Goal: Task Accomplishment & Management: Manage account settings

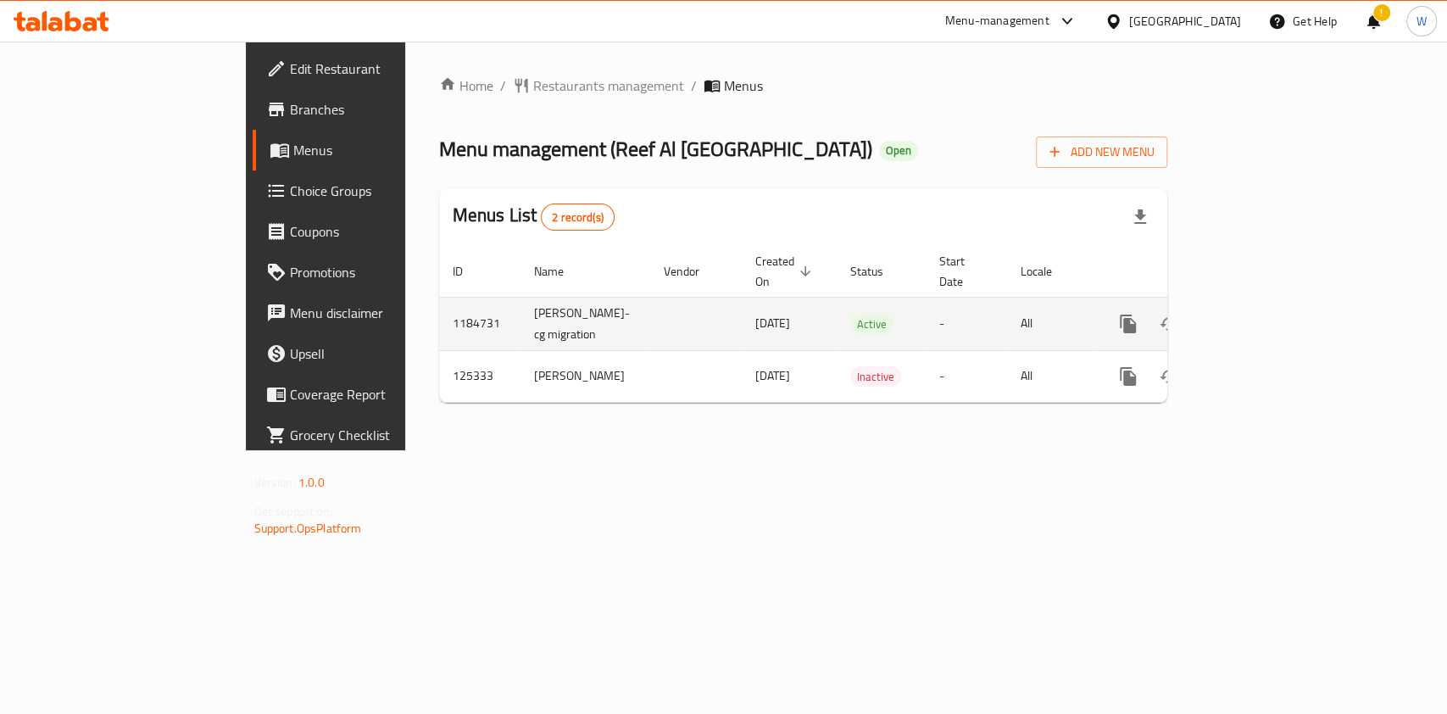
click at [1271, 325] on link "enhanced table" at bounding box center [1250, 324] width 41 height 41
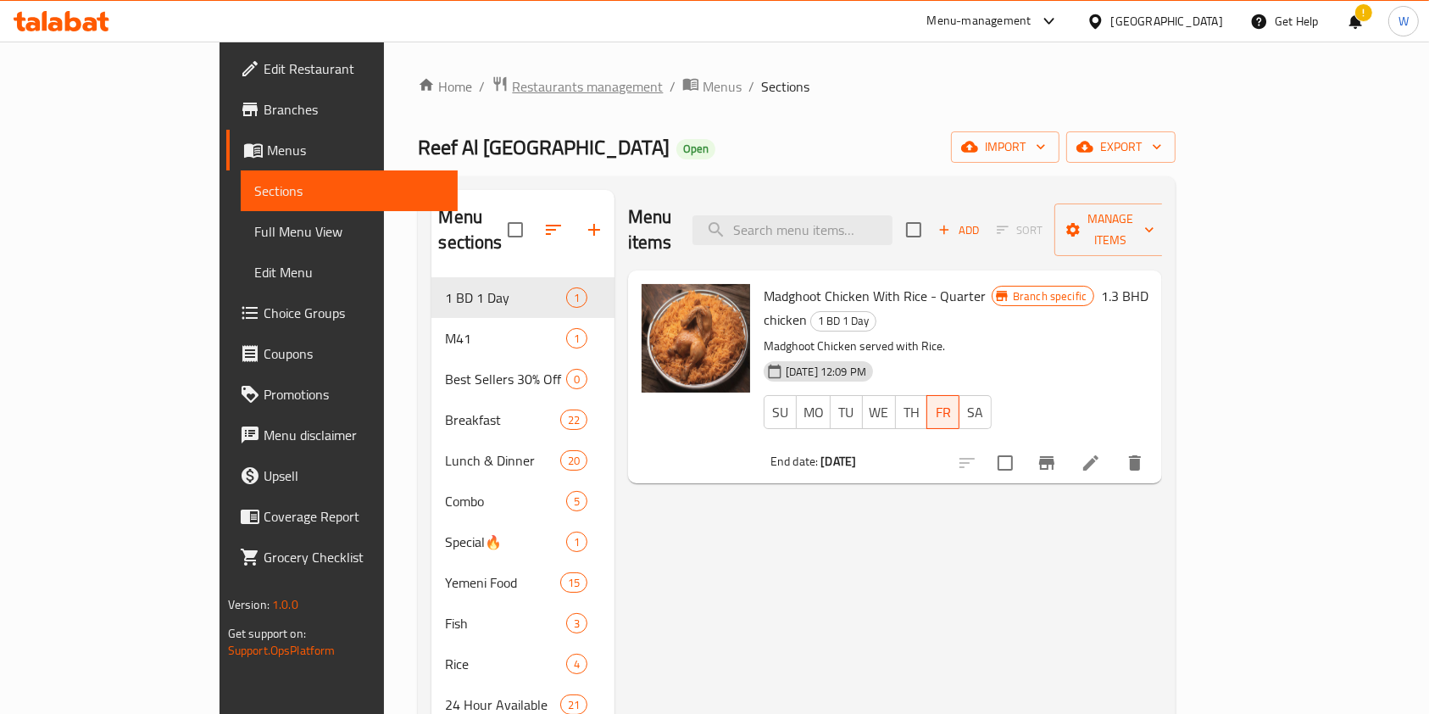
click at [512, 79] on span "Restaurants management" at bounding box center [587, 86] width 151 height 20
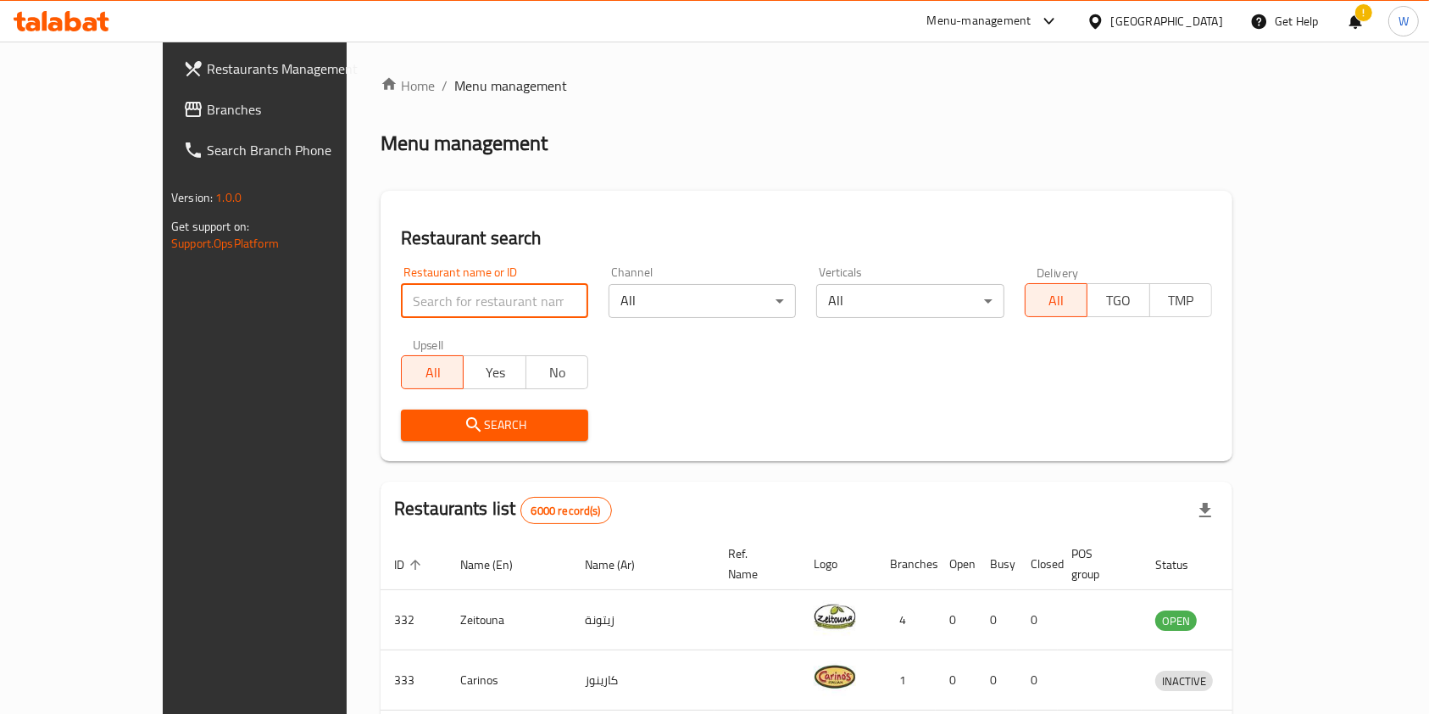
click at [434, 295] on input "search" at bounding box center [494, 301] width 187 height 34
paste input "Almadhif"
type input "Almadhif"
click button "Search" at bounding box center [494, 424] width 187 height 31
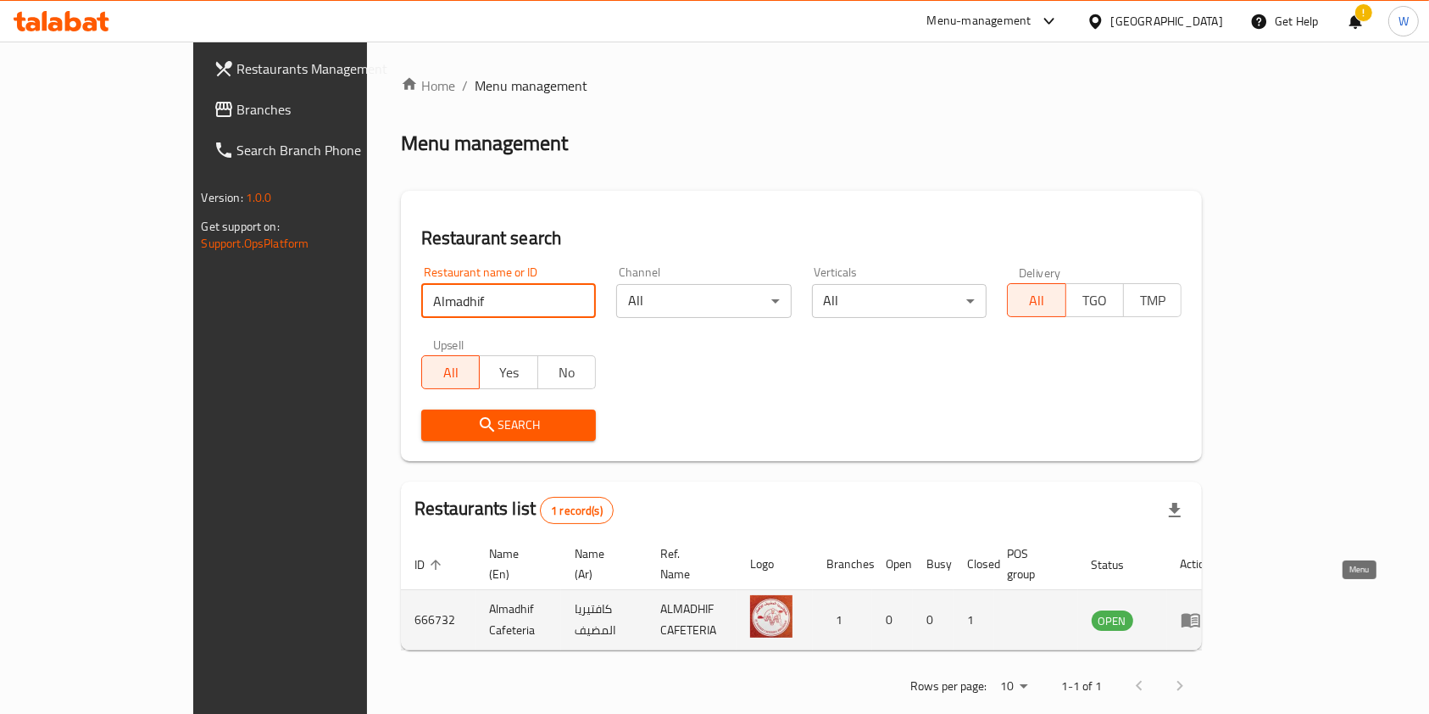
click at [1212, 610] on link "enhanced table" at bounding box center [1196, 620] width 31 height 20
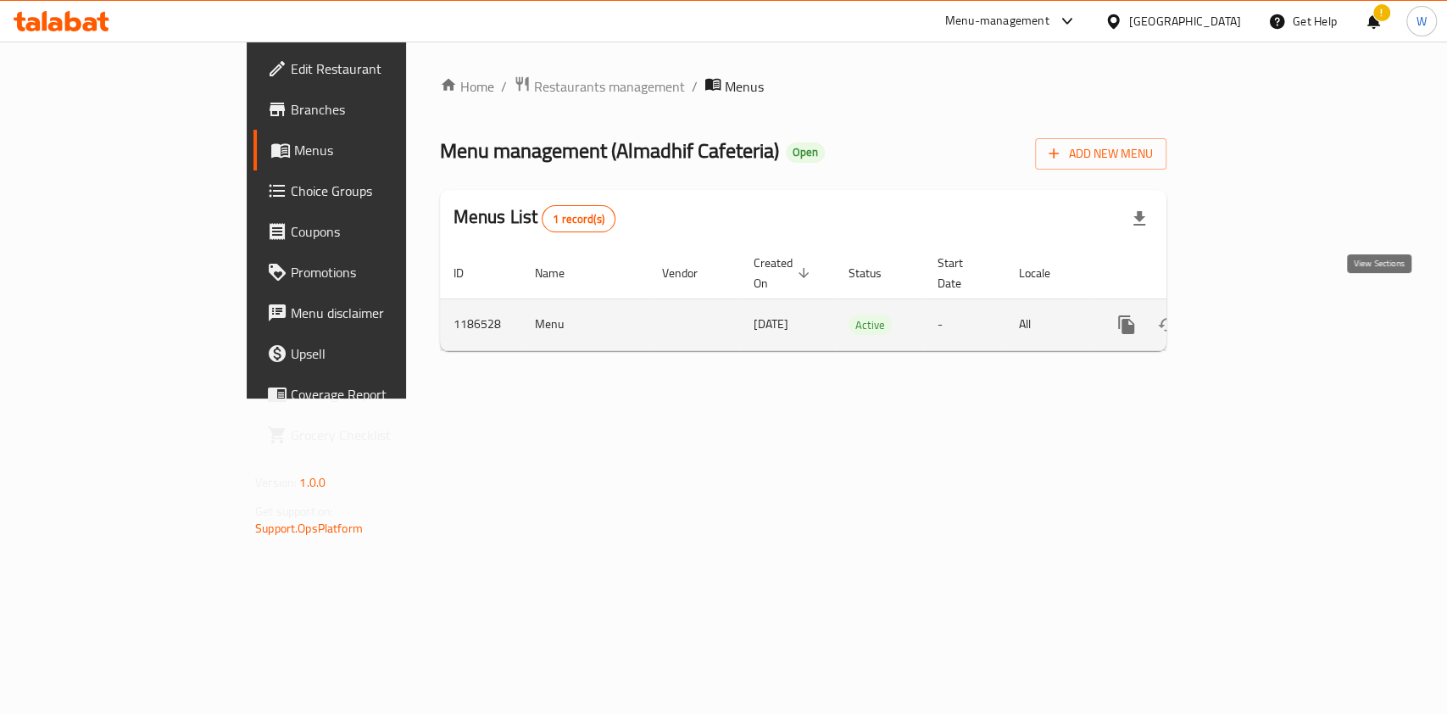
click at [1269, 315] on link "enhanced table" at bounding box center [1248, 324] width 41 height 41
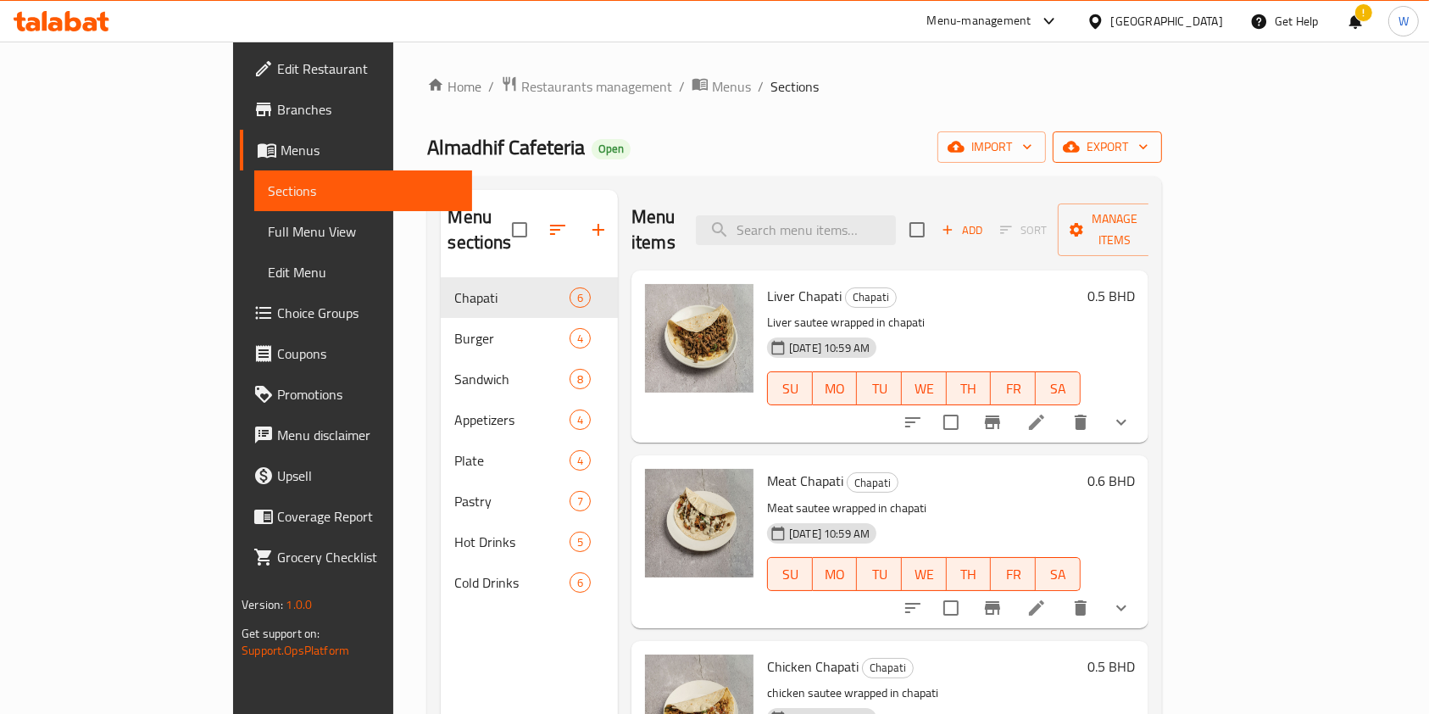
click at [1149, 146] on span "export" at bounding box center [1108, 146] width 82 height 21
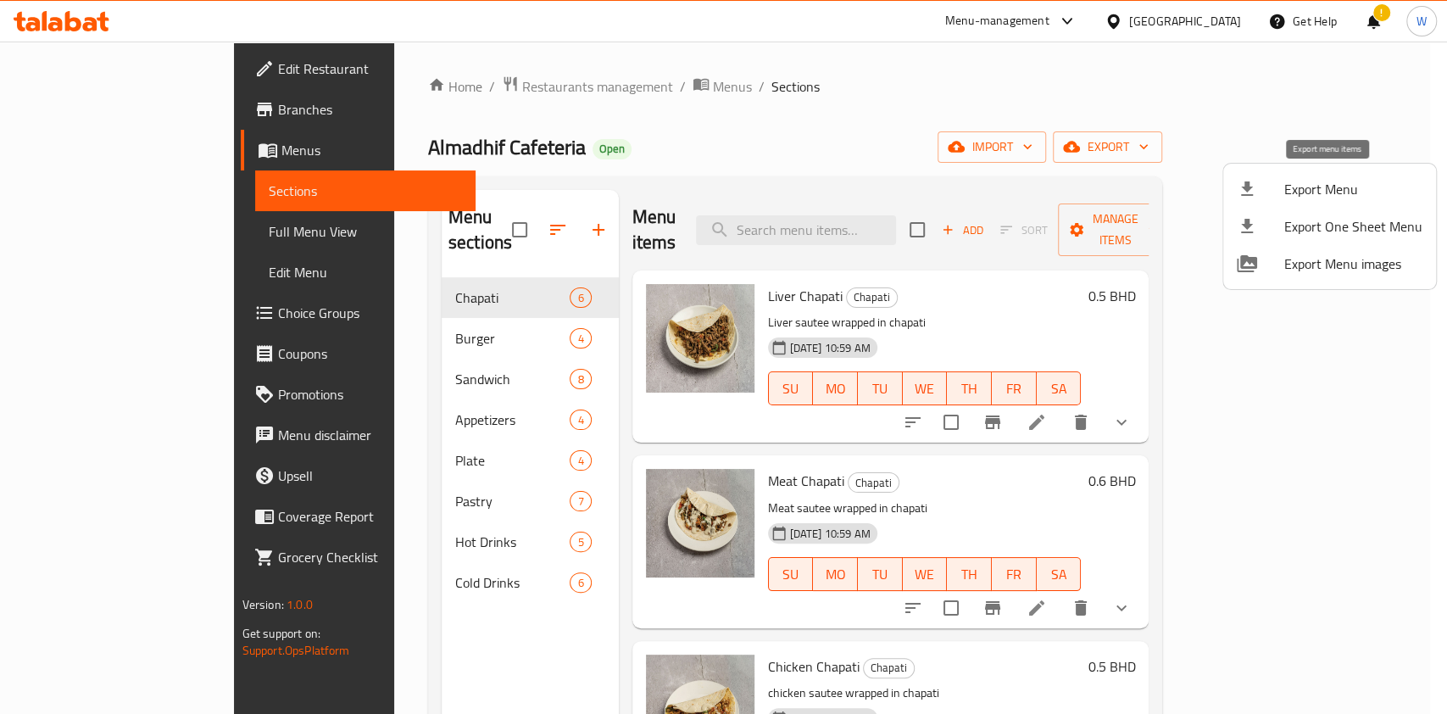
click at [1312, 187] on span "Export Menu" at bounding box center [1353, 189] width 138 height 20
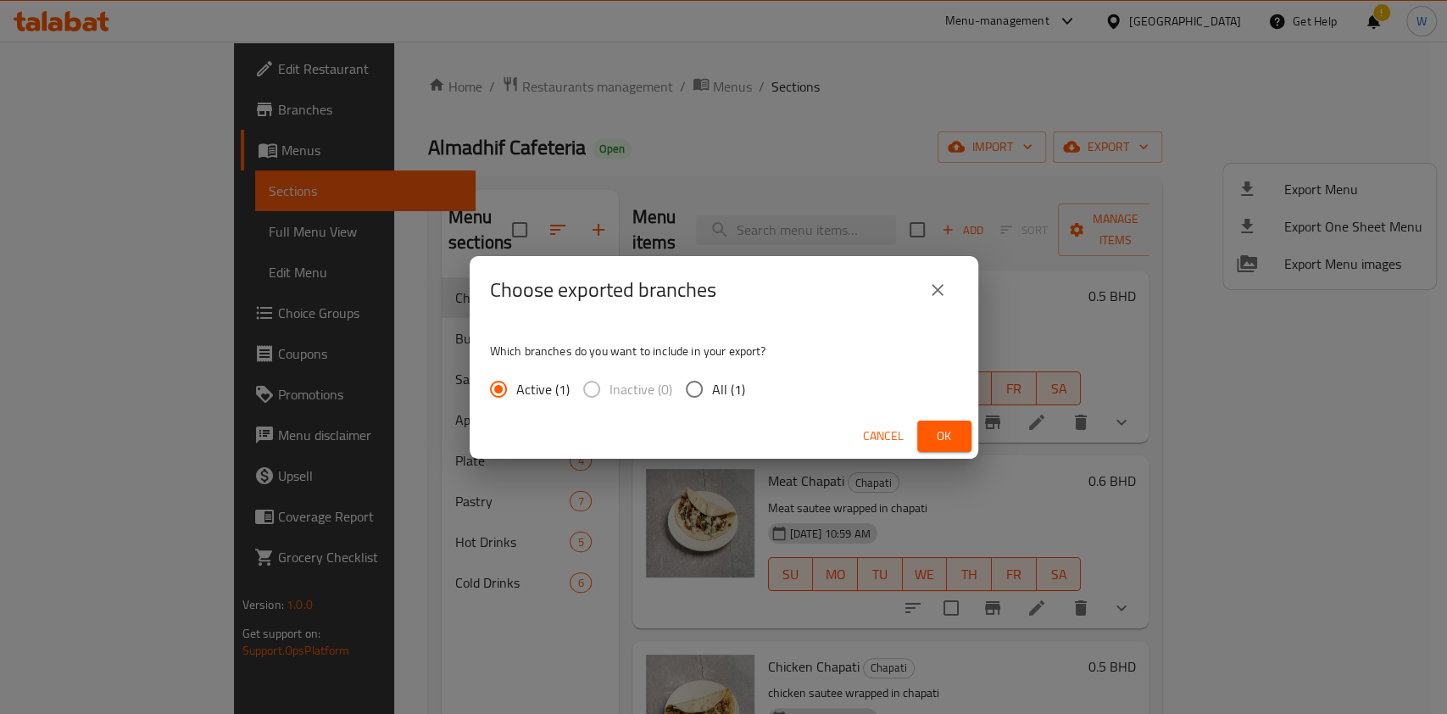
click at [946, 431] on span "Ok" at bounding box center [944, 436] width 27 height 21
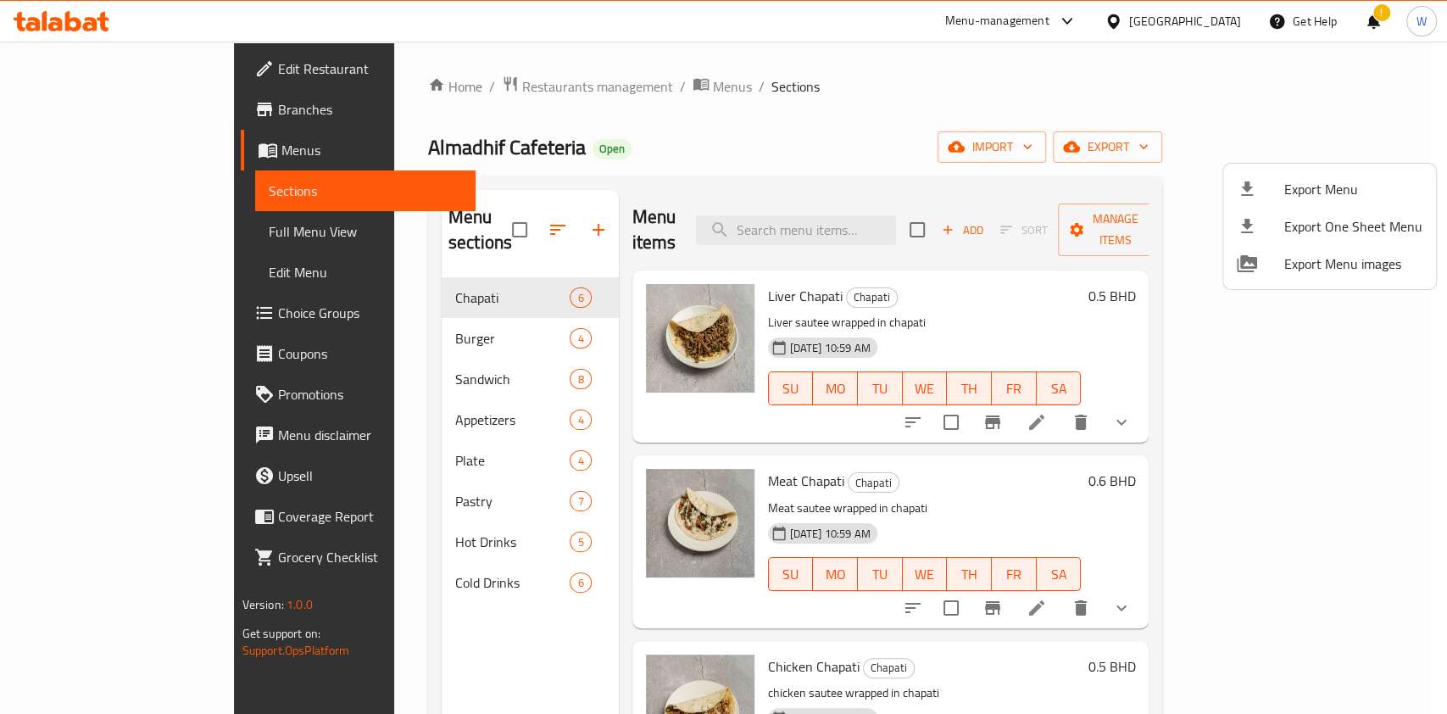
click at [599, 146] on div at bounding box center [723, 357] width 1447 height 714
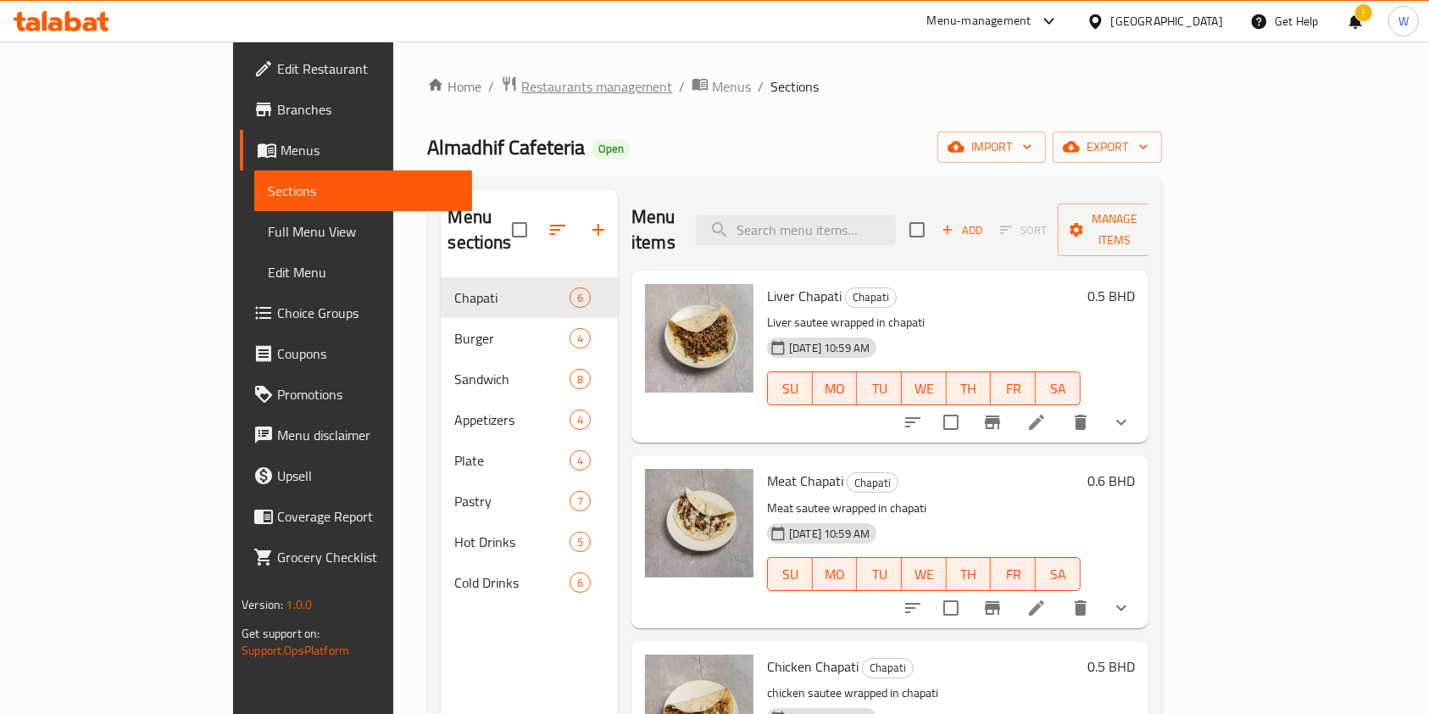
click at [521, 79] on span "Restaurants management" at bounding box center [596, 86] width 151 height 20
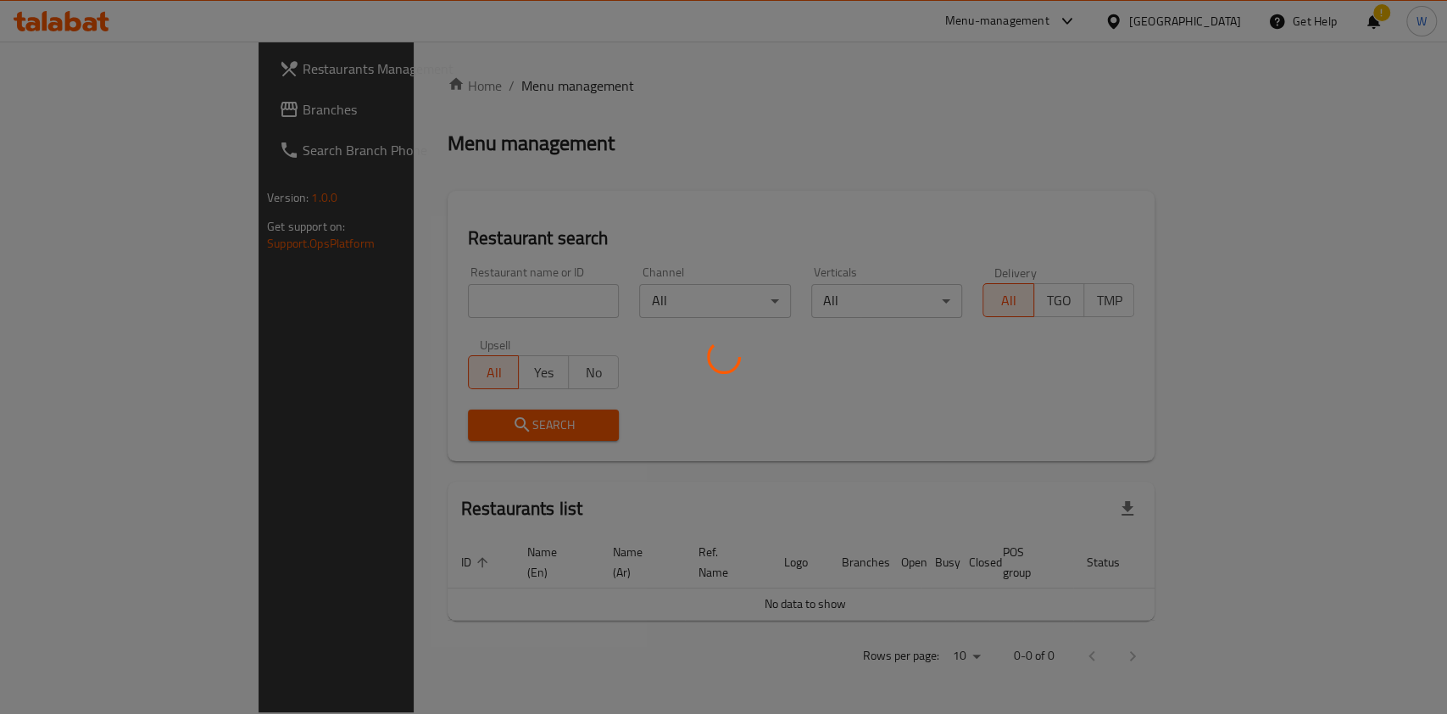
click at [408, 280] on div at bounding box center [723, 357] width 1447 height 714
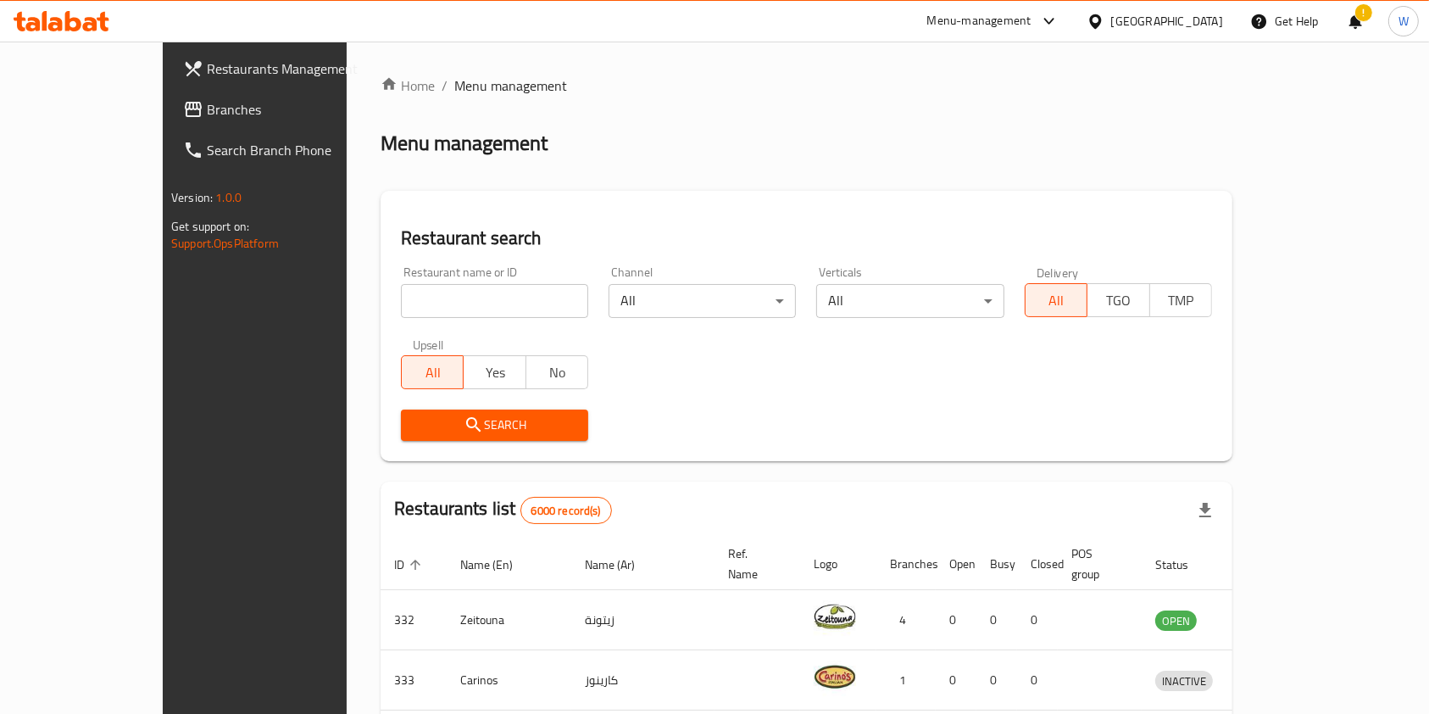
click at [404, 296] on div "Home / Menu management Menu management Restaurant search Restaurant name or ID …" at bounding box center [807, 631] width 852 height 1112
click at [404, 296] on input "search" at bounding box center [494, 301] width 187 height 34
paste input "Reef Al Yemen"
type input "Reef Al Yemen"
click button "Search" at bounding box center [494, 424] width 187 height 31
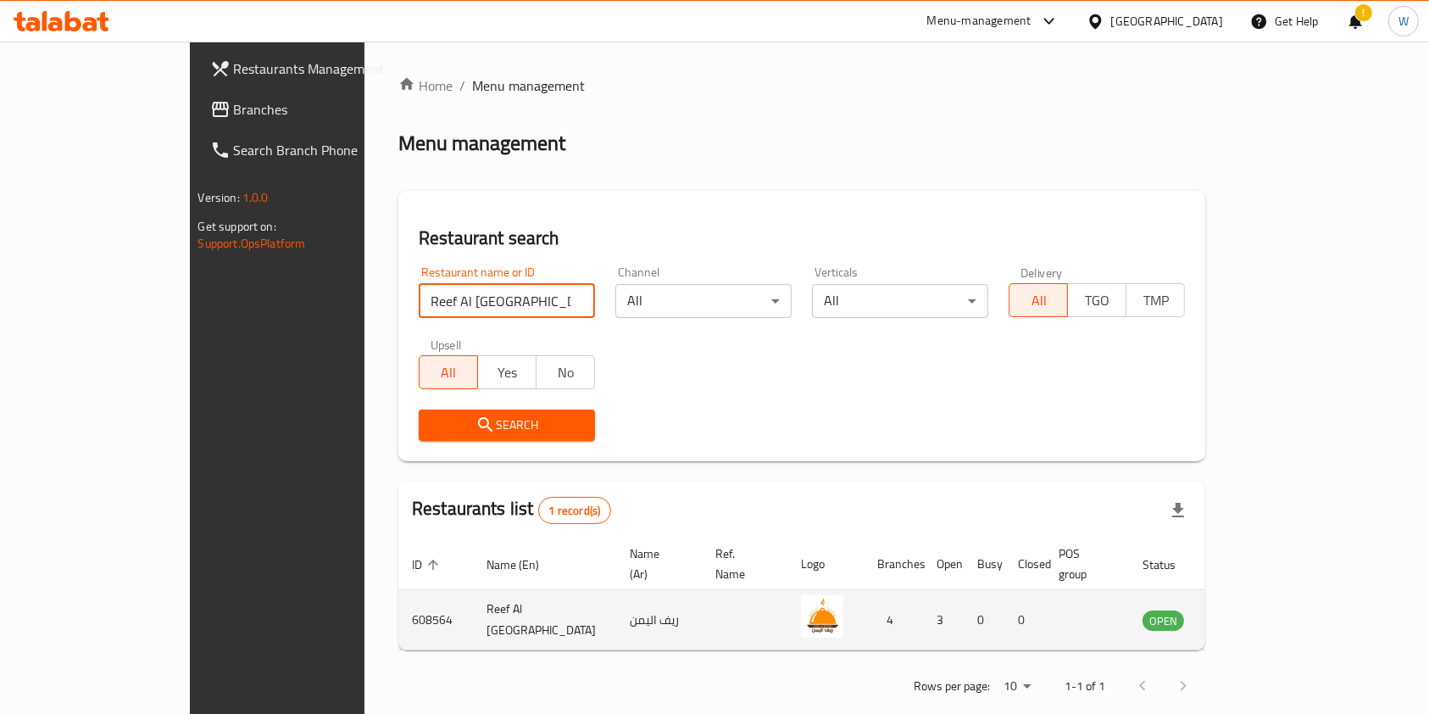
click at [1251, 614] on icon "enhanced table" at bounding box center [1242, 621] width 19 height 14
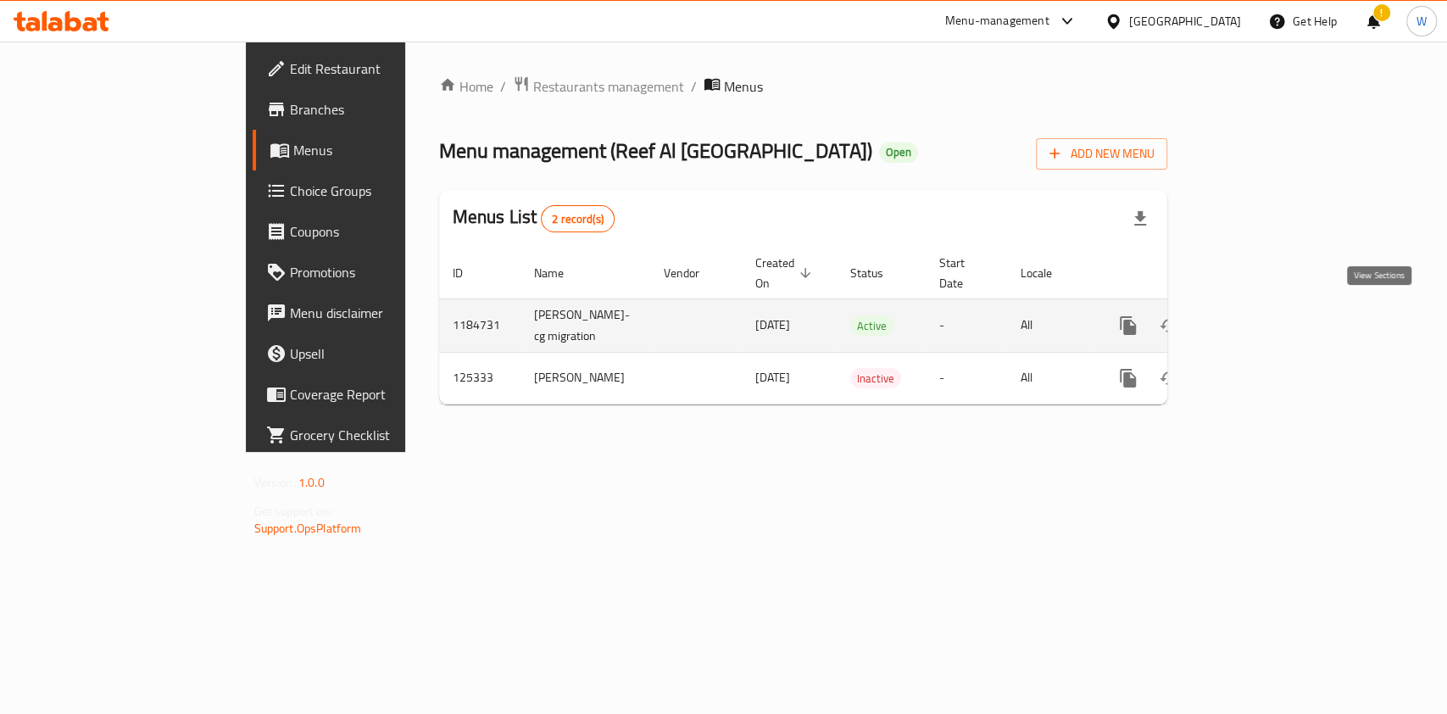
click at [1261, 325] on icon "enhanced table" at bounding box center [1250, 325] width 20 height 20
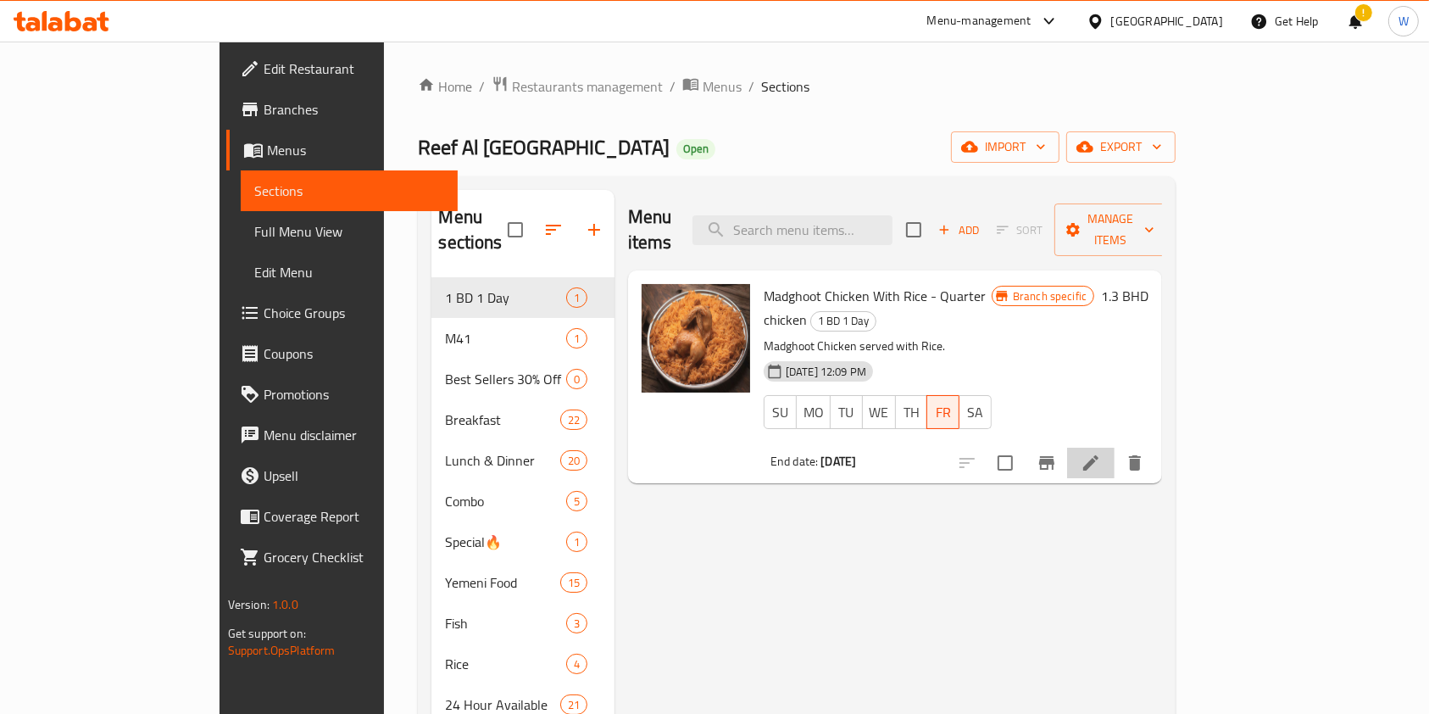
click at [1115, 448] on li at bounding box center [1090, 463] width 47 height 31
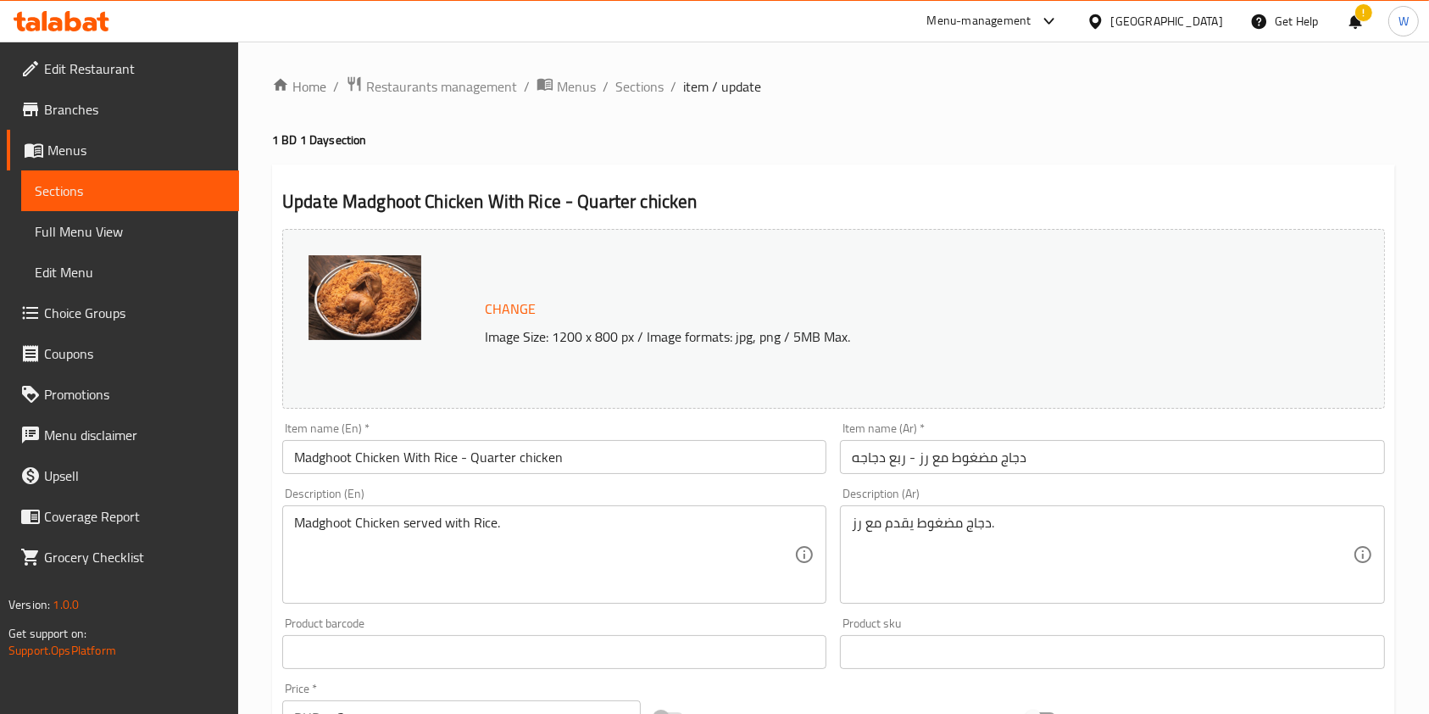
scroll to position [509, 0]
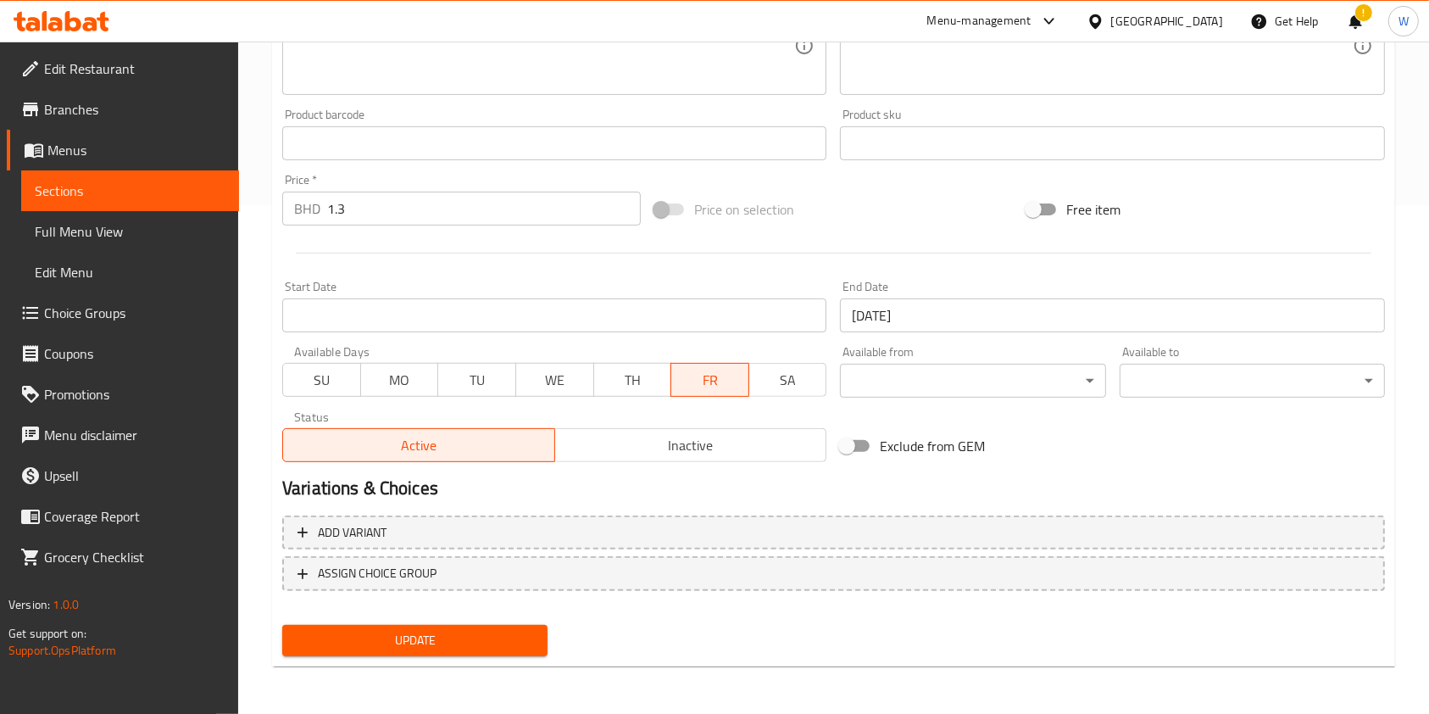
click at [651, 382] on span "TH" at bounding box center [633, 380] width 64 height 25
click at [722, 381] on span "FR" at bounding box center [710, 380] width 64 height 25
click at [657, 387] on span "TH" at bounding box center [633, 380] width 64 height 25
click at [343, 390] on span "SU" at bounding box center [322, 380] width 64 height 25
click at [936, 324] on input "15-08-2025" at bounding box center [1112, 315] width 544 height 34
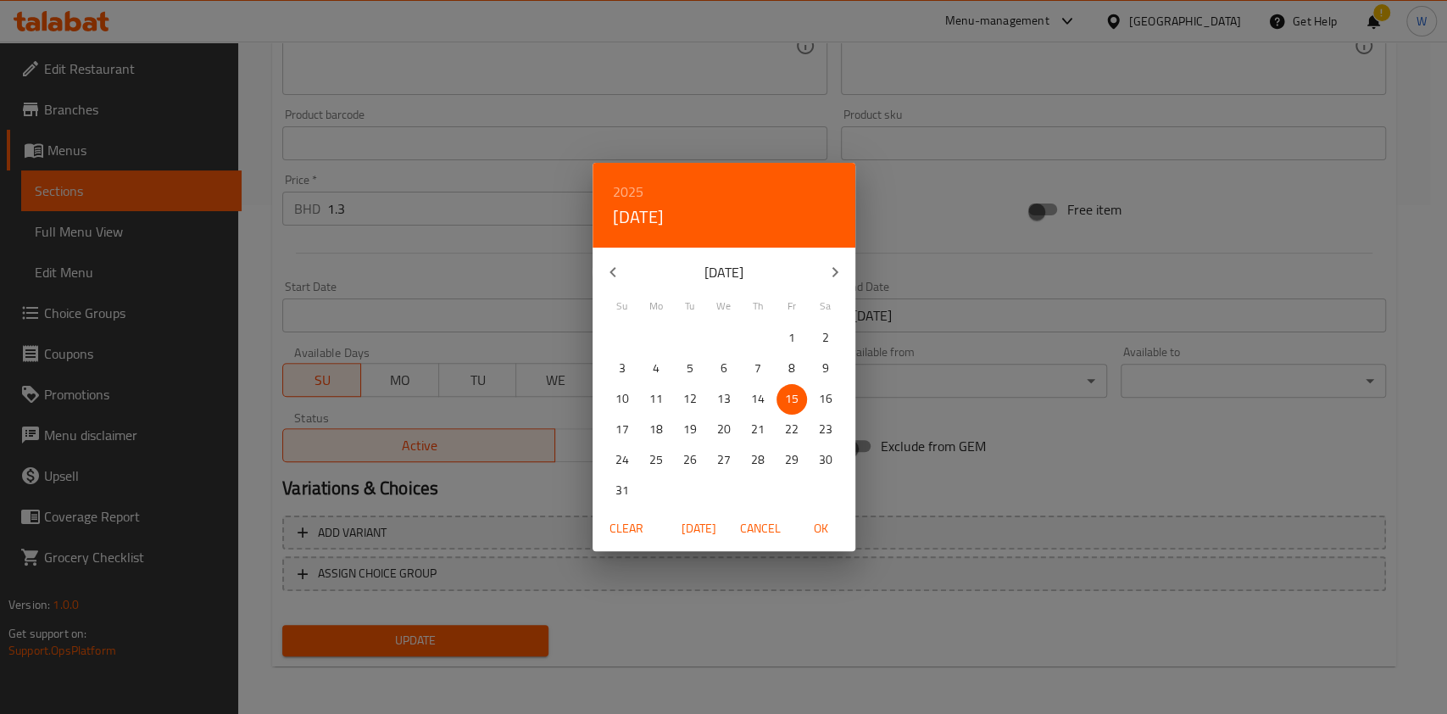
click at [835, 264] on icon "button" at bounding box center [835, 272] width 20 height 20
click at [619, 398] on p "14" at bounding box center [622, 398] width 14 height 21
click at [822, 528] on span "OK" at bounding box center [821, 528] width 41 height 21
type input "14-09-2025"
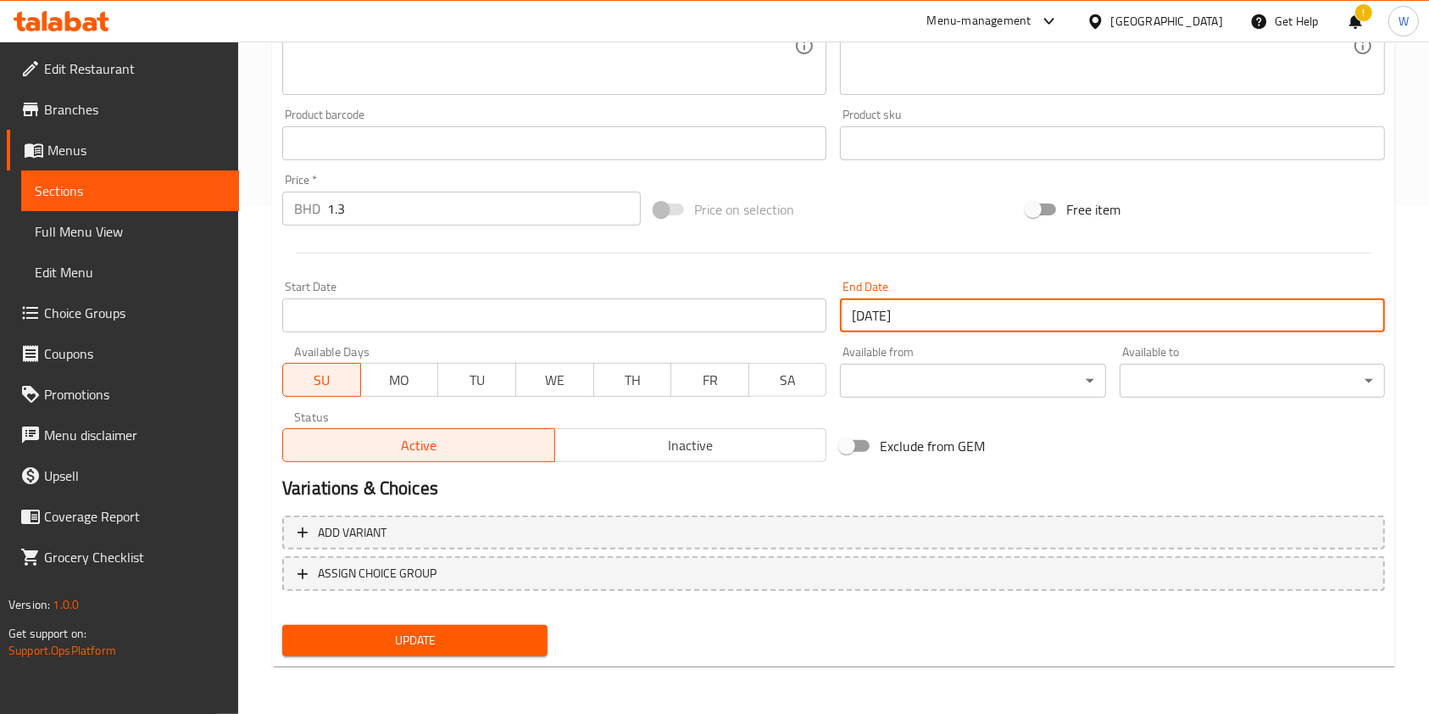
click at [518, 631] on span "Update" at bounding box center [415, 640] width 238 height 21
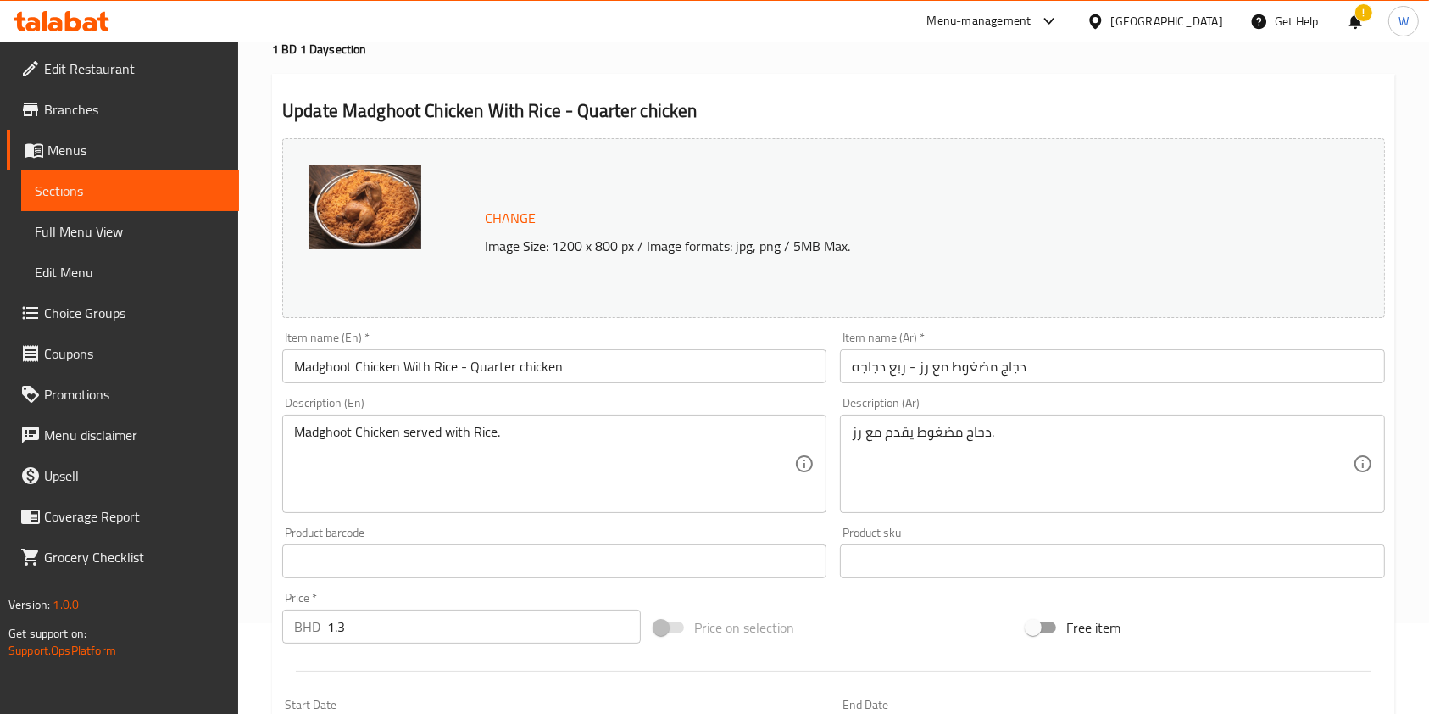
scroll to position [0, 0]
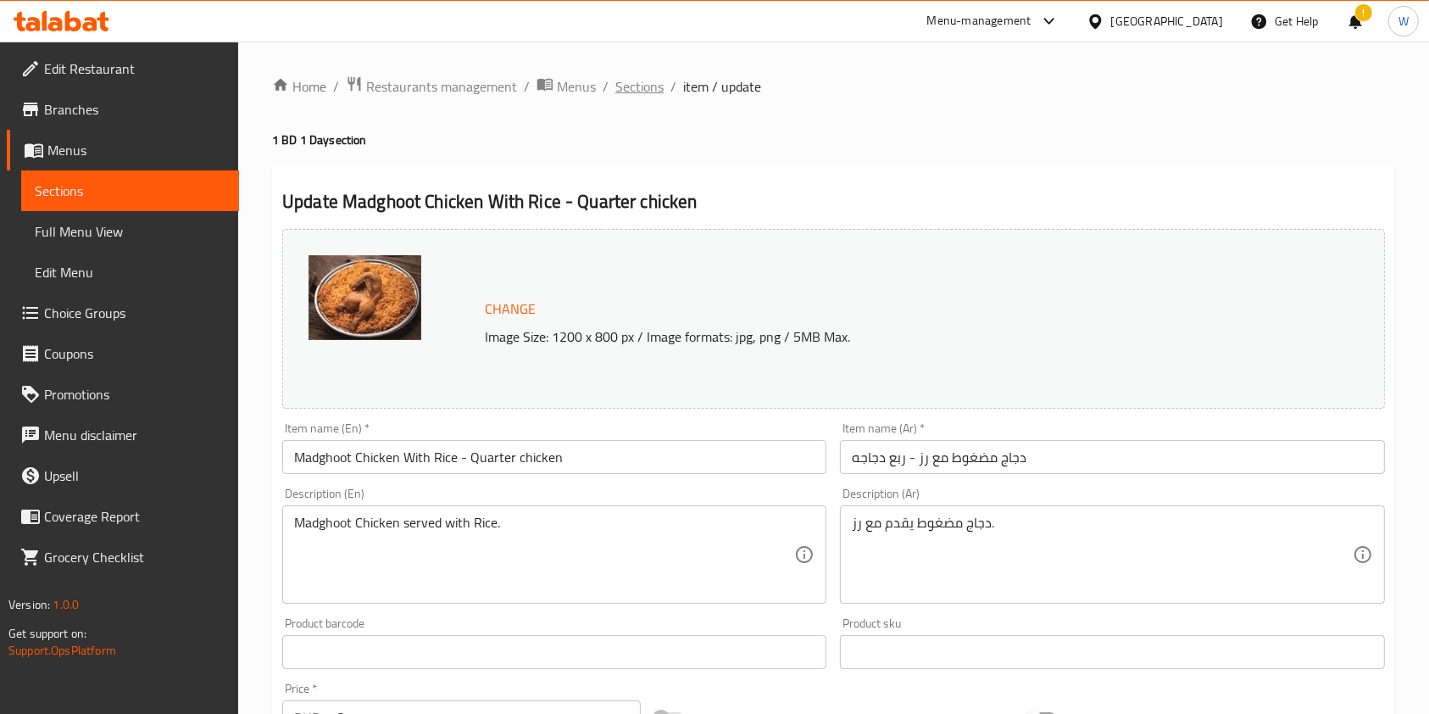
click at [651, 80] on span "Sections" at bounding box center [639, 86] width 48 height 20
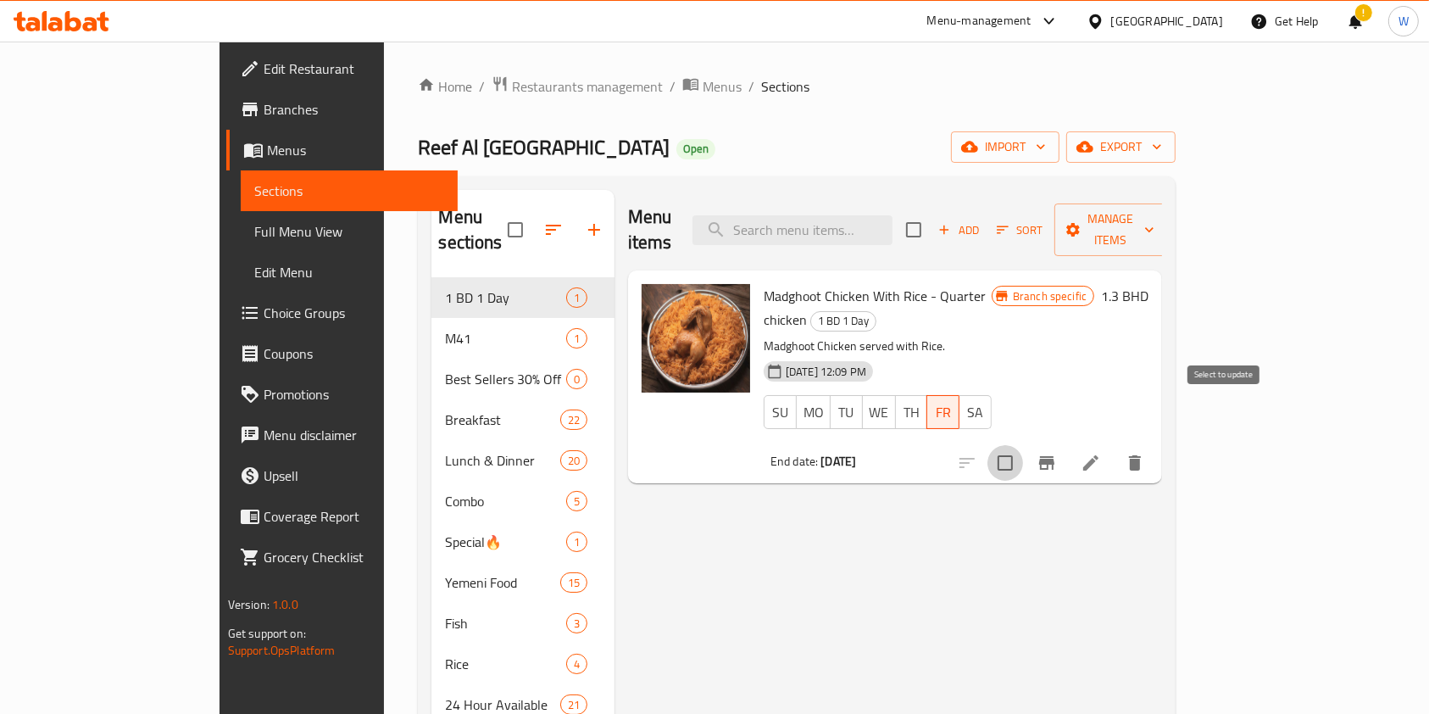
click at [1023, 445] on input "checkbox" at bounding box center [1006, 463] width 36 height 36
checkbox input "true"
click at [1155, 216] on span "Manage items" at bounding box center [1111, 230] width 86 height 42
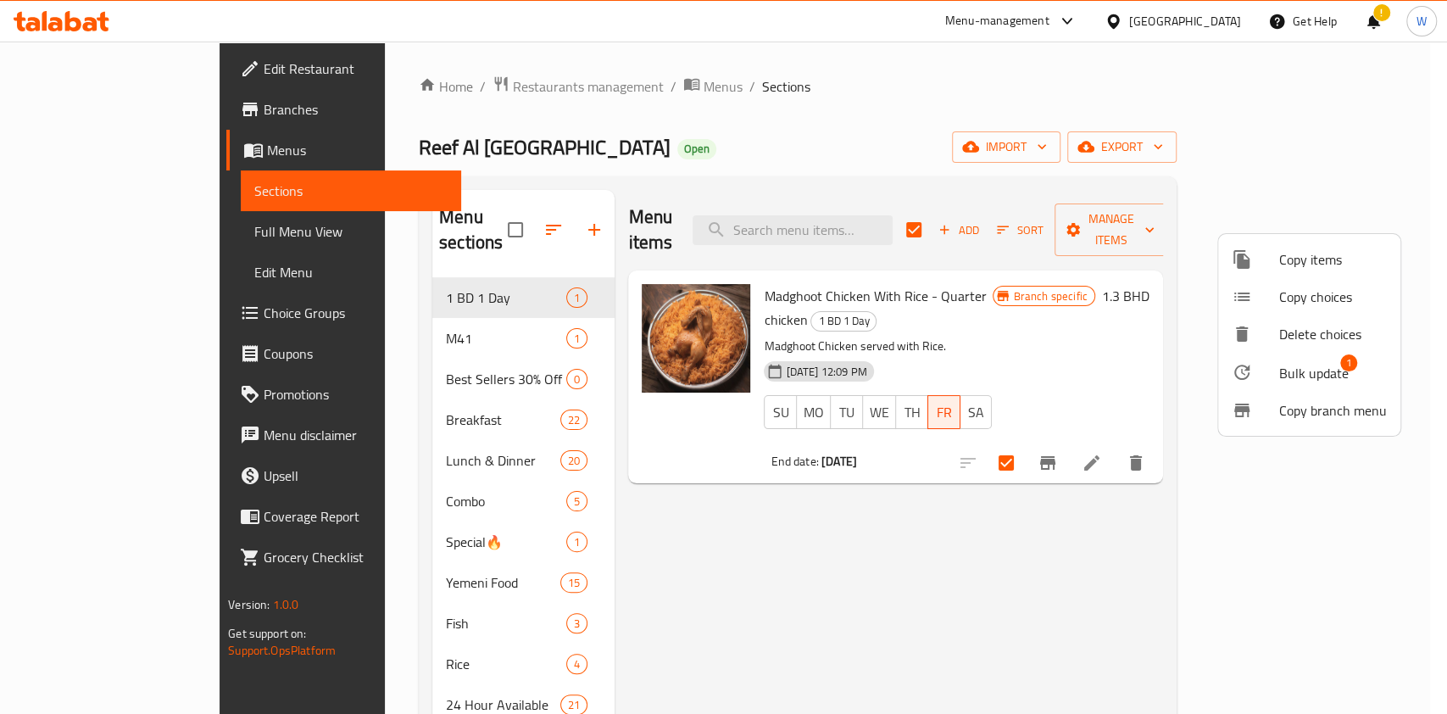
click at [1275, 376] on div at bounding box center [1255, 372] width 47 height 20
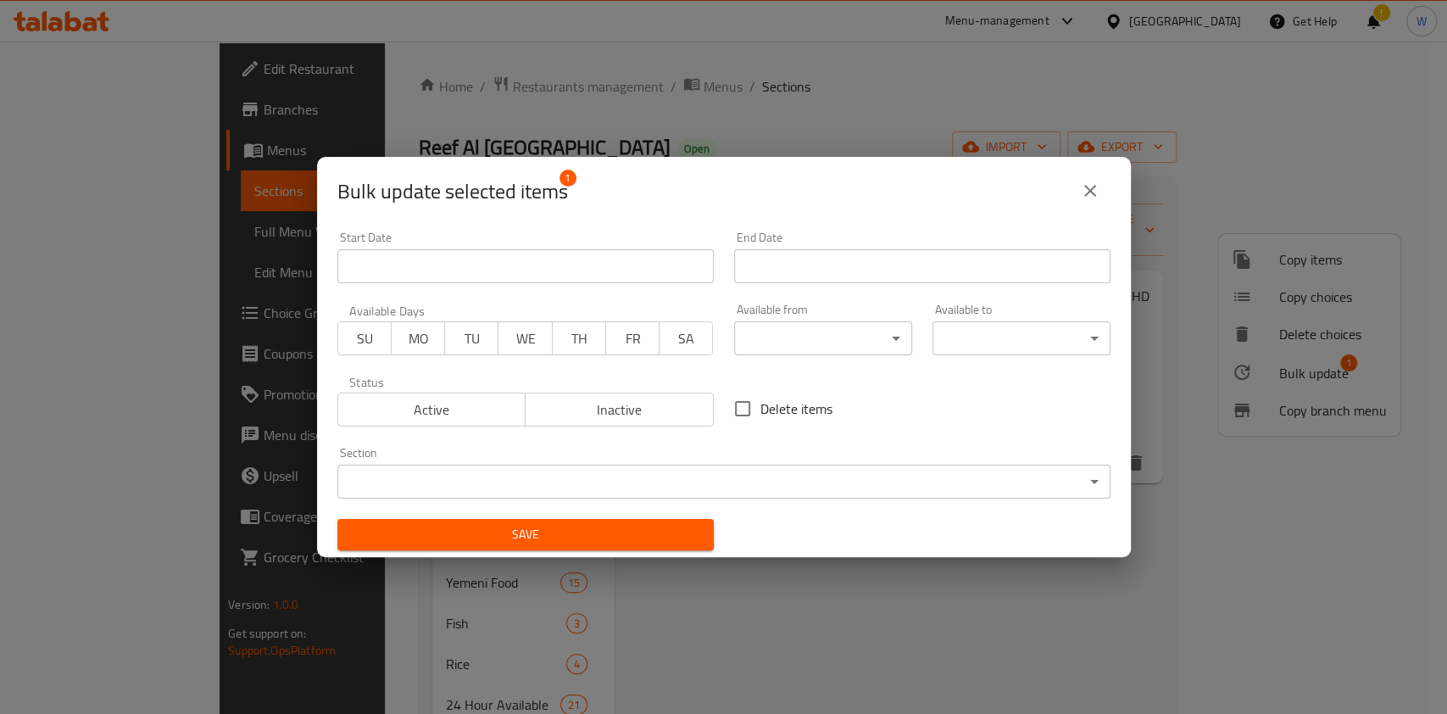
click at [840, 254] on input "Start Date" at bounding box center [922, 266] width 376 height 34
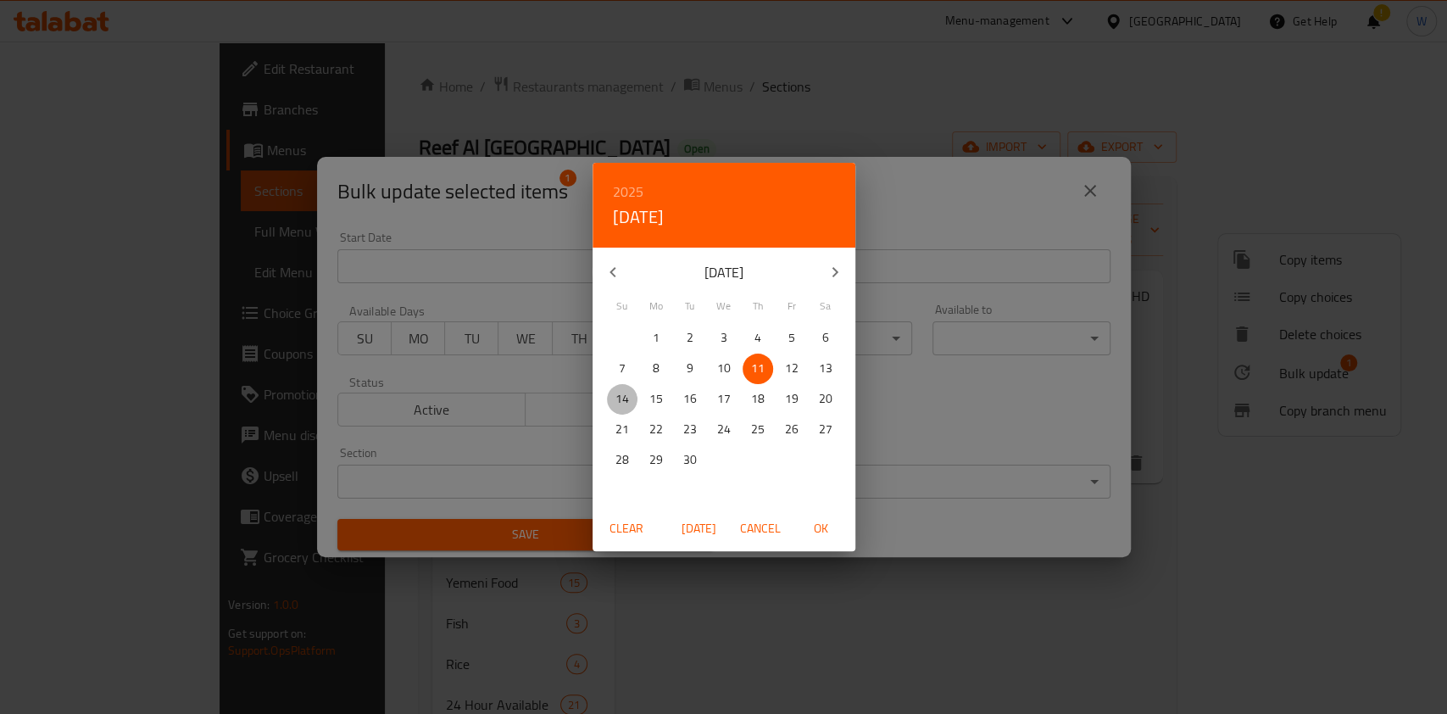
click at [627, 401] on span "14" at bounding box center [622, 398] width 31 height 21
click at [823, 537] on span "OK" at bounding box center [821, 528] width 41 height 21
type input "14-09-2025"
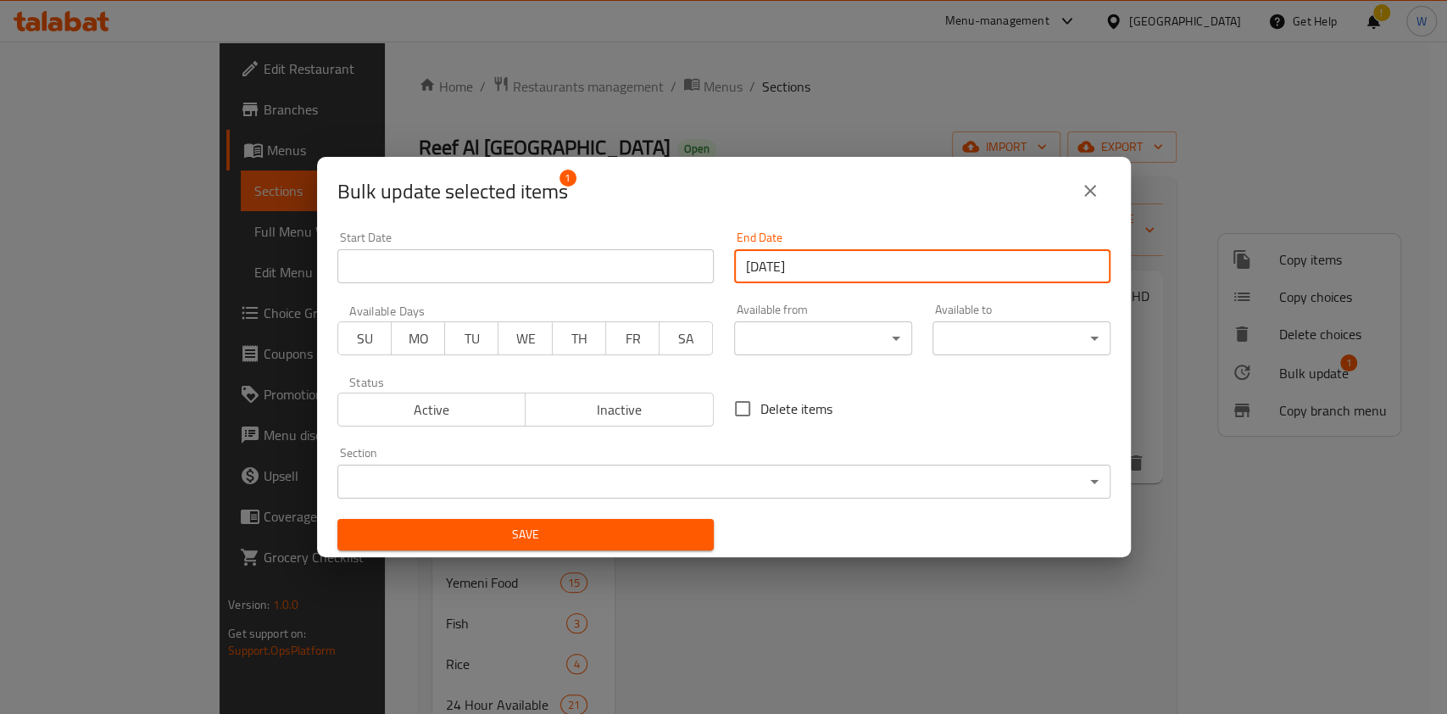
click at [352, 336] on span "SU" at bounding box center [365, 338] width 40 height 25
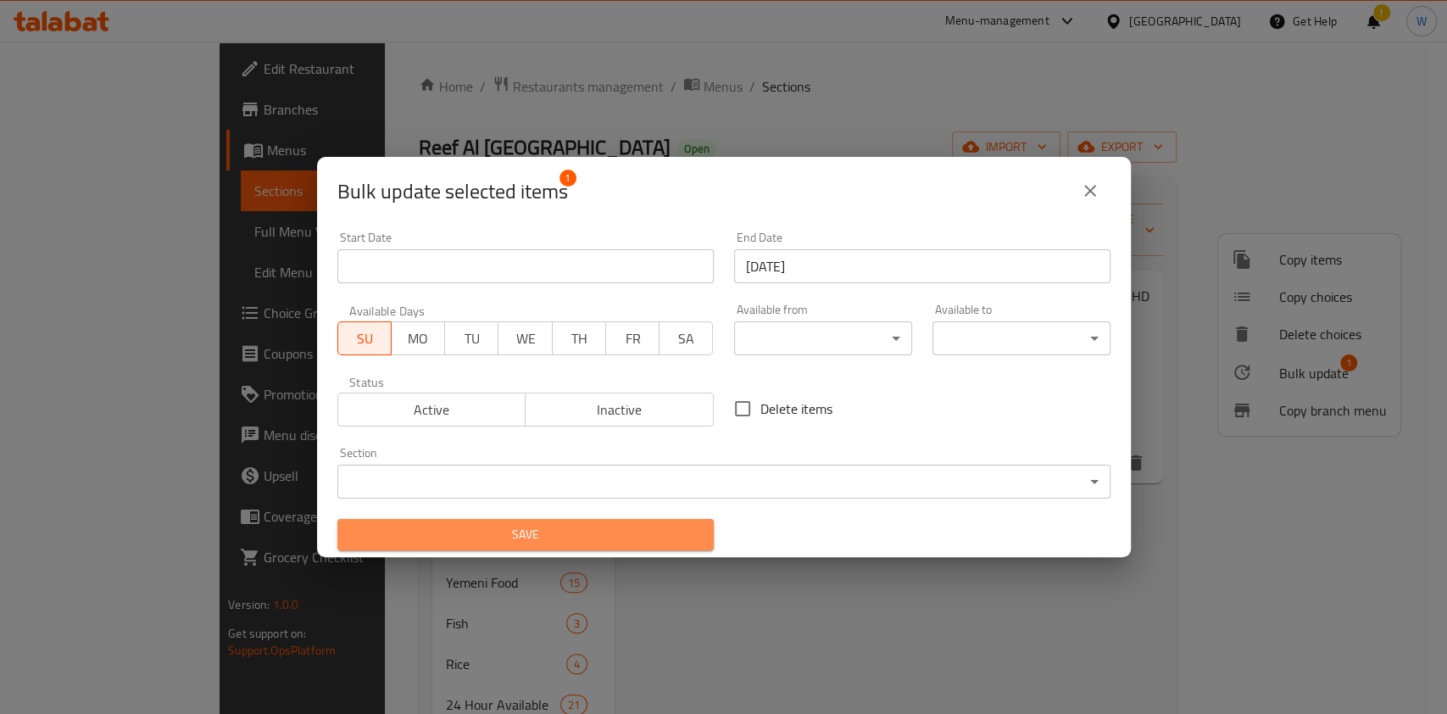
click at [544, 539] on span "Save" at bounding box center [525, 534] width 349 height 21
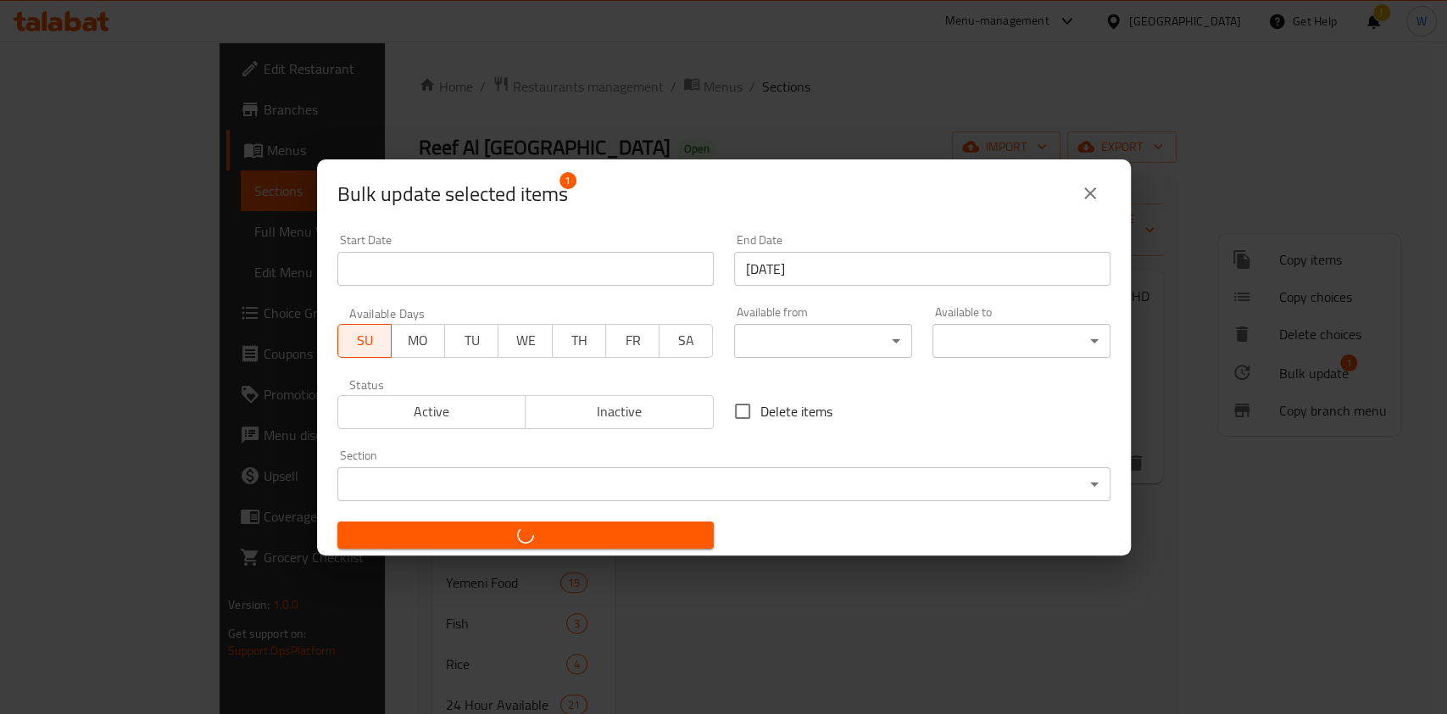
checkbox input "false"
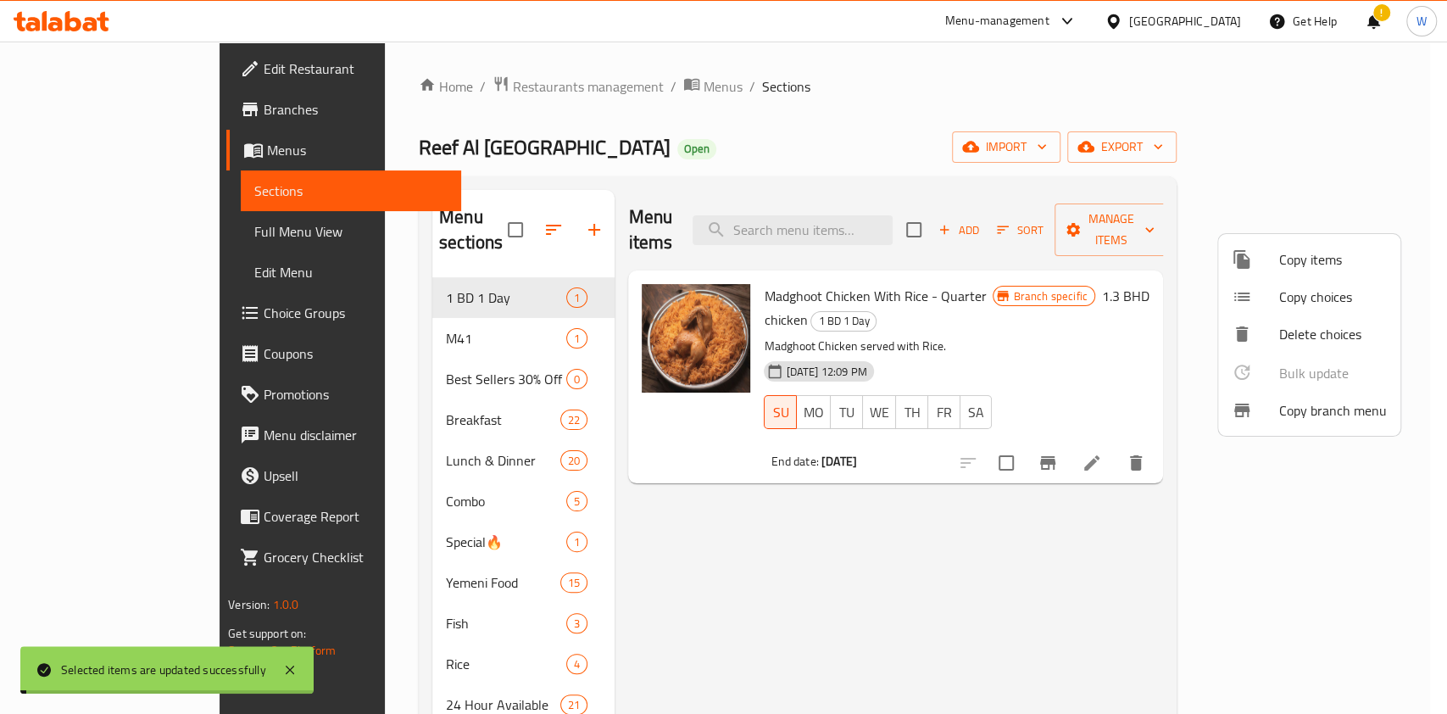
click at [1043, 627] on div at bounding box center [723, 357] width 1447 height 714
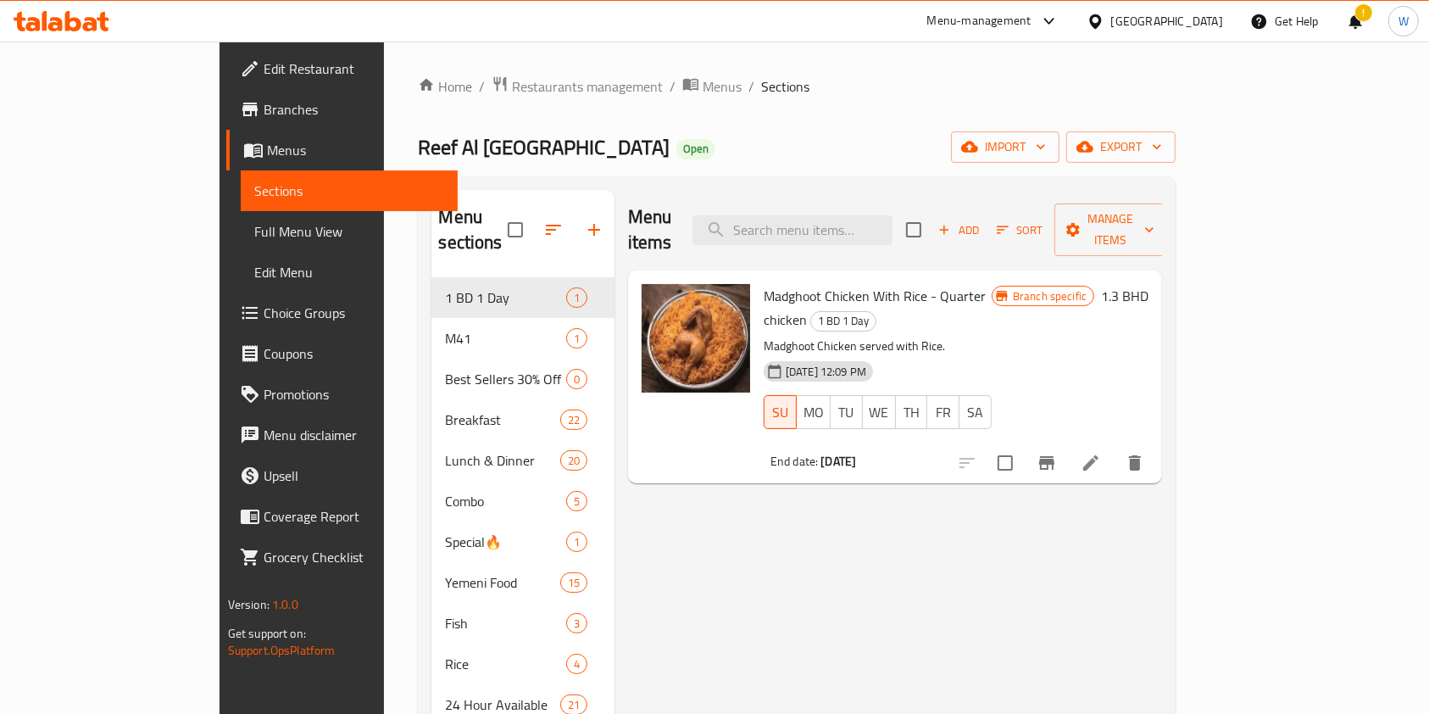
click at [1115, 448] on li at bounding box center [1090, 463] width 47 height 31
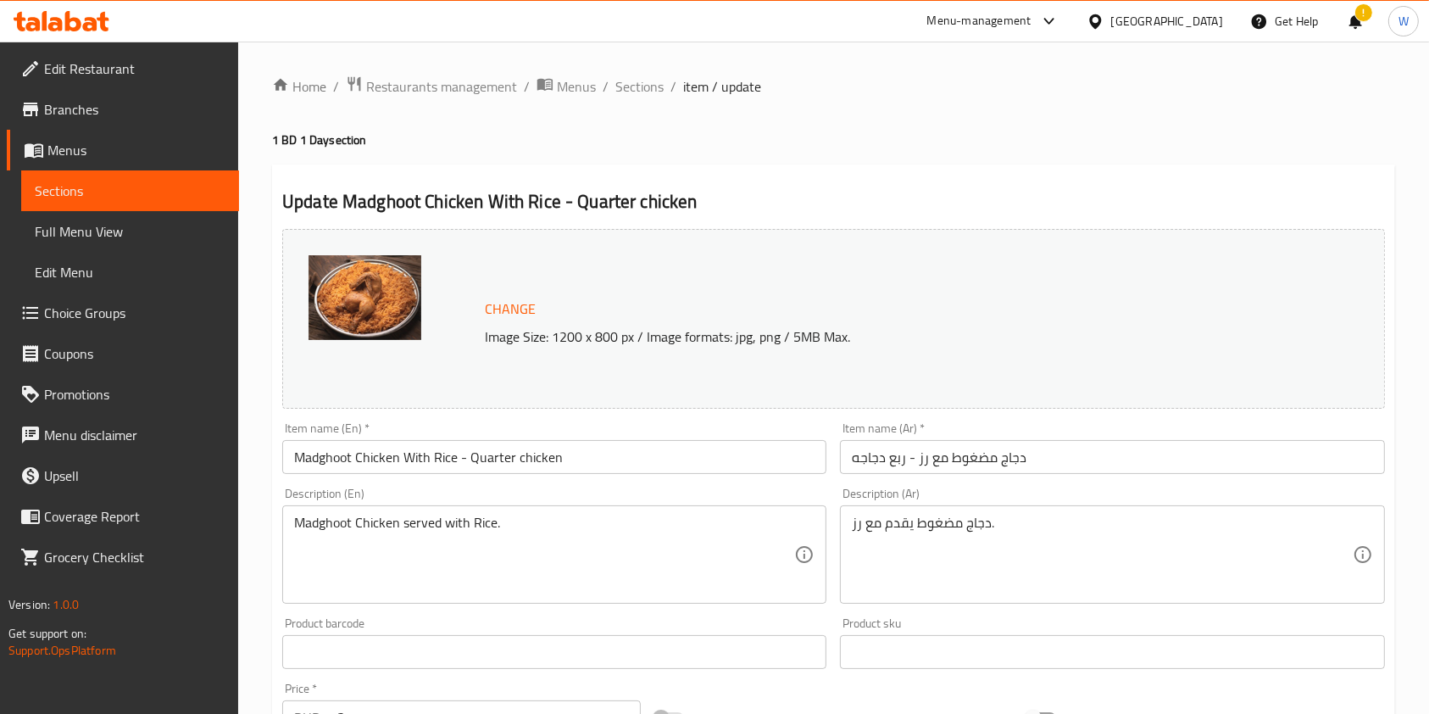
click at [660, 68] on div "Home / Restaurants management / Menus / Sections / item / update 1 BD 1 Day sec…" at bounding box center [833, 632] width 1191 height 1181
click at [654, 78] on span "Sections" at bounding box center [639, 86] width 48 height 20
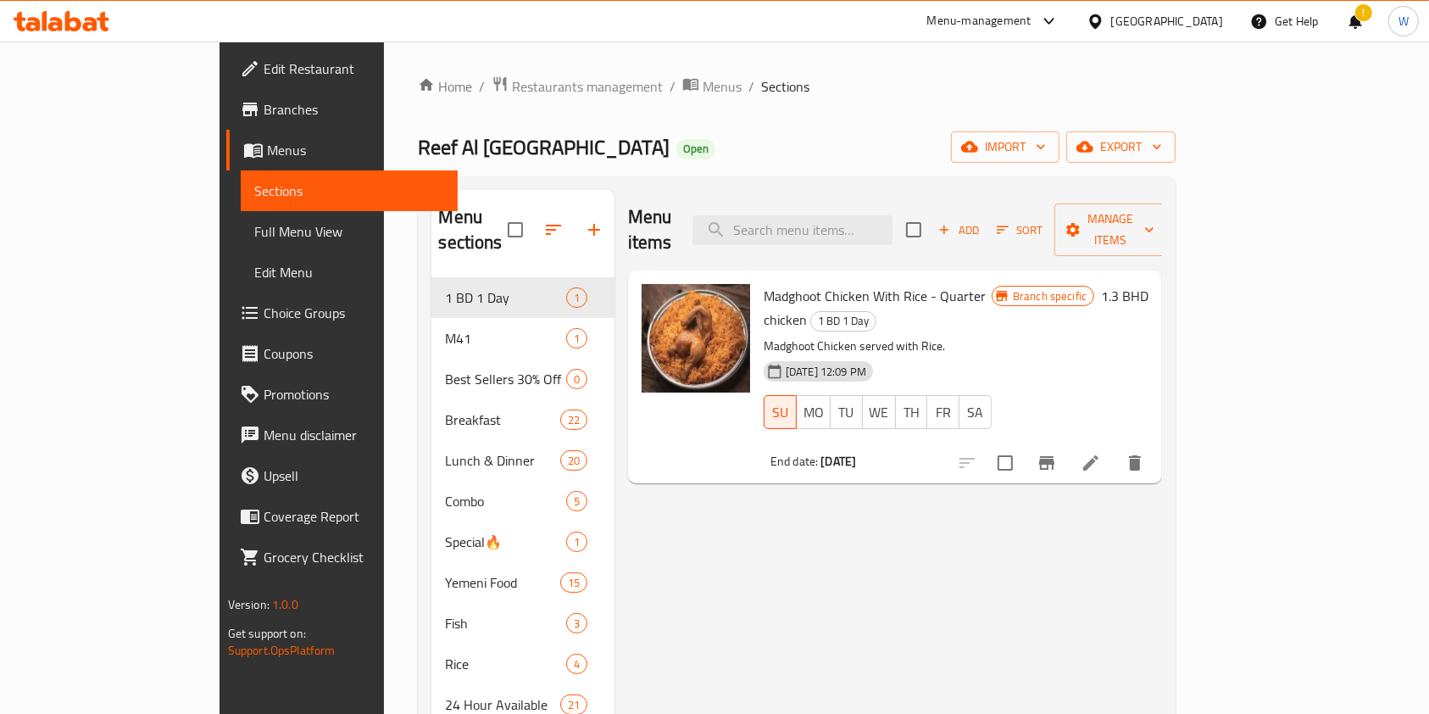
click at [1055, 456] on icon "Branch-specific-item" at bounding box center [1046, 463] width 15 height 14
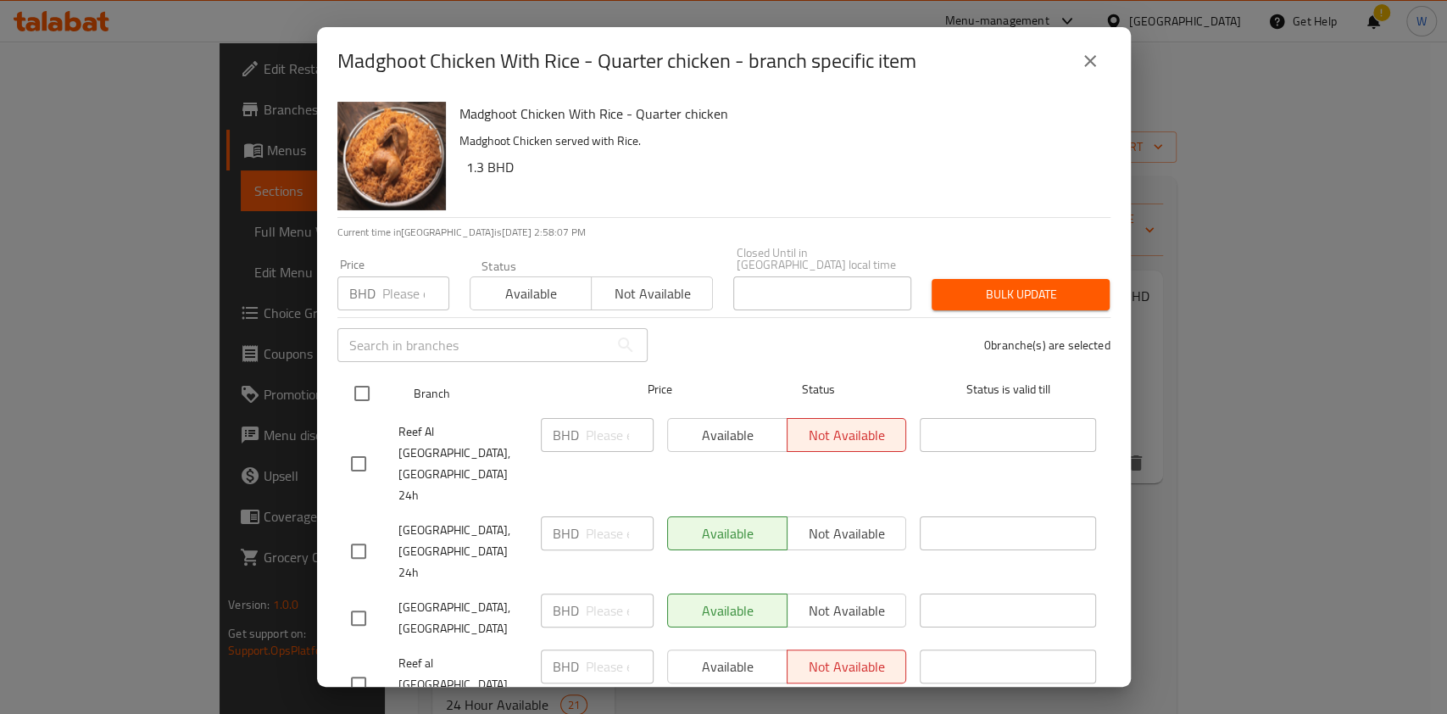
click at [371, 398] on input "checkbox" at bounding box center [362, 394] width 36 height 36
checkbox input "true"
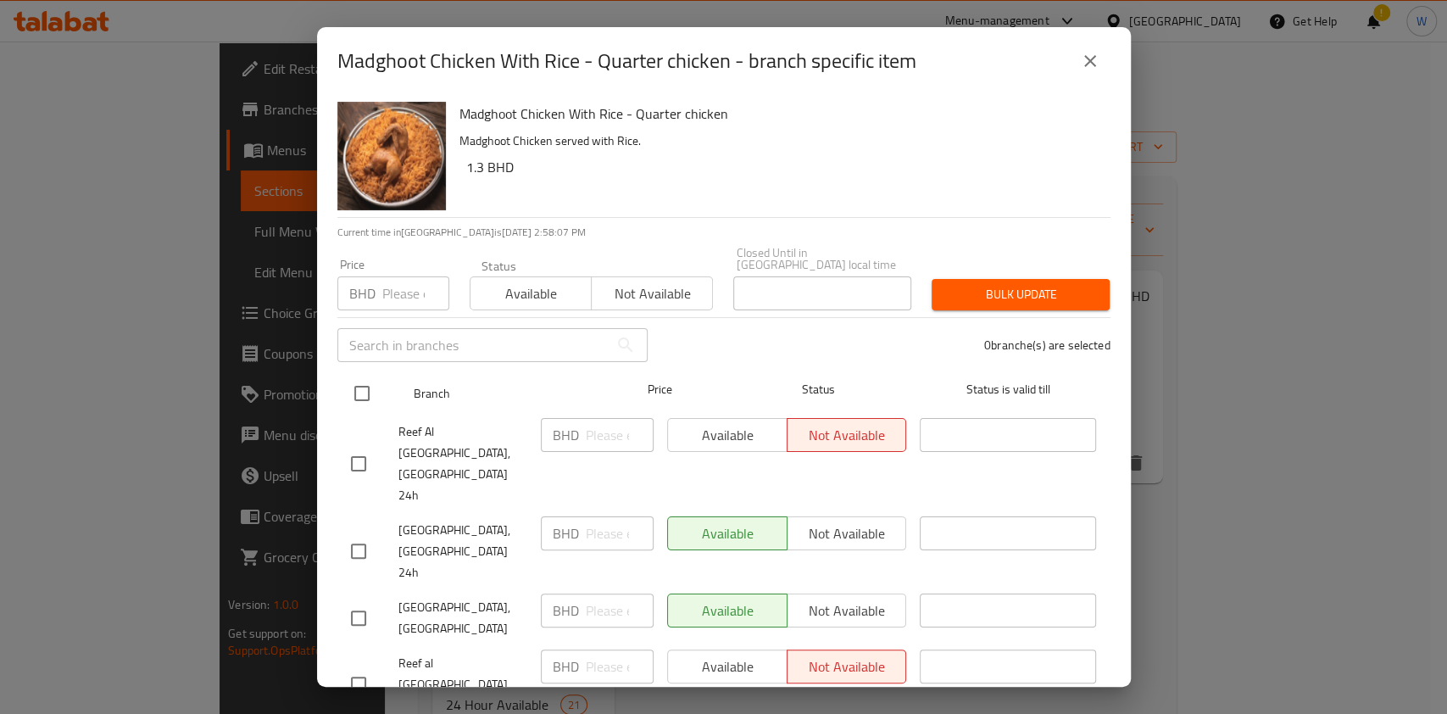
checkbox input "true"
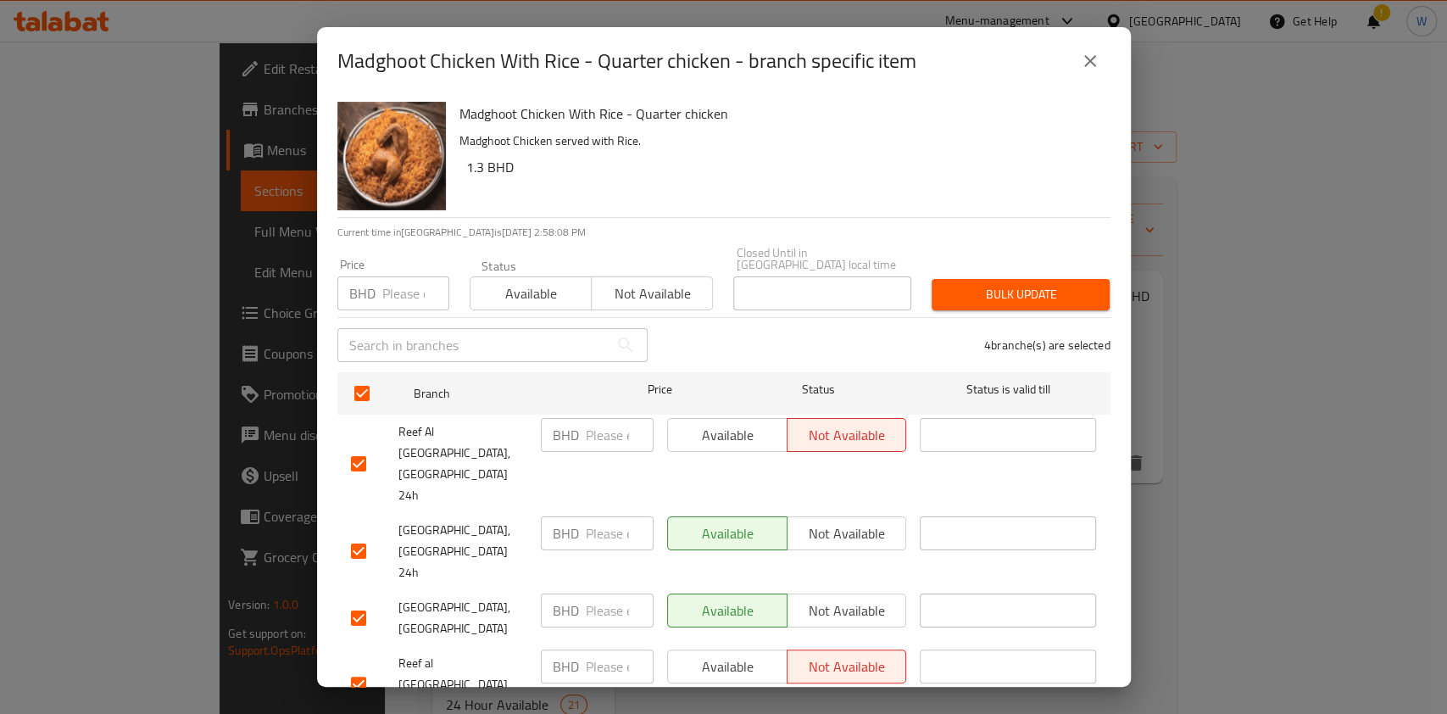
click at [523, 306] on span "Available" at bounding box center [531, 293] width 108 height 25
click at [1044, 295] on span "Bulk update" at bounding box center [1020, 294] width 151 height 21
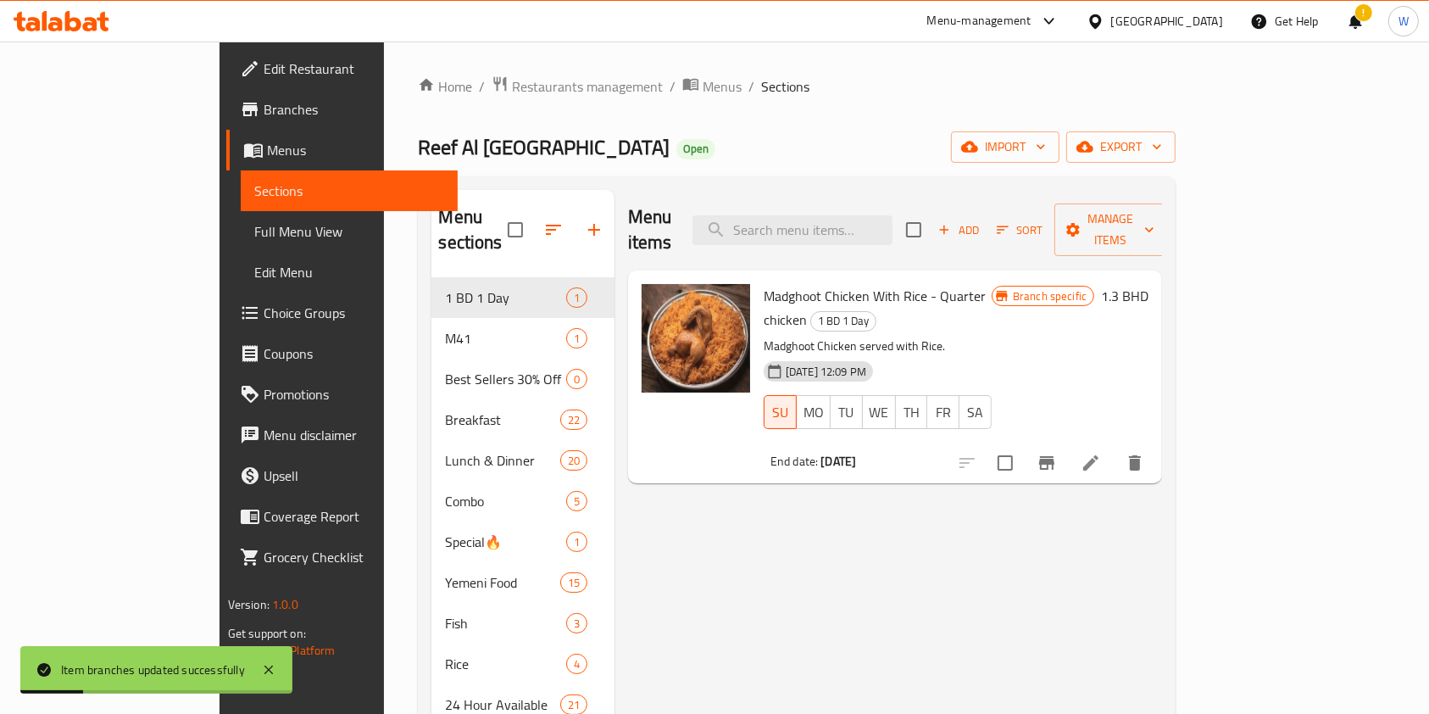
click at [1125, 549] on div "Menu items Add Sort Manage items Madghoot Chicken With Rice - Quarter chicken 1…" at bounding box center [889, 623] width 548 height 867
click at [1055, 456] on icon "Branch-specific-item" at bounding box center [1046, 463] width 15 height 14
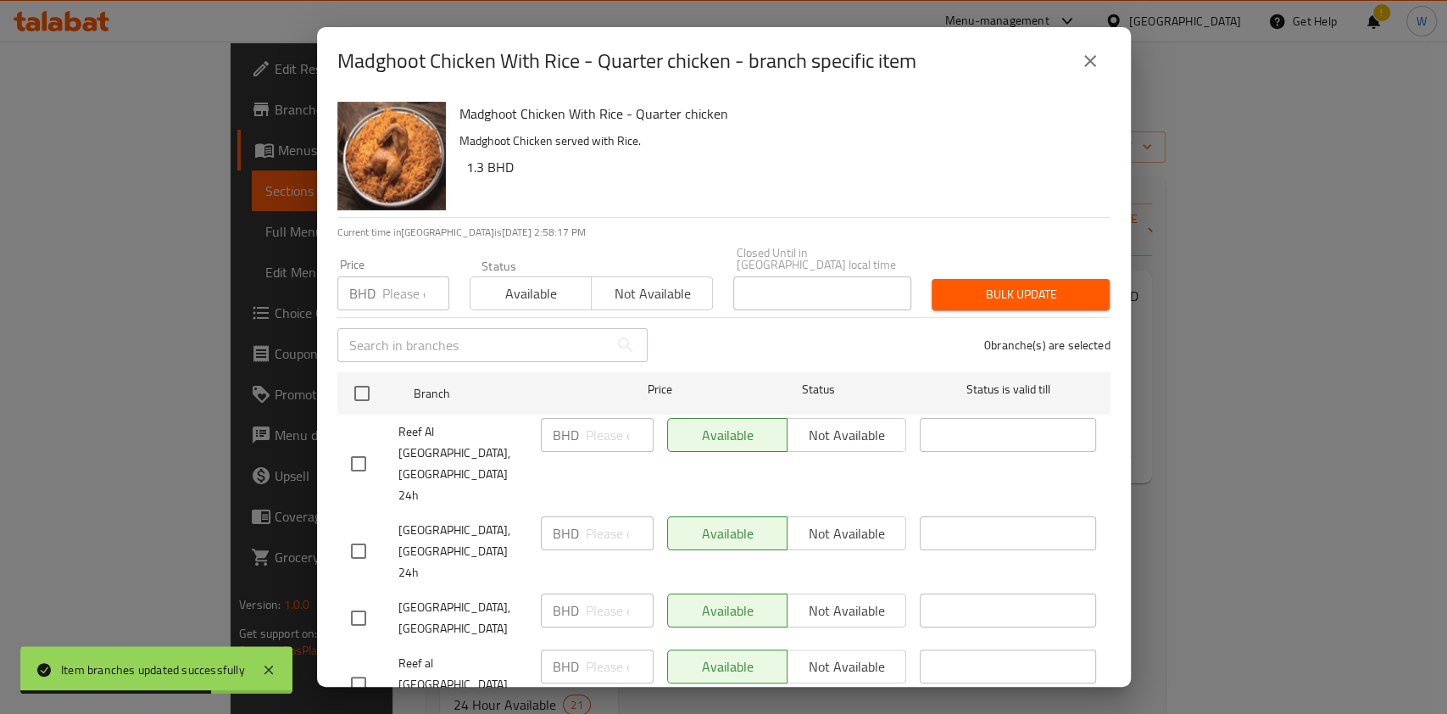
click at [1092, 81] on button "close" at bounding box center [1090, 61] width 41 height 41
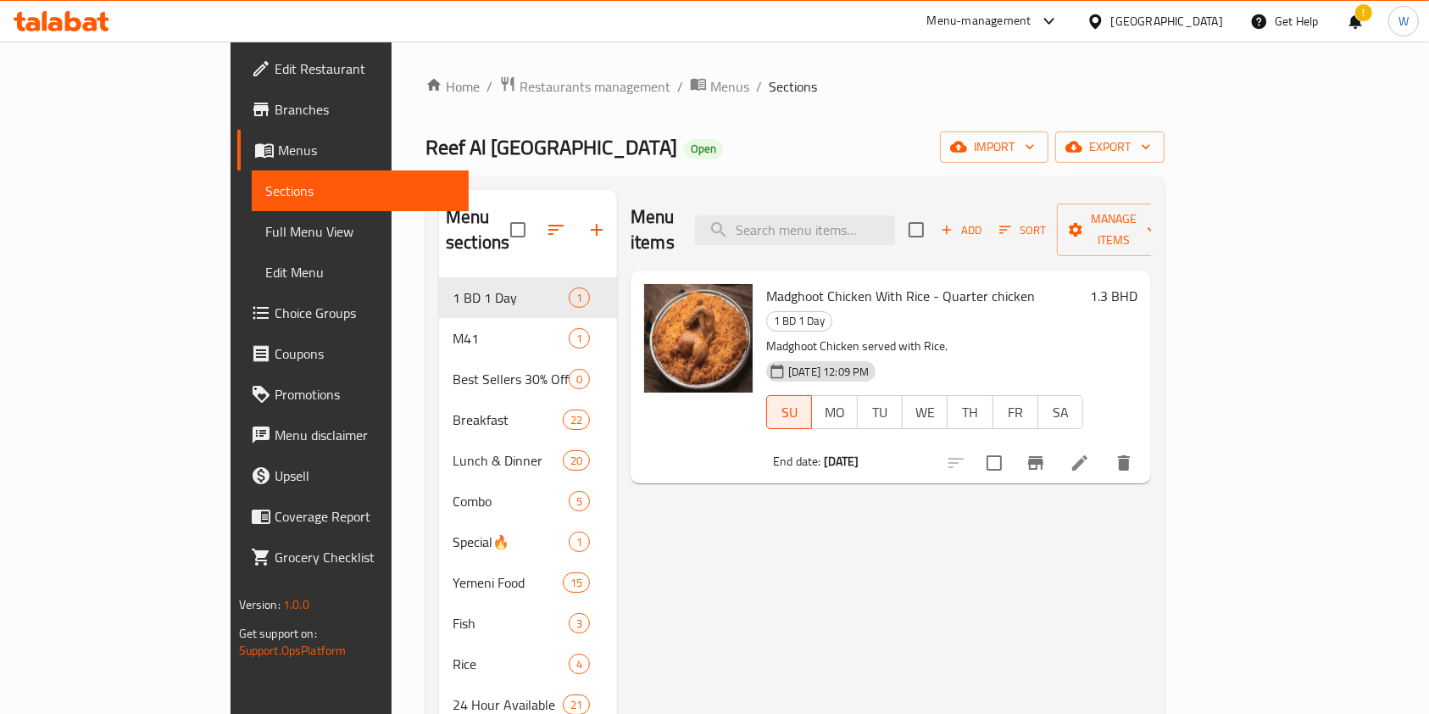
click at [237, 125] on link "Branches" at bounding box center [353, 109] width 232 height 41
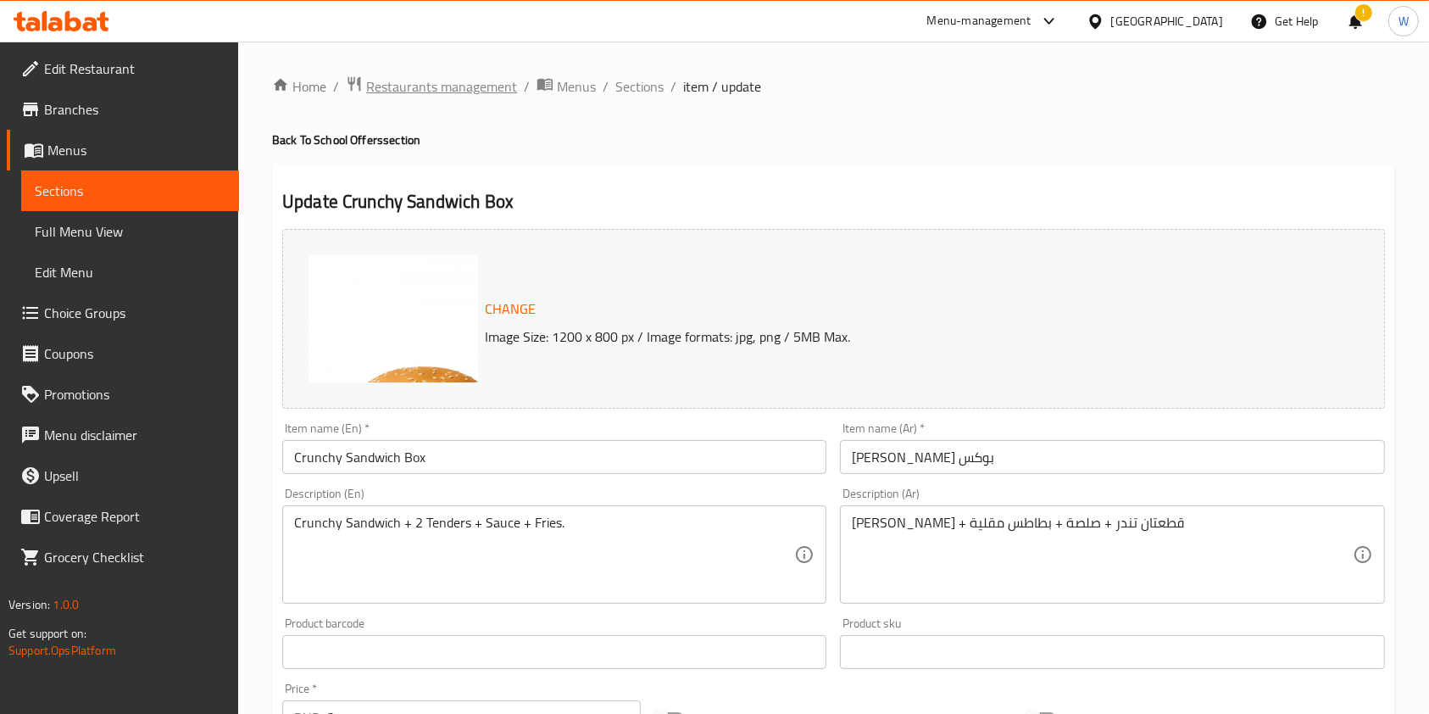
click at [436, 86] on span "Restaurants management" at bounding box center [441, 86] width 151 height 20
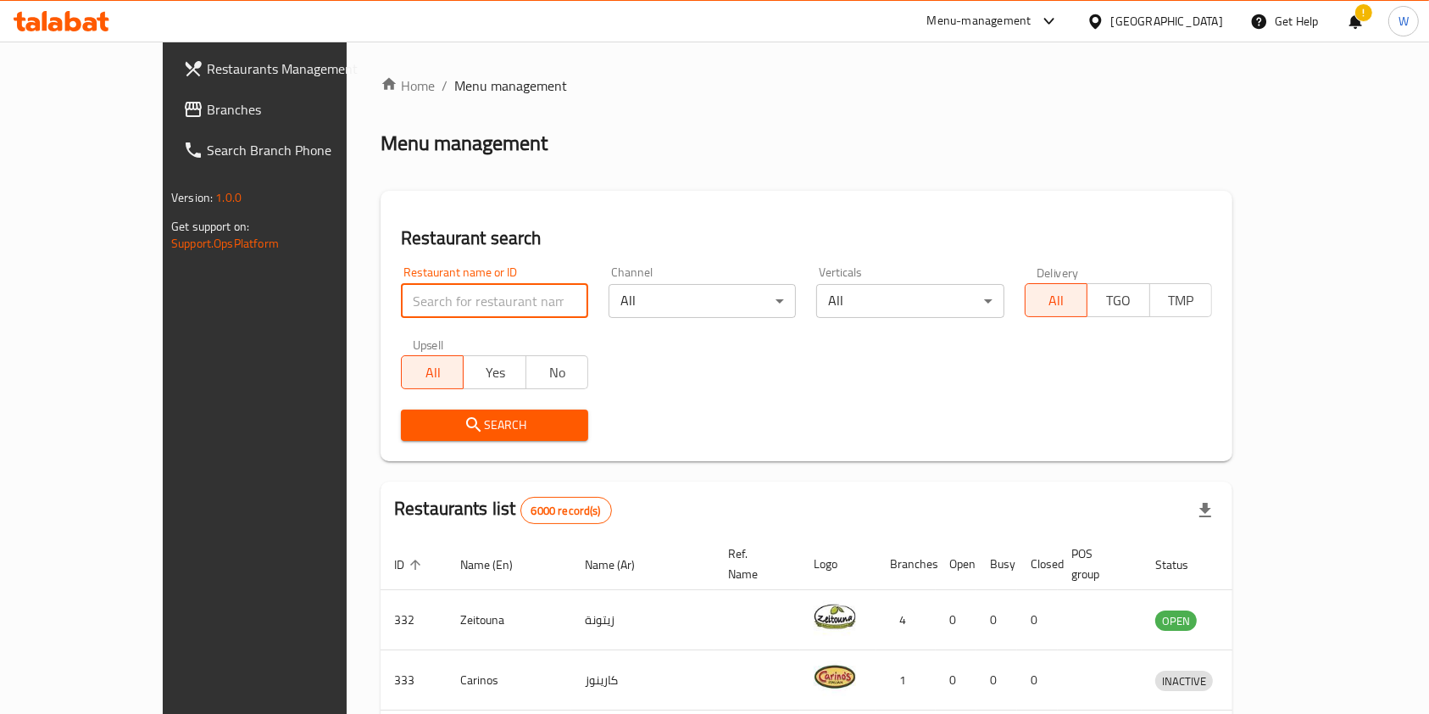
click at [480, 305] on input "search" at bounding box center [494, 301] width 187 height 34
paste input "Iraqi mn Qalb"
type input "Iraqi mn Qalb"
click button "Search" at bounding box center [494, 424] width 187 height 31
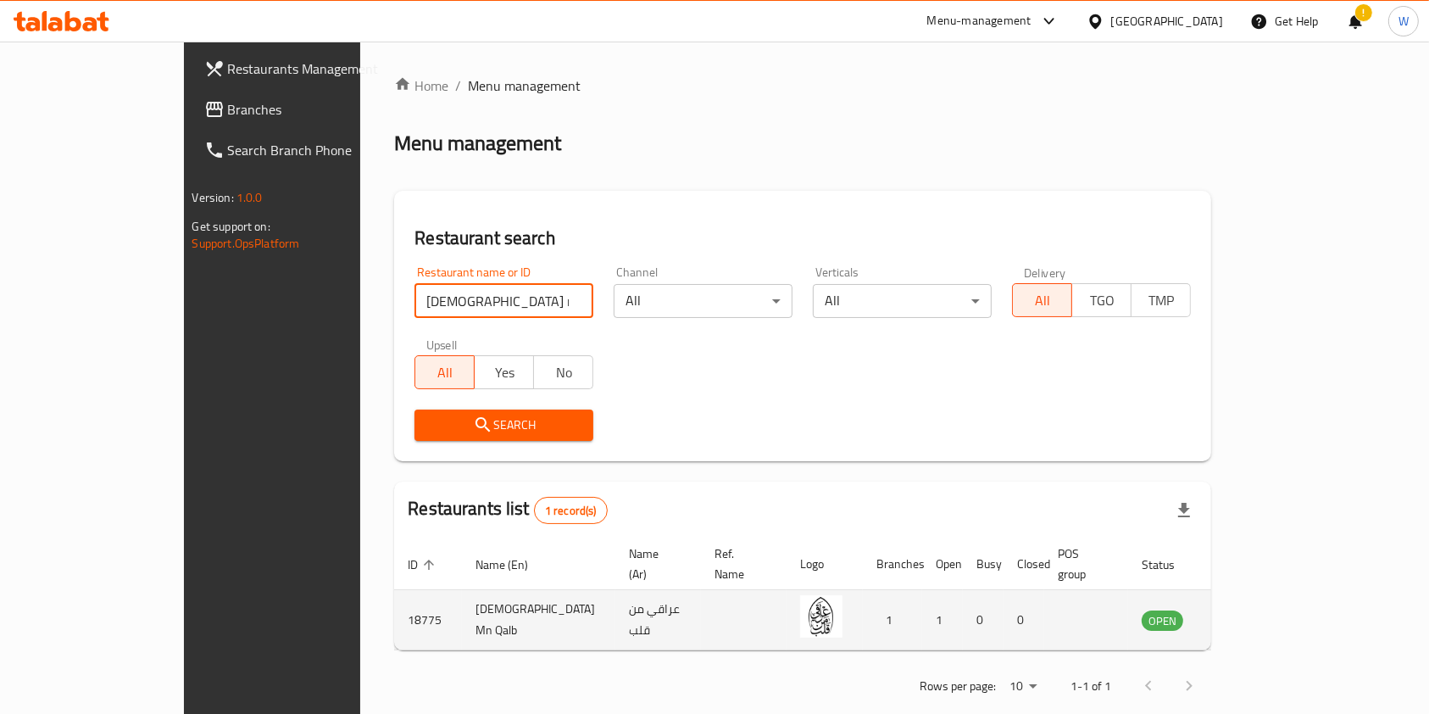
click at [1250, 614] on icon "enhanced table" at bounding box center [1241, 621] width 19 height 14
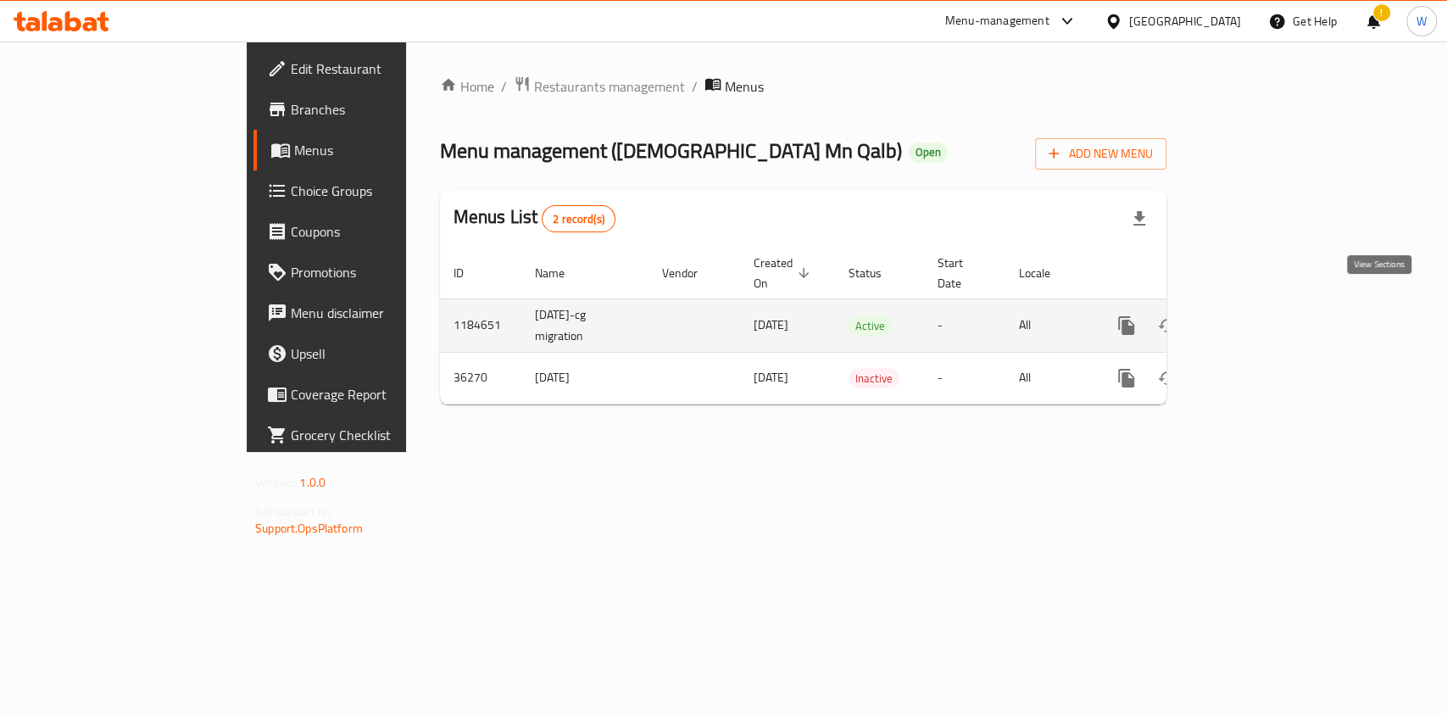
click at [1269, 305] on link "enhanced table" at bounding box center [1248, 325] width 41 height 41
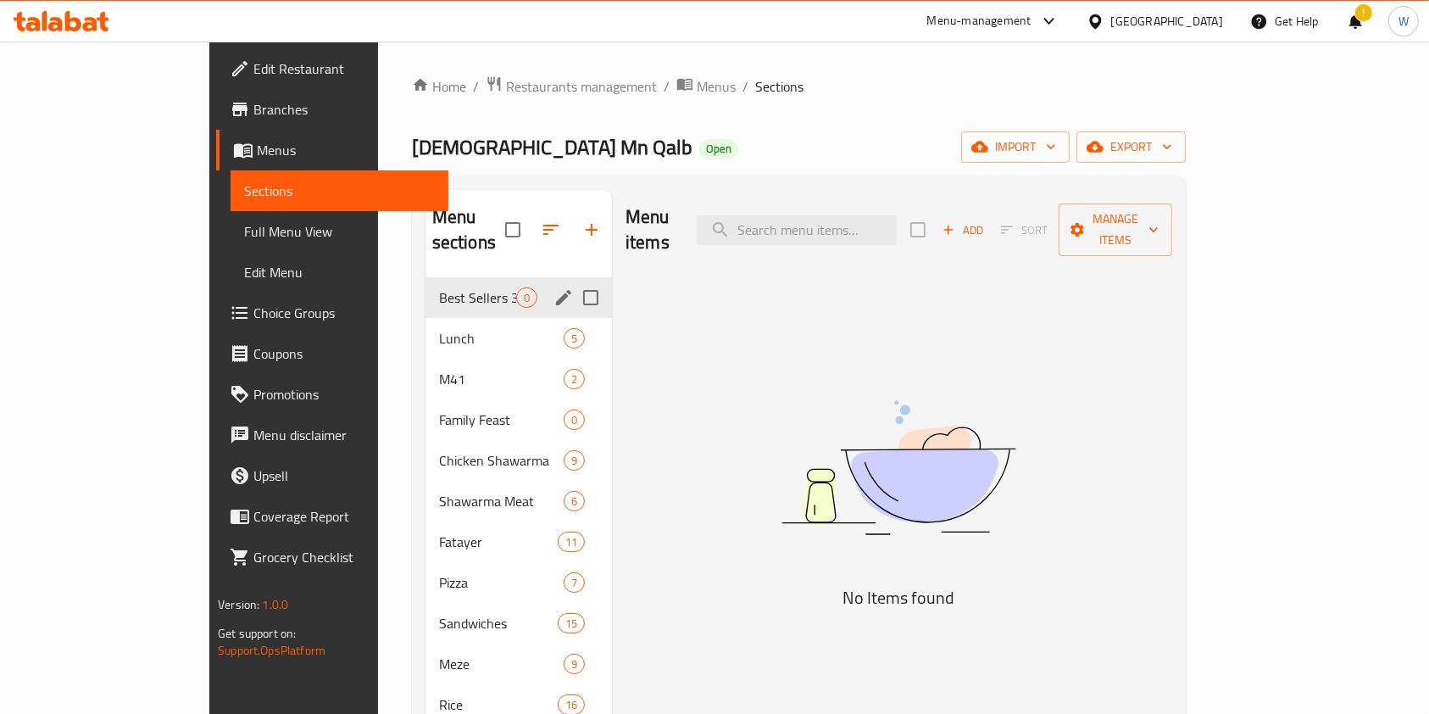
click at [573, 280] on input "Menu sections" at bounding box center [591, 298] width 36 height 36
checkbox input "true"
click at [534, 222] on icon "button" at bounding box center [541, 229] width 15 height 15
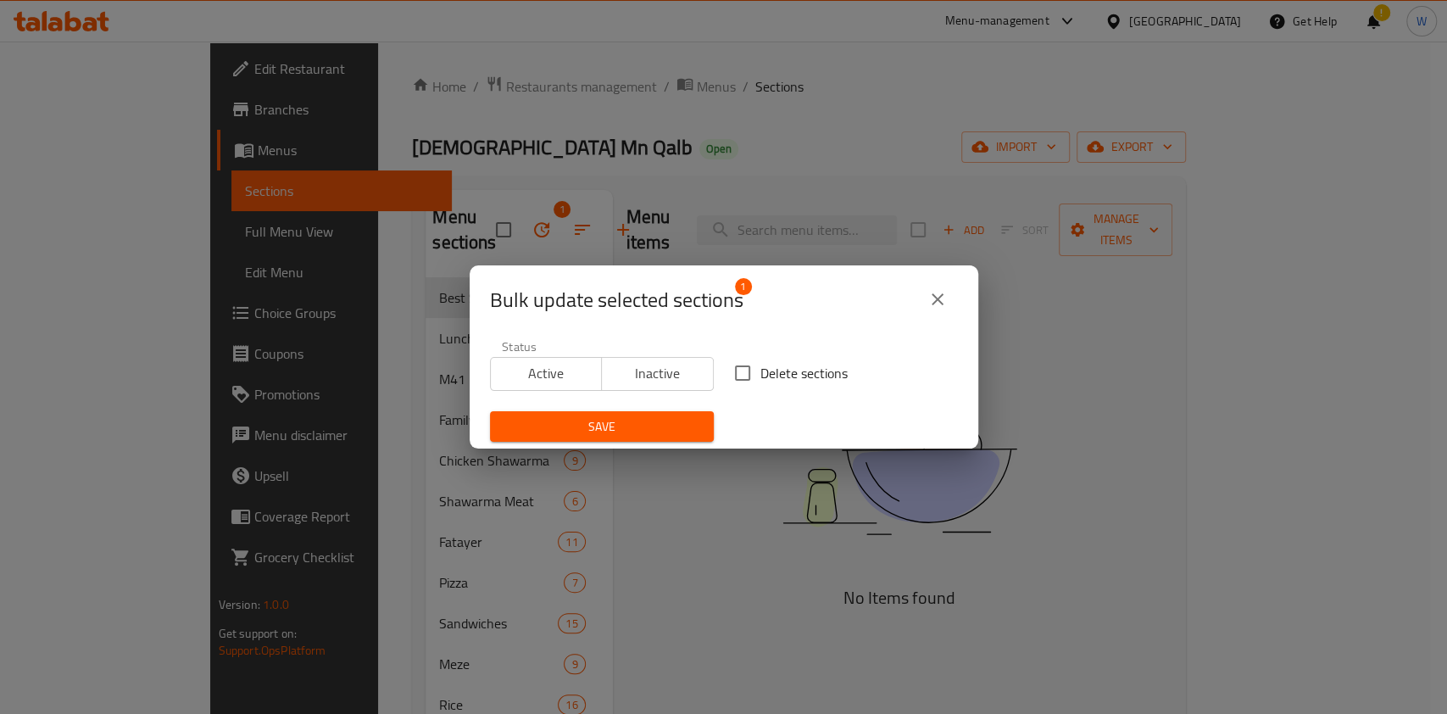
click at [733, 384] on input "Delete sections" at bounding box center [743, 373] width 36 height 36
checkbox input "true"
click at [658, 437] on span "Save" at bounding box center [602, 426] width 197 height 21
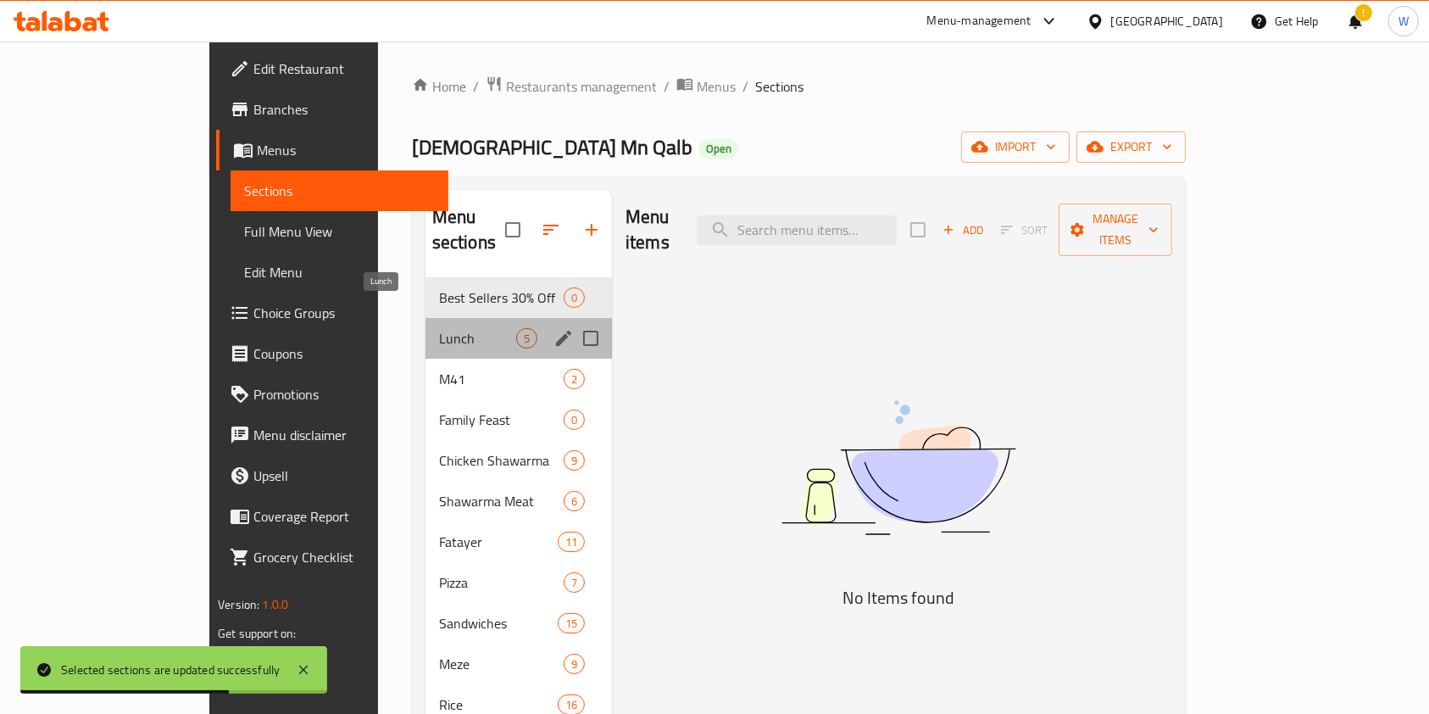
click at [460, 328] on span "Lunch" at bounding box center [477, 338] width 77 height 20
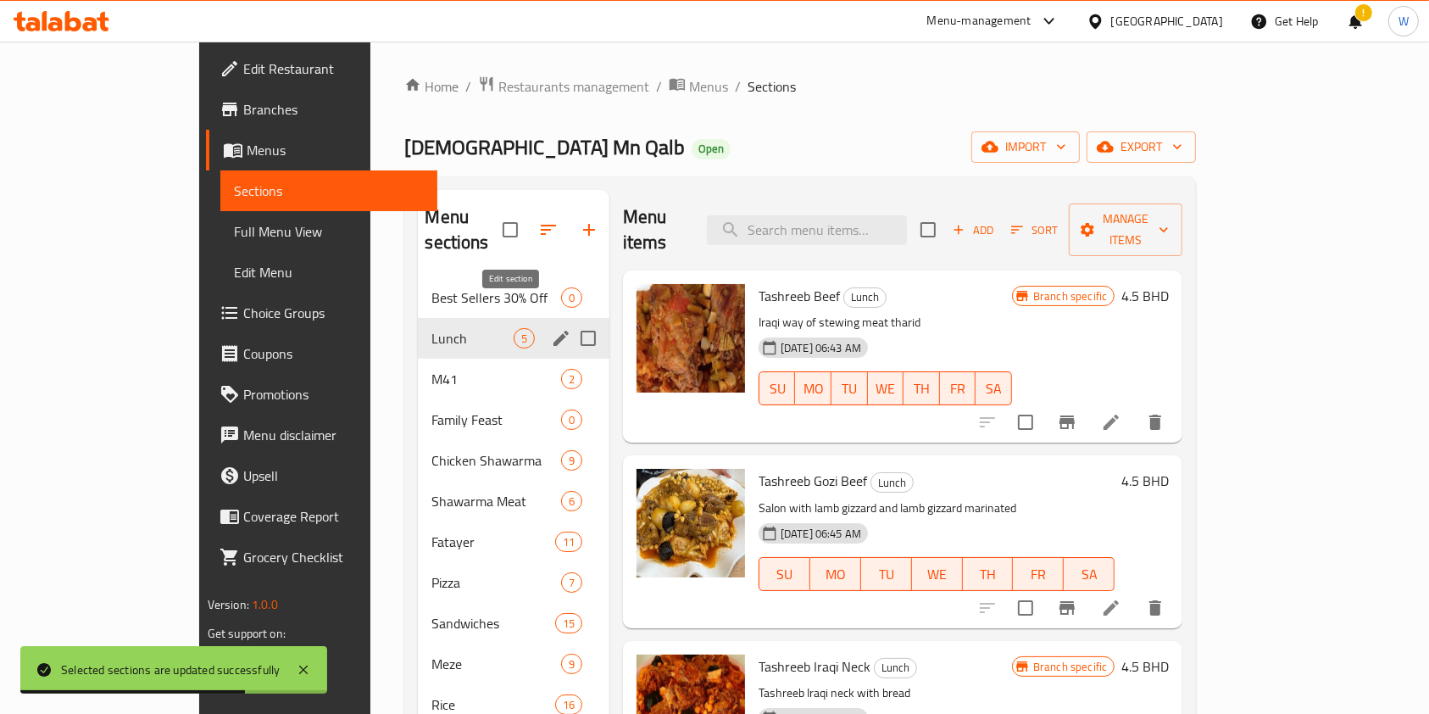
click at [551, 328] on icon "edit" at bounding box center [561, 338] width 20 height 20
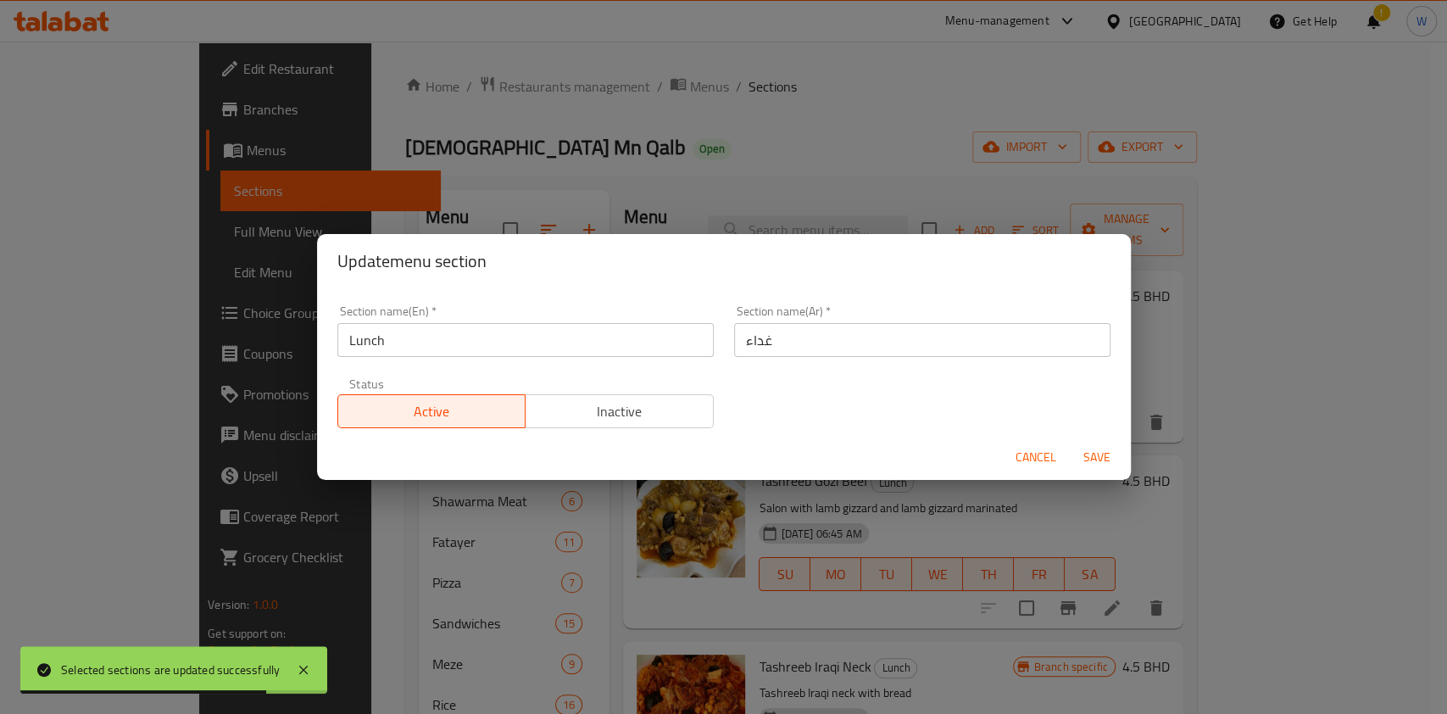
click at [388, 341] on input "Lunch" at bounding box center [525, 340] width 376 height 34
paste input "Iraqi"
type input "Iraqi Lunch"
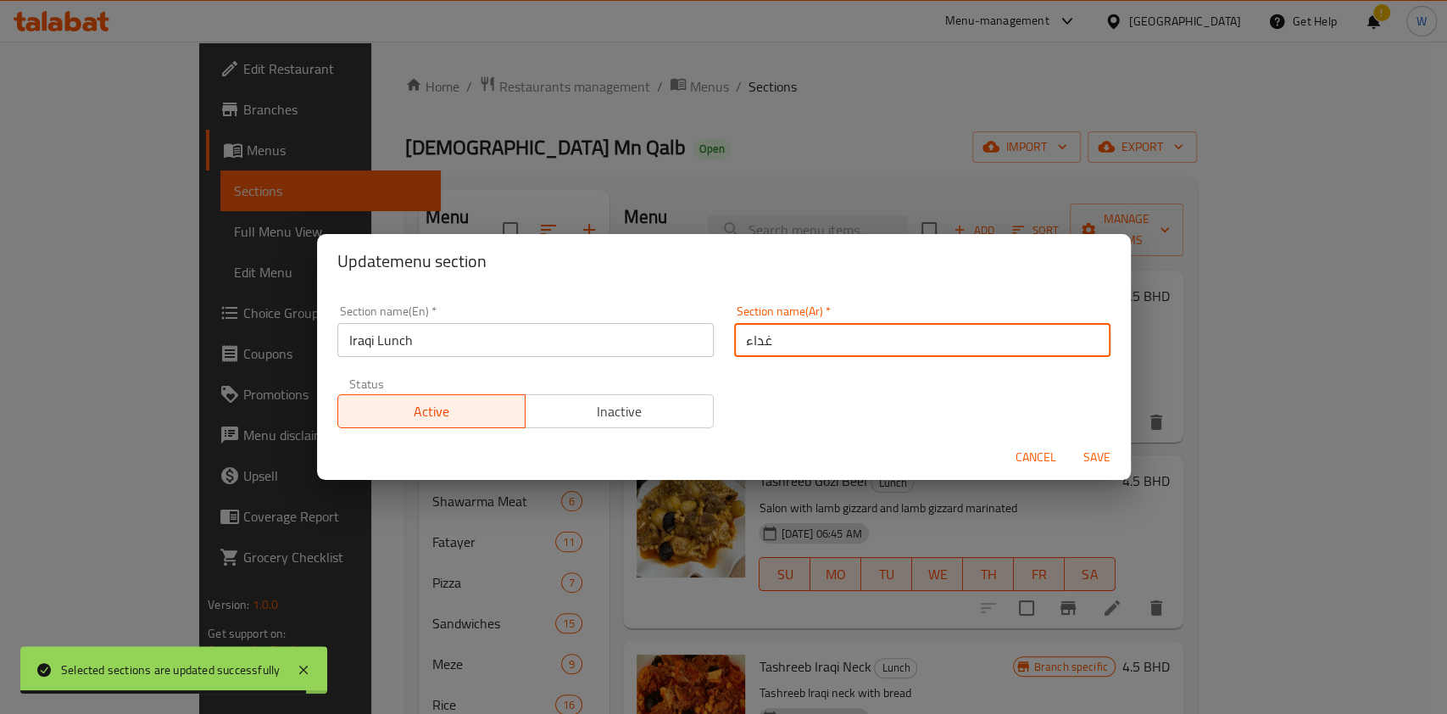
click at [771, 334] on input "غداء" at bounding box center [922, 340] width 376 height 34
click at [814, 326] on input "غداء" at bounding box center [922, 340] width 376 height 34
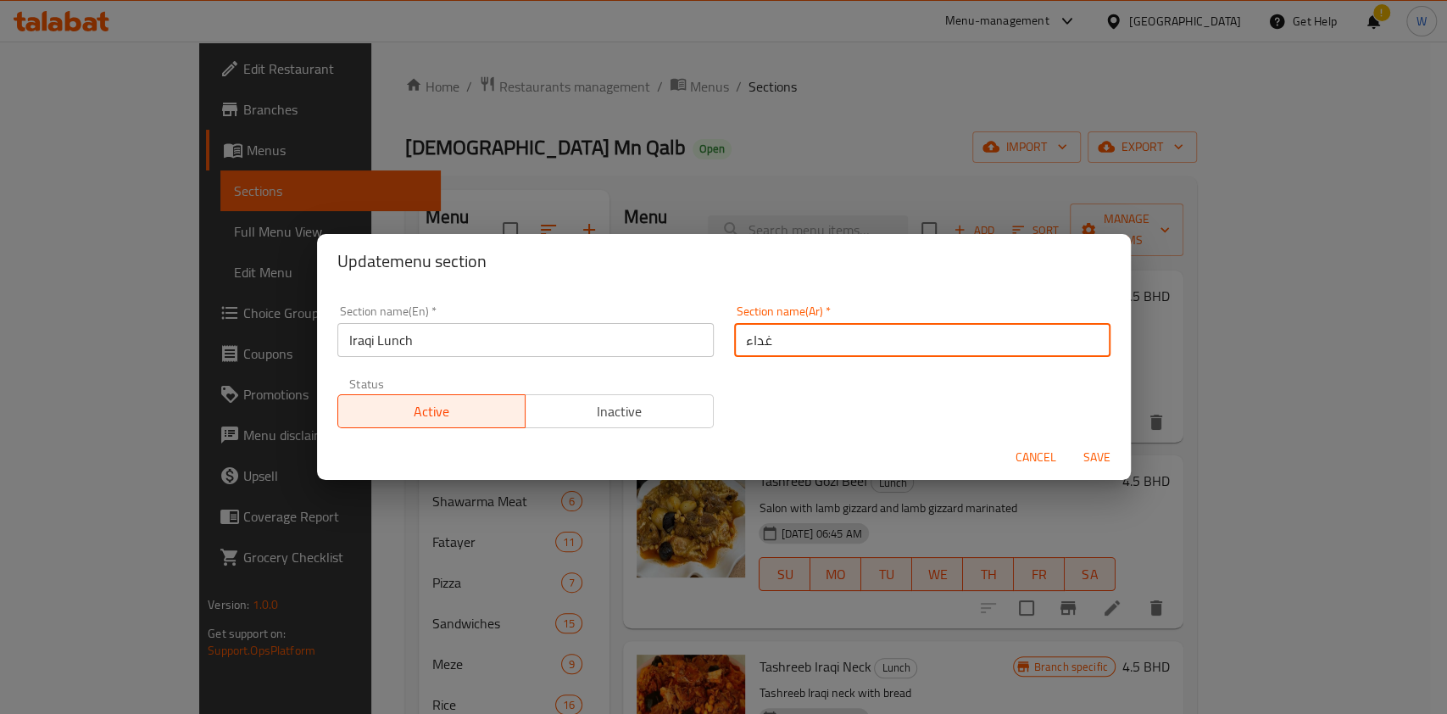
click at [819, 340] on input "غداء" at bounding box center [922, 340] width 376 height 34
type input "غداء عراقي"
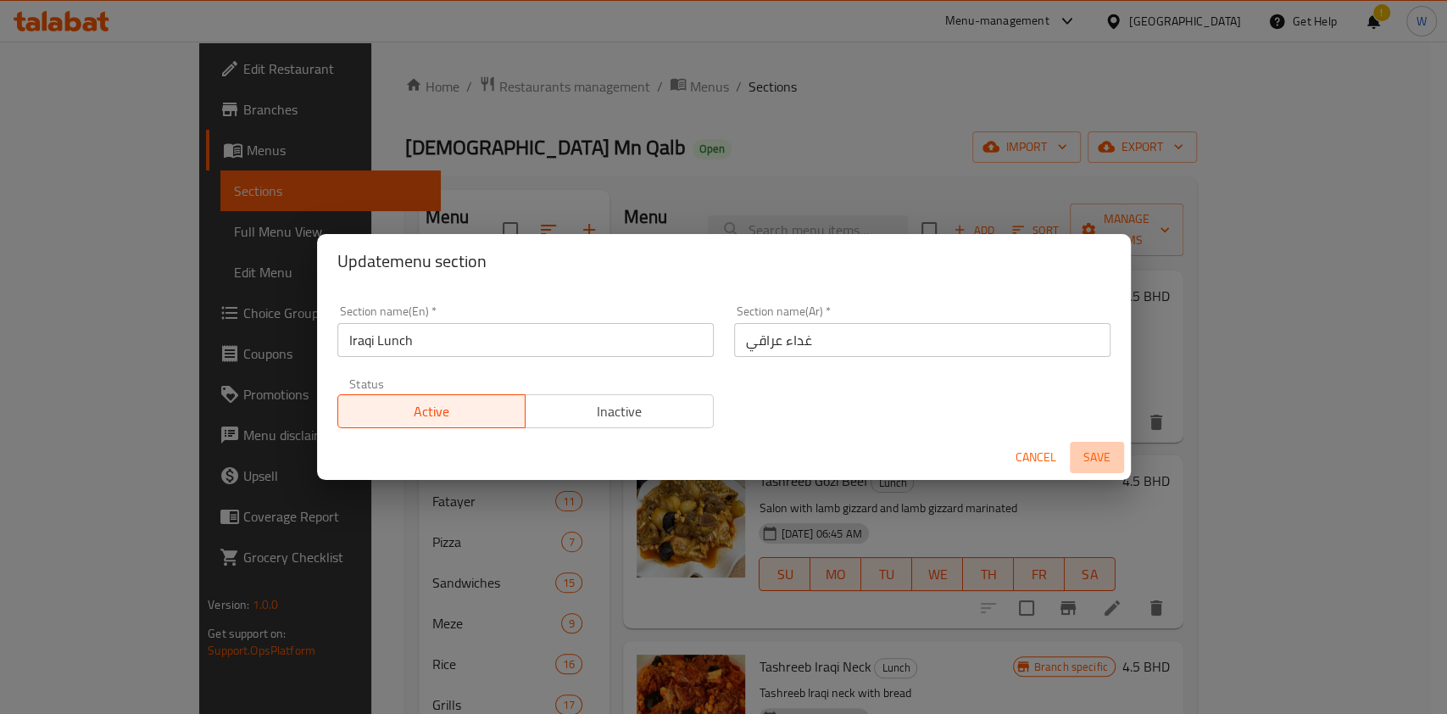
click at [1102, 462] on span "Save" at bounding box center [1097, 457] width 41 height 21
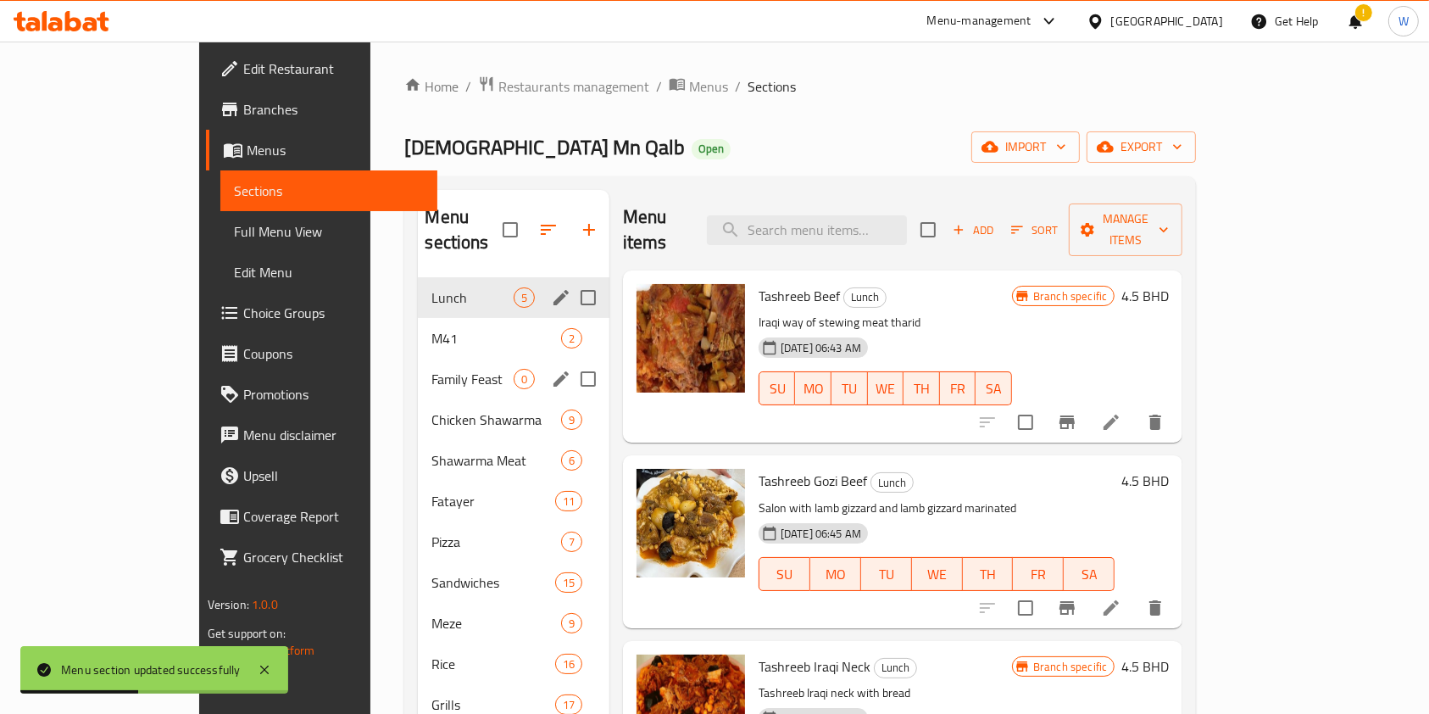
click at [571, 361] on input "Menu sections" at bounding box center [589, 379] width 36 height 36
checkbox input "true"
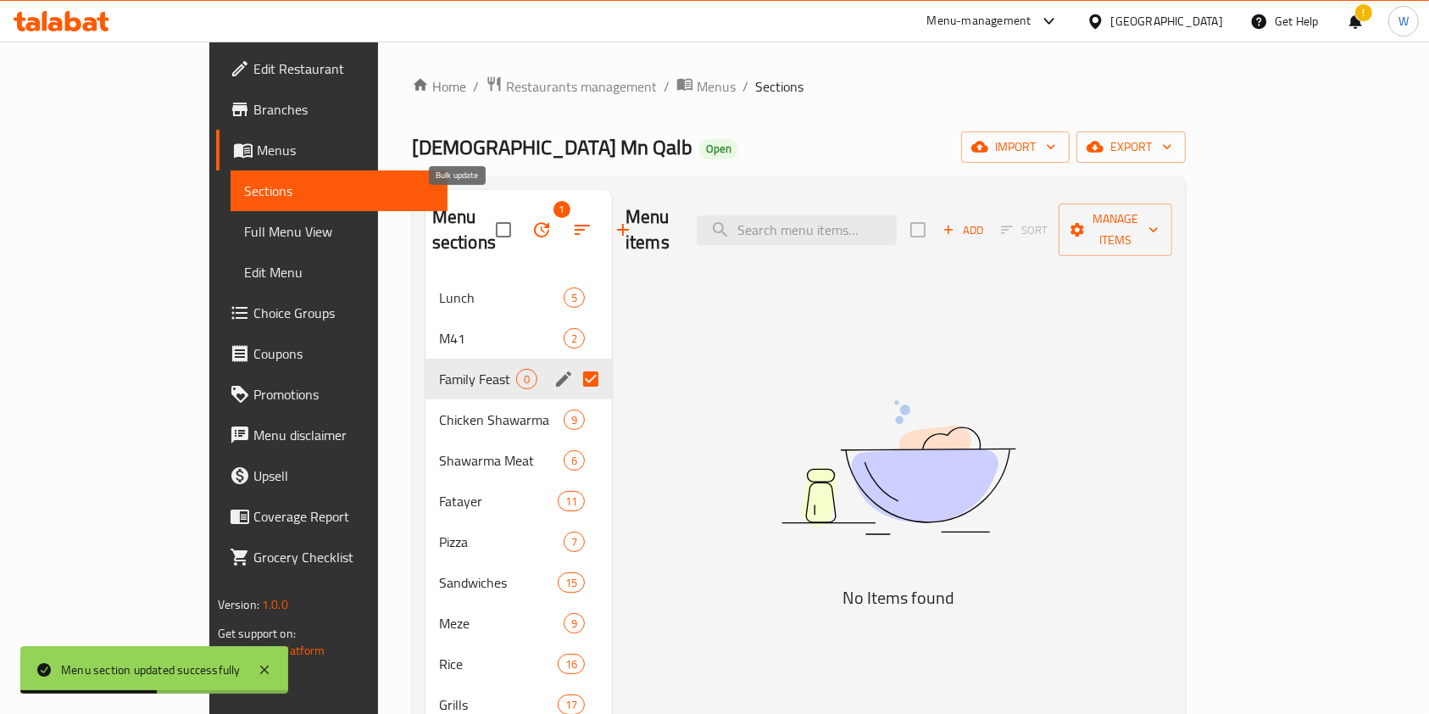
click at [532, 220] on icon "button" at bounding box center [542, 230] width 20 height 20
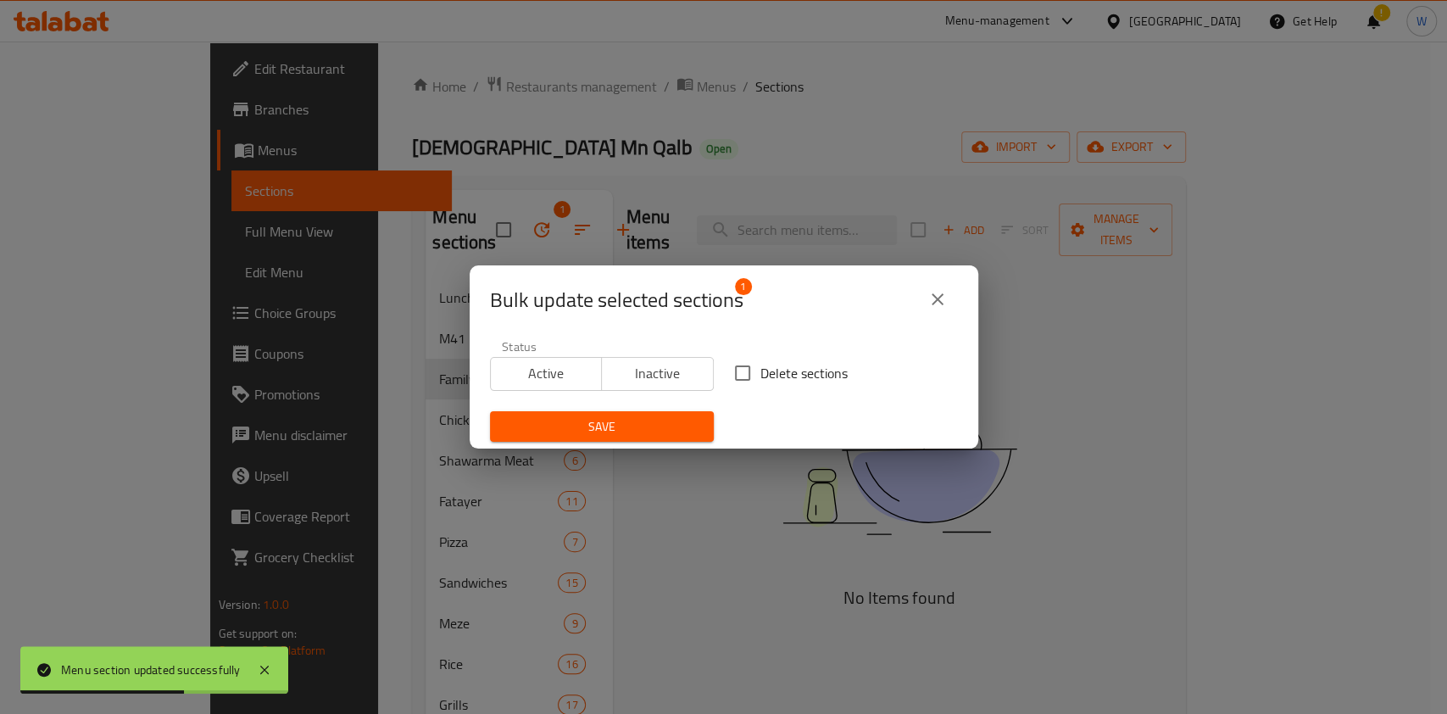
click at [760, 376] on span "Delete sections" at bounding box center [803, 373] width 87 height 20
click at [752, 376] on input "Delete sections" at bounding box center [743, 373] width 36 height 36
checkbox input "true"
click at [652, 415] on button "Save" at bounding box center [602, 426] width 224 height 31
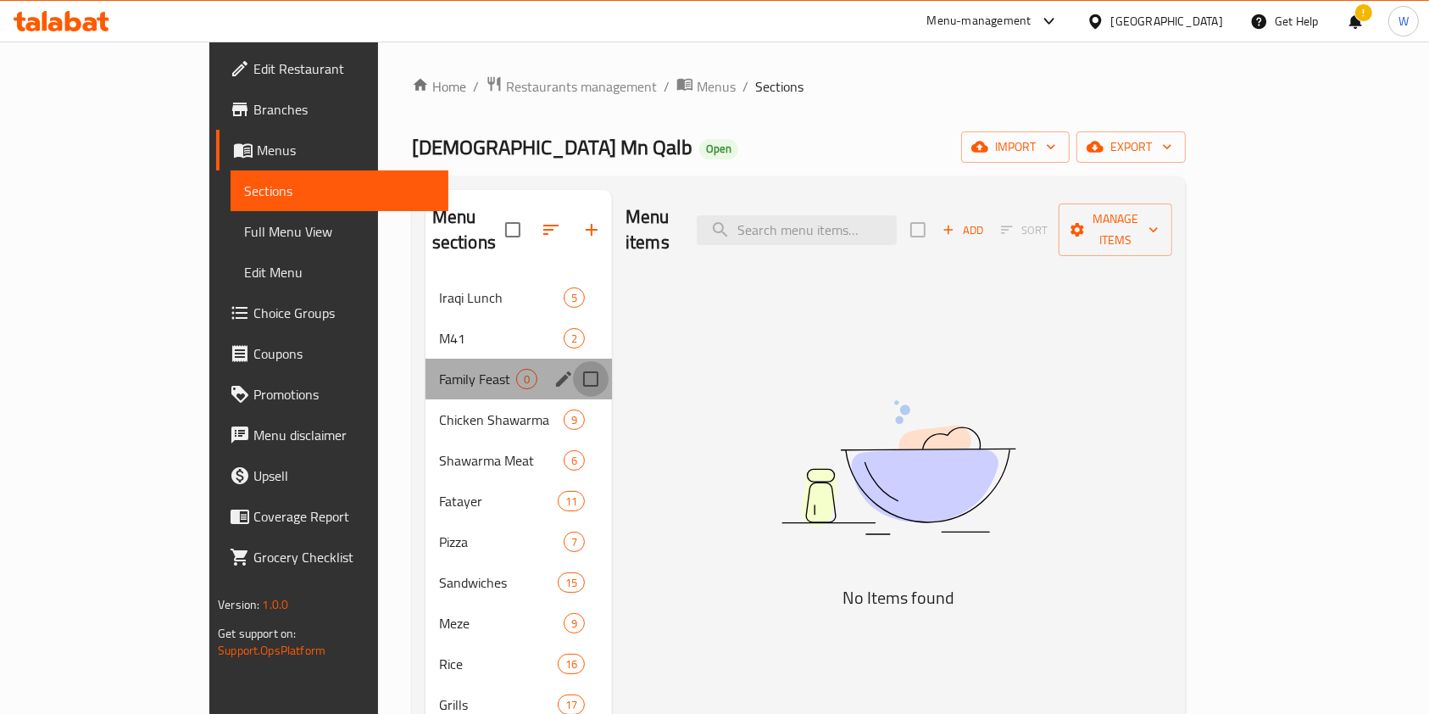
click at [573, 361] on input "Menu sections" at bounding box center [591, 379] width 36 height 36
checkbox input "true"
click at [532, 220] on icon "button" at bounding box center [542, 230] width 20 height 20
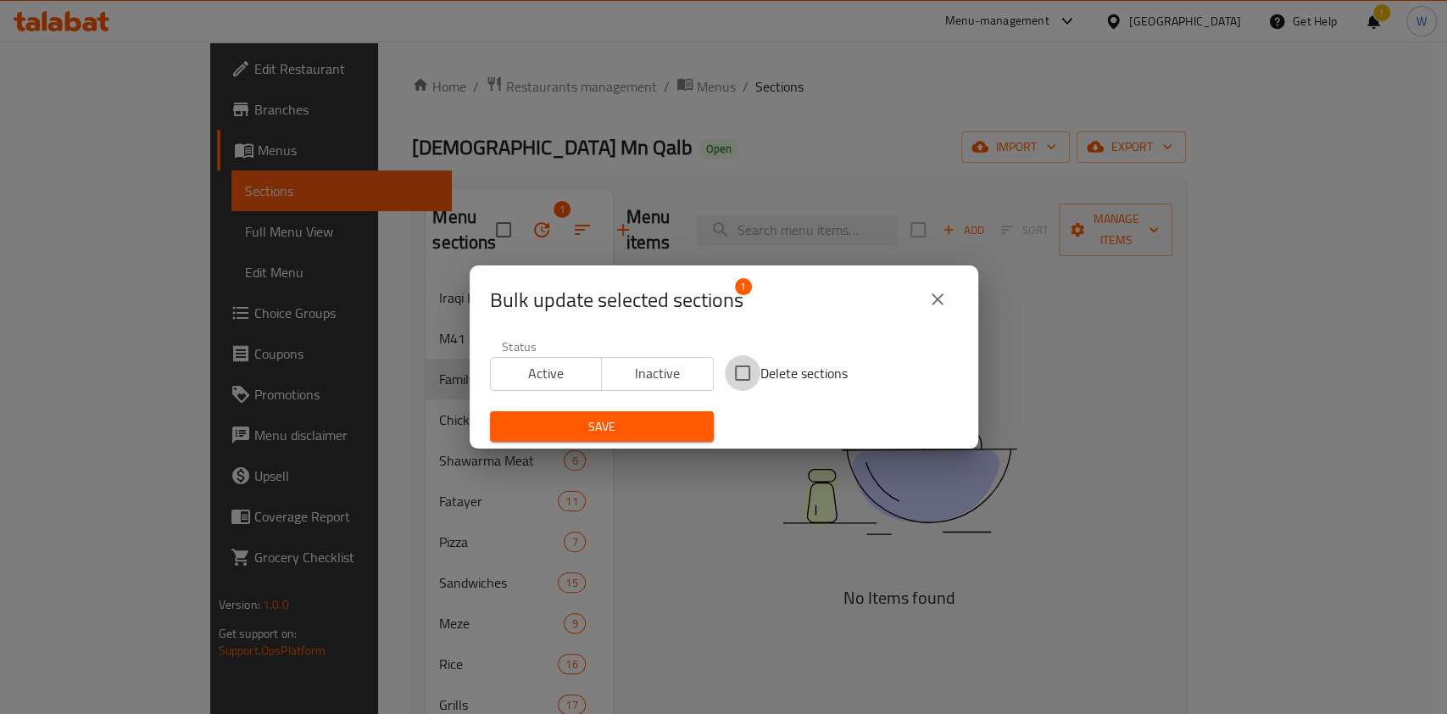
click at [749, 371] on input "Delete sections" at bounding box center [743, 373] width 36 height 36
checkbox input "true"
click at [640, 421] on span "Save" at bounding box center [602, 426] width 197 height 21
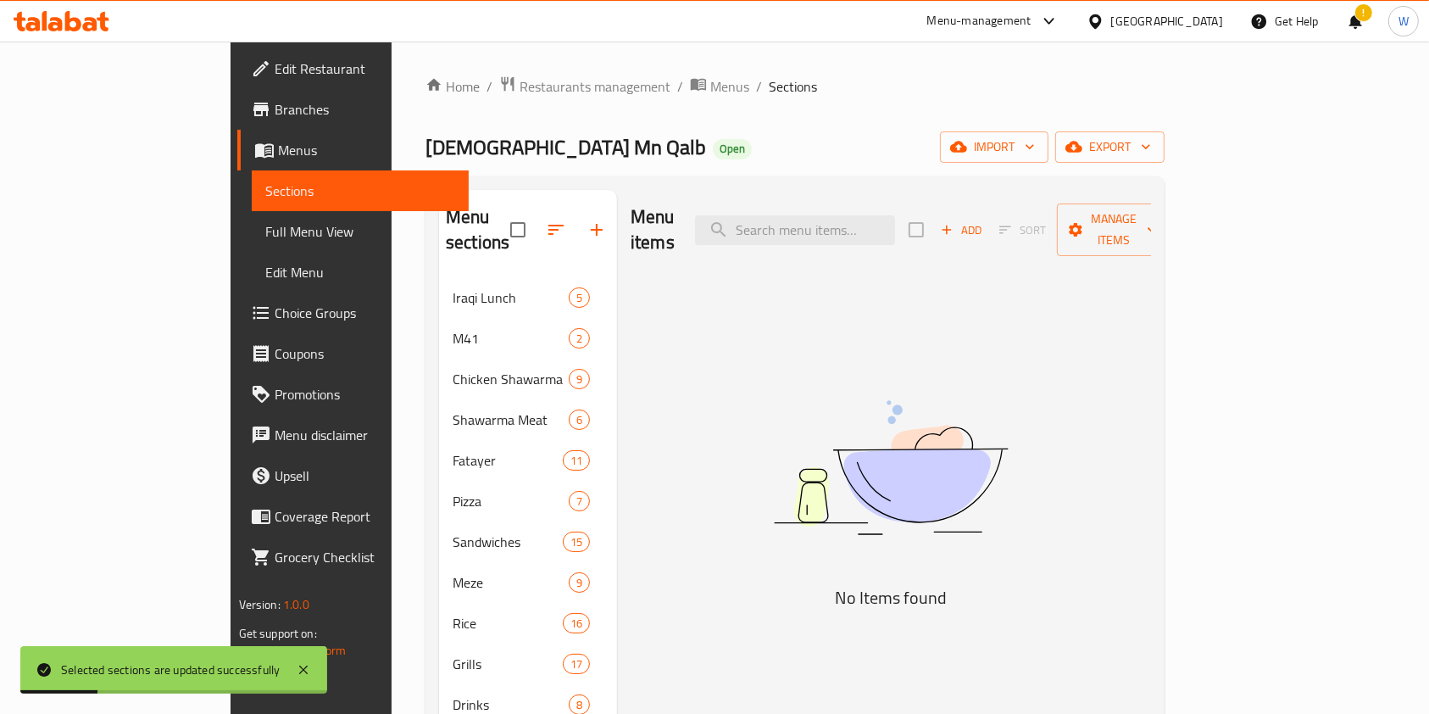
click at [719, 439] on div "Menu items Add Sort Manage items No Items found" at bounding box center [884, 547] width 534 height 714
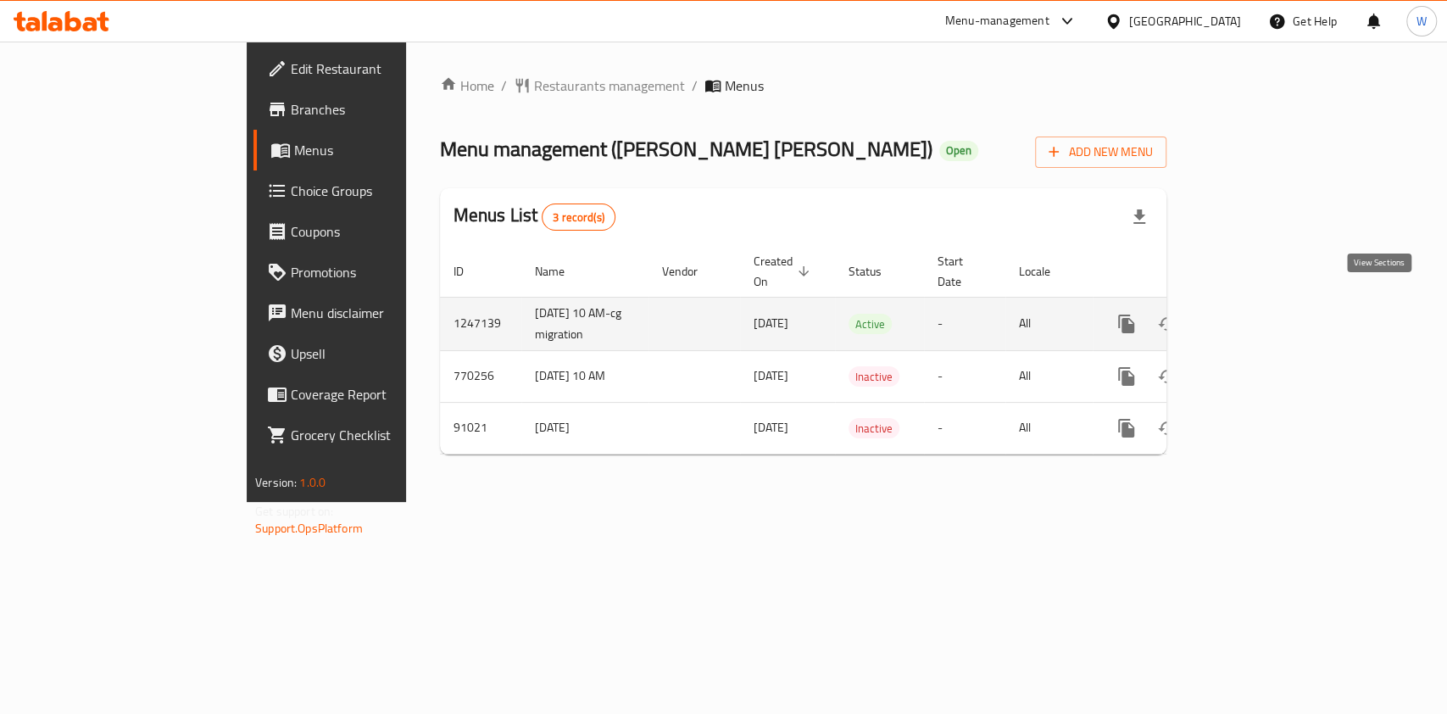
click at [1269, 315] on link "enhanced table" at bounding box center [1248, 324] width 41 height 41
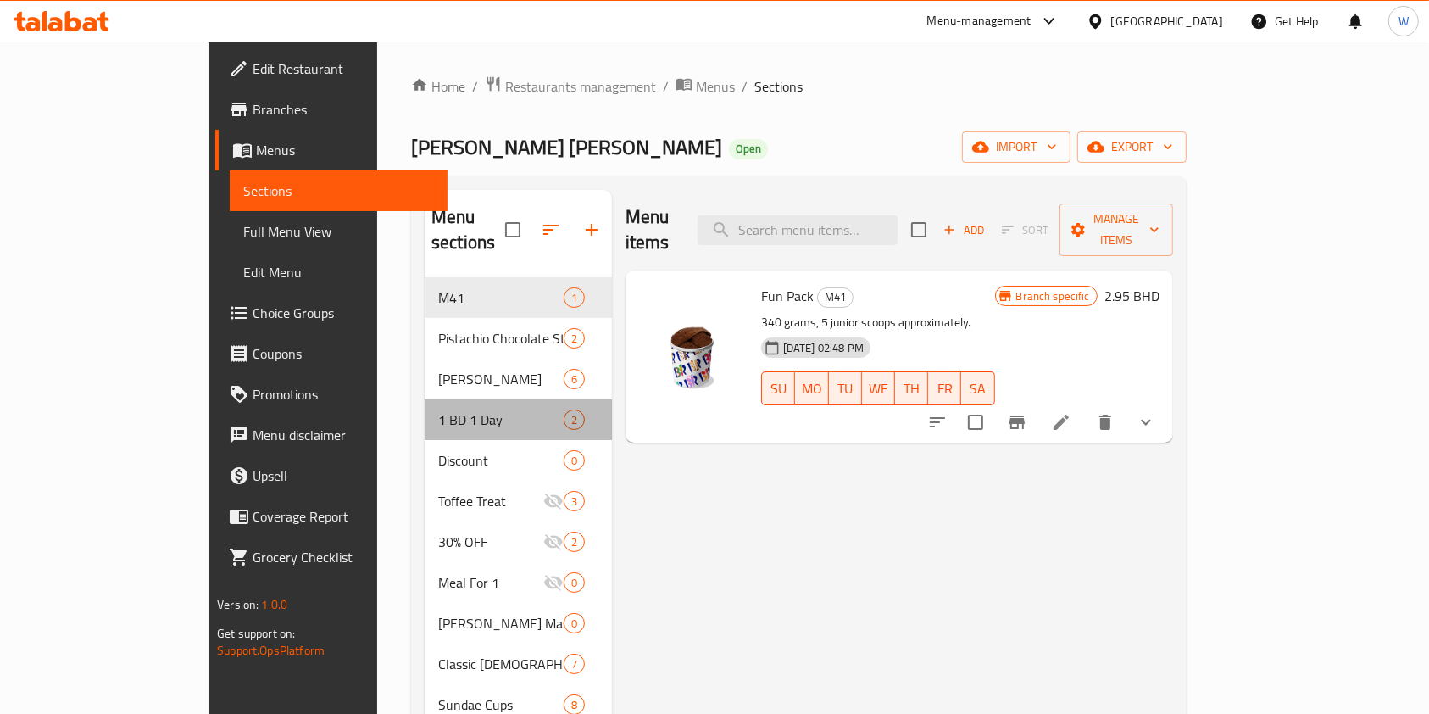
click at [471, 399] on div "1 BD 1 Day 2" at bounding box center [518, 419] width 187 height 41
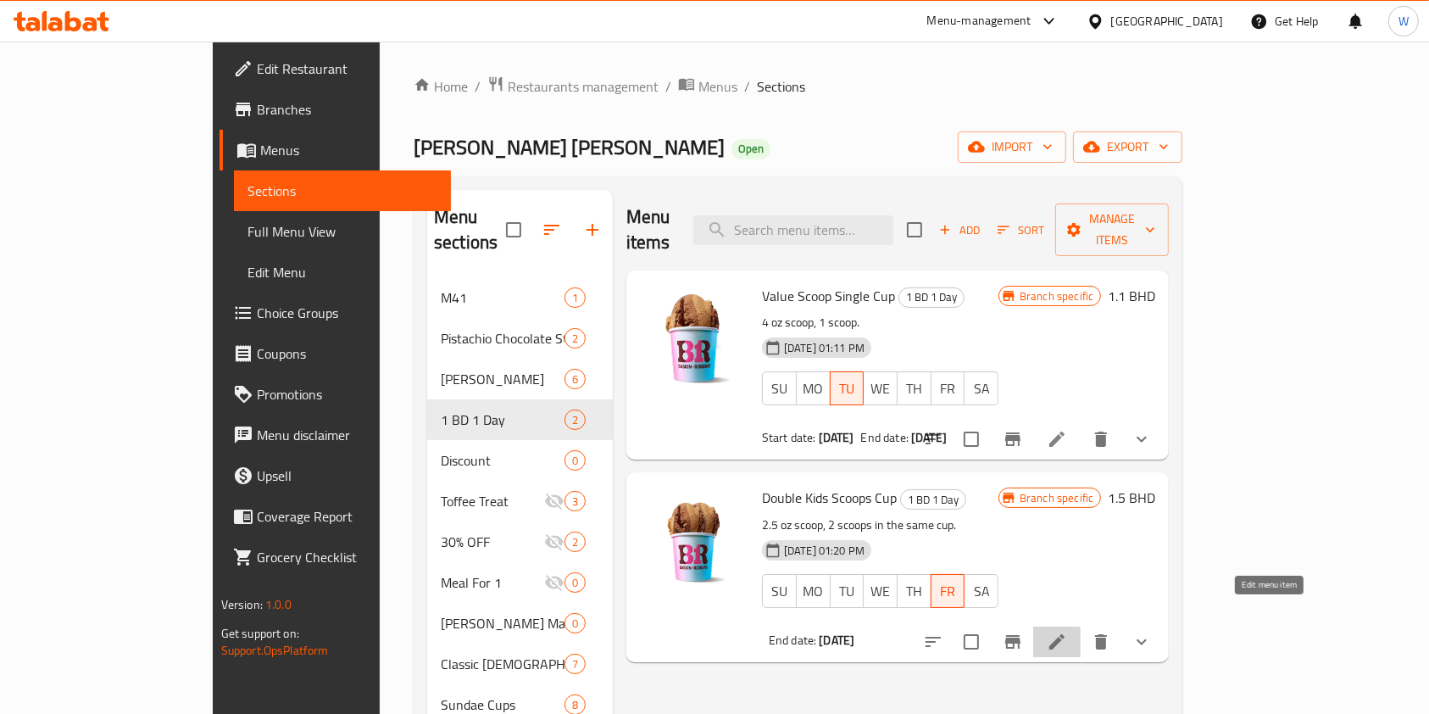
click at [1067, 632] on icon at bounding box center [1057, 642] width 20 height 20
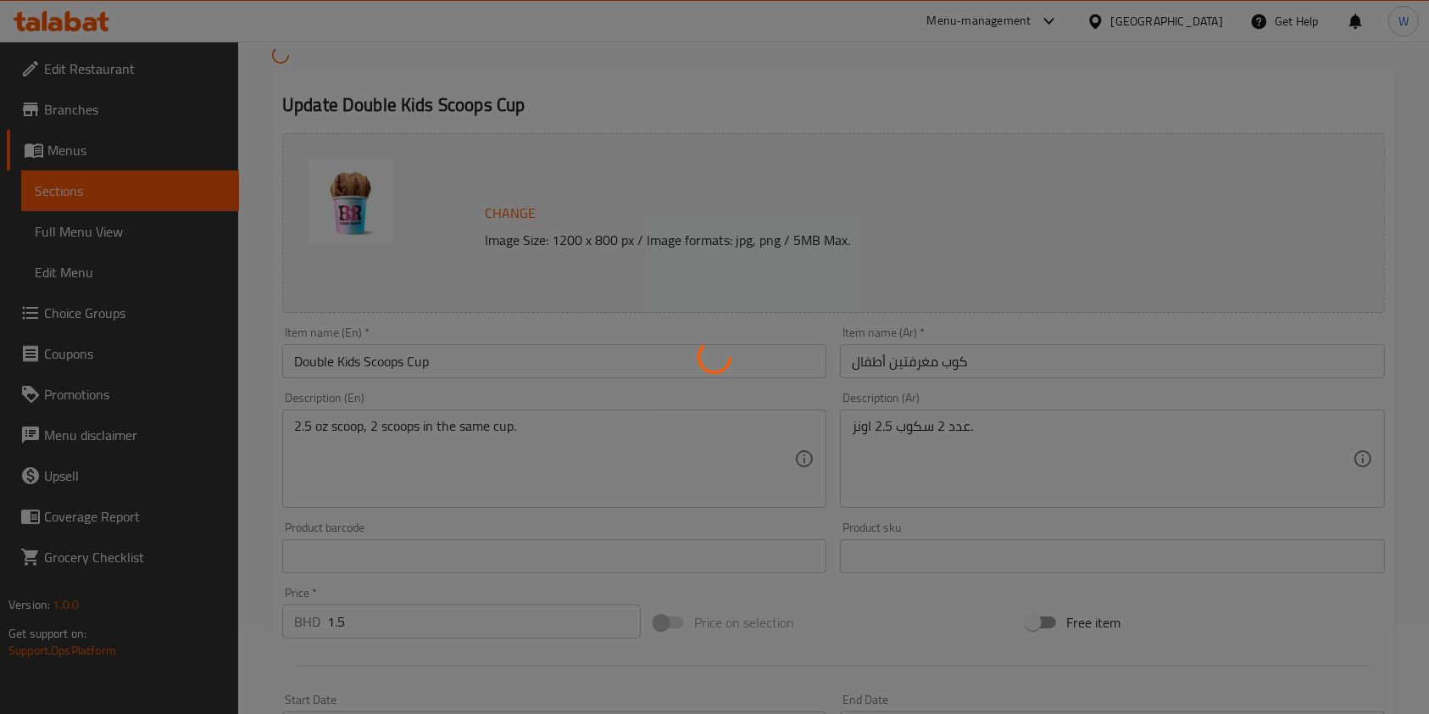
scroll to position [226, 0]
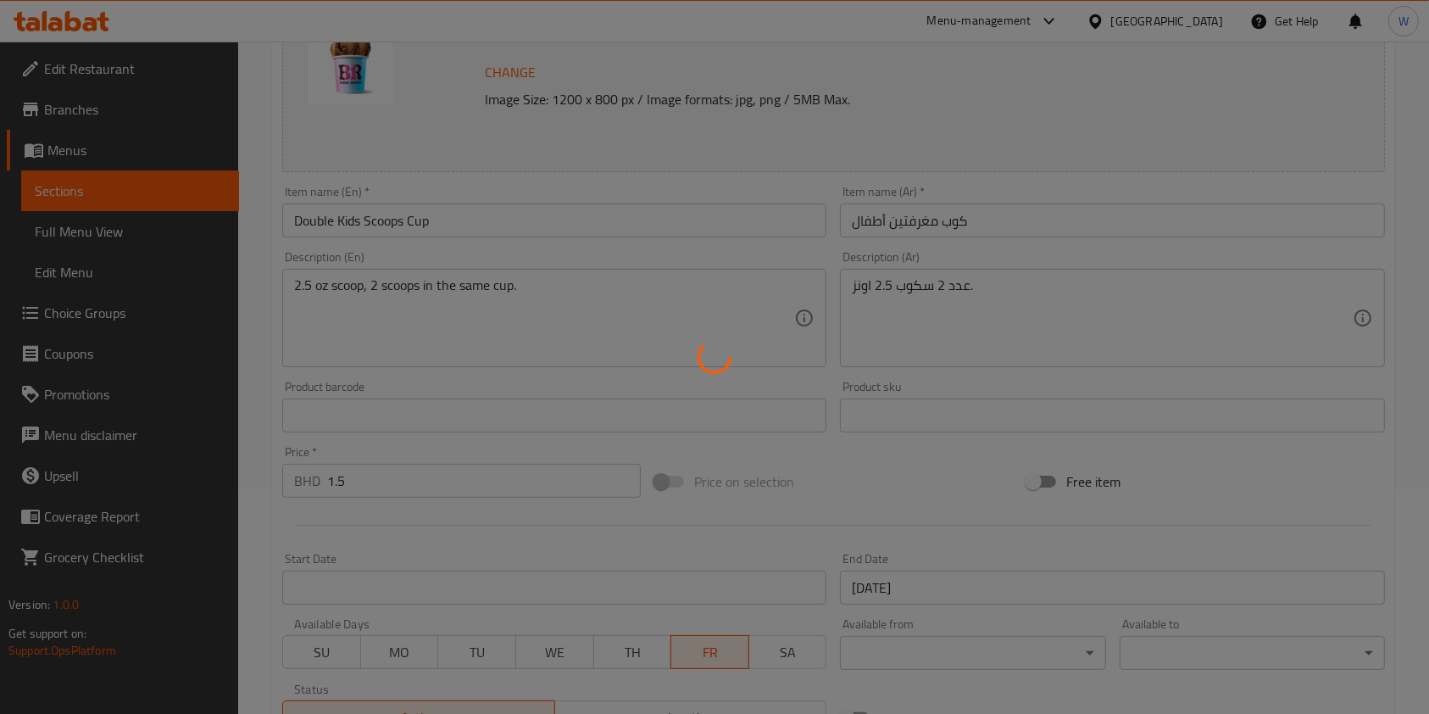
type input "إختيارك من الإضافات الرطبة"
type input "0"
type input "إختيارك من نكهة الأيس كريم الأولي"
type input "1"
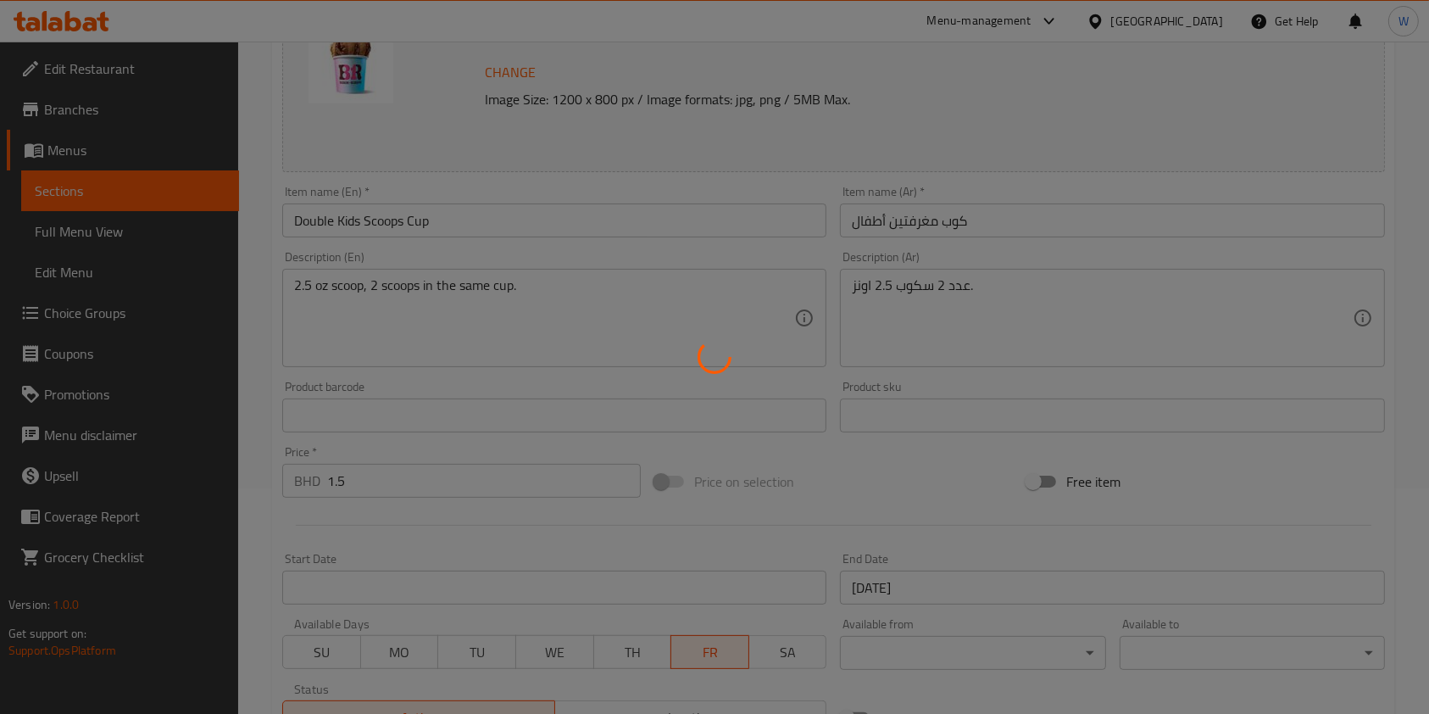
type input "1"
type input "إختيارك من ثاني نكهة أيس كريم"
type input "1"
type input "إختيارك من الإضافات الجافة"
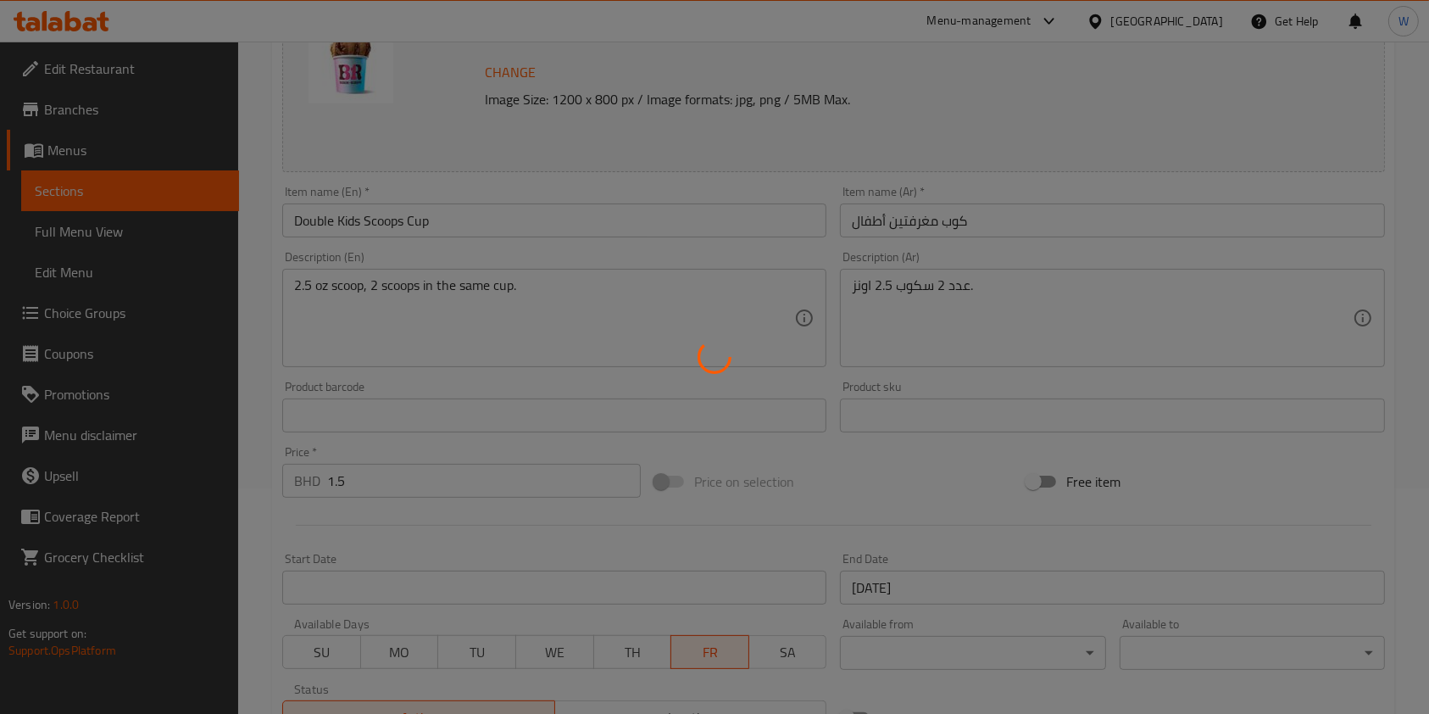
type input "0"
type input "اختيارك من الطبقة الرطبة المجانية"
type input "0"
type input "1"
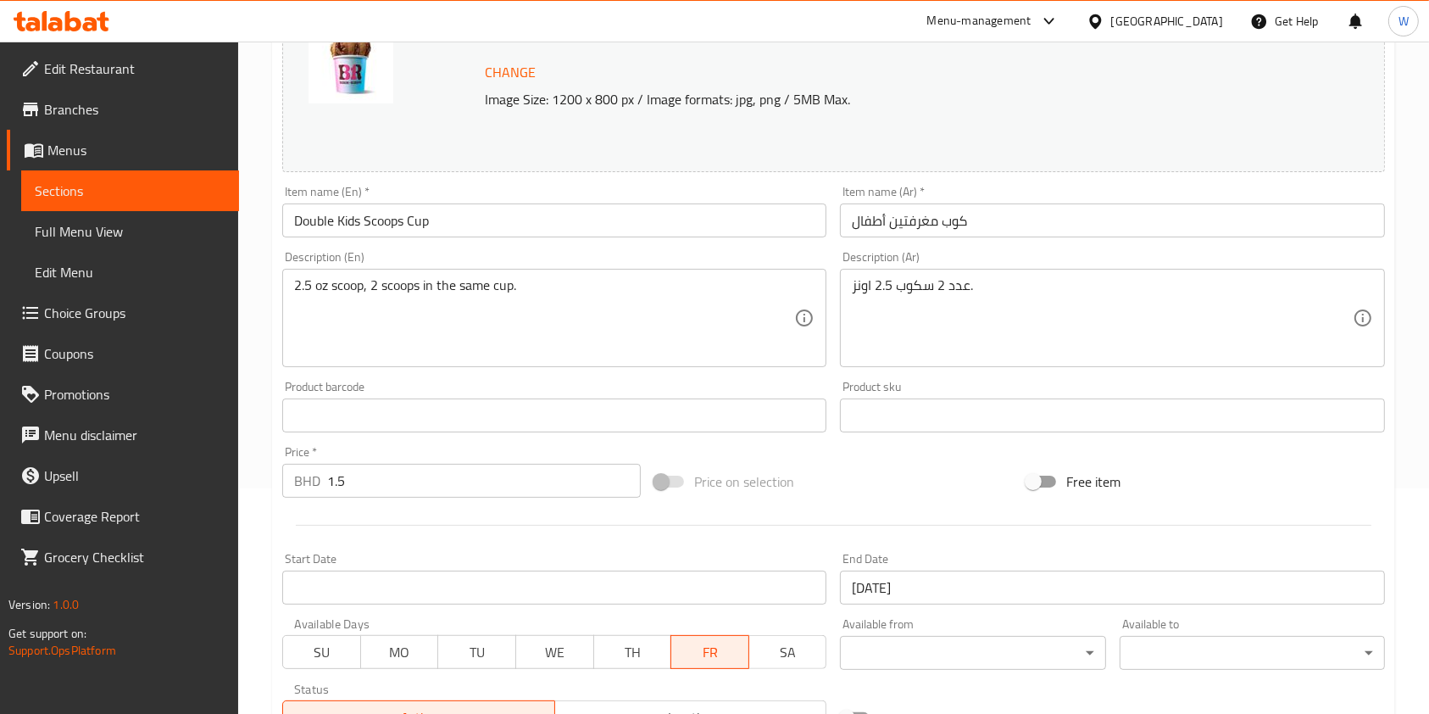
click at [714, 644] on span "FR" at bounding box center [710, 652] width 64 height 25
click at [339, 640] on span "SU" at bounding box center [322, 652] width 64 height 25
click at [970, 585] on input "22-08-2025" at bounding box center [1112, 588] width 544 height 34
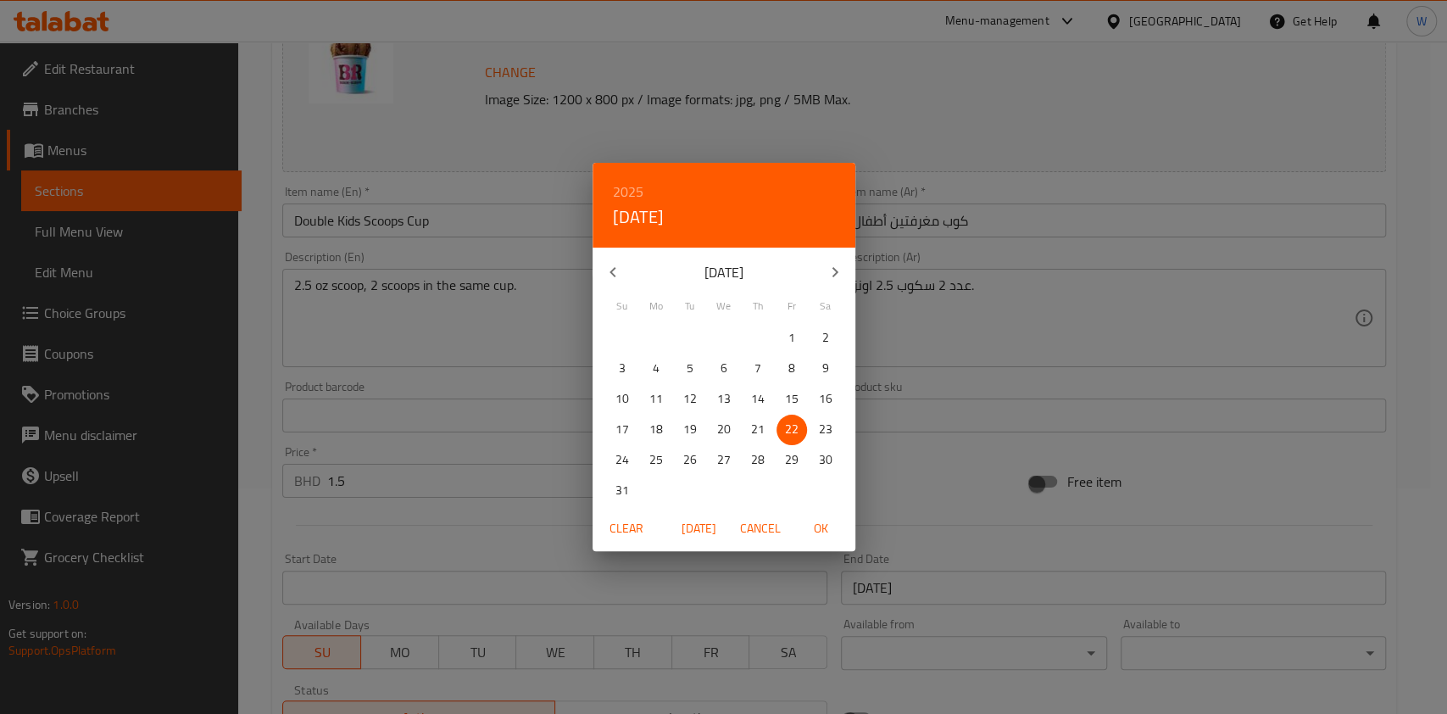
click at [838, 275] on icon "button" at bounding box center [835, 272] width 20 height 20
click at [616, 404] on p "14" at bounding box center [622, 398] width 14 height 21
click at [813, 530] on span "OK" at bounding box center [821, 528] width 41 height 21
type input "14-09-2025"
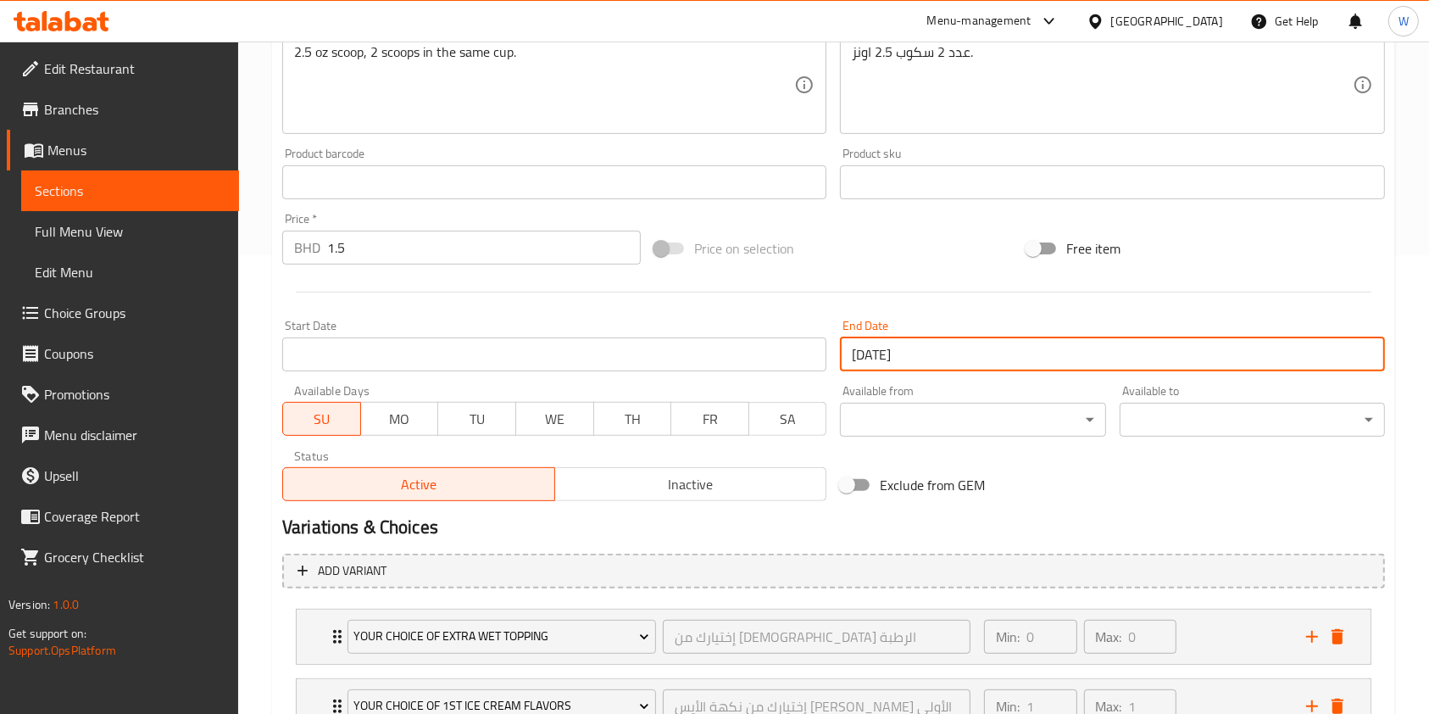
scroll to position [802, 0]
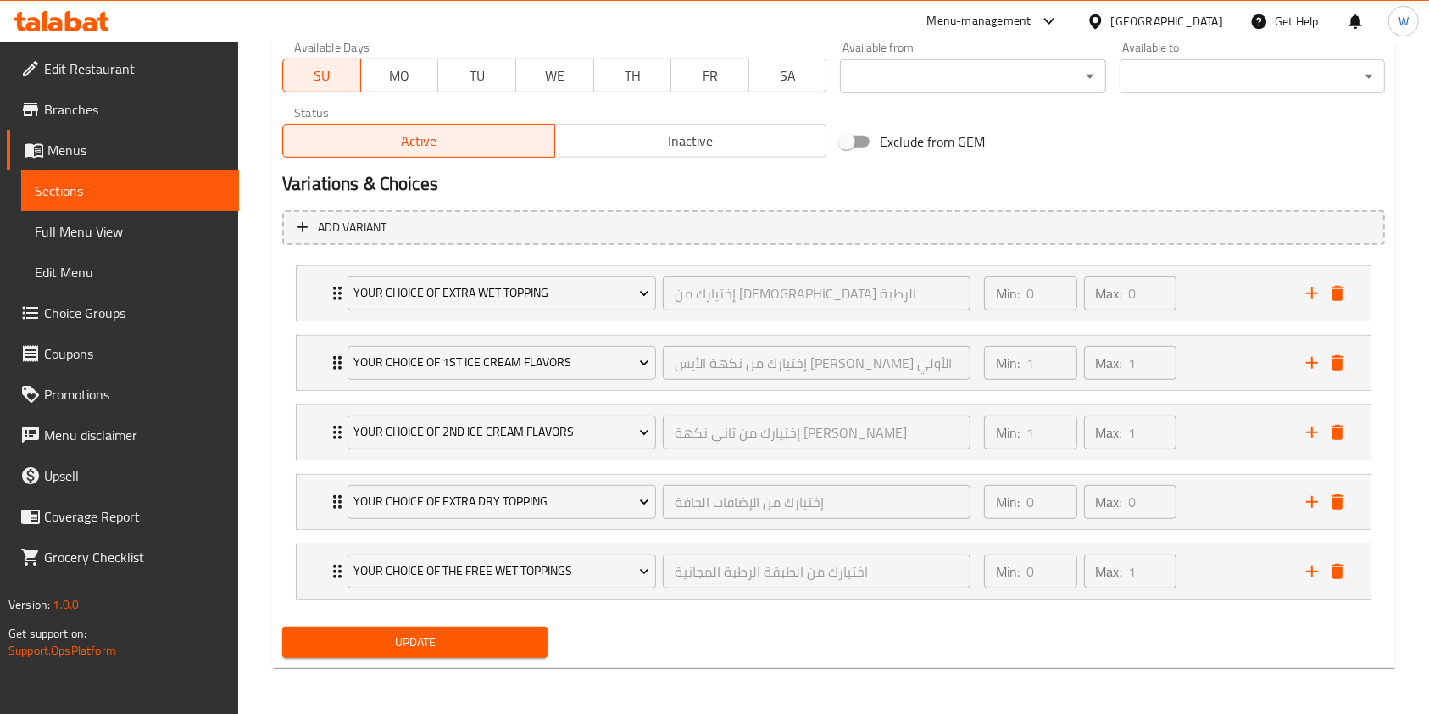
click at [466, 639] on span "Update" at bounding box center [415, 642] width 238 height 21
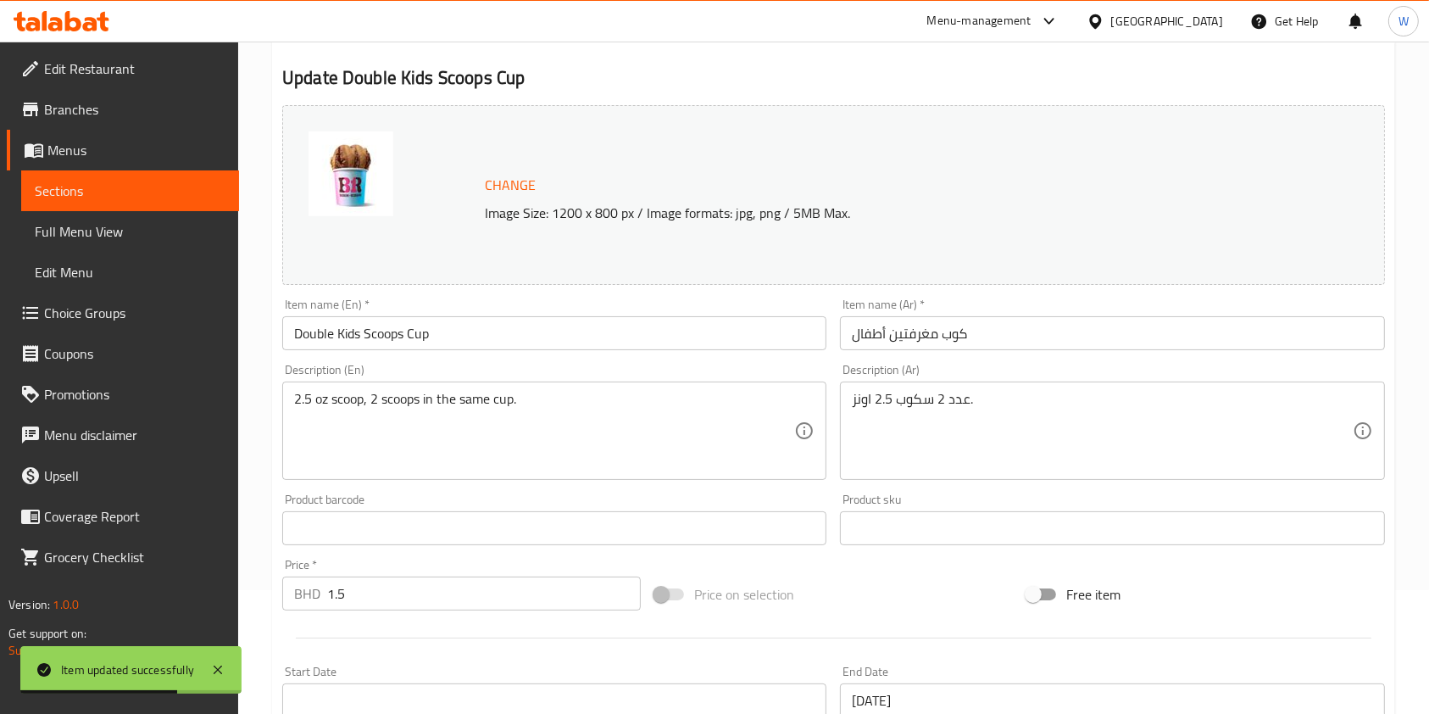
scroll to position [0, 0]
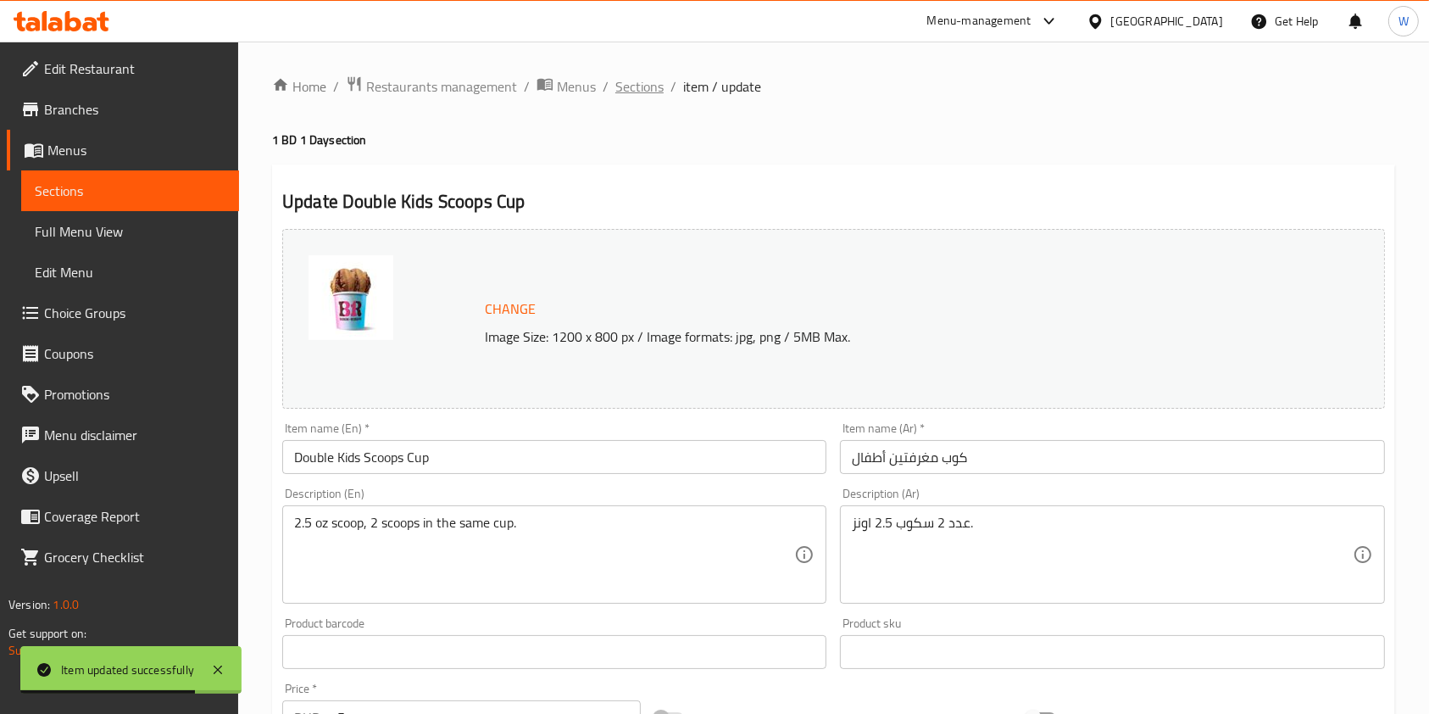
click at [644, 78] on span "Sections" at bounding box center [639, 86] width 48 height 20
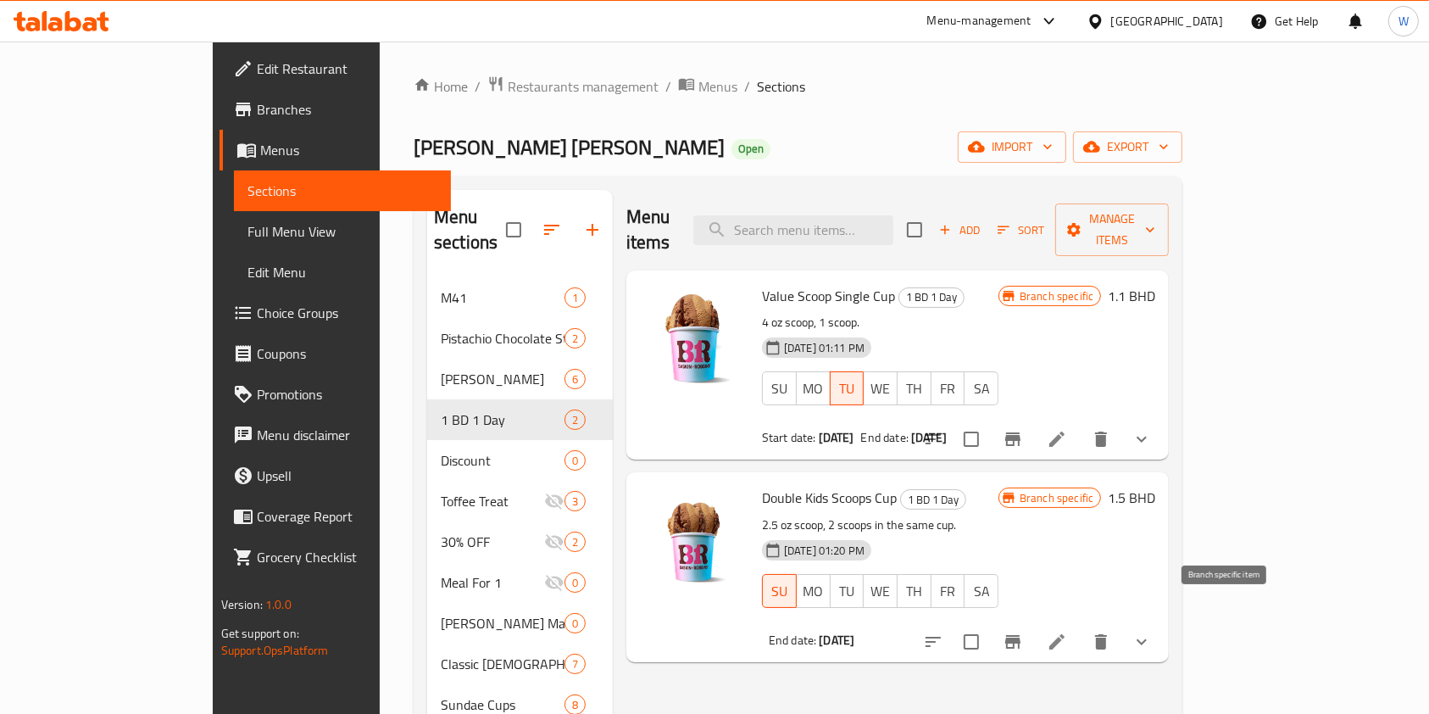
click at [1033, 631] on button "Branch-specific-item" at bounding box center [1013, 641] width 41 height 41
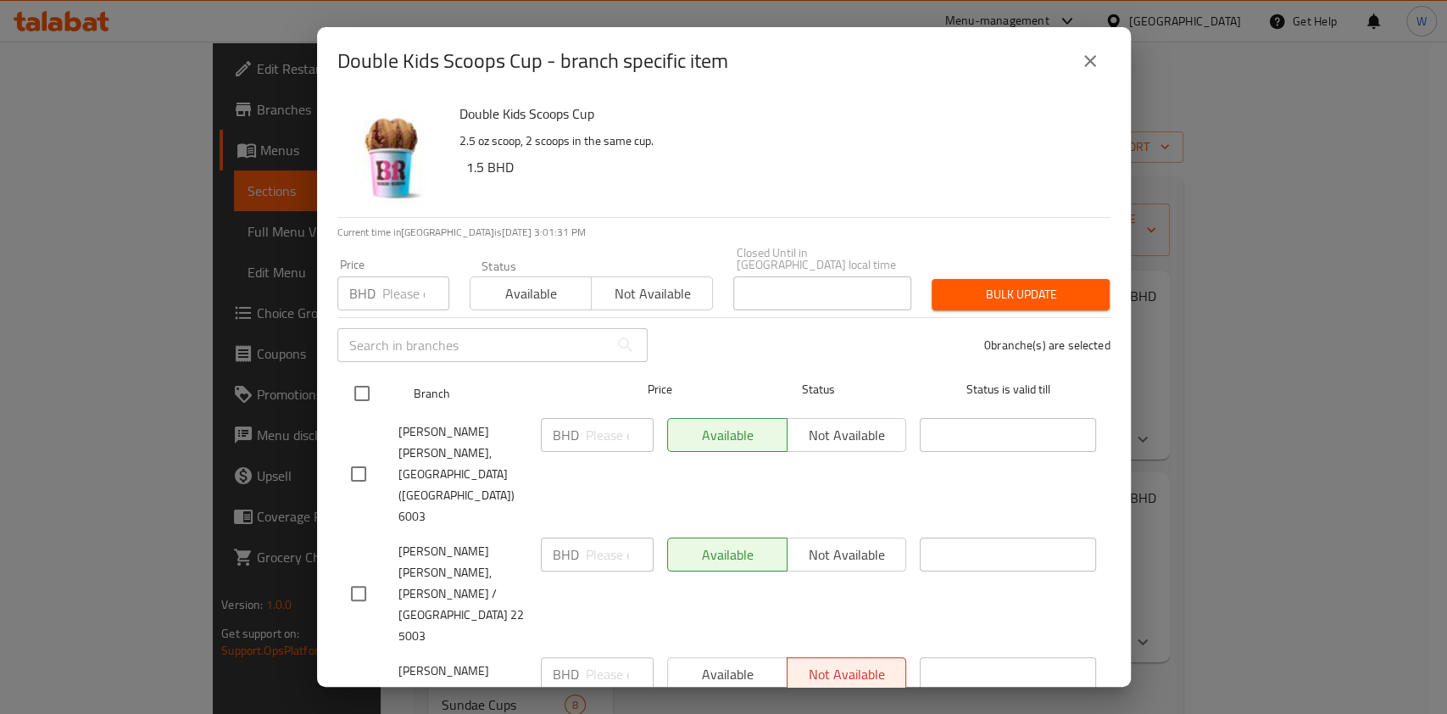
click at [363, 376] on input "checkbox" at bounding box center [362, 394] width 36 height 36
checkbox input "true"
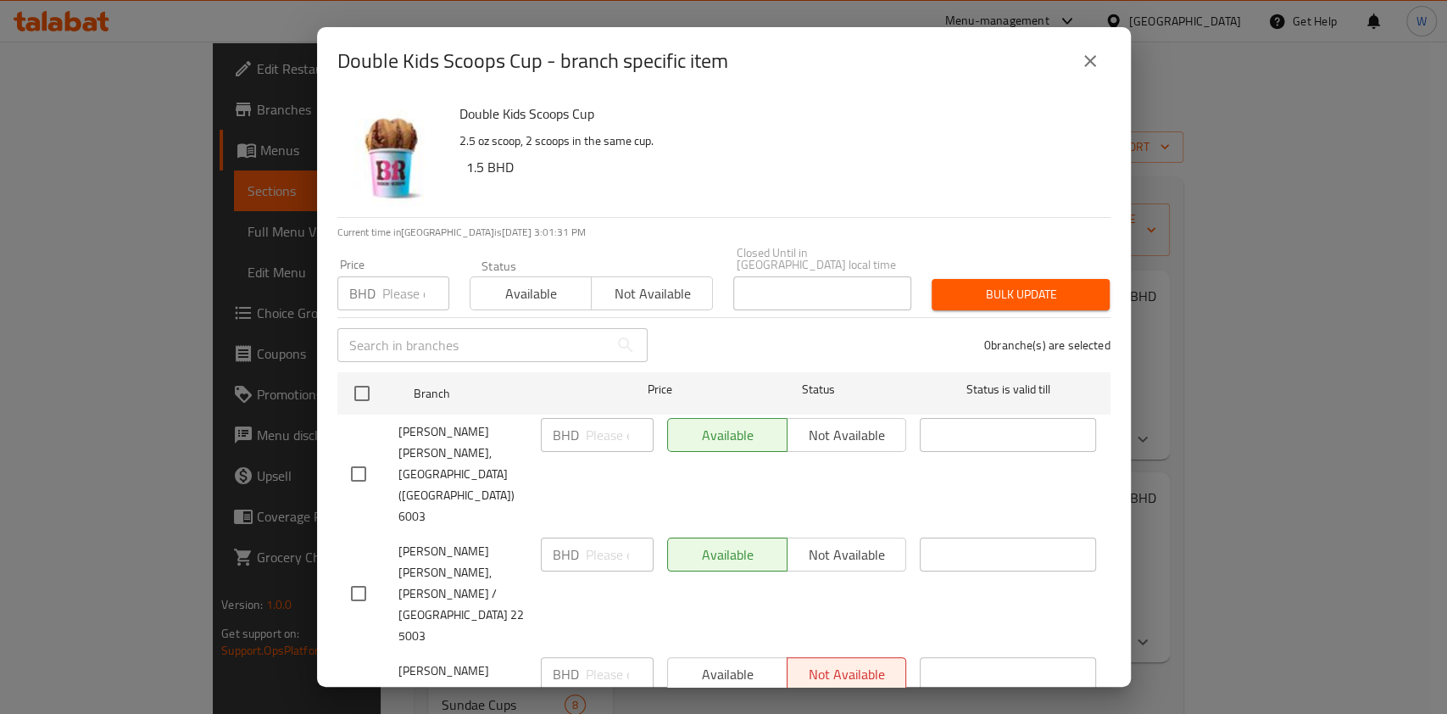
checkbox input "true"
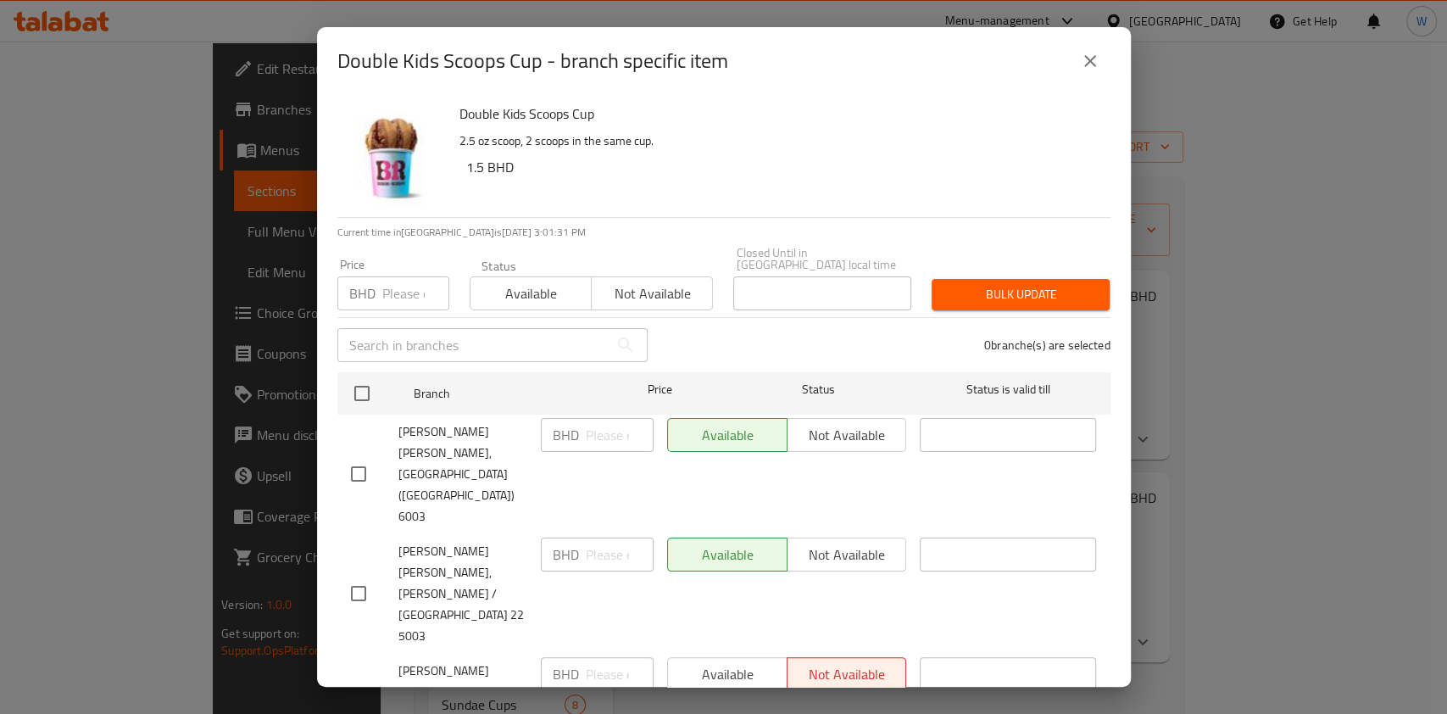
checkbox input "true"
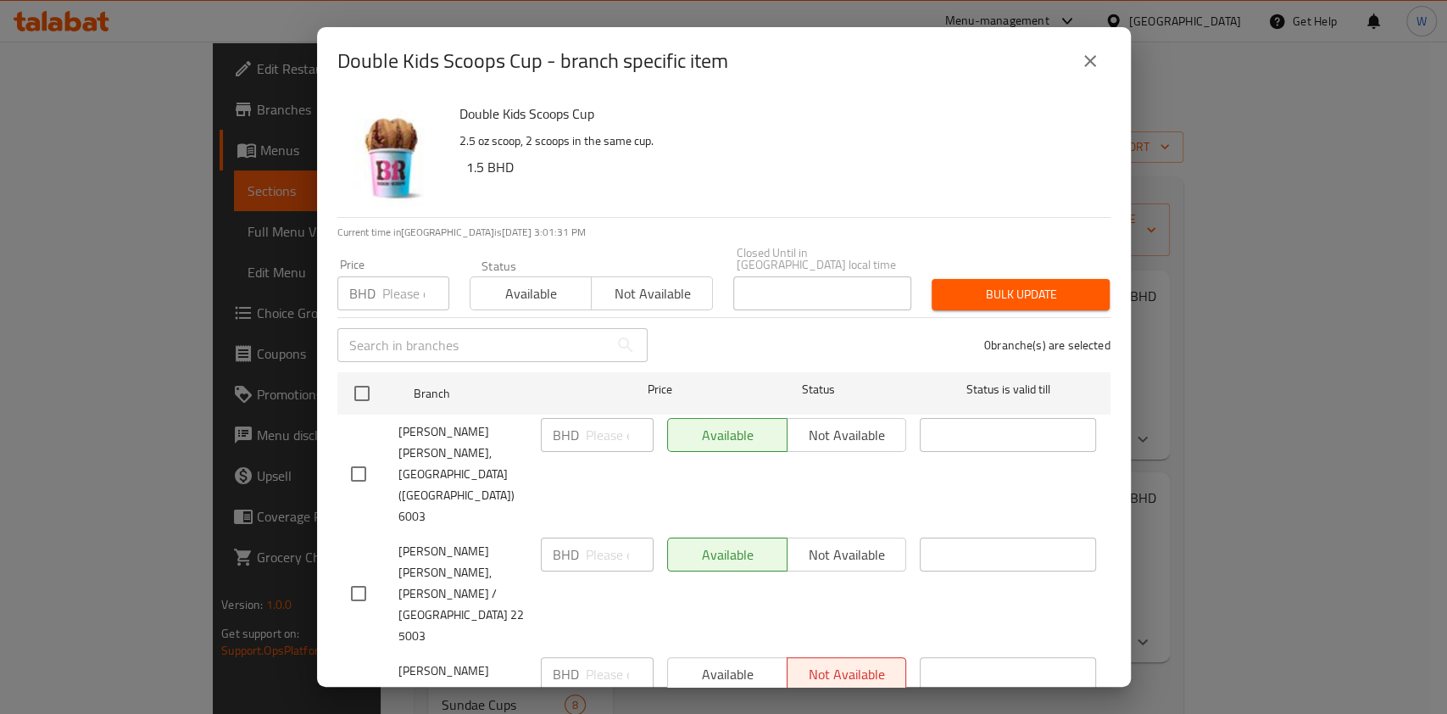
checkbox input "true"
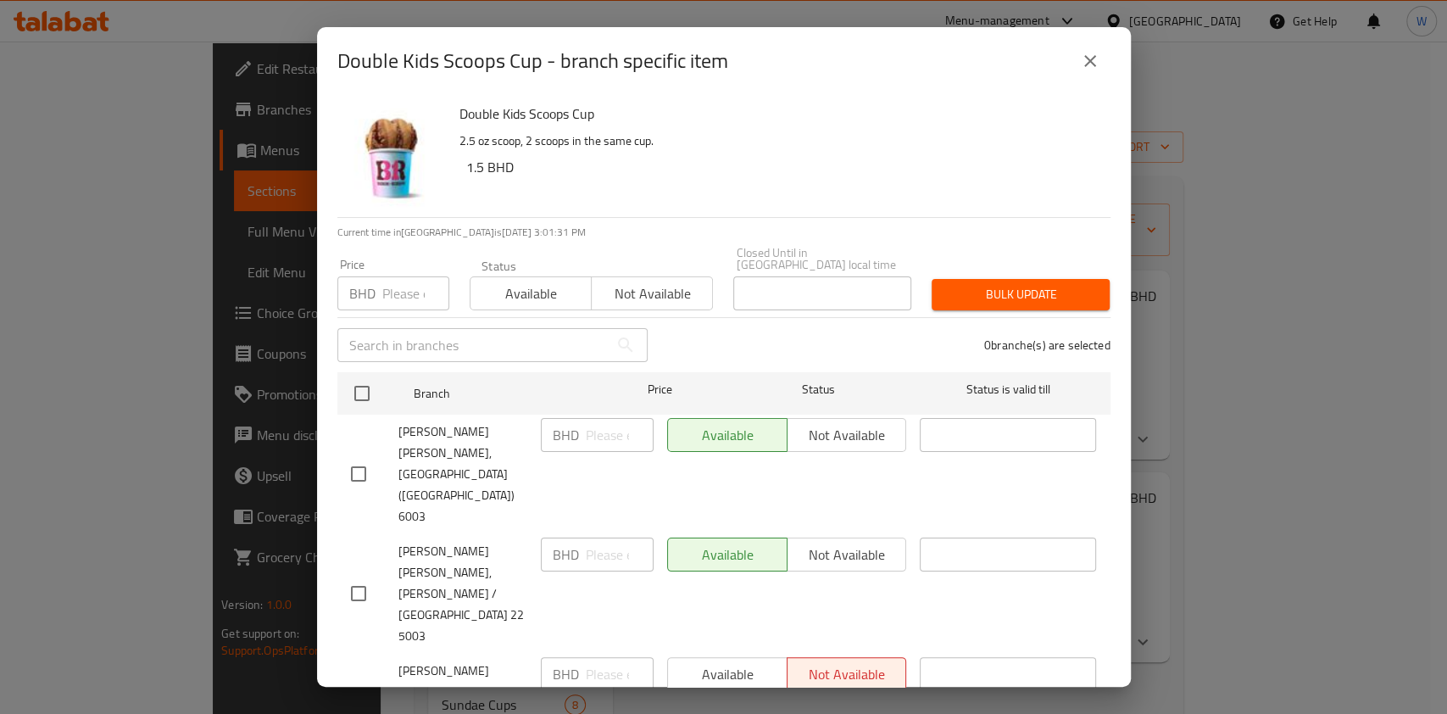
checkbox input "true"
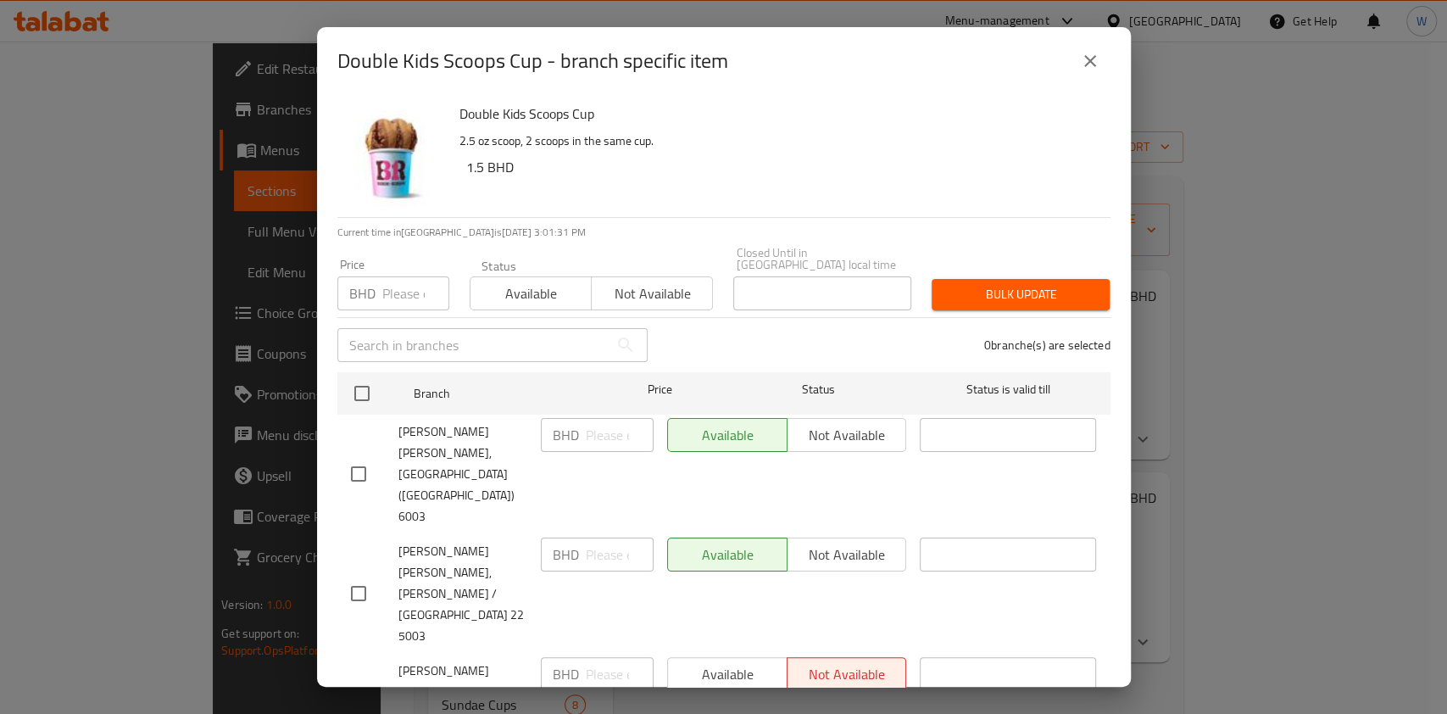
checkbox input "true"
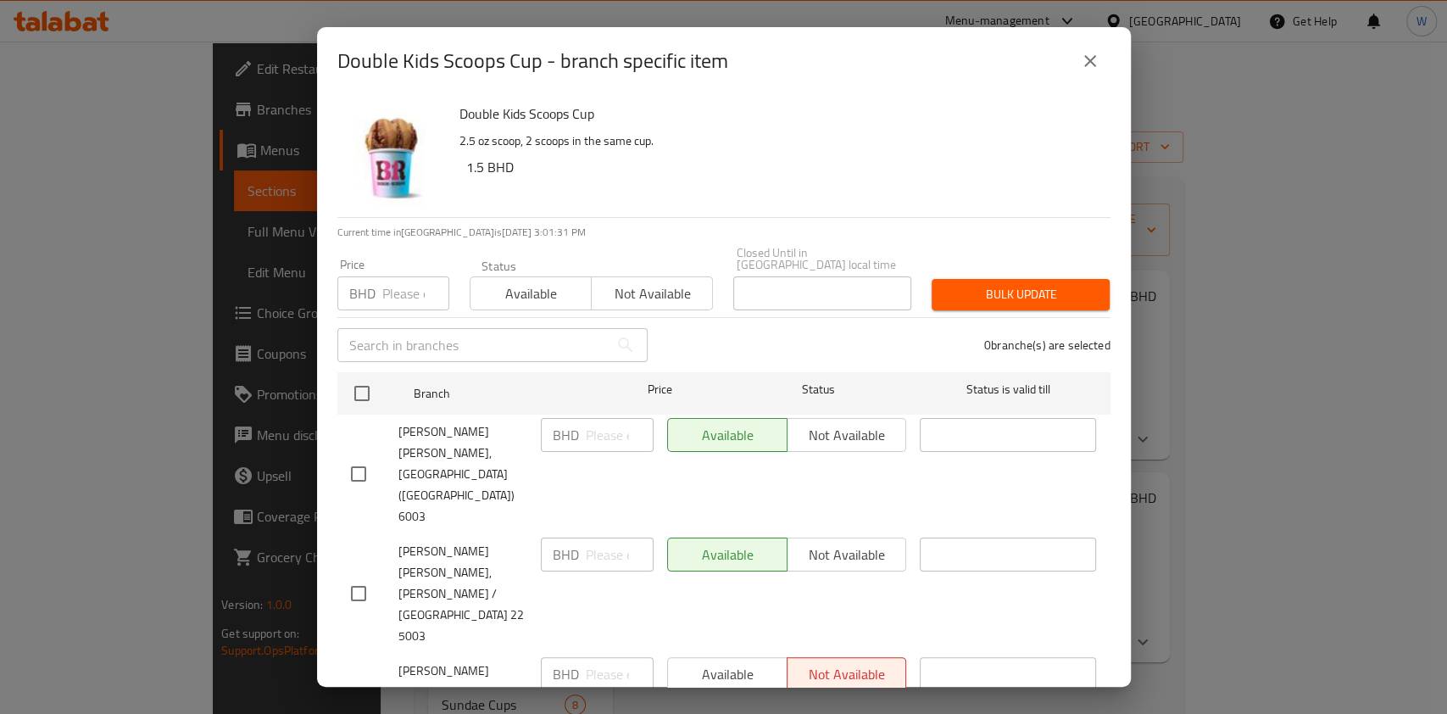
checkbox input "true"
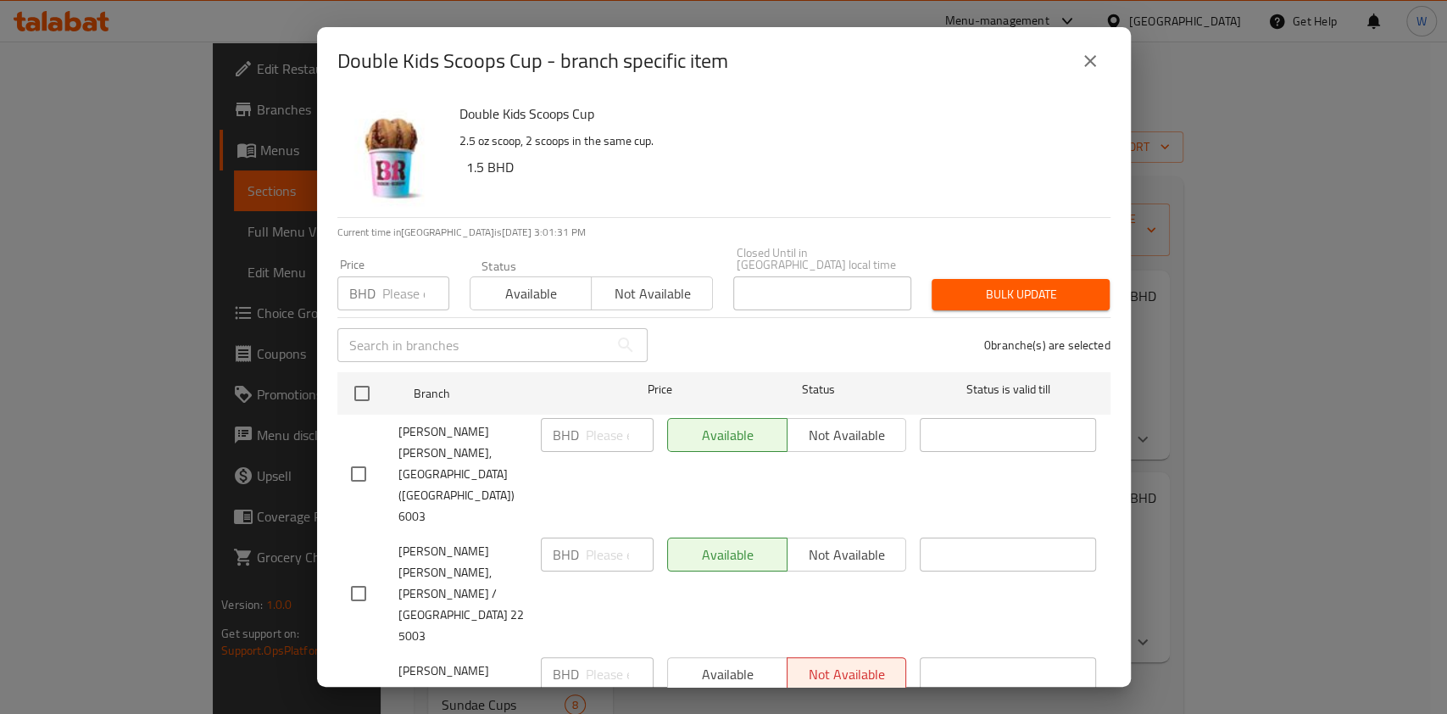
checkbox input "true"
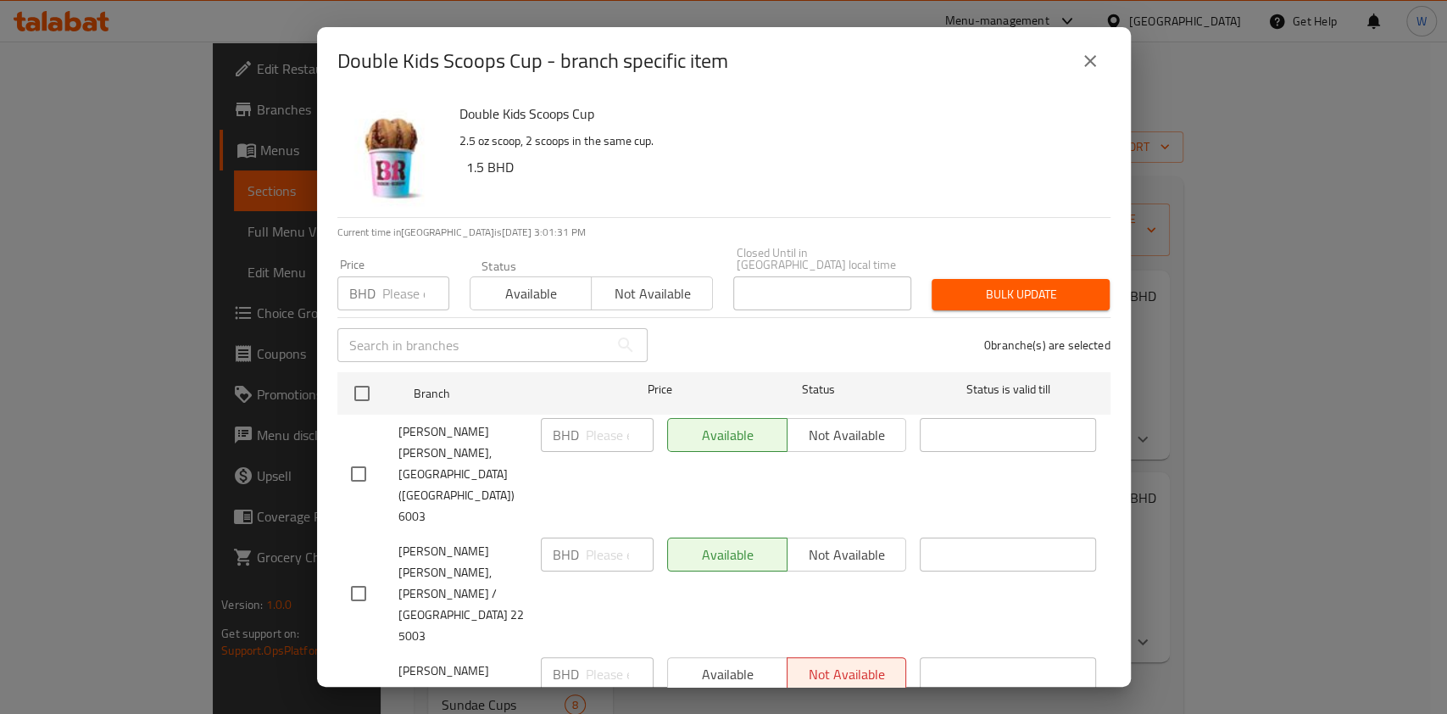
checkbox input "true"
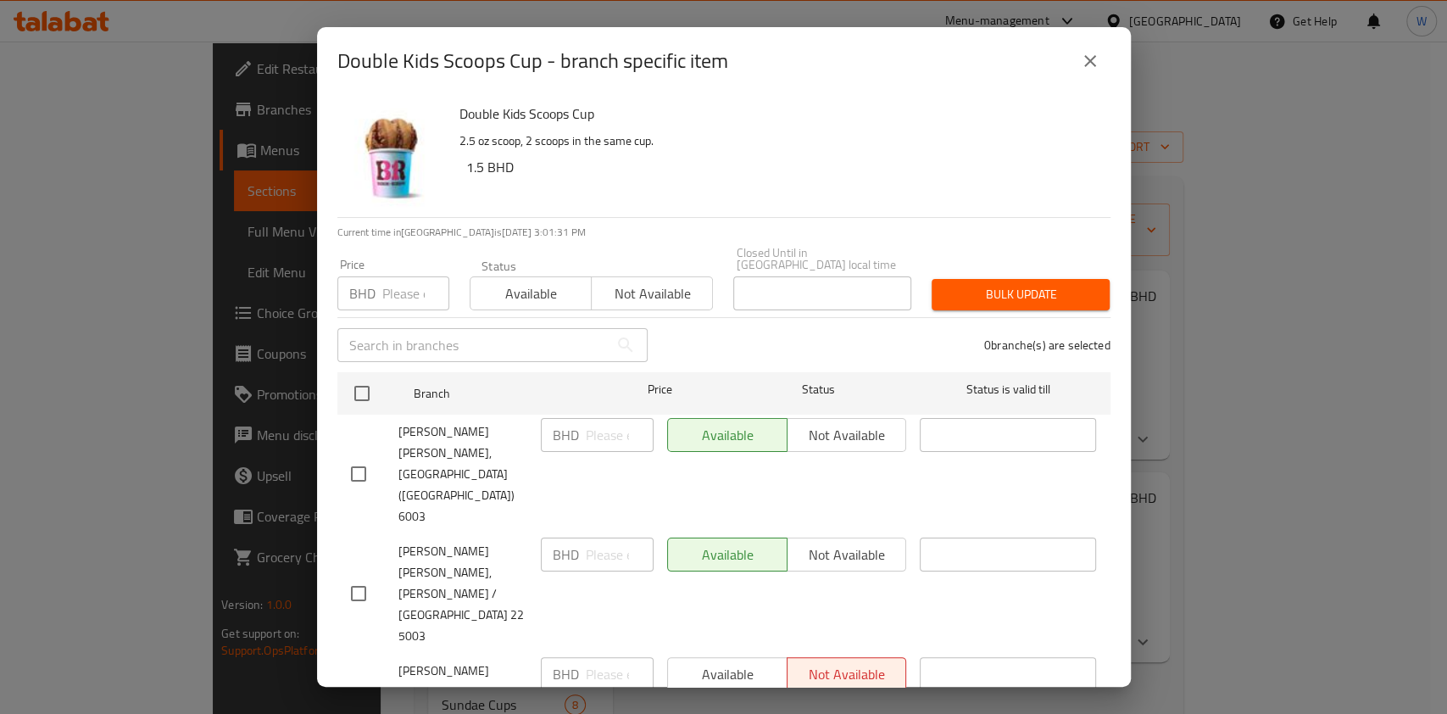
checkbox input "true"
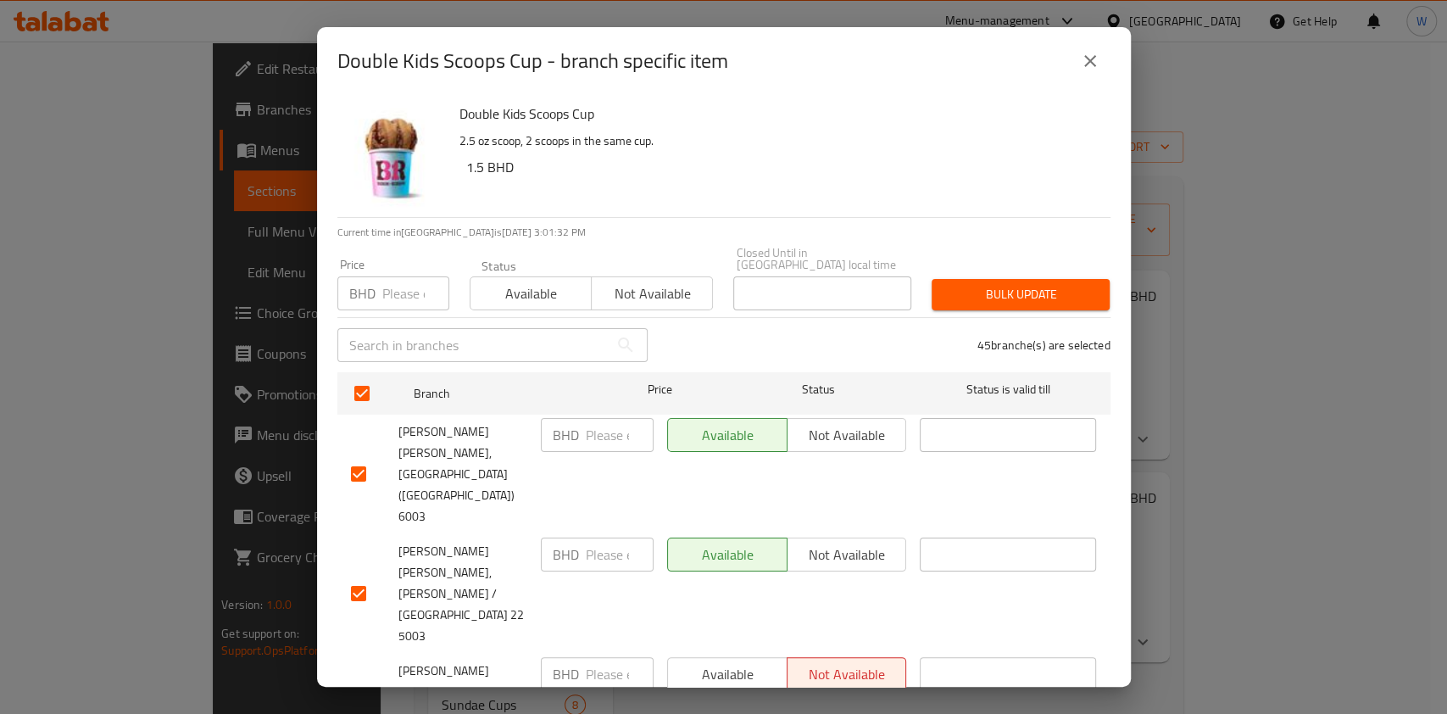
click at [513, 292] on span "Available" at bounding box center [531, 293] width 108 height 25
click at [968, 284] on span "Bulk update" at bounding box center [1020, 294] width 151 height 21
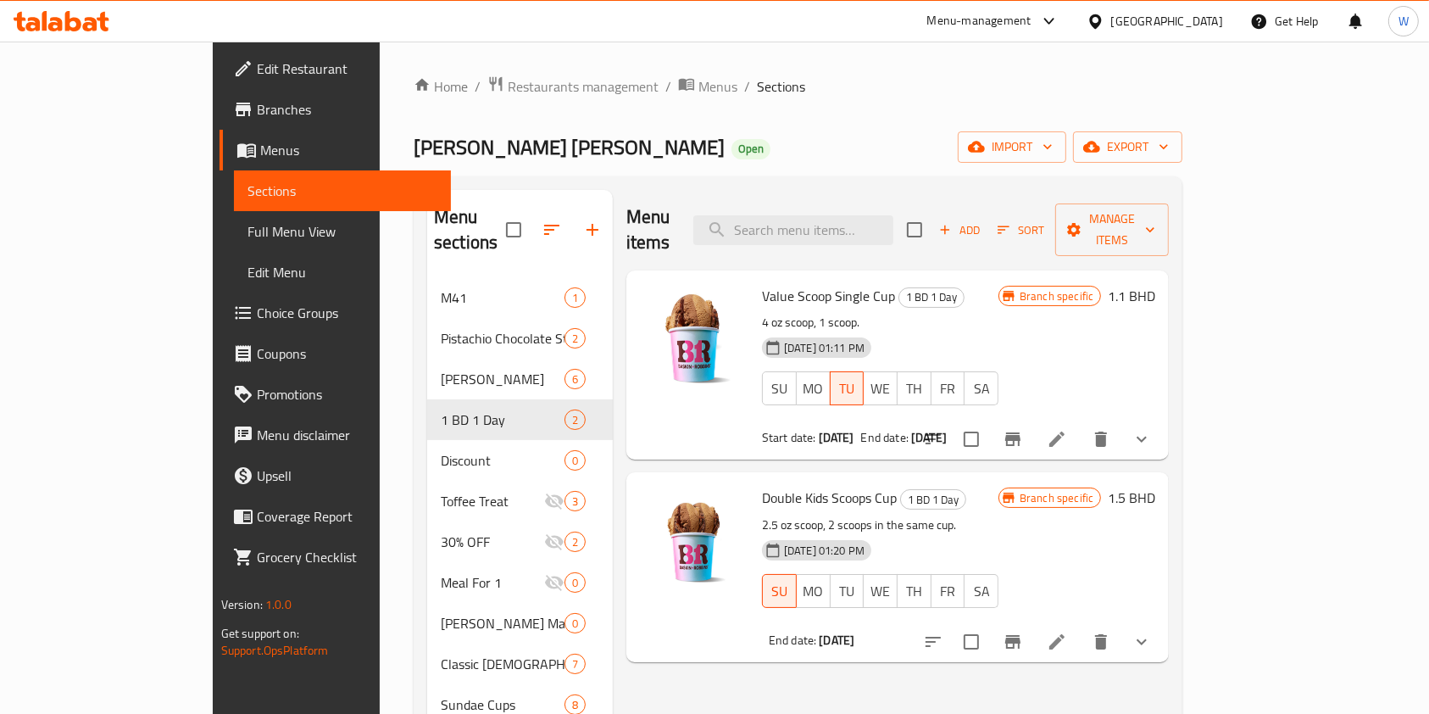
click at [220, 87] on link "Edit Restaurant" at bounding box center [336, 68] width 232 height 41
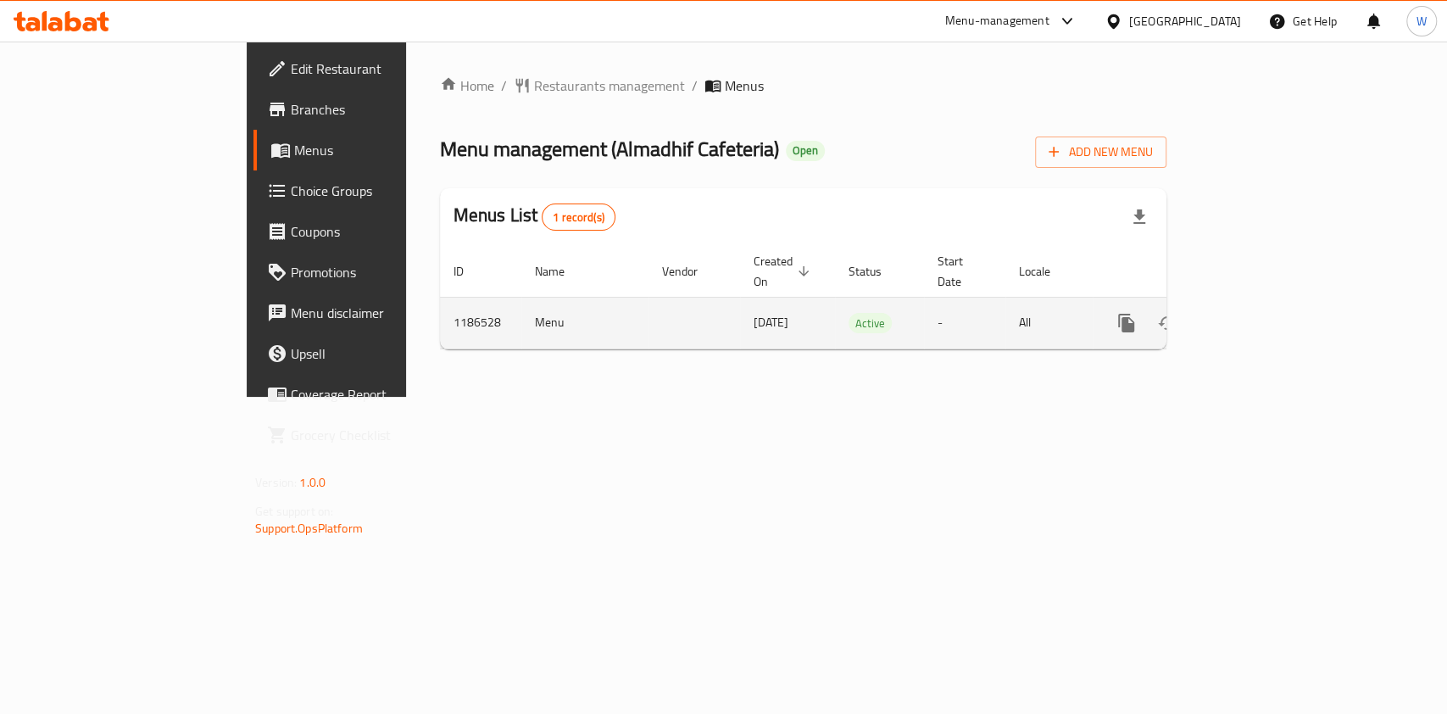
click at [1256, 315] on icon "enhanced table" at bounding box center [1248, 322] width 15 height 15
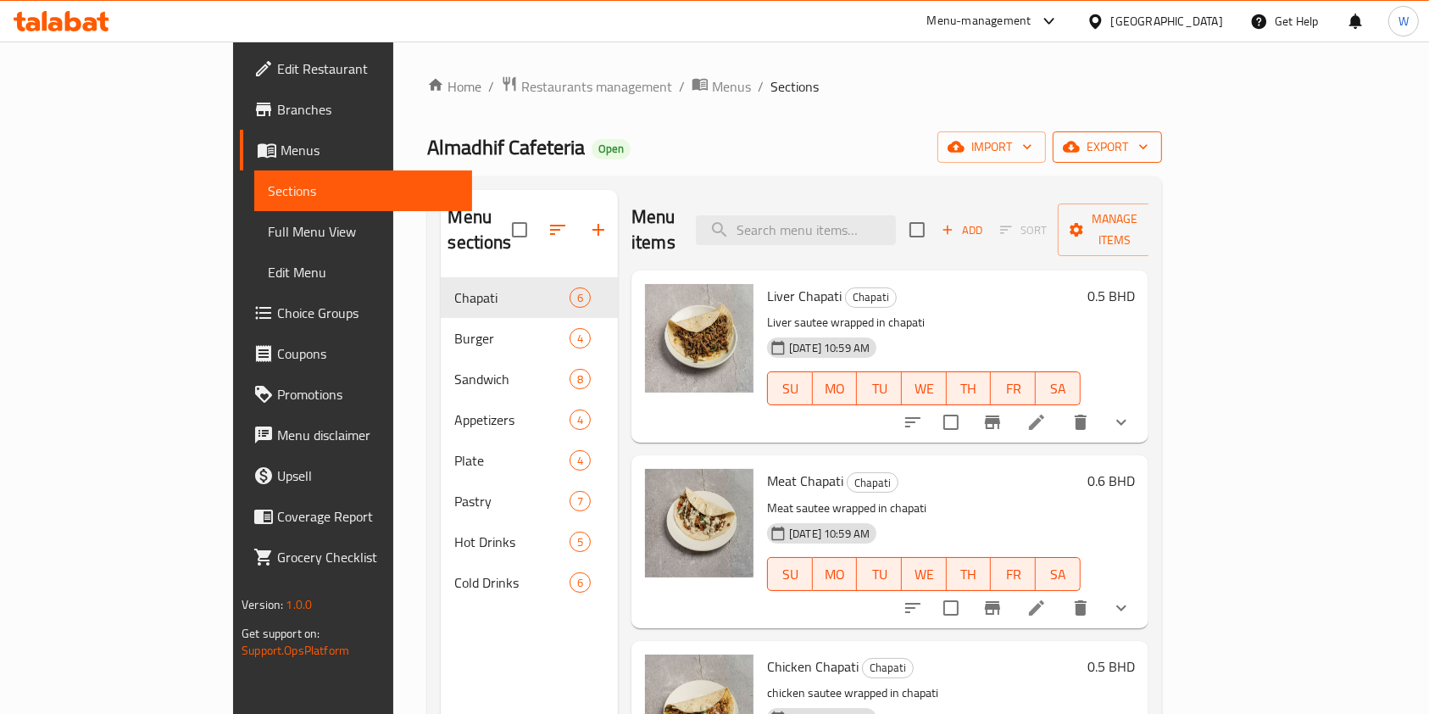
click at [1149, 146] on span "export" at bounding box center [1108, 146] width 82 height 21
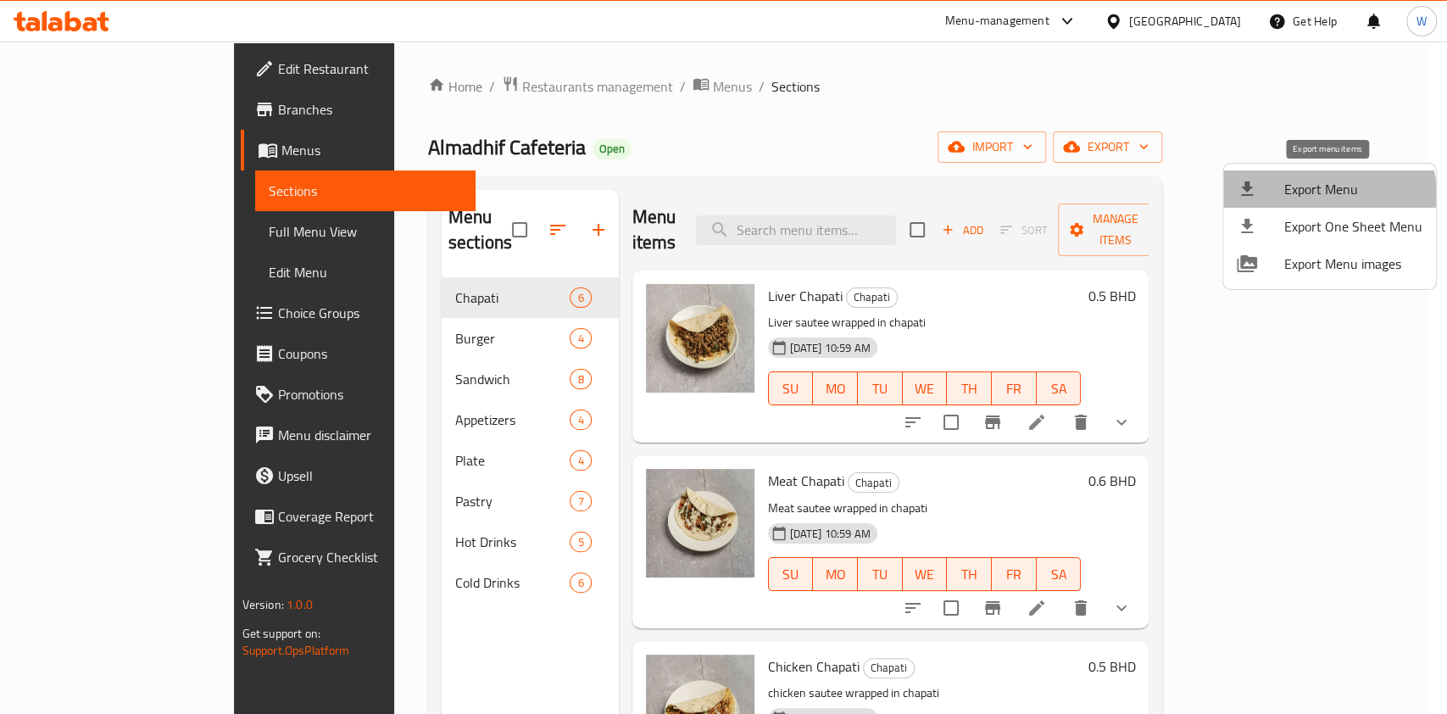
click at [1326, 196] on span "Export Menu" at bounding box center [1353, 189] width 138 height 20
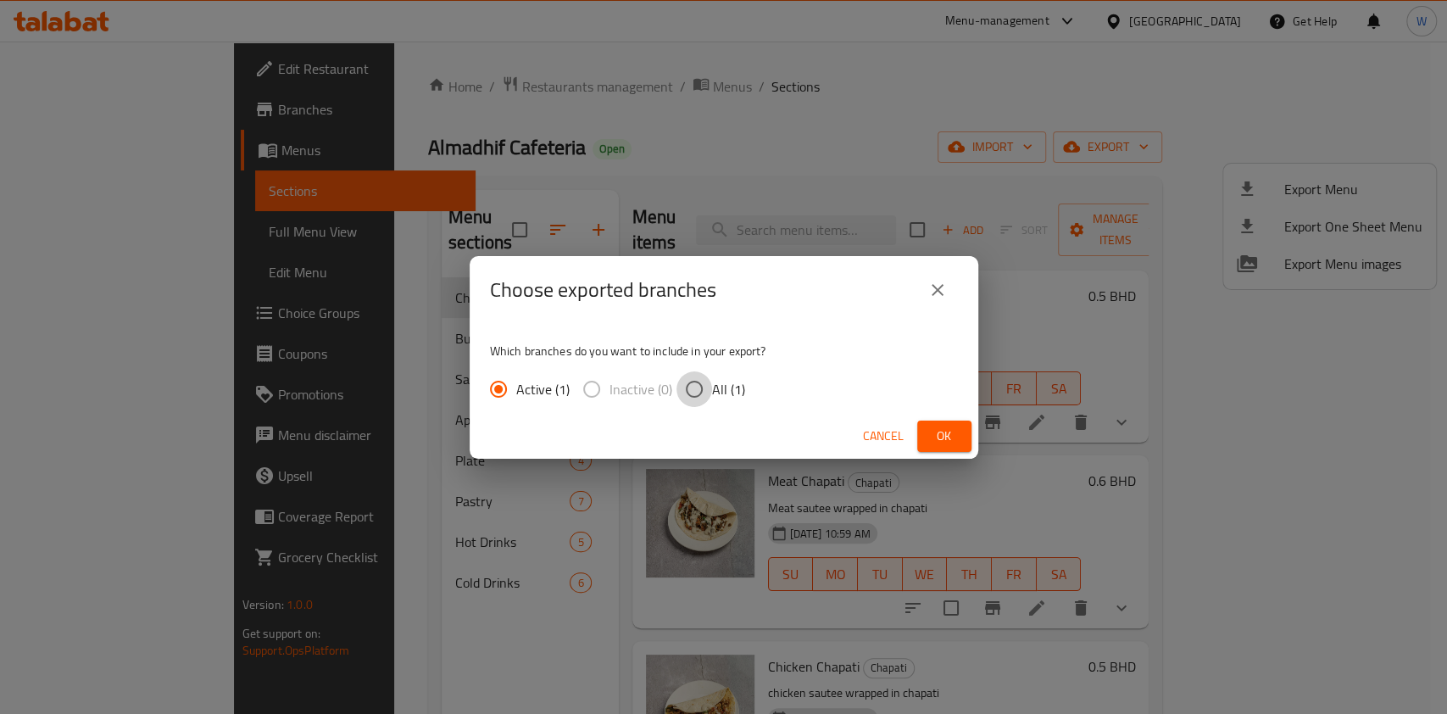
click at [703, 383] on input "All (1)" at bounding box center [695, 389] width 36 height 36
radio input "true"
click at [945, 430] on span "Ok" at bounding box center [944, 436] width 27 height 21
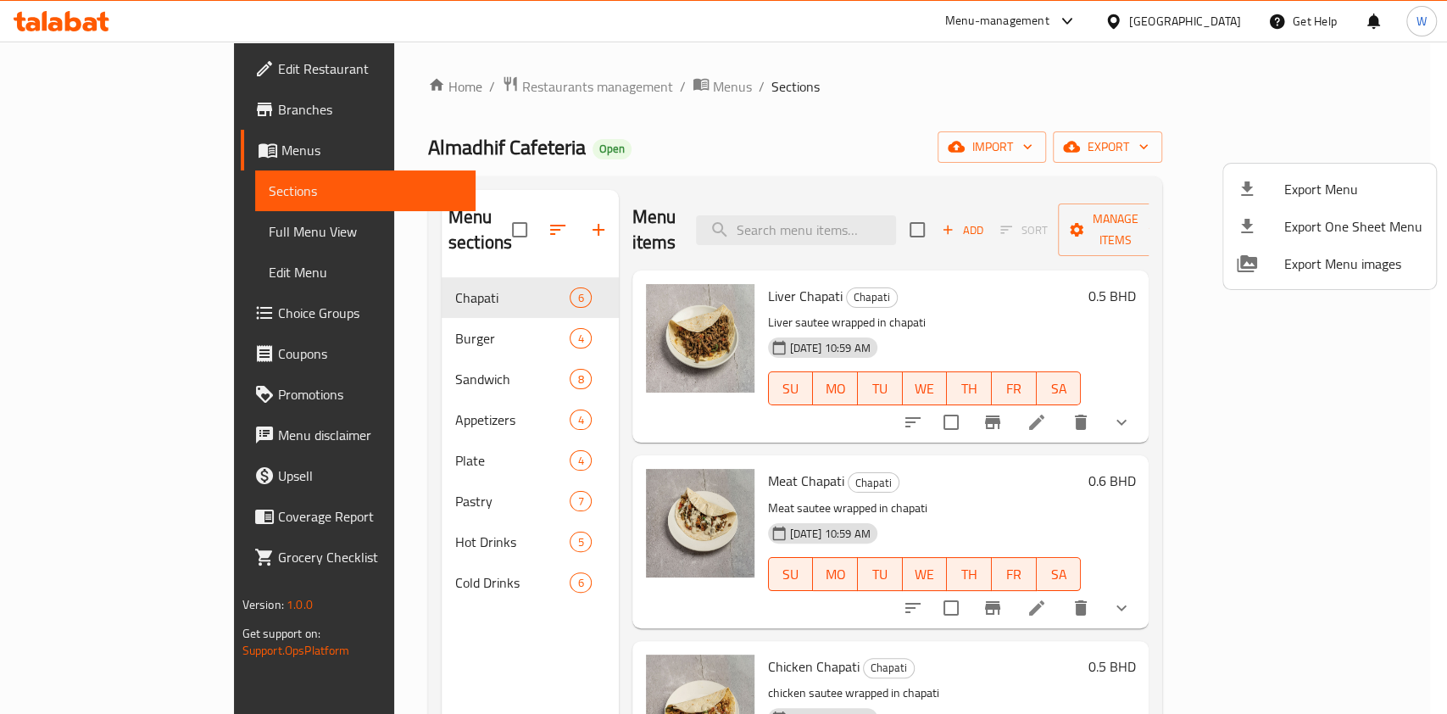
click at [827, 125] on div at bounding box center [723, 357] width 1447 height 714
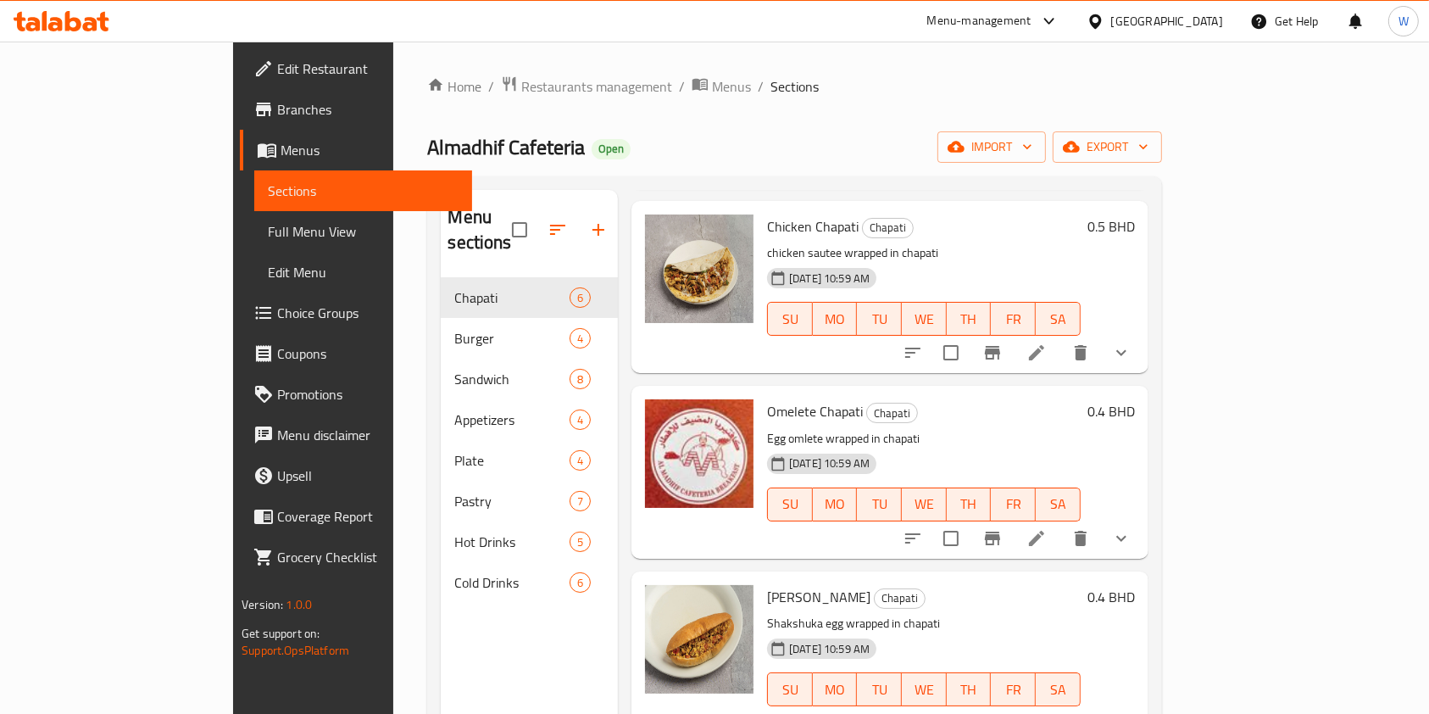
click at [1061, 338] on li at bounding box center [1036, 352] width 47 height 31
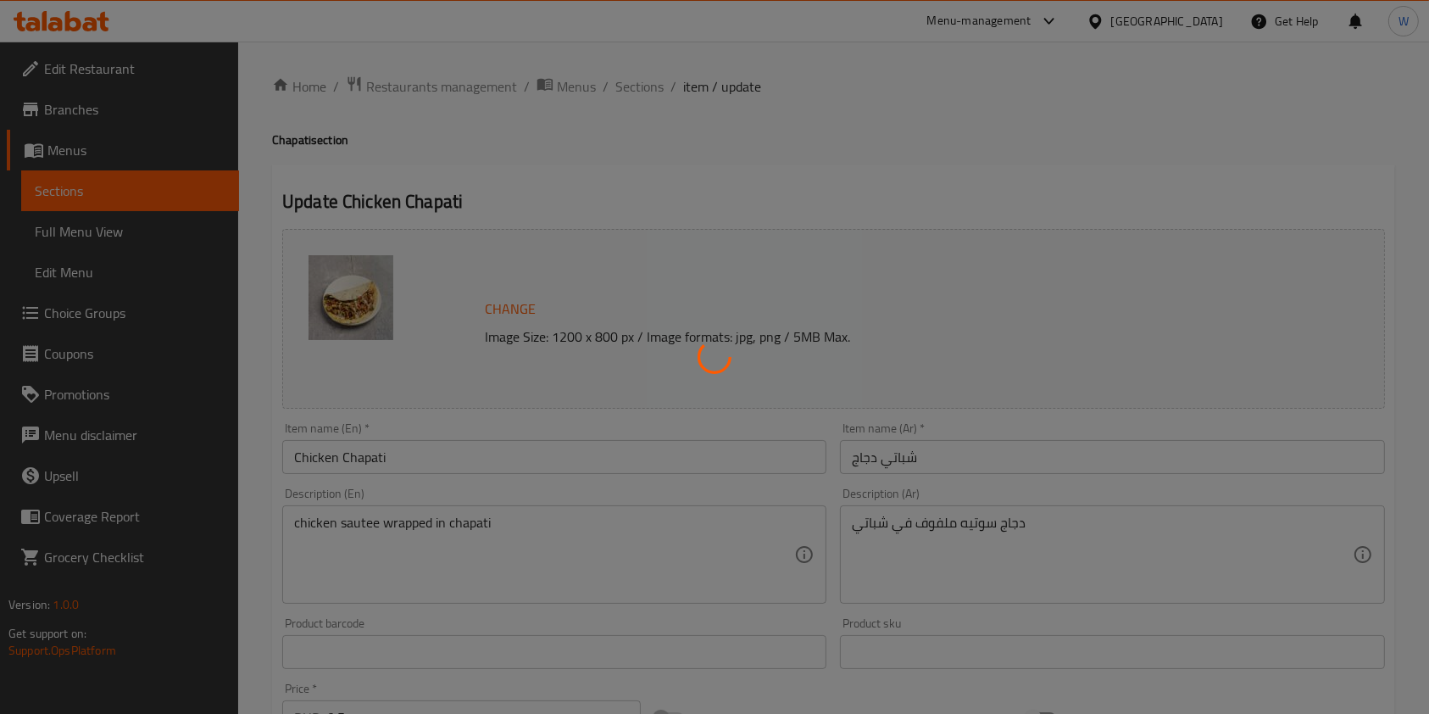
click at [465, 522] on div at bounding box center [714, 357] width 1429 height 714
click at [403, 525] on div at bounding box center [714, 357] width 1429 height 714
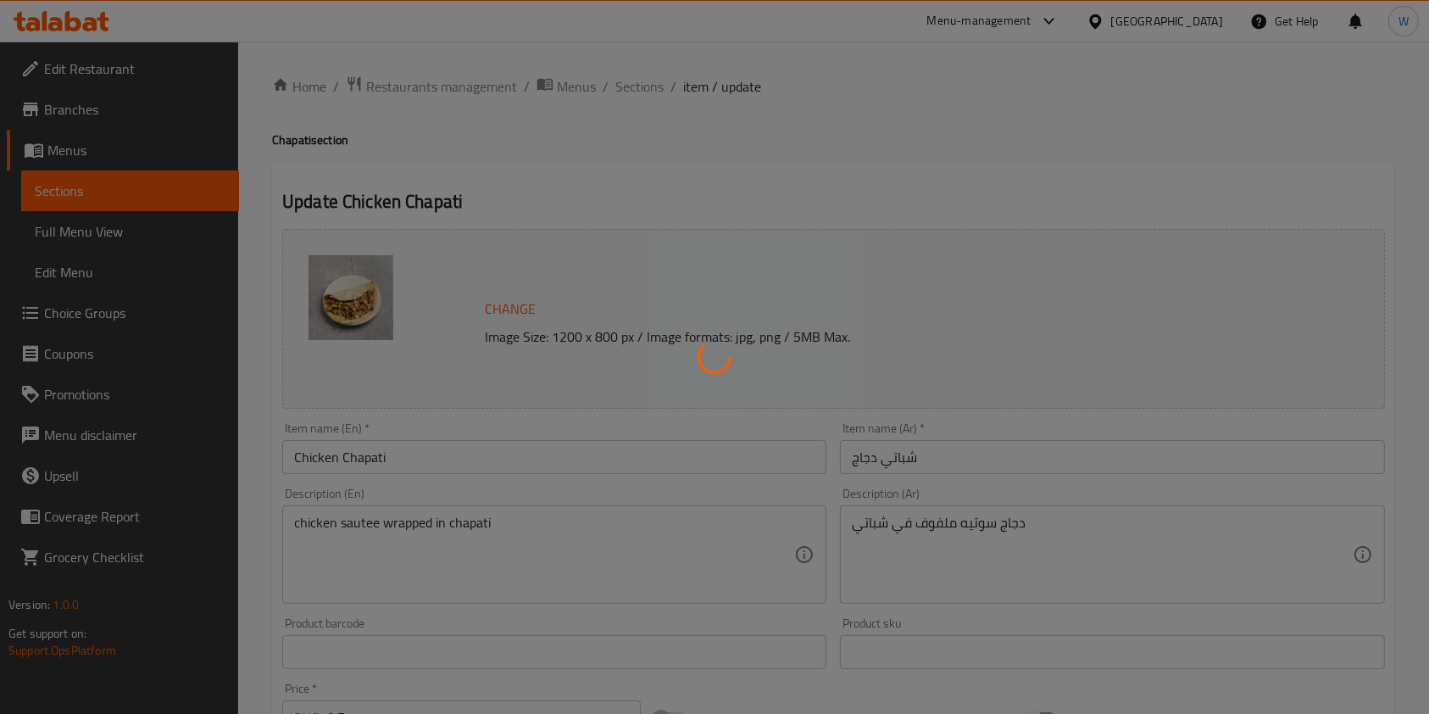
click at [403, 525] on div at bounding box center [714, 357] width 1429 height 714
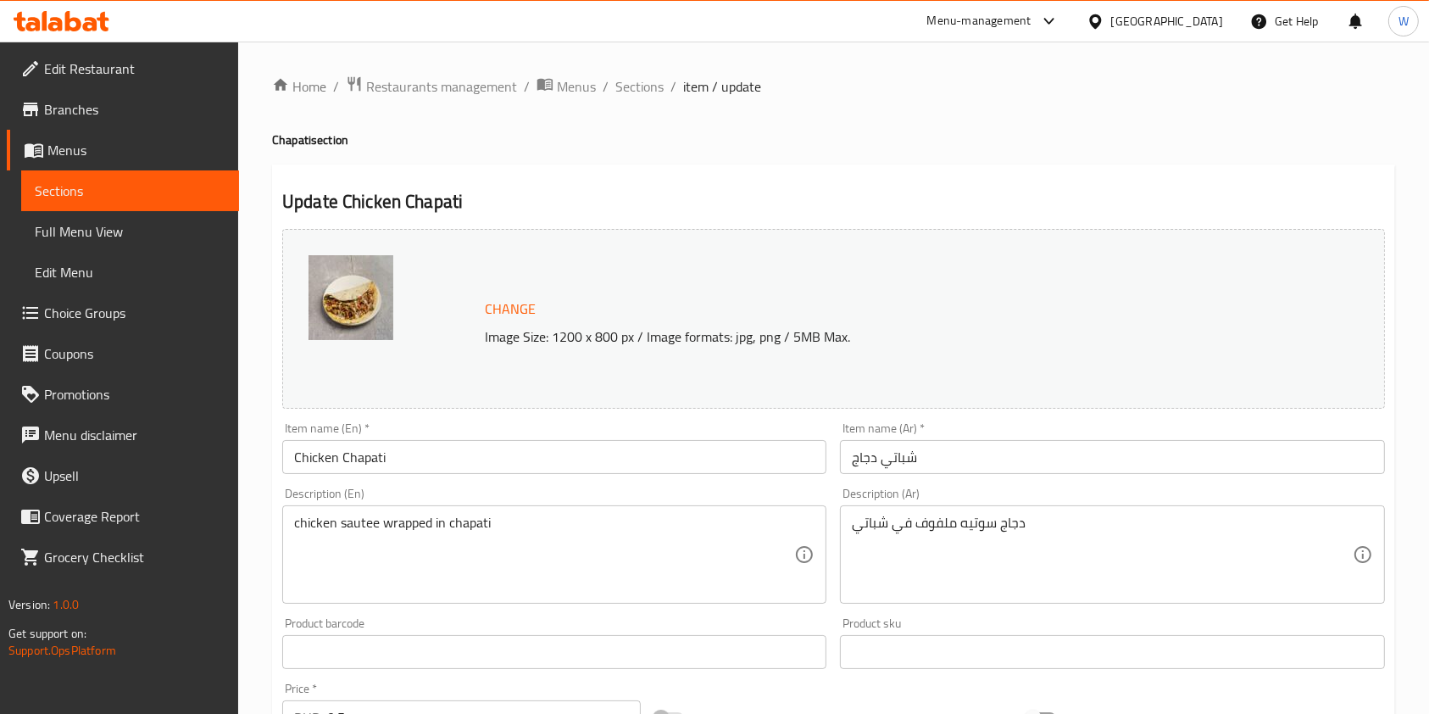
type input "الإضافات:"
type input "0"
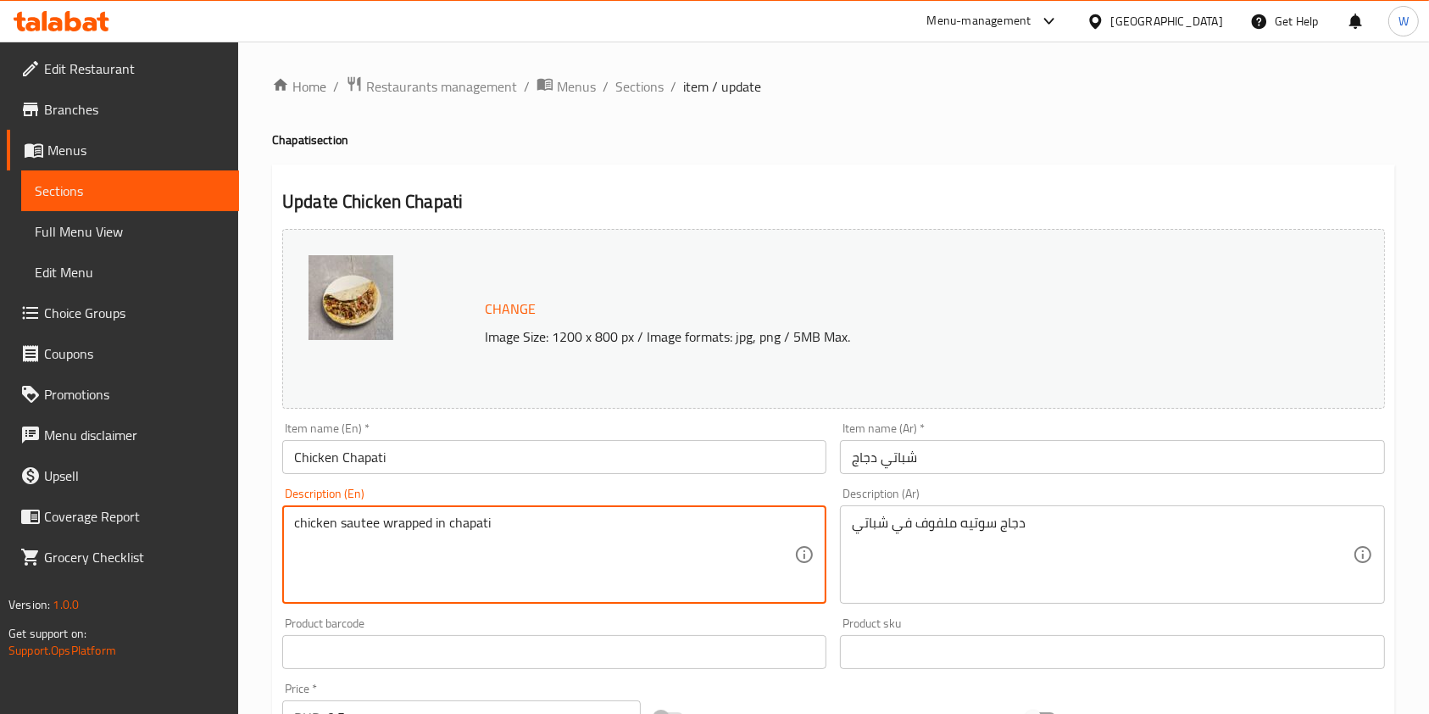
click at [408, 518] on textarea "chicken sautee wrapped in chapati" at bounding box center [544, 555] width 500 height 81
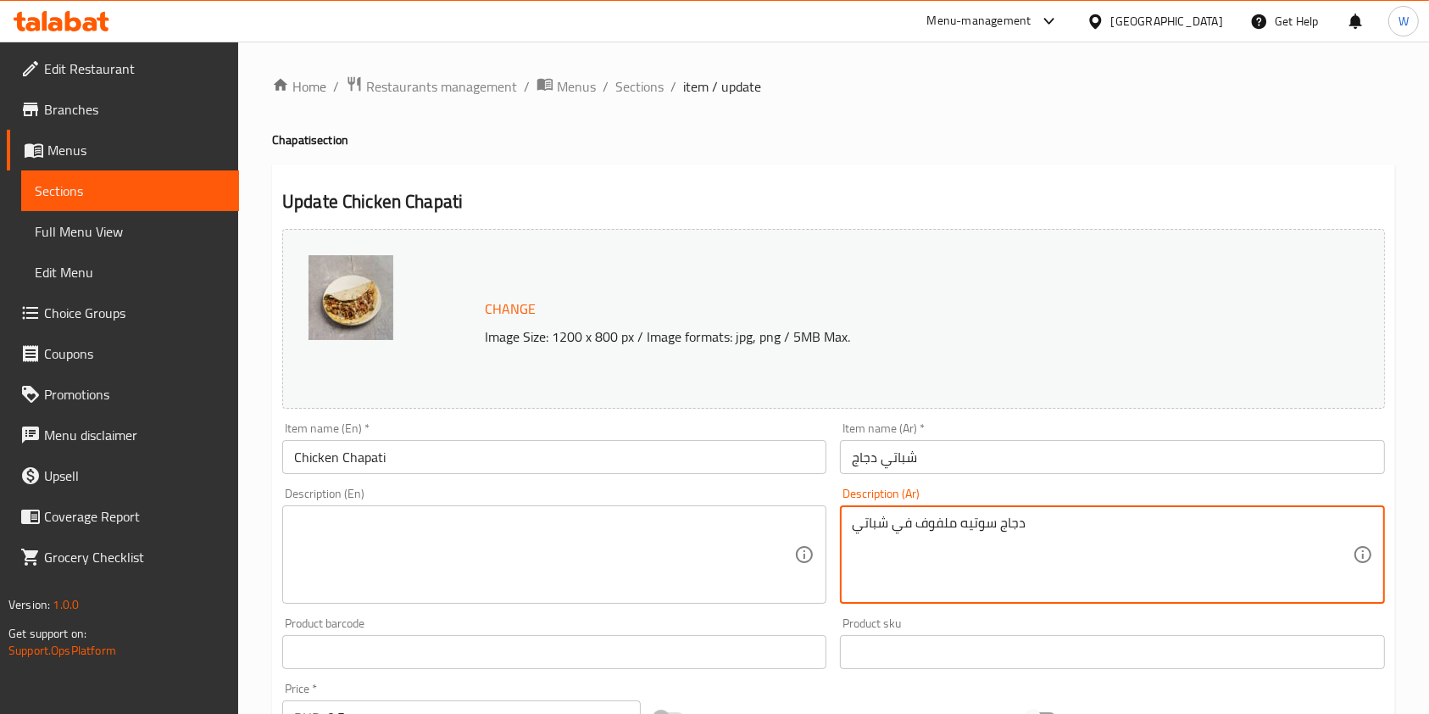
click at [927, 527] on textarea "دجاج سوتيه ملفوف في شباتي" at bounding box center [1102, 555] width 500 height 81
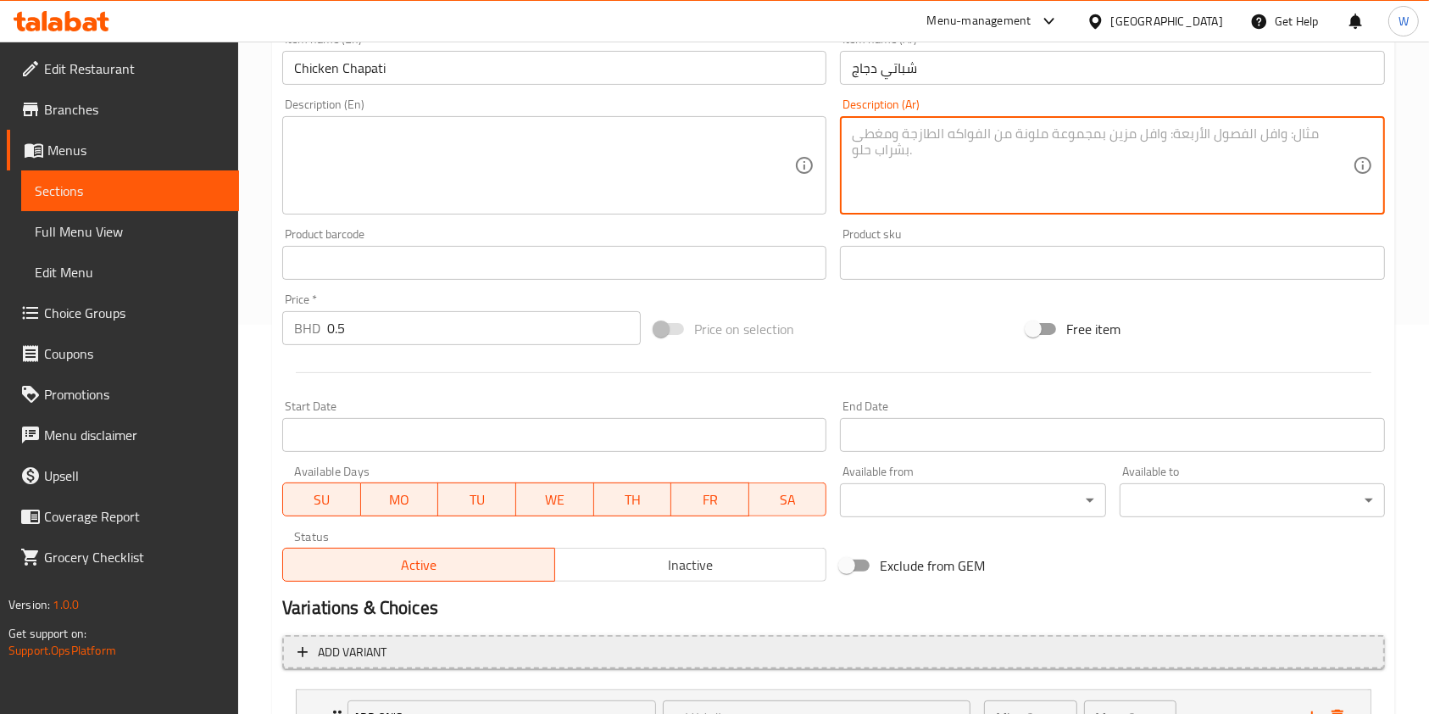
scroll to position [536, 0]
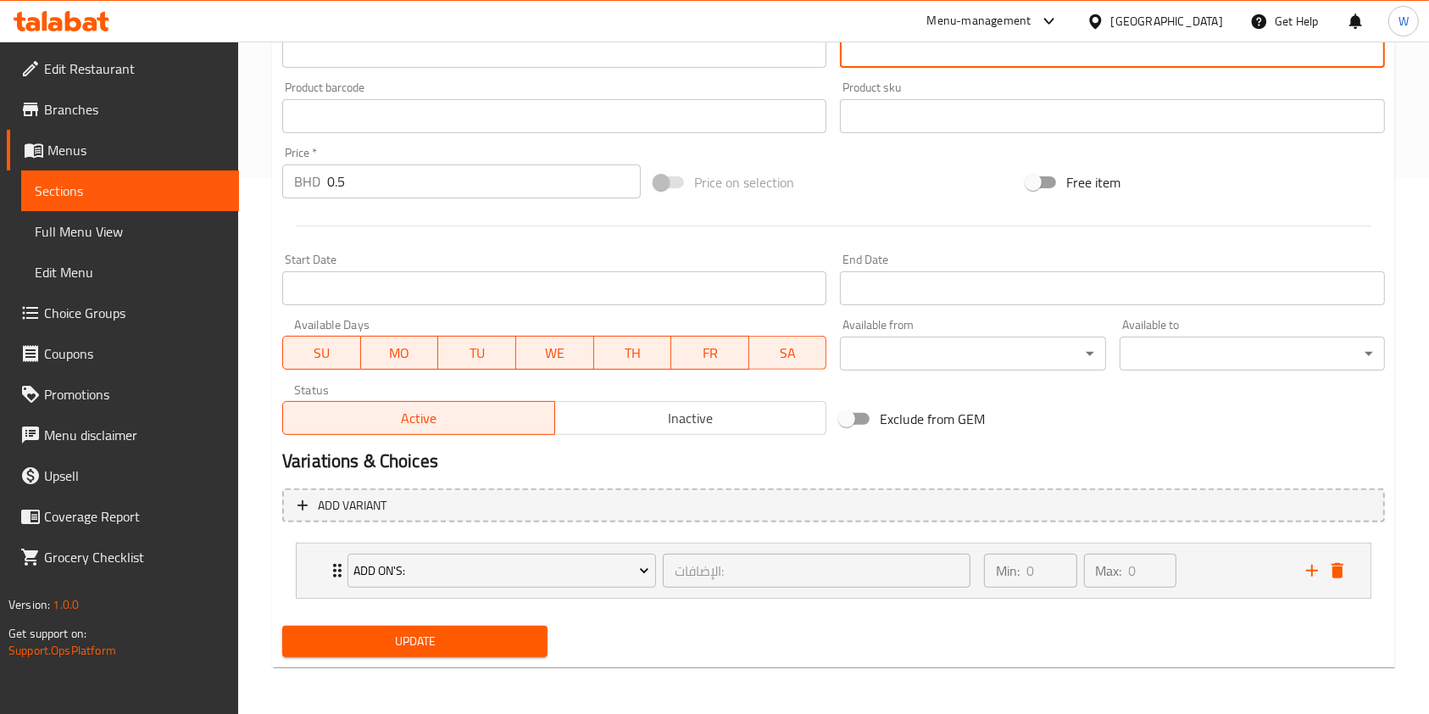
click at [429, 631] on span "Update" at bounding box center [415, 641] width 238 height 21
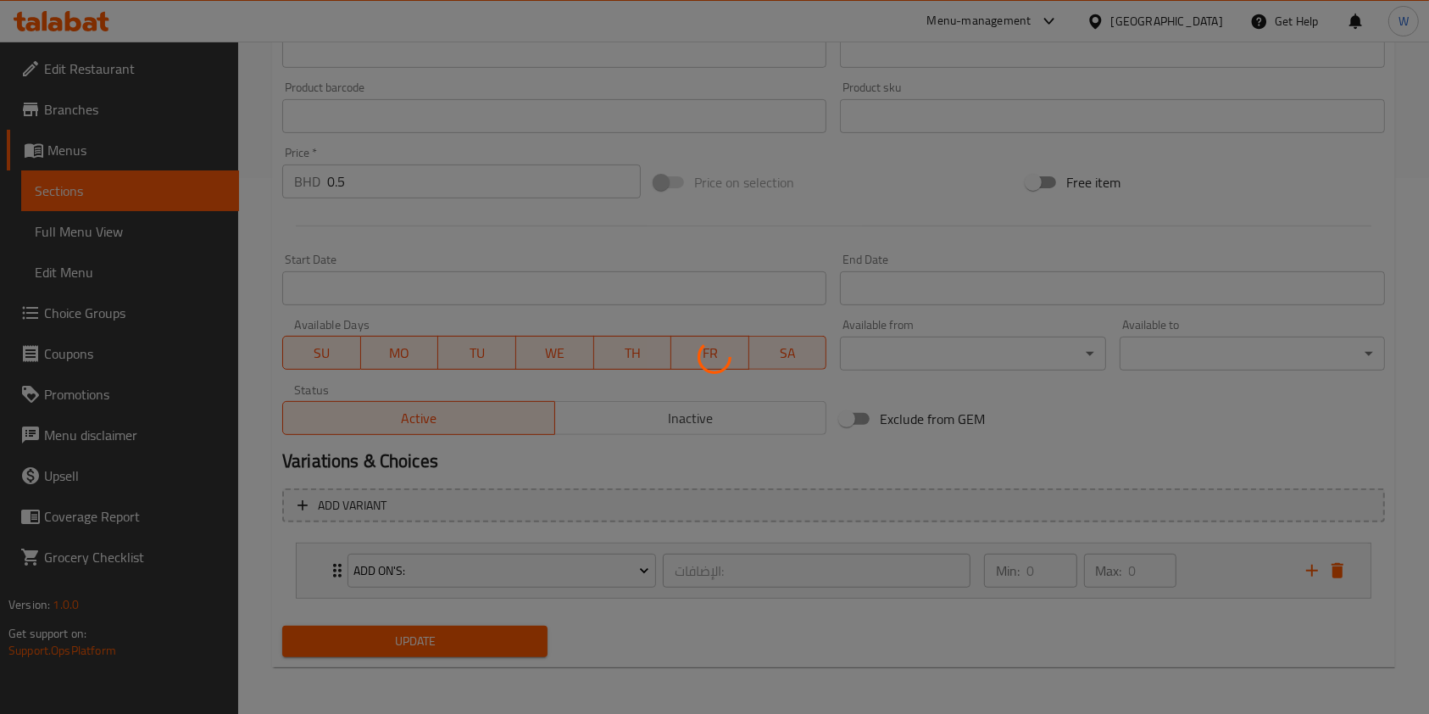
scroll to position [0, 0]
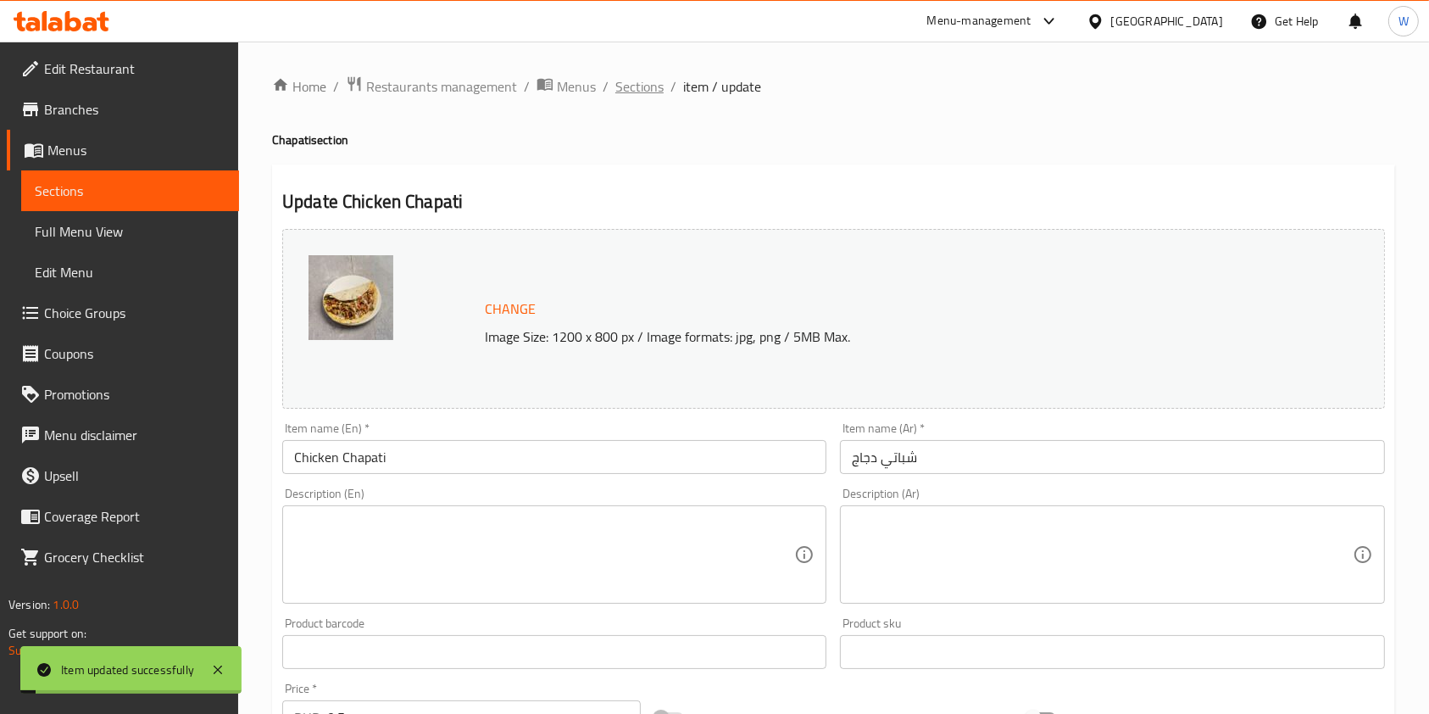
click at [638, 81] on span "Sections" at bounding box center [639, 86] width 48 height 20
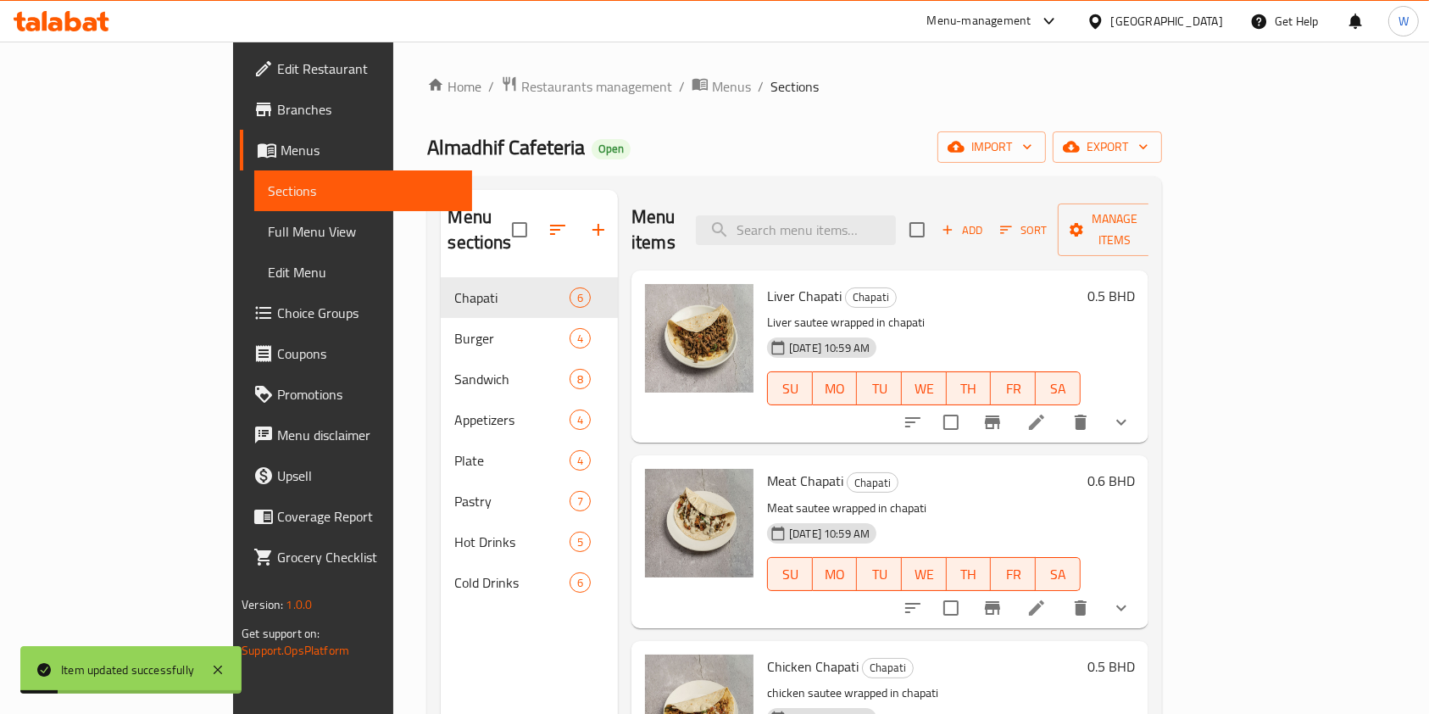
scroll to position [113, 0]
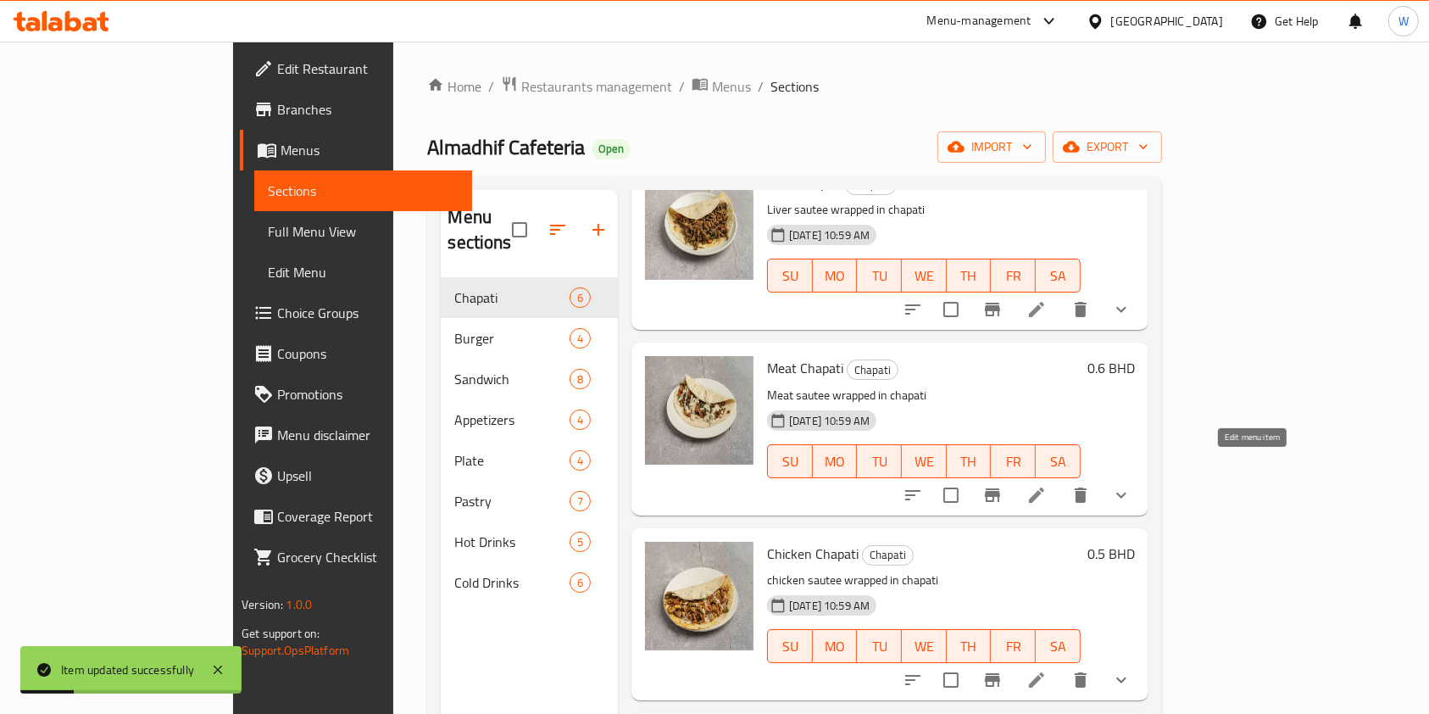
click at [1047, 485] on icon at bounding box center [1037, 495] width 20 height 20
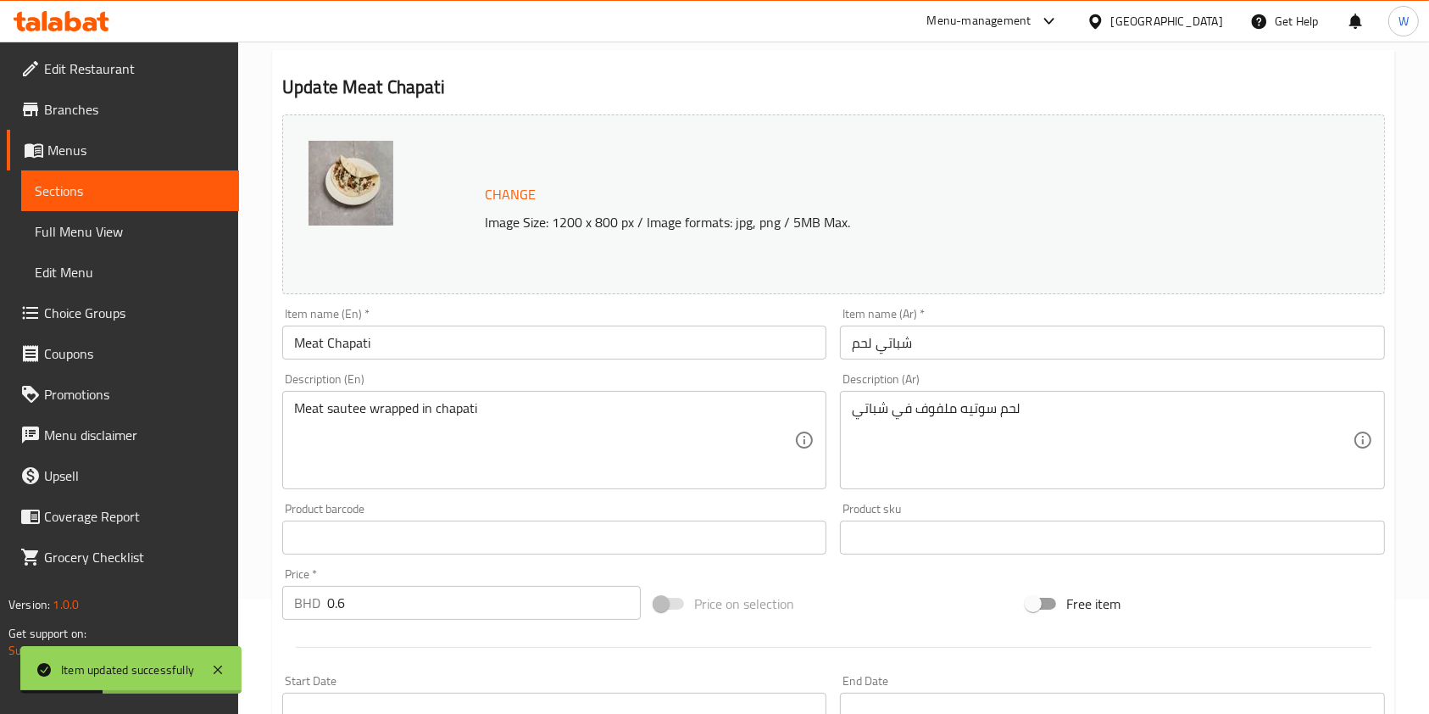
scroll to position [226, 0]
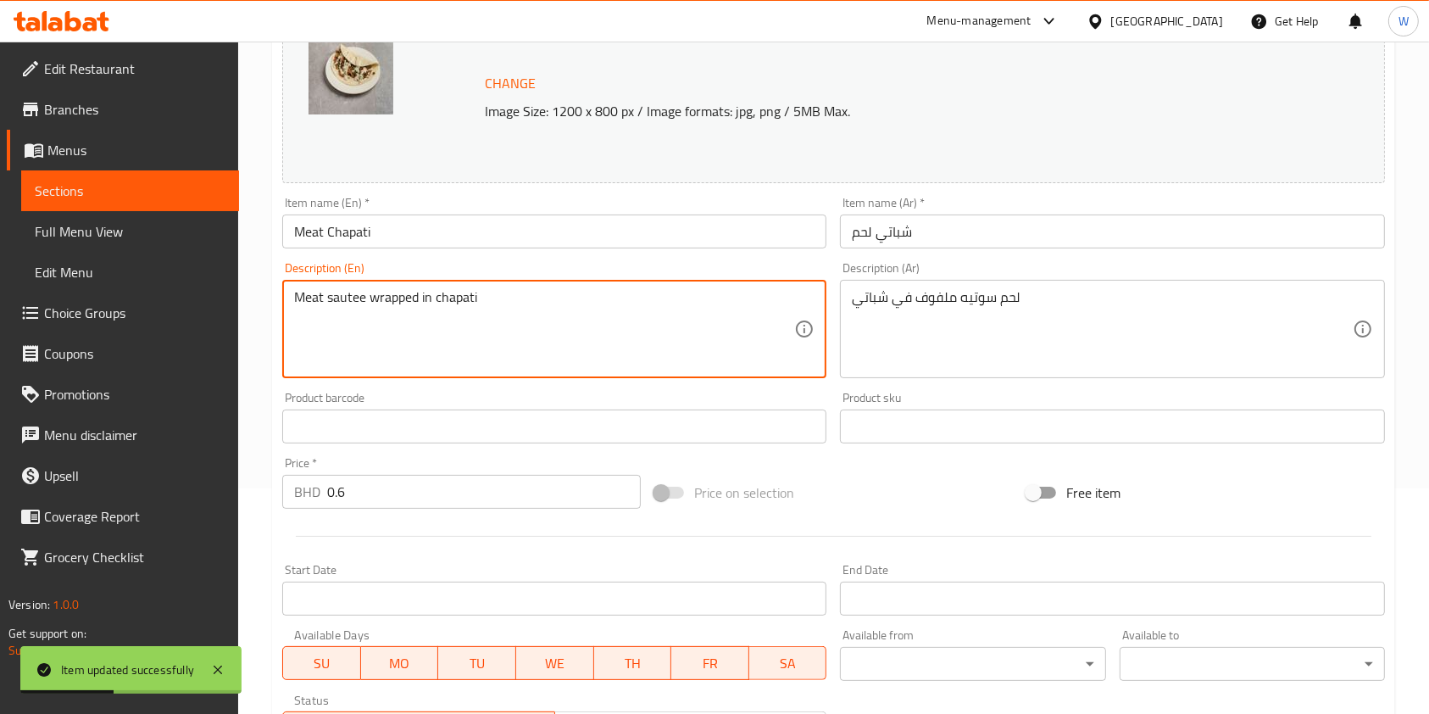
click at [550, 343] on textarea "Meat sautee wrapped in chapati" at bounding box center [544, 329] width 500 height 81
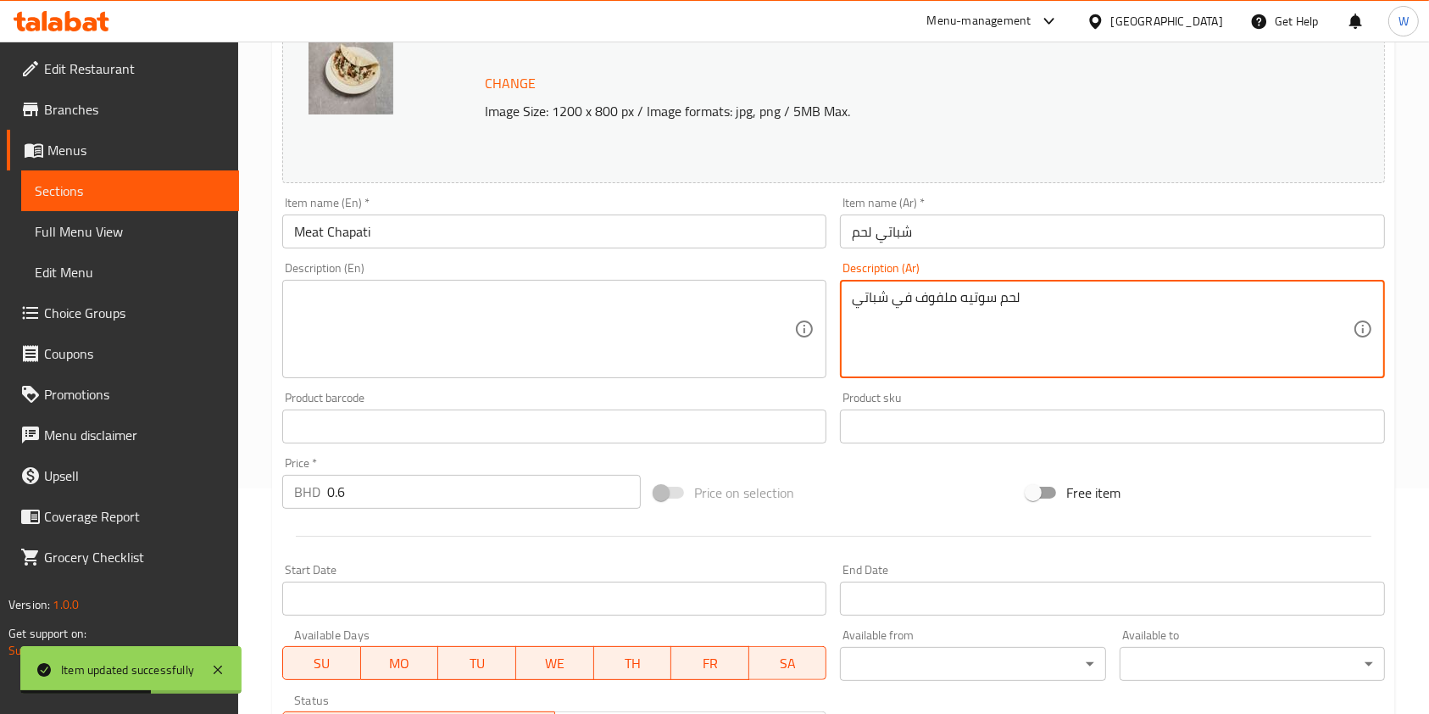
click at [939, 316] on textarea "لحم سوتيه ملفوف في شباتي" at bounding box center [1102, 329] width 500 height 81
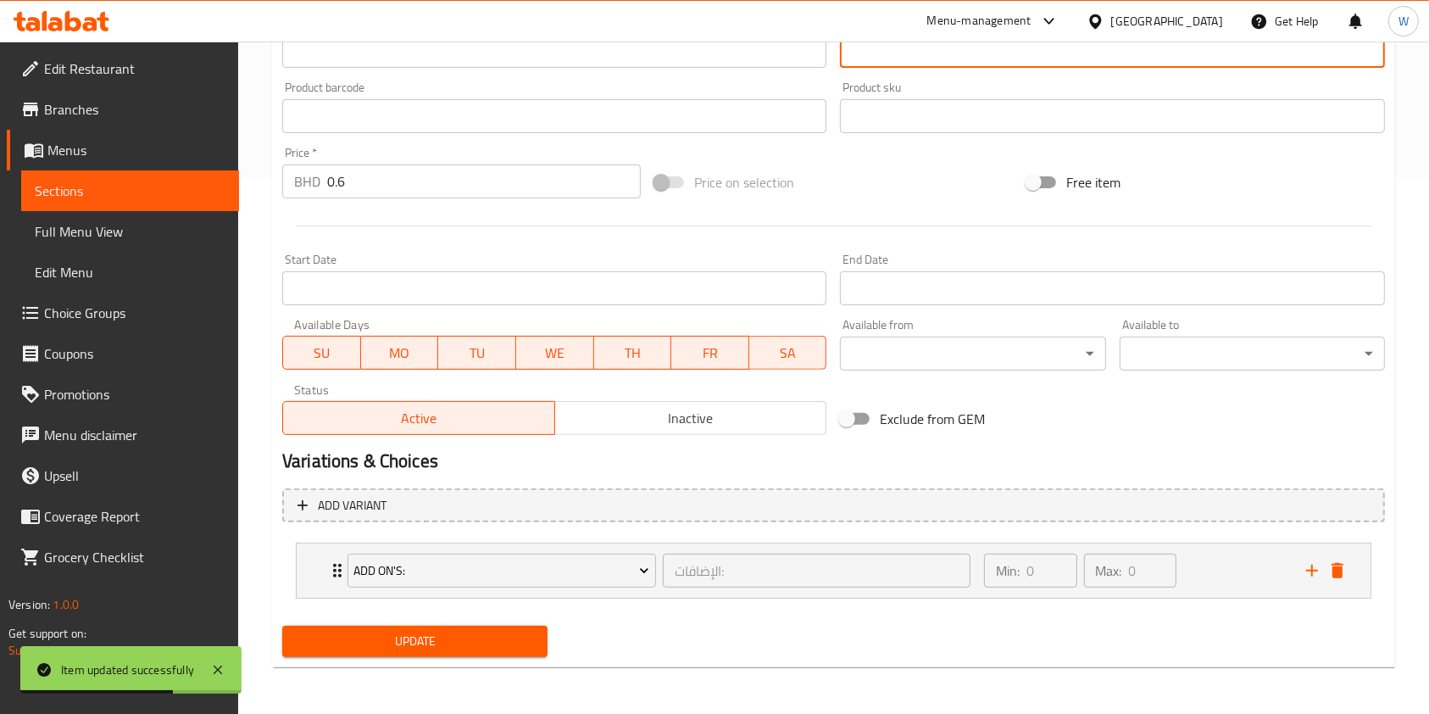
click at [332, 642] on span "Update" at bounding box center [415, 641] width 238 height 21
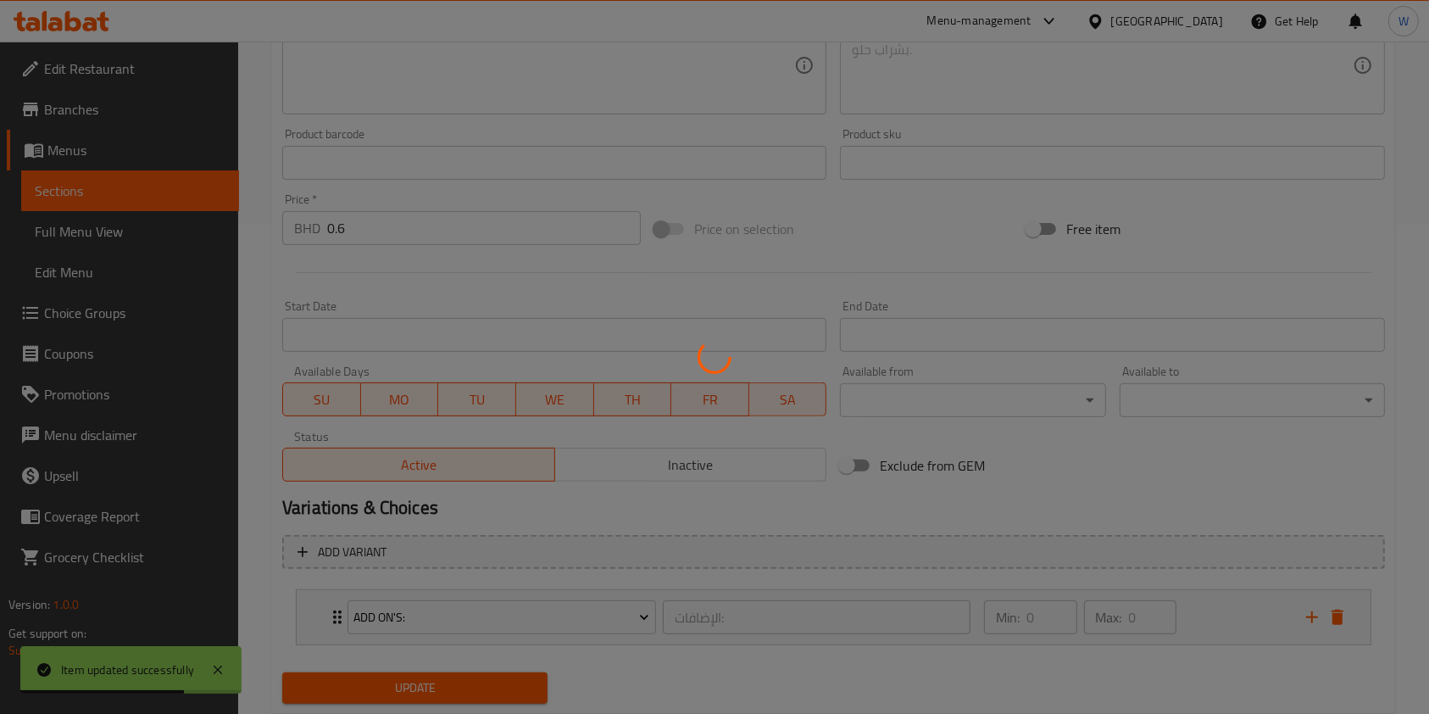
scroll to position [0, 0]
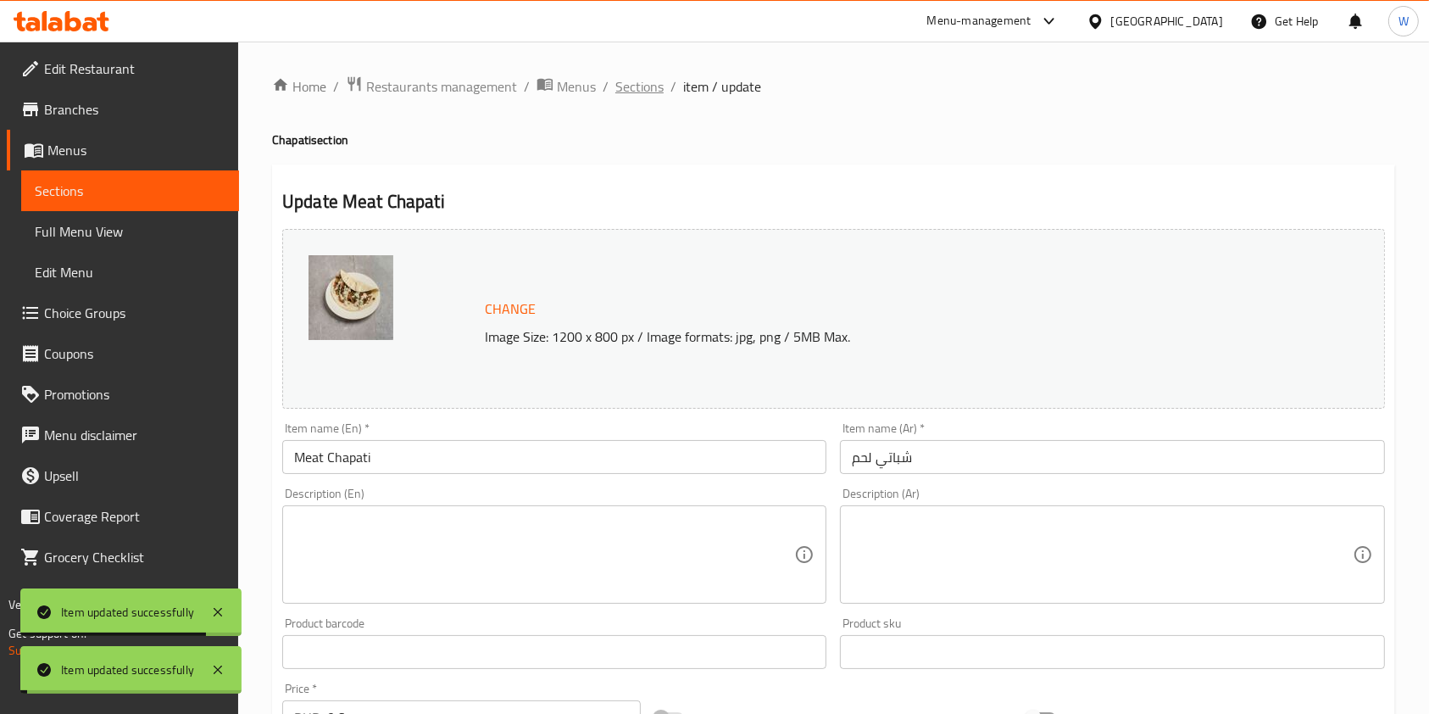
click at [643, 91] on span "Sections" at bounding box center [639, 86] width 48 height 20
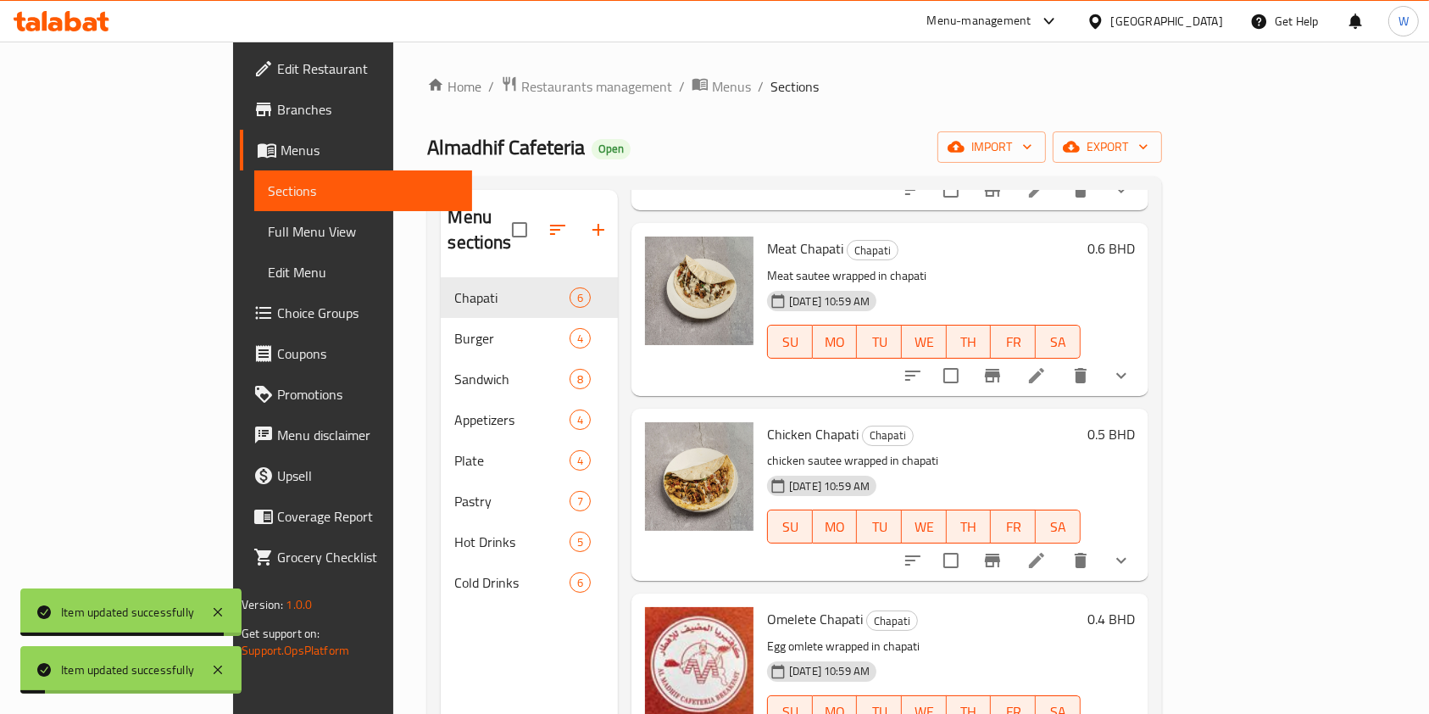
scroll to position [440, 0]
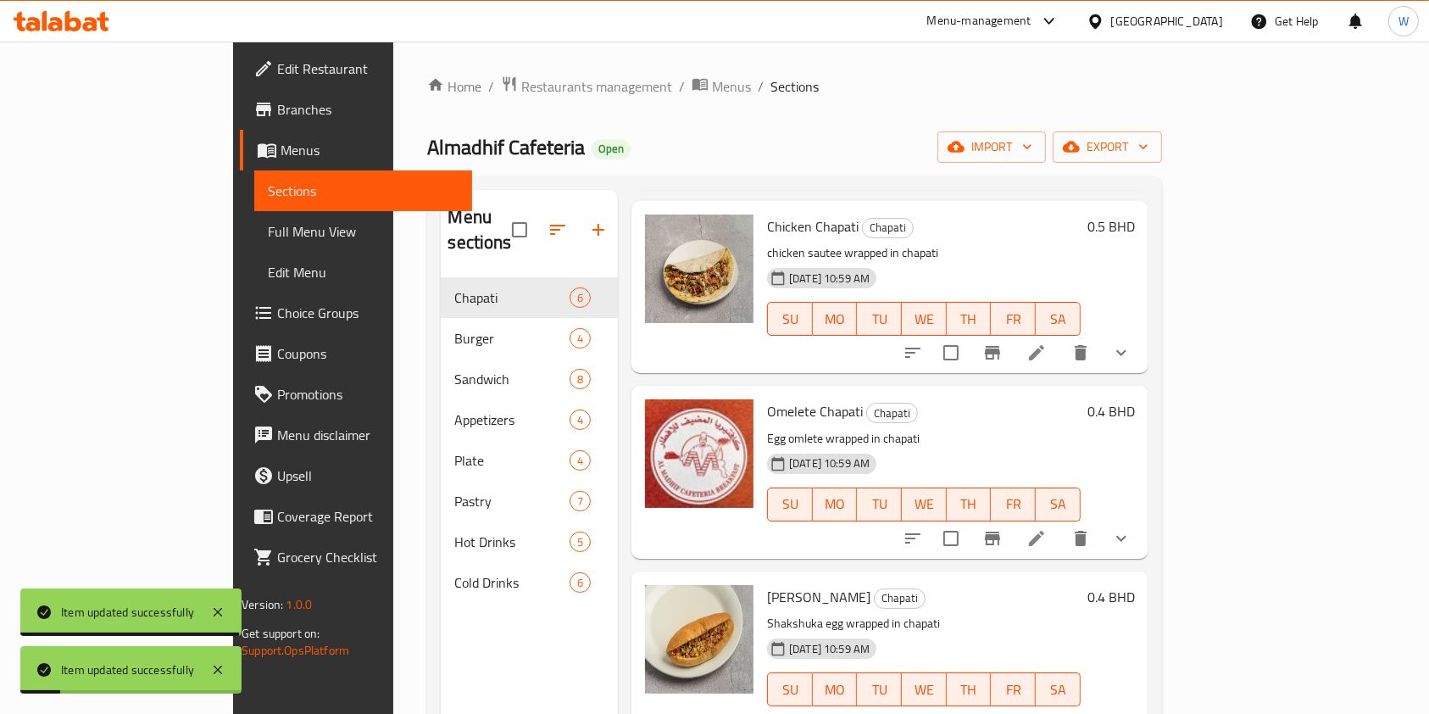
click at [1047, 343] on icon at bounding box center [1037, 353] width 20 height 20
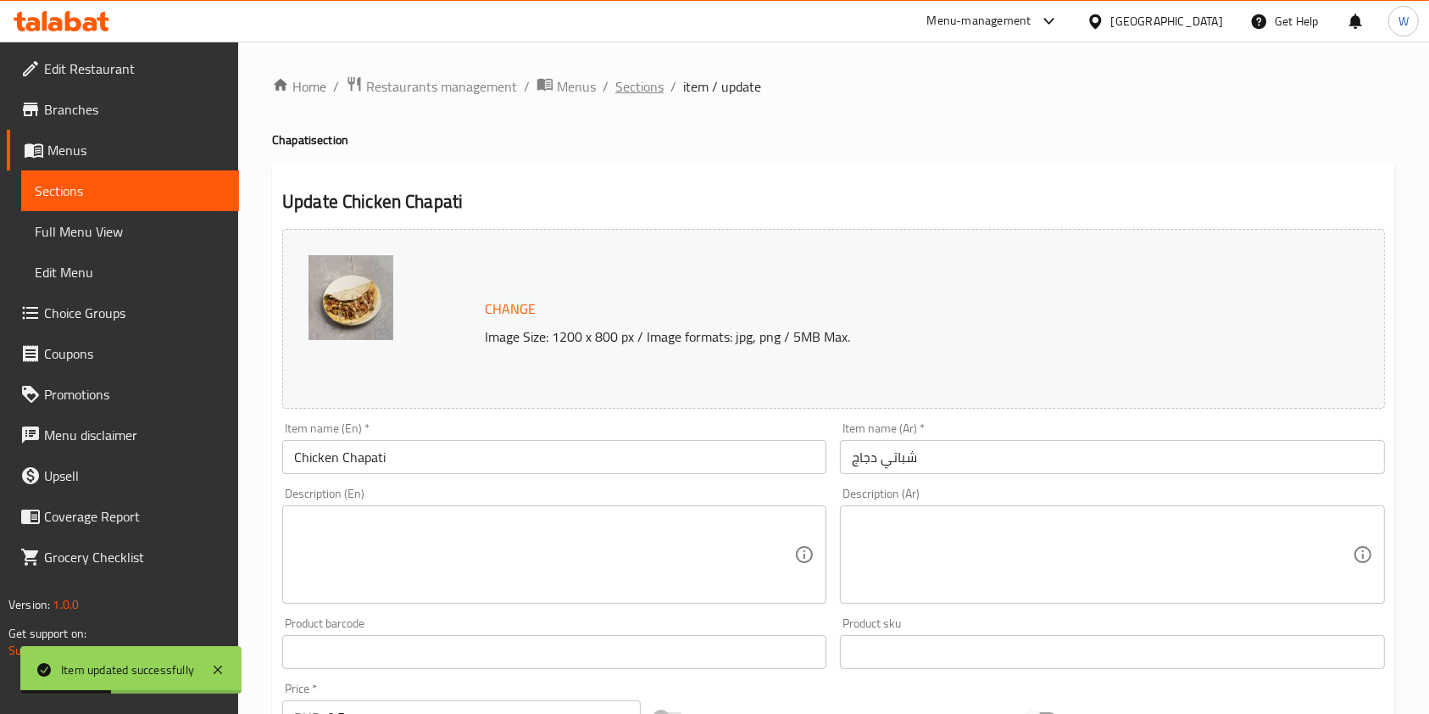
click at [639, 89] on span "Sections" at bounding box center [639, 86] width 48 height 20
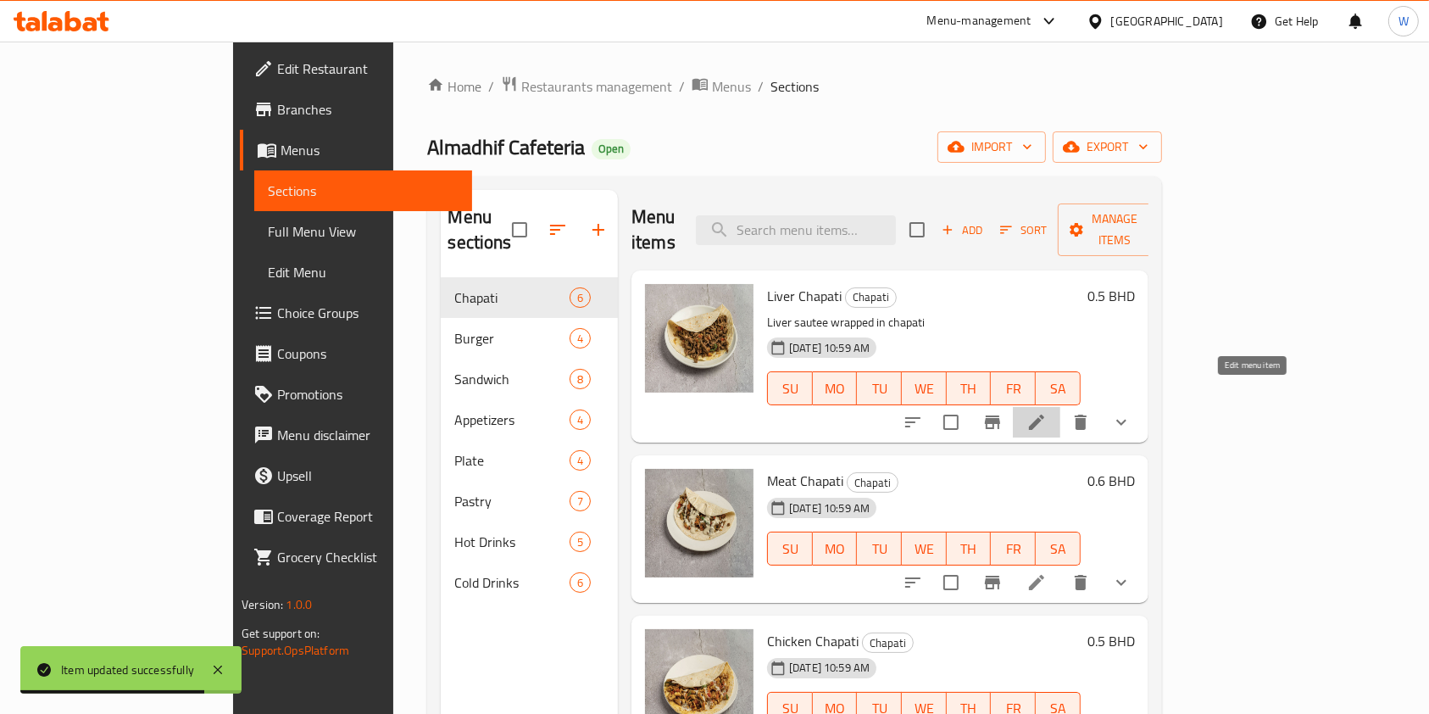
click at [1047, 412] on icon at bounding box center [1037, 422] width 20 height 20
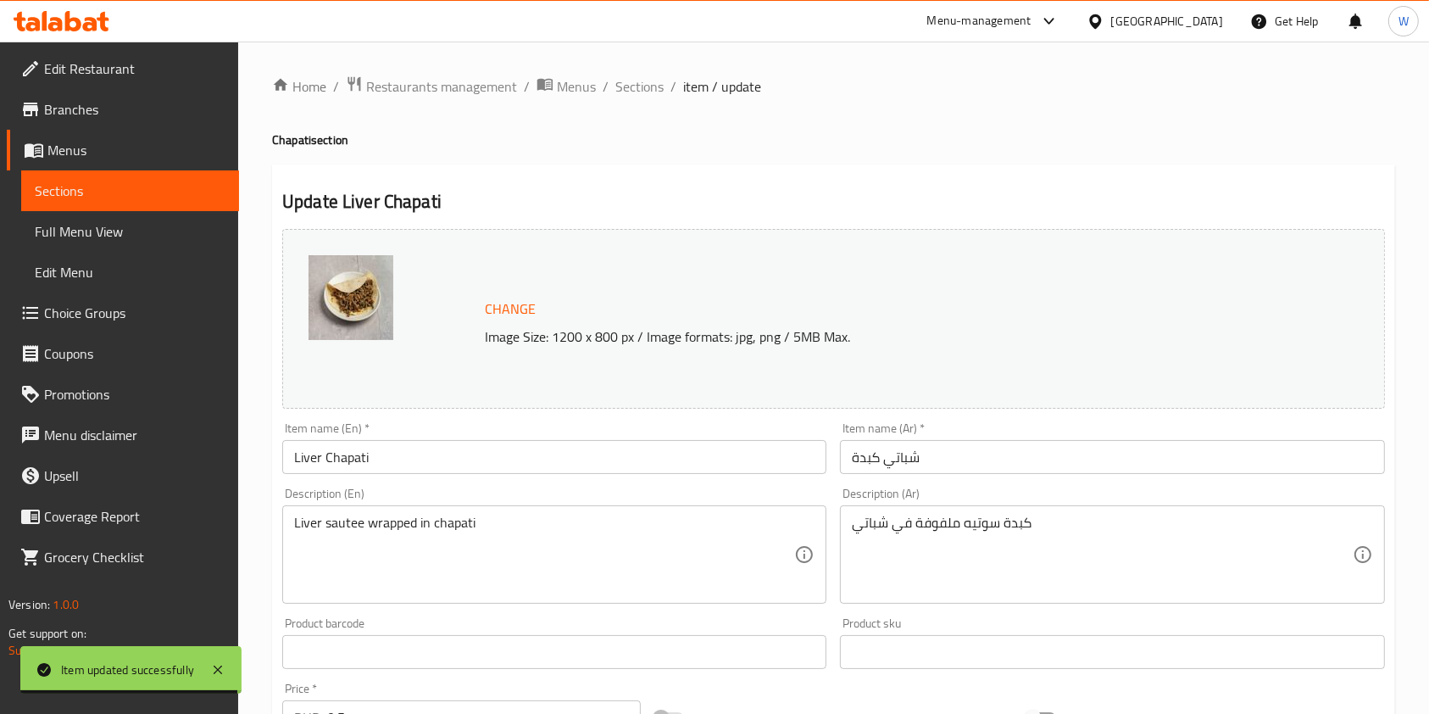
click at [522, 504] on div "Description (En) Liver sautee wrapped in chapati Description (En)" at bounding box center [554, 545] width 544 height 116
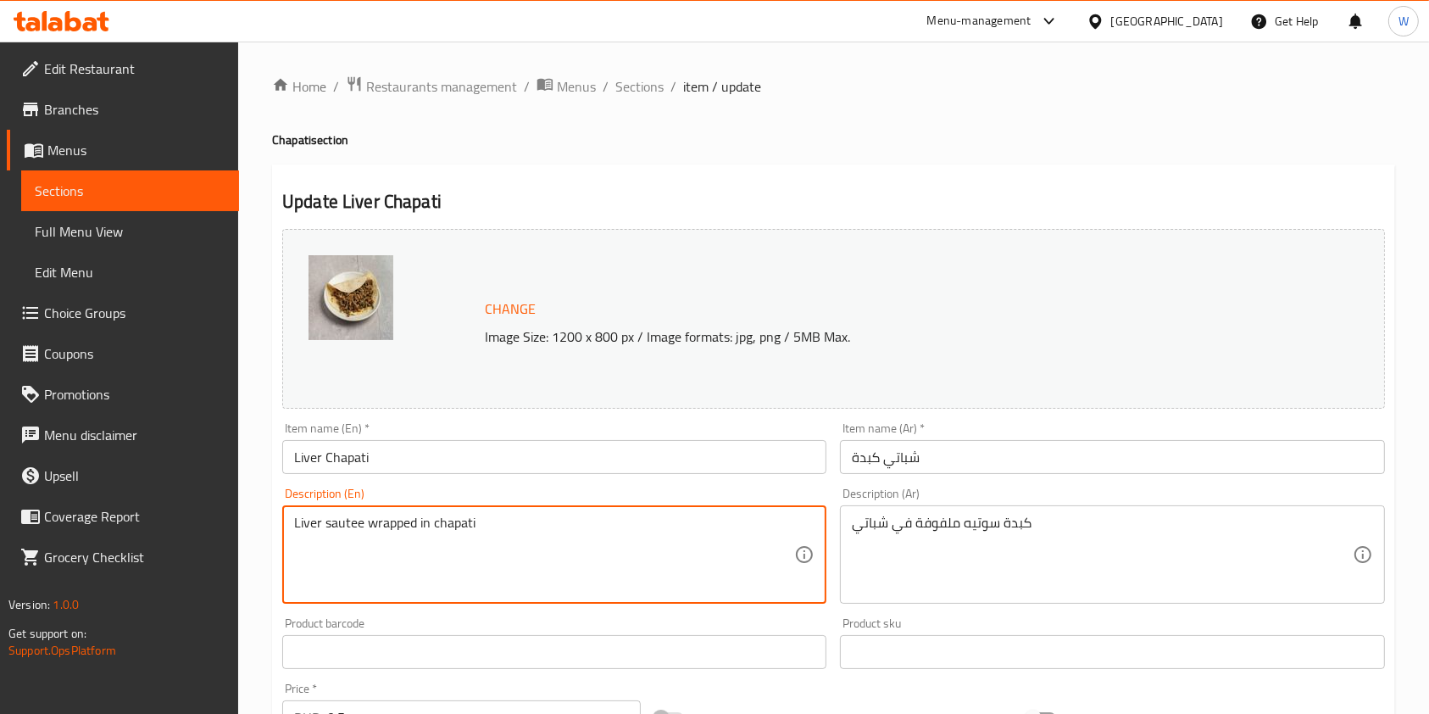
click at [511, 517] on textarea "Liver sautee wrapped in chapati" at bounding box center [544, 555] width 500 height 81
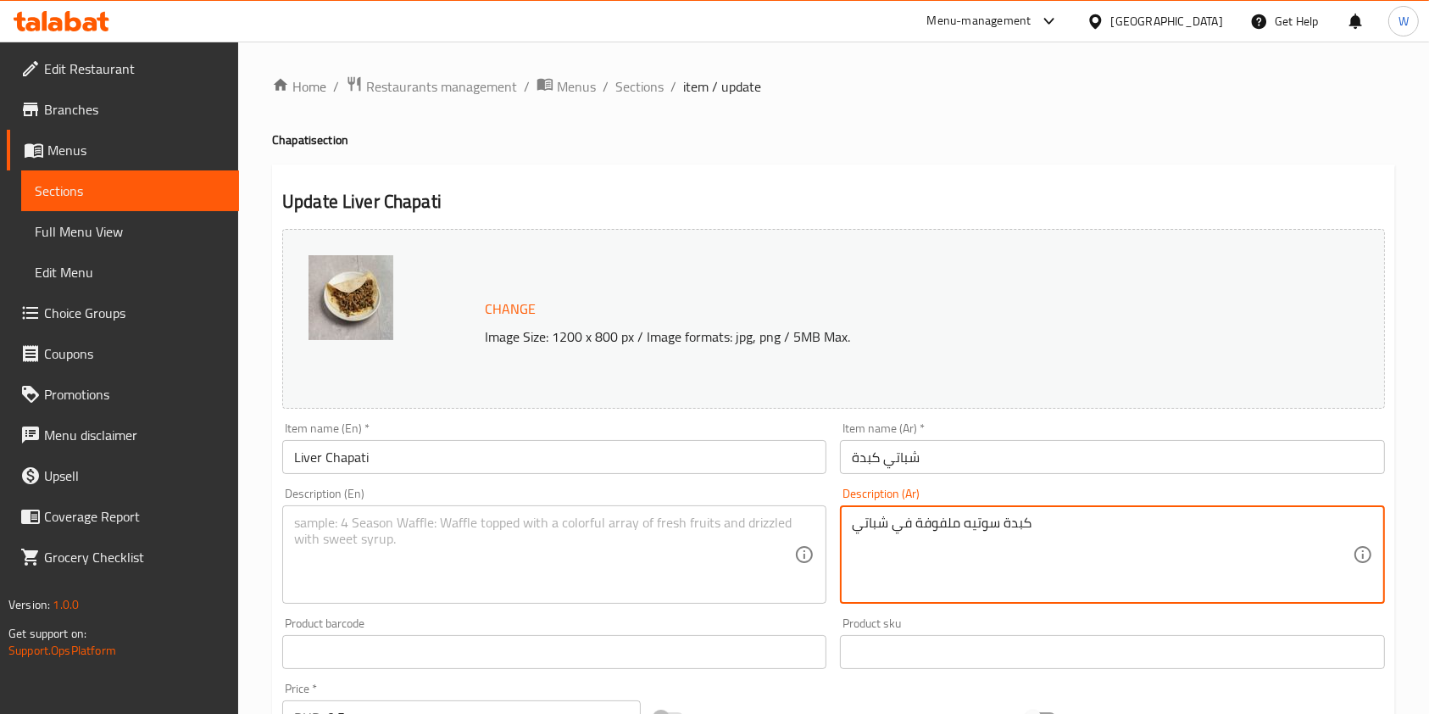
click at [978, 542] on textarea "كبدة سوتيه ملفوفة في شباتي" at bounding box center [1102, 555] width 500 height 81
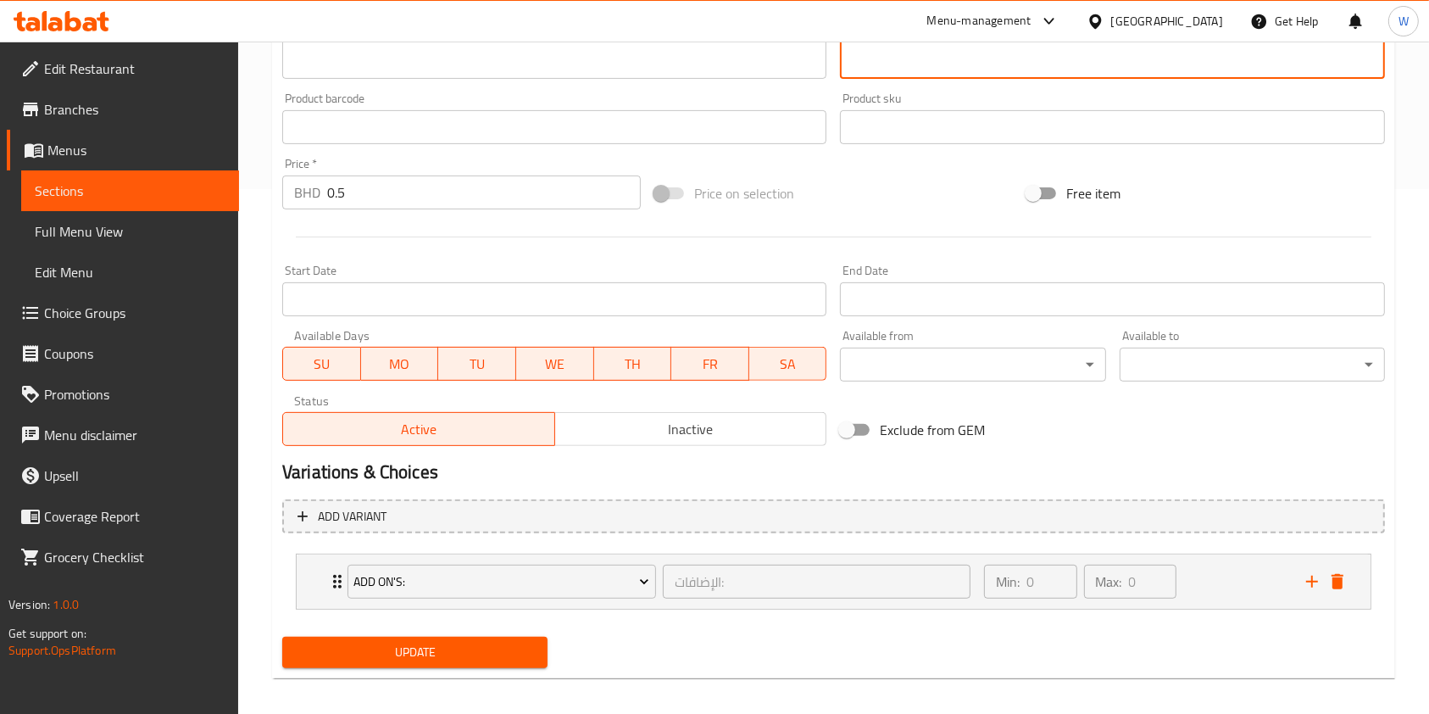
scroll to position [536, 0]
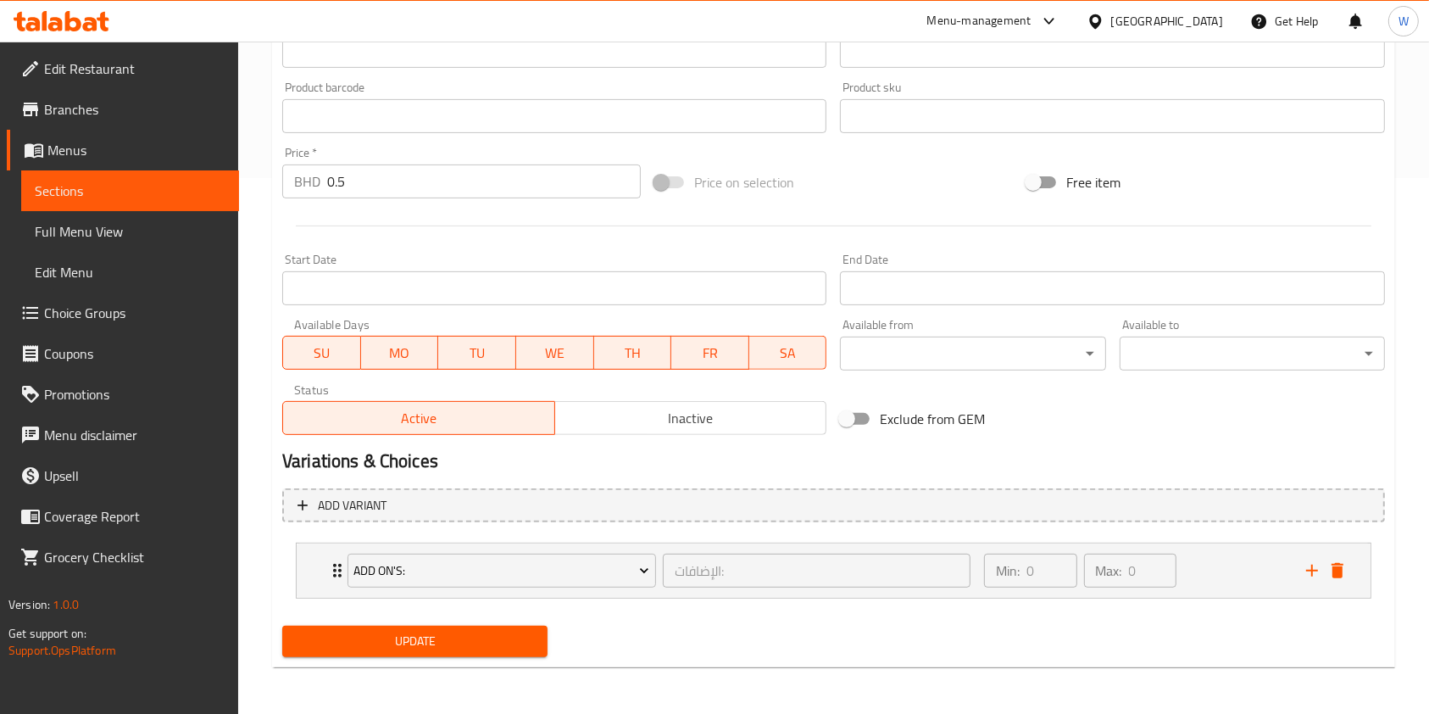
click at [379, 616] on div "Add variant Add On's: الإضافات: ​ Min: 0 ​ Max: 0 ​ with cheese (ID: 1820482433…" at bounding box center [834, 551] width 1117 height 138
click at [378, 627] on button "Update" at bounding box center [414, 641] width 265 height 31
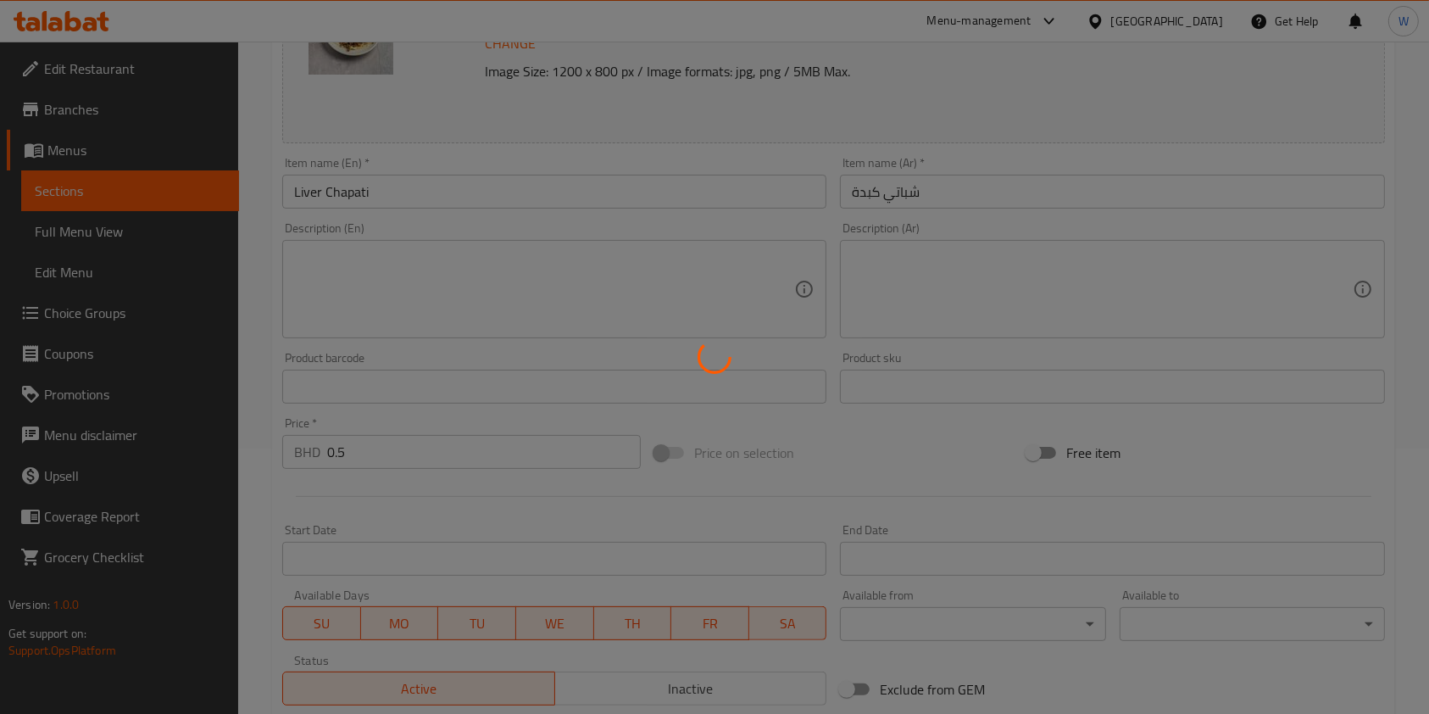
scroll to position [0, 0]
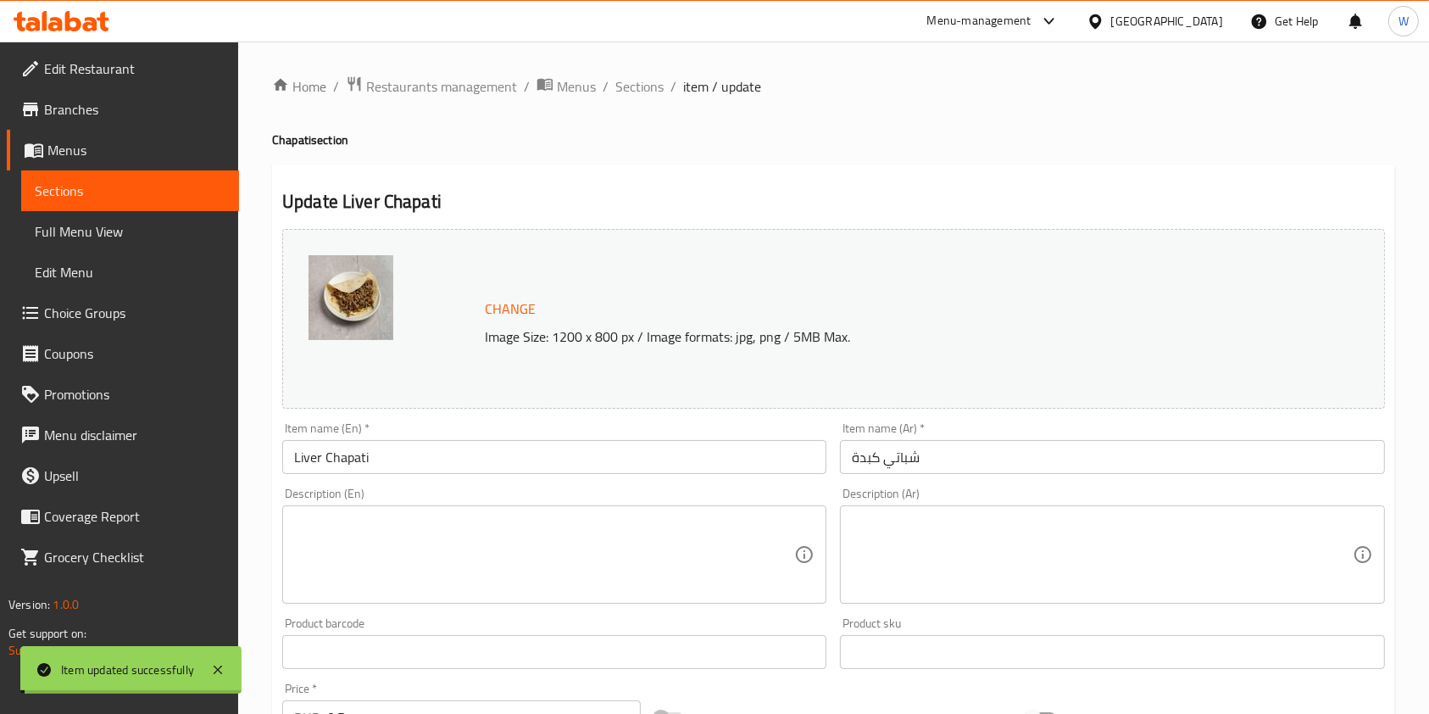
click at [641, 85] on span "Sections" at bounding box center [639, 86] width 48 height 20
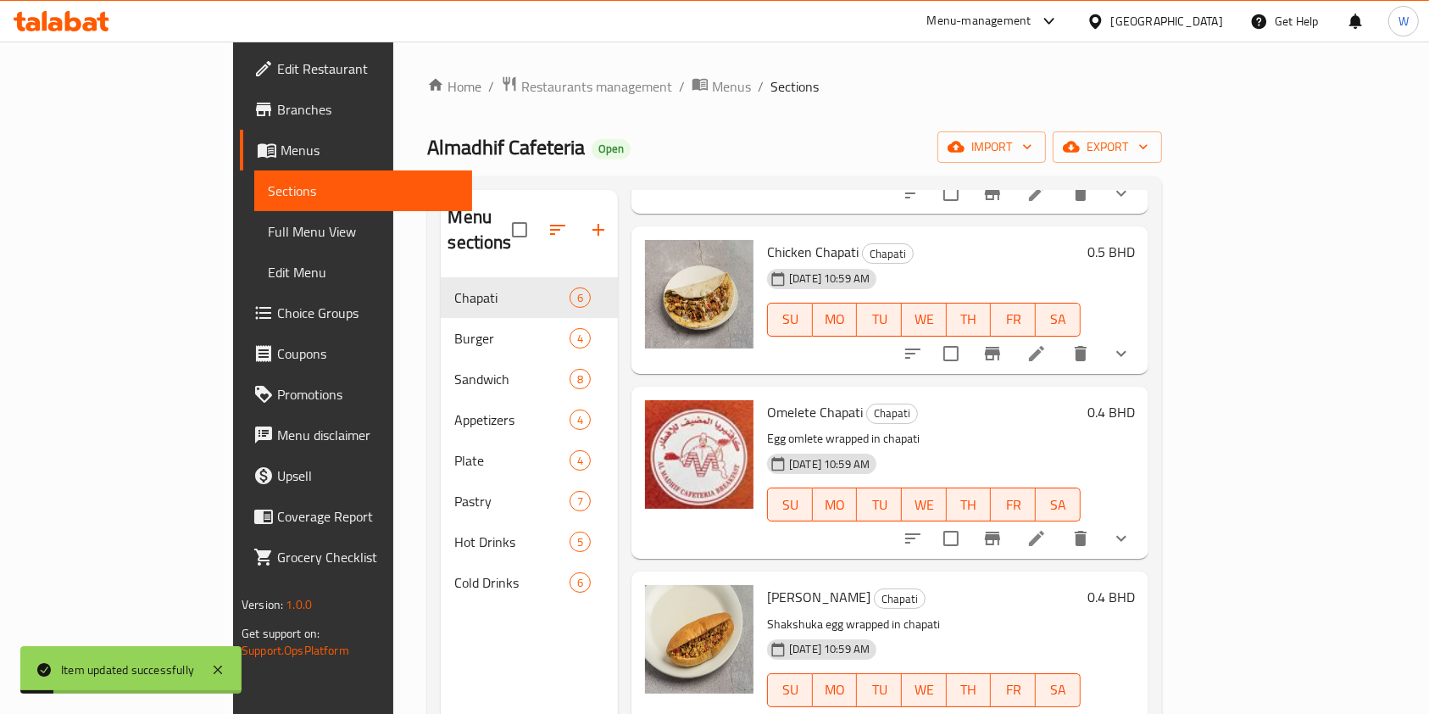
scroll to position [113, 0]
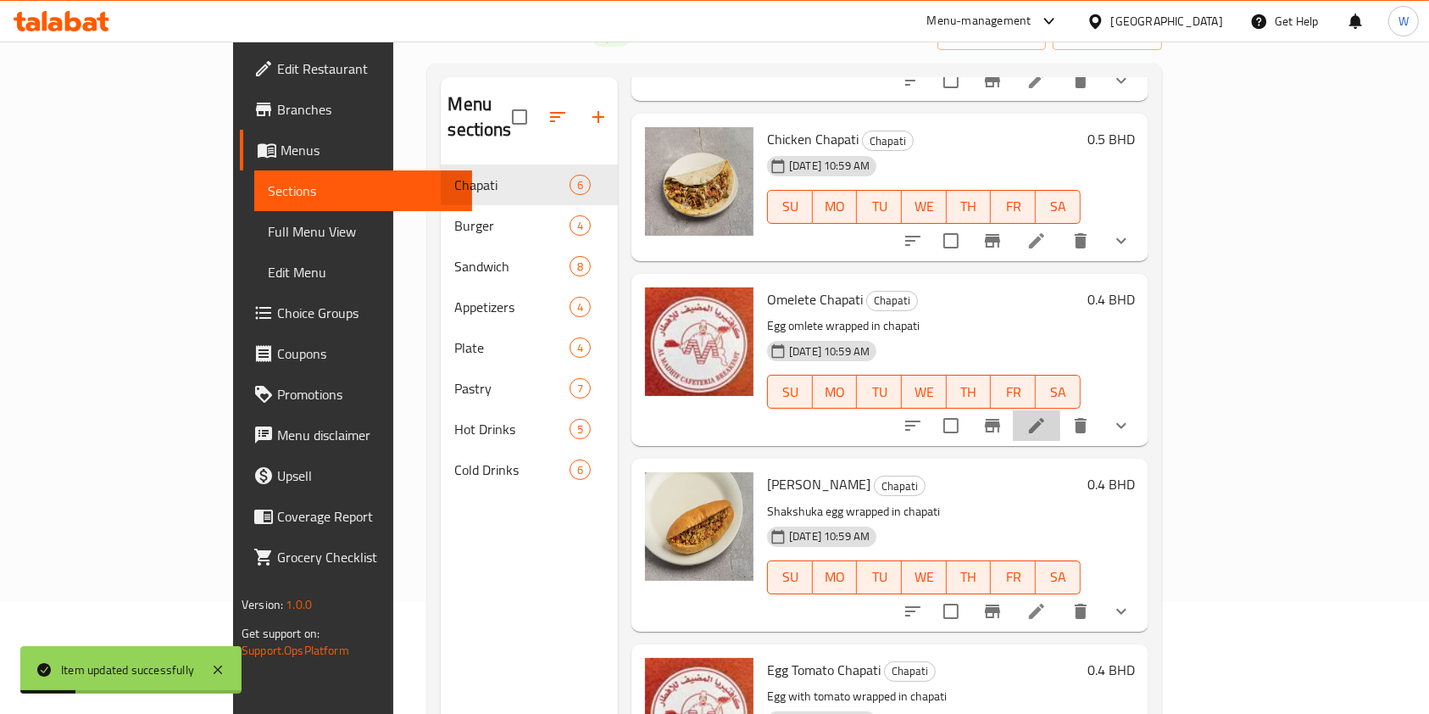
click at [1044, 418] on icon at bounding box center [1036, 425] width 15 height 15
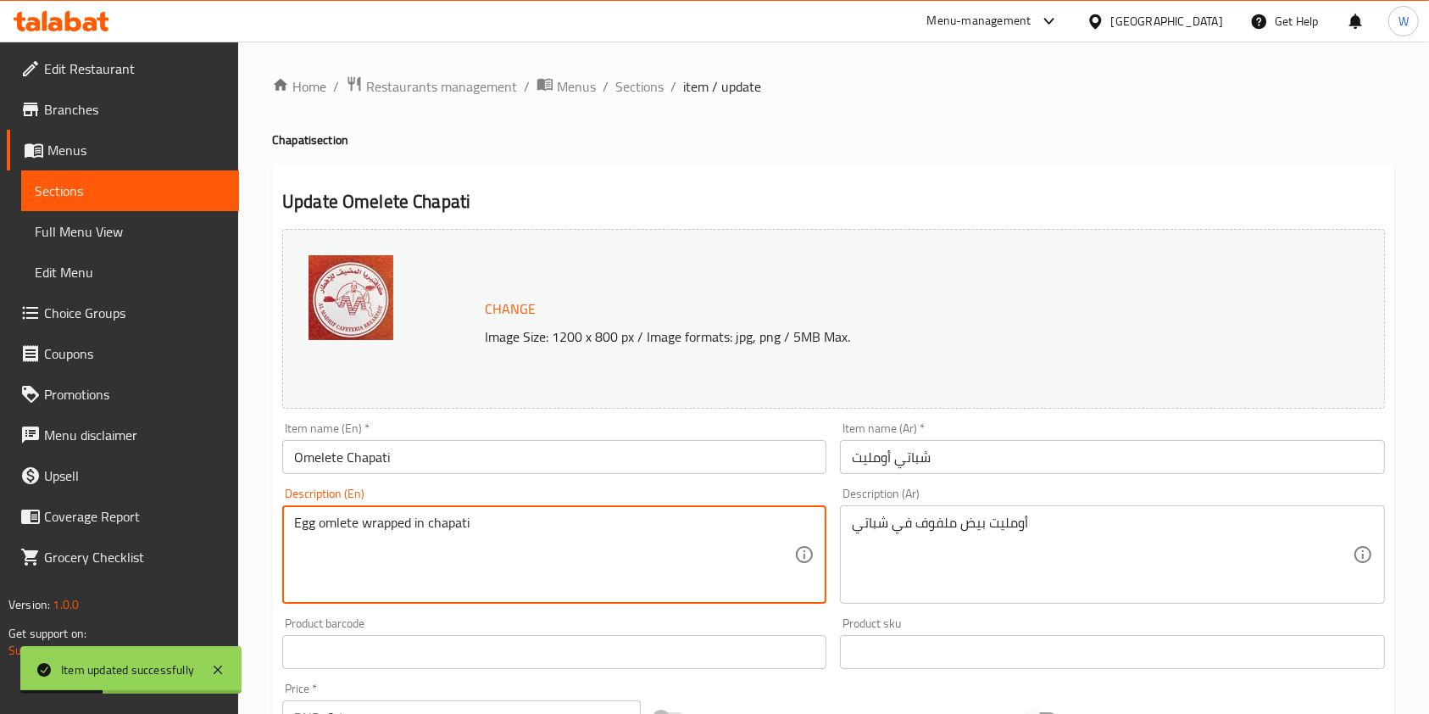
click at [407, 515] on textarea "Egg omlete wrapped in chapati" at bounding box center [544, 555] width 500 height 81
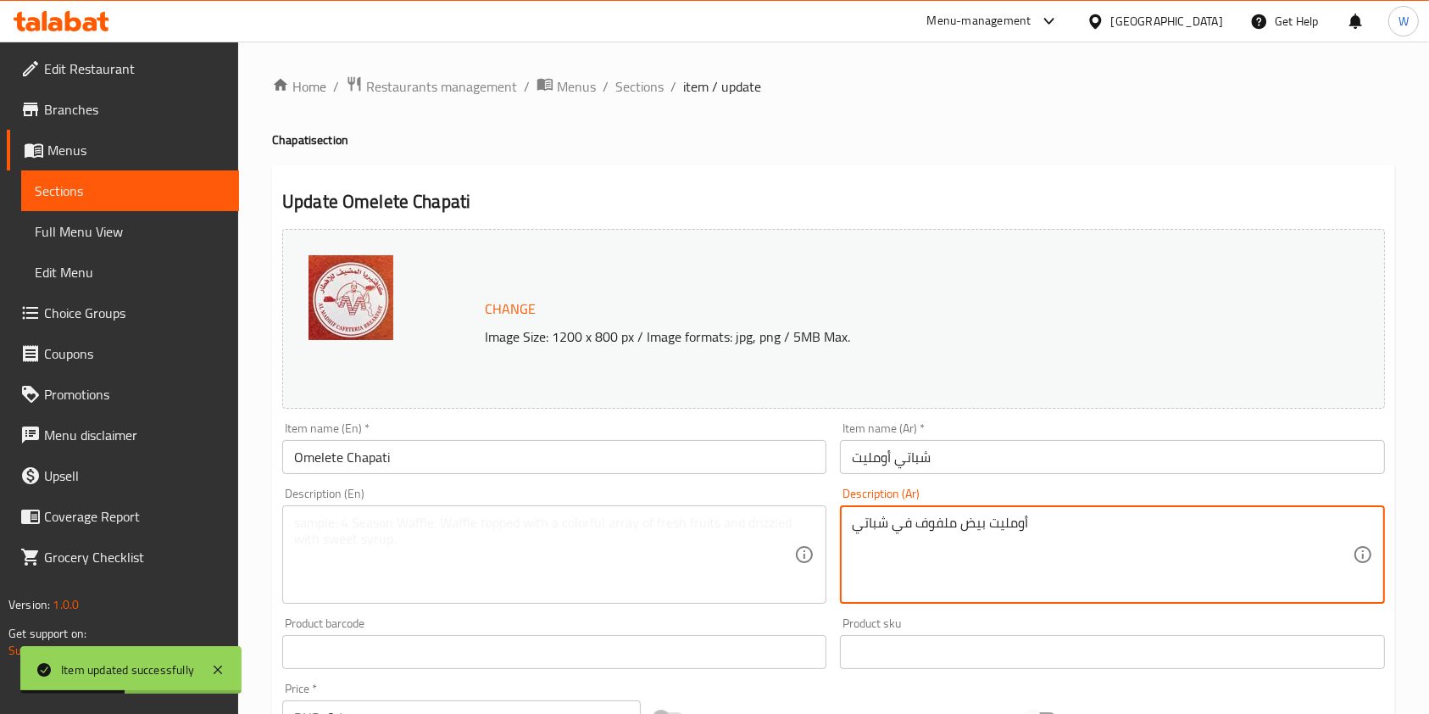
click at [889, 538] on textarea "أومليت بيض ملفوف في شباتي" at bounding box center [1102, 555] width 500 height 81
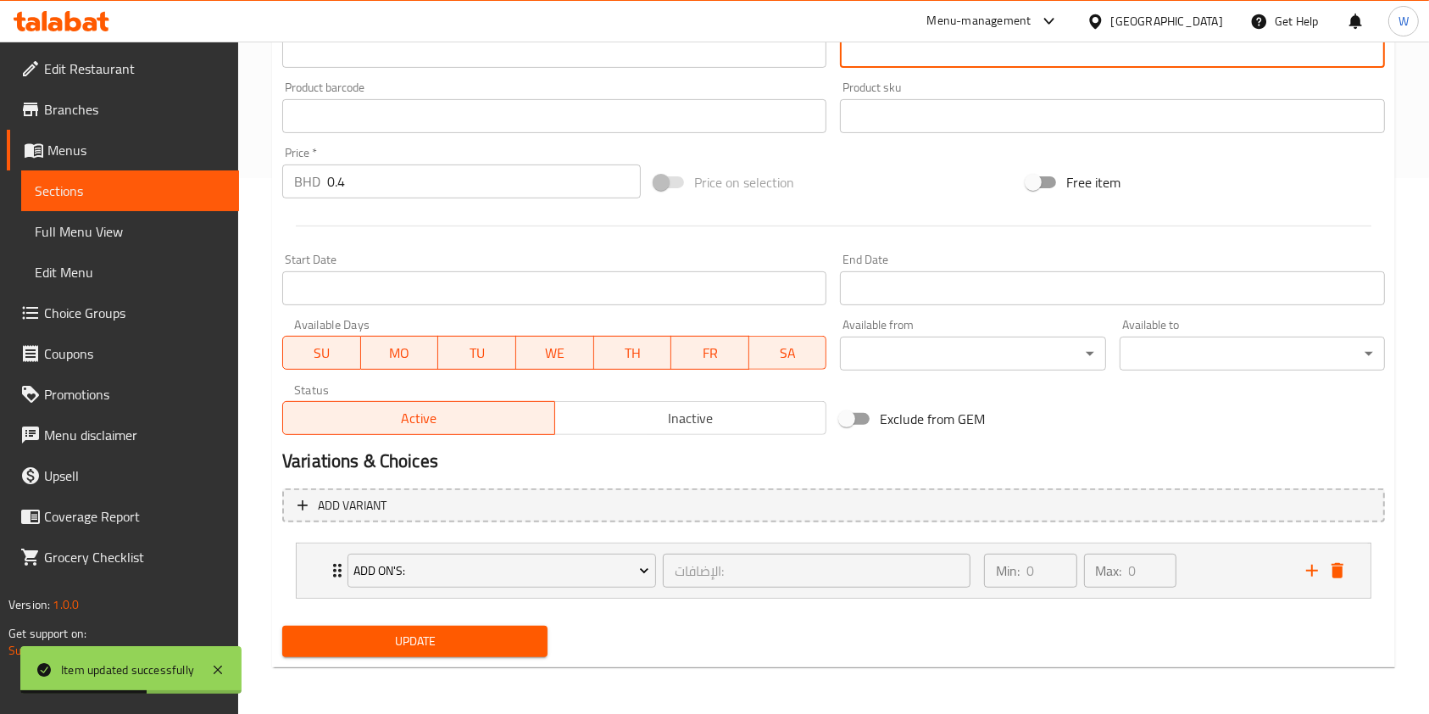
click at [484, 638] on span "Update" at bounding box center [415, 641] width 238 height 21
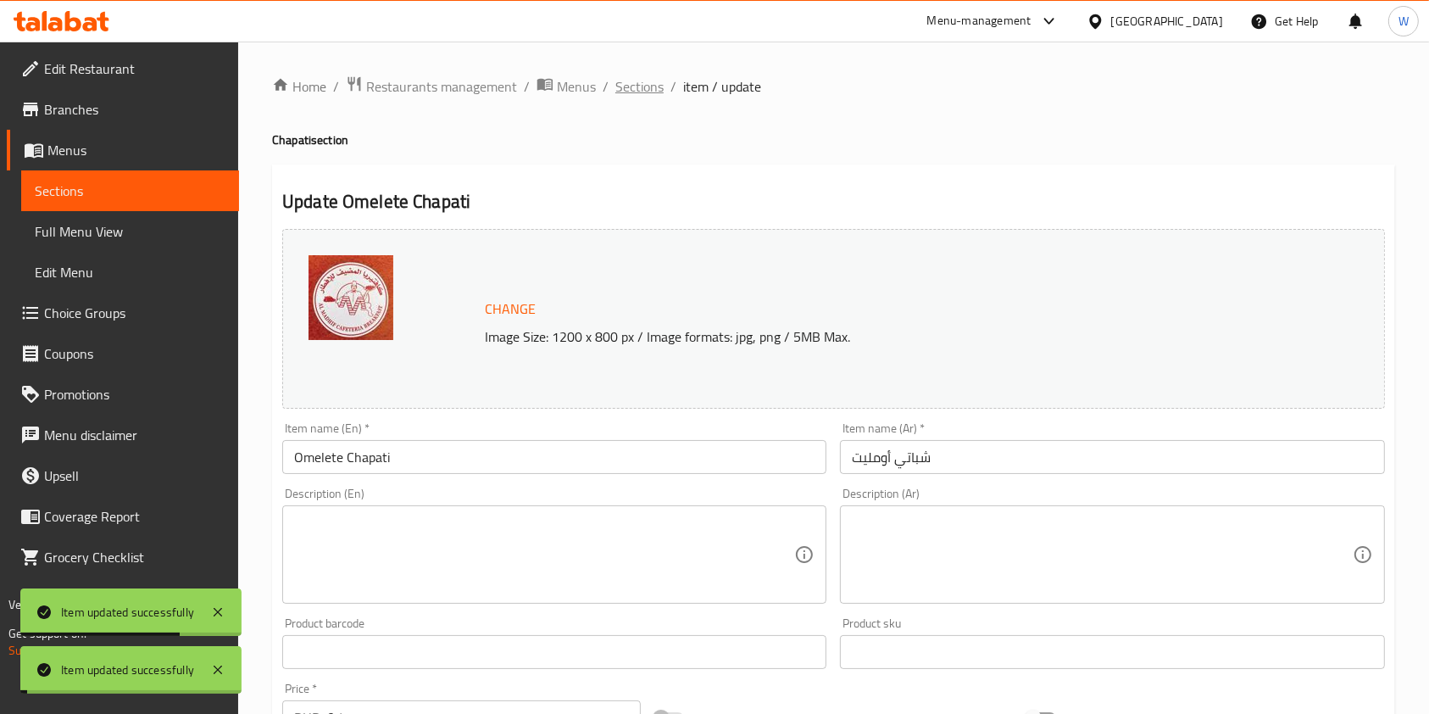
click at [644, 81] on span "Sections" at bounding box center [639, 86] width 48 height 20
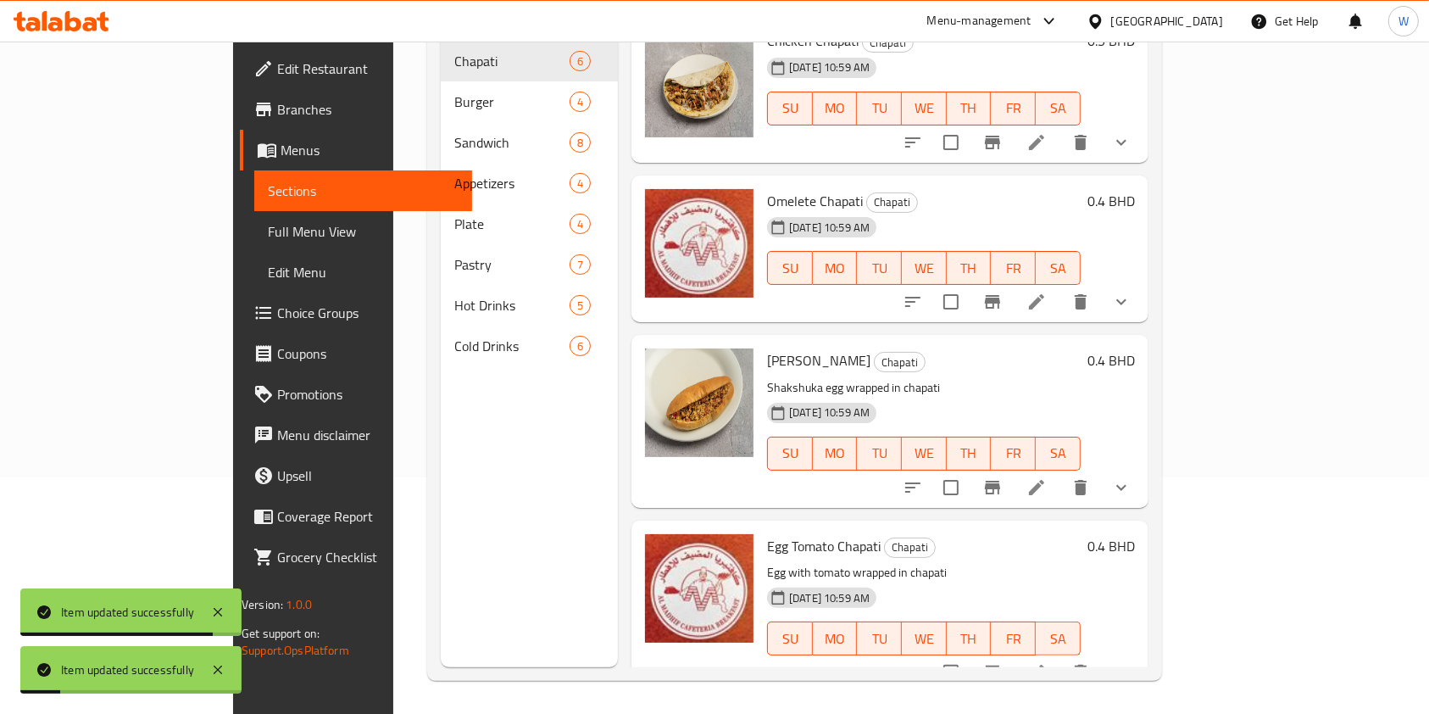
scroll to position [237, 0]
click at [1061, 472] on li at bounding box center [1036, 486] width 47 height 31
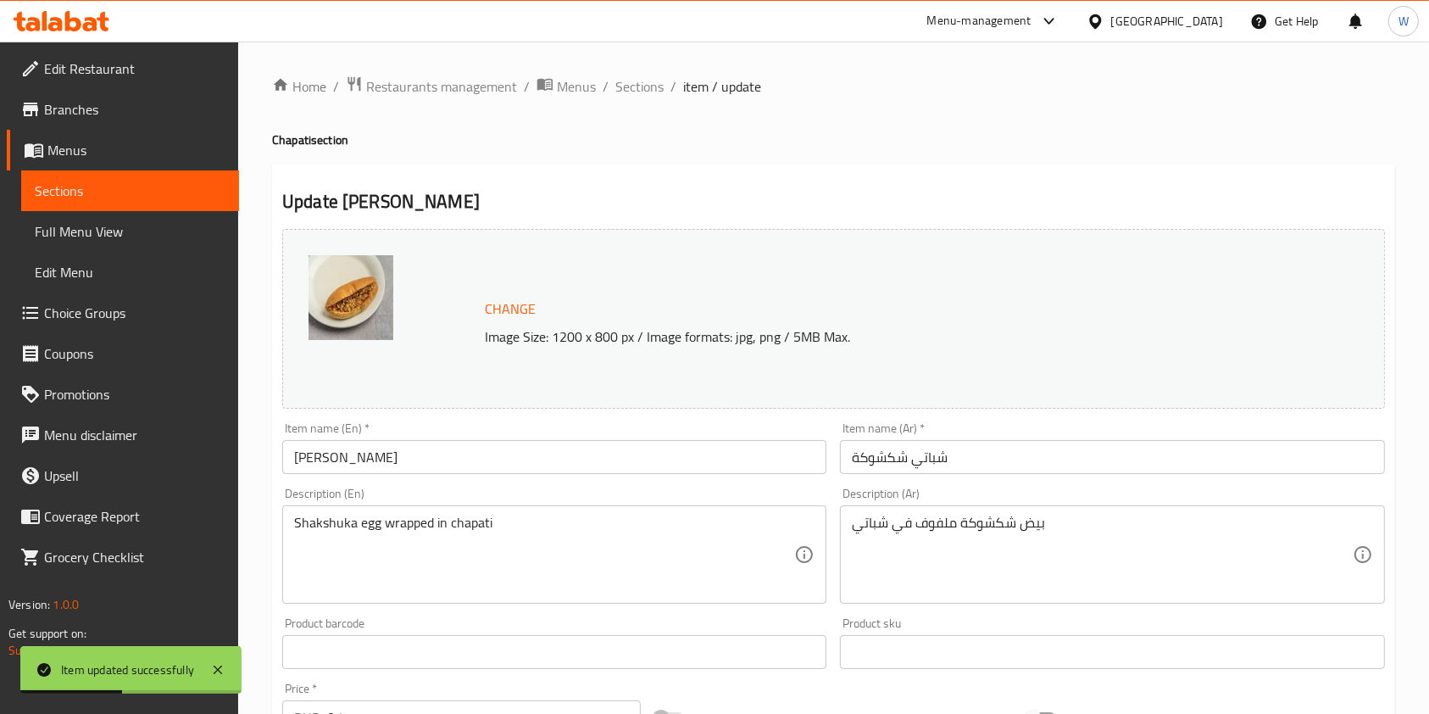
click at [493, 510] on div "Shakshuka egg wrapped in chapati Description (En)" at bounding box center [554, 554] width 544 height 98
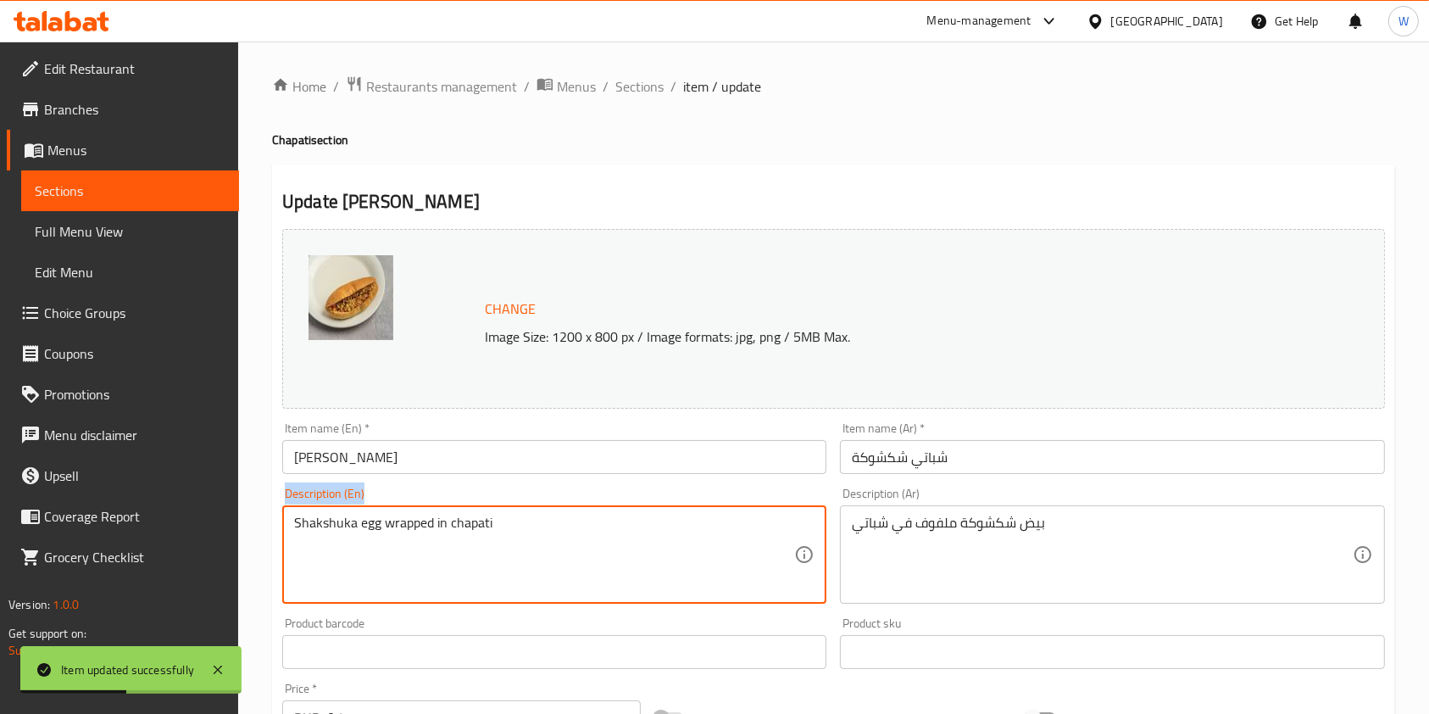
click at [493, 510] on div "Shakshuka egg wrapped in chapati Description (En)" at bounding box center [554, 554] width 544 height 98
click at [497, 526] on textarea "Shakshuka egg wrapped in chapati" at bounding box center [544, 555] width 500 height 81
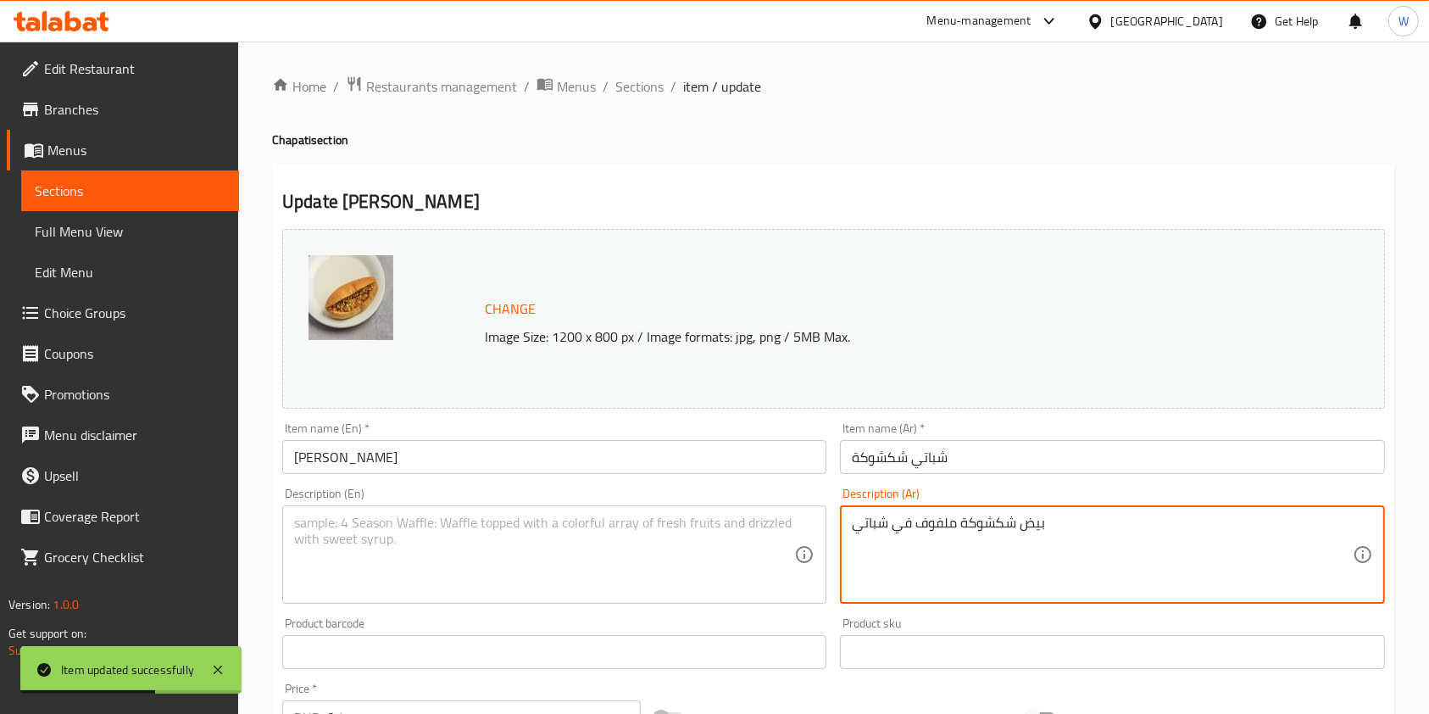
click at [1000, 537] on textarea "بيض شكشوكة ملفوف في شباتي" at bounding box center [1102, 555] width 500 height 81
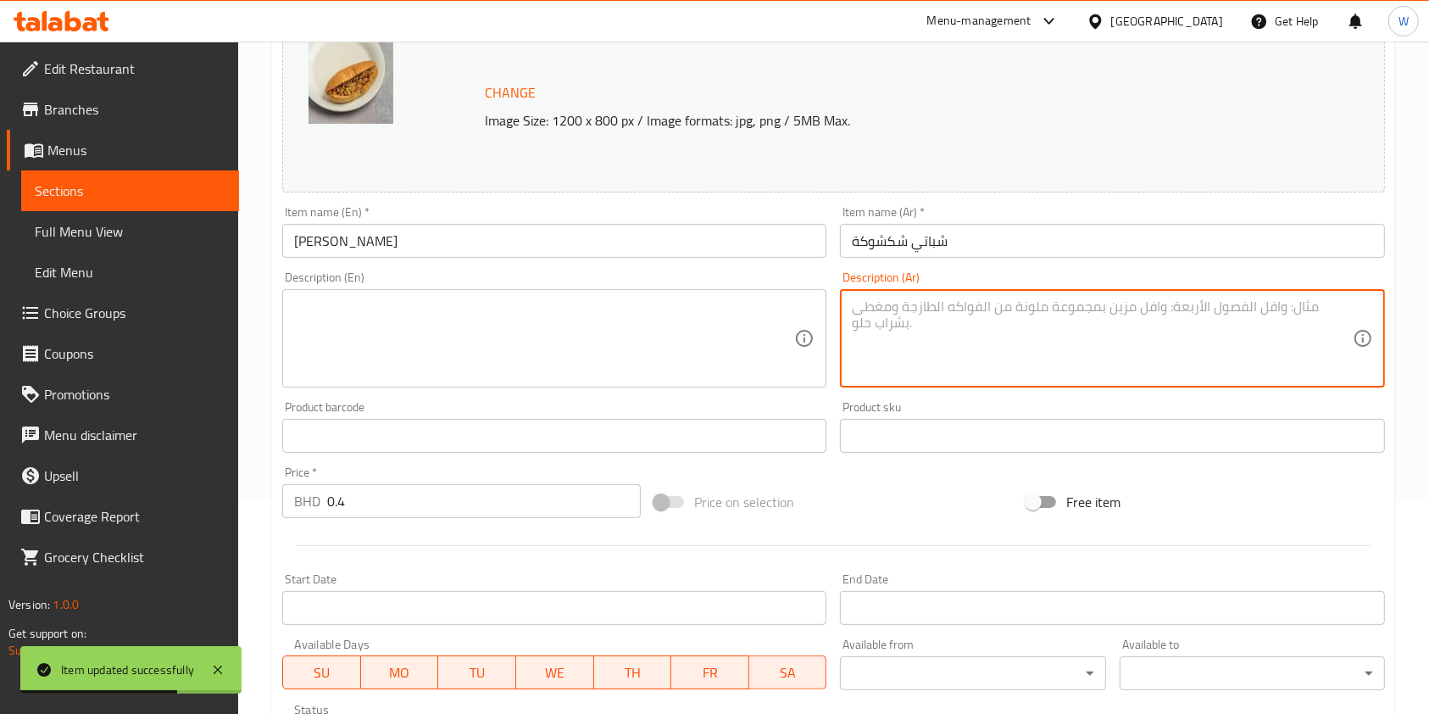
scroll to position [536, 0]
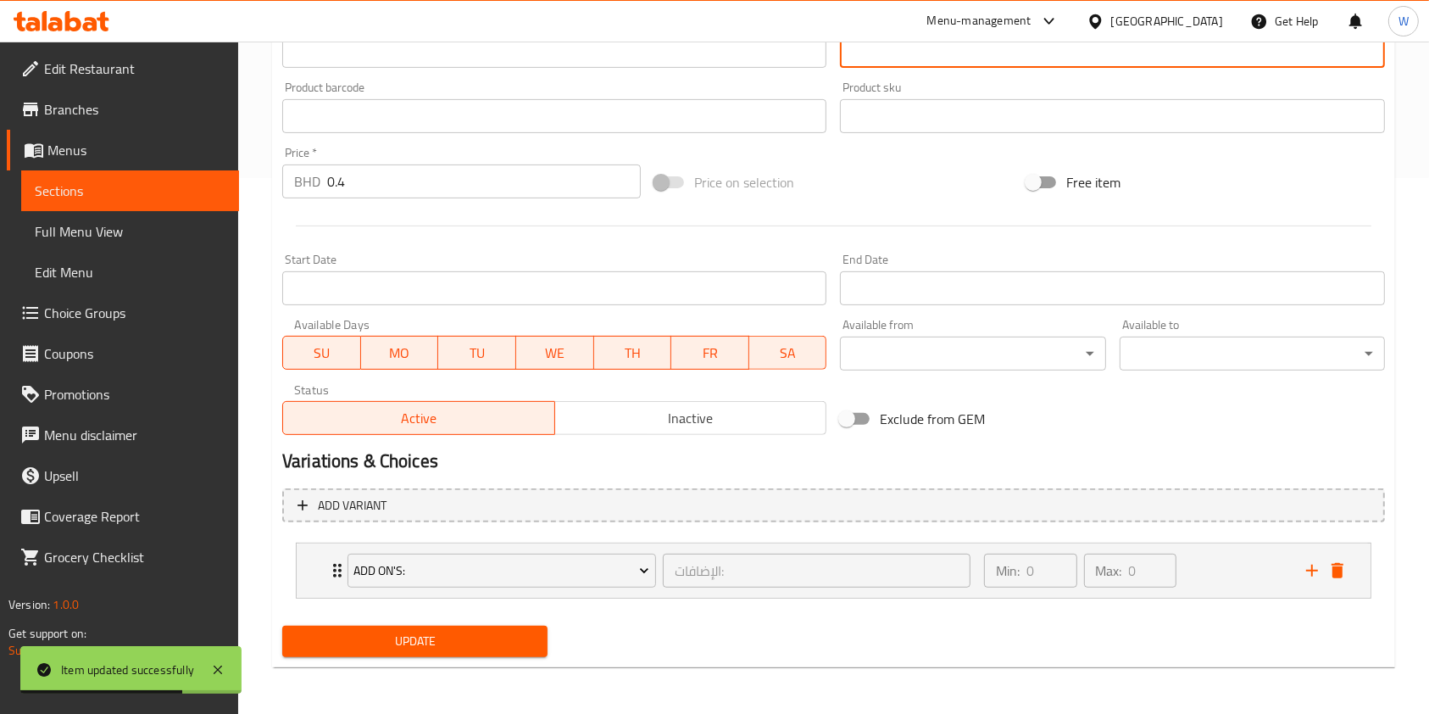
click at [448, 644] on span "Update" at bounding box center [415, 641] width 238 height 21
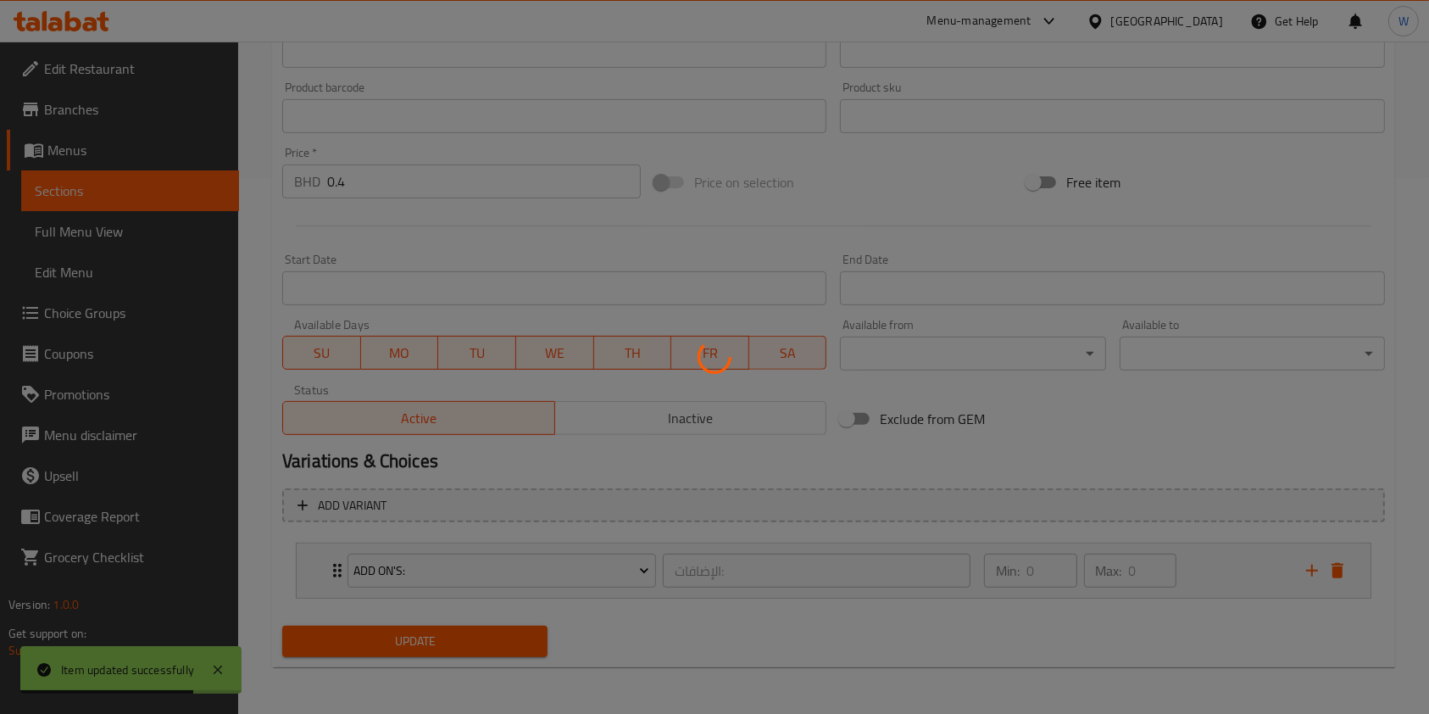
scroll to position [0, 0]
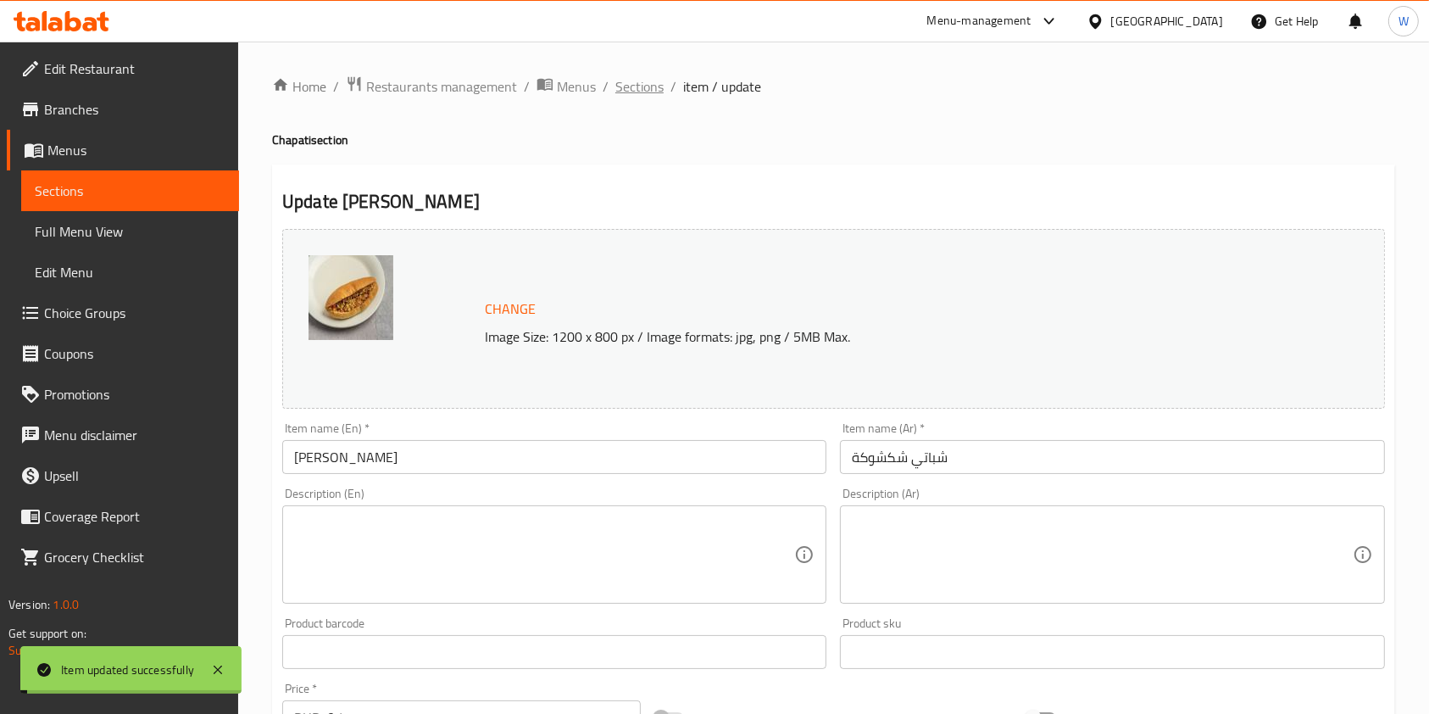
click at [637, 91] on span "Sections" at bounding box center [639, 86] width 48 height 20
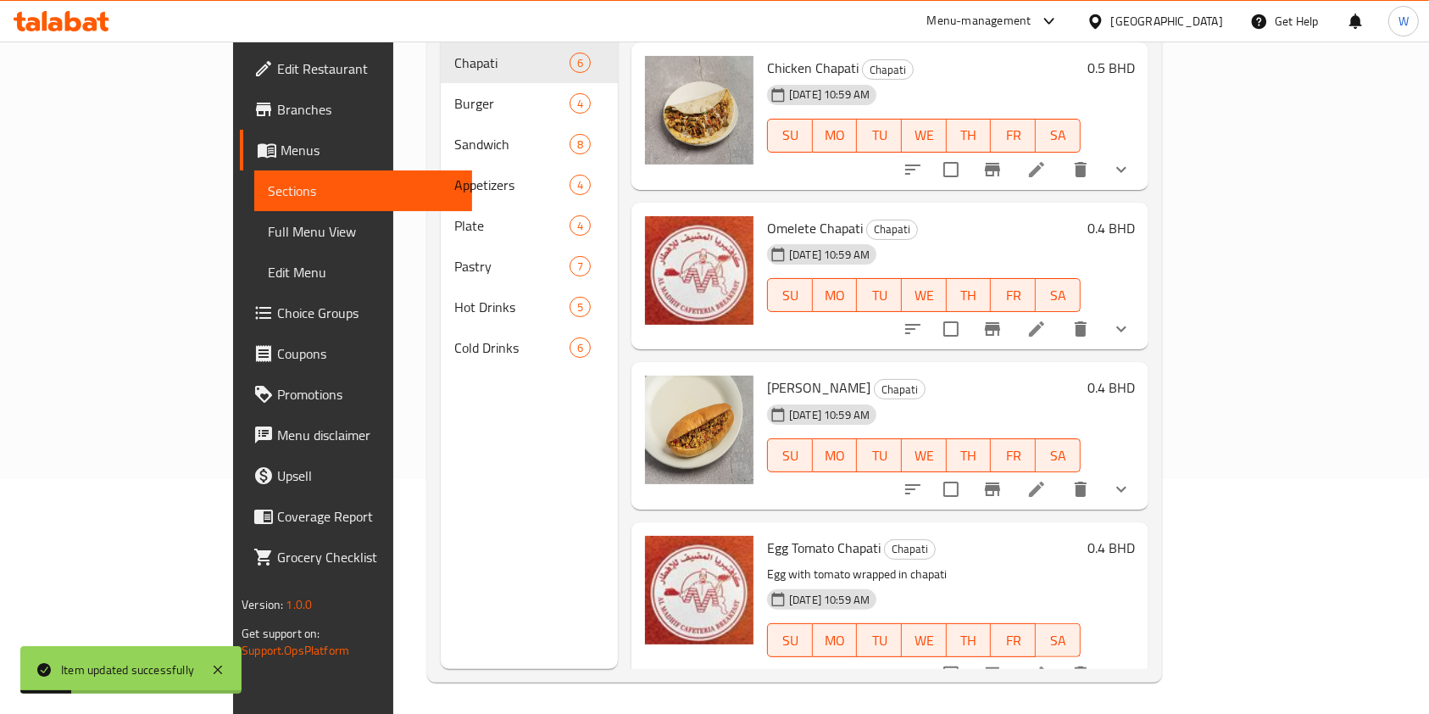
scroll to position [237, 0]
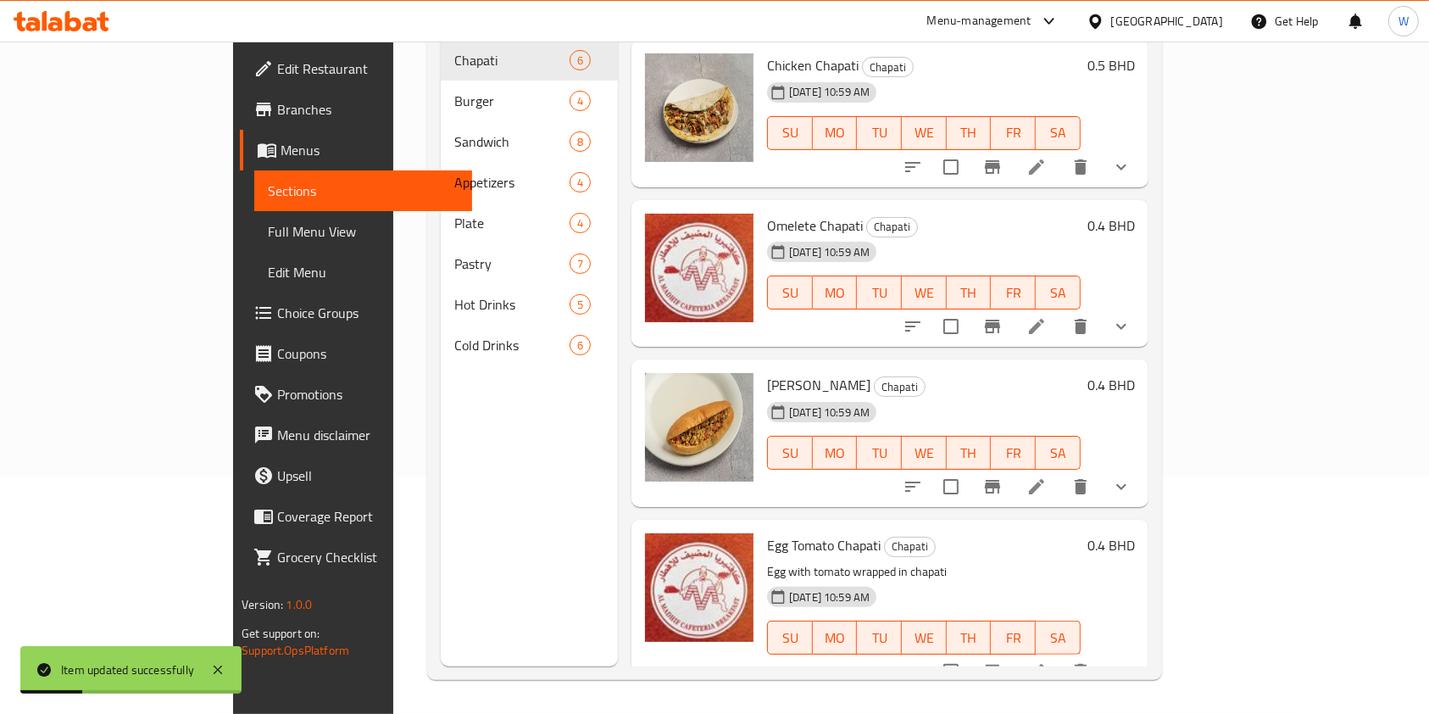
click at [1044, 664] on icon at bounding box center [1036, 671] width 15 height 15
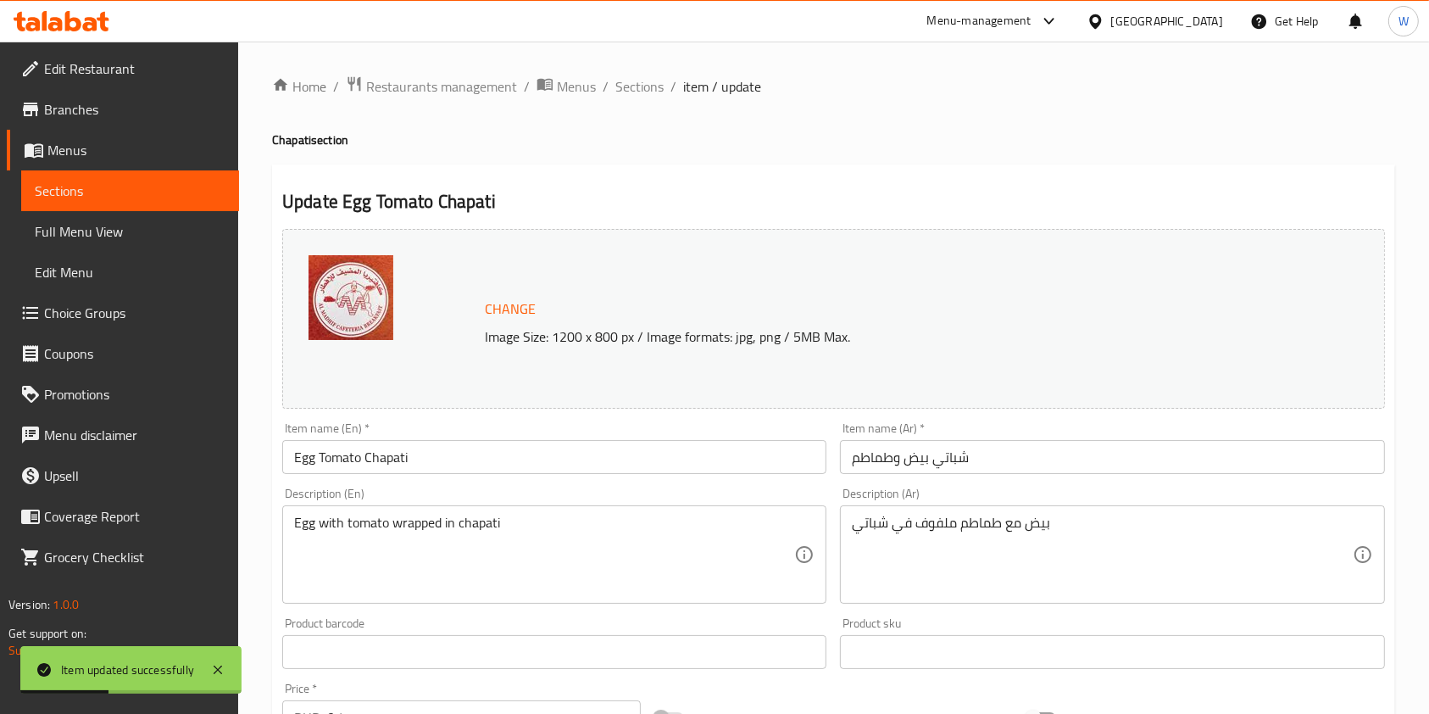
click at [427, 512] on div "Egg with tomato wrapped in chapati Description (En)" at bounding box center [554, 554] width 544 height 98
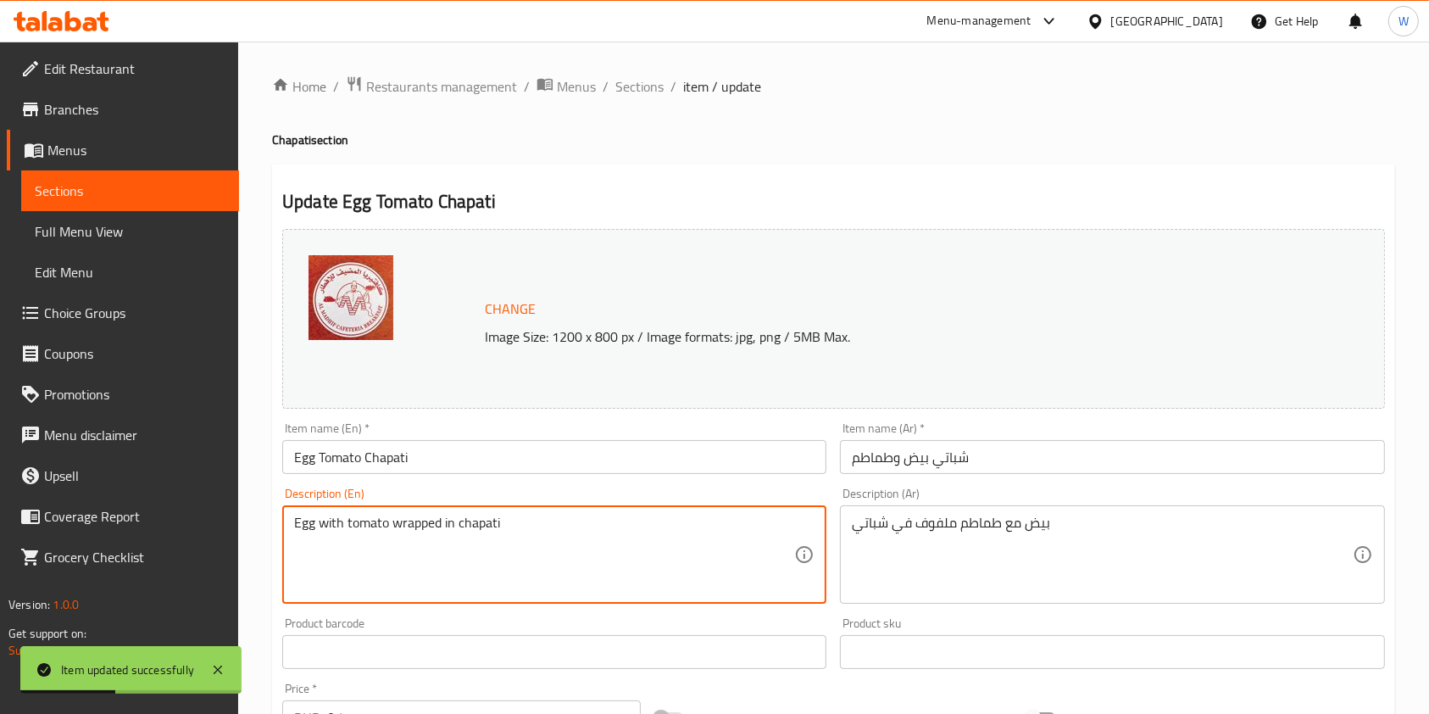
click at [427, 527] on textarea "Egg with tomato wrapped in chapati" at bounding box center [544, 555] width 500 height 81
click at [427, 528] on textarea "Egg with tomato wrapped in chapati" at bounding box center [544, 555] width 500 height 81
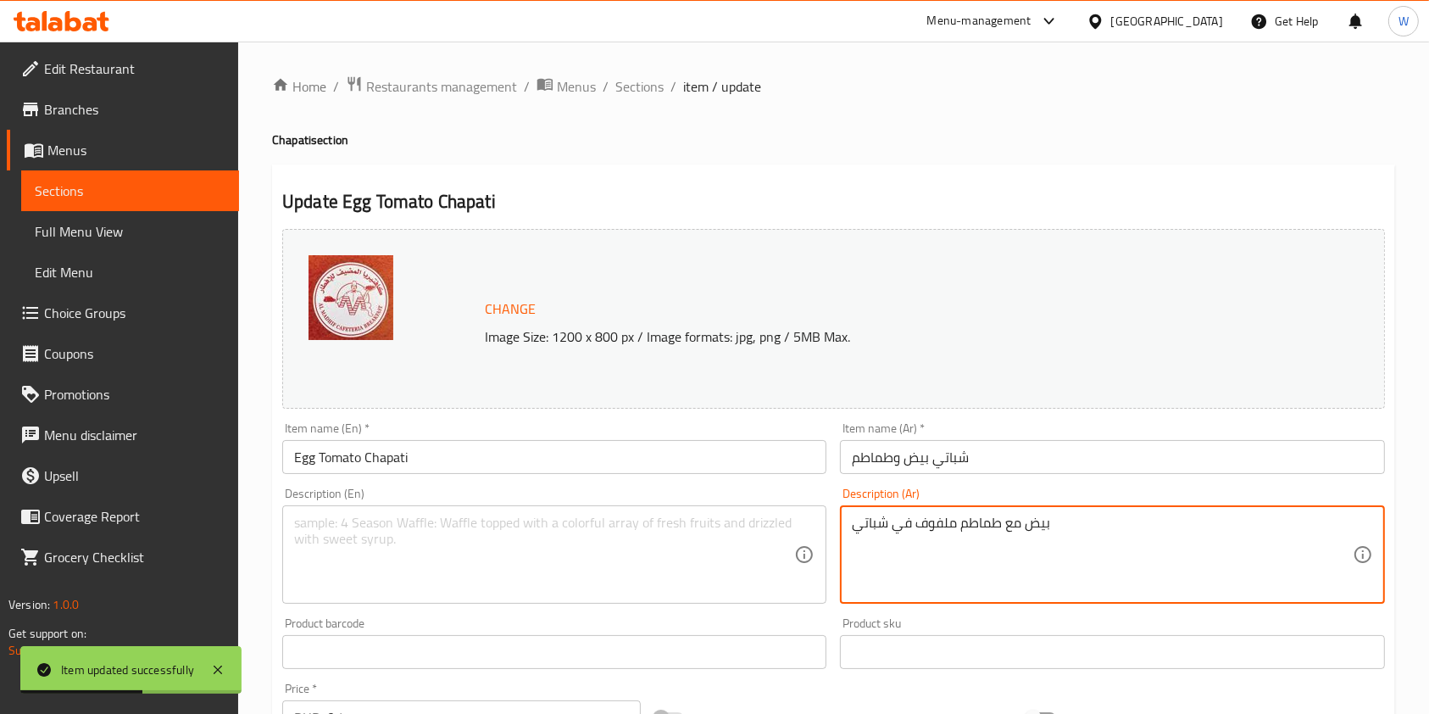
click at [877, 535] on textarea "بيض مع طماطم ملفوف في شباتي" at bounding box center [1102, 555] width 500 height 81
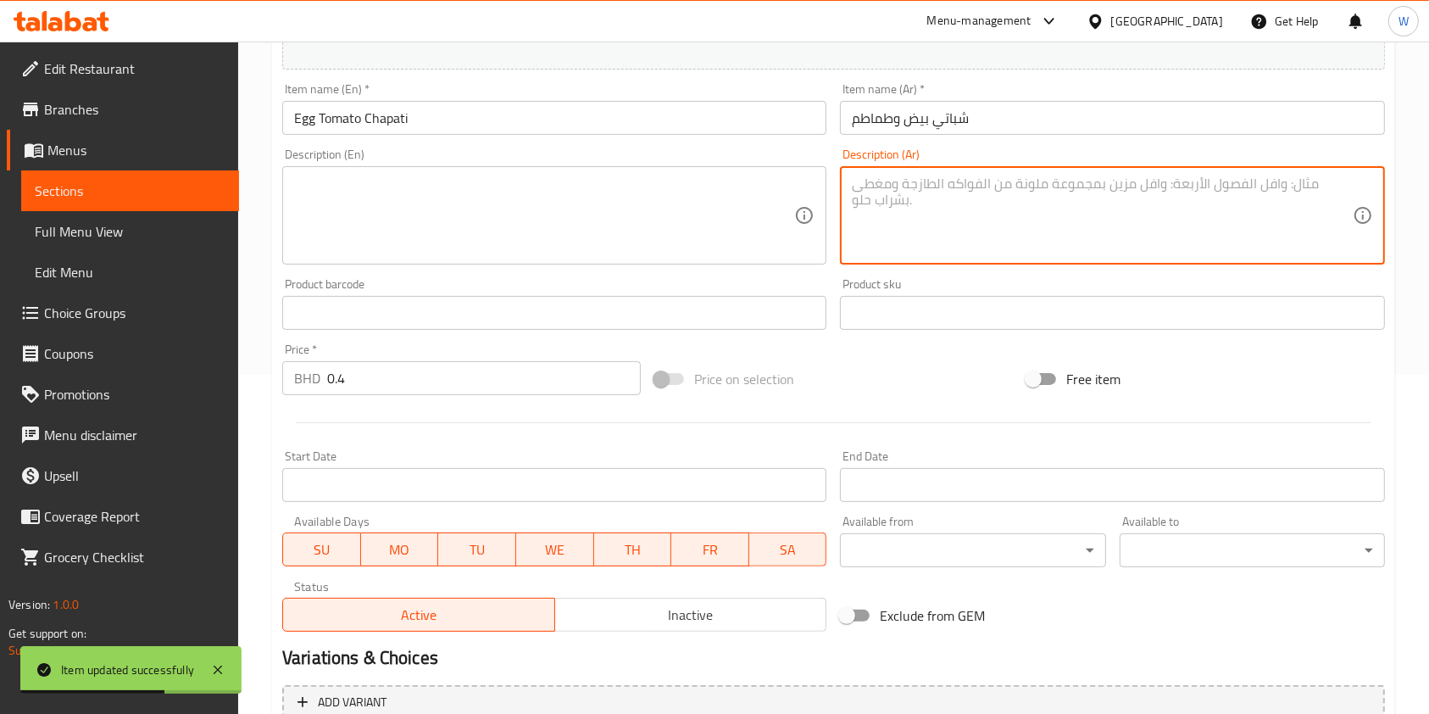
click at [409, 654] on h2 "Variations & Choices" at bounding box center [833, 657] width 1103 height 25
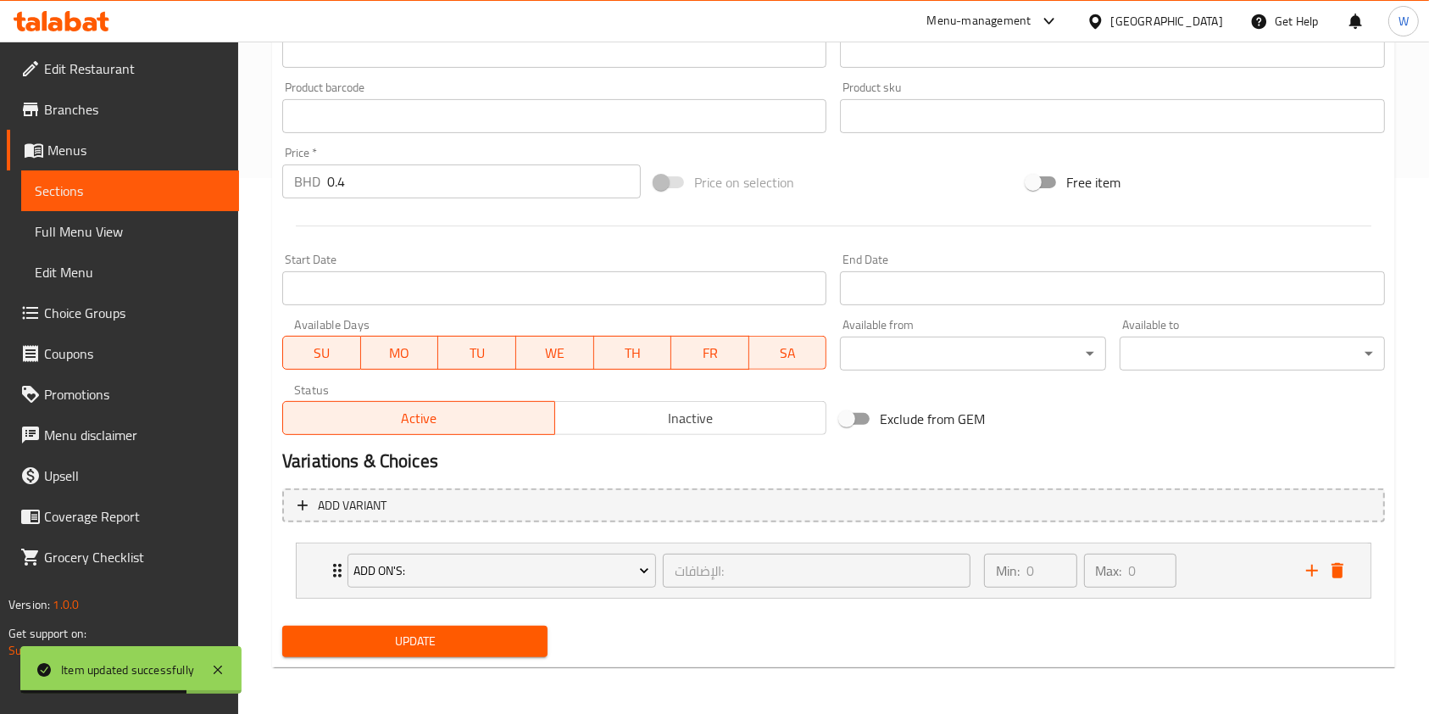
click at [417, 636] on span "Update" at bounding box center [415, 641] width 238 height 21
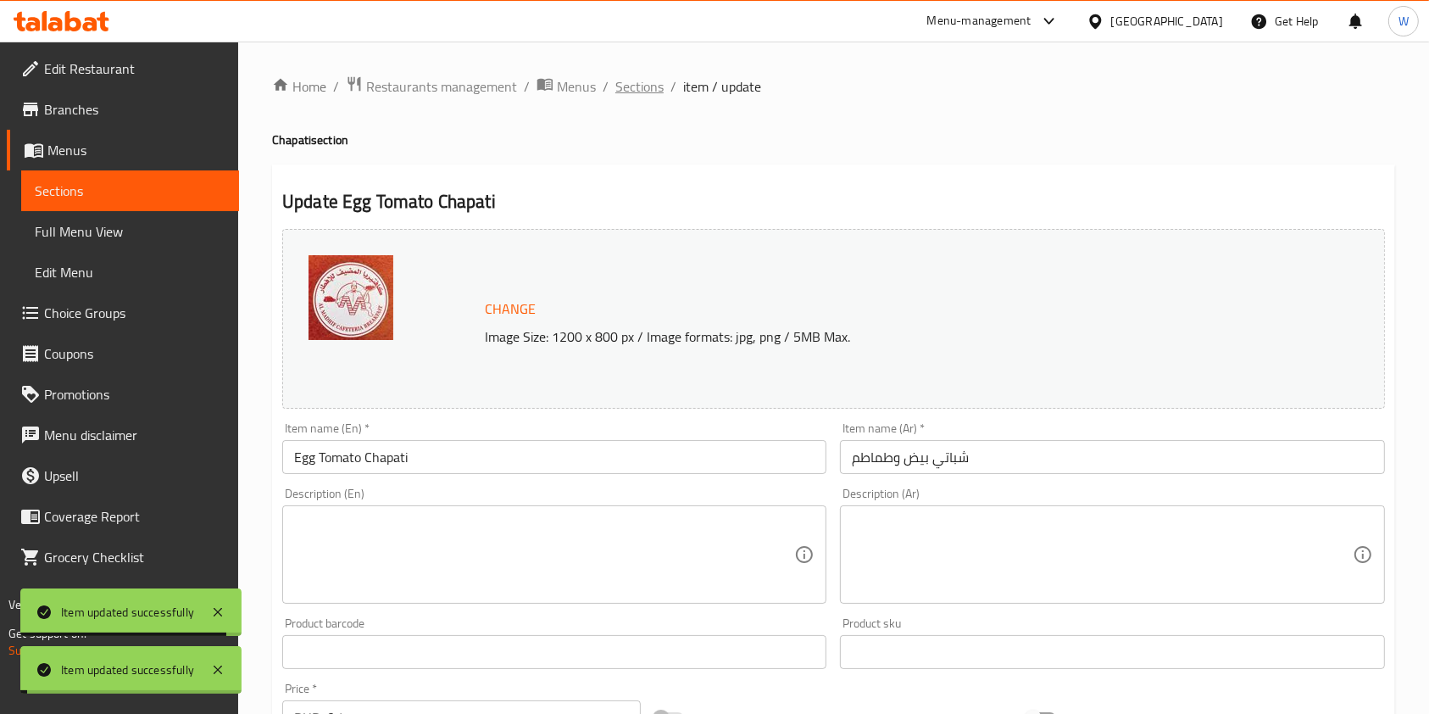
click at [652, 81] on span "Sections" at bounding box center [639, 86] width 48 height 20
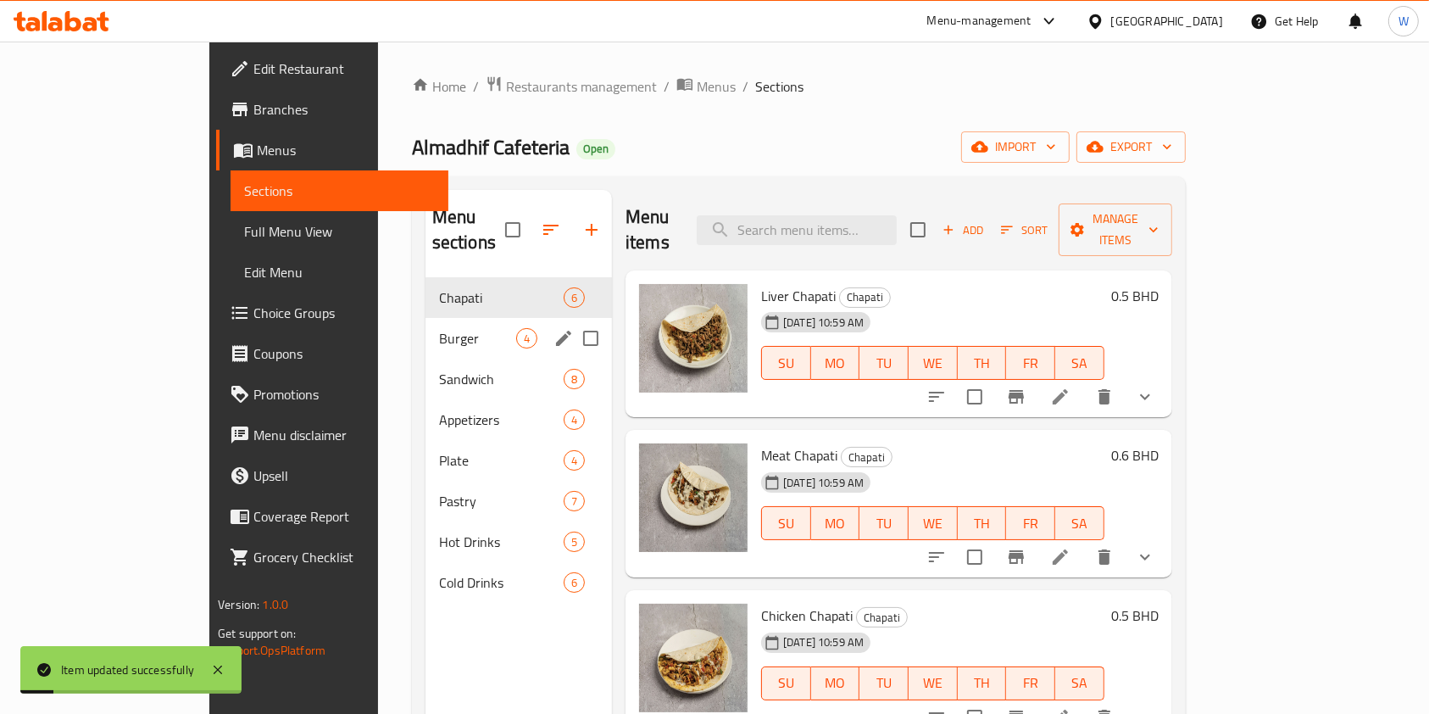
click at [426, 324] on div "Burger 4" at bounding box center [519, 338] width 187 height 41
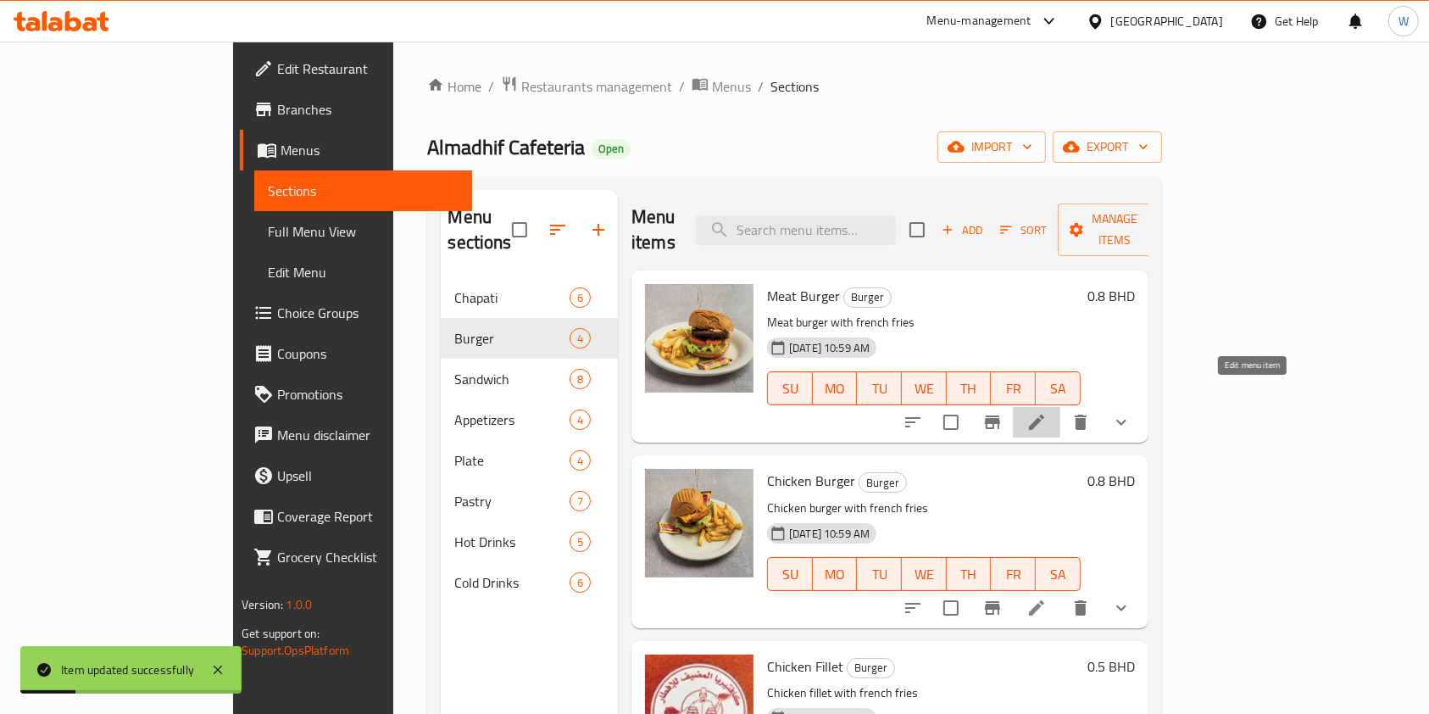
click at [1044, 415] on icon at bounding box center [1036, 422] width 15 height 15
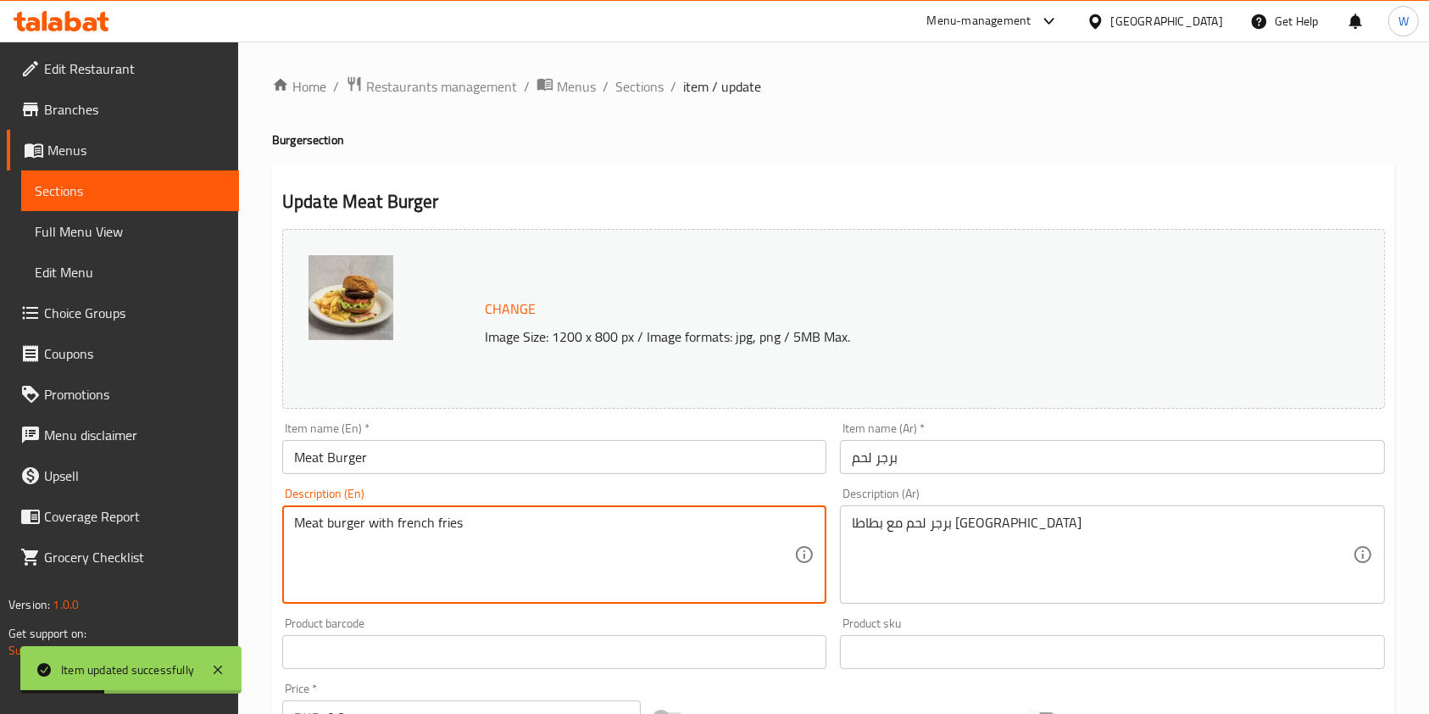
click at [440, 523] on textarea "Meat burger with french fries" at bounding box center [544, 555] width 500 height 81
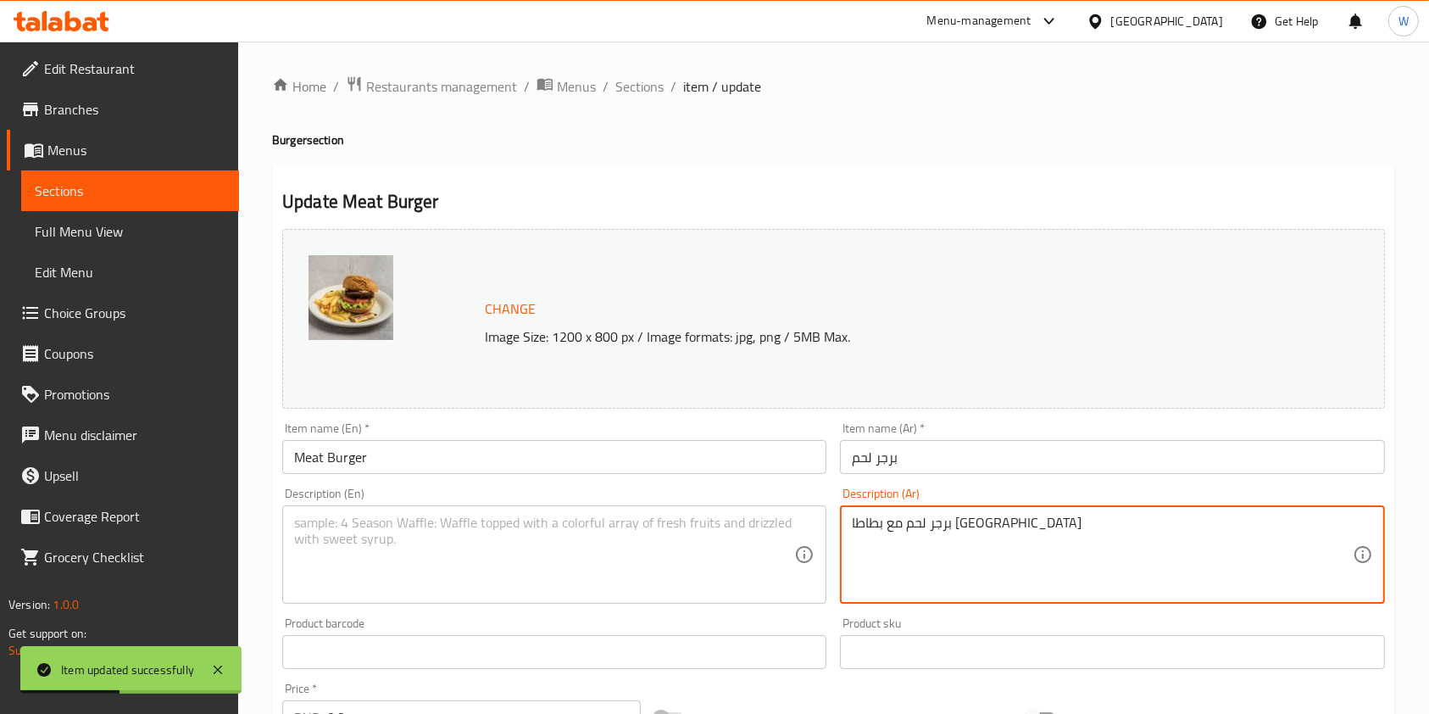
click at [954, 525] on textarea "برجر لحم مع بطاطا مقلية" at bounding box center [1102, 555] width 500 height 81
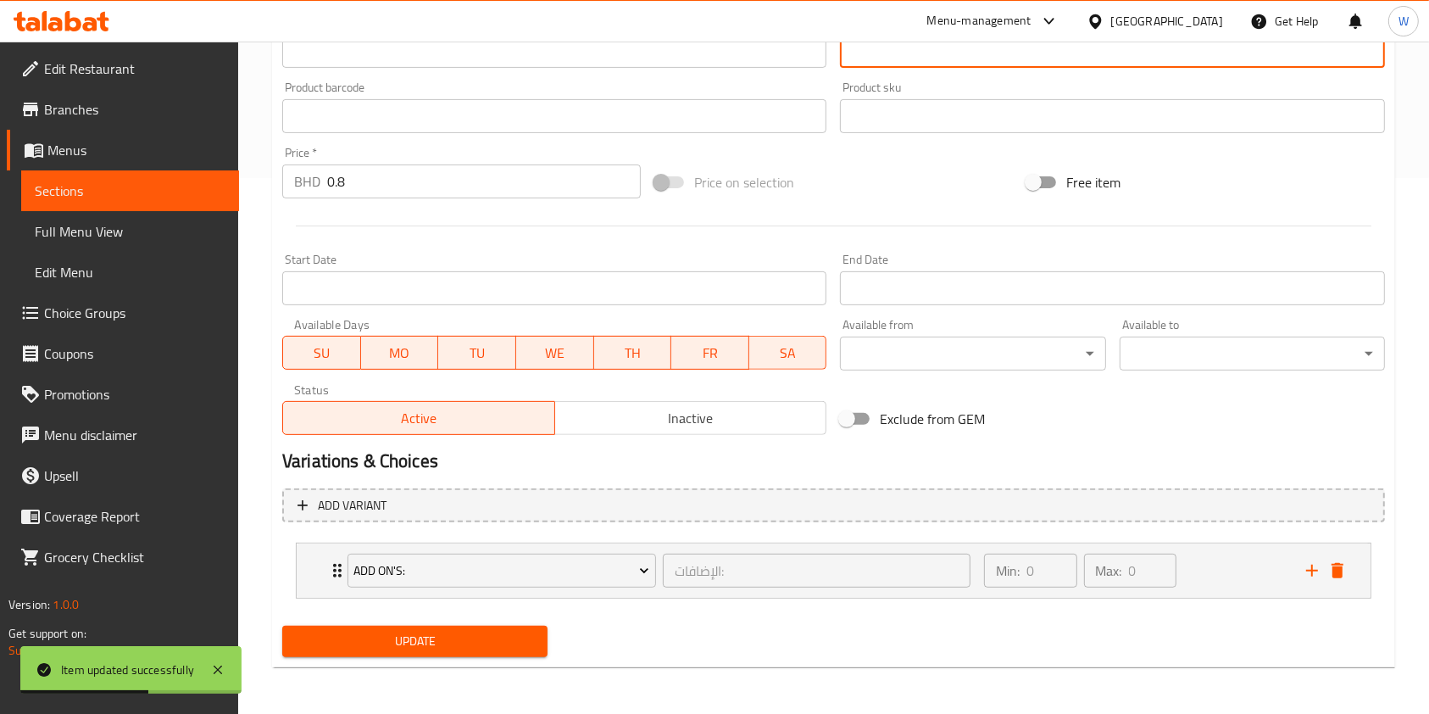
click at [401, 647] on span "Update" at bounding box center [415, 641] width 238 height 21
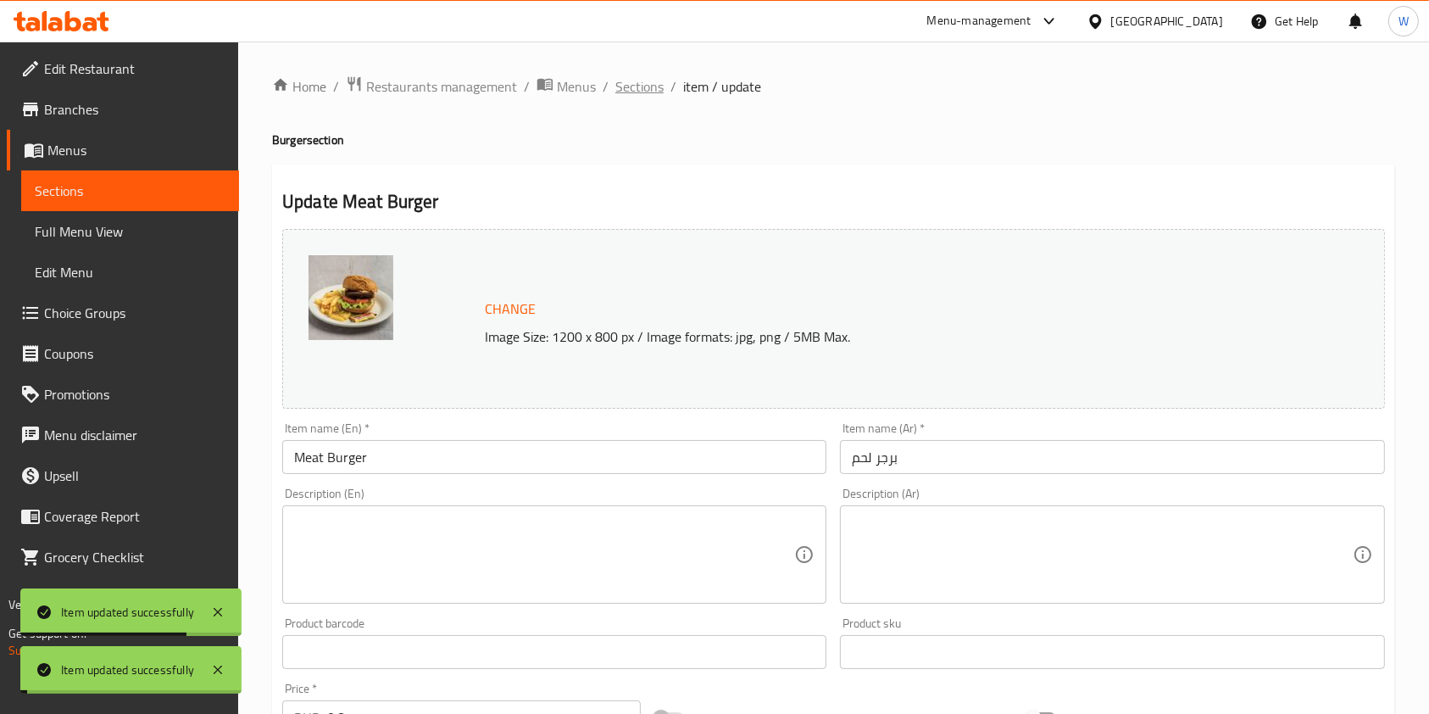
click at [639, 86] on span "Sections" at bounding box center [639, 86] width 48 height 20
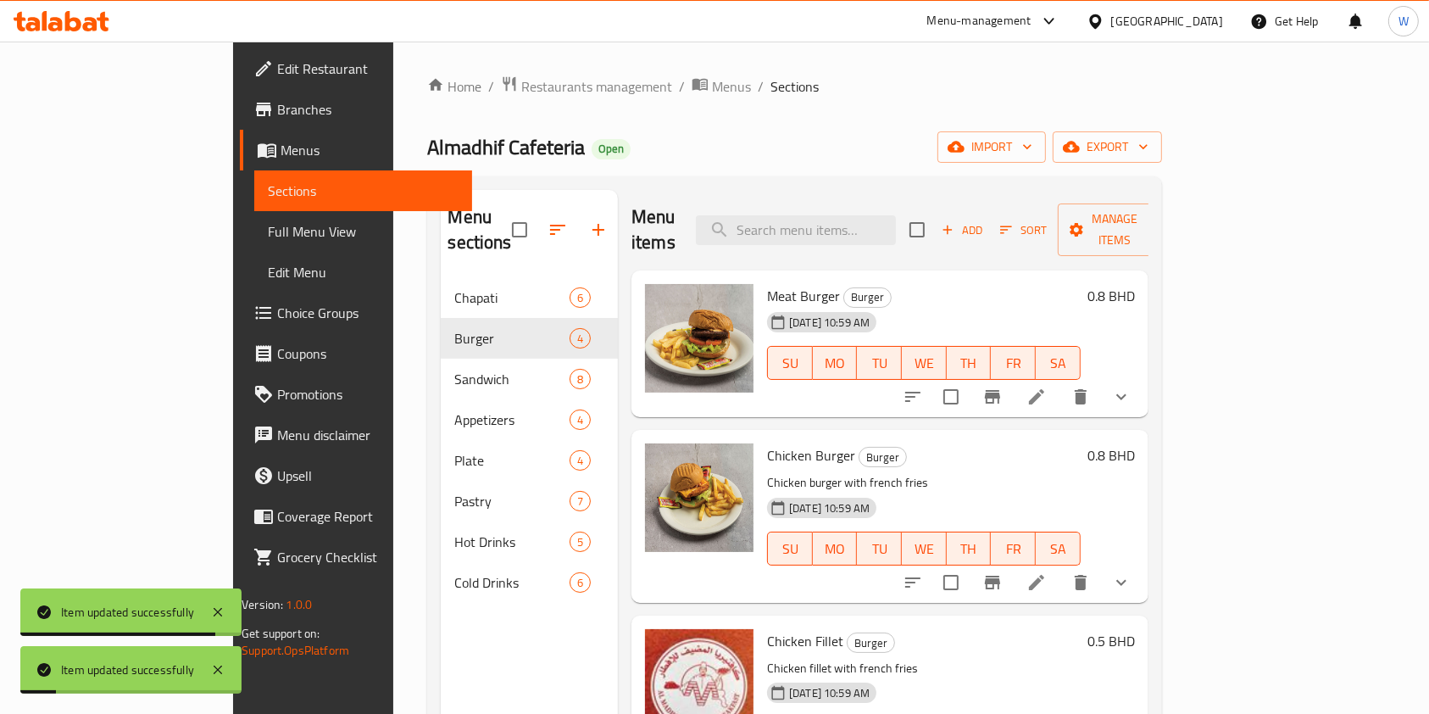
click at [1149, 587] on div "Menu items Add Sort Manage items Meat Burger Burger 23-08-2023 10:59 AM SU MO T…" at bounding box center [883, 547] width 531 height 714
click at [1047, 572] on icon at bounding box center [1037, 582] width 20 height 20
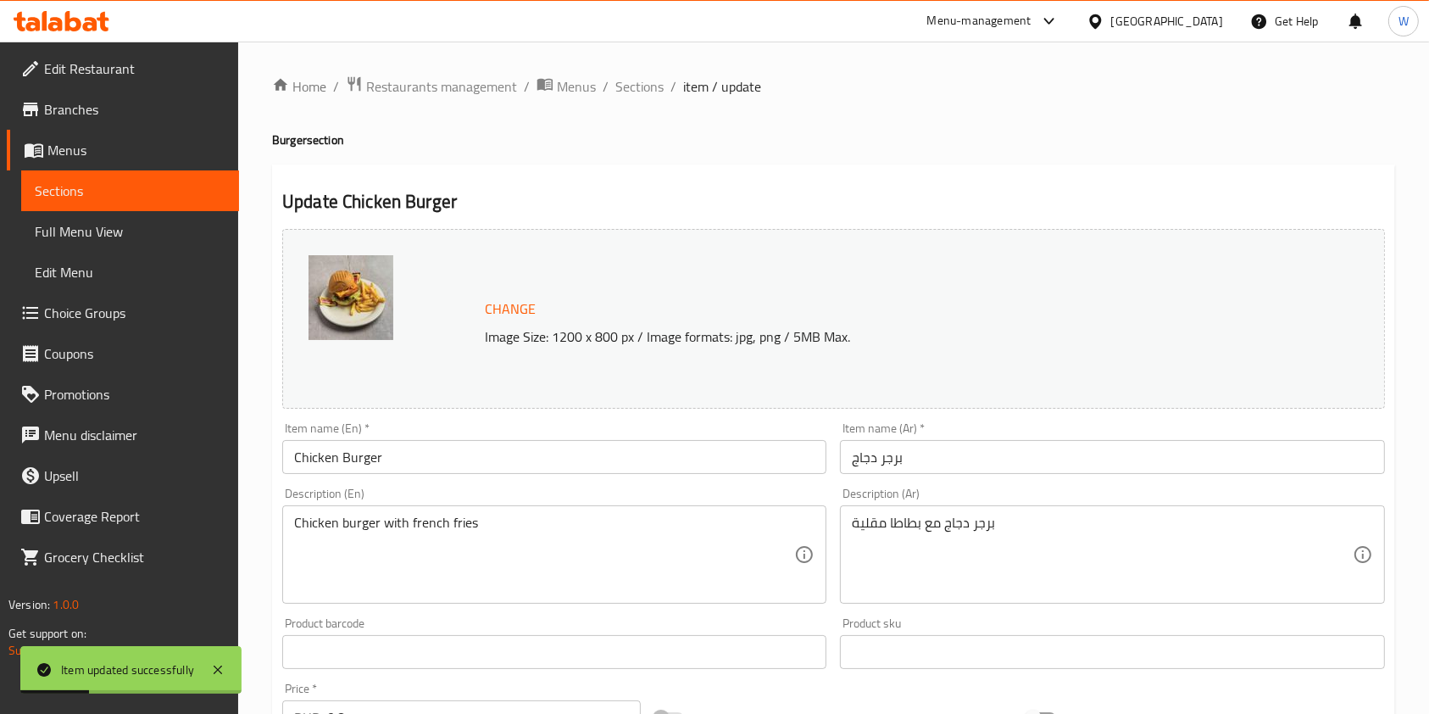
click at [387, 505] on div "Chicken burger with french fries Description (En)" at bounding box center [554, 554] width 544 height 98
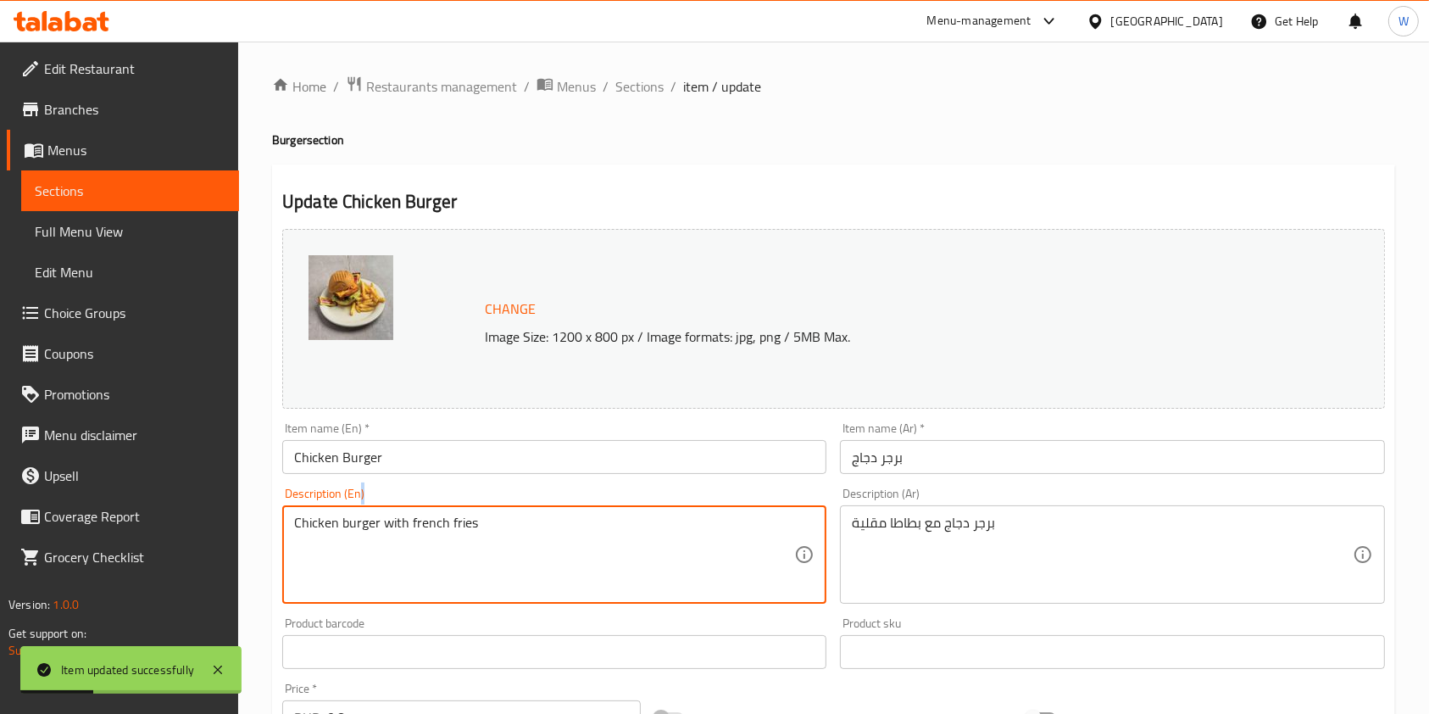
click at [387, 505] on div "Chicken burger with french fries Description (En)" at bounding box center [554, 554] width 544 height 98
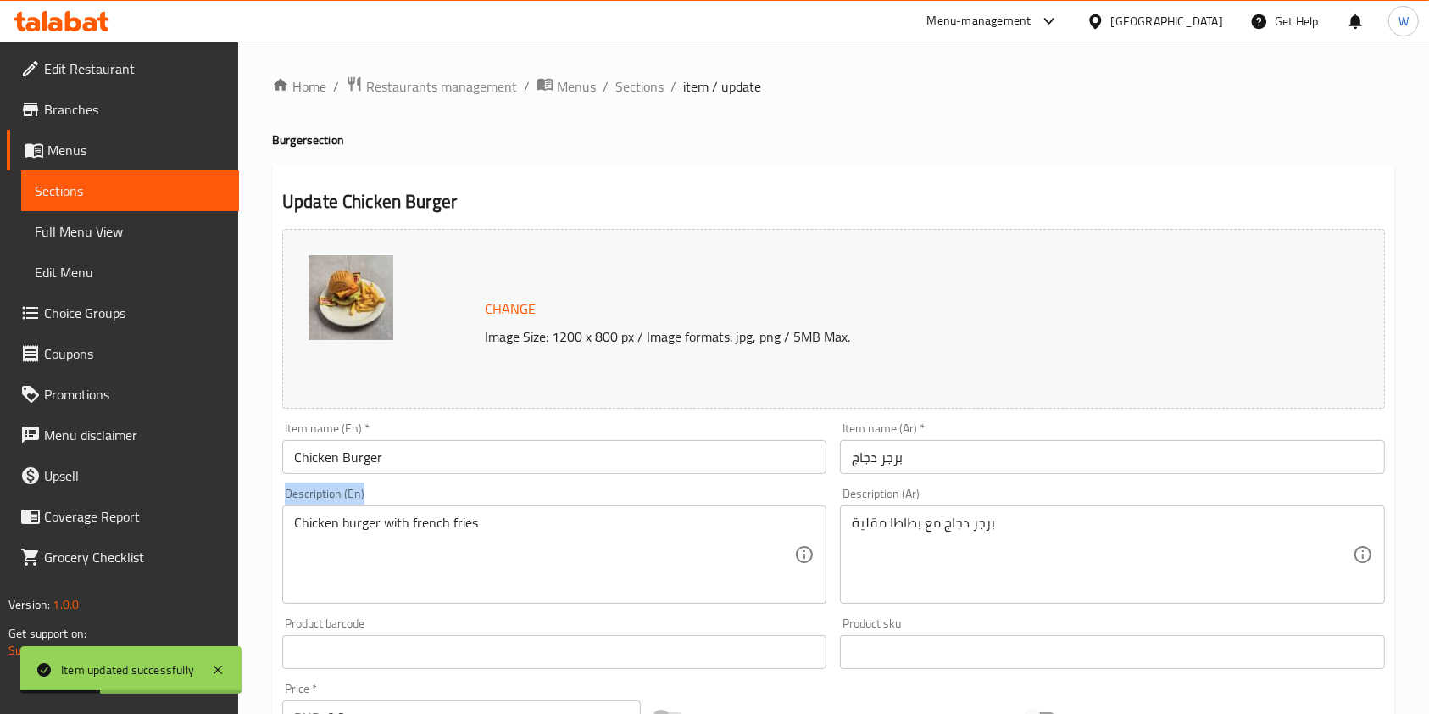
click at [387, 505] on div "Chicken burger with french fries Description (En)" at bounding box center [554, 554] width 544 height 98
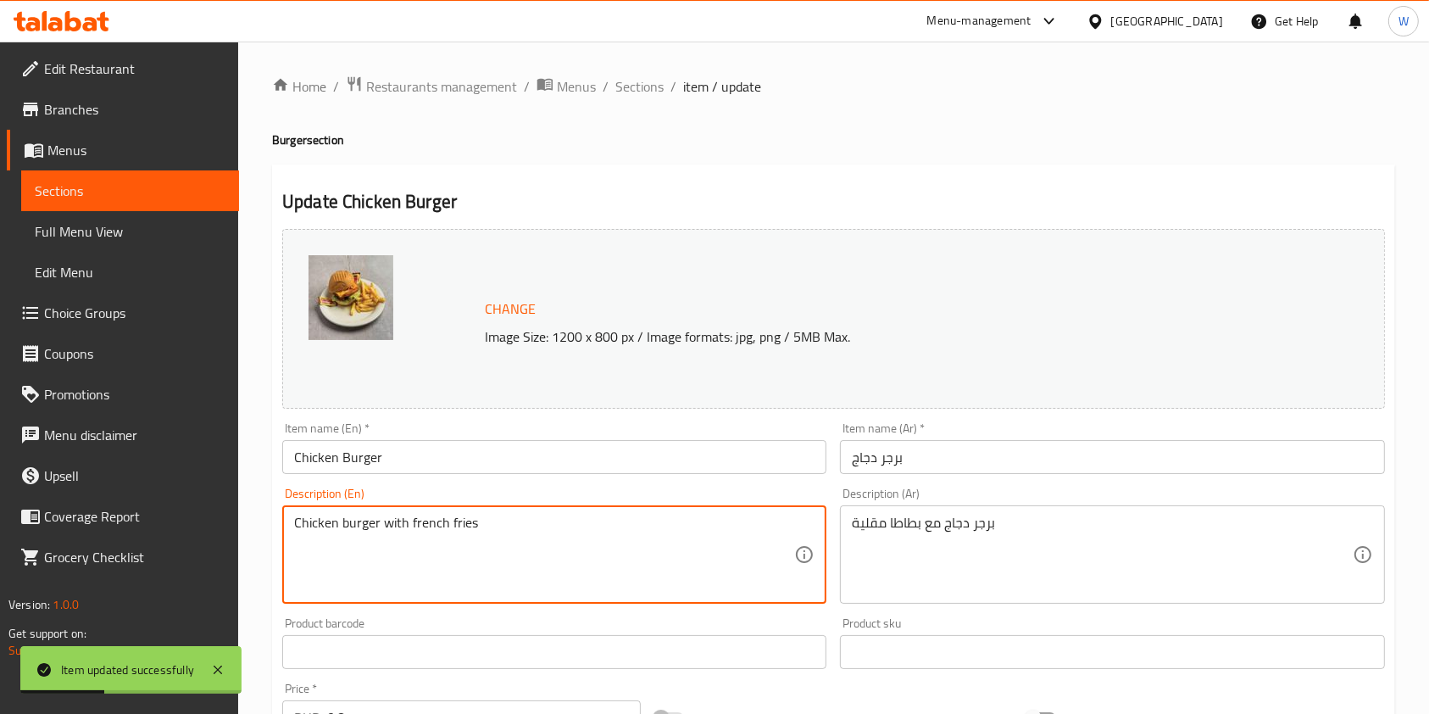
click at [386, 517] on textarea "Chicken burger with french fries" at bounding box center [544, 555] width 500 height 81
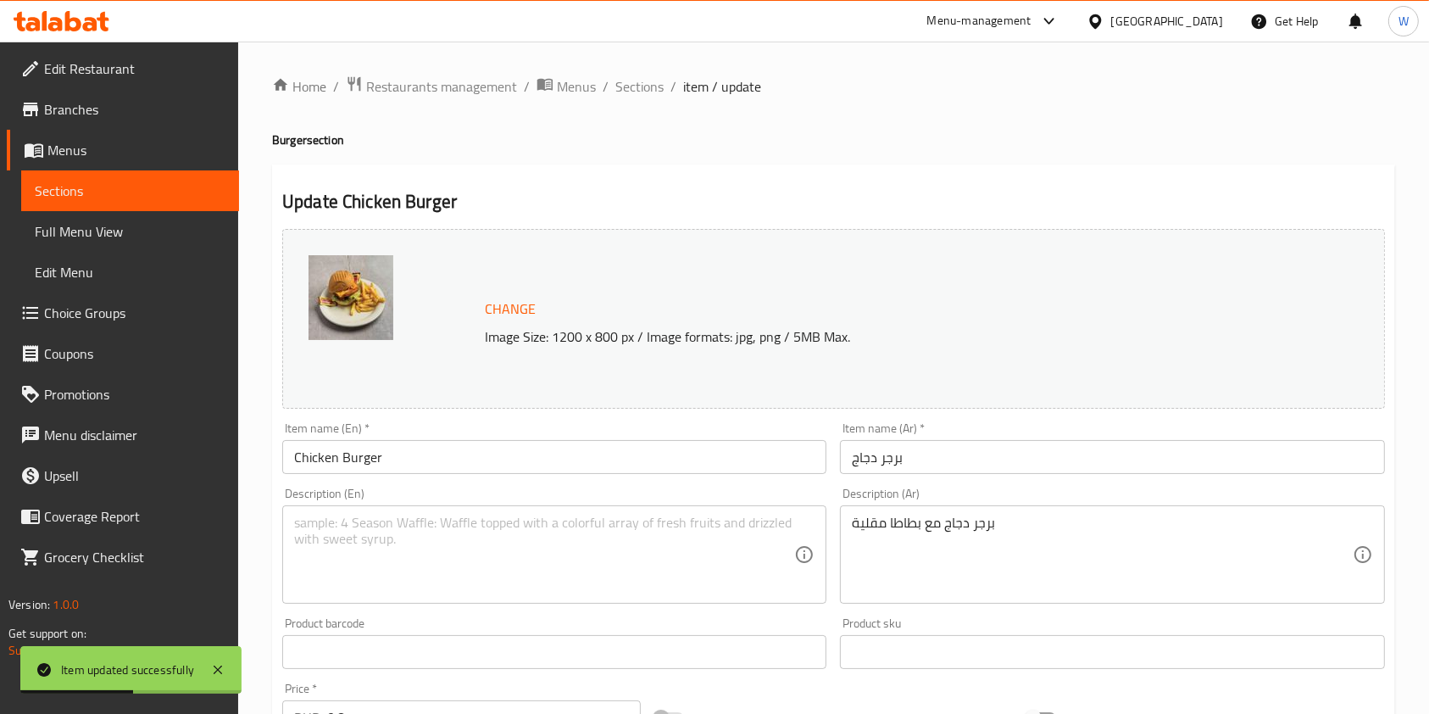
click at [833, 526] on div "Description (En) Description (En)" at bounding box center [555, 546] width 558 height 130
click at [844, 524] on div "برجر دجاج مع بطاطا مقلية Description (Ar)" at bounding box center [1112, 554] width 544 height 98
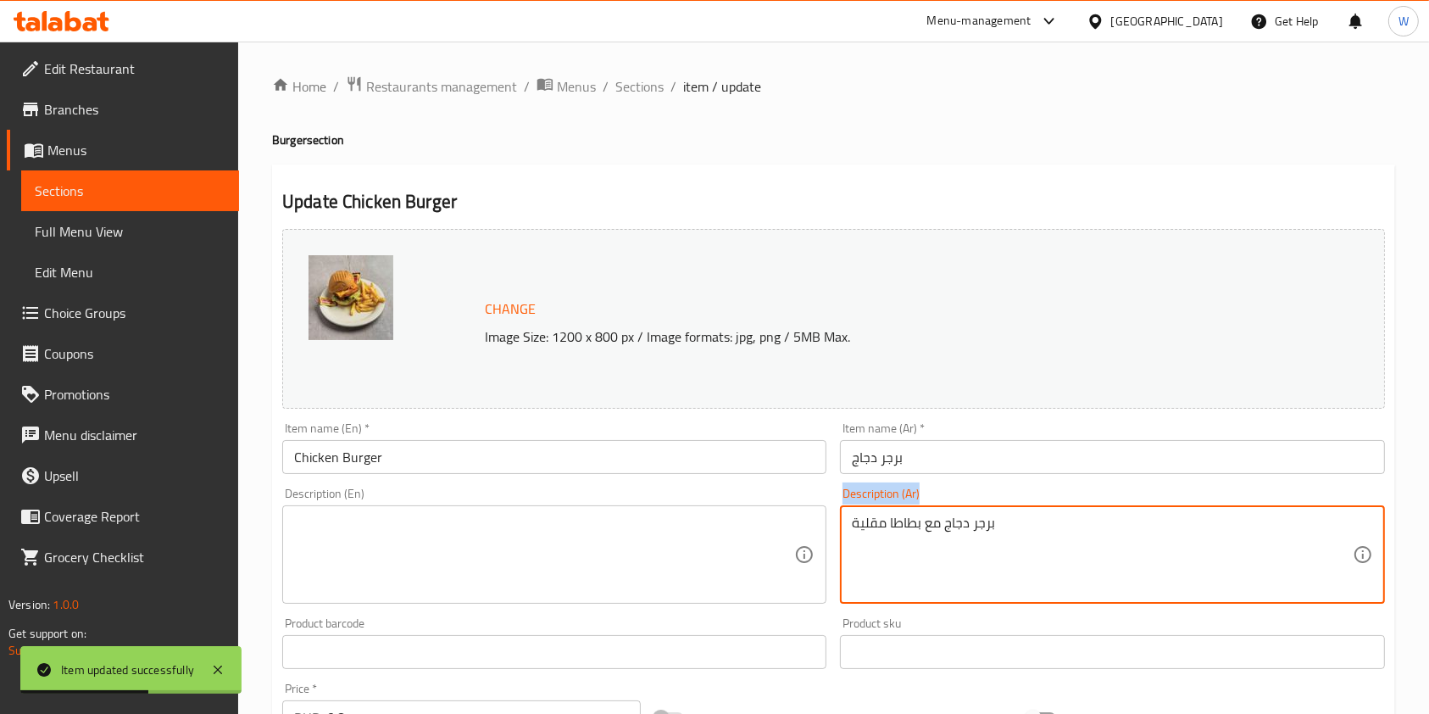
click at [844, 524] on div "برجر دجاج مع بطاطا مقلية Description (Ar)" at bounding box center [1112, 554] width 544 height 98
click at [948, 526] on textarea "برجر دجاج مع بطاطا مقلية" at bounding box center [1102, 555] width 500 height 81
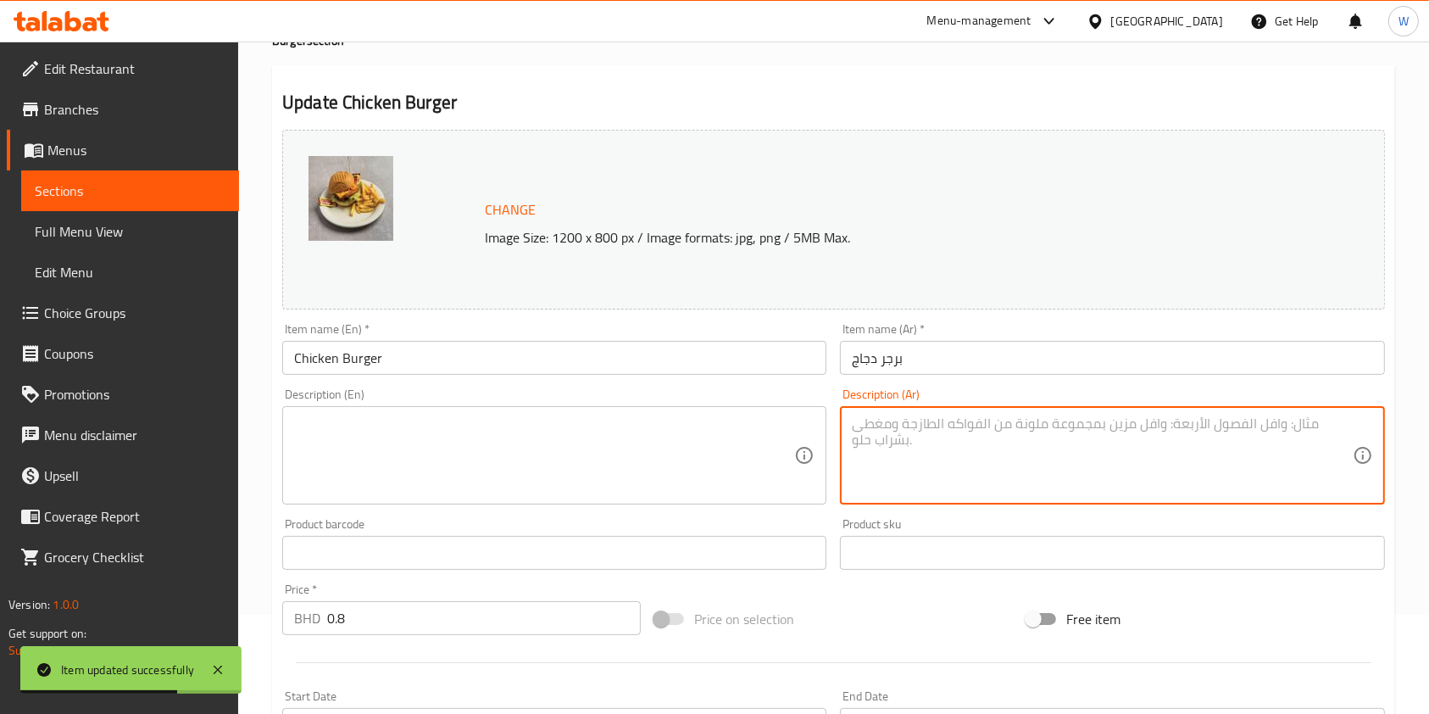
scroll to position [536, 0]
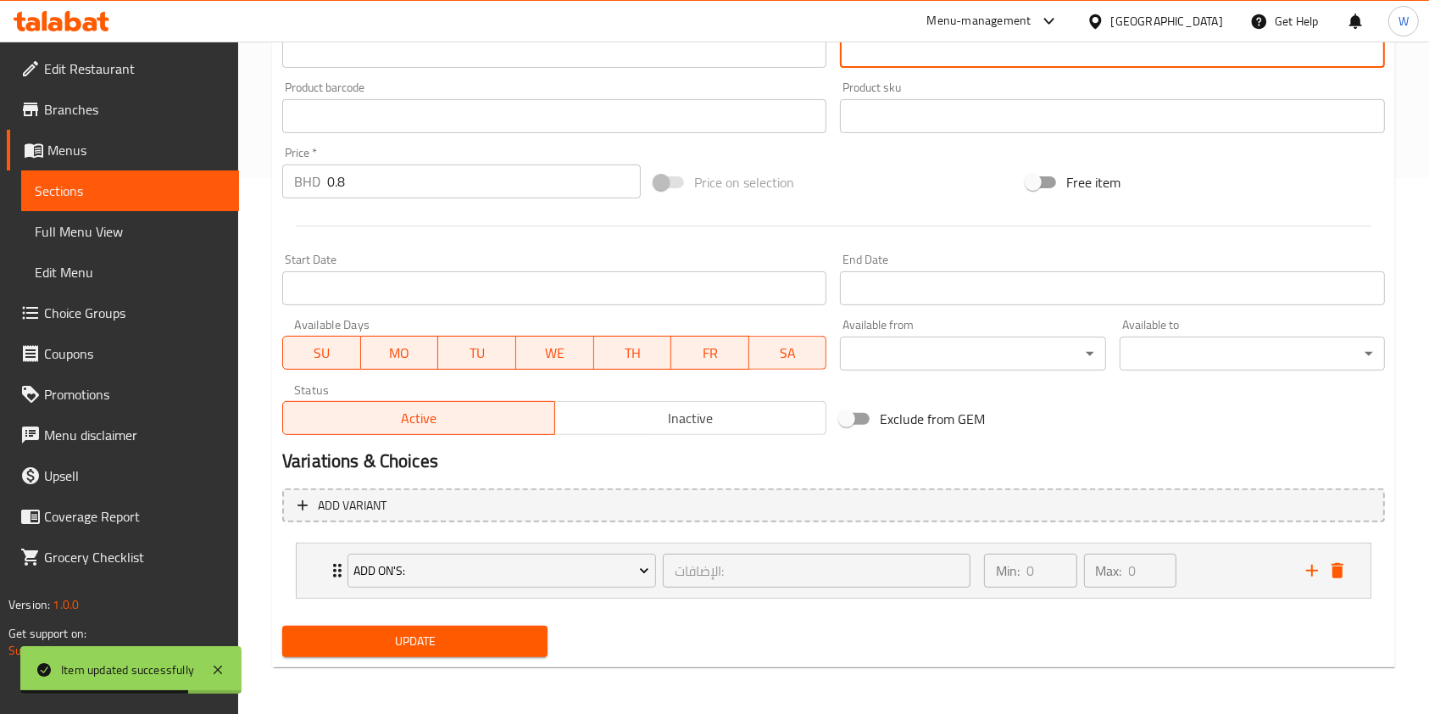
click at [417, 616] on div "Add variant Add On's: الإضافات: ​ Min: 0 ​ Max: 0 ​ with cheese (ID: 1820482433…" at bounding box center [834, 551] width 1117 height 138
click at [417, 638] on span "Update" at bounding box center [415, 641] width 238 height 21
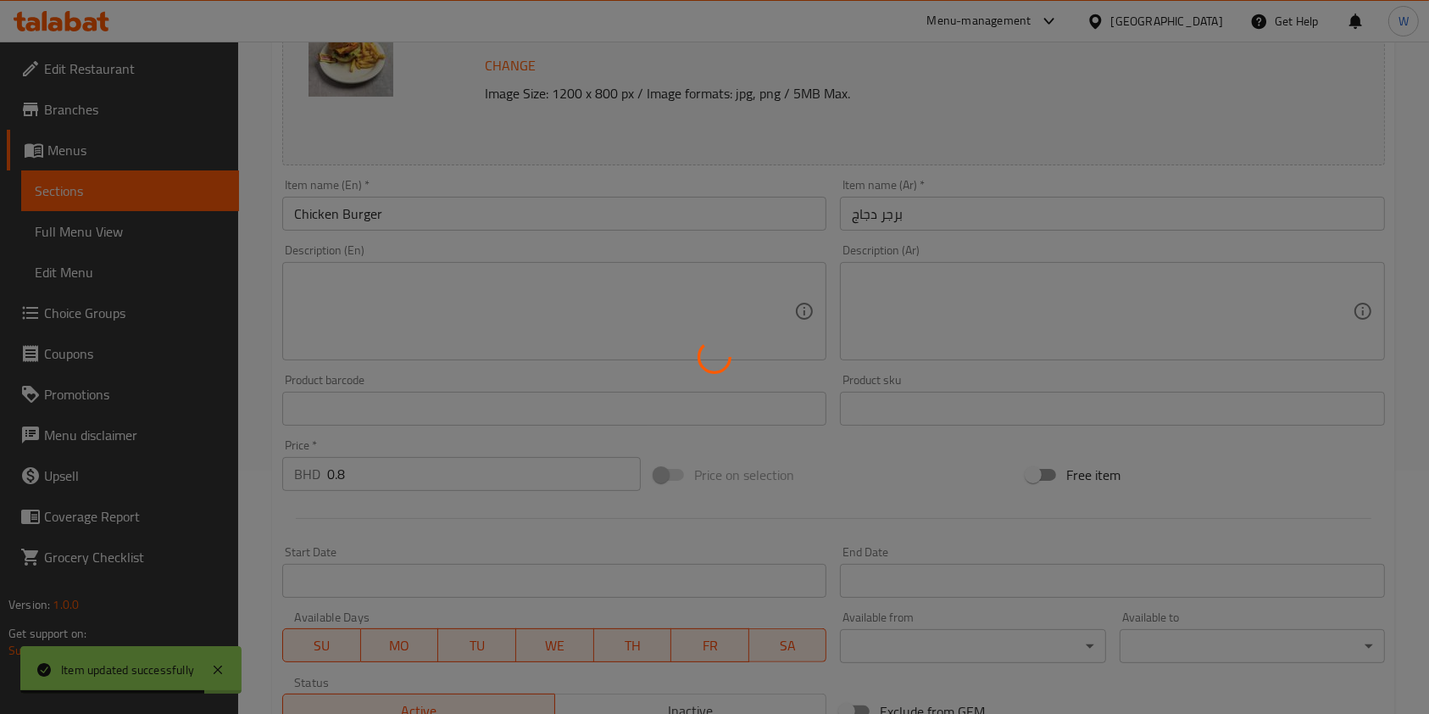
scroll to position [0, 0]
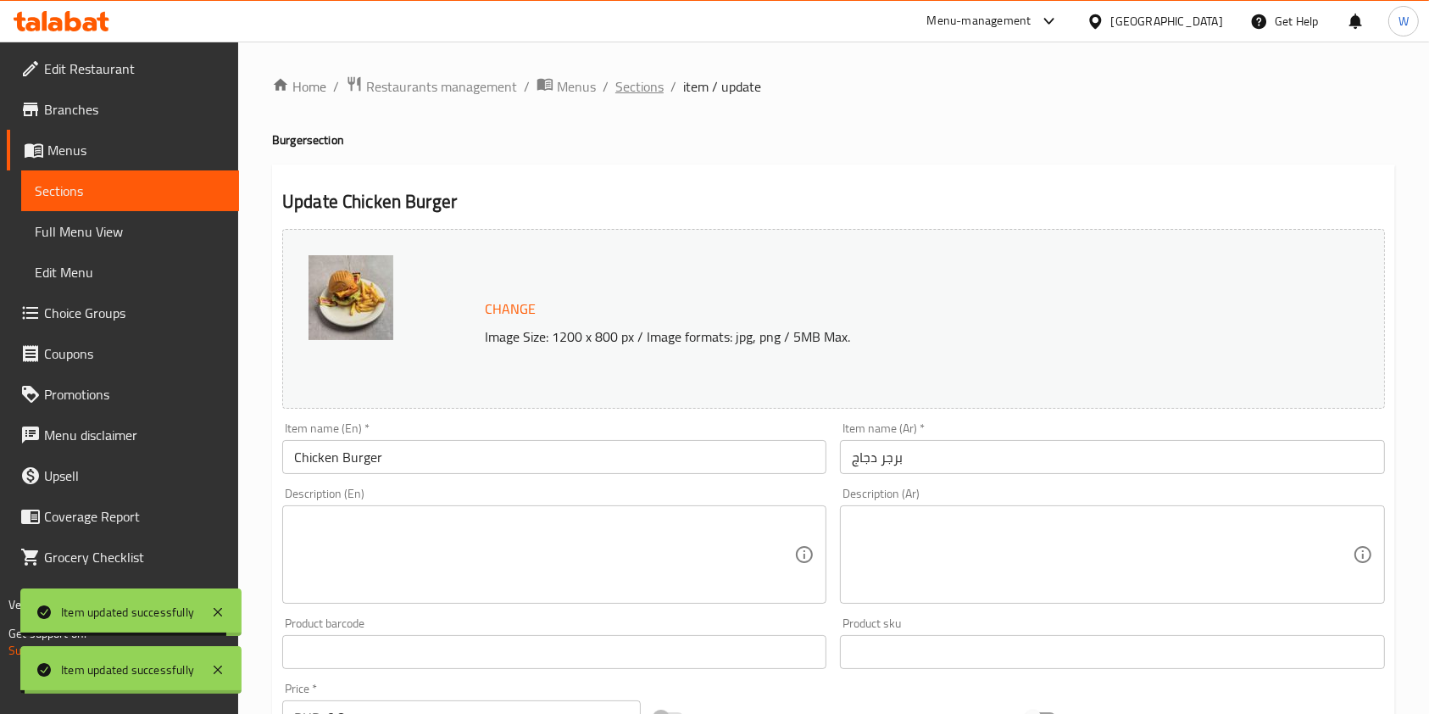
click at [629, 87] on span "Sections" at bounding box center [639, 86] width 48 height 20
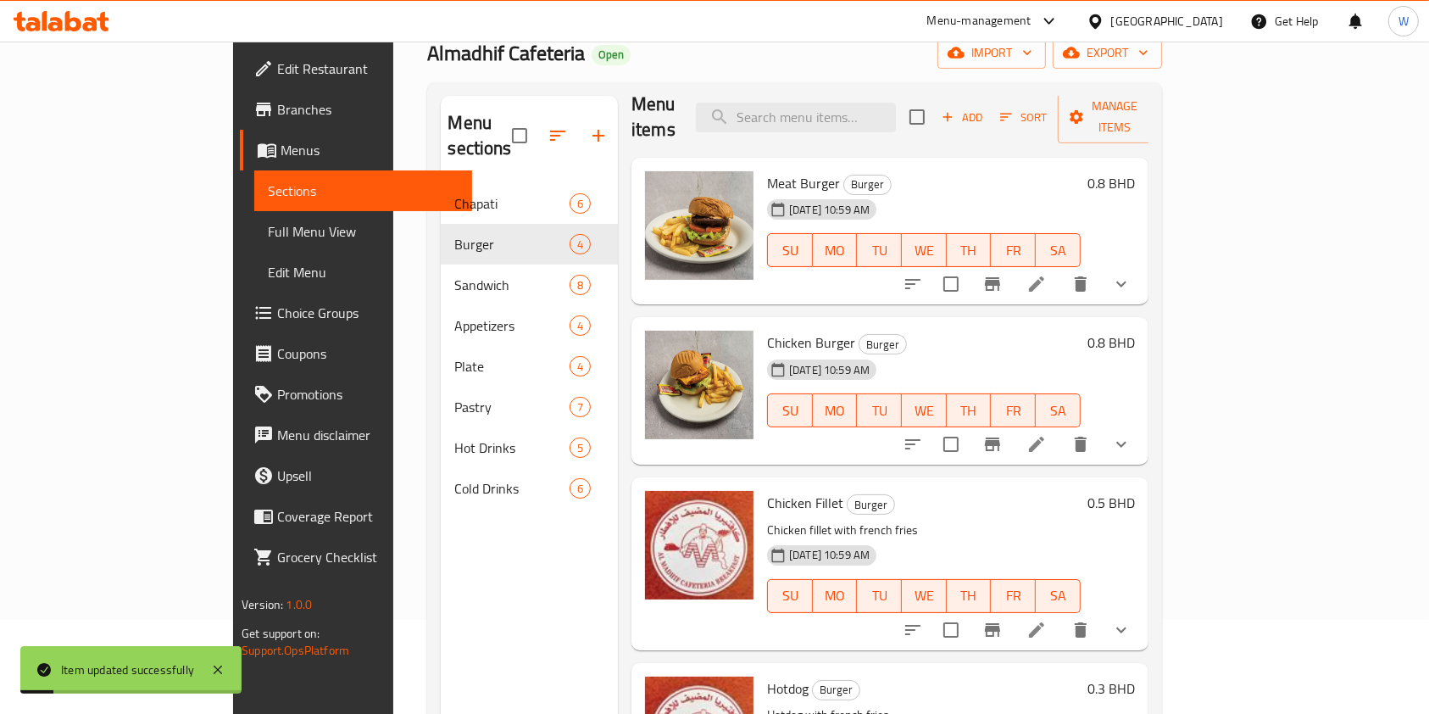
scroll to position [226, 0]
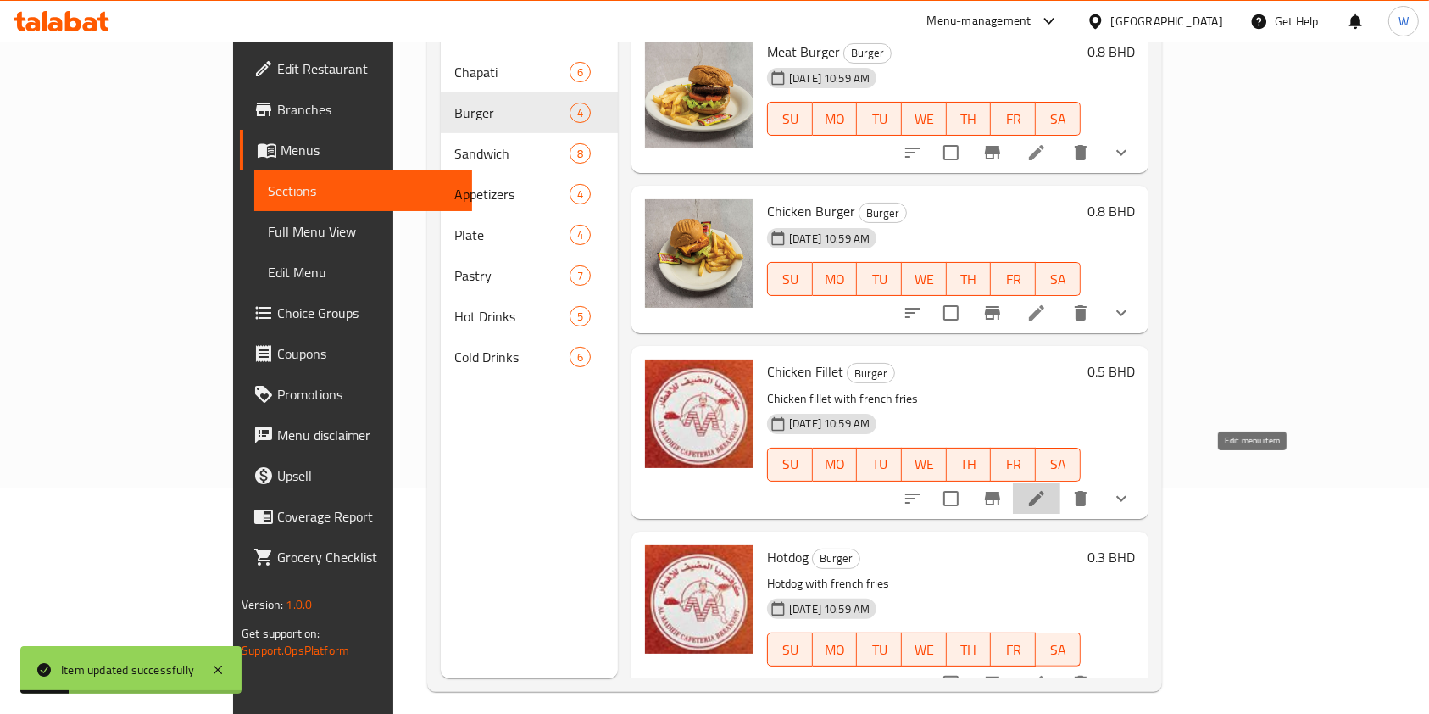
click at [1047, 488] on icon at bounding box center [1037, 498] width 20 height 20
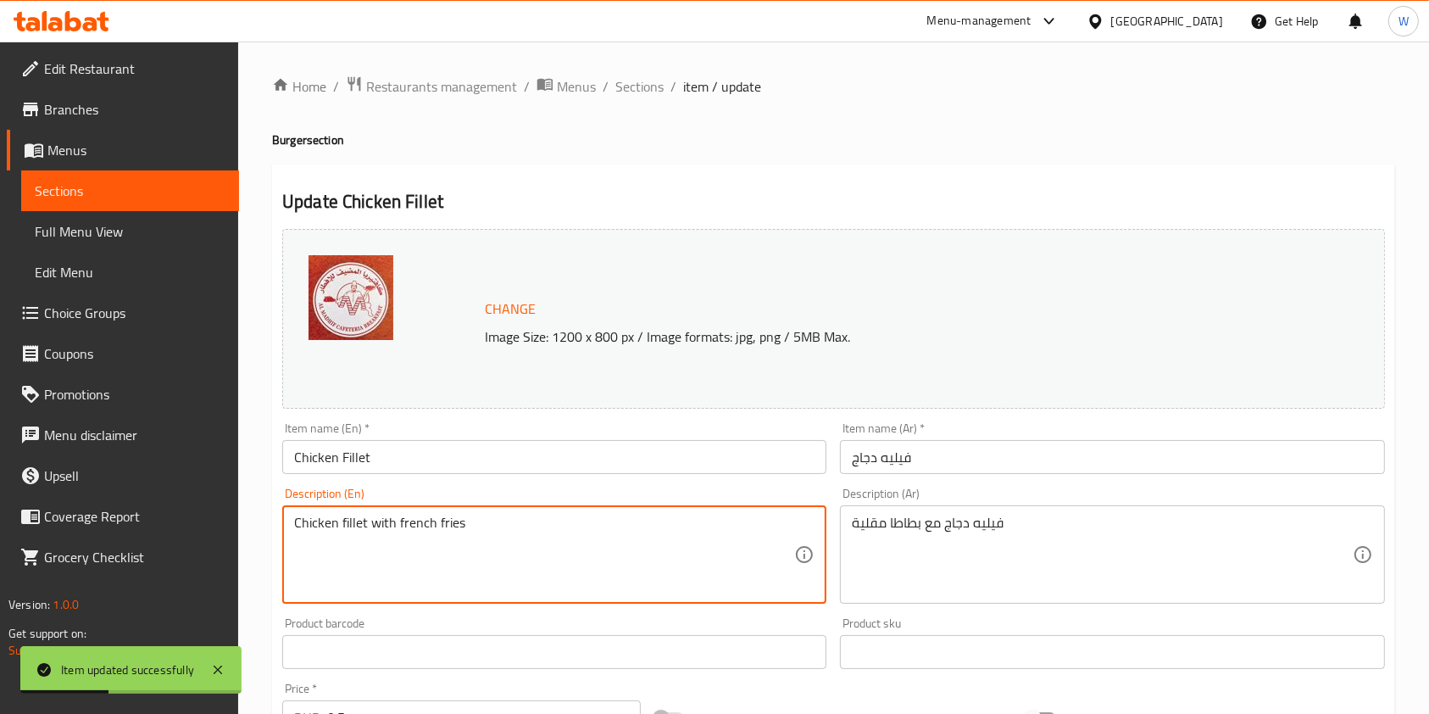
click at [364, 524] on textarea "Chicken fillet with french fries" at bounding box center [544, 555] width 500 height 81
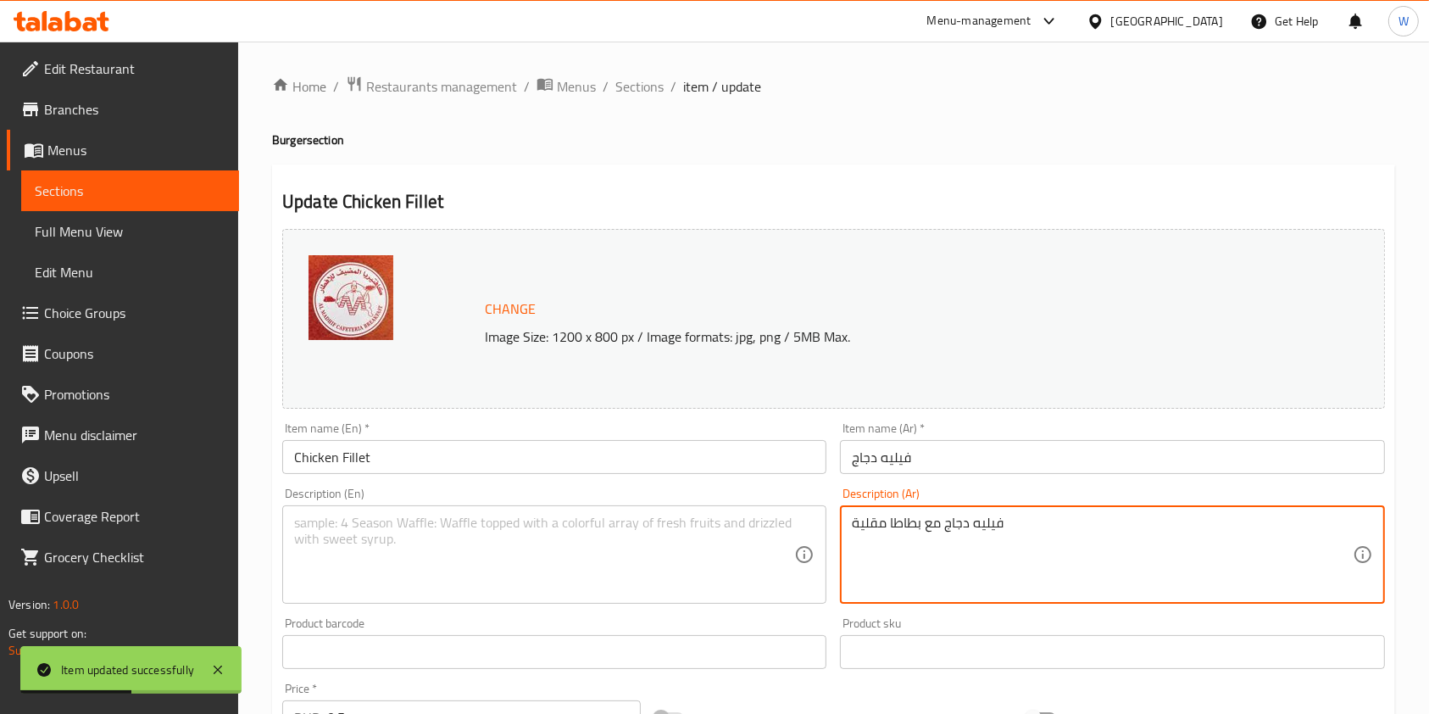
click at [906, 530] on textarea "فيليه دجاج مع بطاطا مقلية" at bounding box center [1102, 555] width 500 height 81
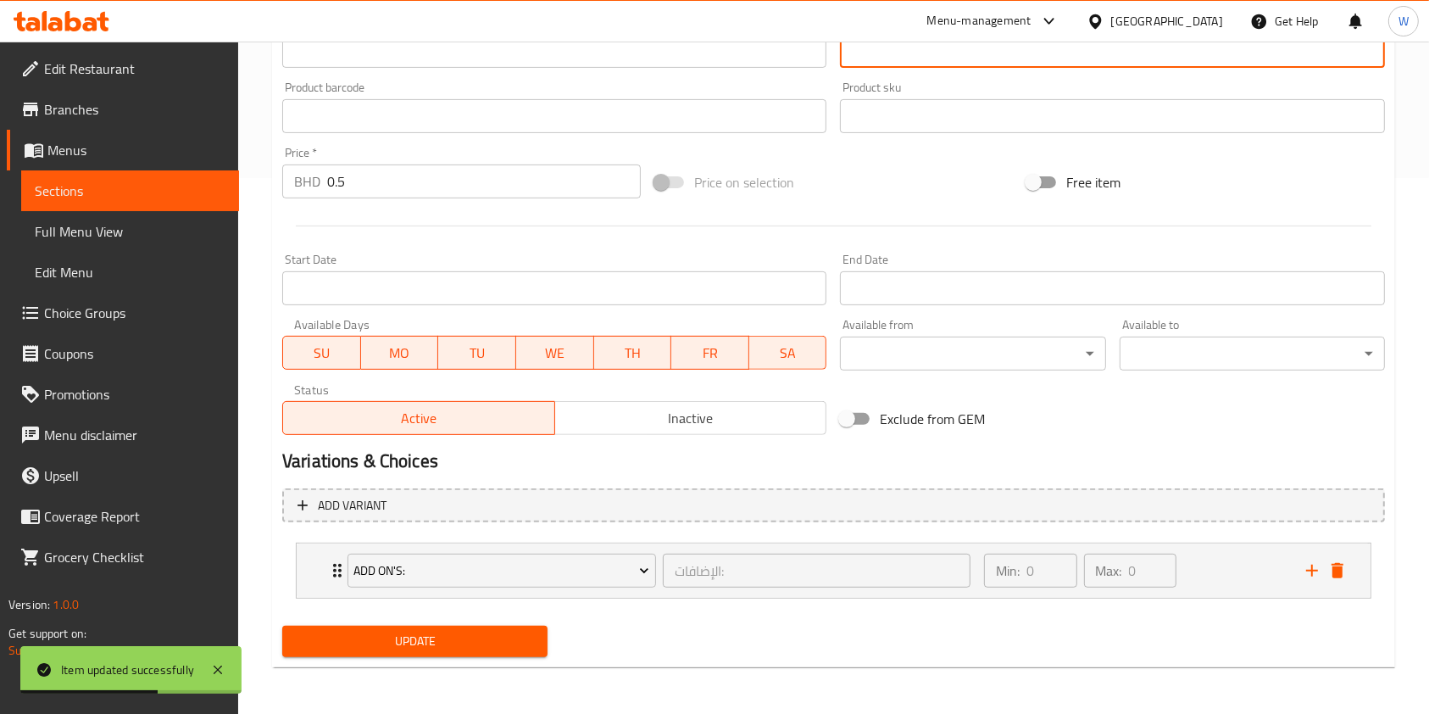
click at [439, 639] on span "Update" at bounding box center [415, 641] width 238 height 21
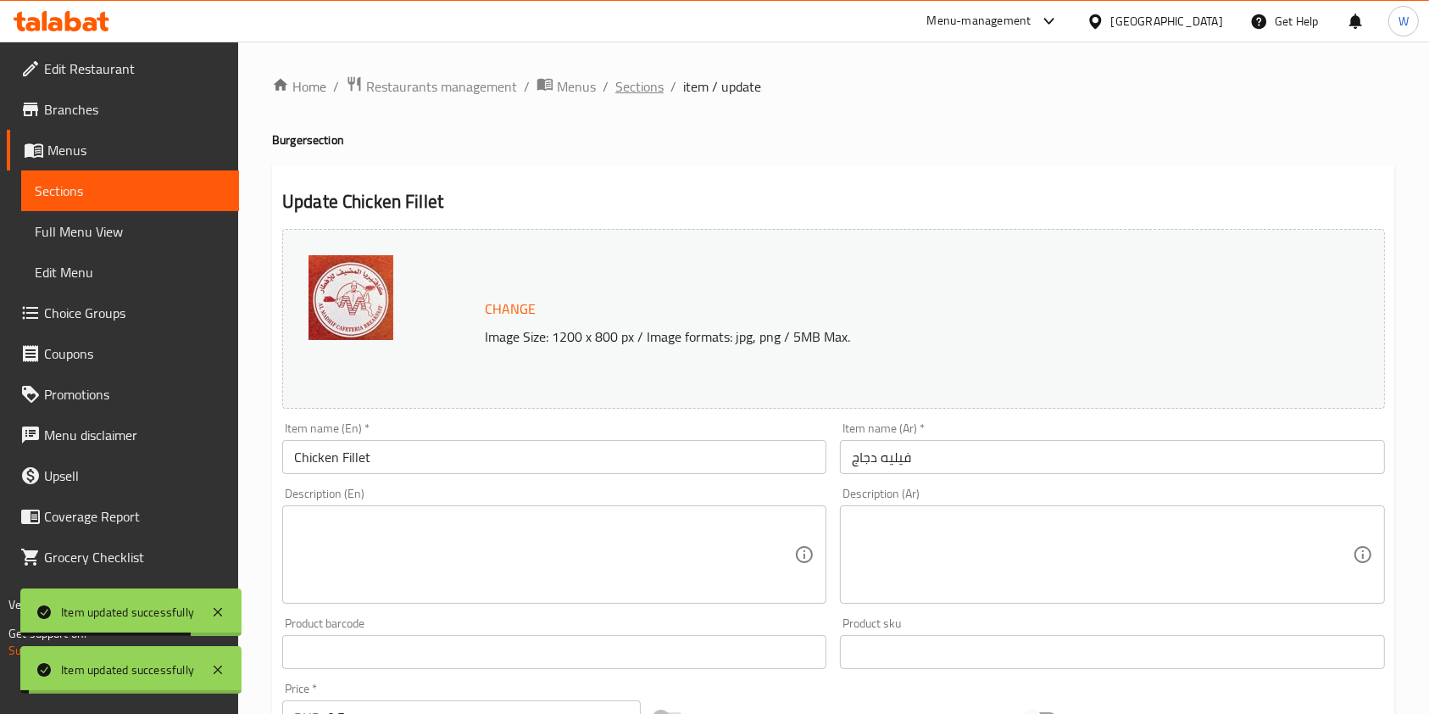
click at [644, 87] on span "Sections" at bounding box center [639, 86] width 48 height 20
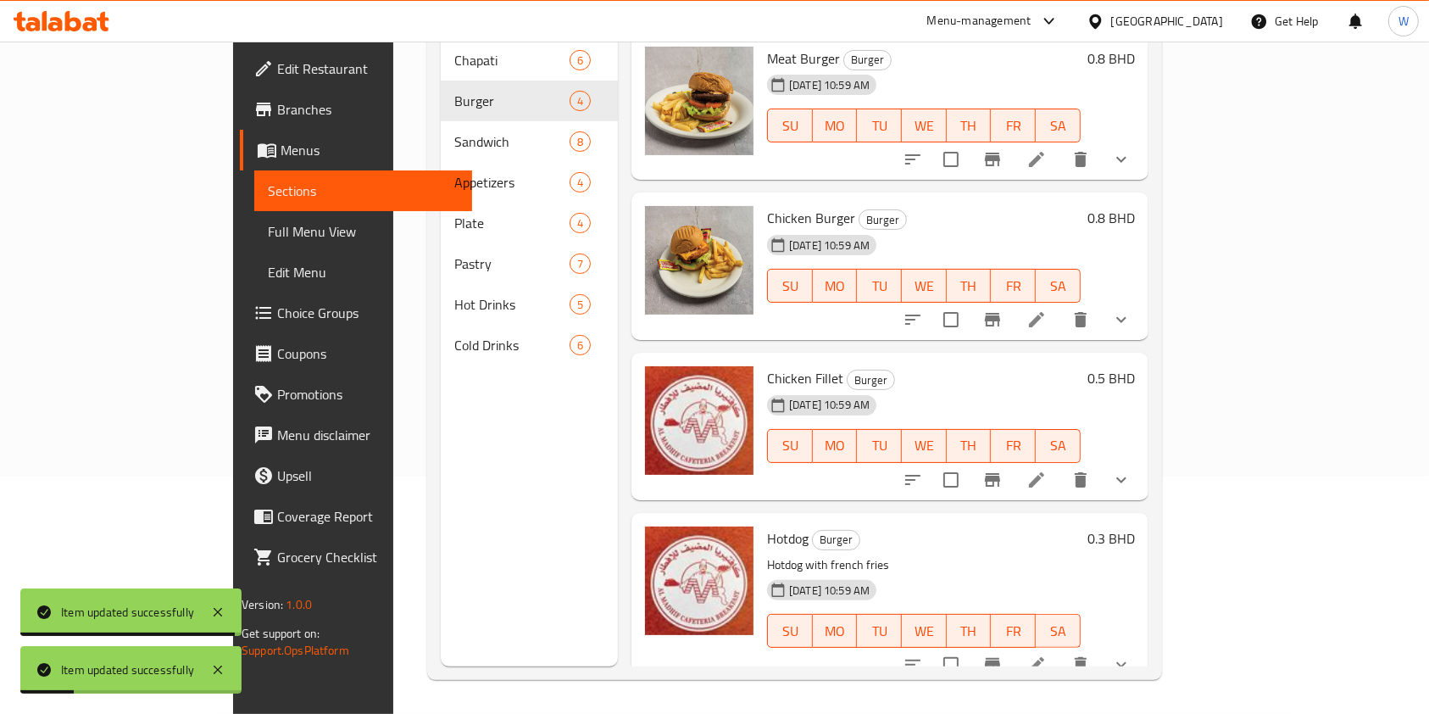
click at [1061, 649] on li at bounding box center [1036, 664] width 47 height 31
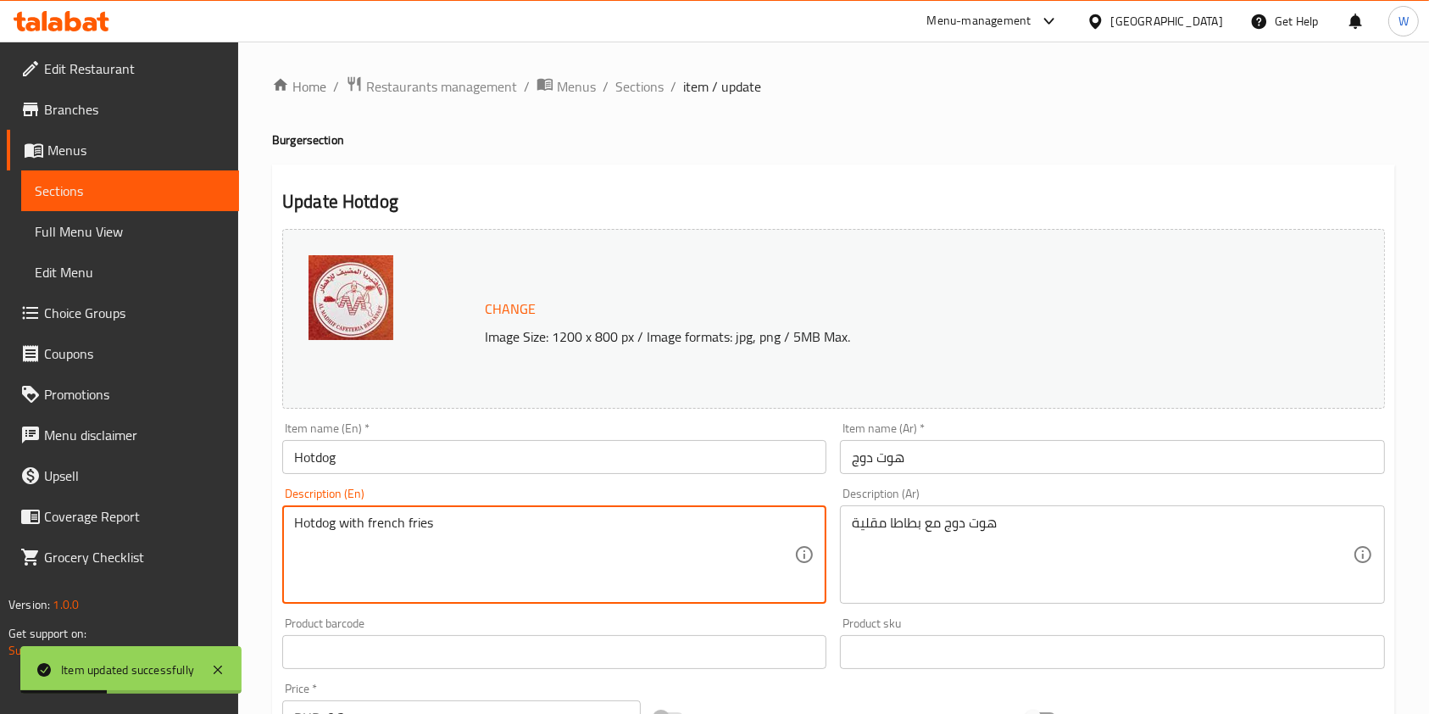
click at [393, 541] on textarea "Hotdog with french fries" at bounding box center [544, 555] width 500 height 81
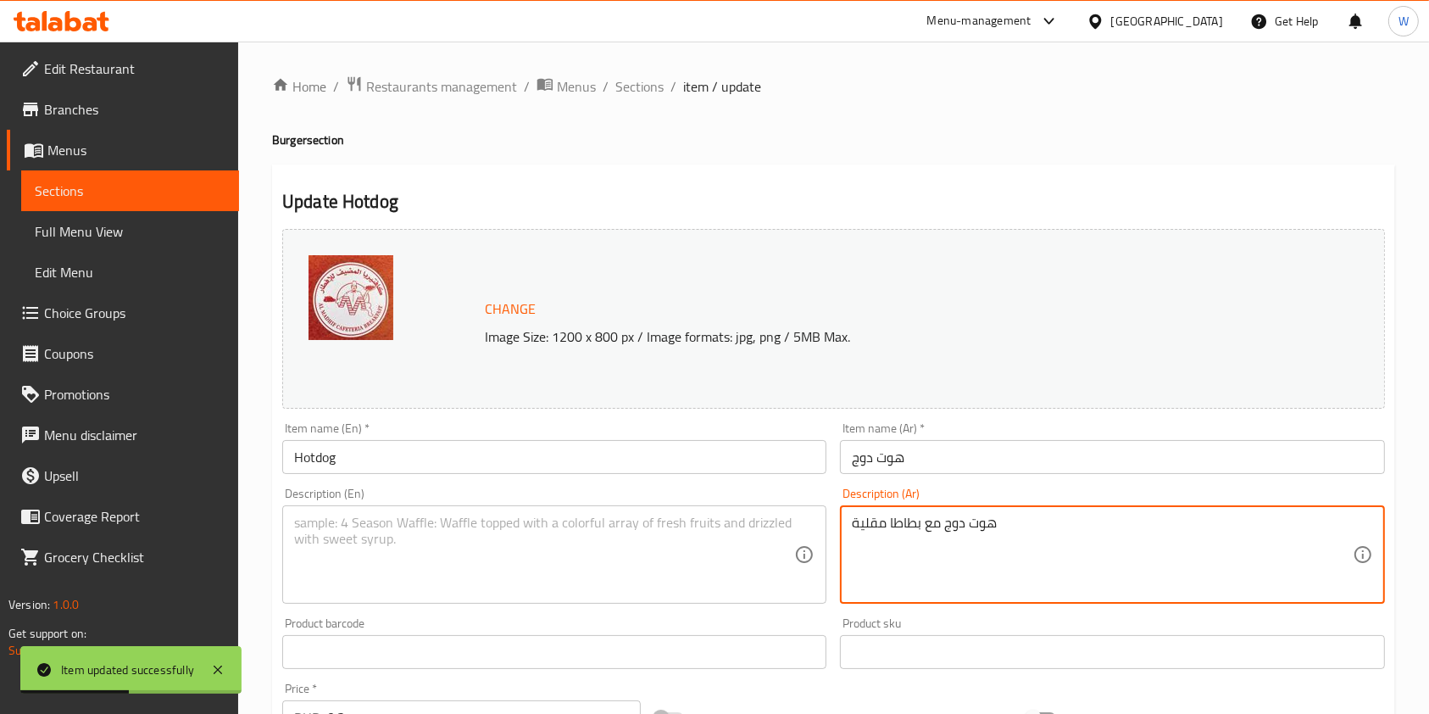
click at [943, 540] on textarea "هوت دوج مع بطاطا مقلية" at bounding box center [1102, 555] width 500 height 81
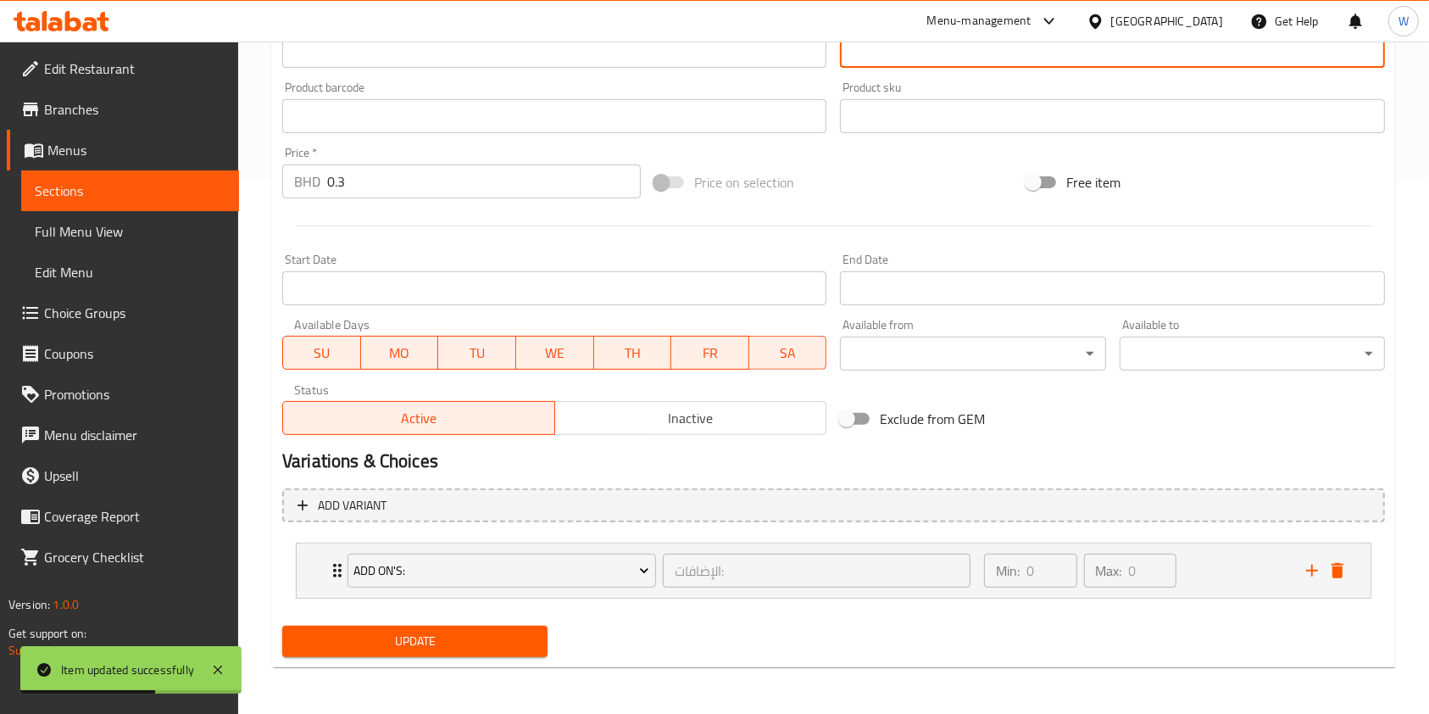
click at [445, 655] on button "Update" at bounding box center [414, 641] width 265 height 31
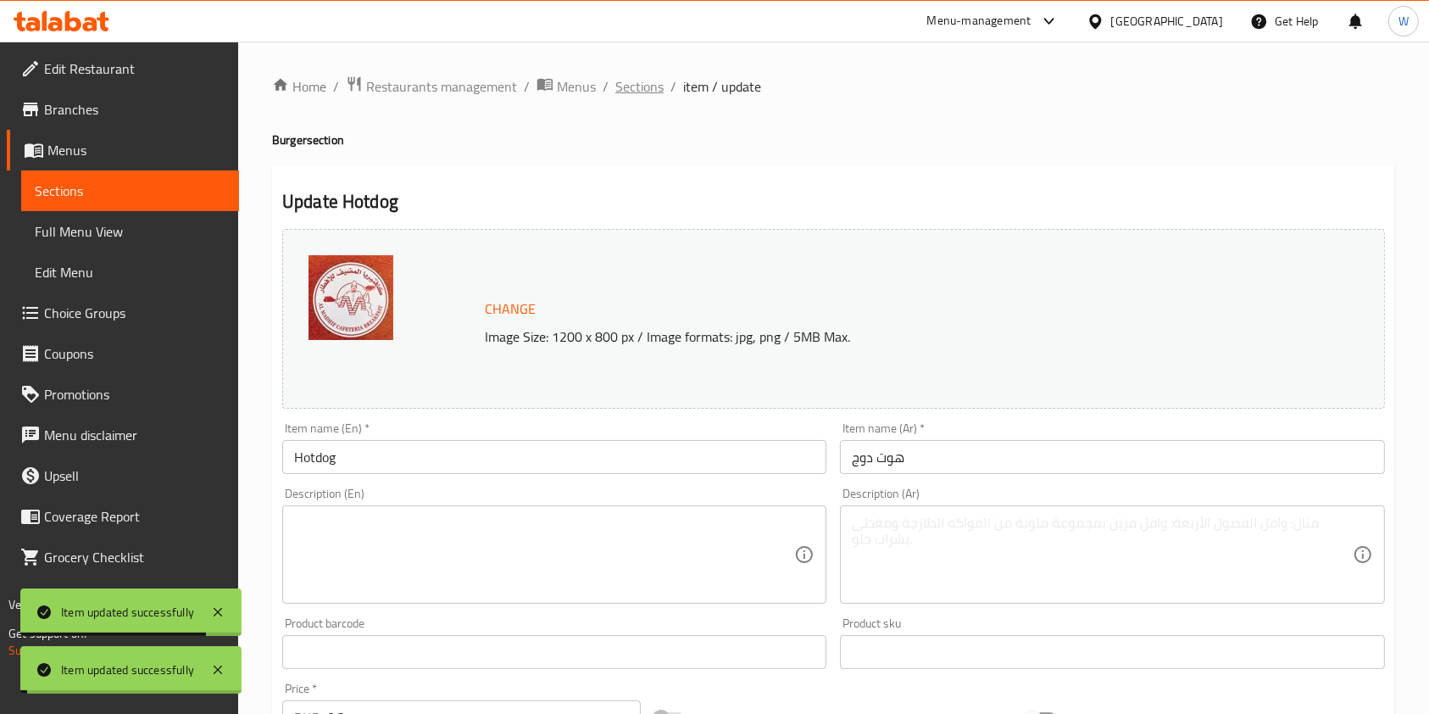
click at [637, 86] on span "Sections" at bounding box center [639, 86] width 48 height 20
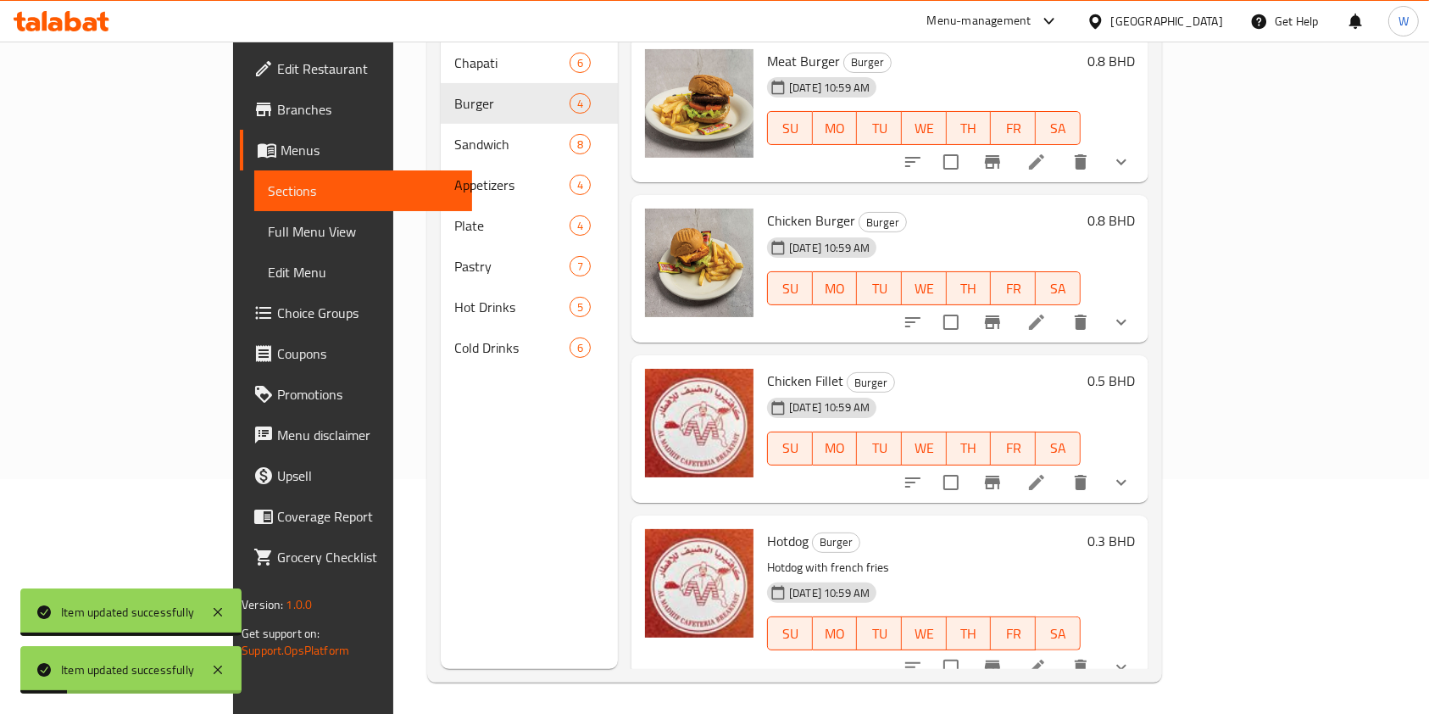
scroll to position [237, 0]
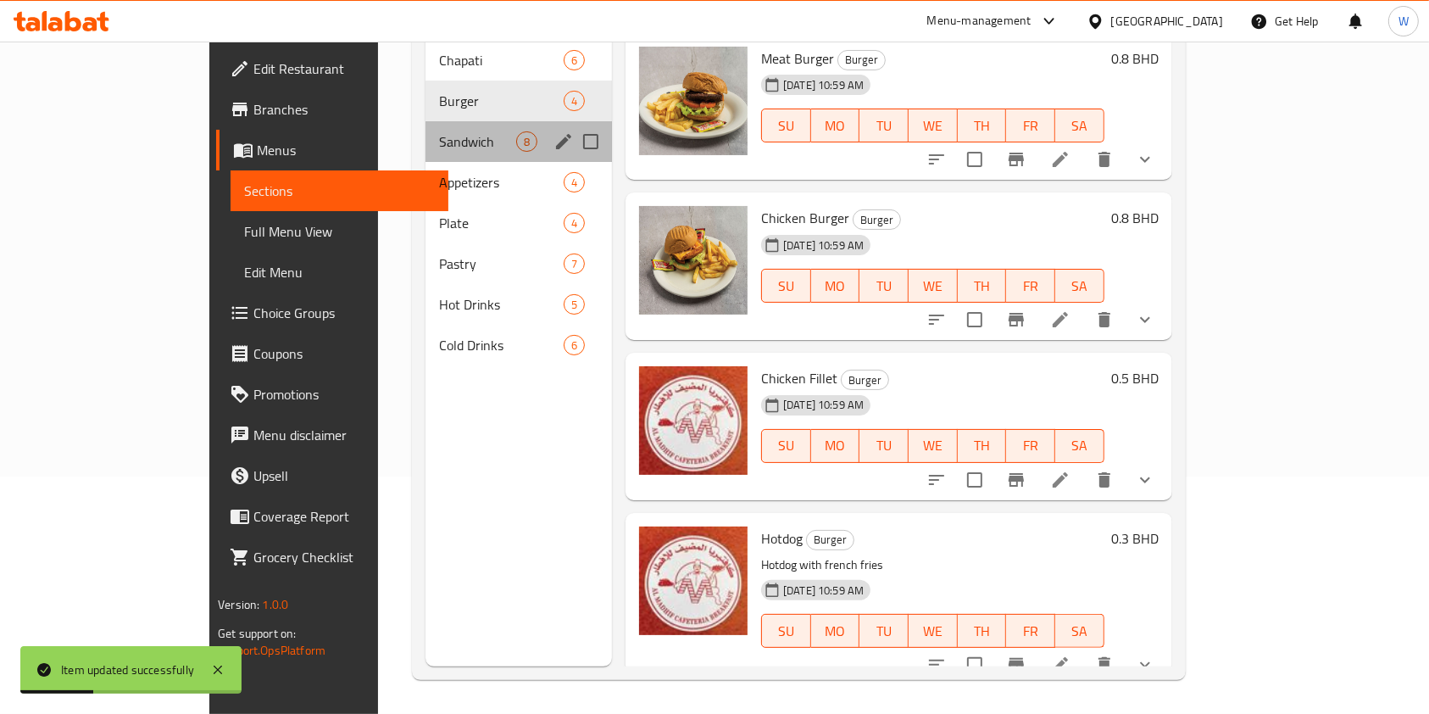
click at [426, 121] on div "Sandwich 8" at bounding box center [519, 141] width 187 height 41
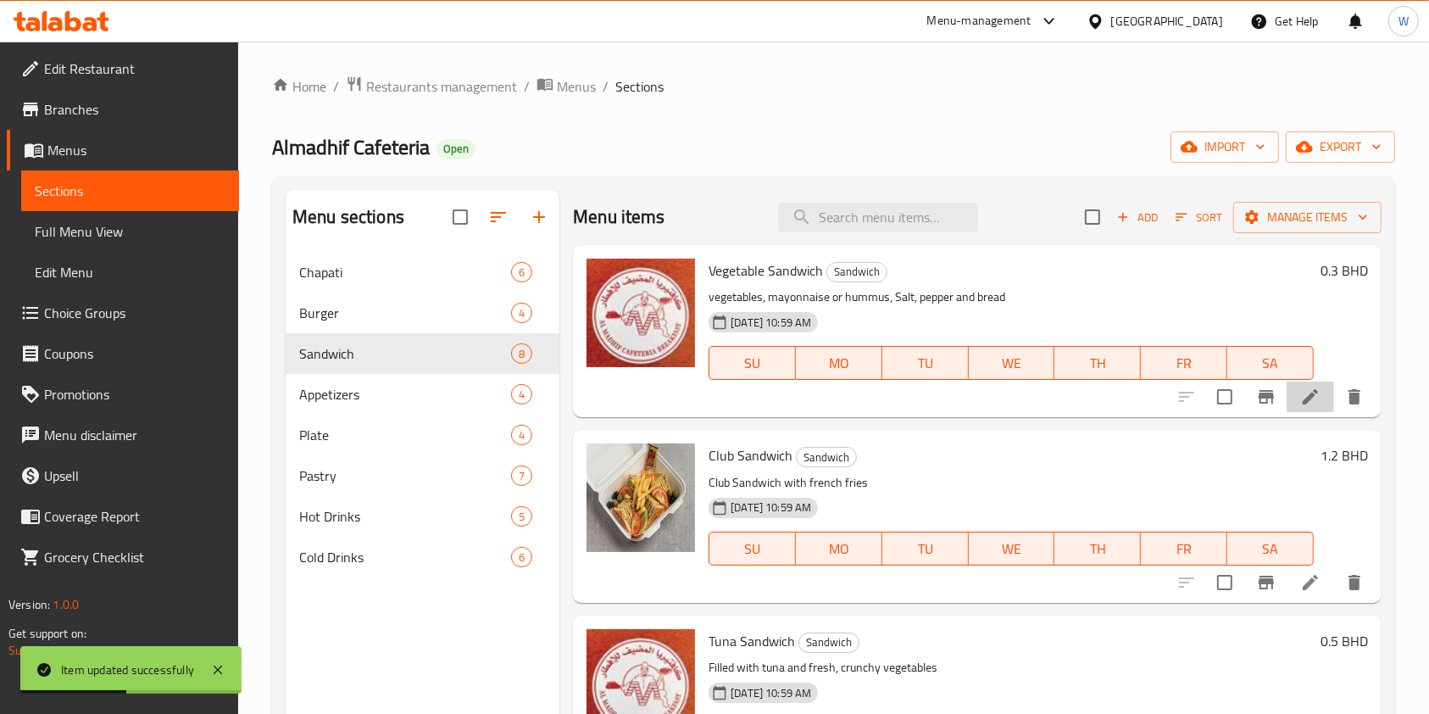
click at [1287, 397] on li at bounding box center [1310, 397] width 47 height 31
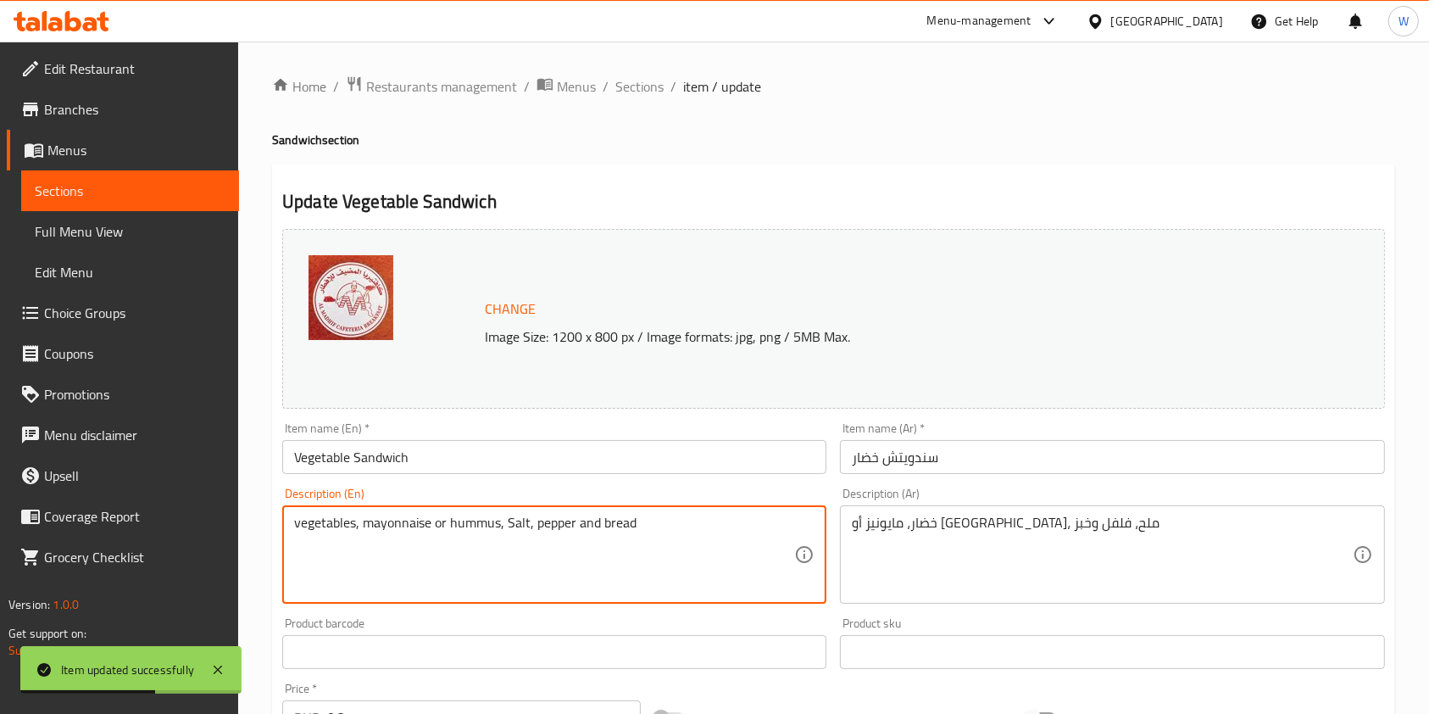
click at [393, 521] on textarea "vegetables, mayonnaise or hummus, Salt, pepper and bread" at bounding box center [544, 555] width 500 height 81
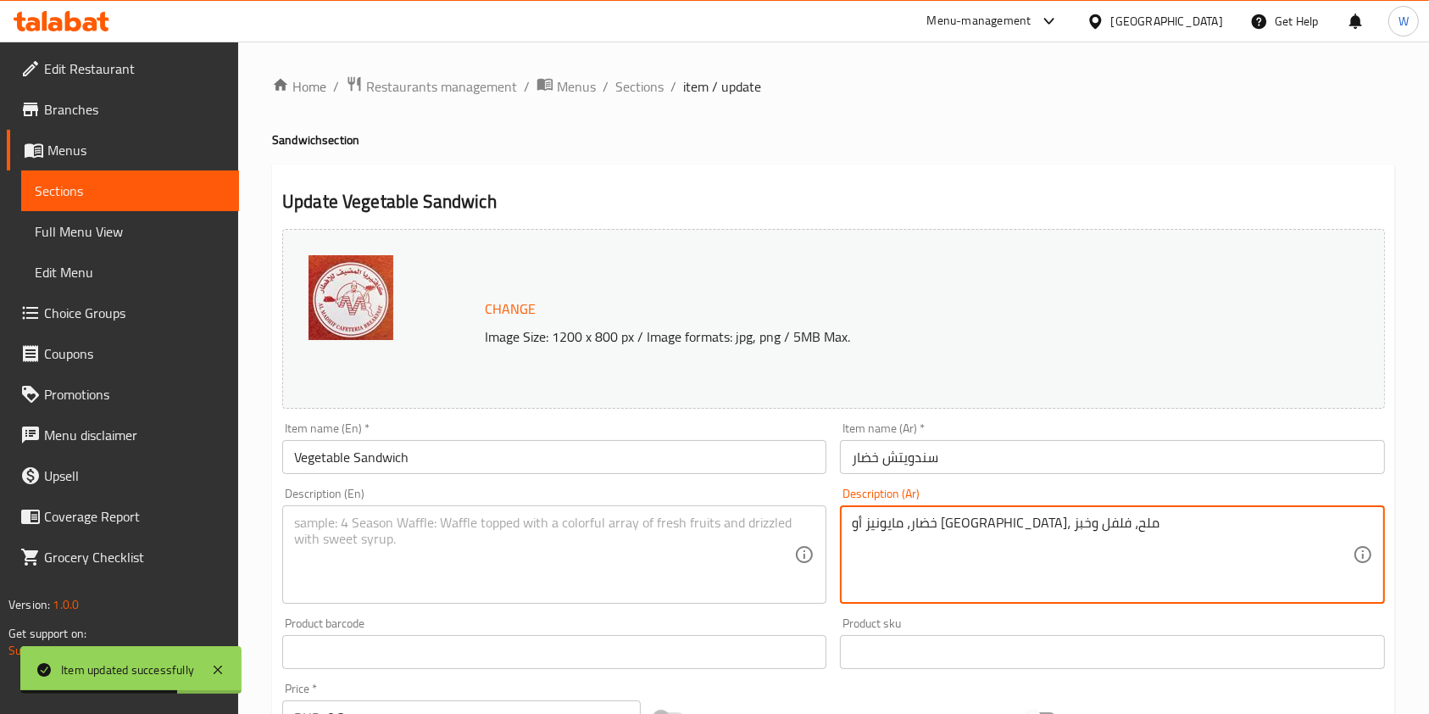
click at [926, 519] on textarea "خضار، مايونيز أو حمص، ملح، فلفل وخبز" at bounding box center [1102, 555] width 500 height 81
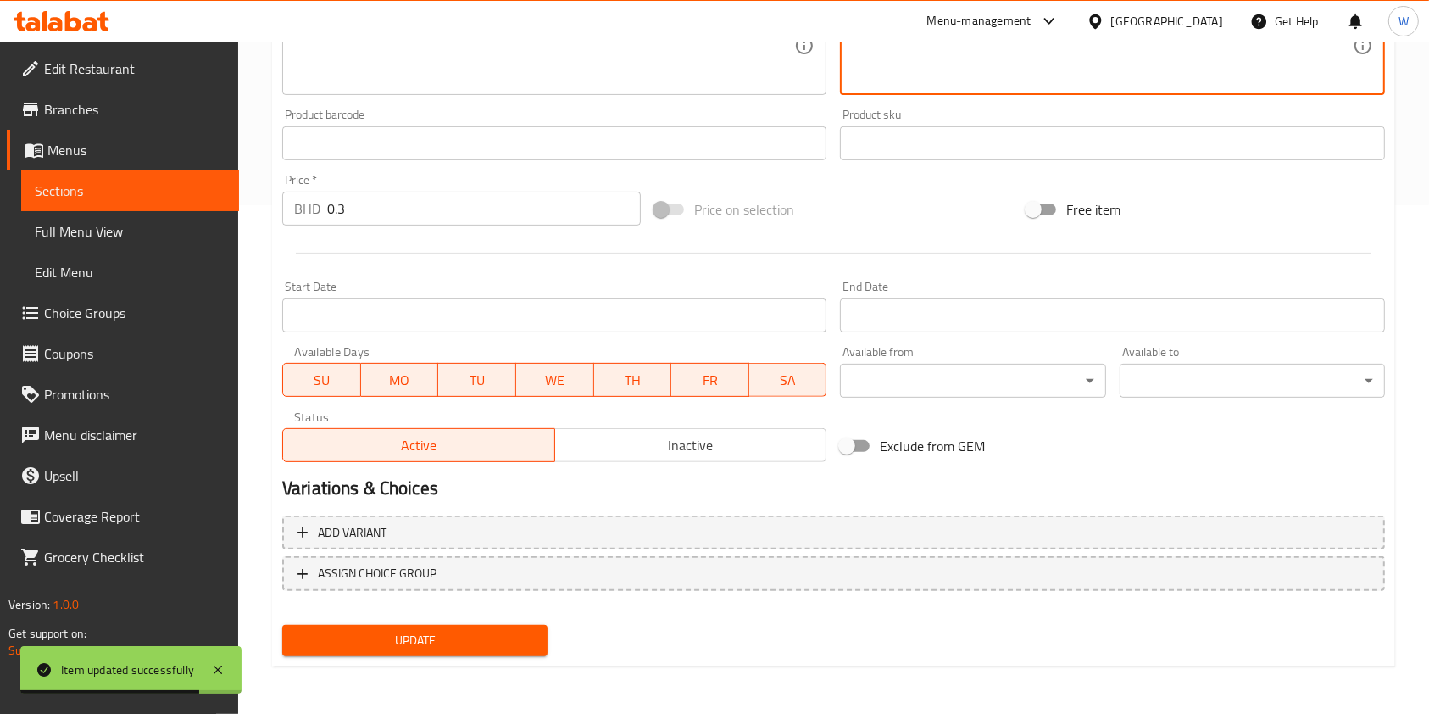
click at [457, 644] on span "Update" at bounding box center [415, 640] width 238 height 21
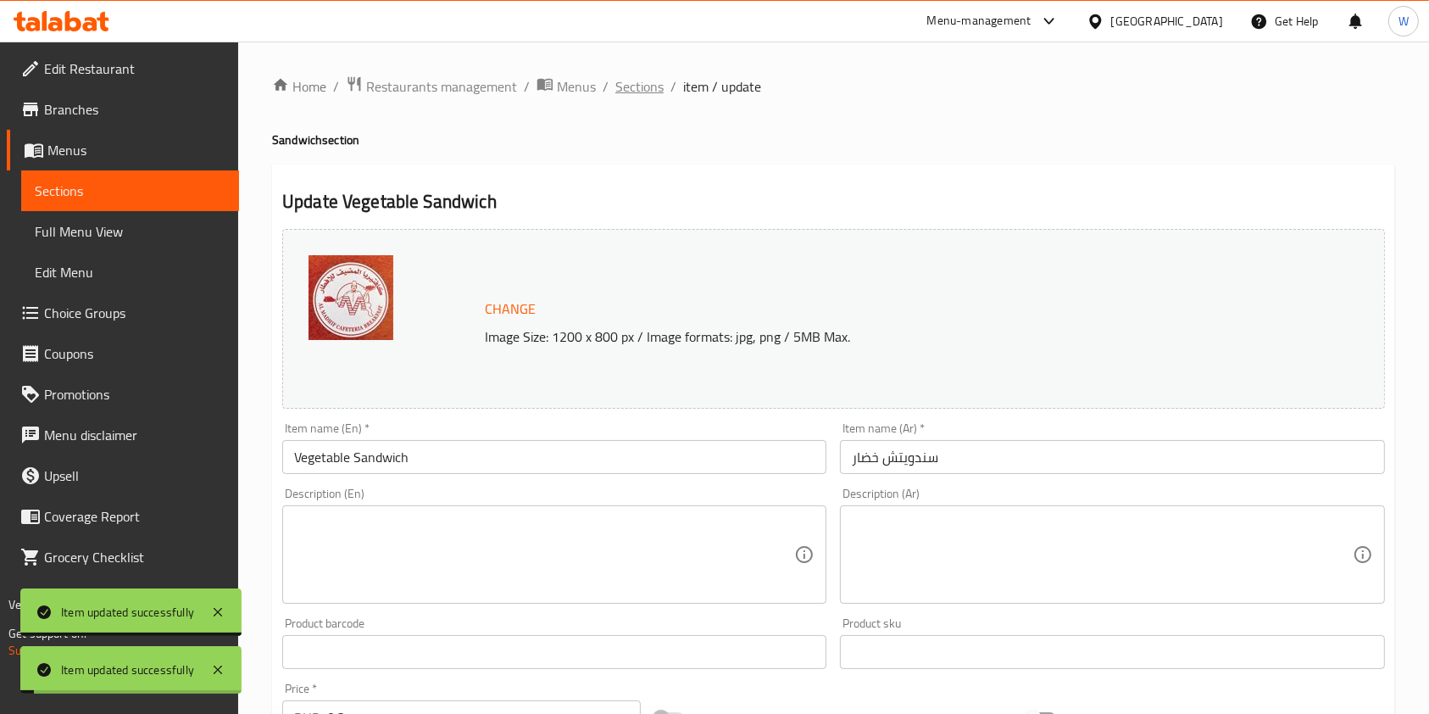
click at [626, 88] on span "Sections" at bounding box center [639, 86] width 48 height 20
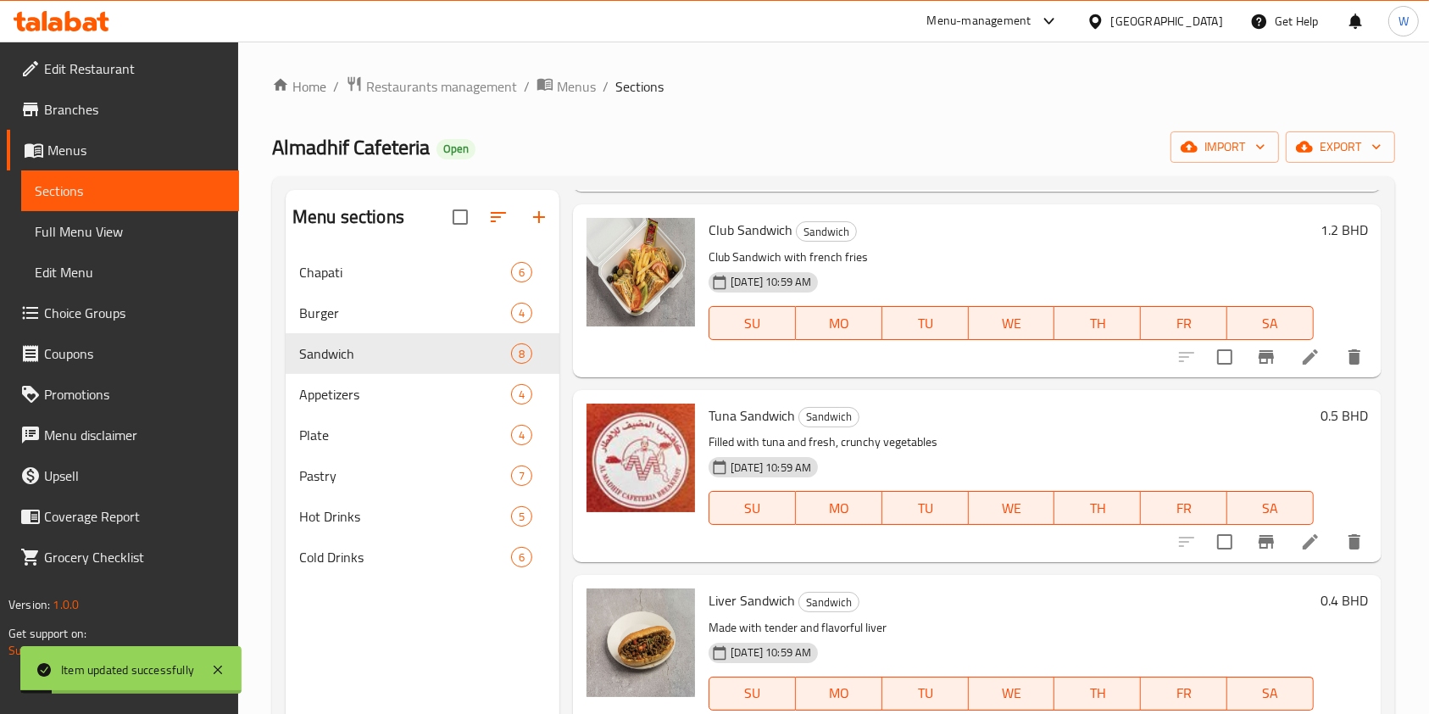
scroll to position [200, 0]
click at [1303, 357] on icon at bounding box center [1310, 356] width 15 height 15
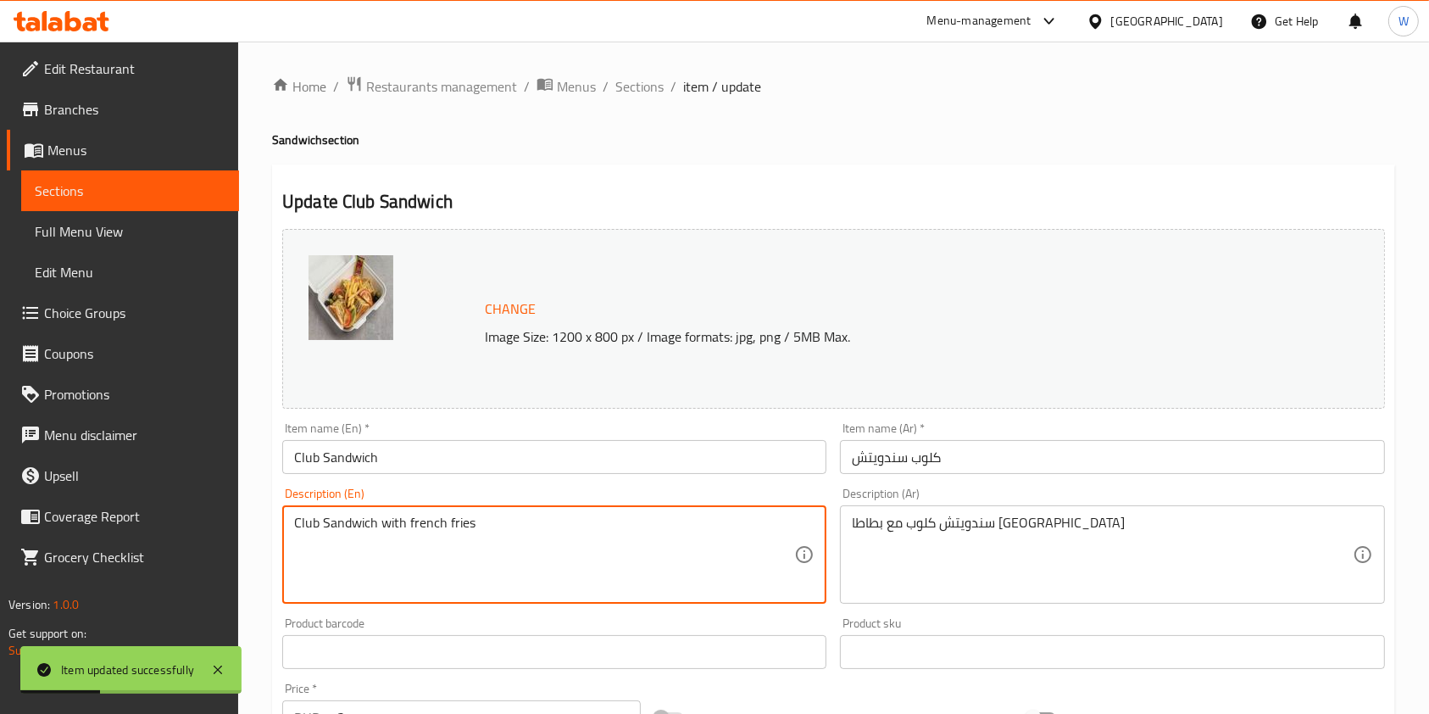
click at [374, 520] on textarea "Club Sandwich with french fries" at bounding box center [544, 555] width 500 height 81
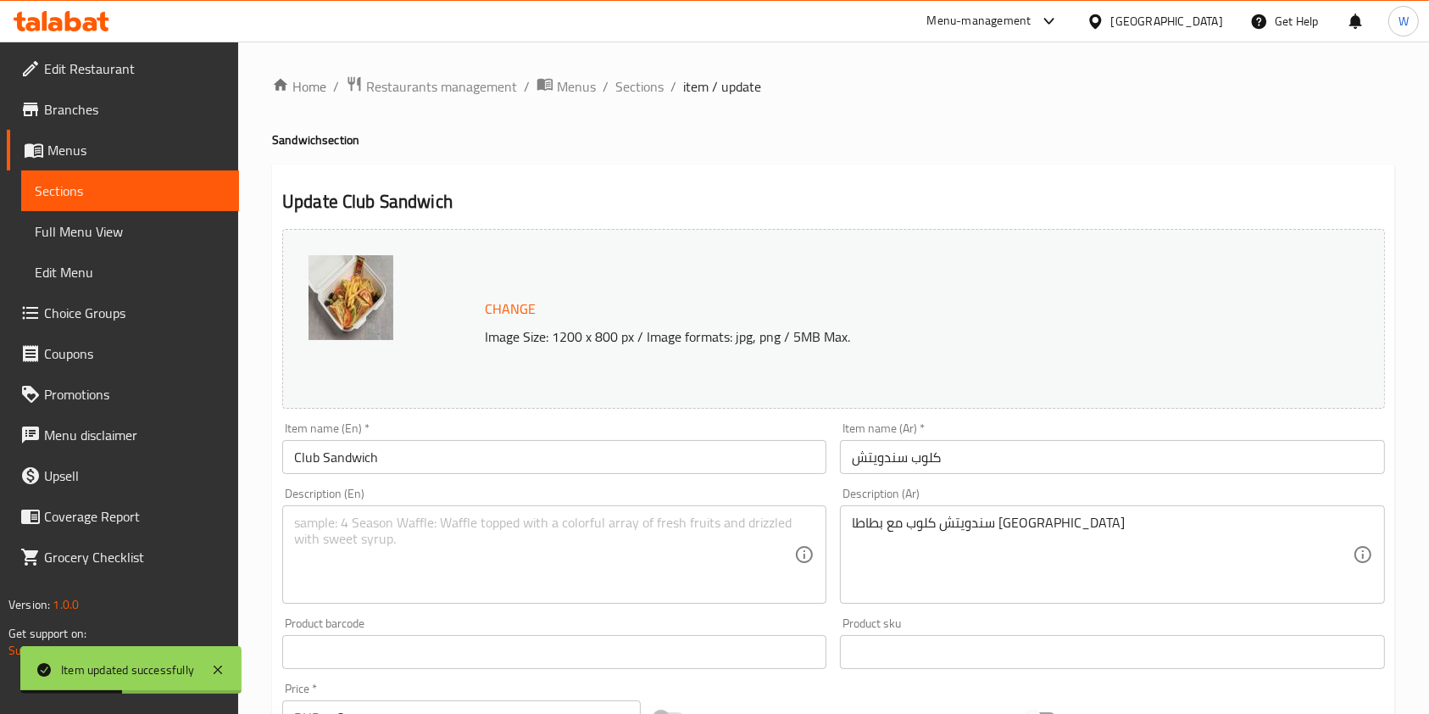
click at [830, 526] on div "Description (En) Description (En)" at bounding box center [555, 546] width 558 height 130
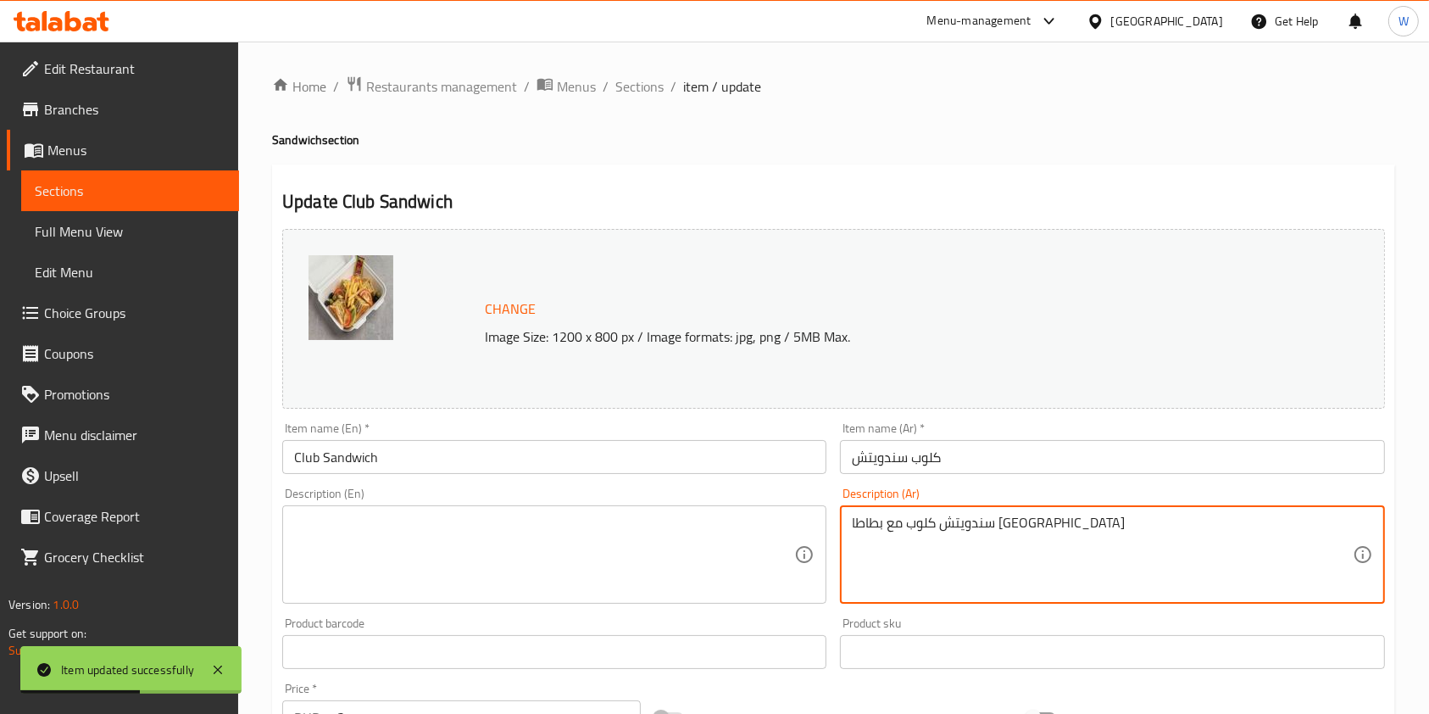
click at [877, 519] on textarea "سندويتش كلوب مع بطاطا مقلية" at bounding box center [1102, 555] width 500 height 81
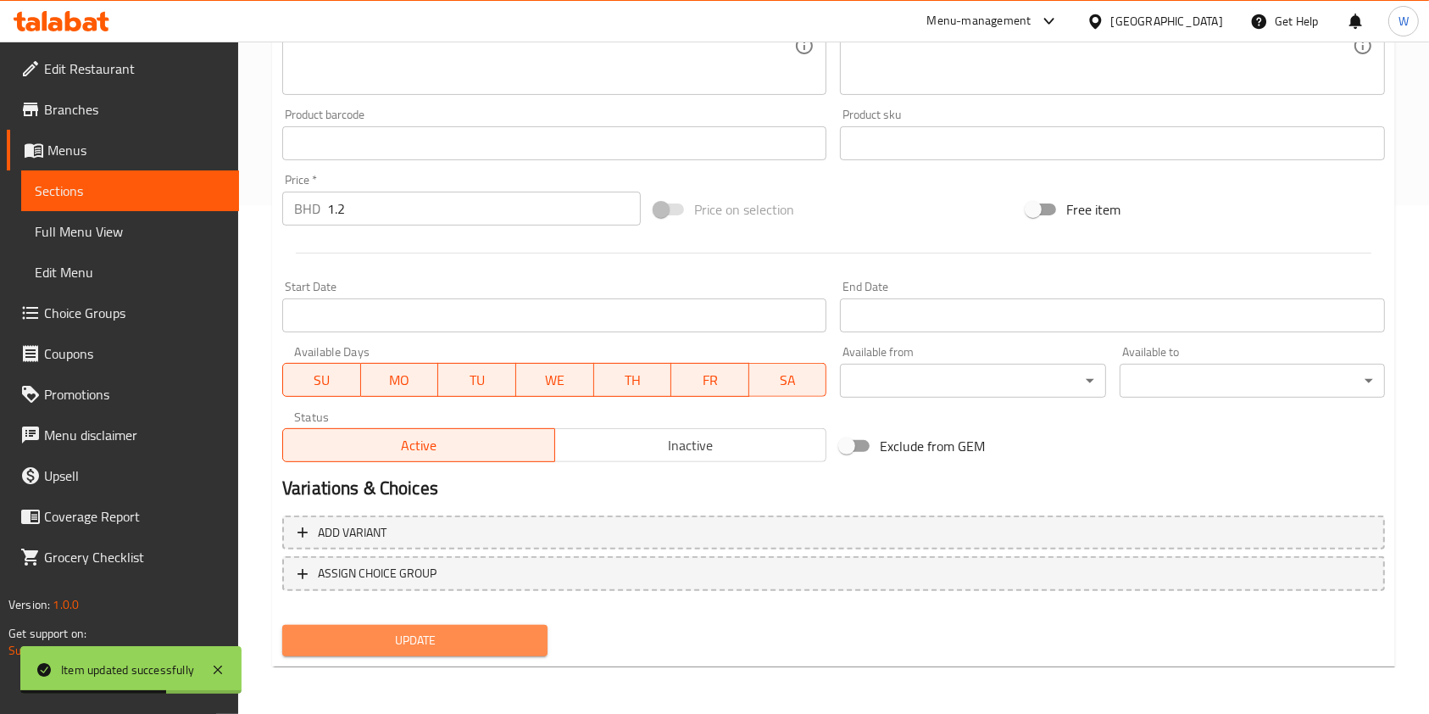
click at [471, 648] on span "Update" at bounding box center [415, 640] width 238 height 21
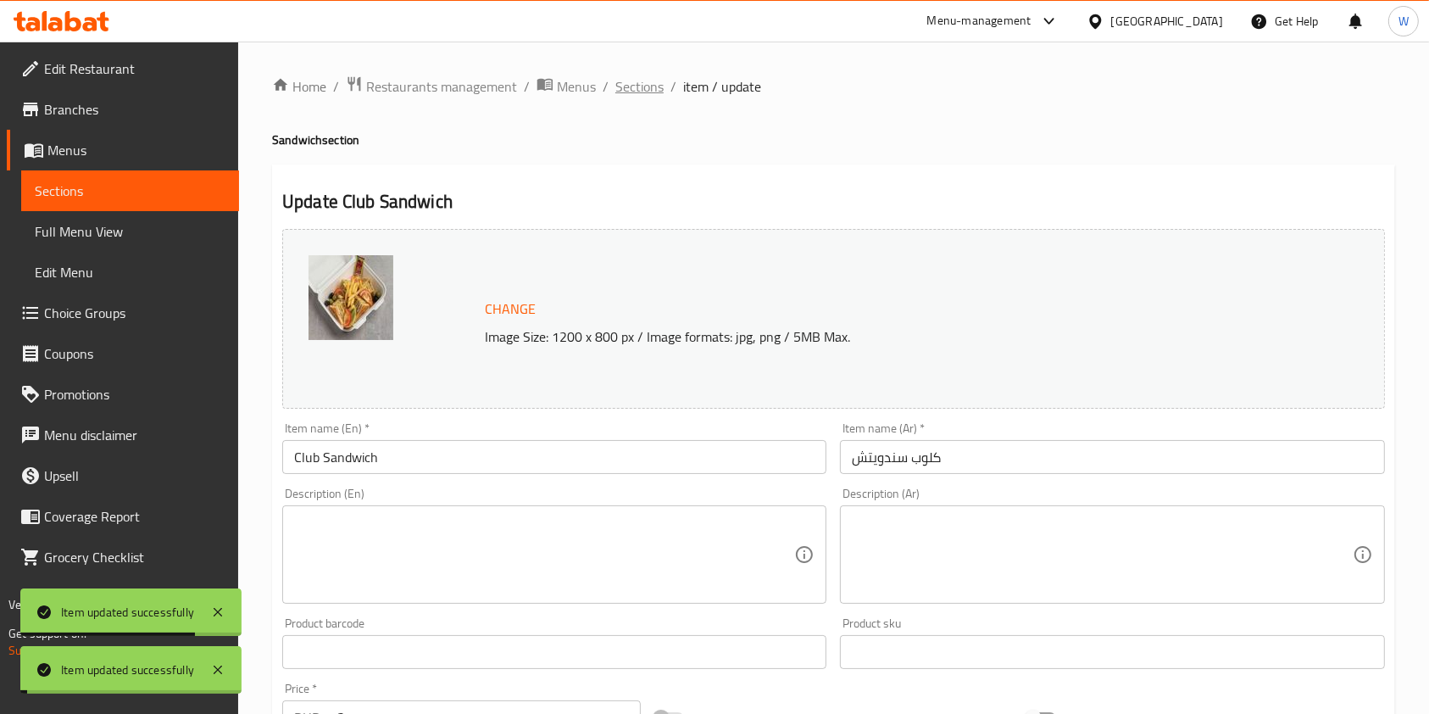
click at [632, 97] on span "Sections" at bounding box center [639, 86] width 48 height 20
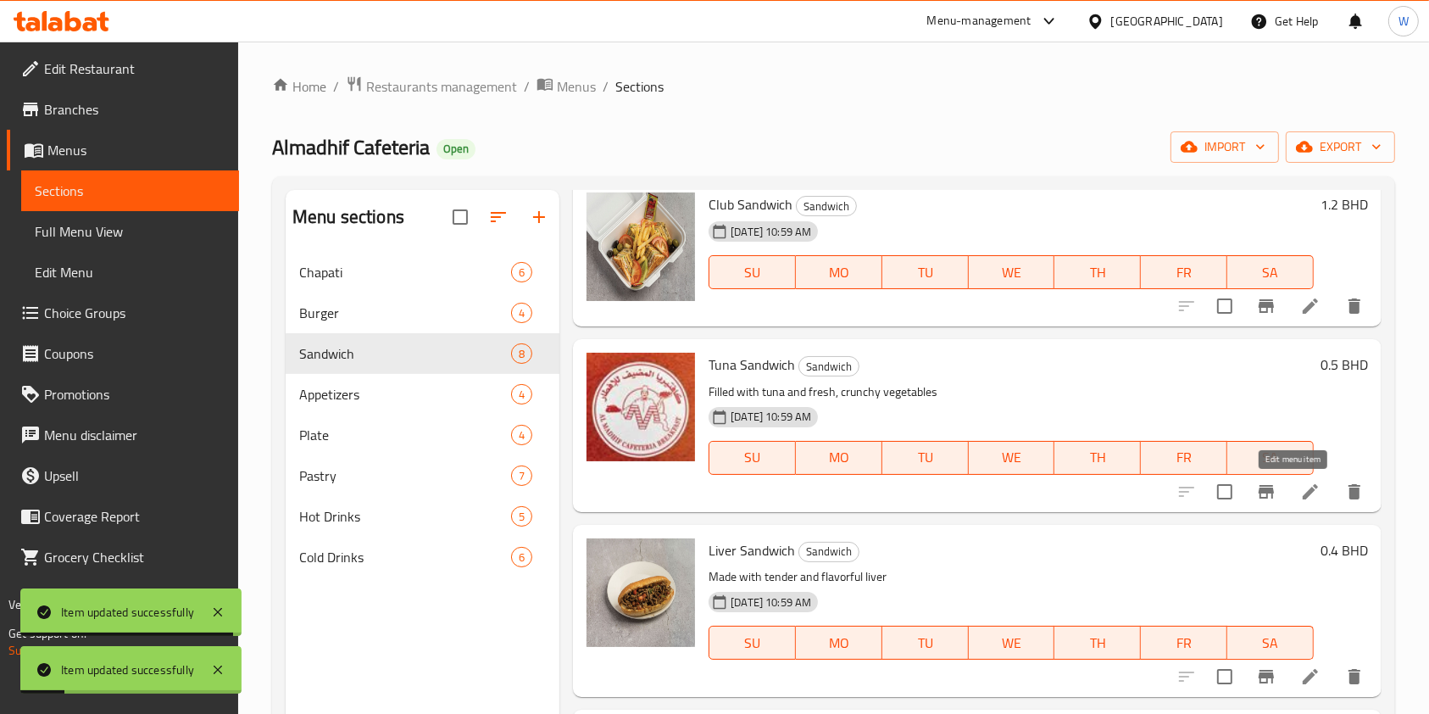
click at [1303, 497] on icon at bounding box center [1310, 490] width 15 height 15
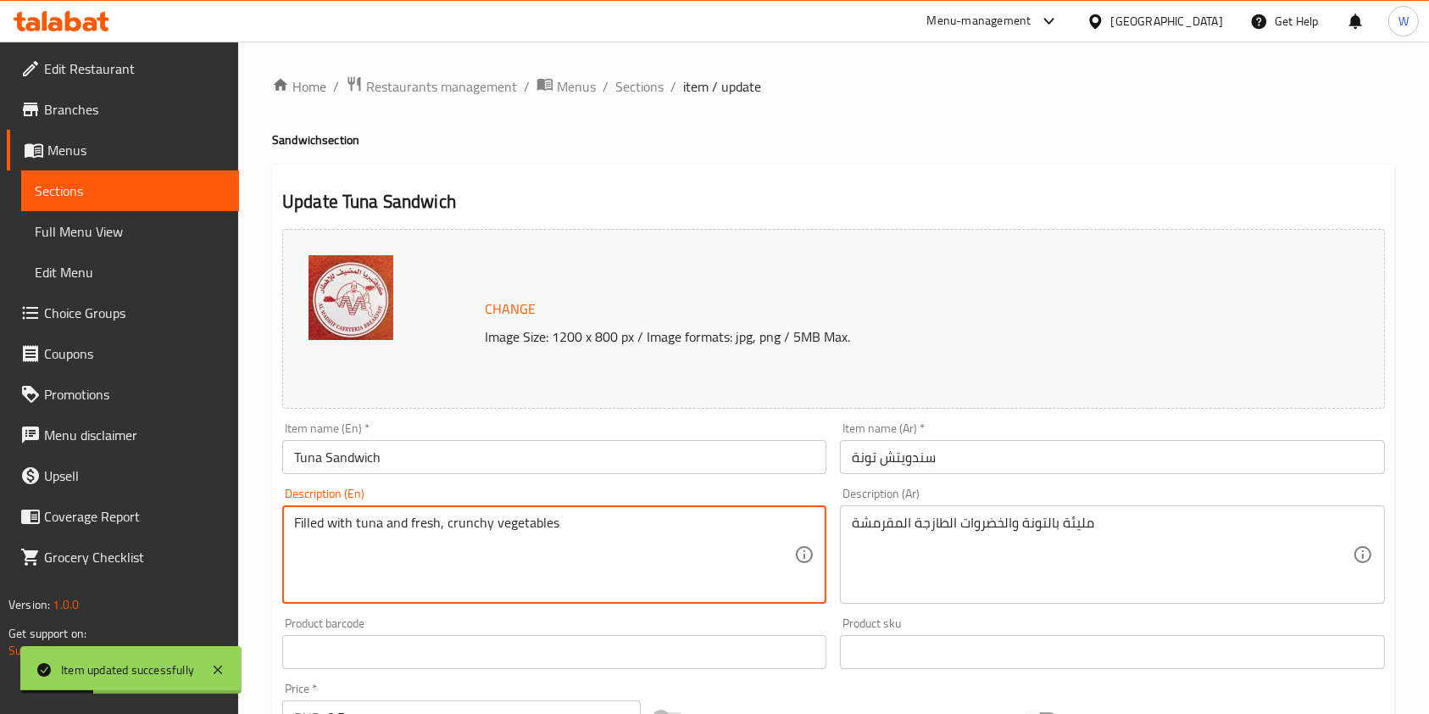
click at [419, 525] on textarea "Filled with tuna and fresh, crunchy vegetables" at bounding box center [544, 555] width 500 height 81
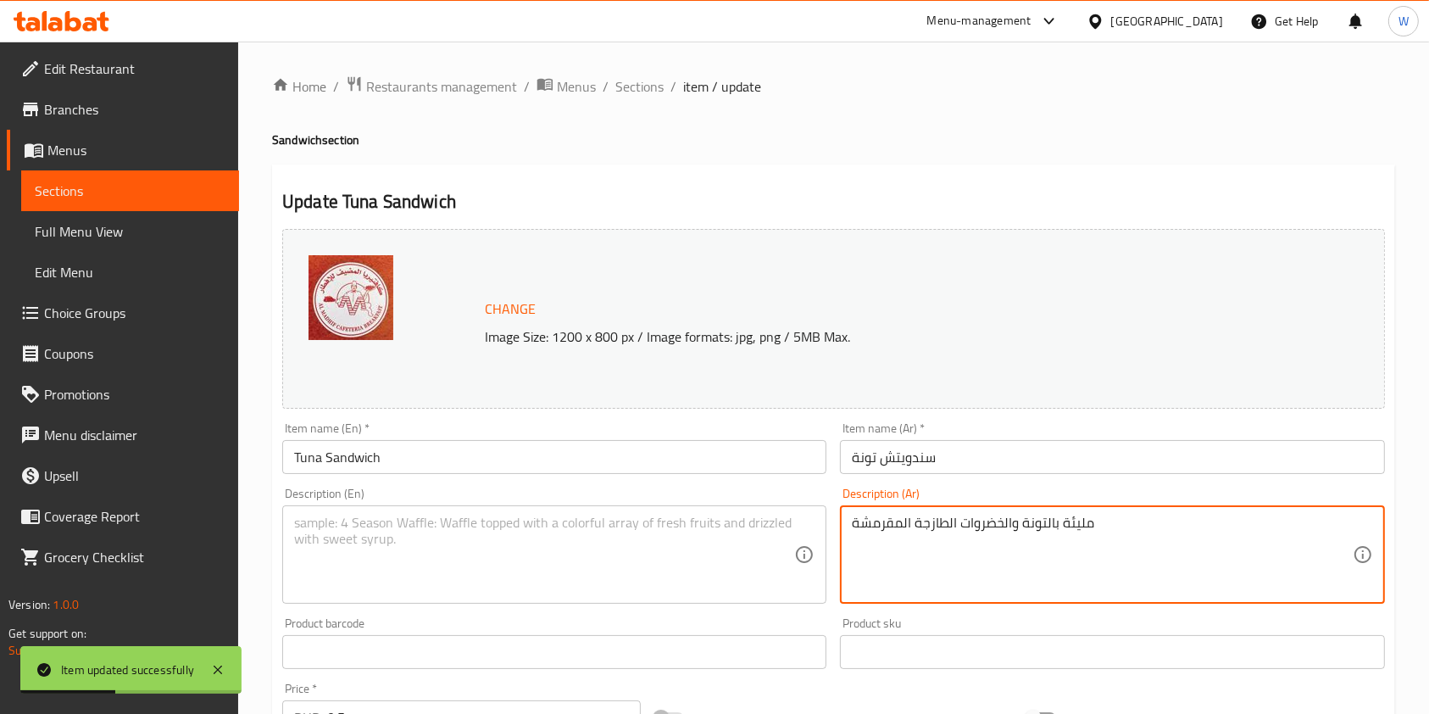
click at [992, 528] on textarea "مليئة بالتونة والخضروات الطازجة المقرمشة" at bounding box center [1102, 555] width 500 height 81
click at [993, 528] on textarea "مليئة بالتونة والخضروات الطازجة المقرمشة" at bounding box center [1102, 555] width 500 height 81
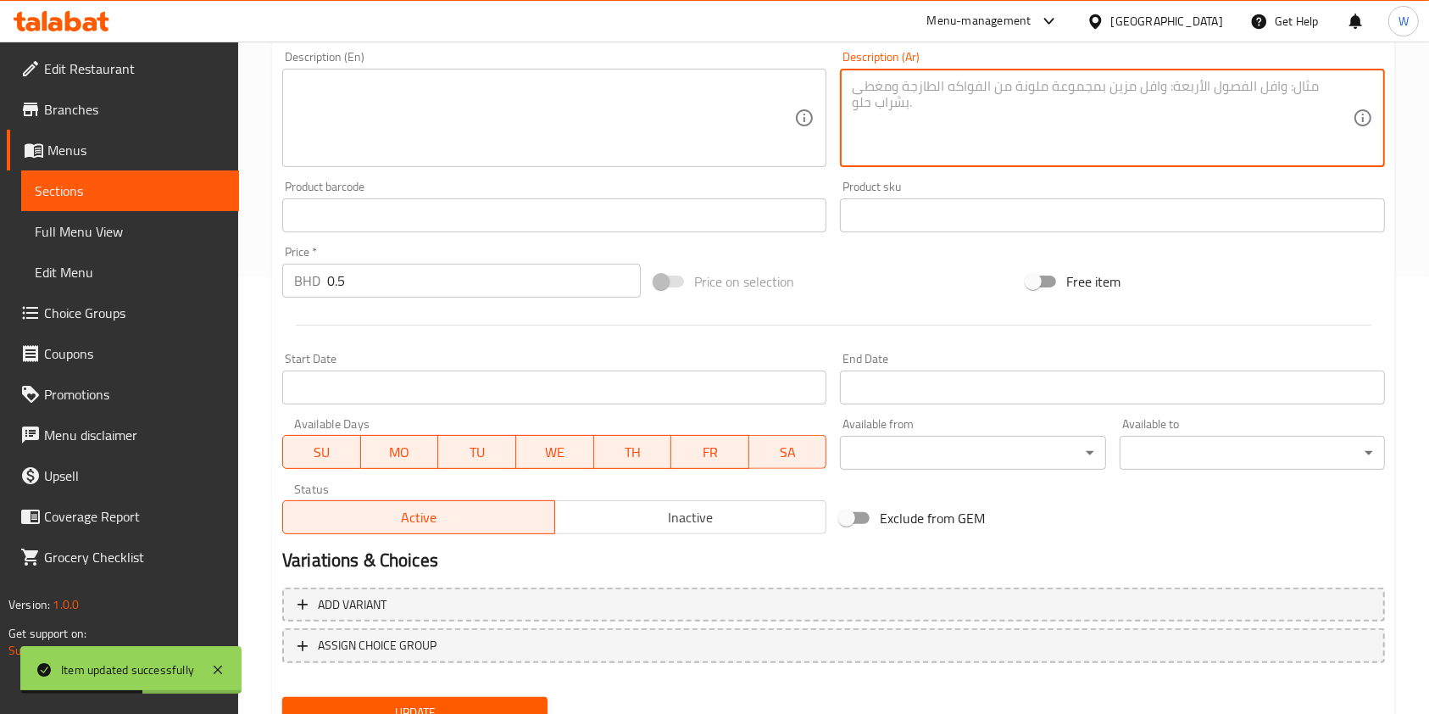
scroll to position [509, 0]
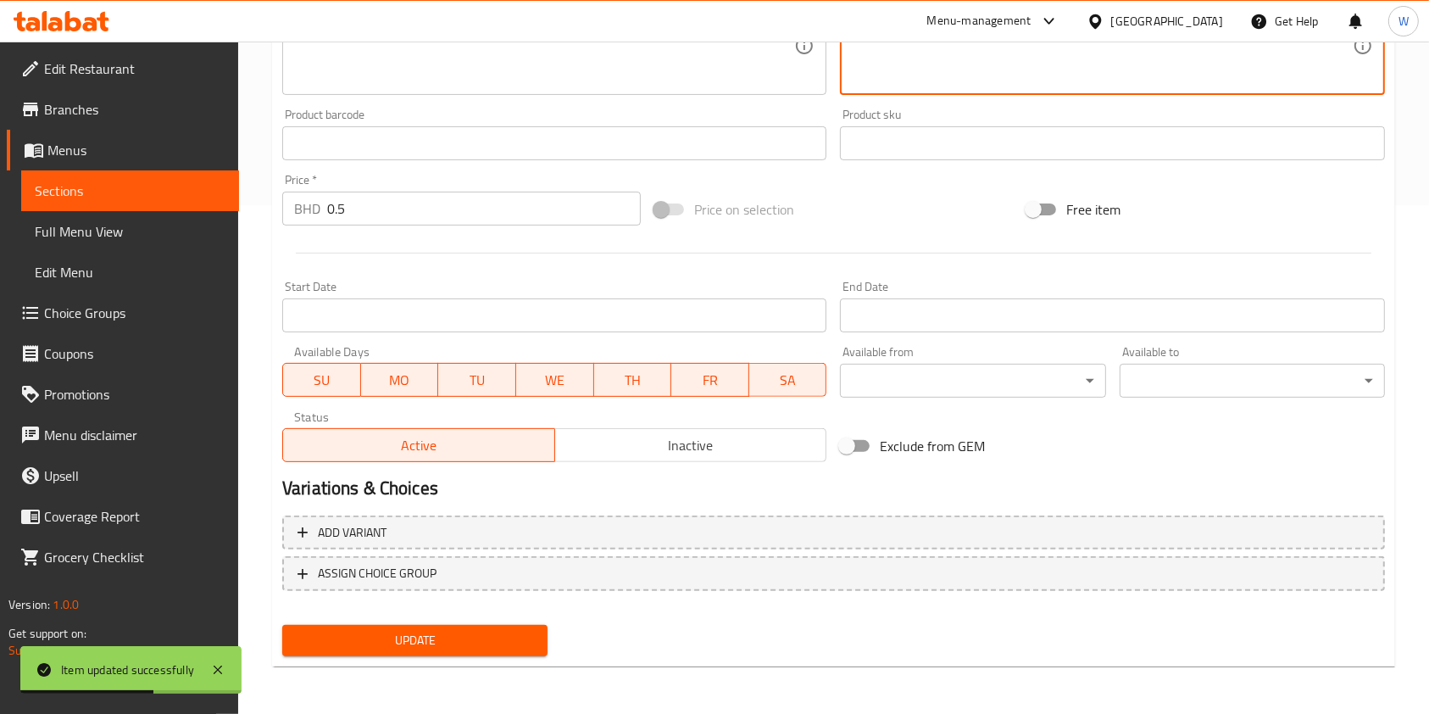
click at [396, 625] on button "Update" at bounding box center [414, 640] width 265 height 31
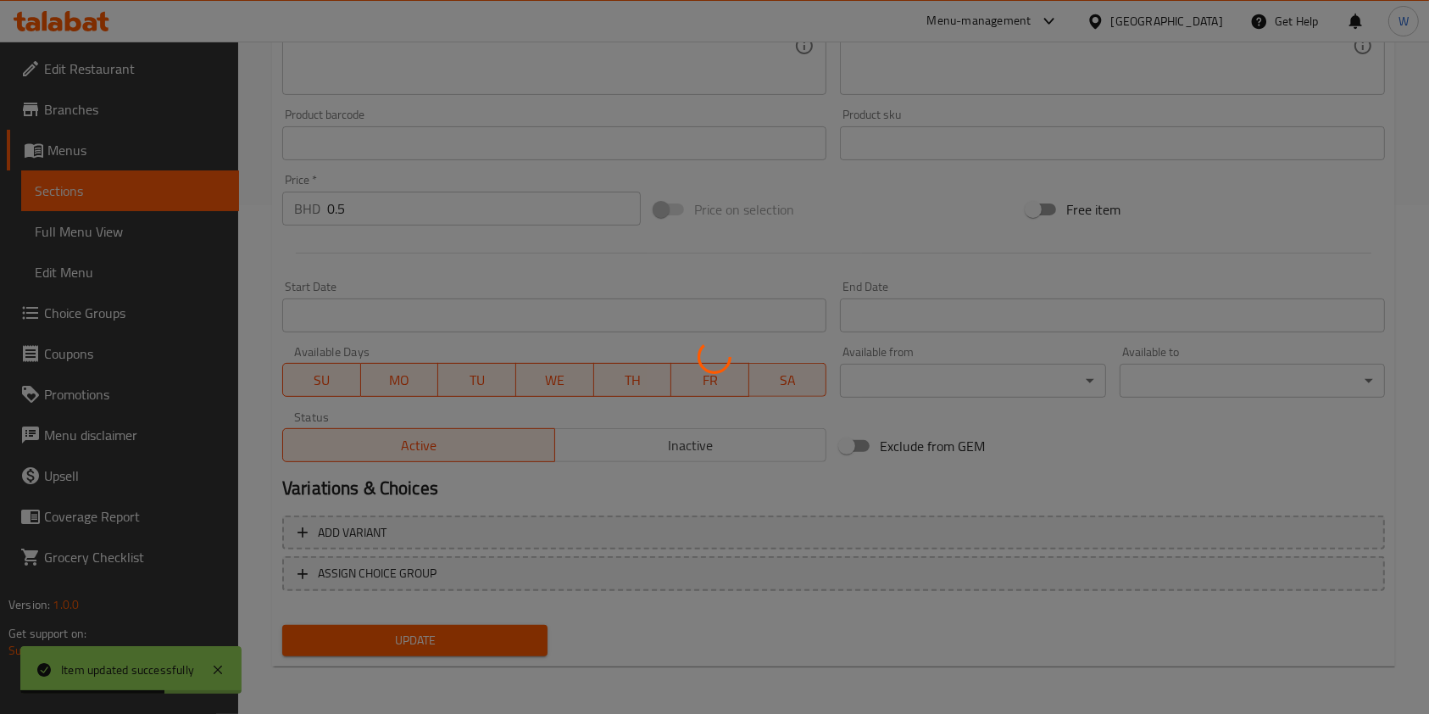
scroll to position [199, 0]
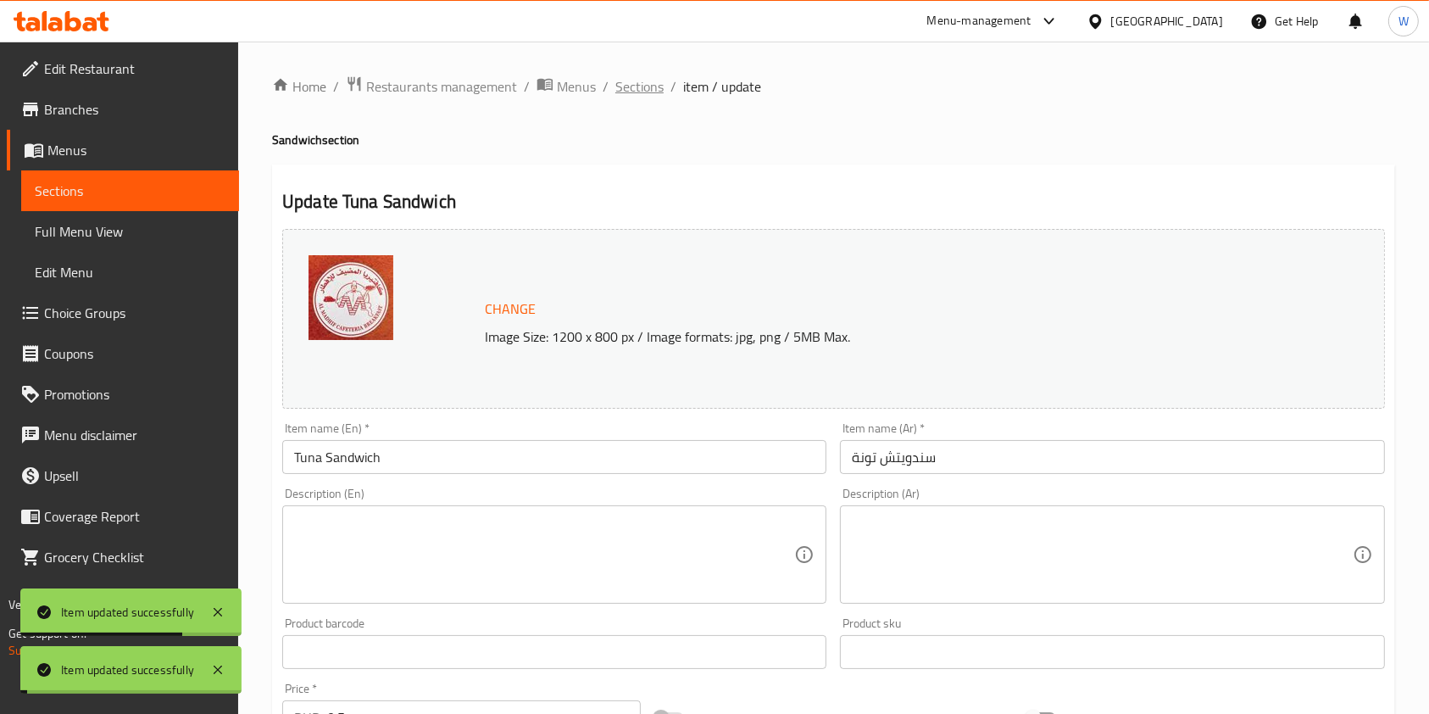
click at [622, 90] on span "Sections" at bounding box center [639, 86] width 48 height 20
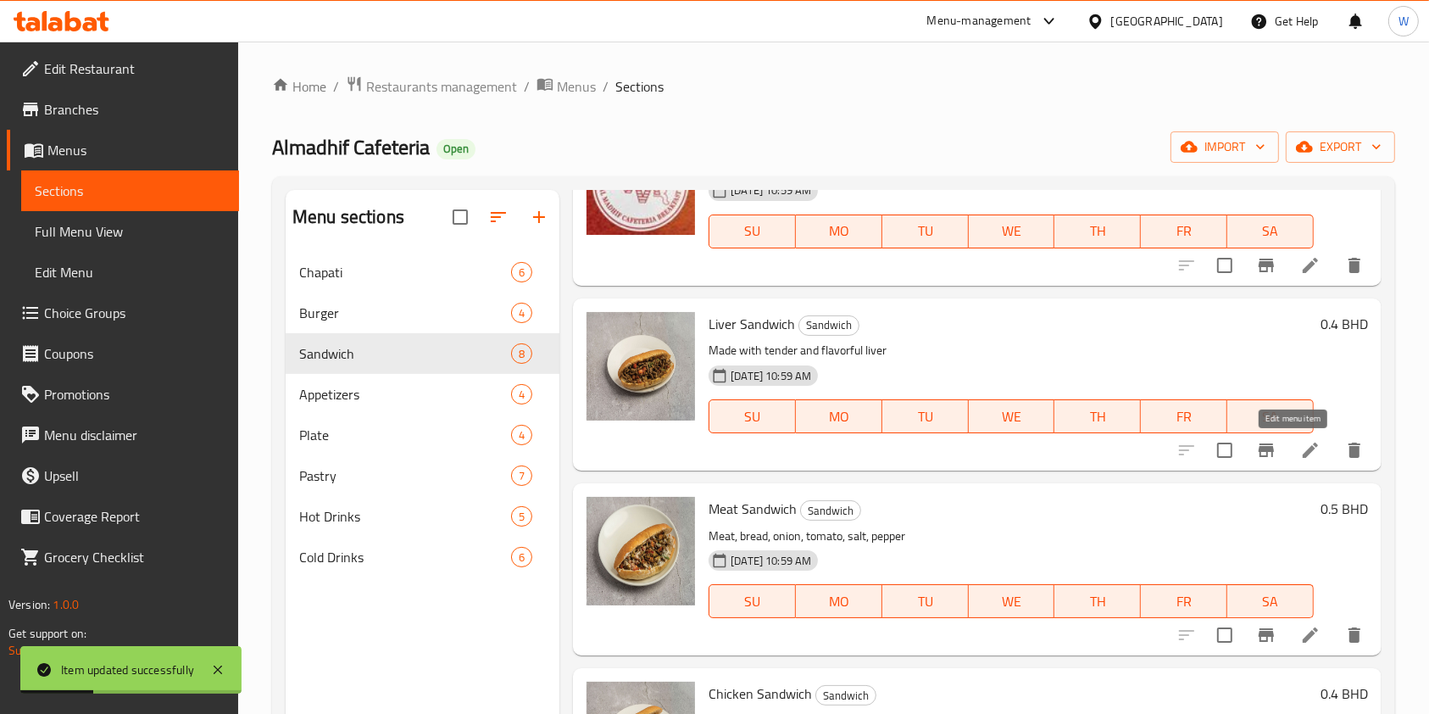
click at [1303, 455] on icon at bounding box center [1310, 450] width 15 height 15
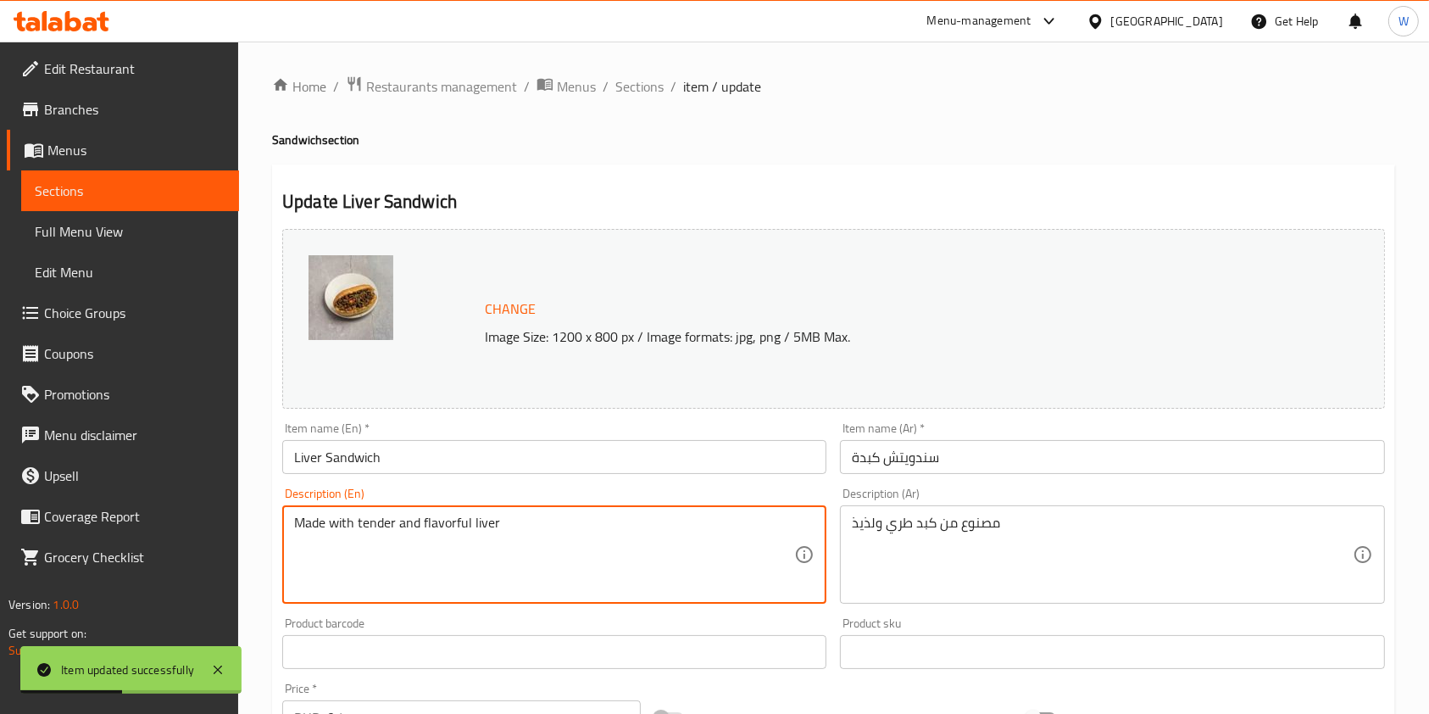
click at [444, 524] on textarea "Made with tender and flavorful liver" at bounding box center [544, 555] width 500 height 81
click at [951, 525] on textarea "مصنوع من كبد طري ولذيذ" at bounding box center [1102, 555] width 500 height 81
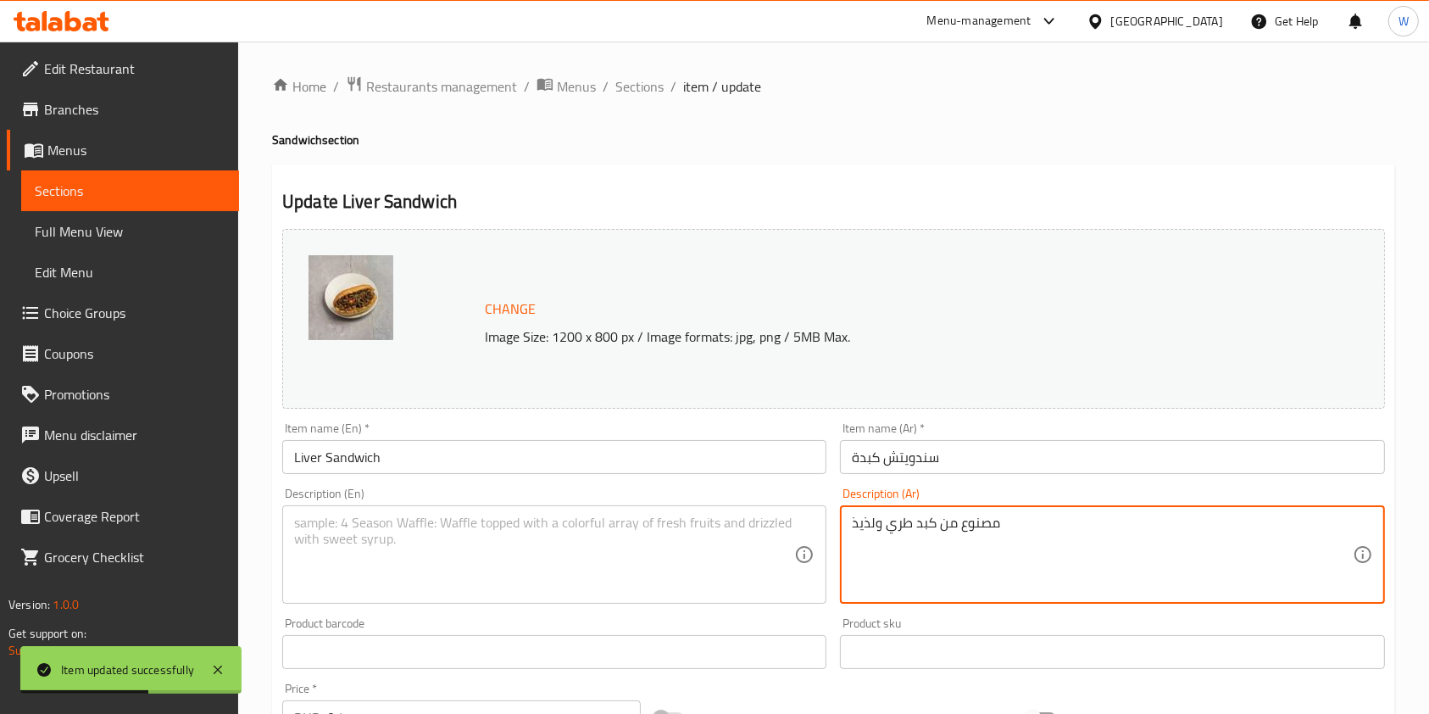
click at [951, 525] on textarea "مصنوع من كبد طري ولذيذ" at bounding box center [1102, 555] width 500 height 81
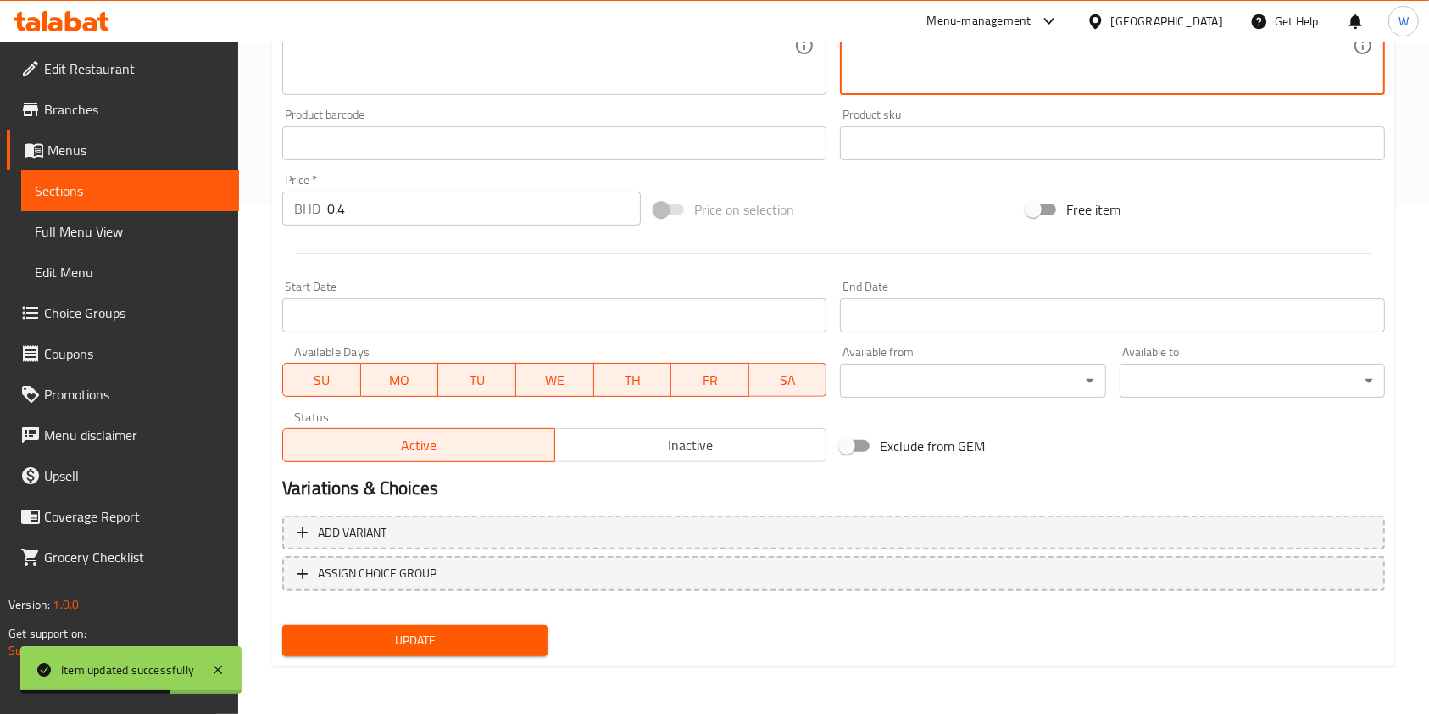
click at [421, 620] on div "Update" at bounding box center [415, 640] width 279 height 45
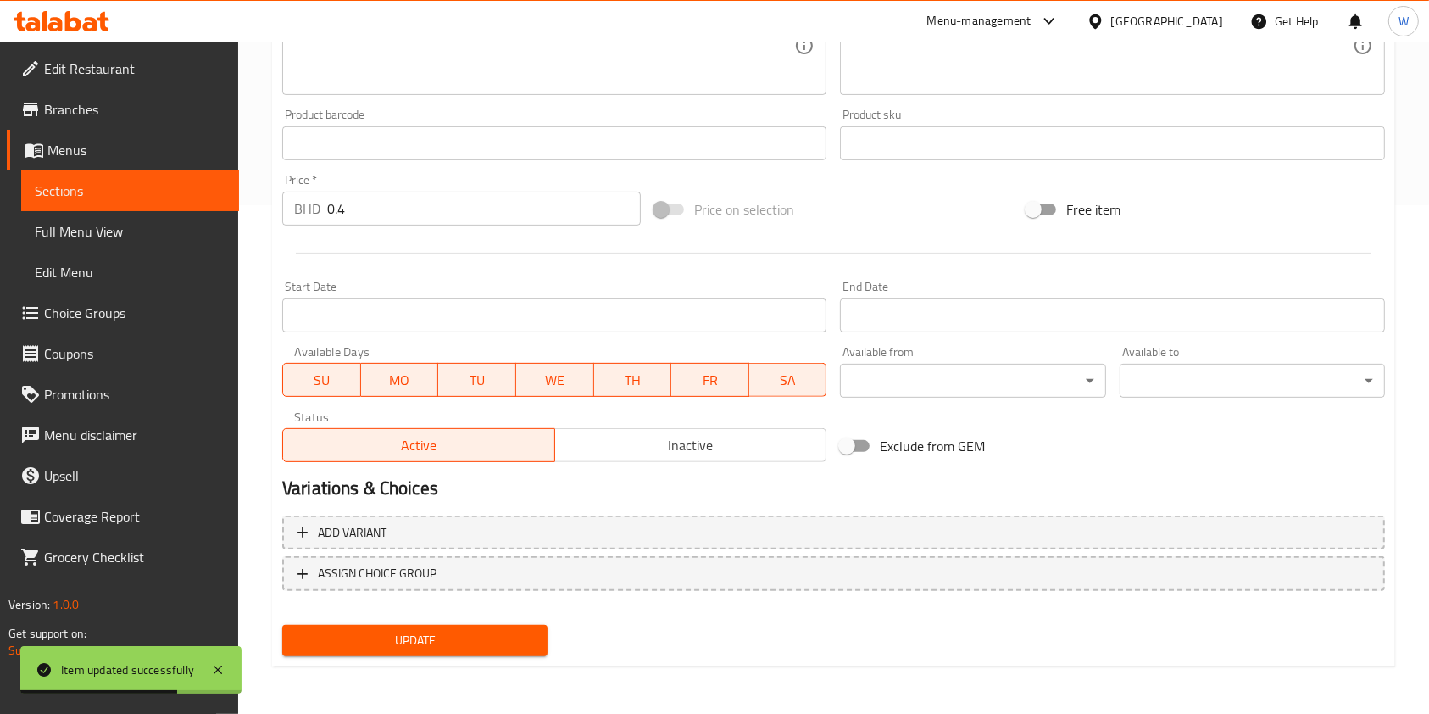
click at [421, 632] on span "Update" at bounding box center [415, 640] width 238 height 21
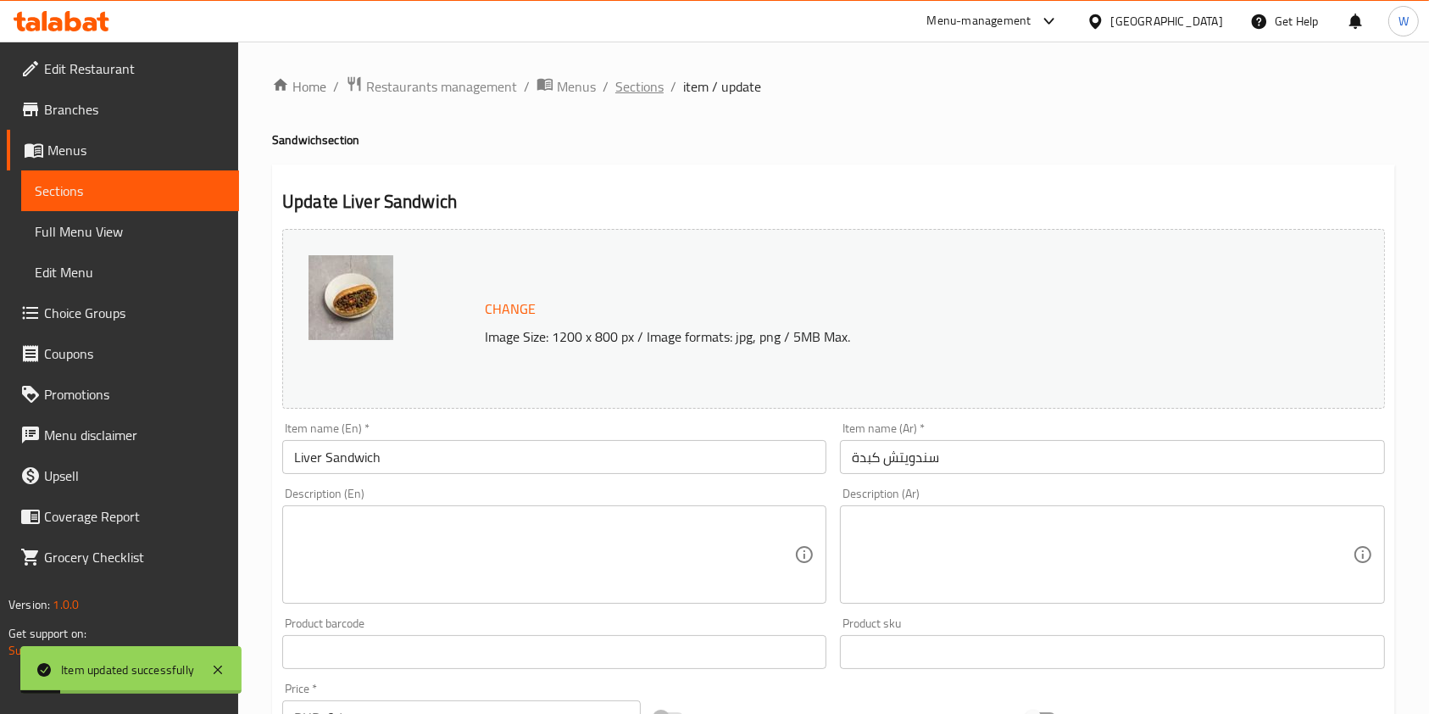
click at [648, 79] on span "Sections" at bounding box center [639, 86] width 48 height 20
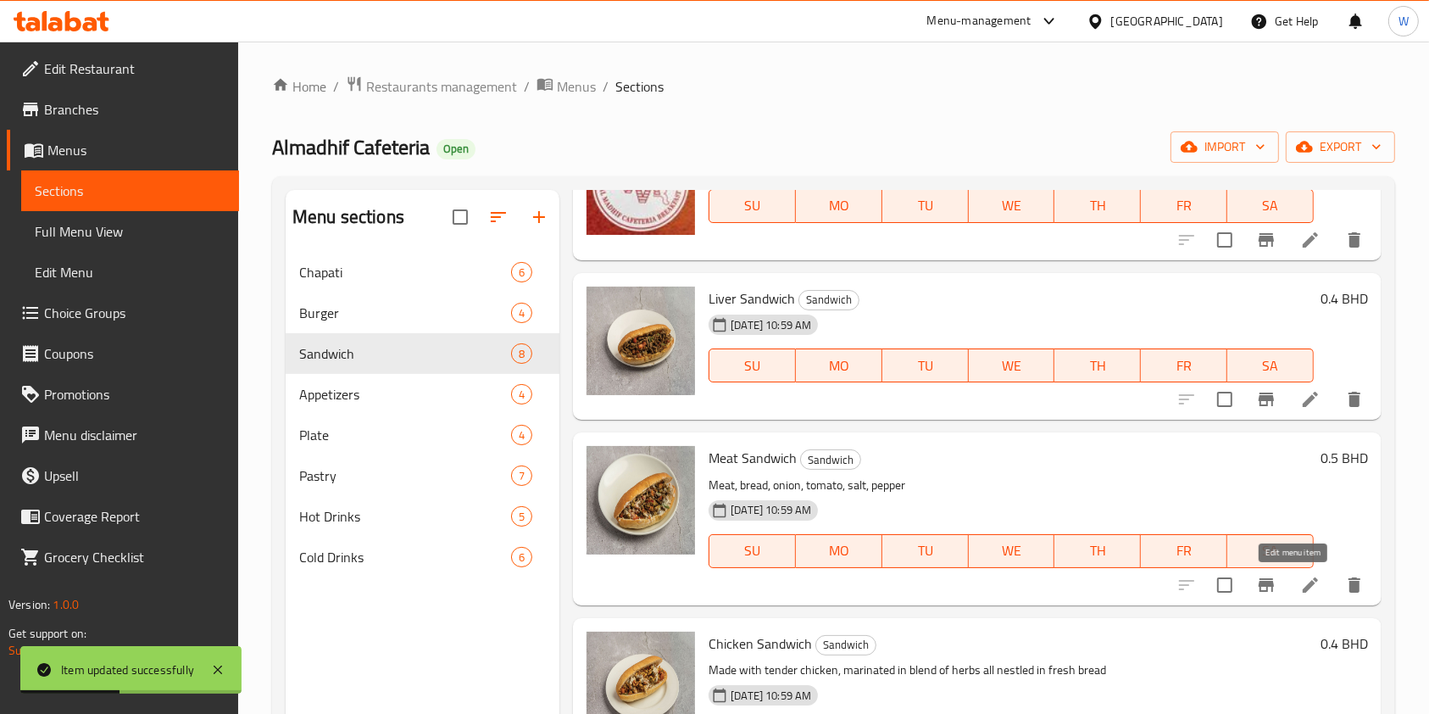
click at [1301, 581] on icon at bounding box center [1311, 585] width 20 height 20
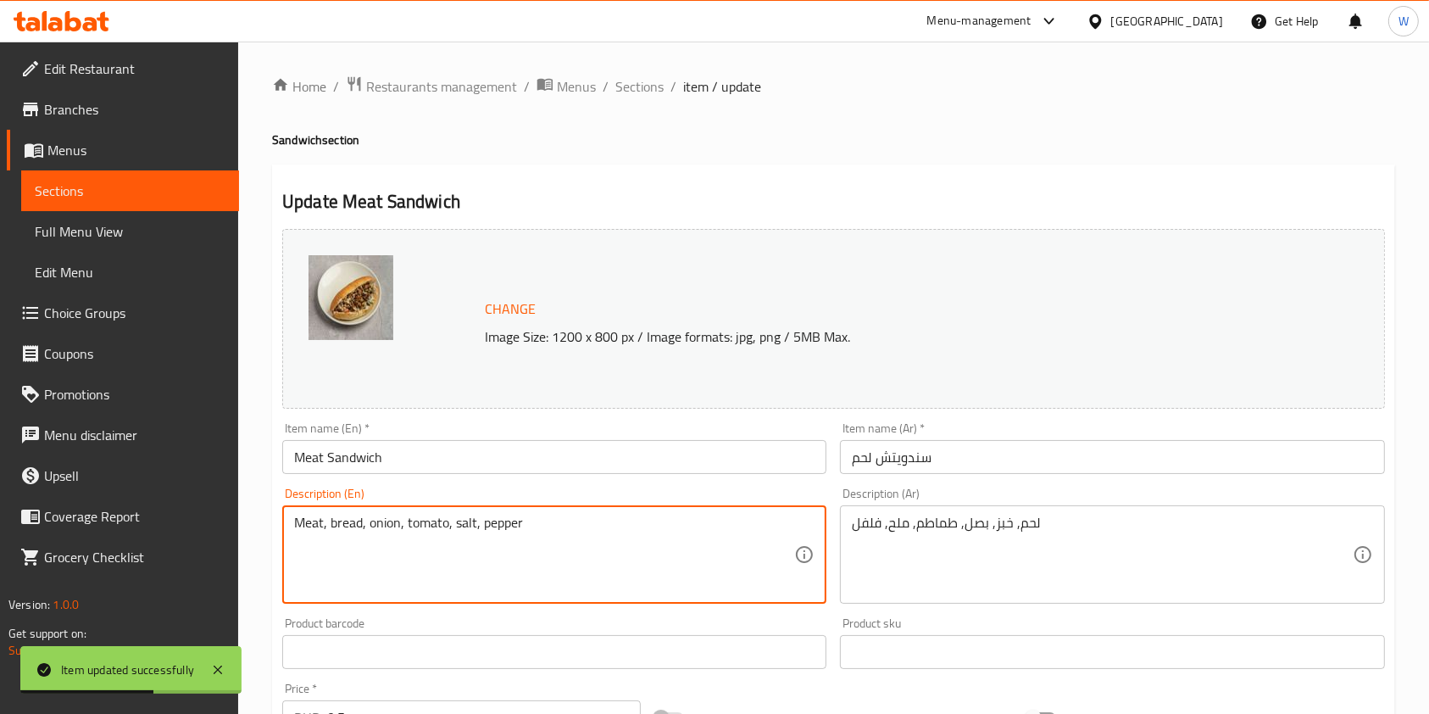
click at [563, 524] on textarea "Meat, bread, onion, tomato, salt, pepper" at bounding box center [544, 555] width 500 height 81
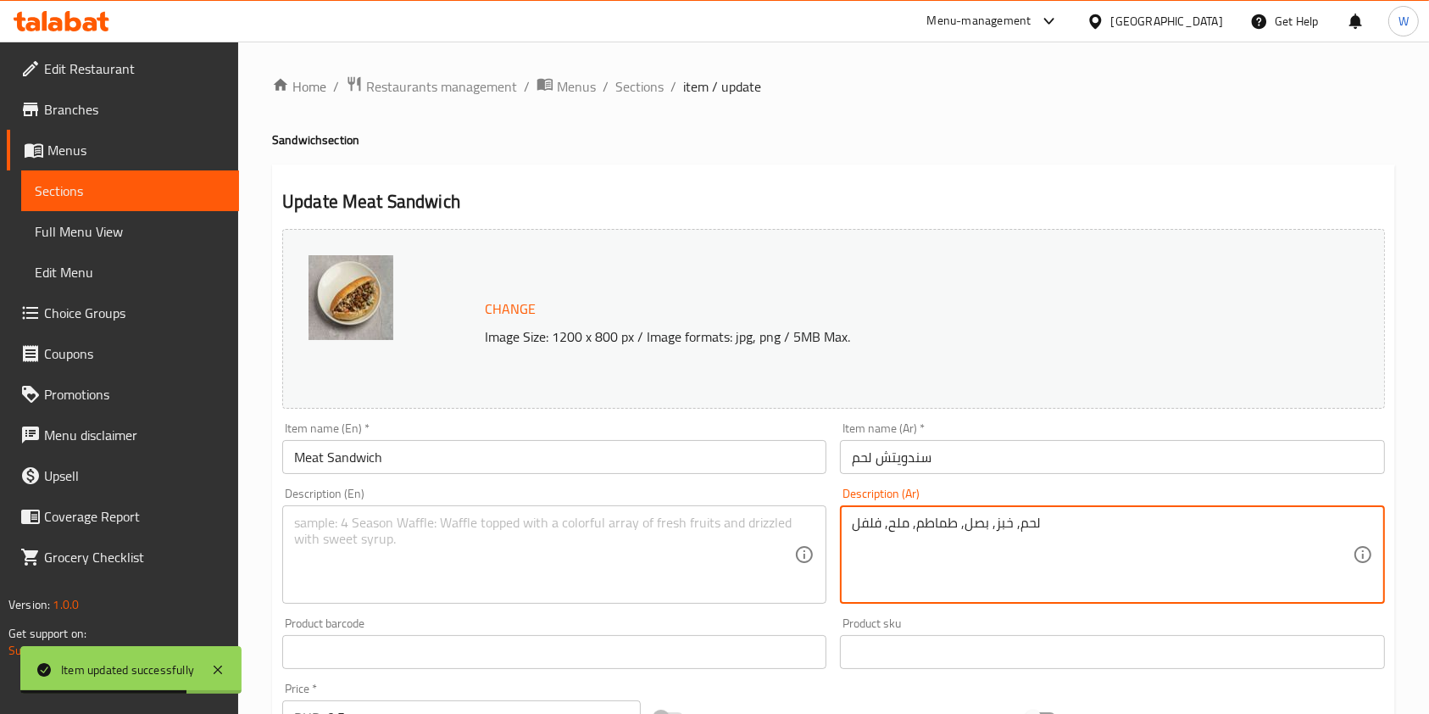
click at [929, 537] on textarea "لحم, خبز, بصل, طماطم, ملح, فلفل" at bounding box center [1102, 555] width 500 height 81
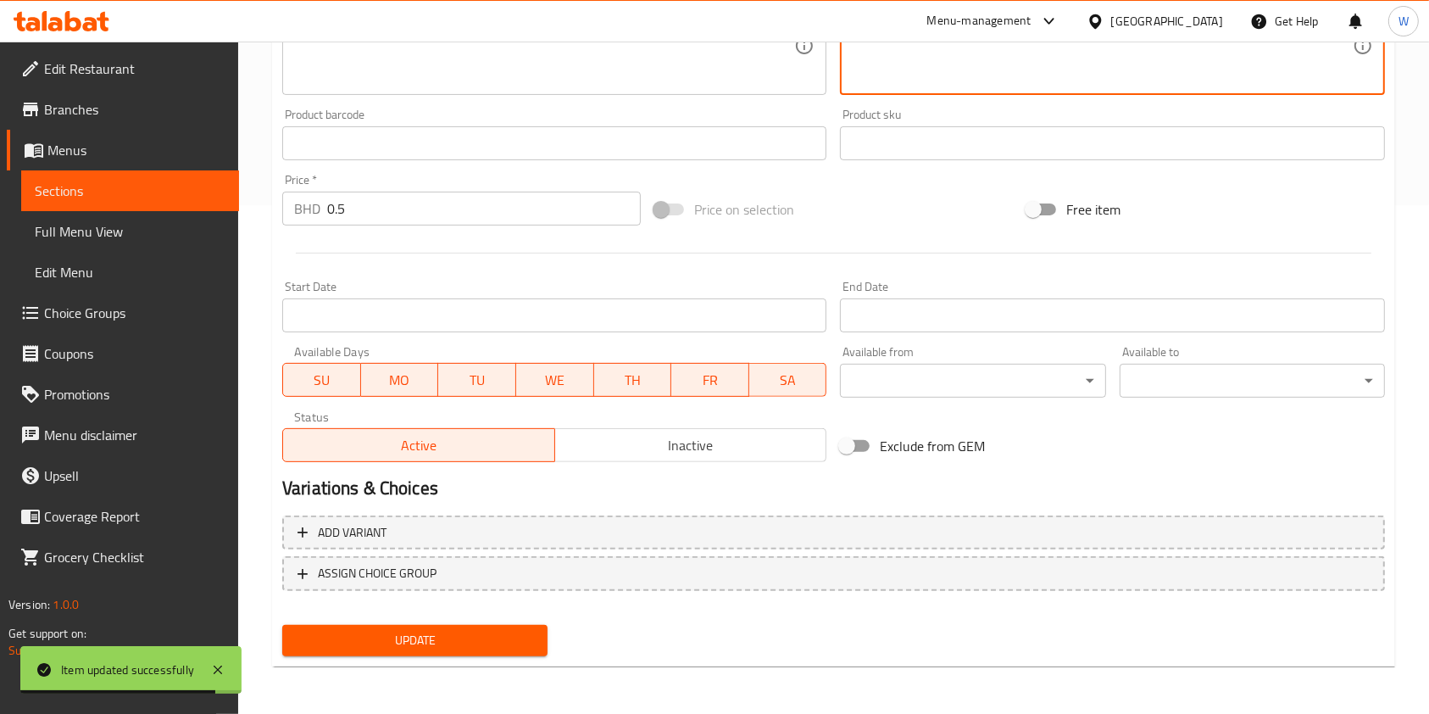
click at [452, 632] on span "Update" at bounding box center [415, 640] width 238 height 21
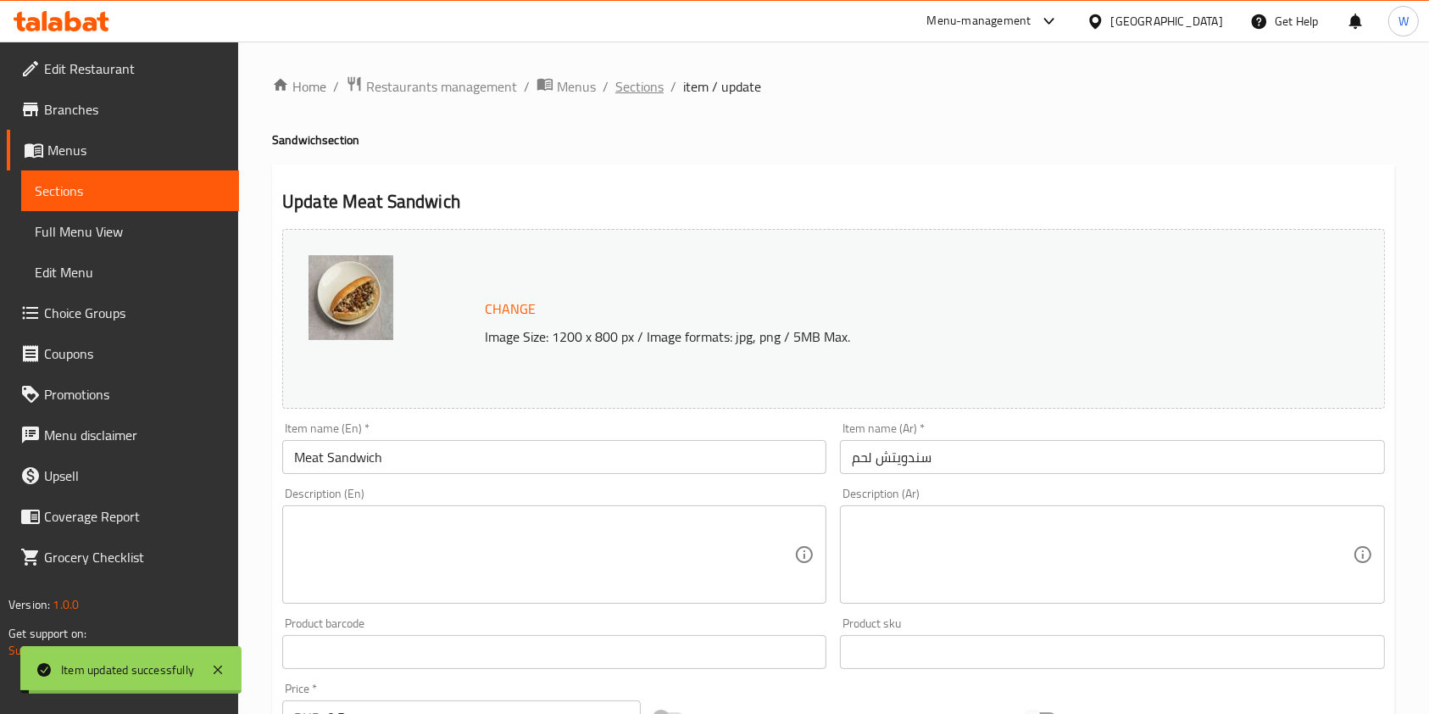
click at [644, 91] on span "Sections" at bounding box center [639, 86] width 48 height 20
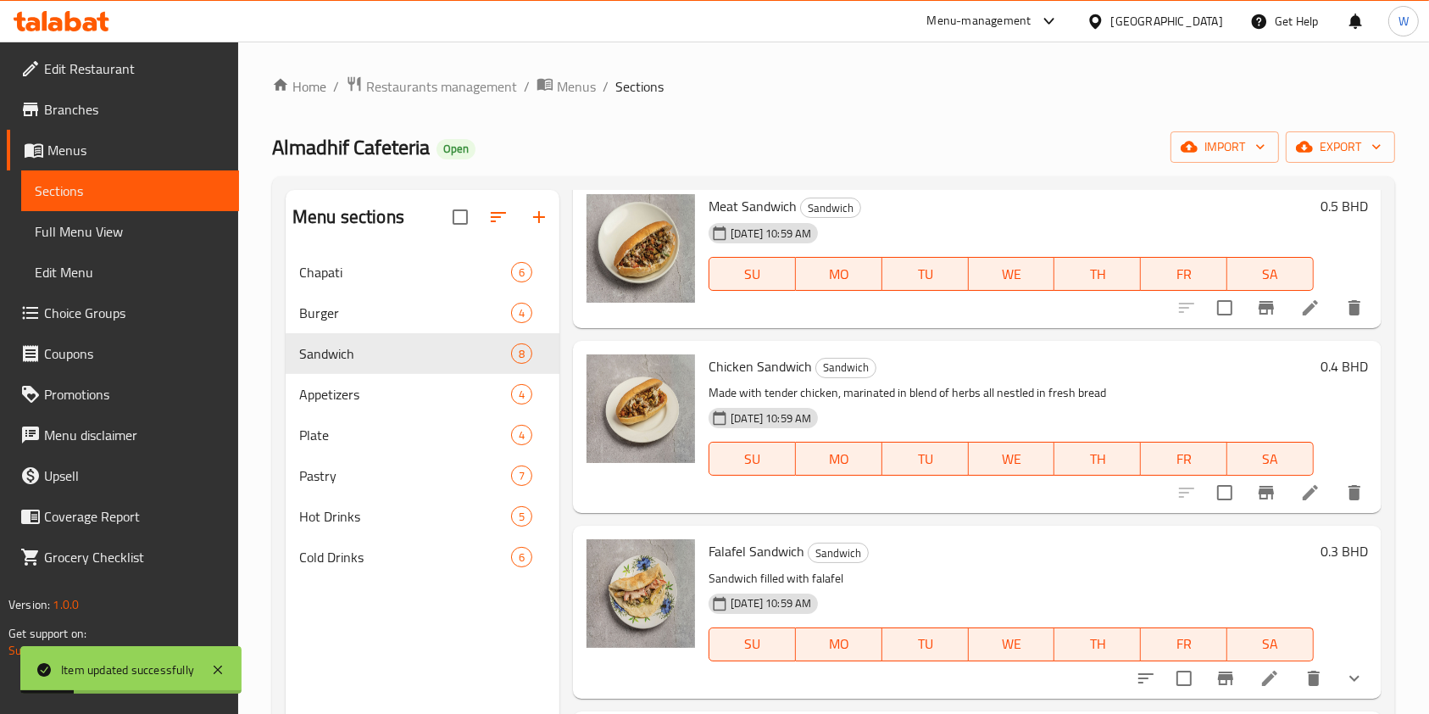
scroll to position [705, 0]
click at [1301, 492] on icon at bounding box center [1311, 492] width 20 height 20
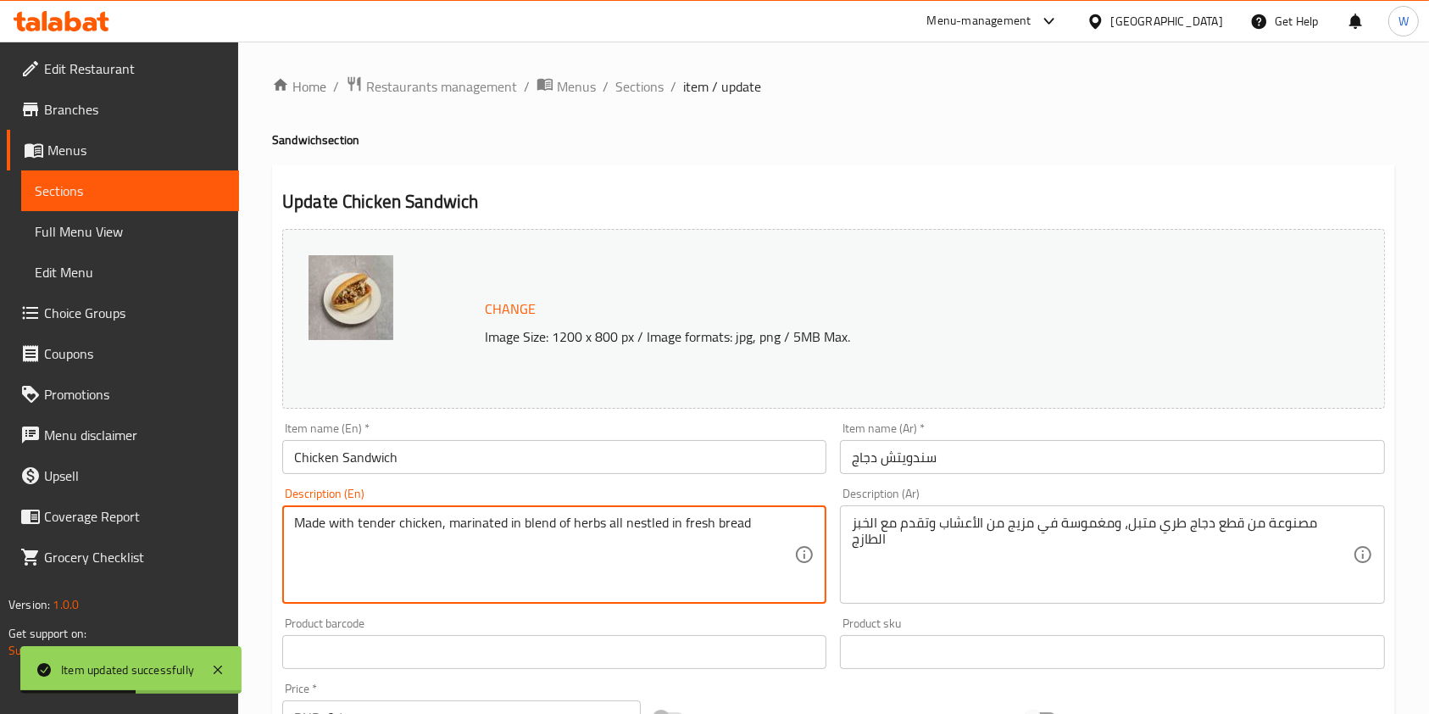
click at [454, 520] on textarea "Made with tender chicken, marinated in blend of herbs all nestled in fresh bread" at bounding box center [544, 555] width 500 height 81
click at [452, 520] on textarea "Made with tender chicken, marinated in blend of herbs all nestled in fresh bread" at bounding box center [544, 555] width 500 height 81
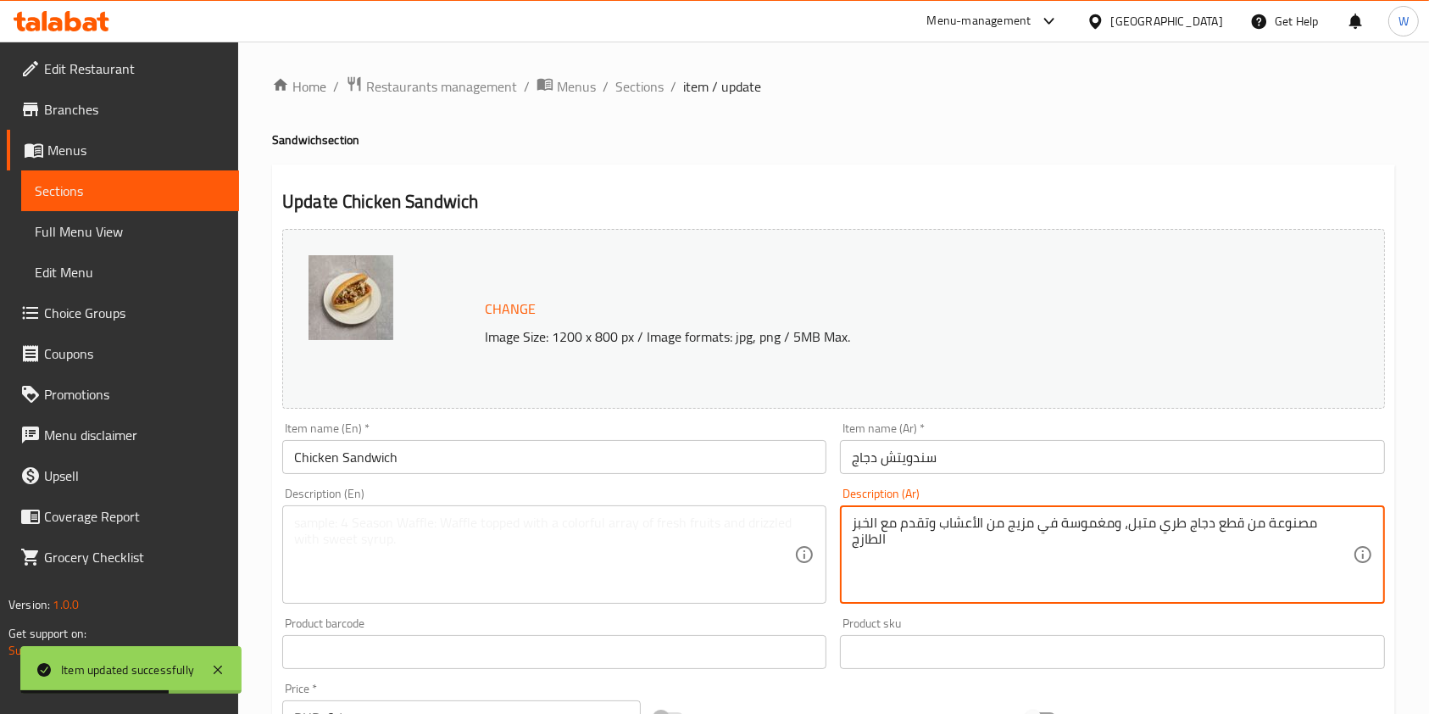
click at [1007, 515] on textarea "مصنوعة من قطع دجاج طري متبل، ومغموسة في مزيج من الأعشاب وتقدم مع الخبز الطازج" at bounding box center [1102, 555] width 500 height 81
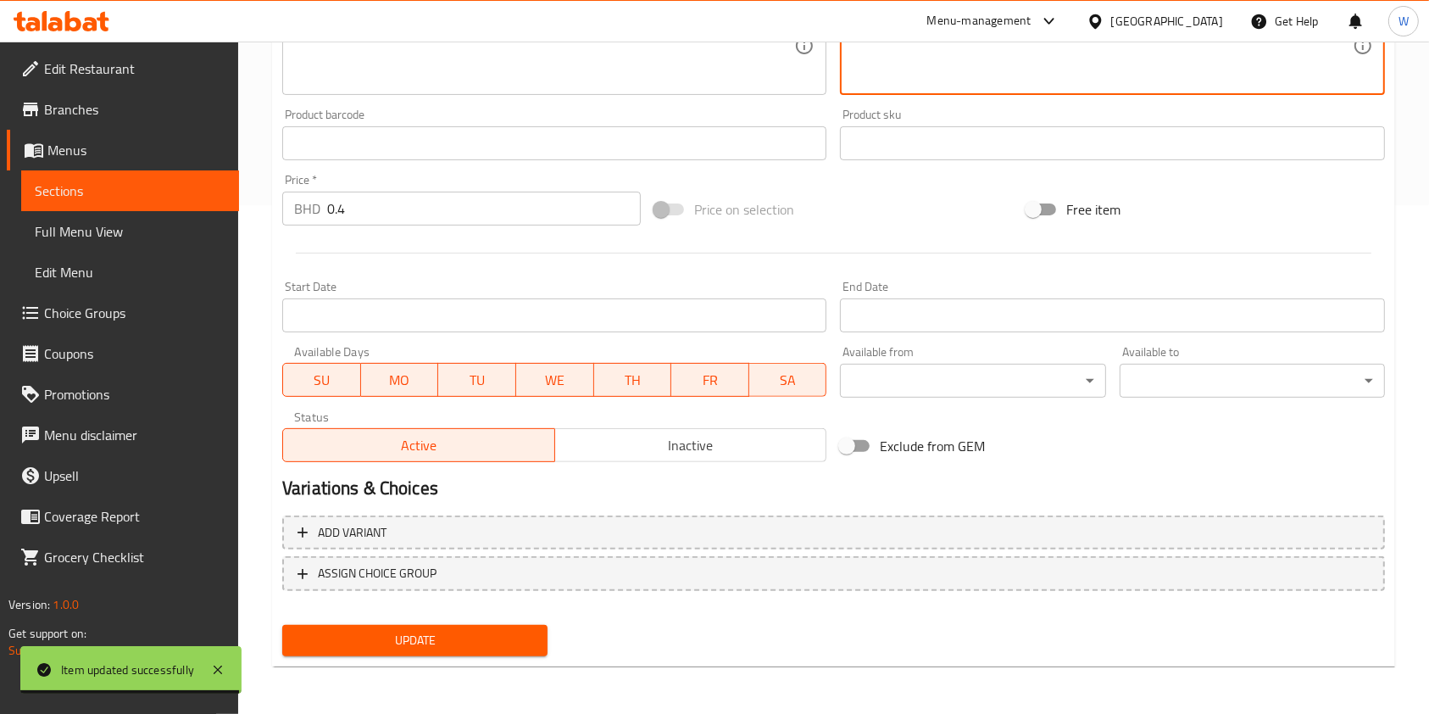
click at [487, 639] on span "Update" at bounding box center [415, 640] width 238 height 21
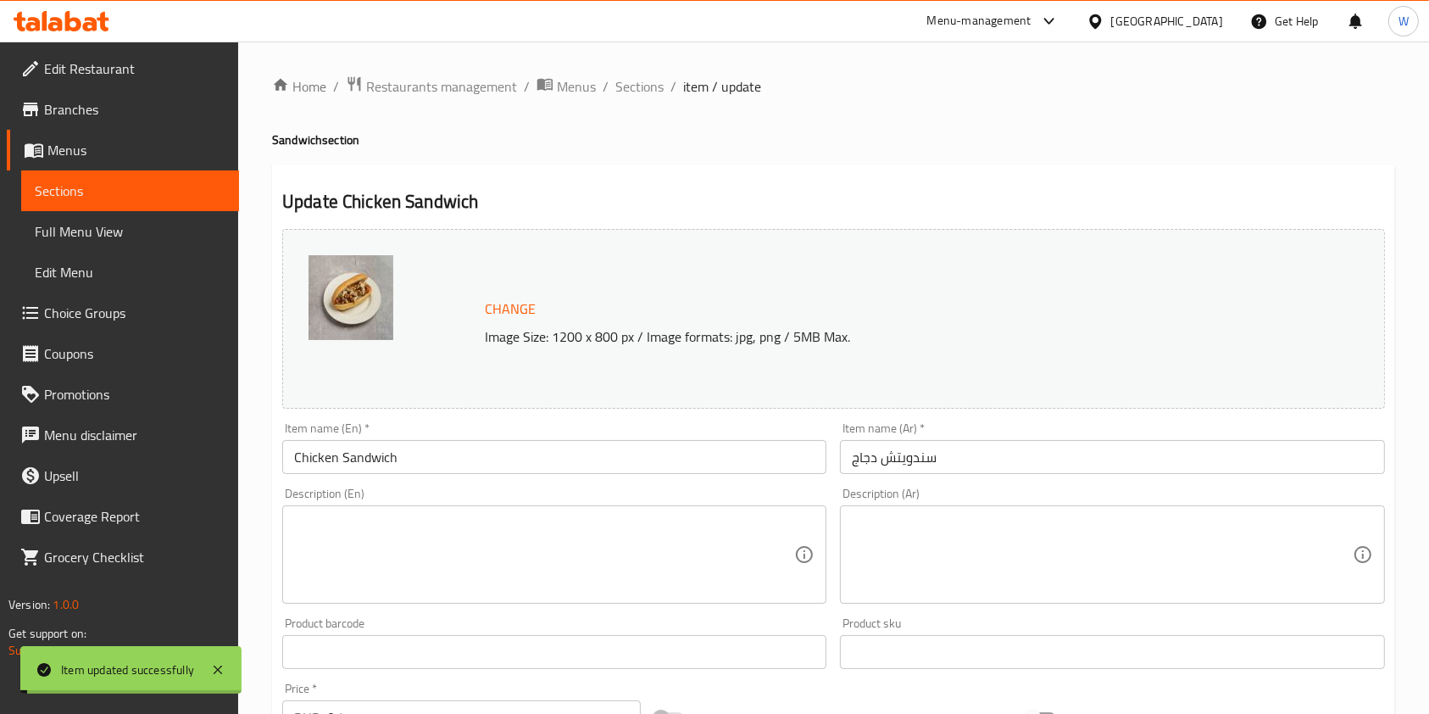
click at [642, 85] on span "Sections" at bounding box center [639, 86] width 48 height 20
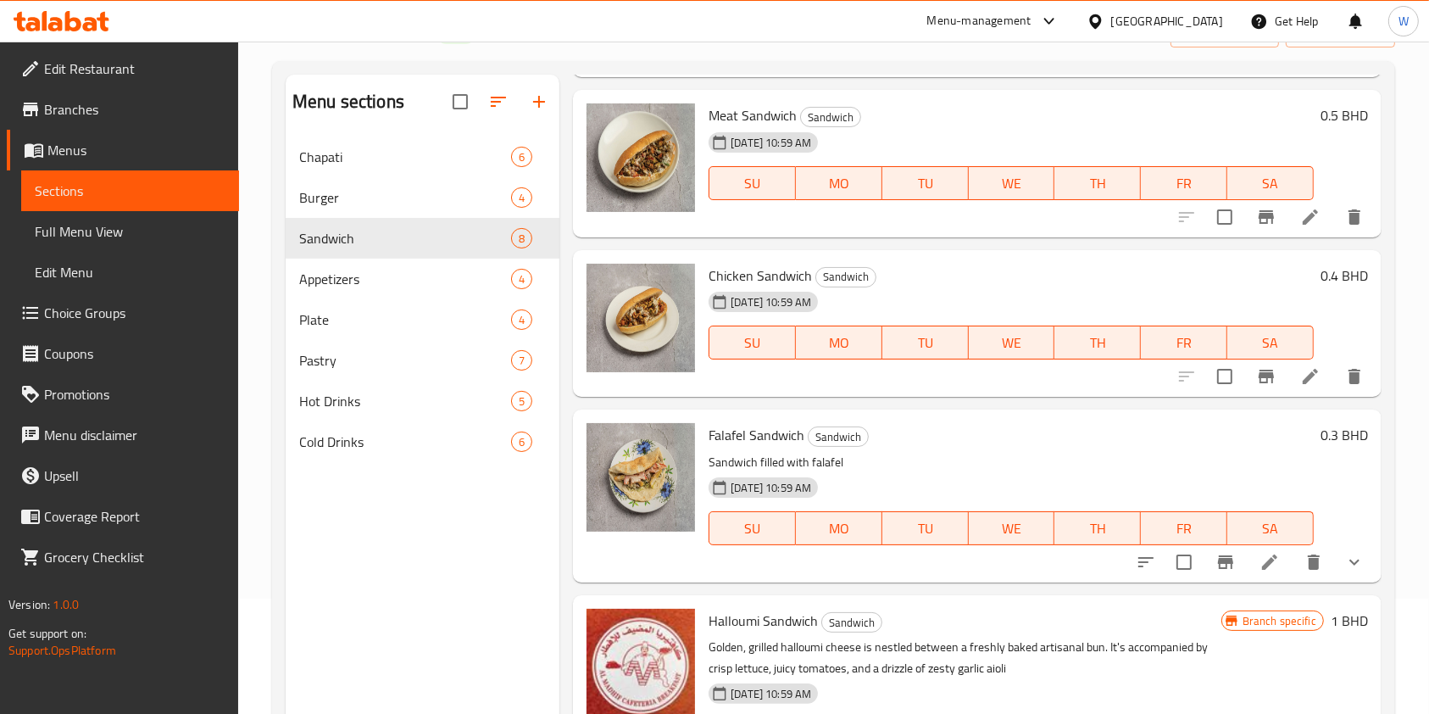
scroll to position [237, 0]
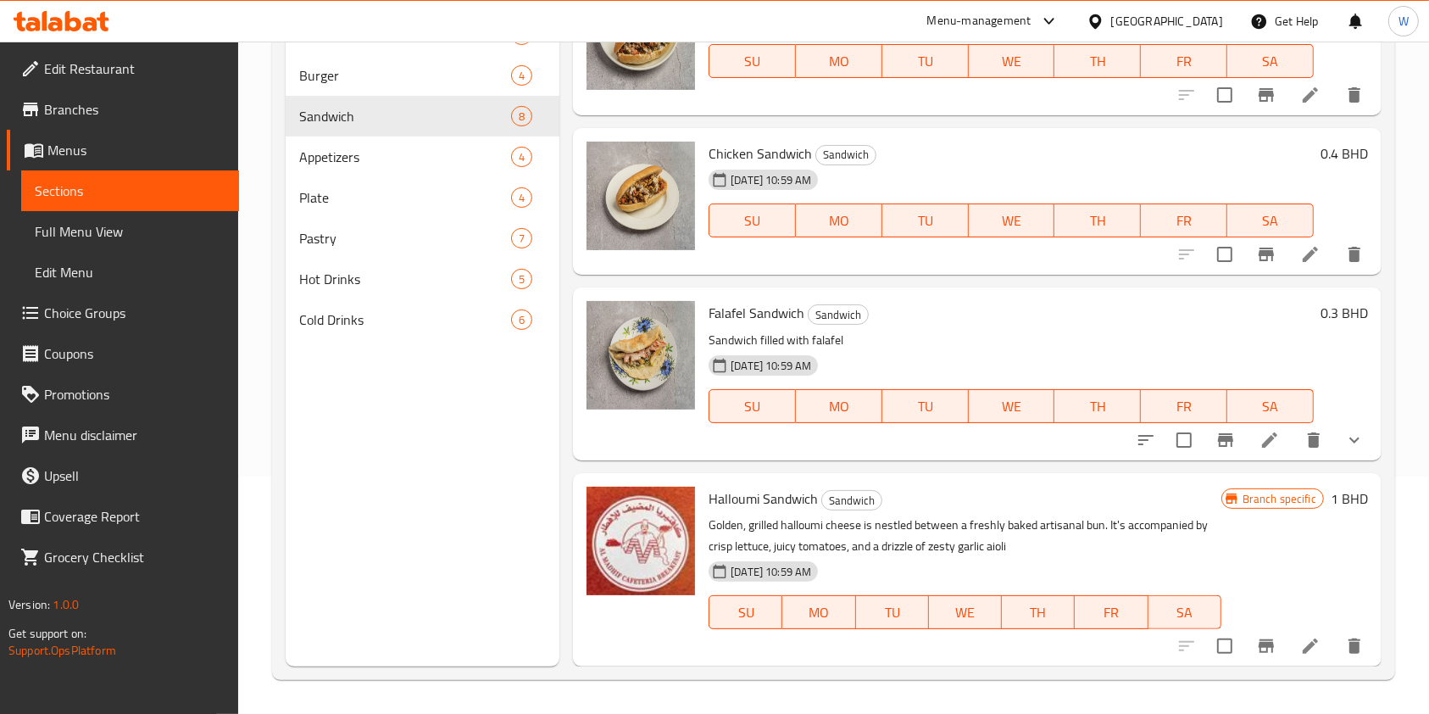
click at [1261, 431] on icon at bounding box center [1270, 440] width 20 height 20
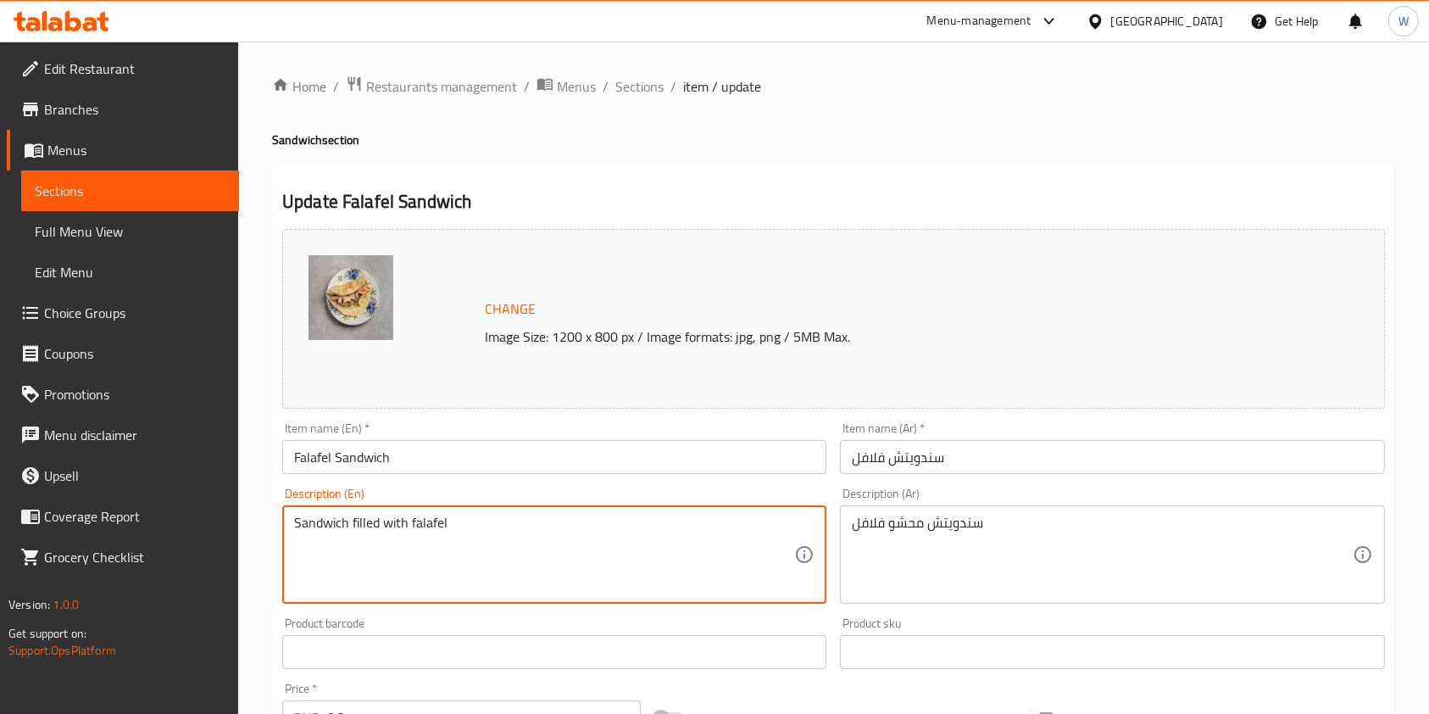
click at [502, 527] on textarea "Sandwich filled with falafel" at bounding box center [544, 555] width 500 height 81
click at [895, 532] on textarea "سندويتش محشو فلافل" at bounding box center [1102, 555] width 500 height 81
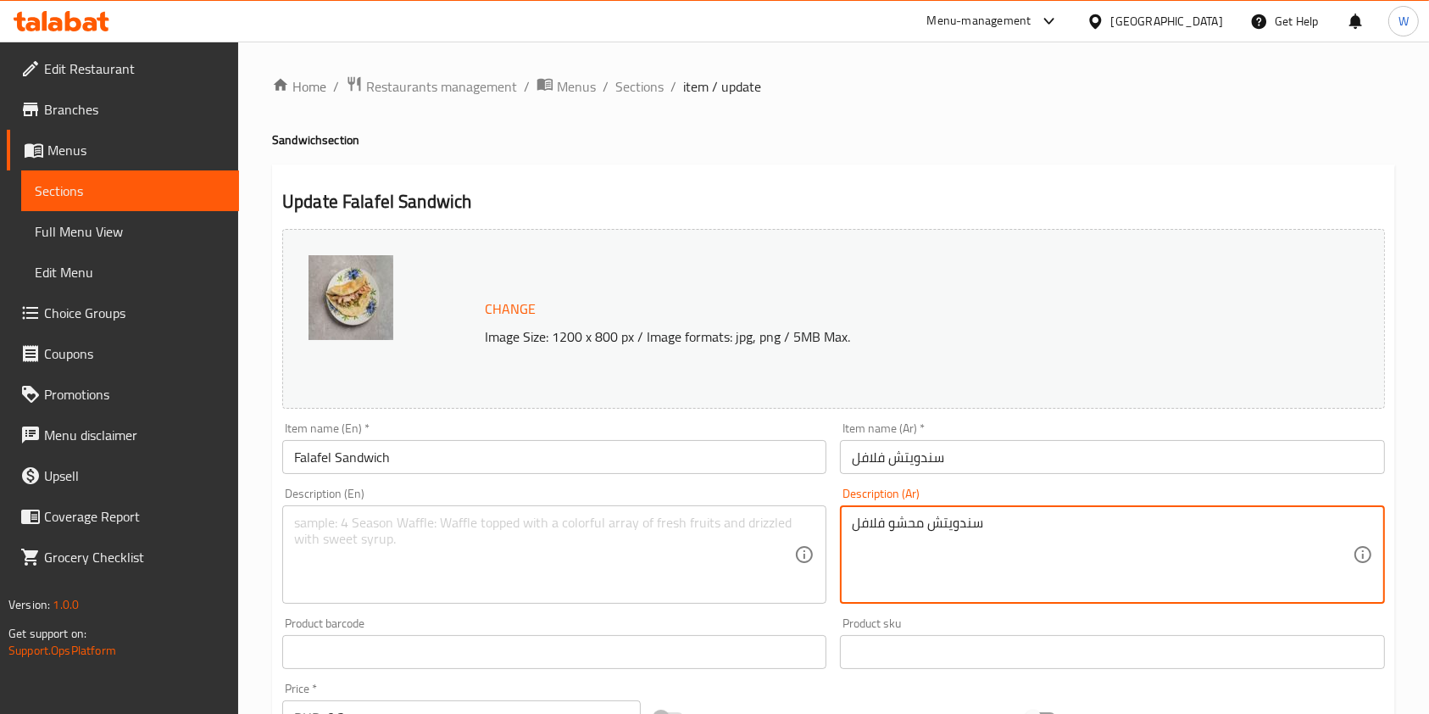
click at [895, 532] on textarea "سندويتش محشو فلافل" at bounding box center [1102, 555] width 500 height 81
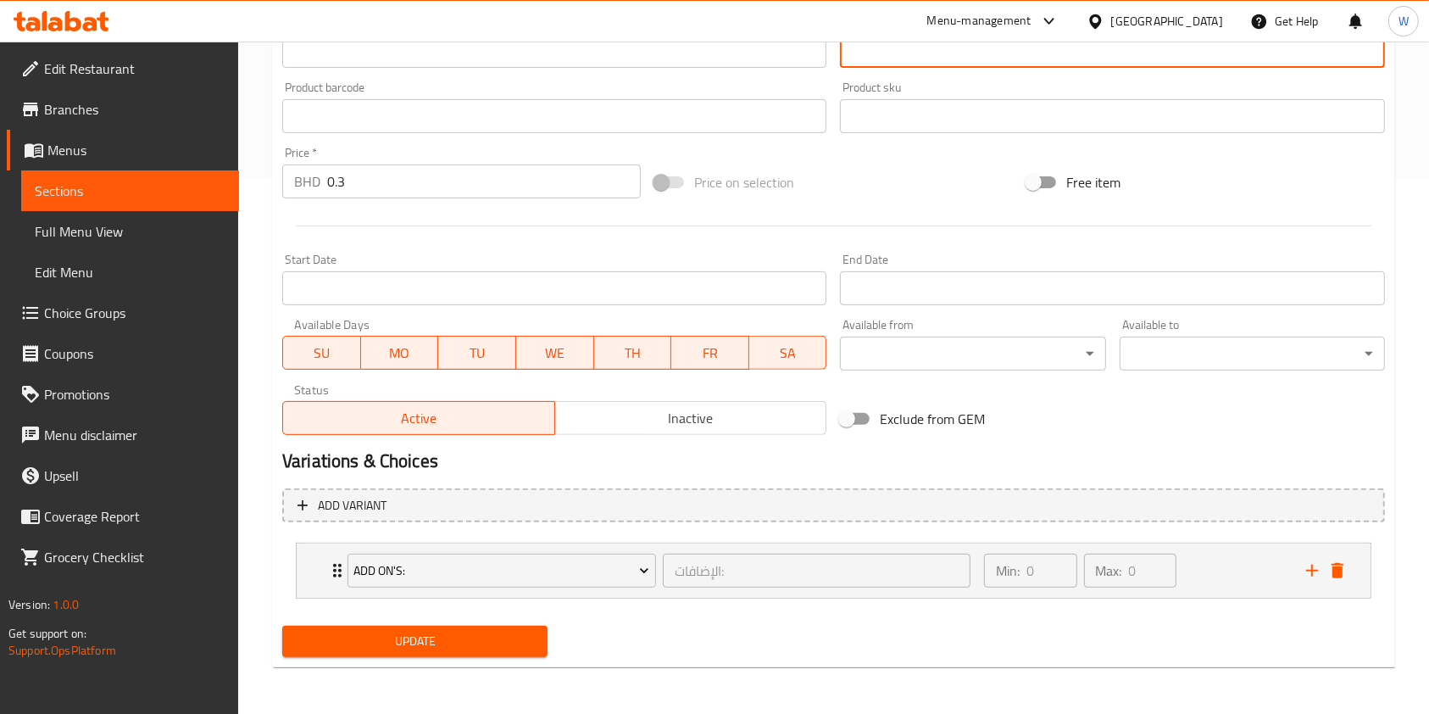
click at [516, 644] on span "Update" at bounding box center [415, 641] width 238 height 21
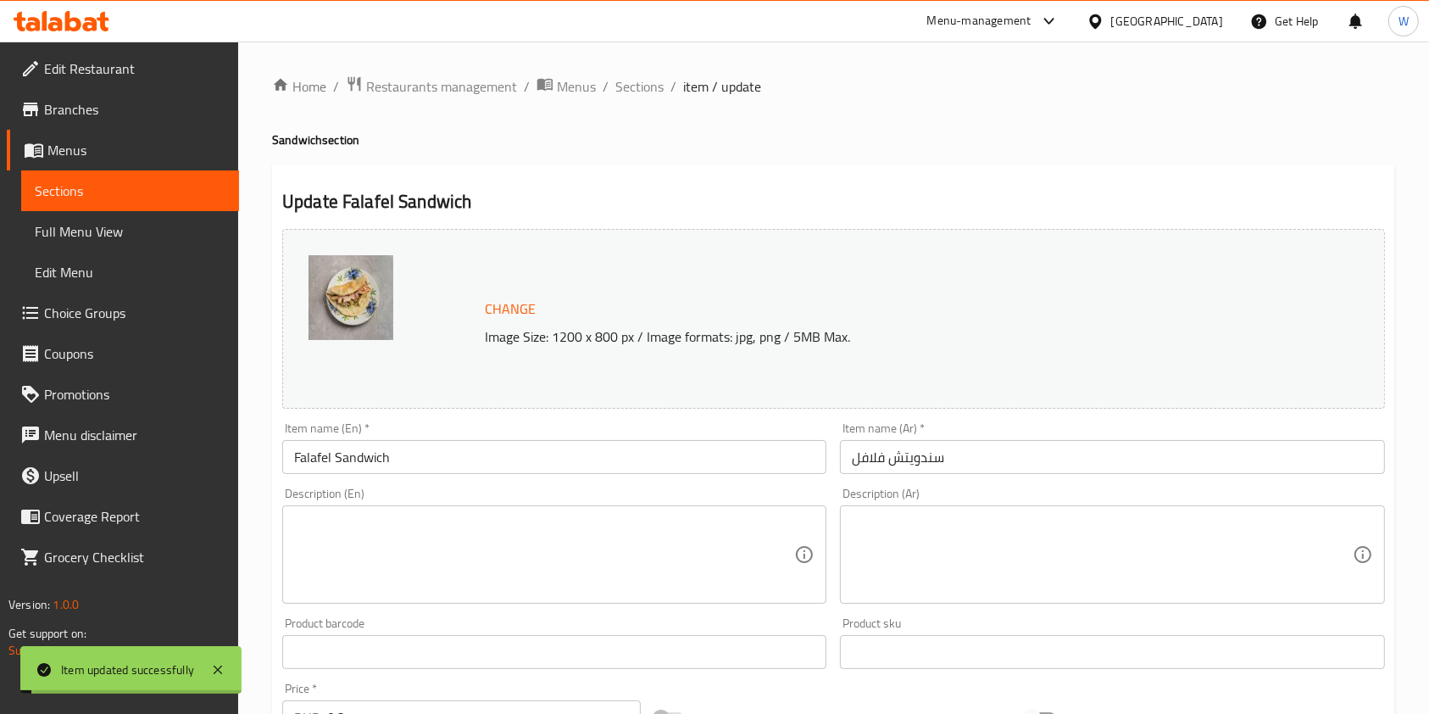
drag, startPoint x: 647, startPoint y: 89, endPoint x: 649, endPoint y: 105, distance: 16.3
click at [646, 89] on span "Sections" at bounding box center [639, 86] width 48 height 20
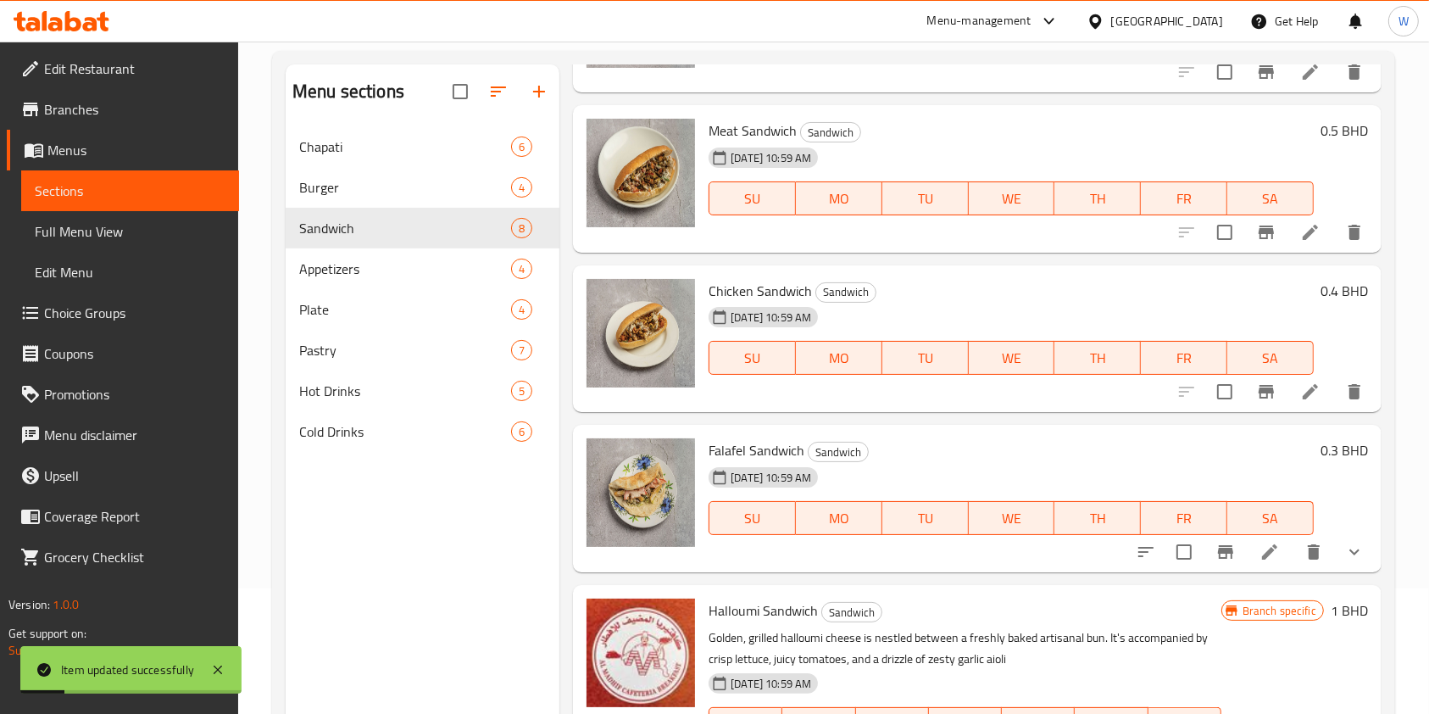
scroll to position [237, 0]
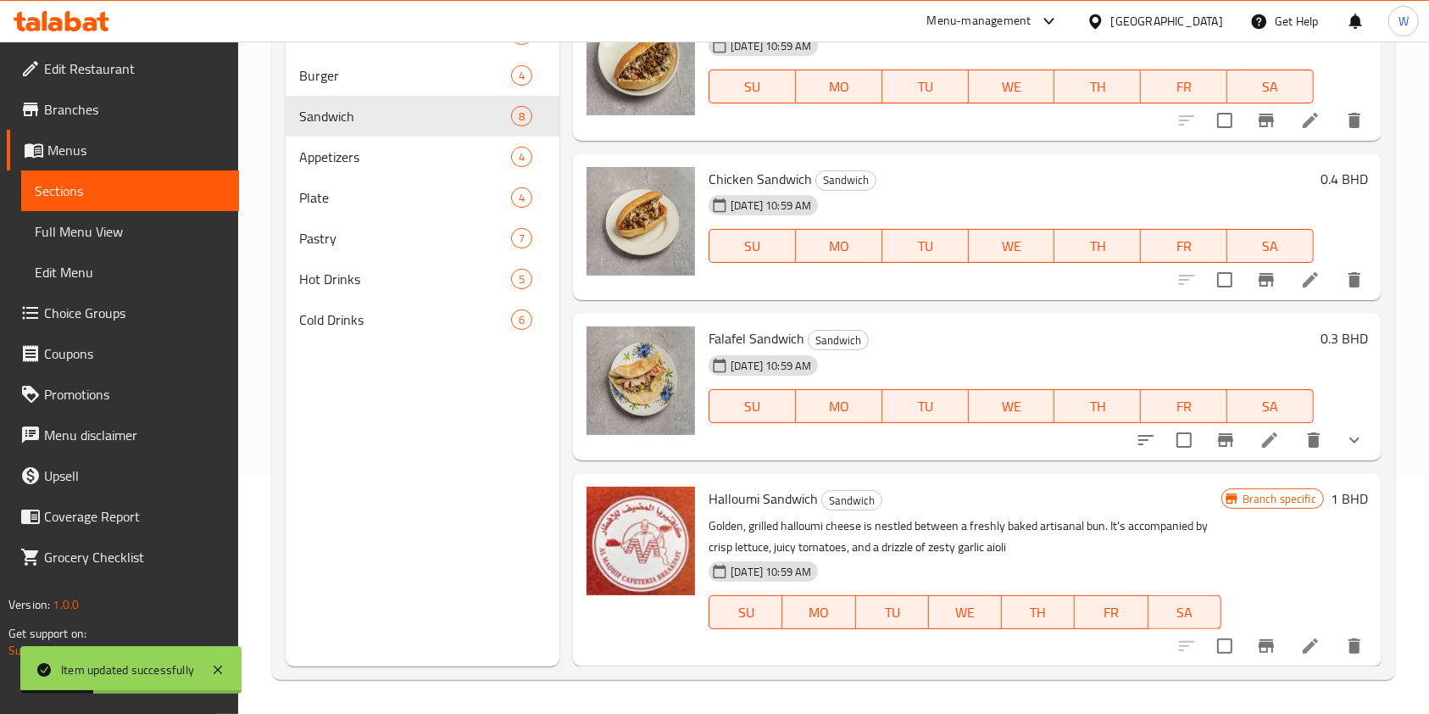
click at [1303, 641] on icon at bounding box center [1310, 645] width 15 height 15
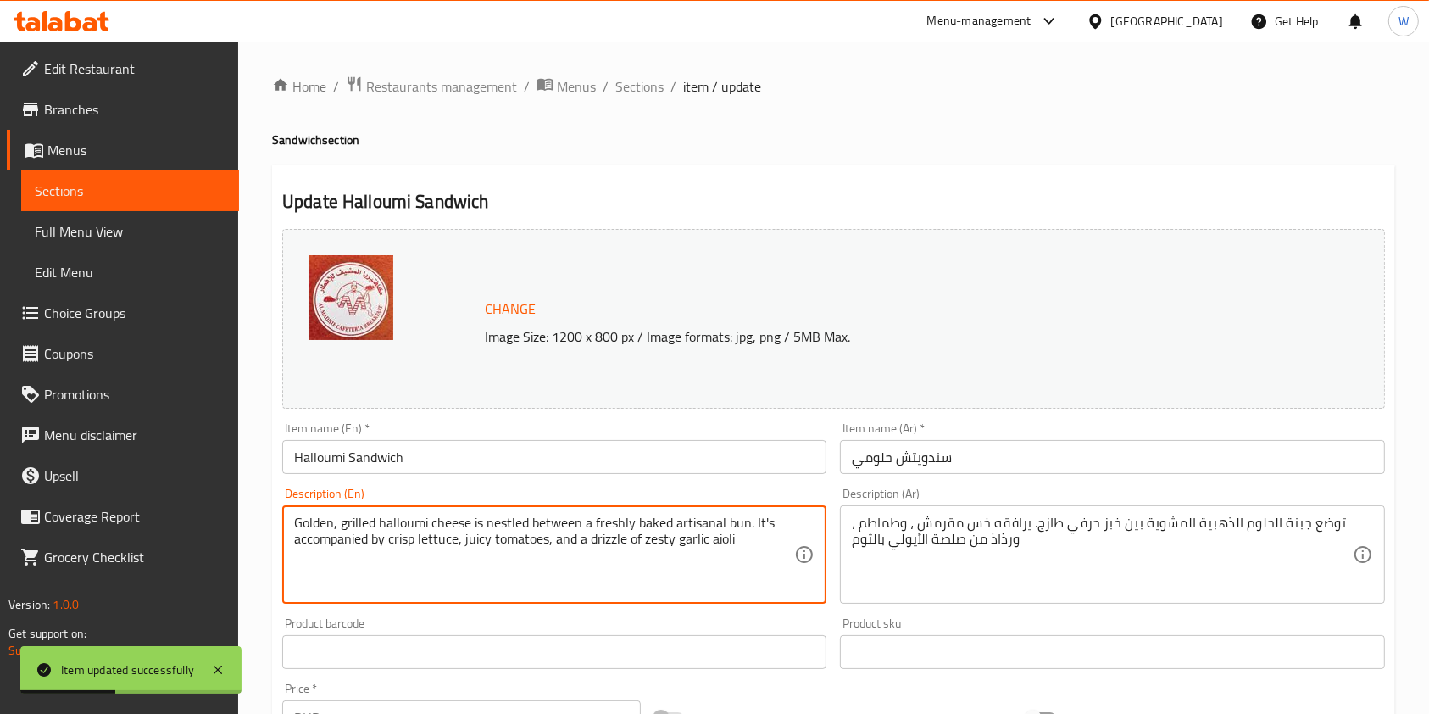
click at [488, 526] on textarea "Golden, grilled halloumi cheese is nestled between a freshly baked artisanal bu…" at bounding box center [544, 555] width 500 height 81
click at [947, 511] on div "توضع جبنة الحلوم الذهبية المشوية بين خبز حرفي طازج. يرافقه خس مقرمش ، وطماطم ، …" at bounding box center [1112, 554] width 544 height 98
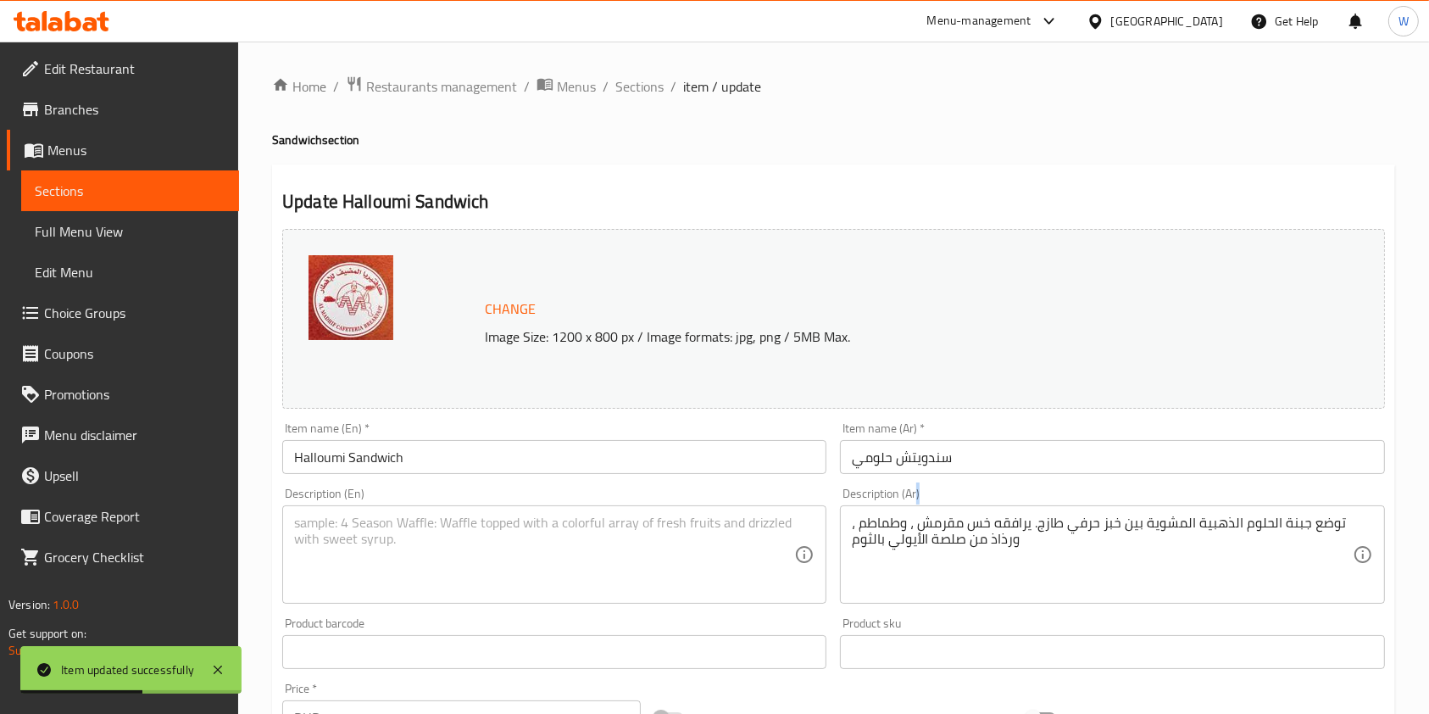
click at [947, 511] on div "توضع جبنة الحلوم الذهبية المشوية بين خبز حرفي طازج. يرافقه خس مقرمش ، وطماطم ، …" at bounding box center [1112, 554] width 544 height 98
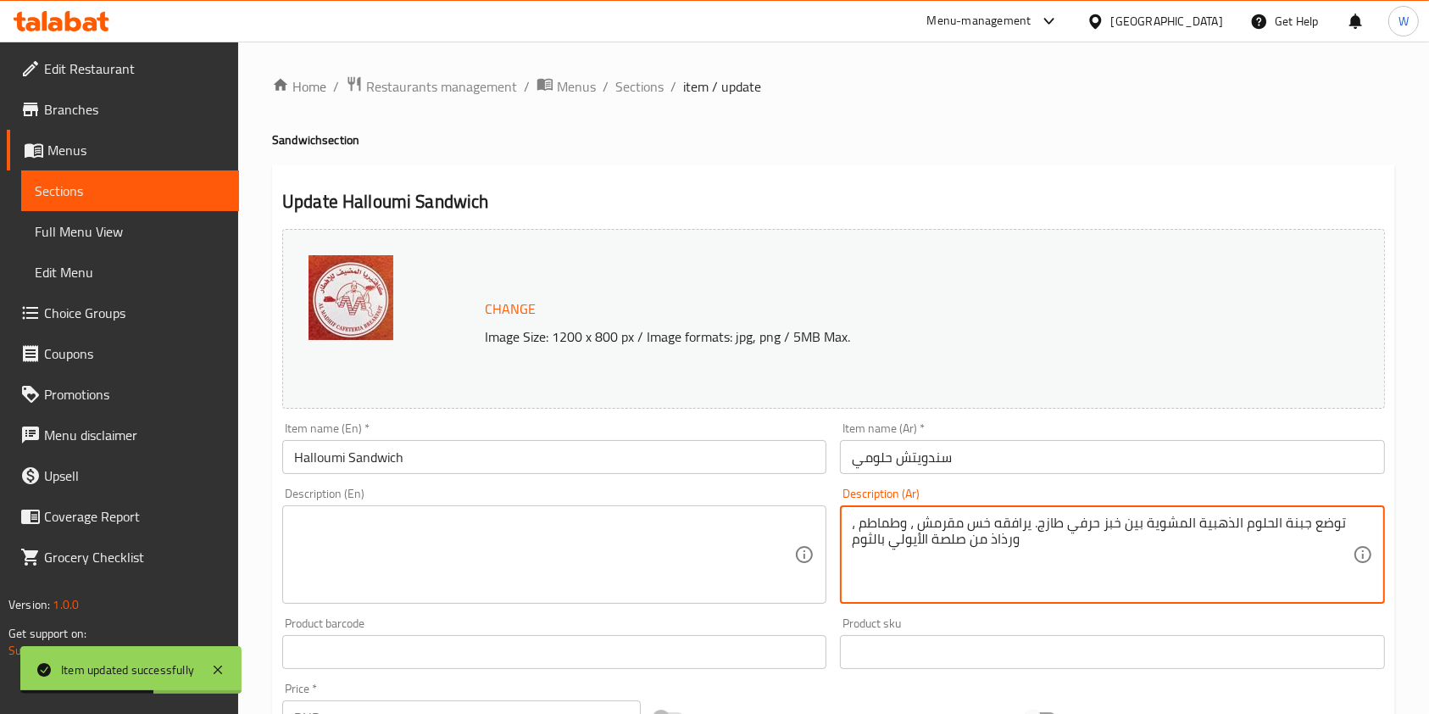
click at [947, 525] on textarea "توضع جبنة الحلوم الذهبية المشوية بين خبز حرفي طازج. يرافقه خس مقرمش ، وطماطم ، …" at bounding box center [1102, 555] width 500 height 81
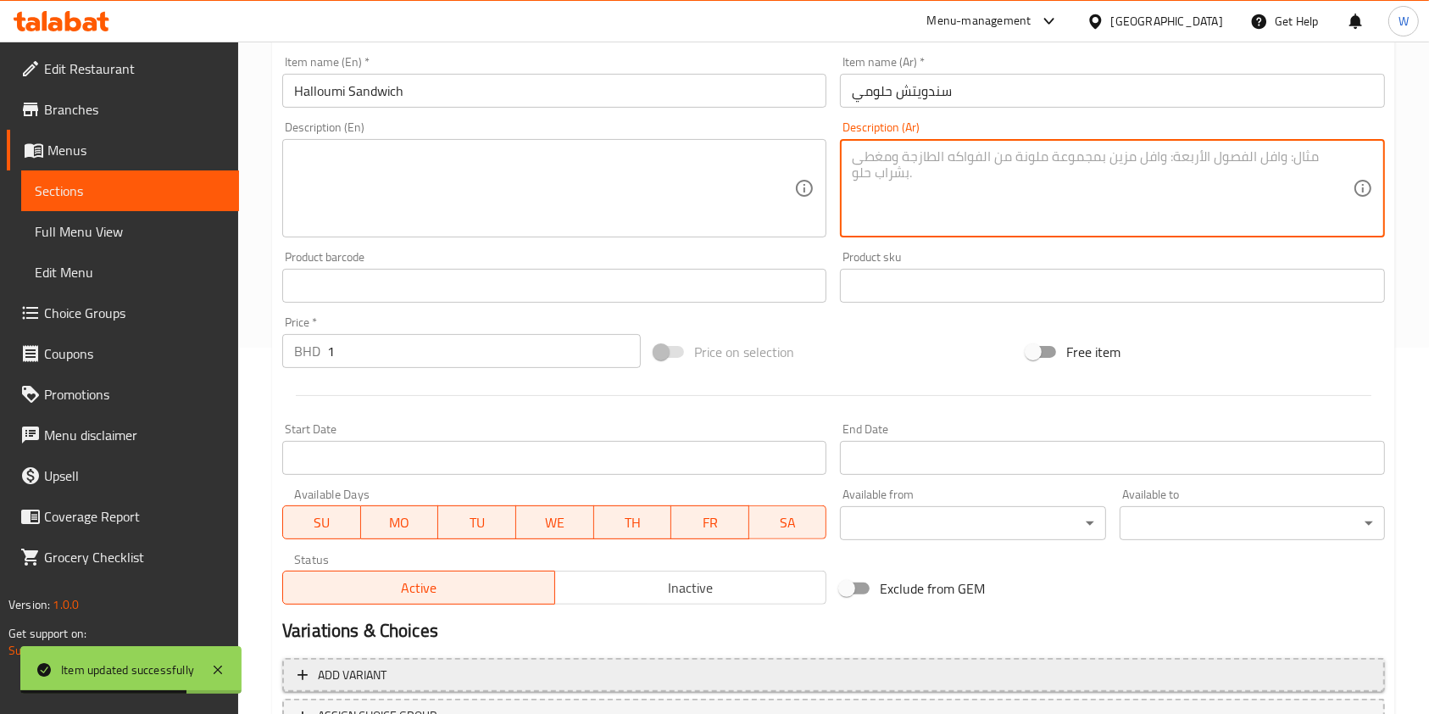
scroll to position [452, 0]
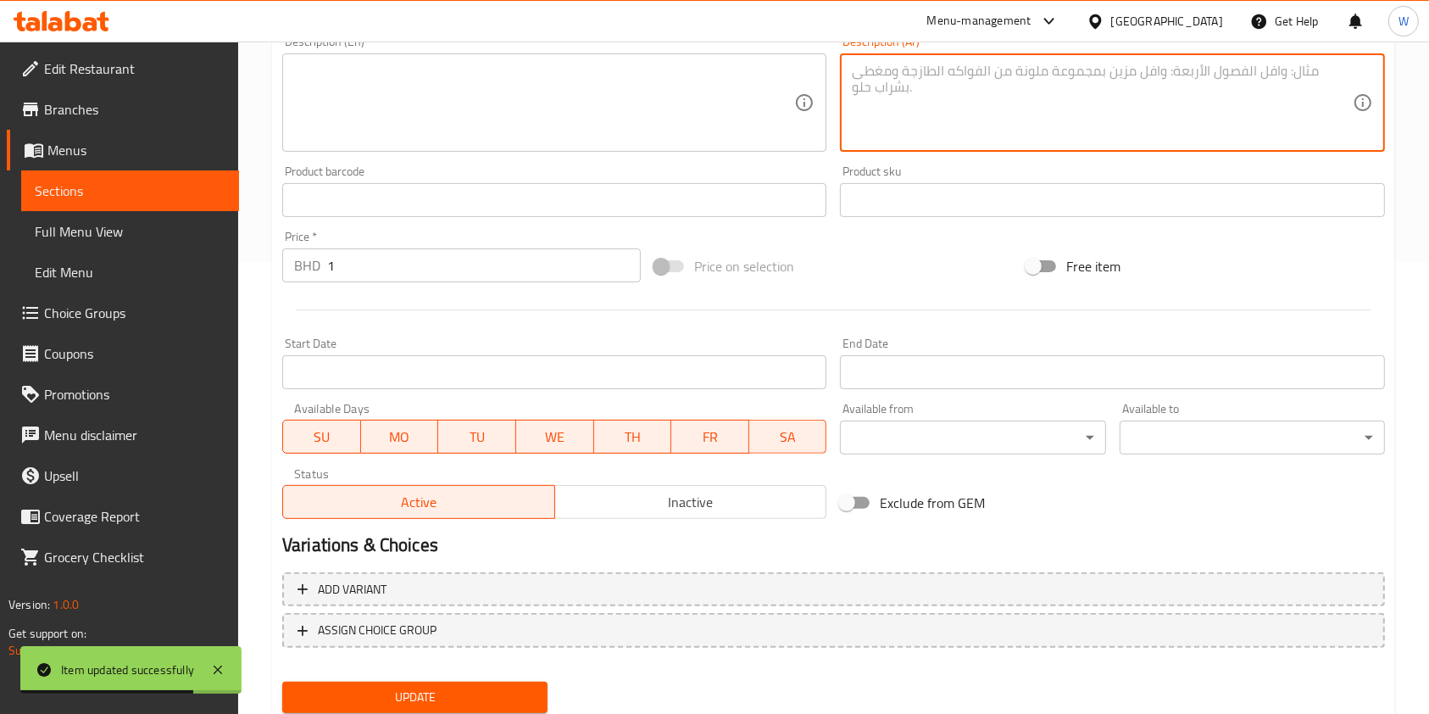
click at [479, 675] on div "Change Image Size: 1200 x 800 px / Image formats: jpg, png / 5MB Max. Item name…" at bounding box center [834, 245] width 1117 height 950
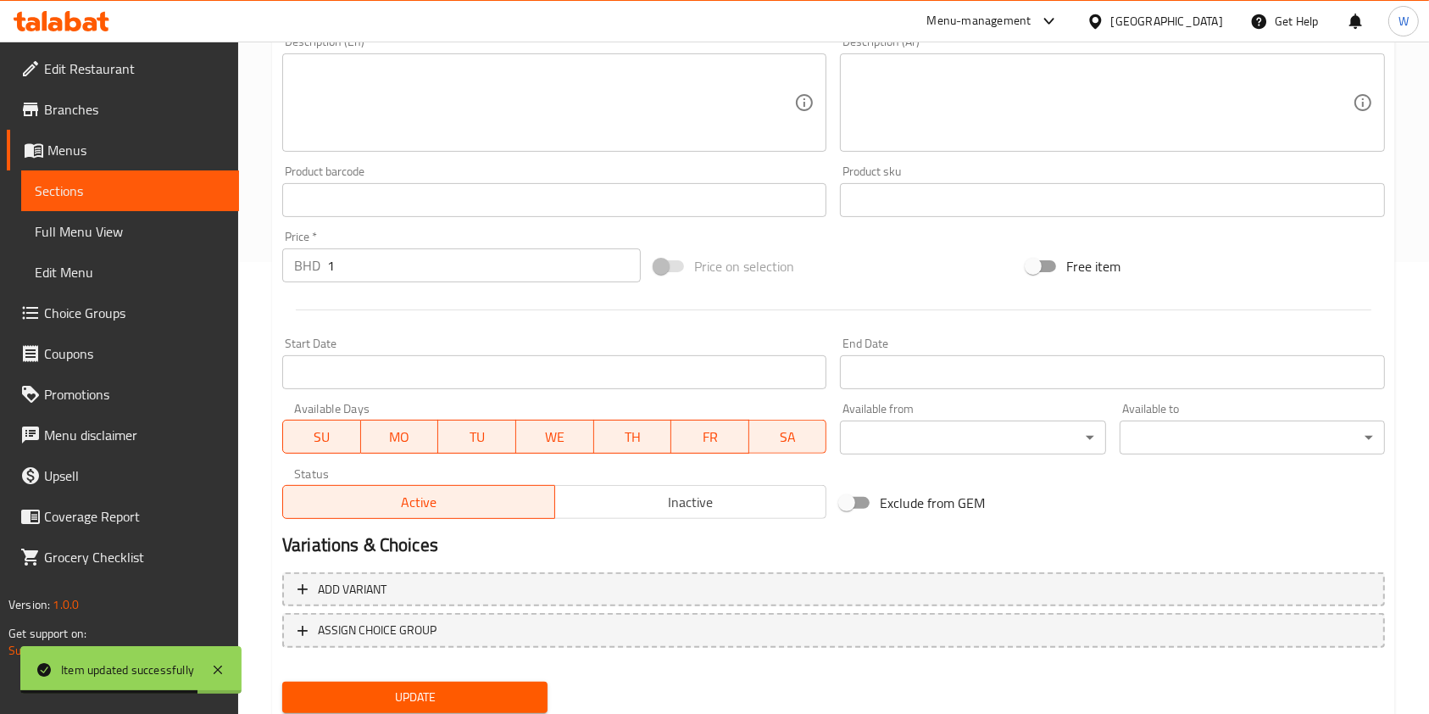
click at [477, 688] on span "Update" at bounding box center [415, 697] width 238 height 21
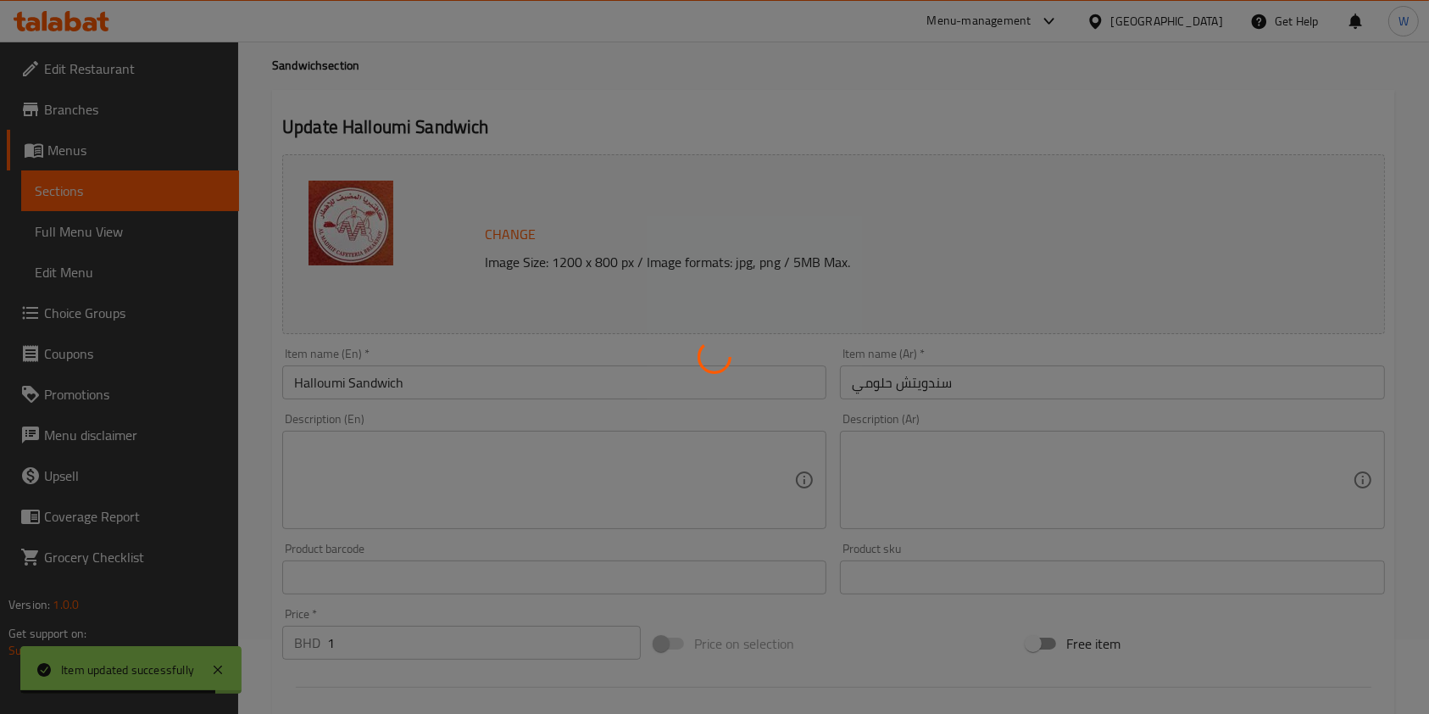
scroll to position [0, 0]
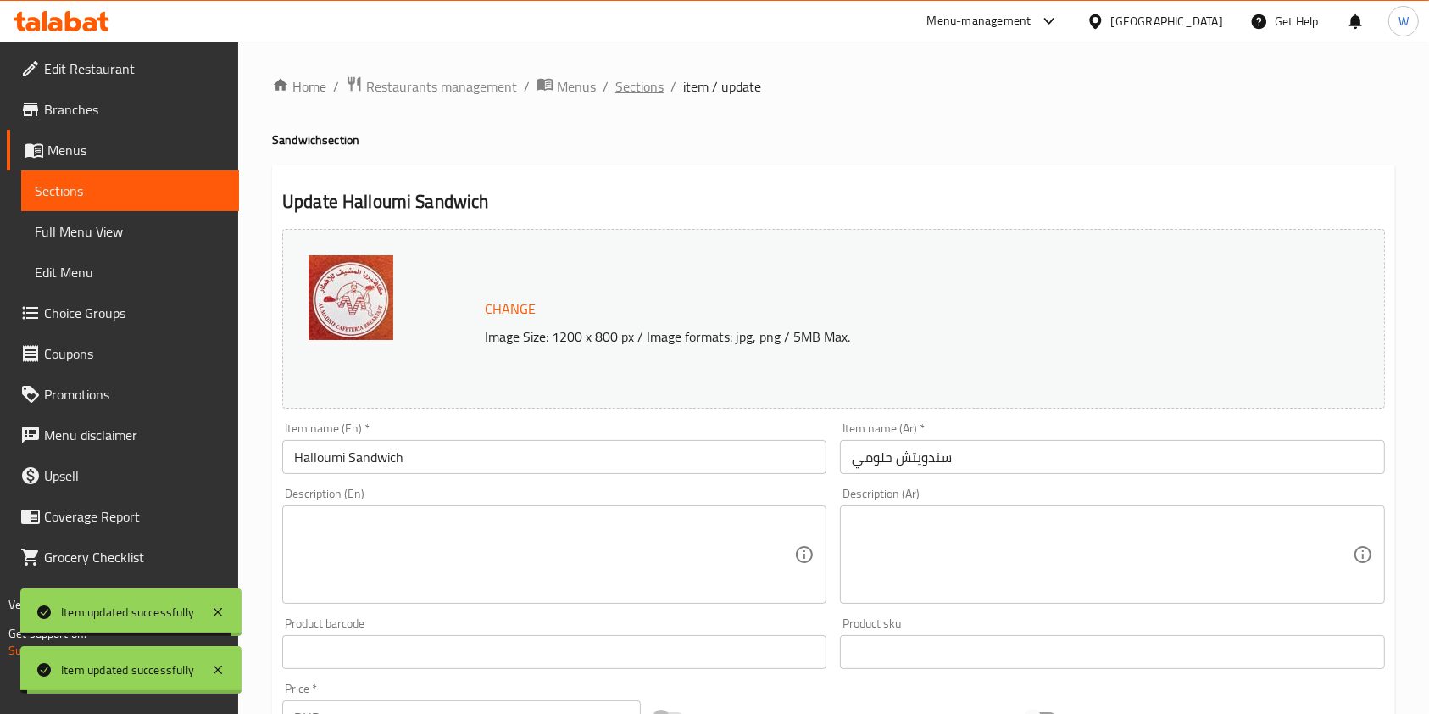
click at [628, 76] on span "Sections" at bounding box center [639, 86] width 48 height 20
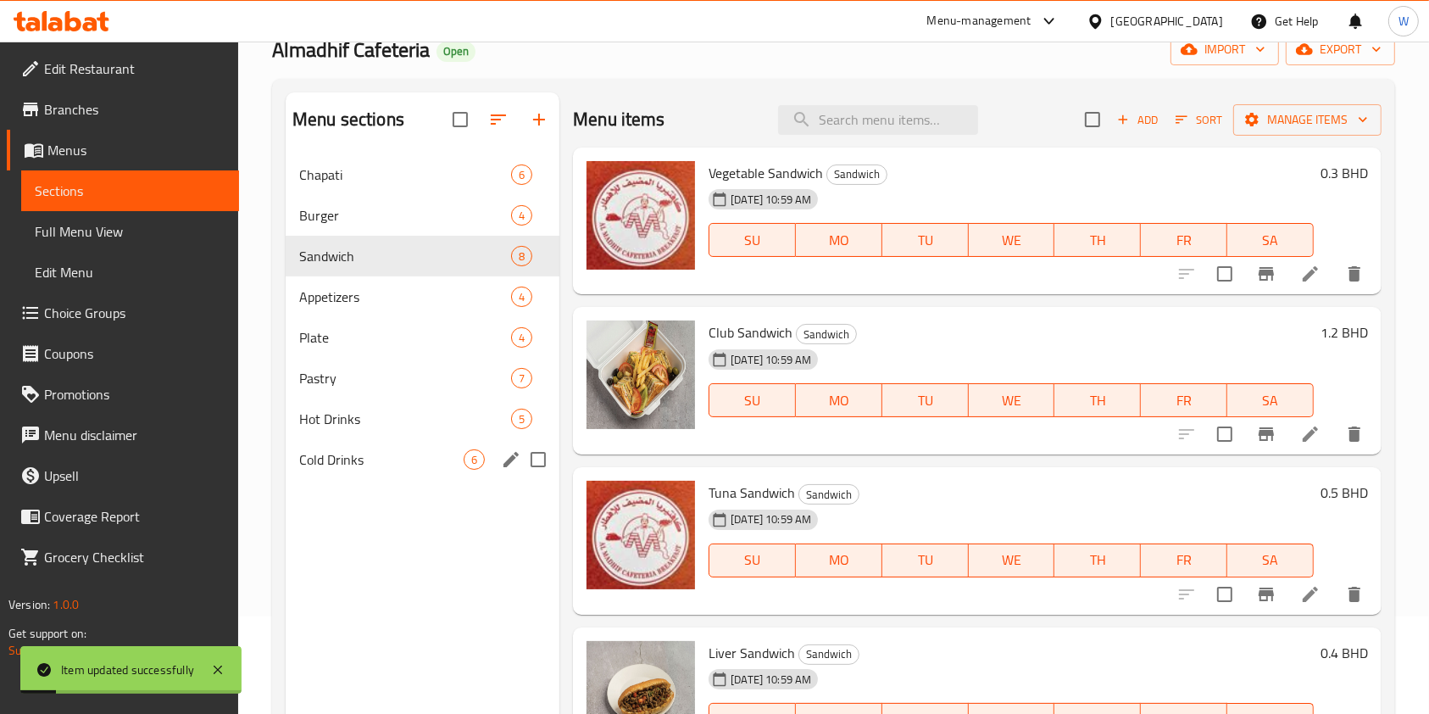
scroll to position [226, 0]
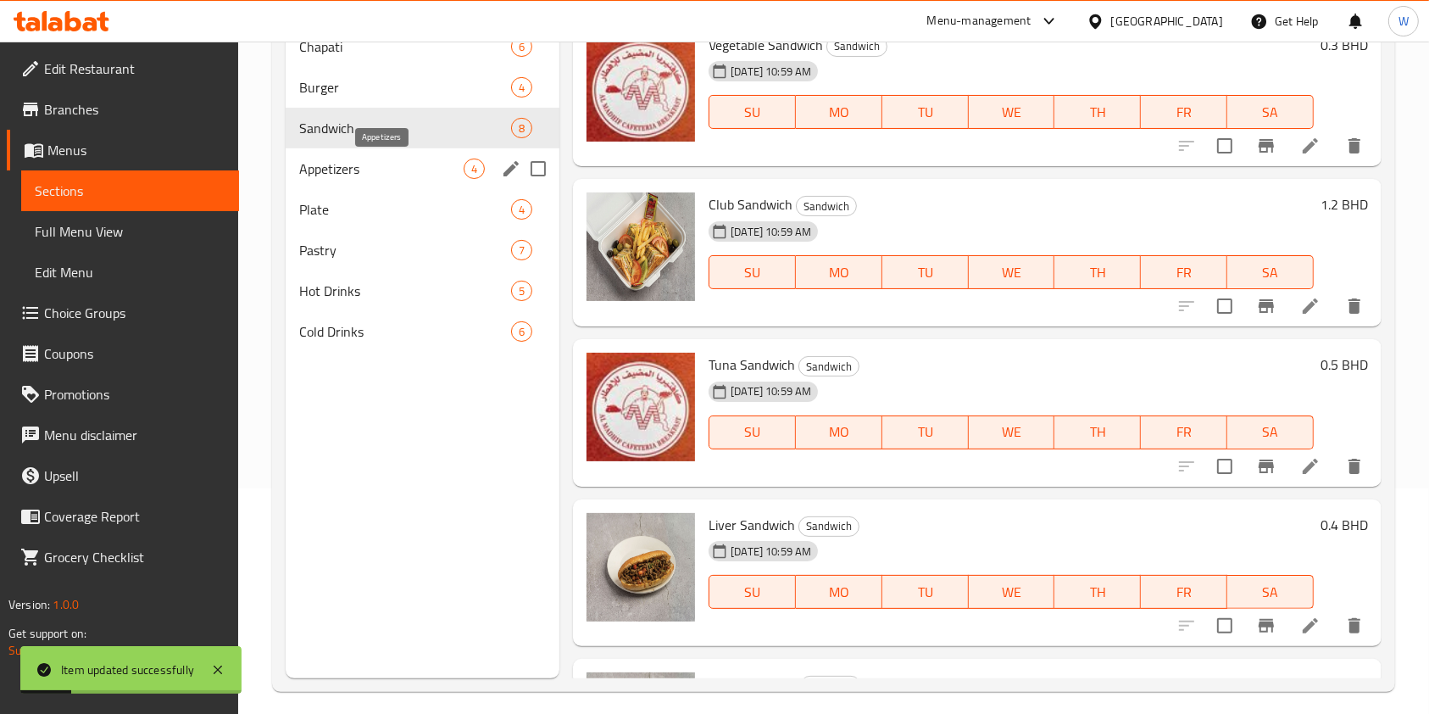
click at [414, 167] on span "Appetizers" at bounding box center [381, 169] width 164 height 20
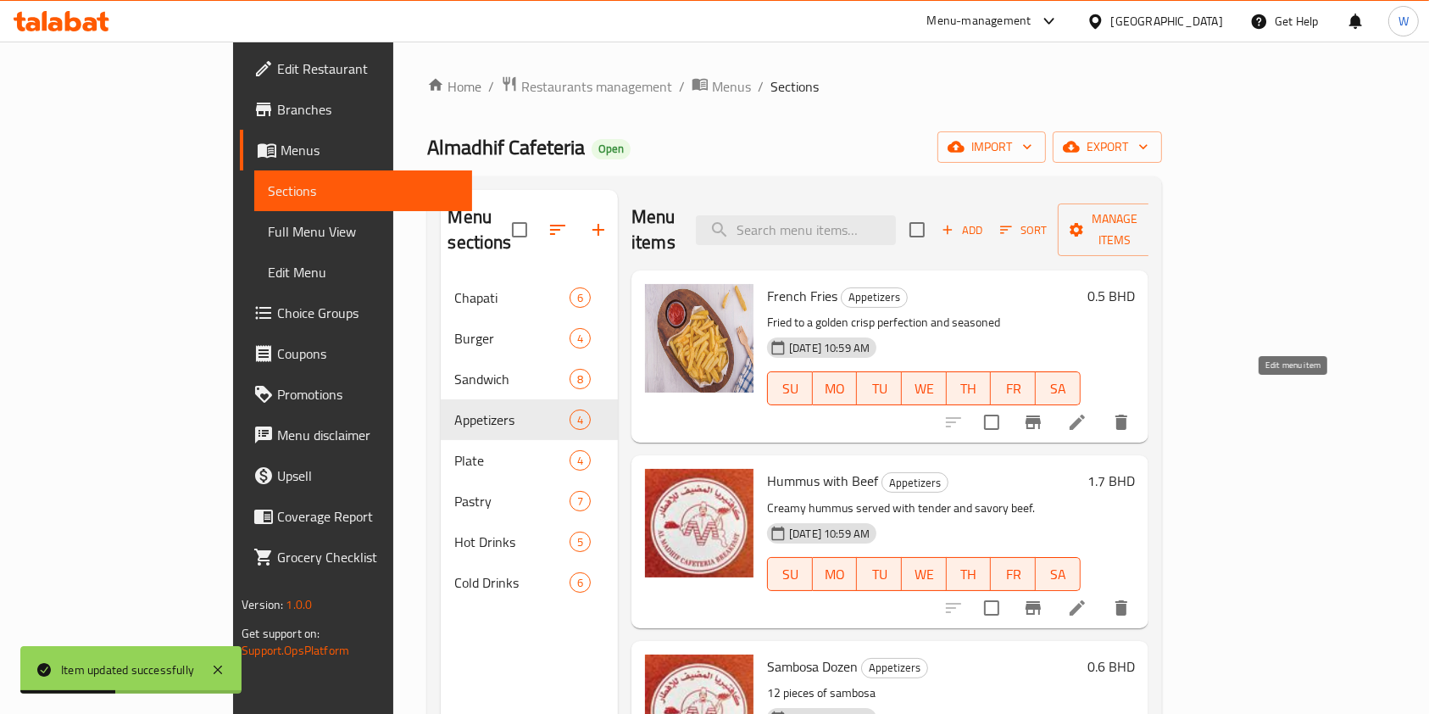
click at [1088, 412] on icon at bounding box center [1077, 422] width 20 height 20
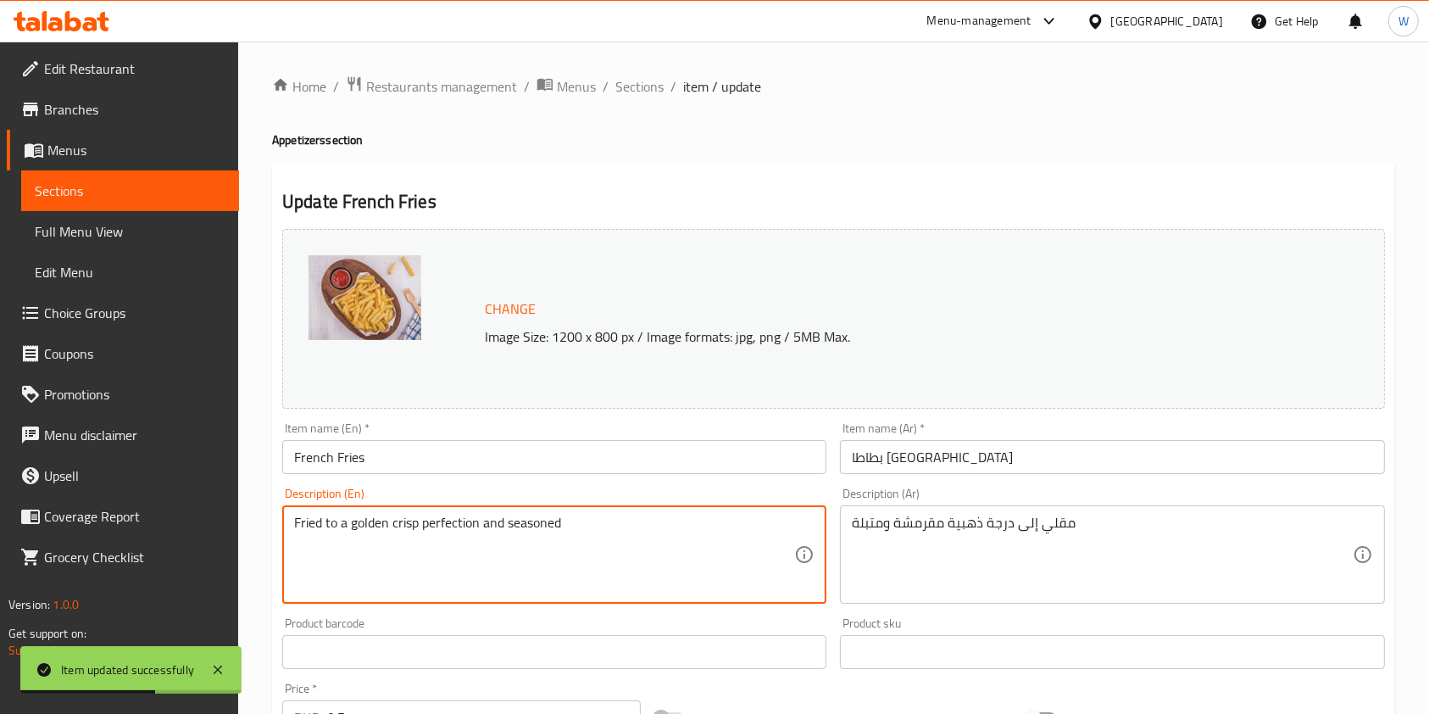
click at [437, 528] on textarea "Fried to a golden crisp perfection and seasoned" at bounding box center [544, 555] width 500 height 81
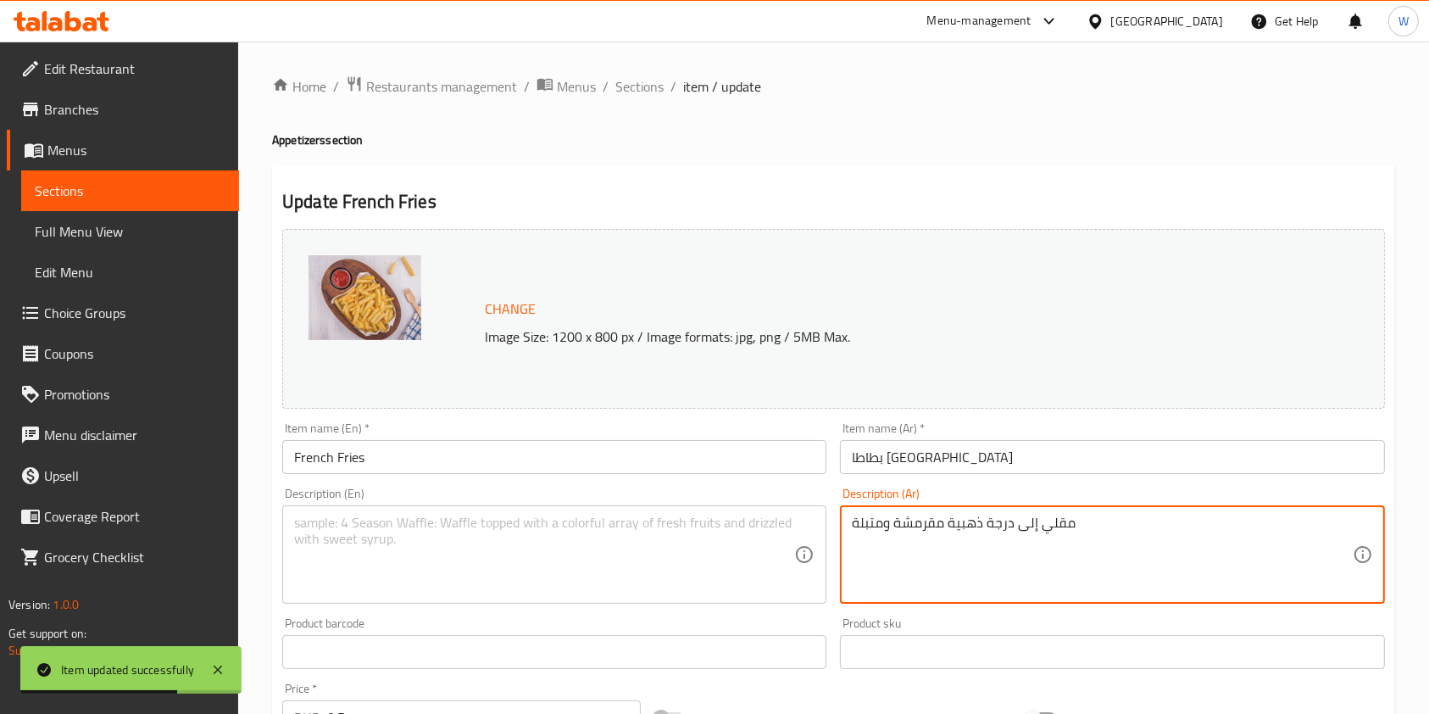
click at [882, 523] on textarea "مقلي إلى درجة ذهبية مقرمشة ومتبلة" at bounding box center [1102, 555] width 500 height 81
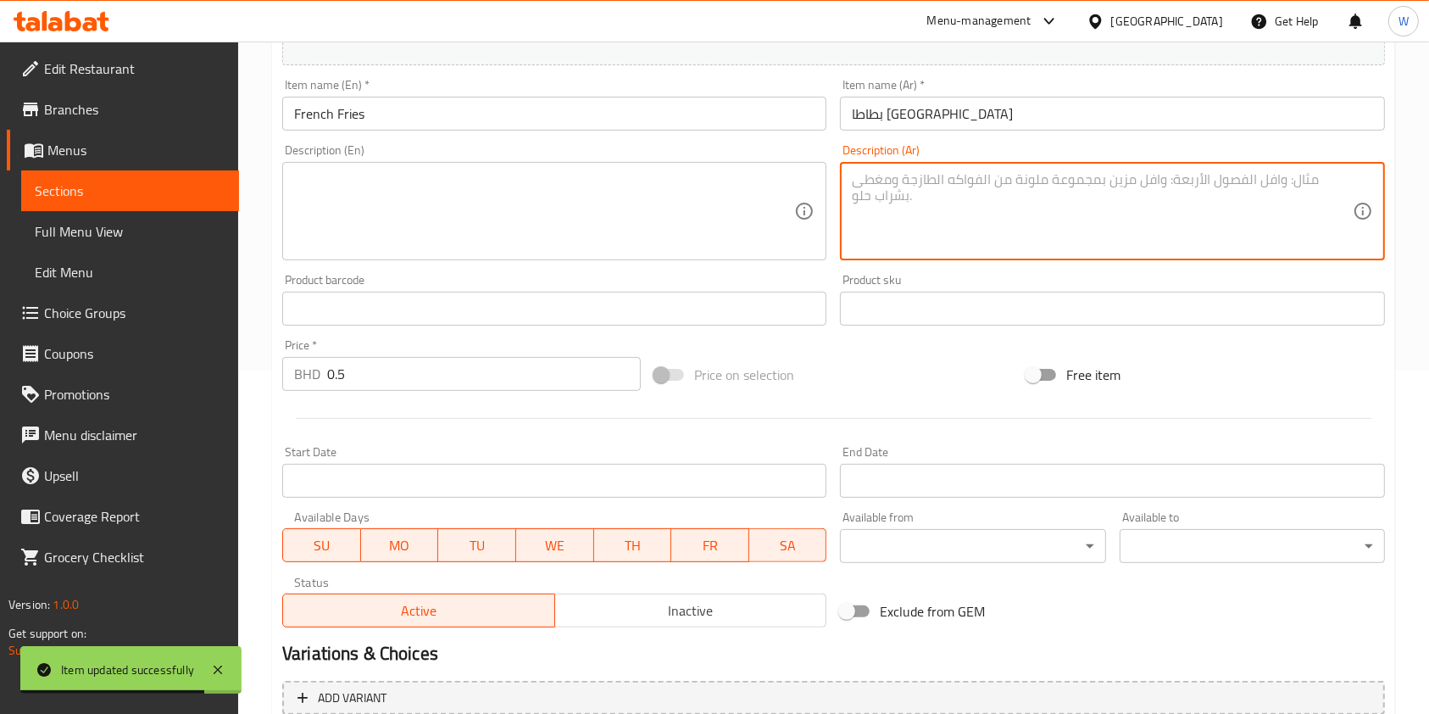
scroll to position [509, 0]
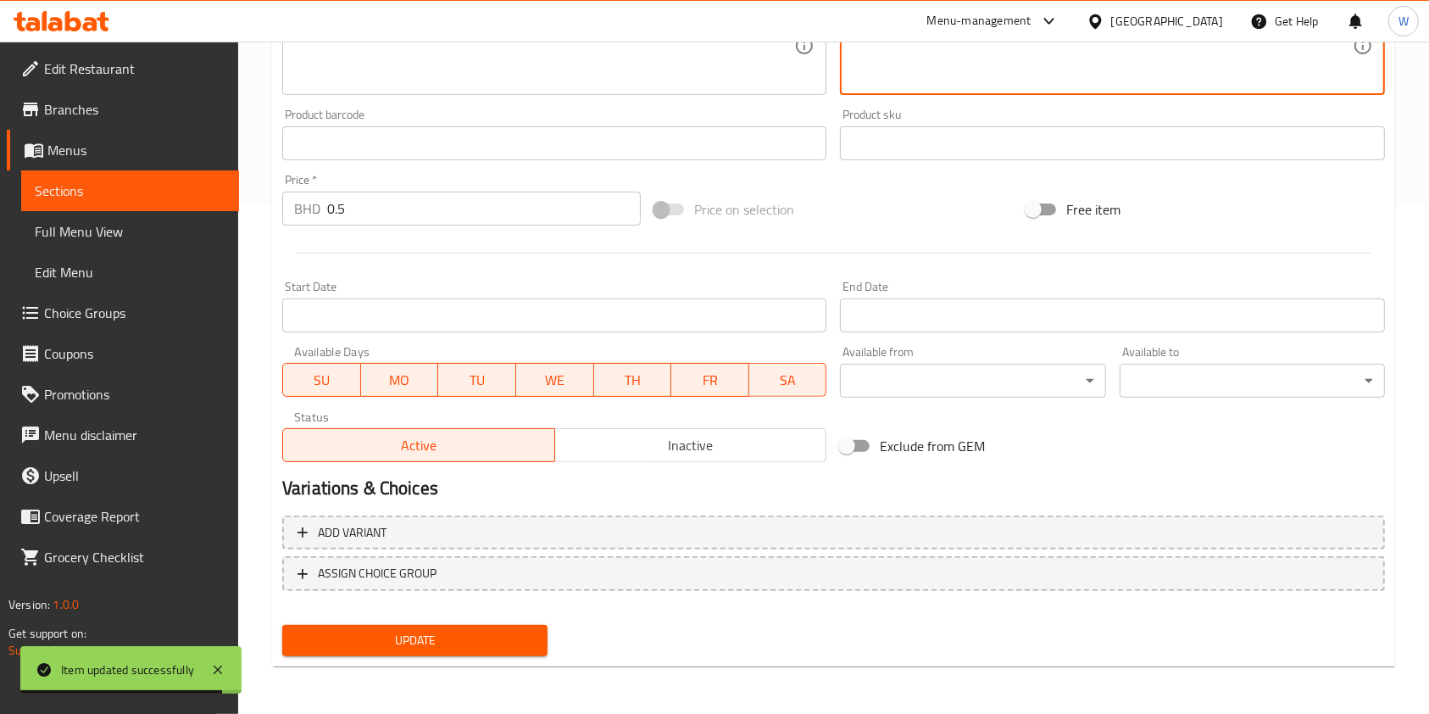
click at [460, 643] on span "Update" at bounding box center [415, 640] width 238 height 21
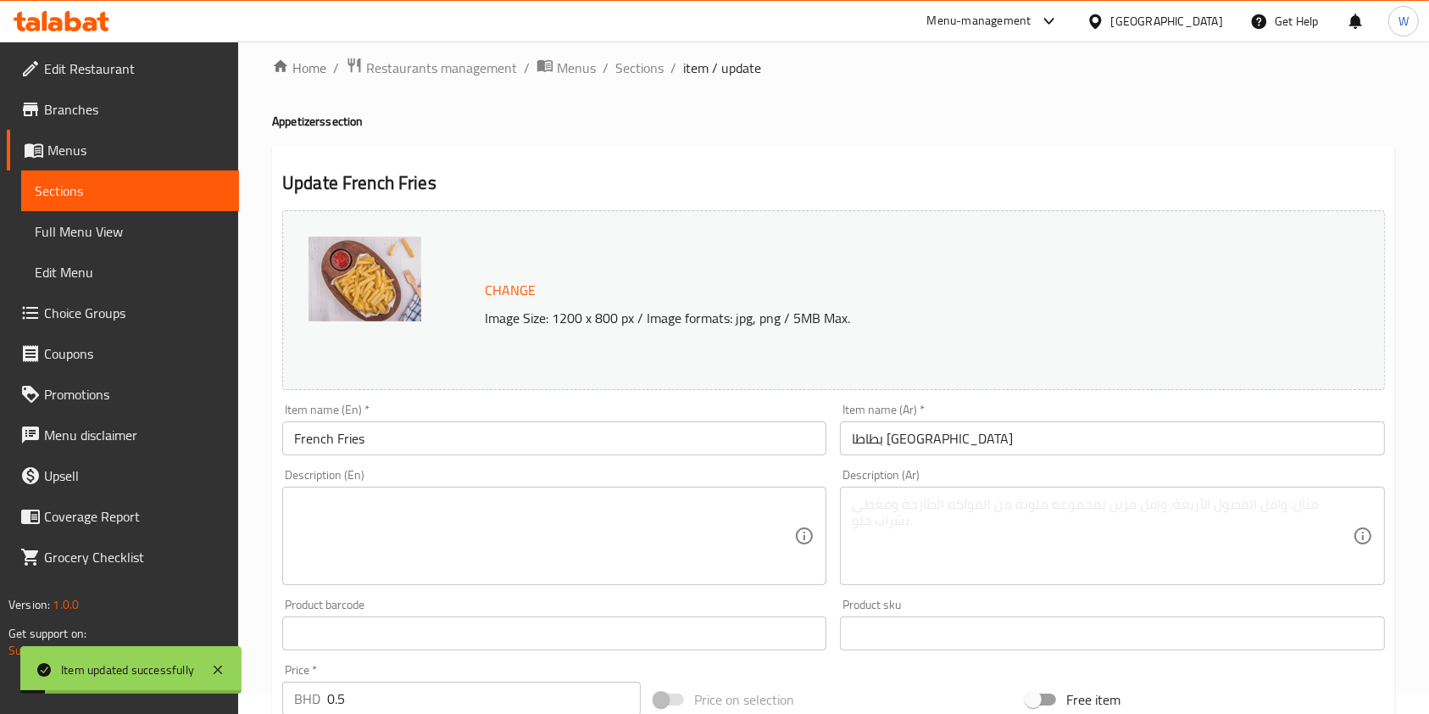
scroll to position [0, 0]
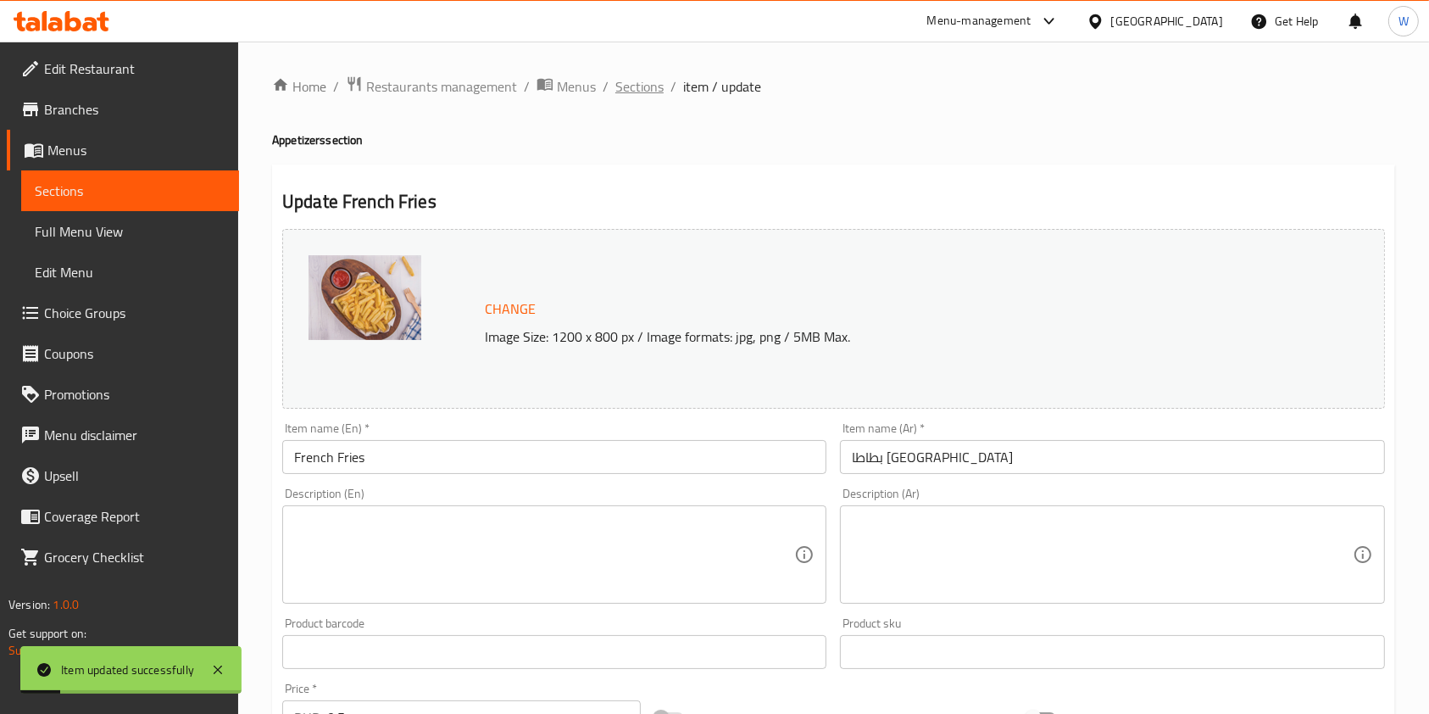
click at [639, 84] on span "Sections" at bounding box center [639, 86] width 48 height 20
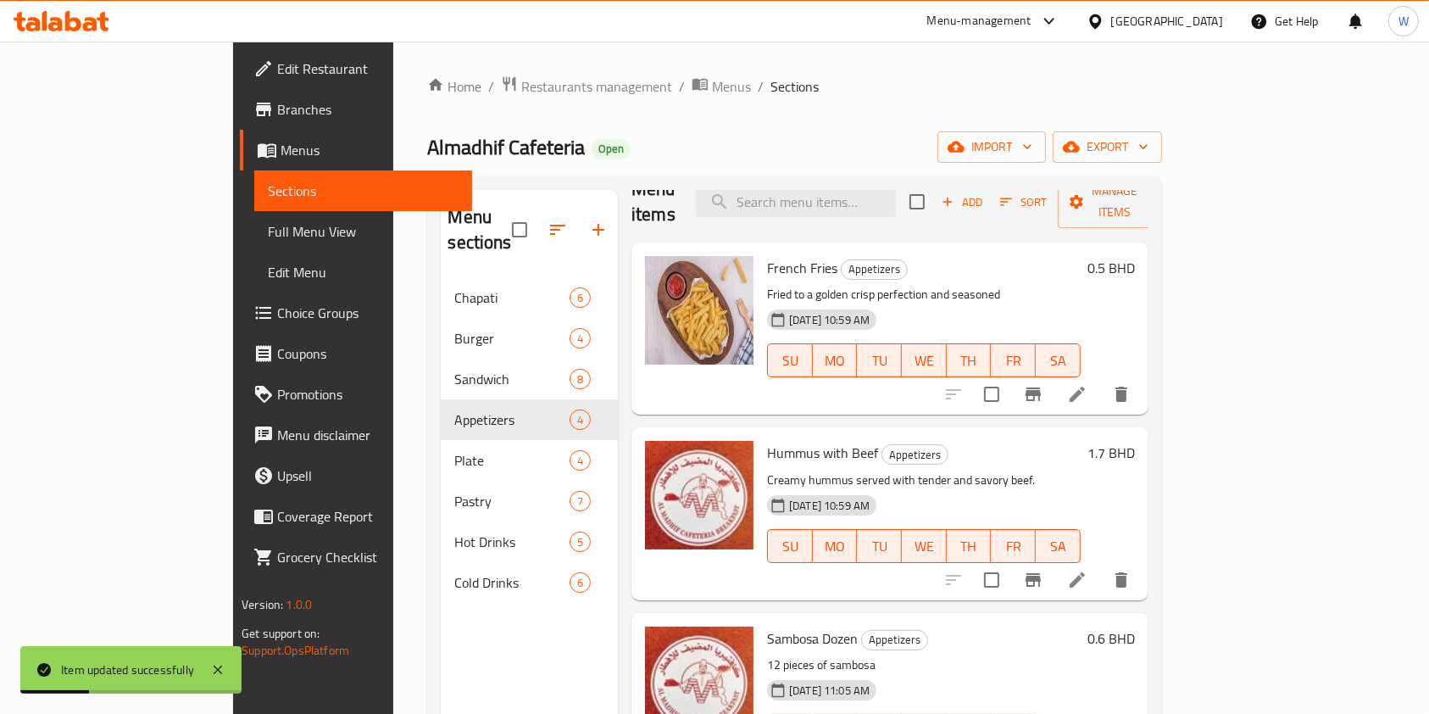
scroll to position [44, 0]
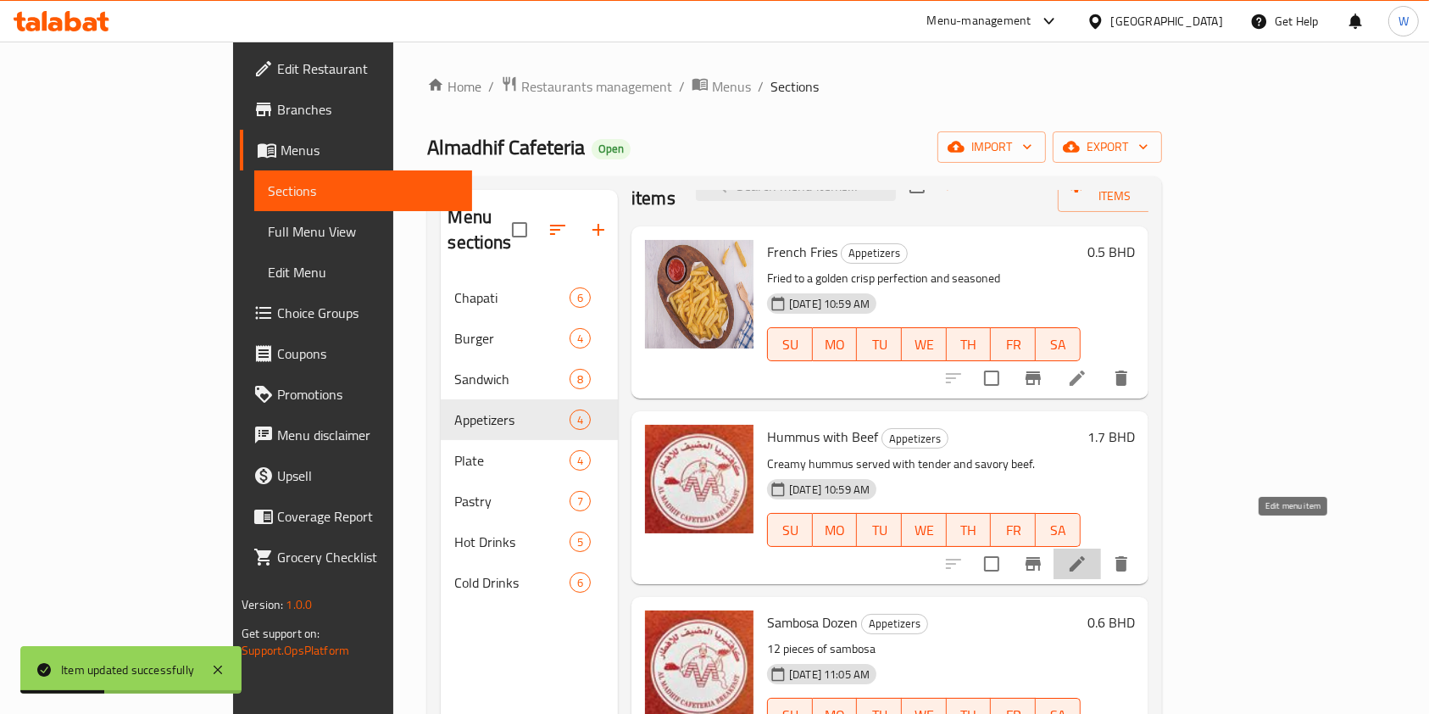
click at [1088, 554] on icon at bounding box center [1077, 564] width 20 height 20
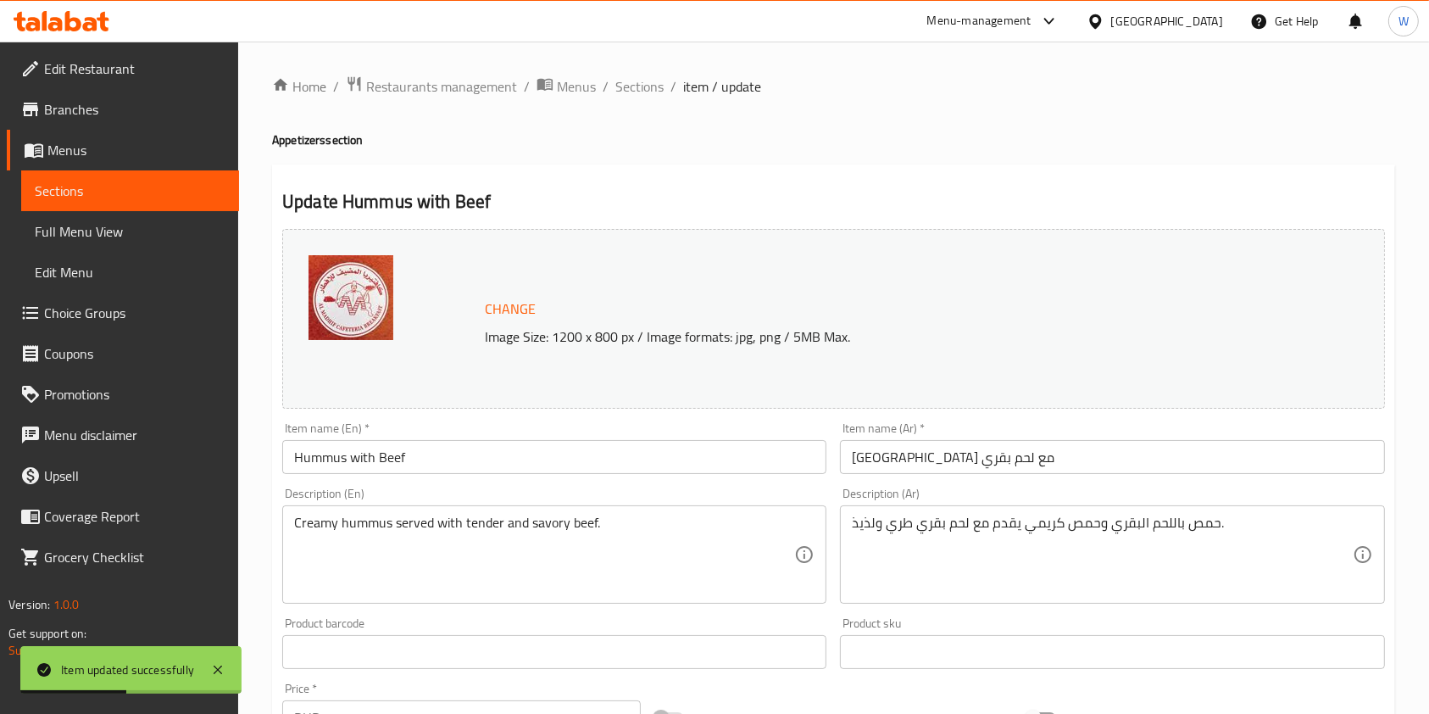
click at [447, 511] on div "Creamy hummus served with tender and savory beef. Description (En)" at bounding box center [554, 554] width 544 height 98
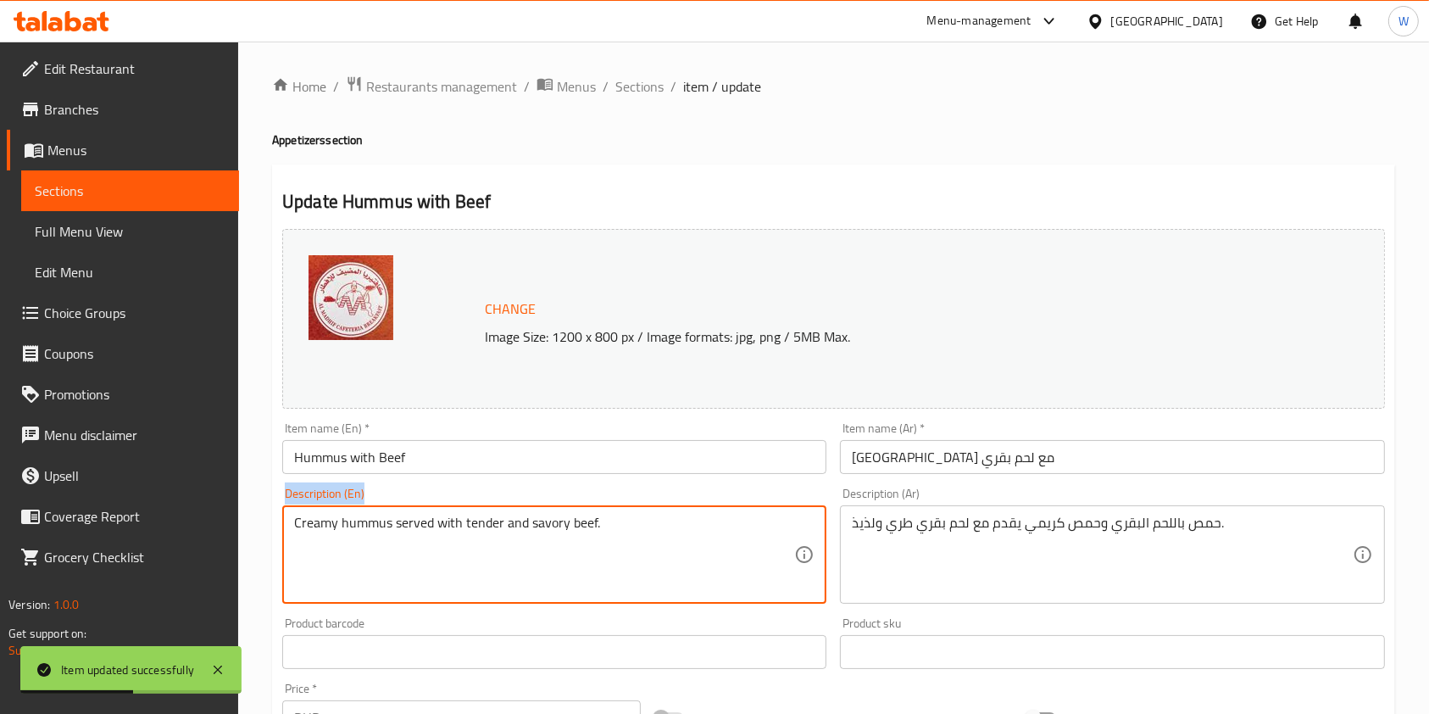
click at [447, 511] on div "Creamy hummus served with tender and savory beef. Description (En)" at bounding box center [554, 554] width 544 height 98
click at [447, 521] on textarea "Creamy hummus served with tender and savory beef." at bounding box center [544, 555] width 500 height 81
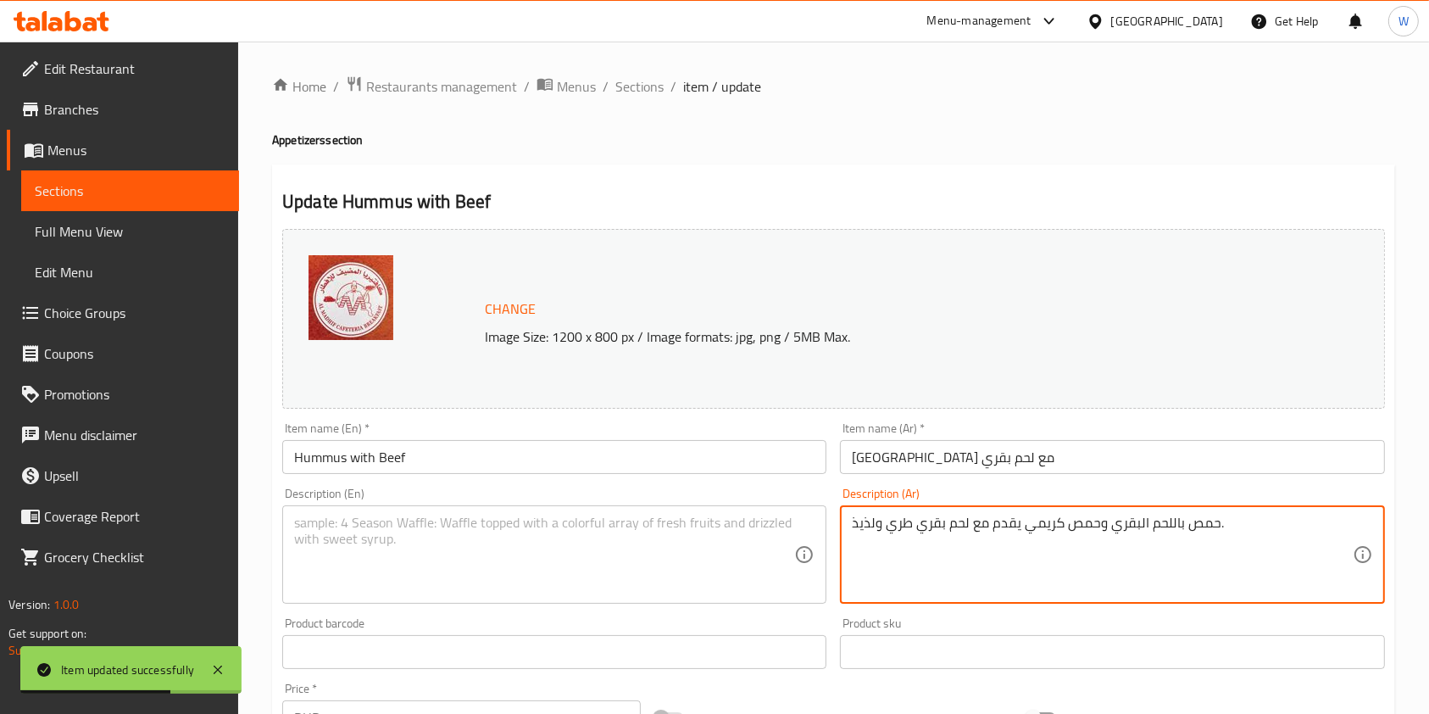
click at [1008, 519] on textarea "حمص باللحم البقري وحمص كريمي يقدم مع لحم بقري طري ولذيذ." at bounding box center [1102, 555] width 500 height 81
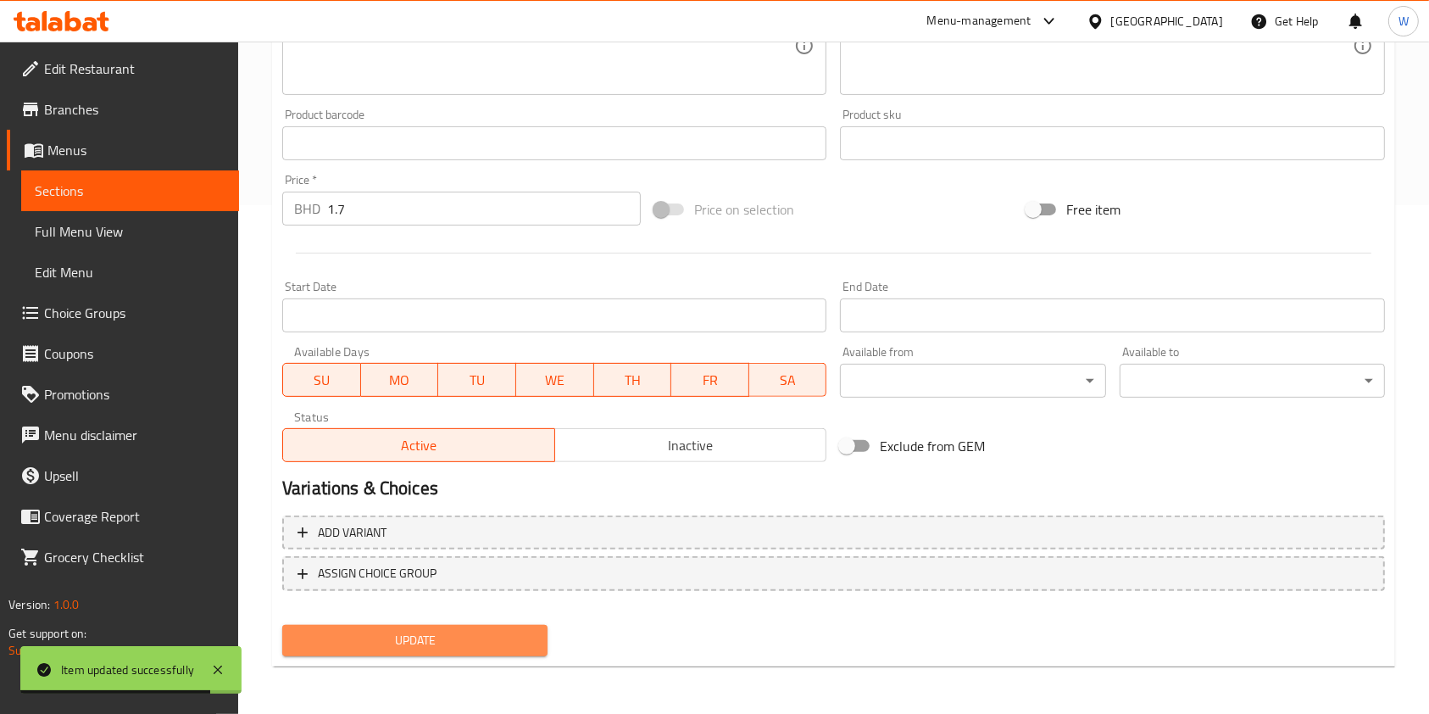
click at [473, 634] on span "Update" at bounding box center [415, 640] width 238 height 21
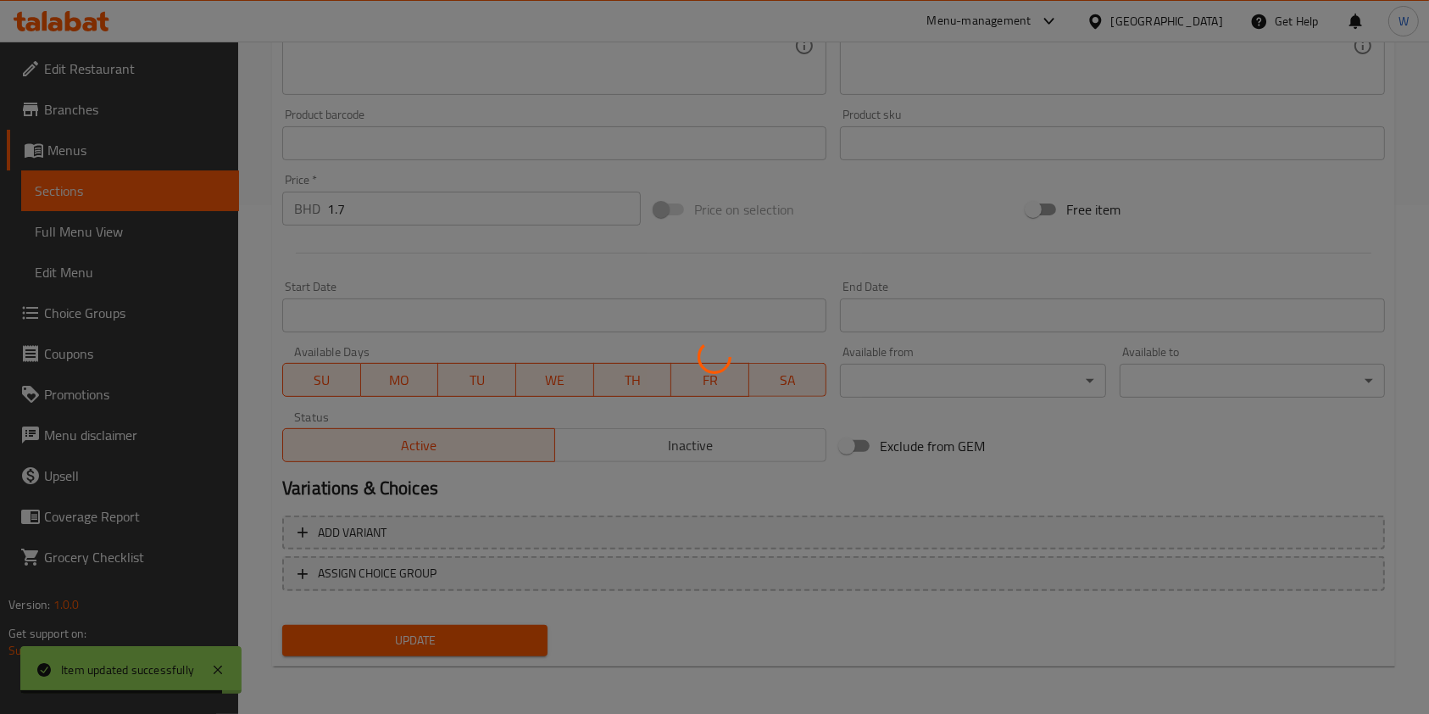
scroll to position [0, 0]
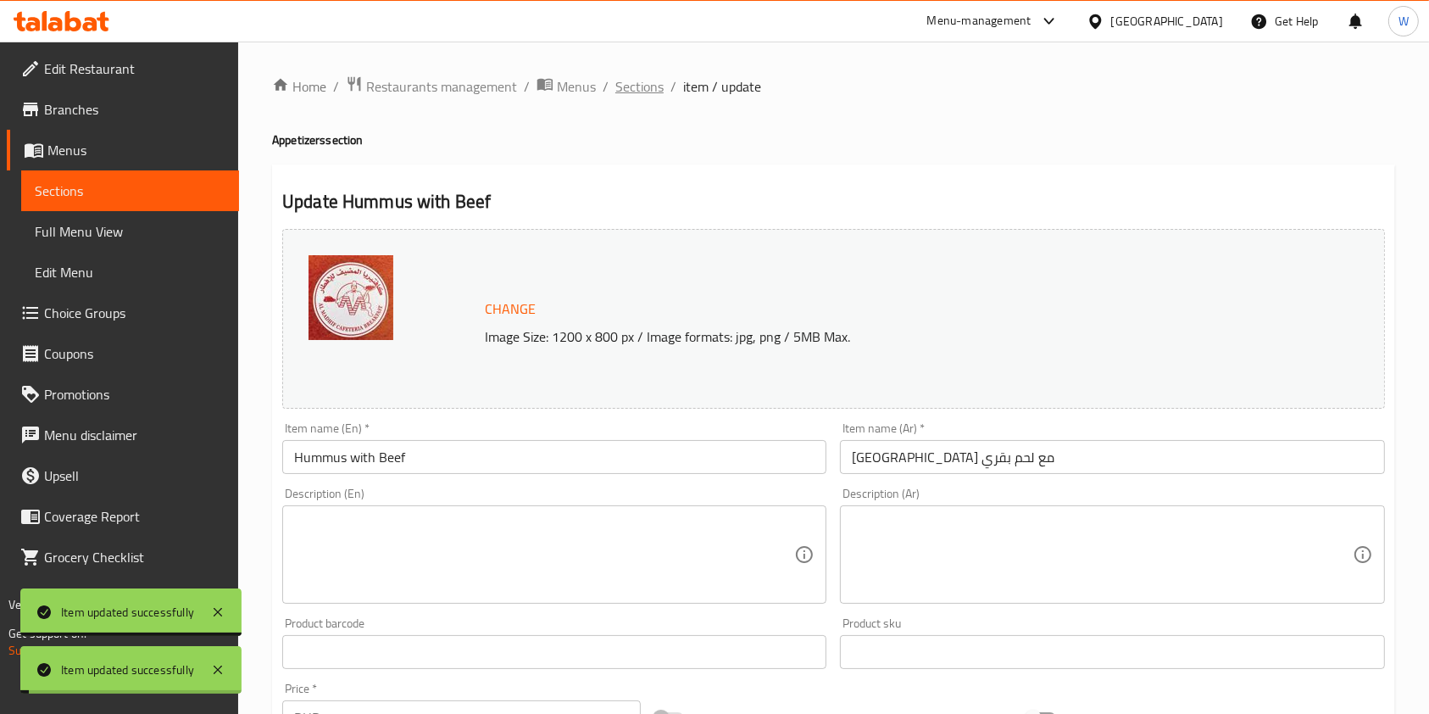
click at [653, 84] on span "Sections" at bounding box center [639, 86] width 48 height 20
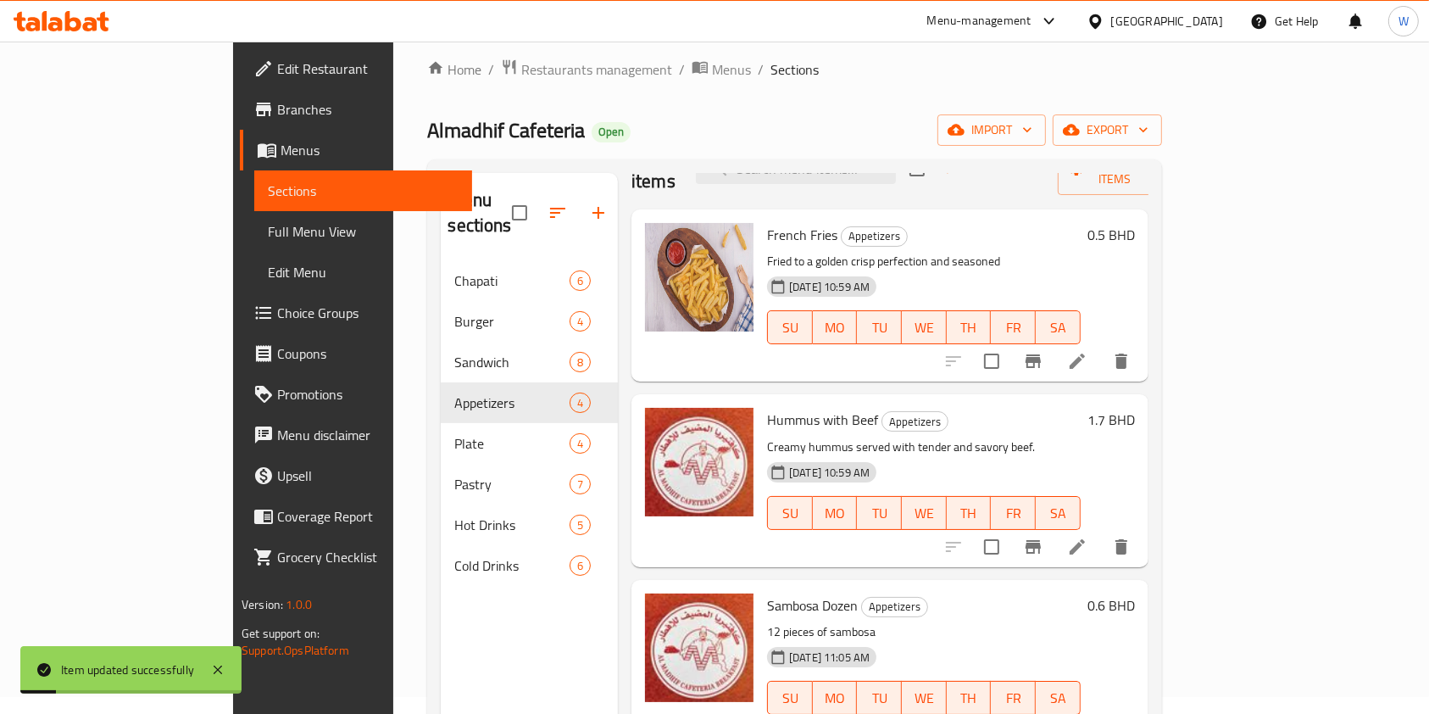
scroll to position [226, 0]
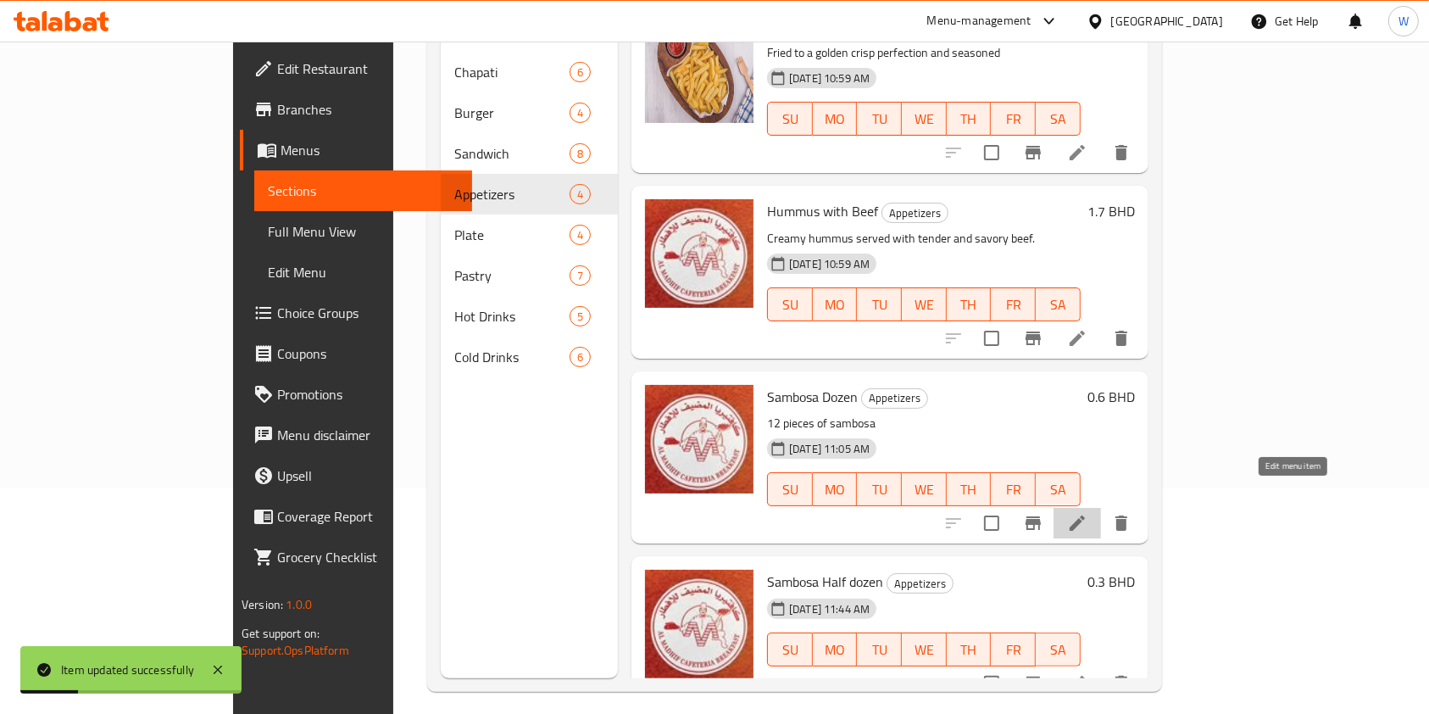
click at [1088, 513] on icon at bounding box center [1077, 523] width 20 height 20
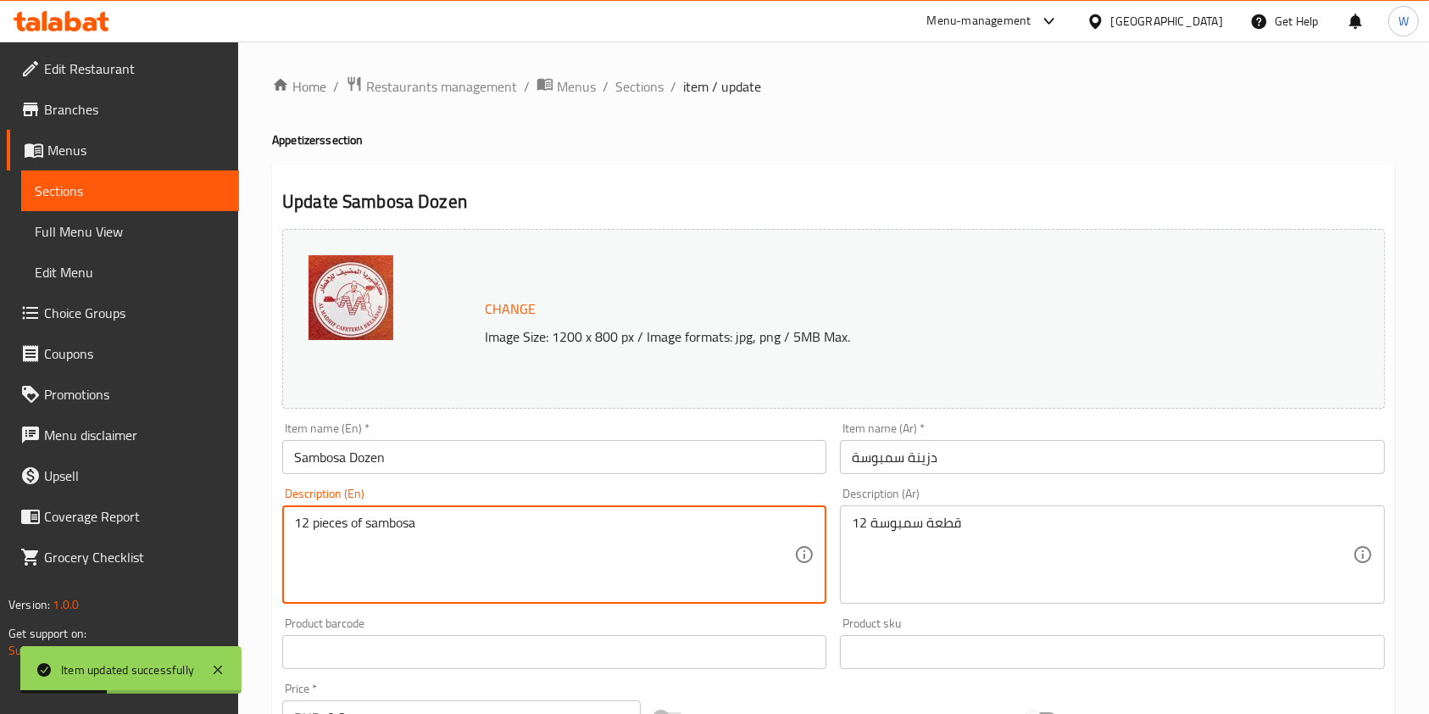
click at [450, 521] on textarea "12 pieces of sambosa" at bounding box center [544, 555] width 500 height 81
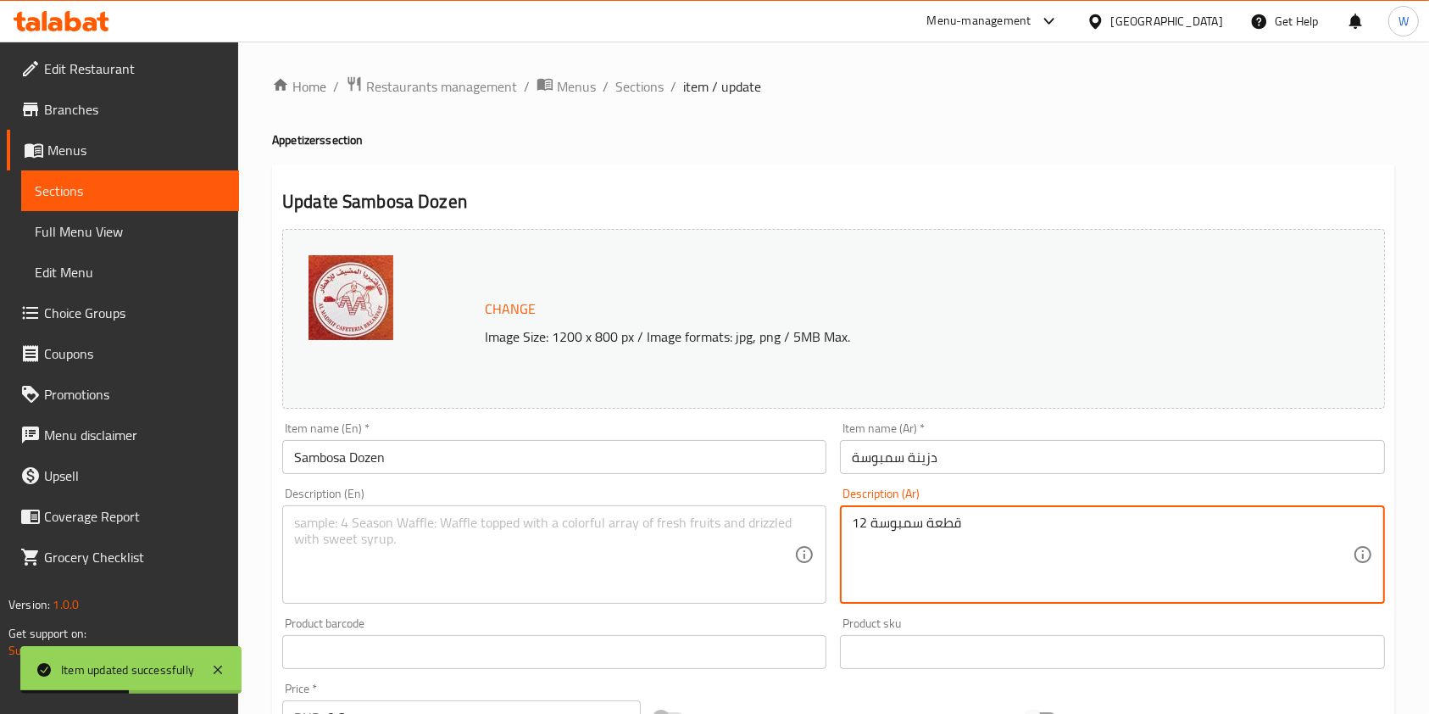
click at [1038, 525] on textarea "12 قطعة سمبوسة" at bounding box center [1102, 555] width 500 height 81
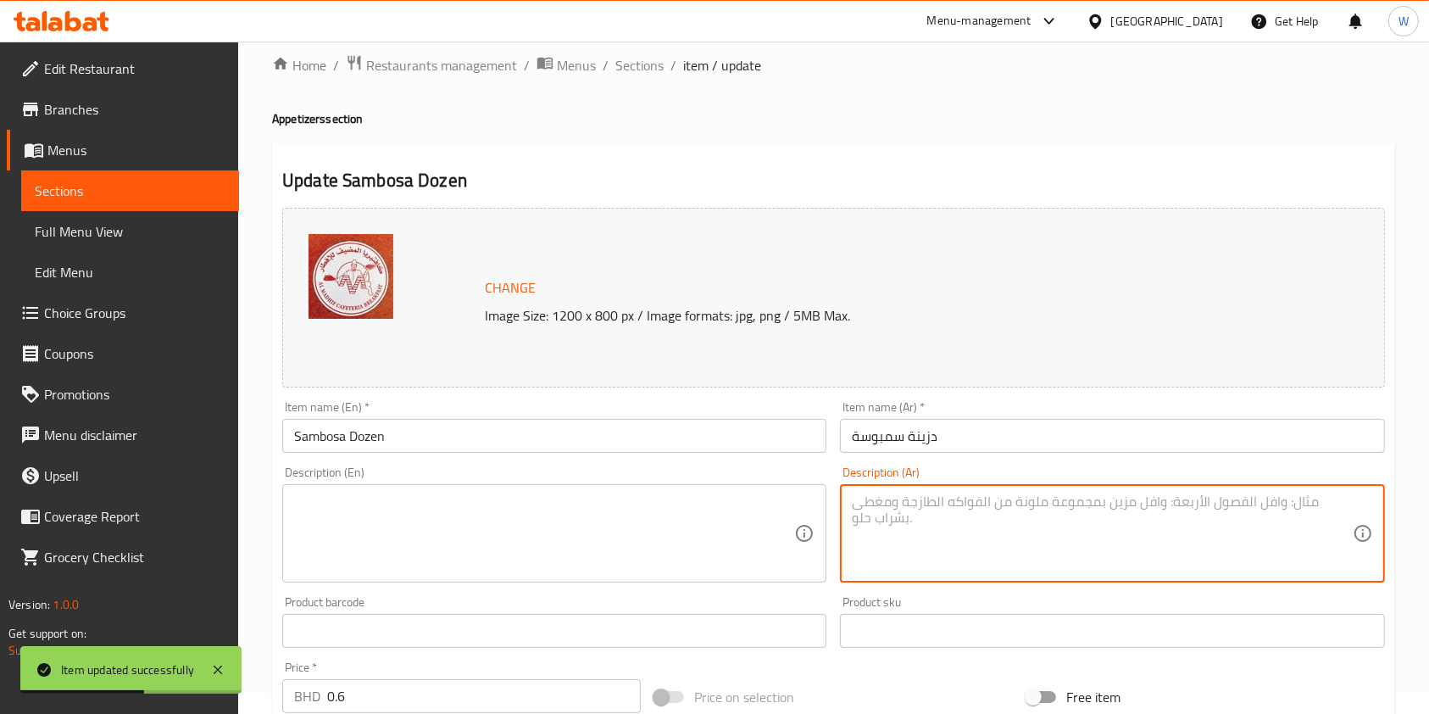
scroll to position [509, 0]
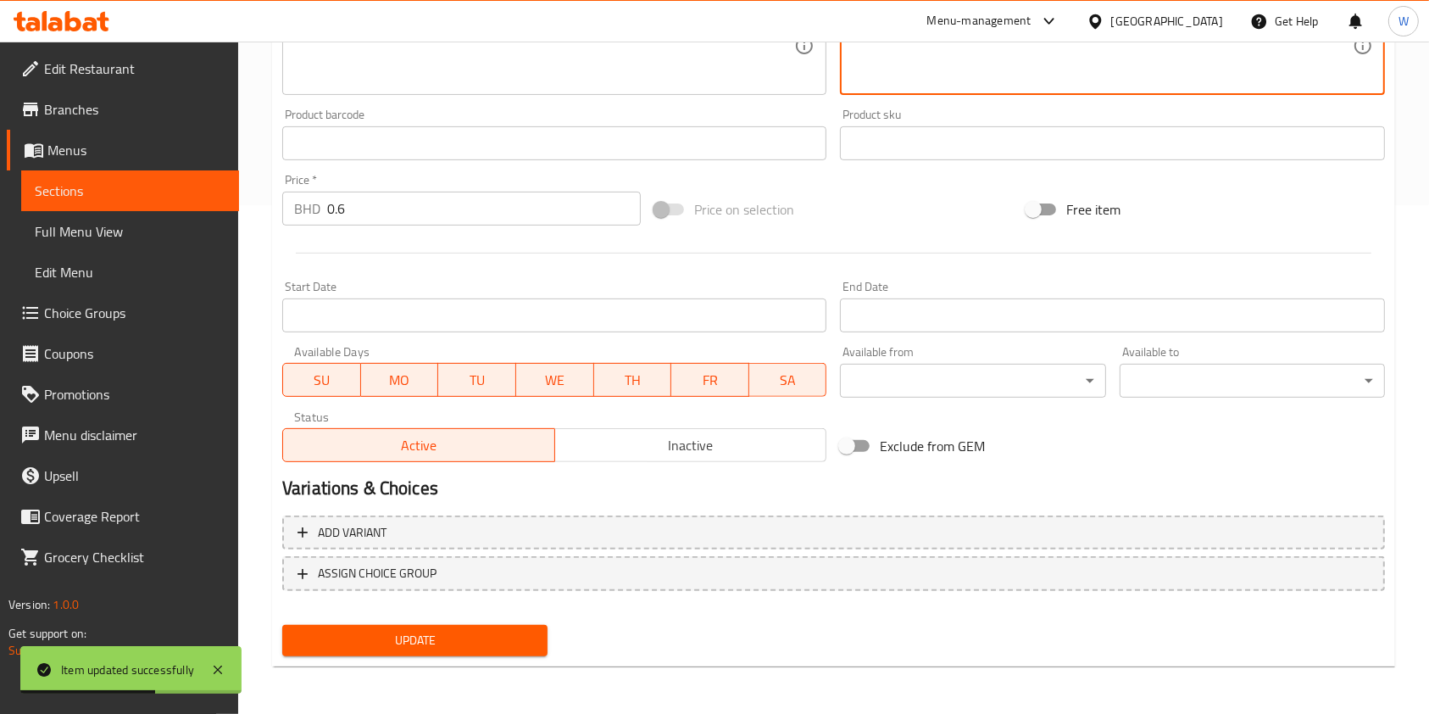
click at [495, 626] on button "Update" at bounding box center [414, 640] width 265 height 31
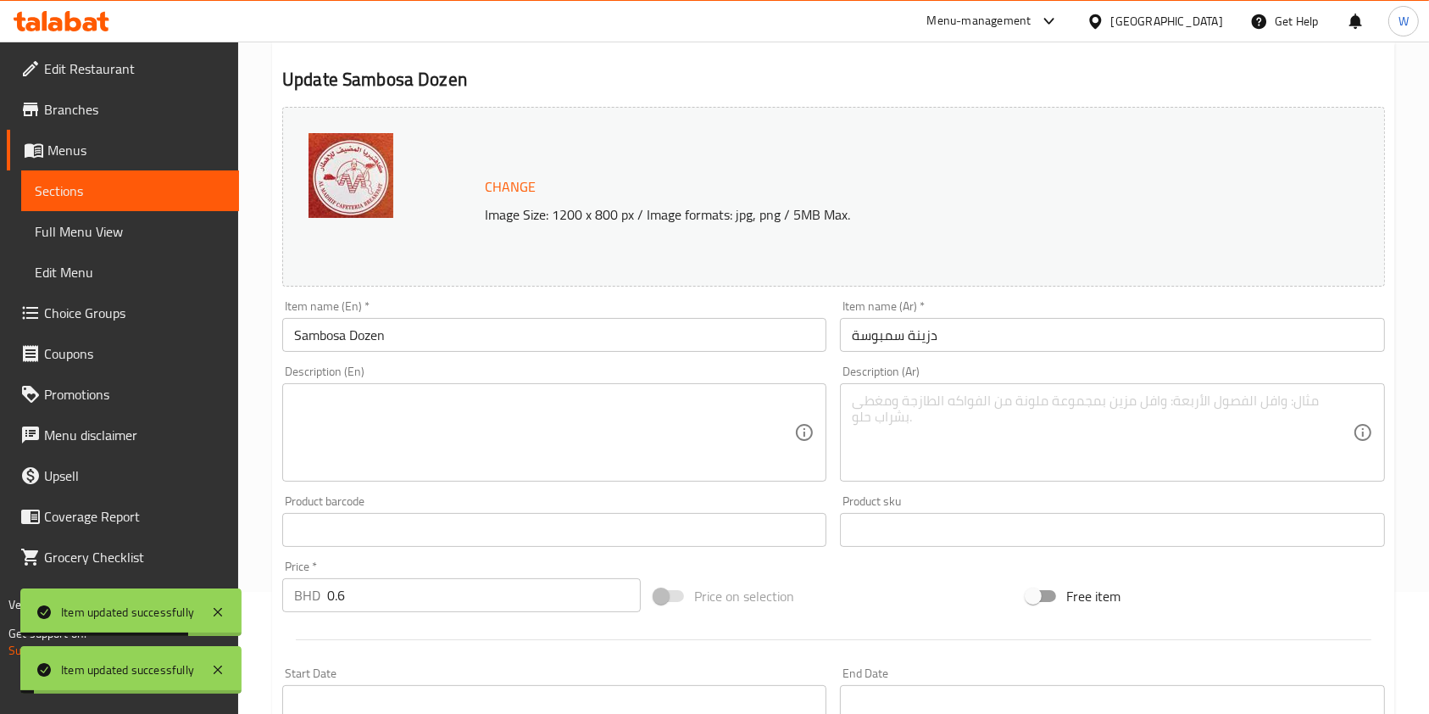
scroll to position [0, 0]
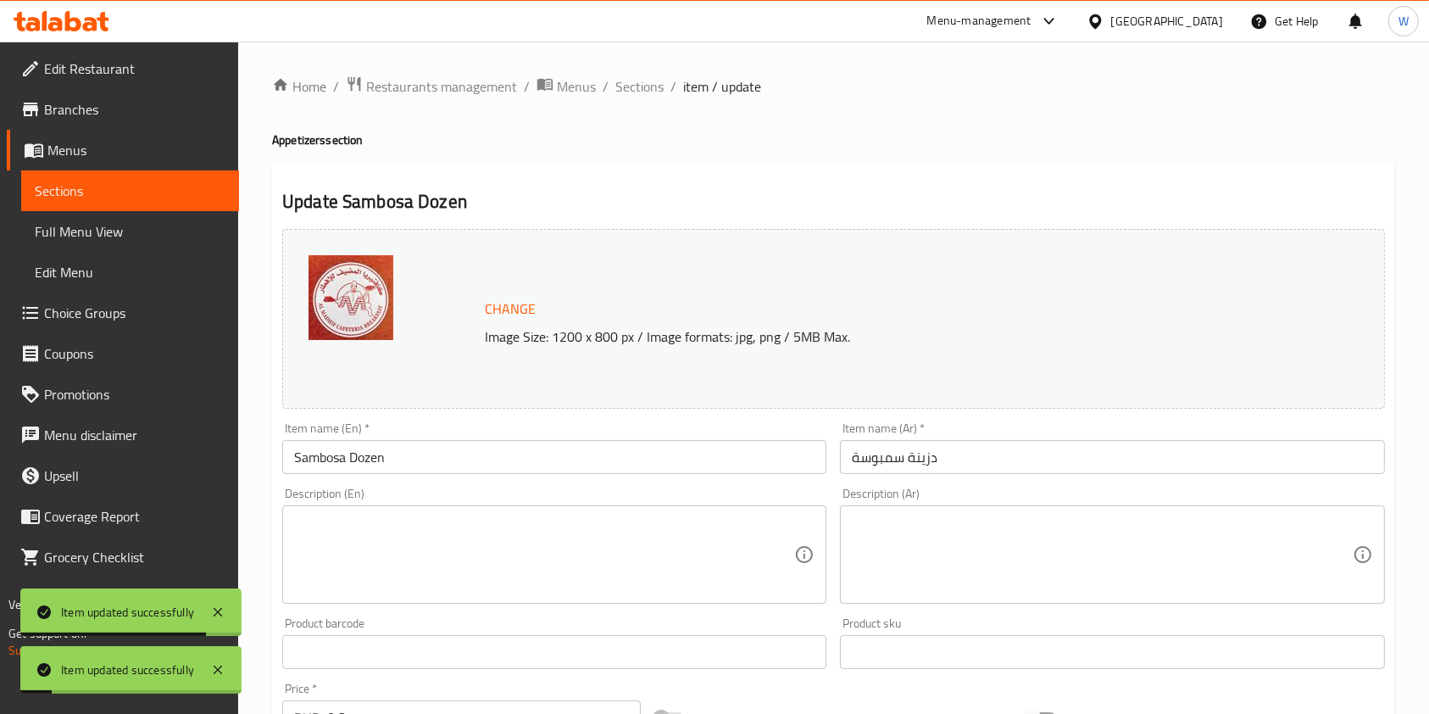
click at [638, 70] on div "Home / Restaurants management / Menus / Sections / item / update Appetizers sec…" at bounding box center [833, 632] width 1191 height 1181
click at [641, 83] on span "Sections" at bounding box center [639, 86] width 48 height 20
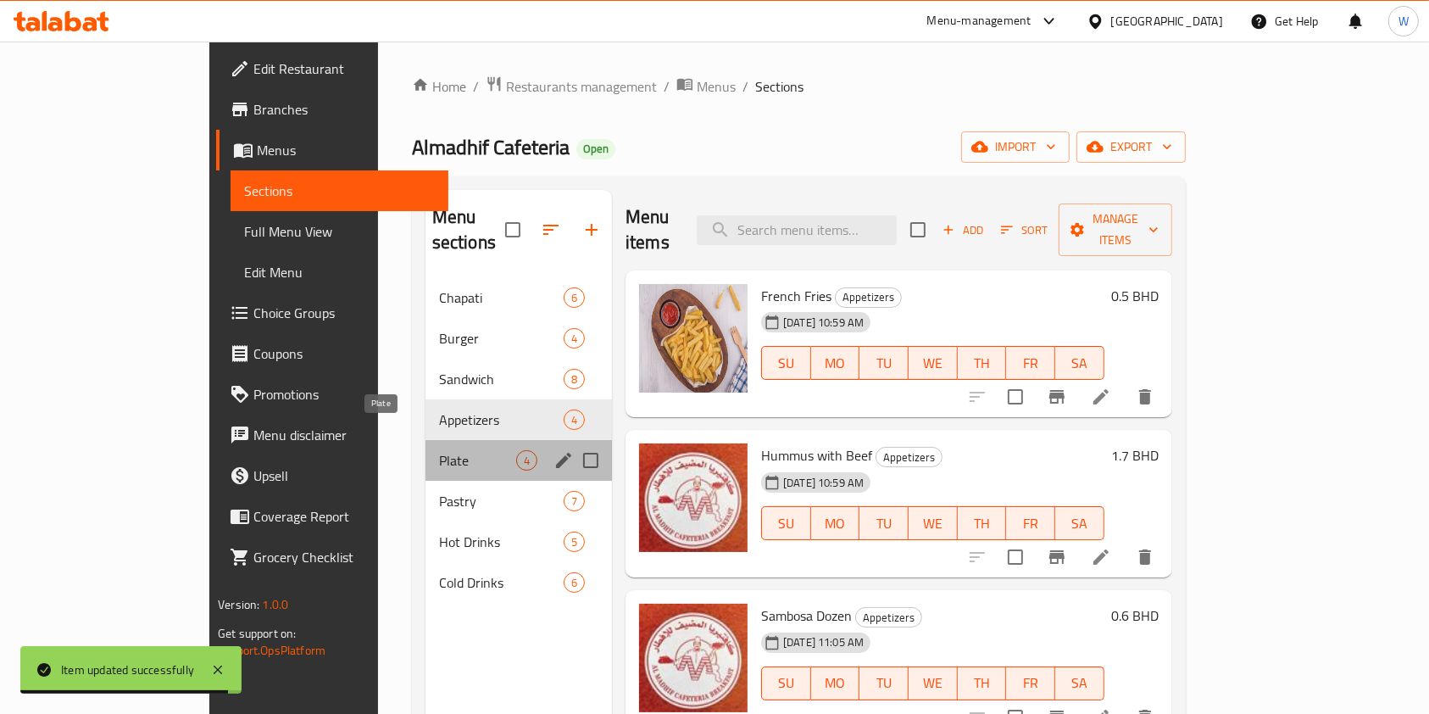
click at [439, 450] on span "Plate" at bounding box center [477, 460] width 77 height 20
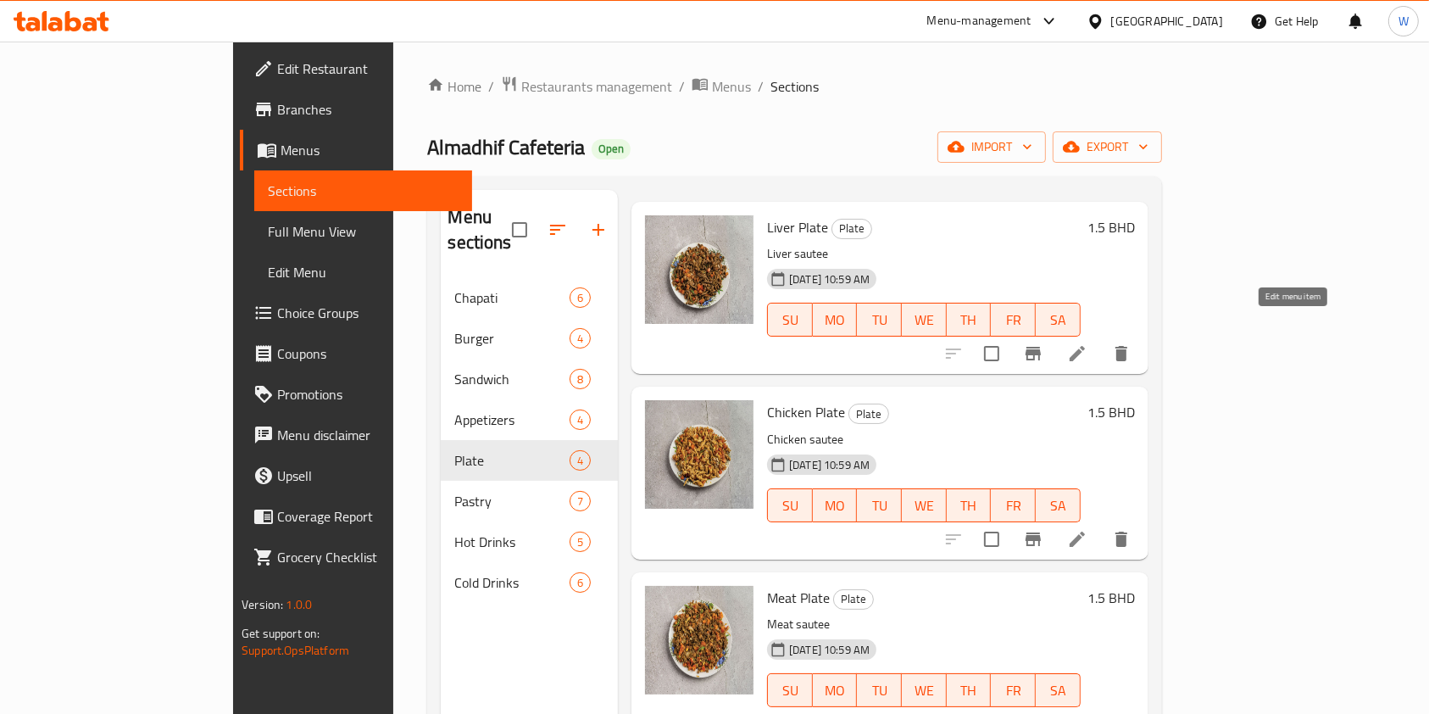
click at [1088, 343] on icon at bounding box center [1077, 353] width 20 height 20
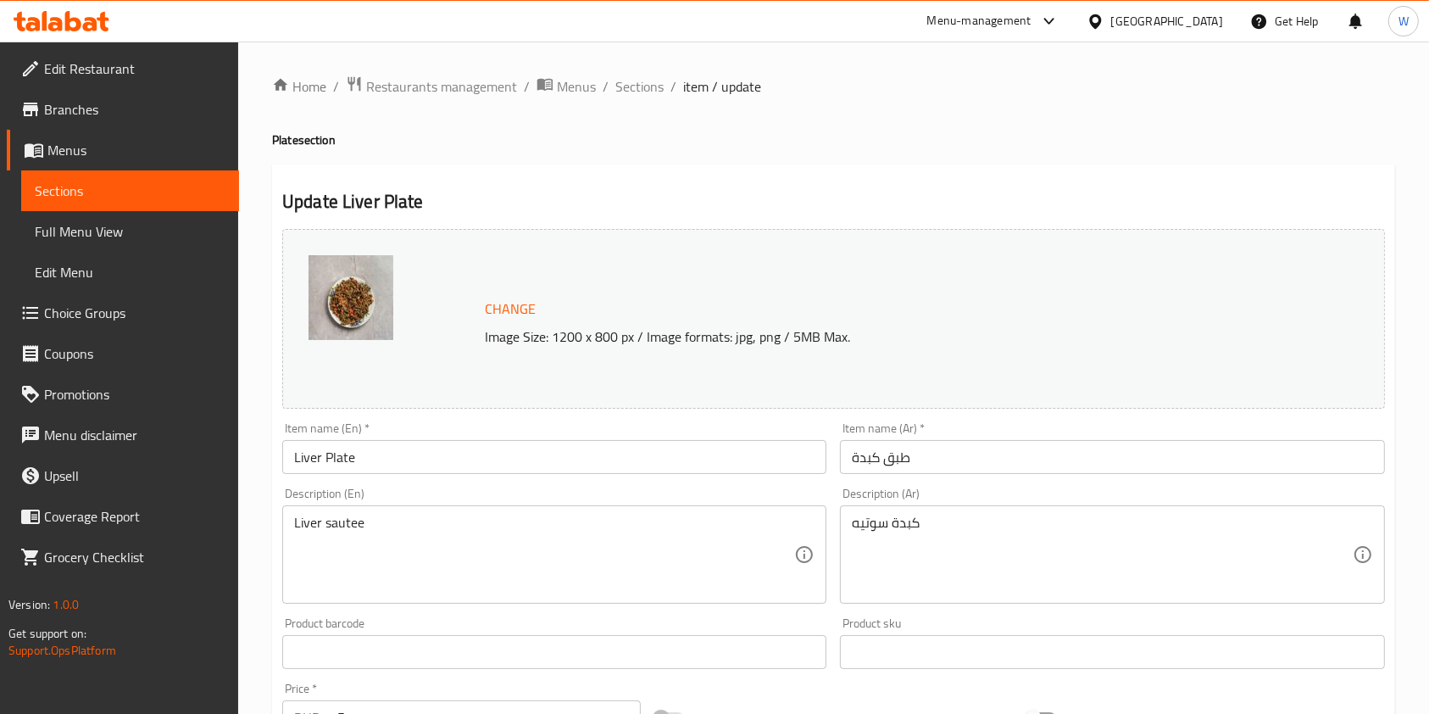
click at [510, 493] on div "Description (En) Liver sautee Description (En)" at bounding box center [554, 545] width 544 height 116
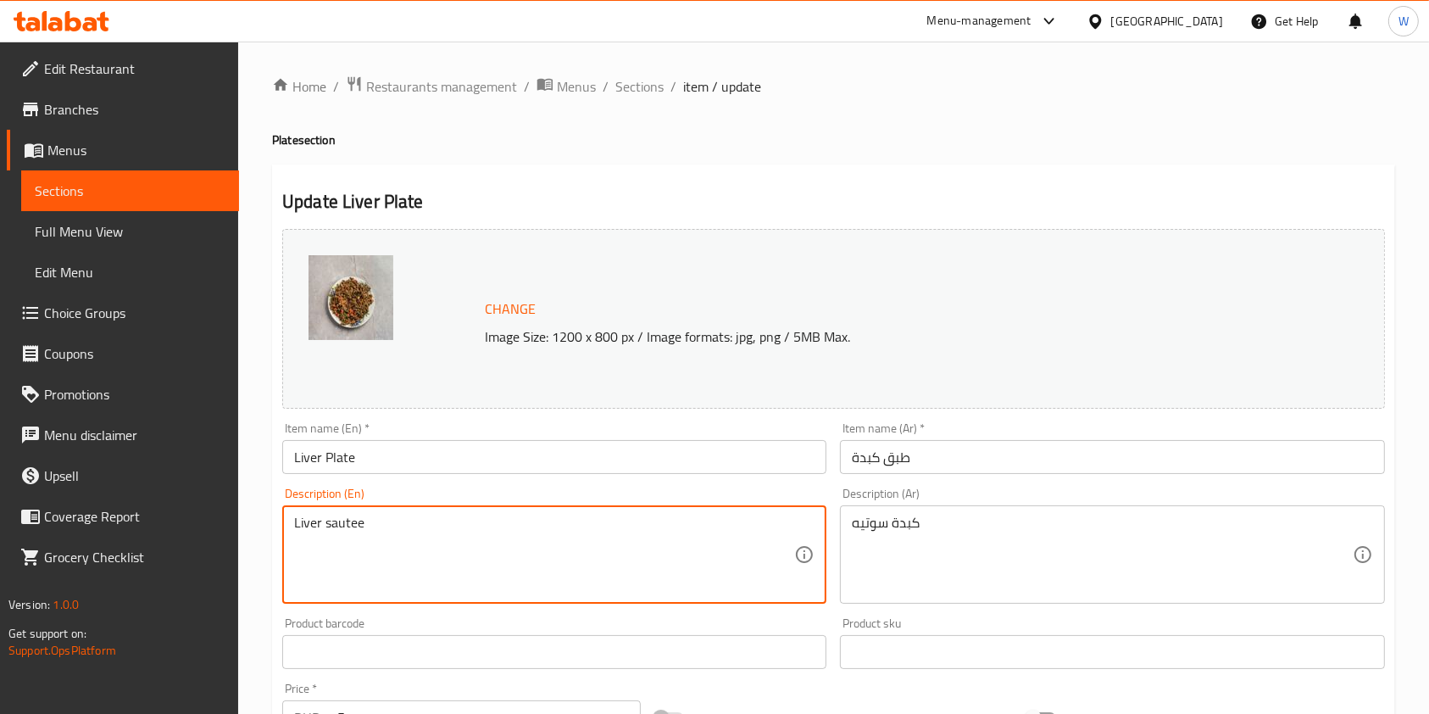
click at [510, 521] on textarea "Liver sautee" at bounding box center [544, 555] width 500 height 81
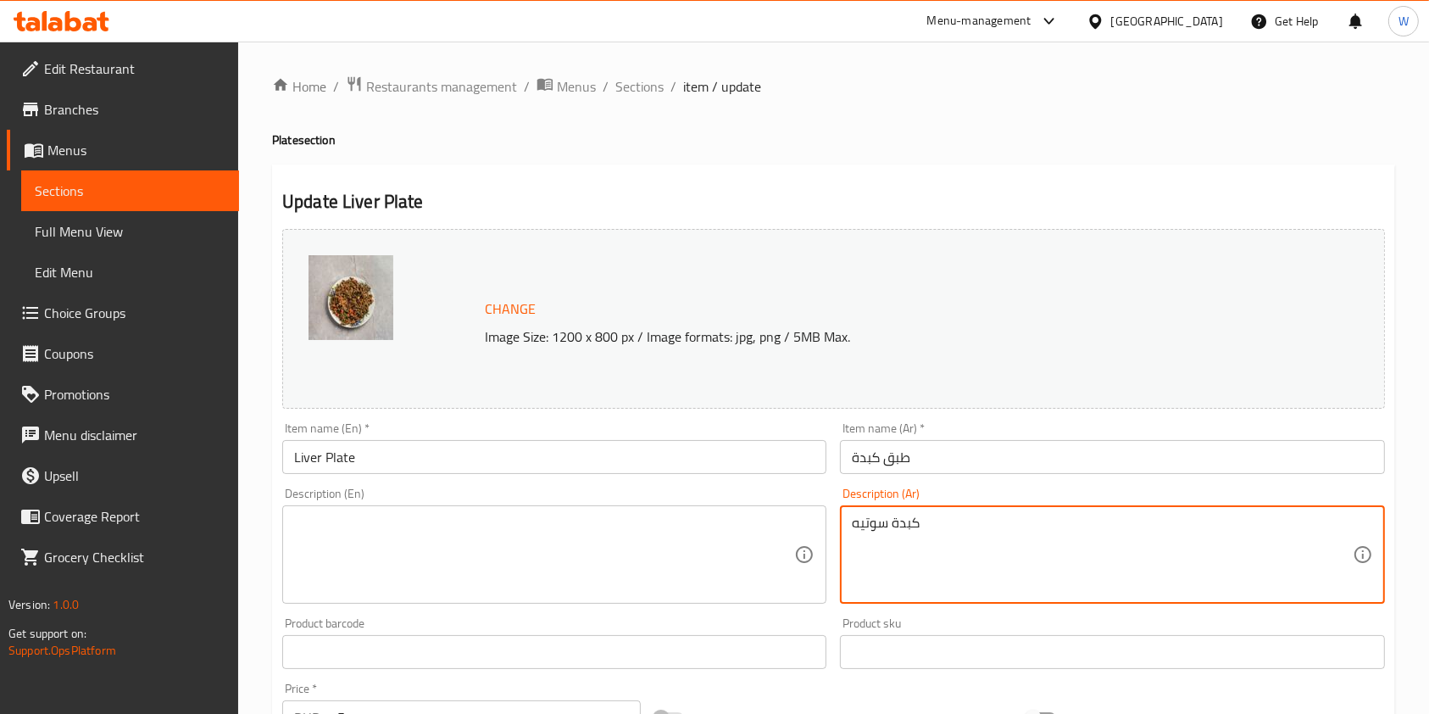
click at [901, 527] on textarea "كبدة سوتيه" at bounding box center [1102, 555] width 500 height 81
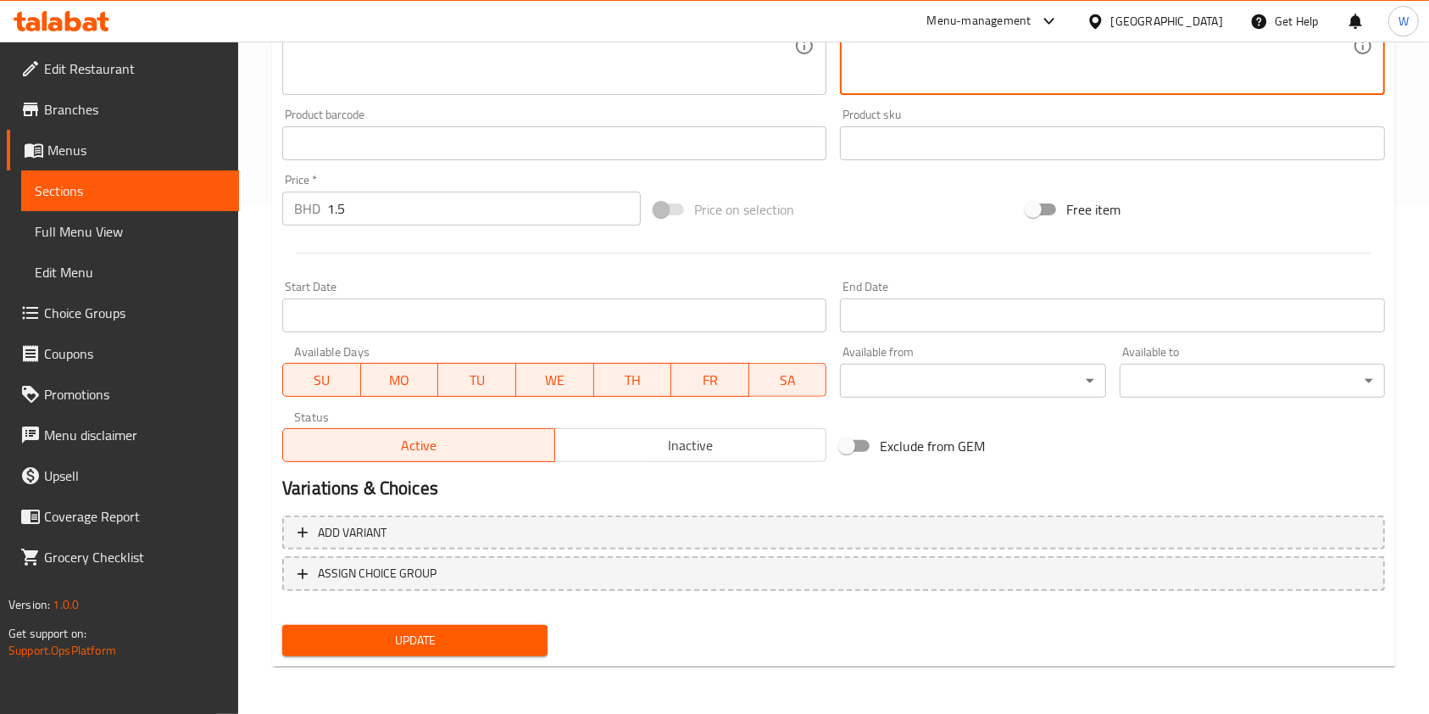
click at [435, 648] on span "Update" at bounding box center [415, 640] width 238 height 21
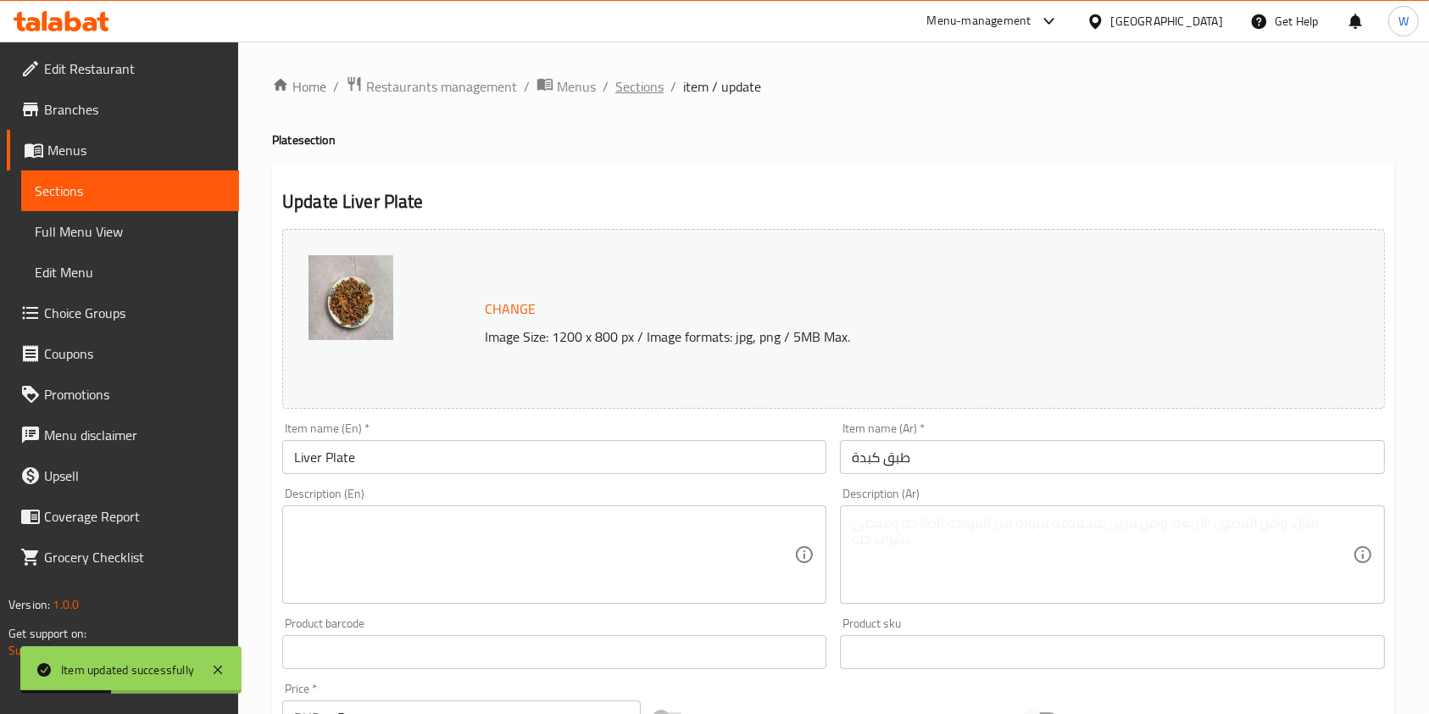
click at [635, 87] on span "Sections" at bounding box center [639, 86] width 48 height 20
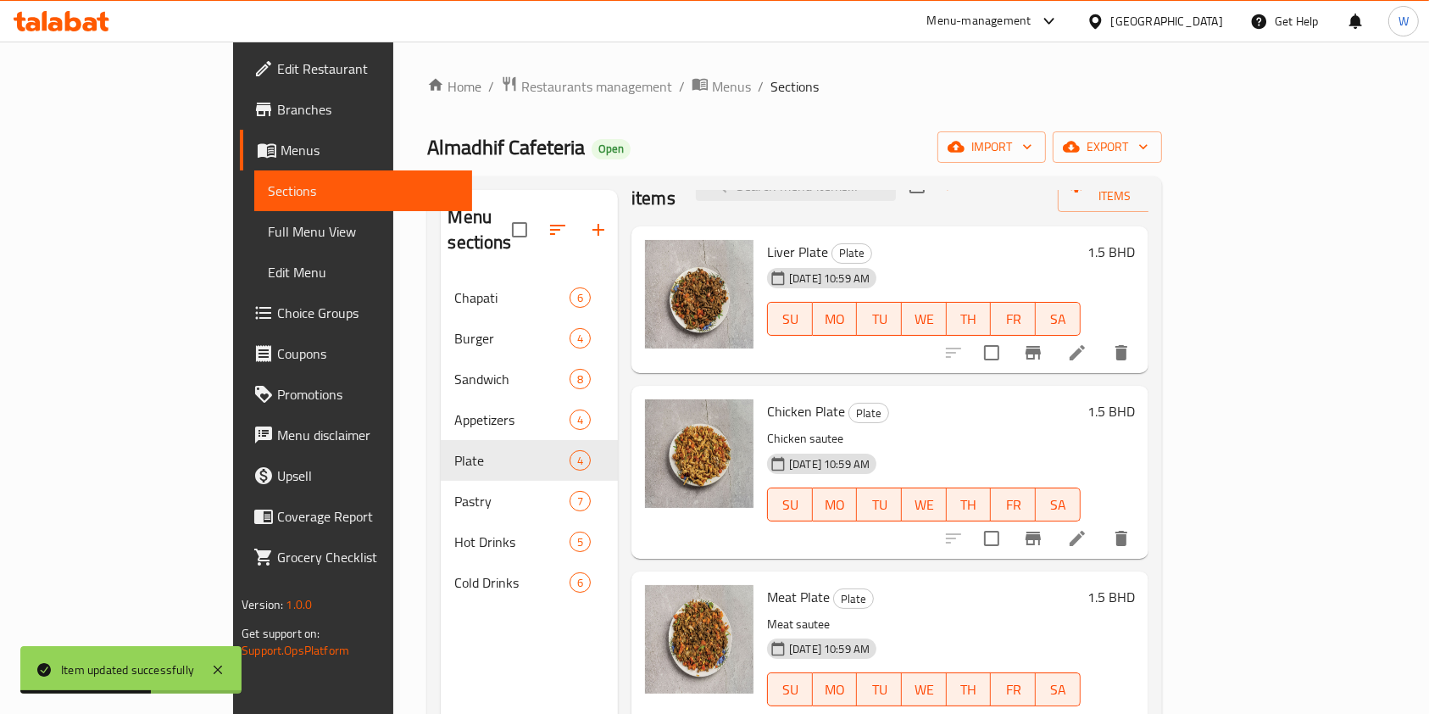
click at [1085, 531] on icon at bounding box center [1077, 538] width 15 height 15
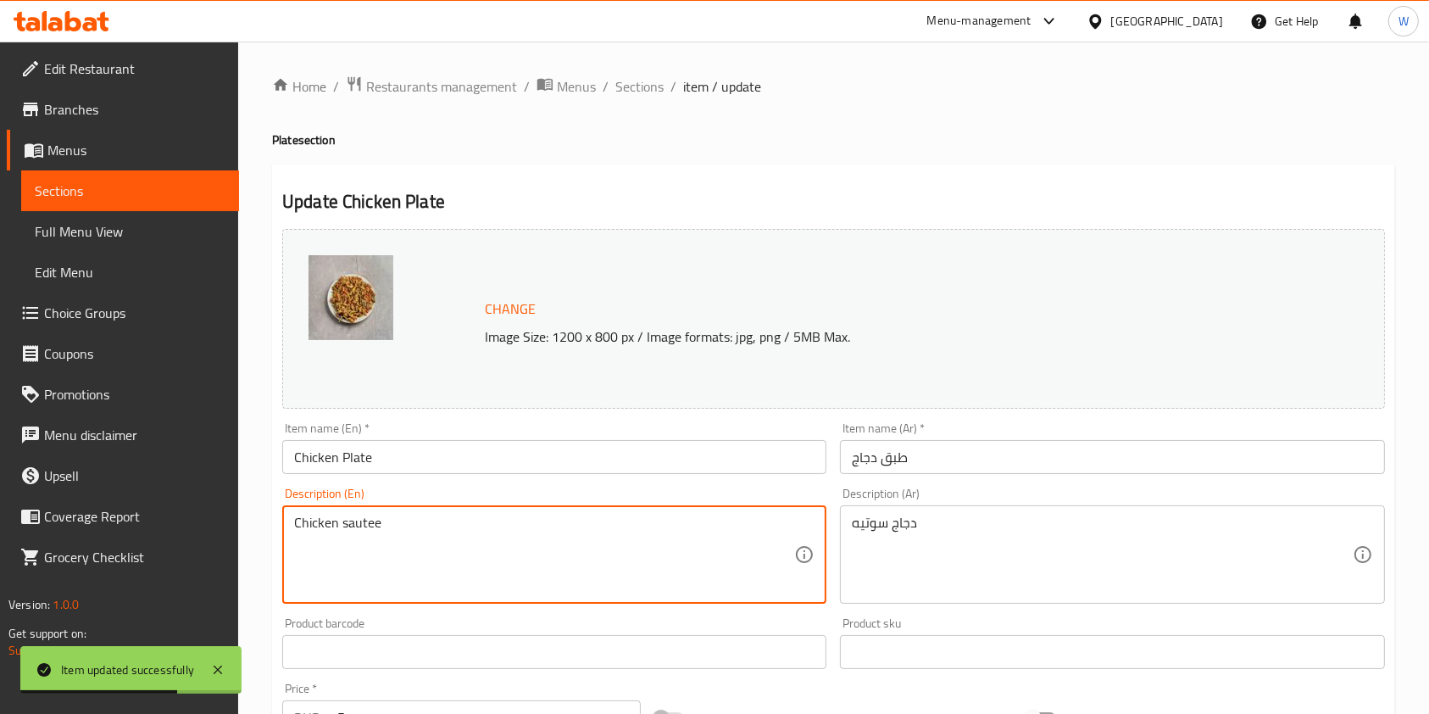
click at [508, 520] on textarea "Chicken sautee" at bounding box center [544, 555] width 500 height 81
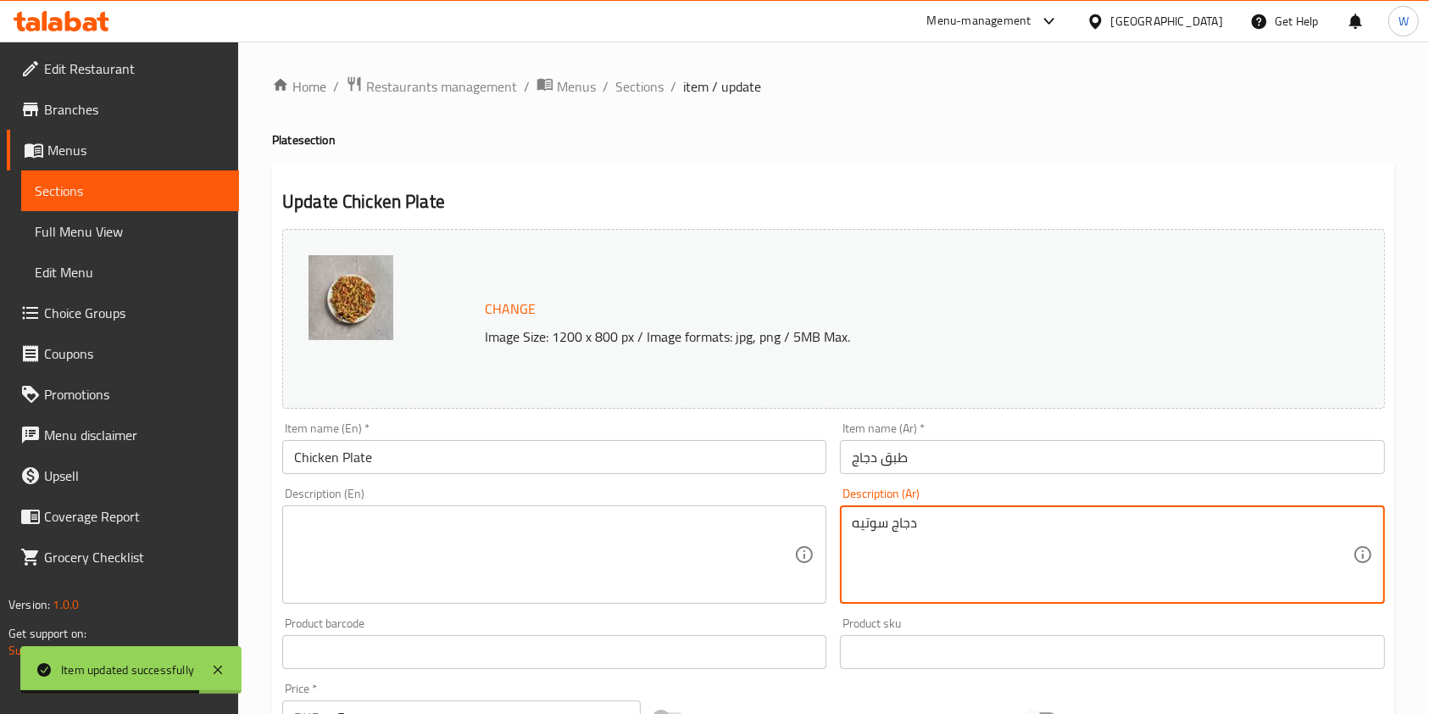
click at [888, 522] on textarea "دجاج سوتيه" at bounding box center [1102, 555] width 500 height 81
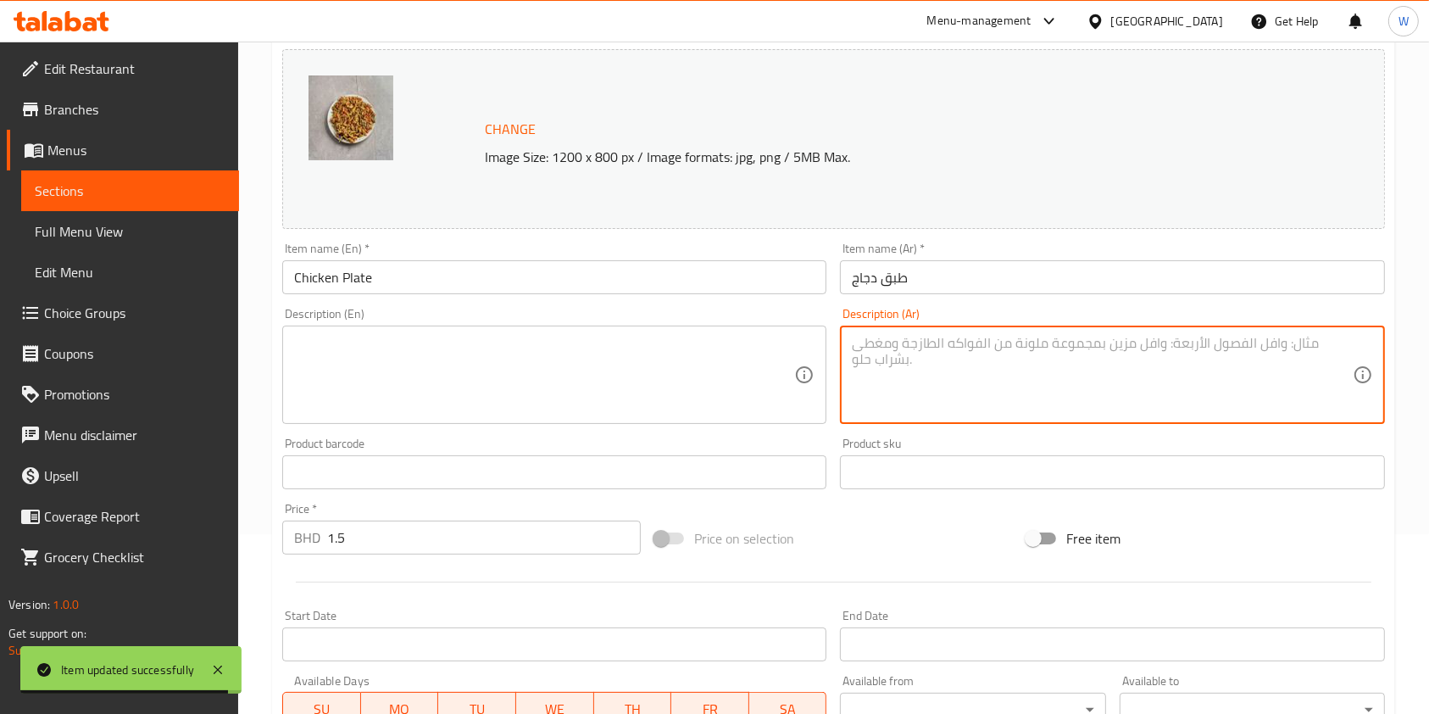
scroll to position [452, 0]
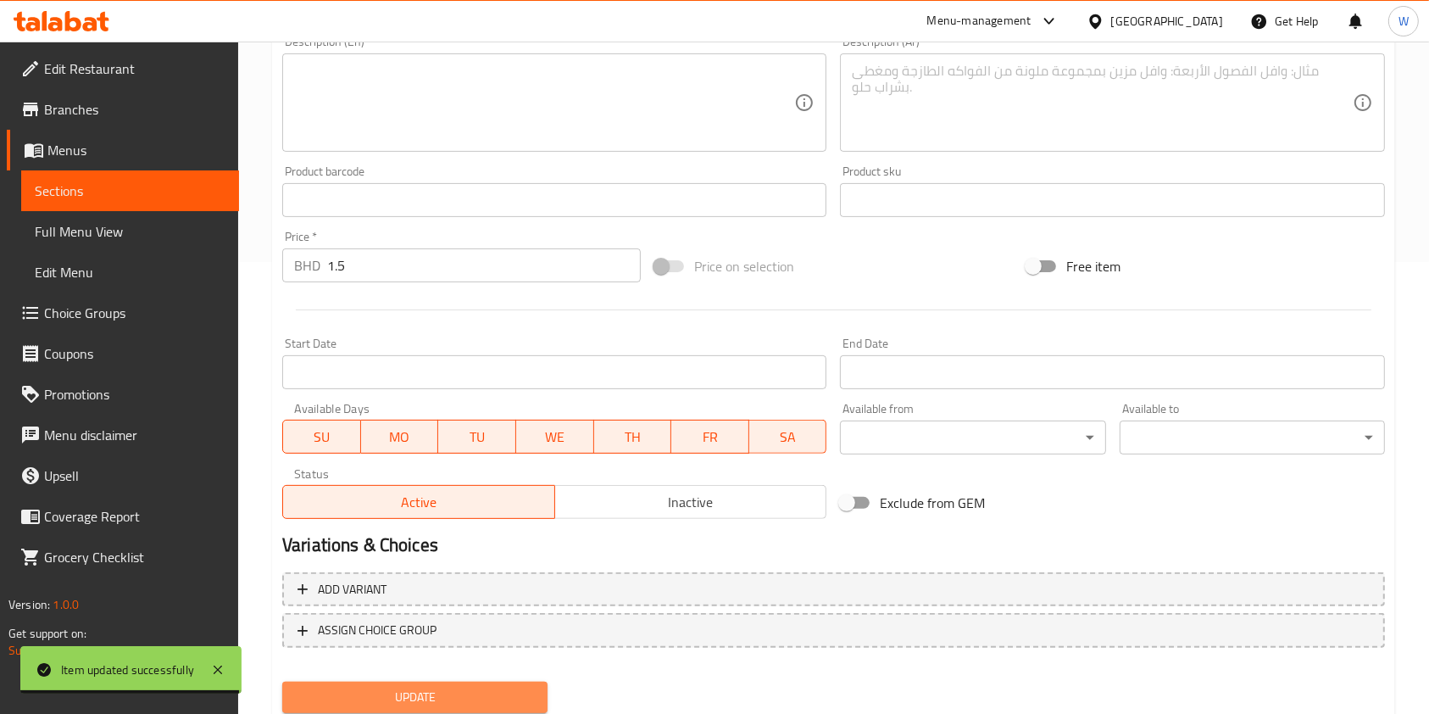
click at [437, 695] on span "Update" at bounding box center [415, 697] width 238 height 21
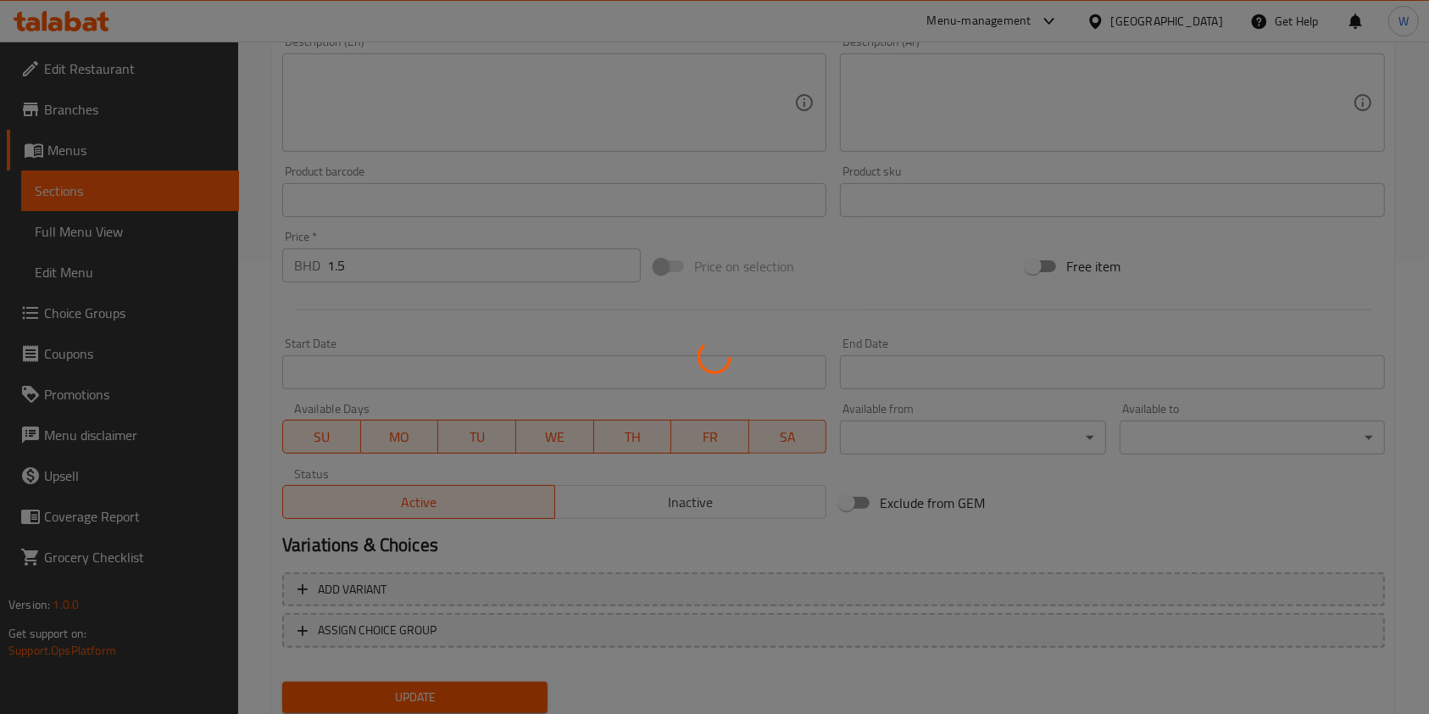
scroll to position [0, 0]
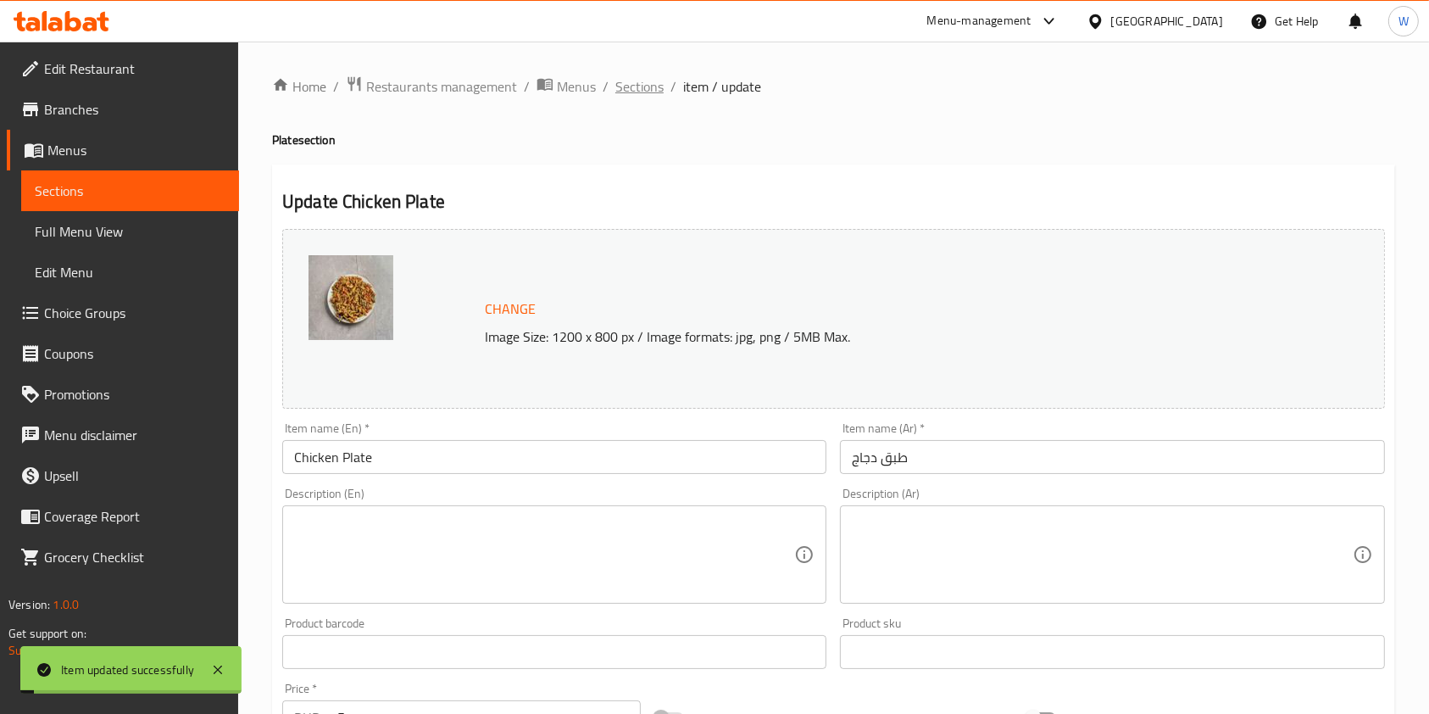
click at [622, 86] on span "Sections" at bounding box center [639, 86] width 48 height 20
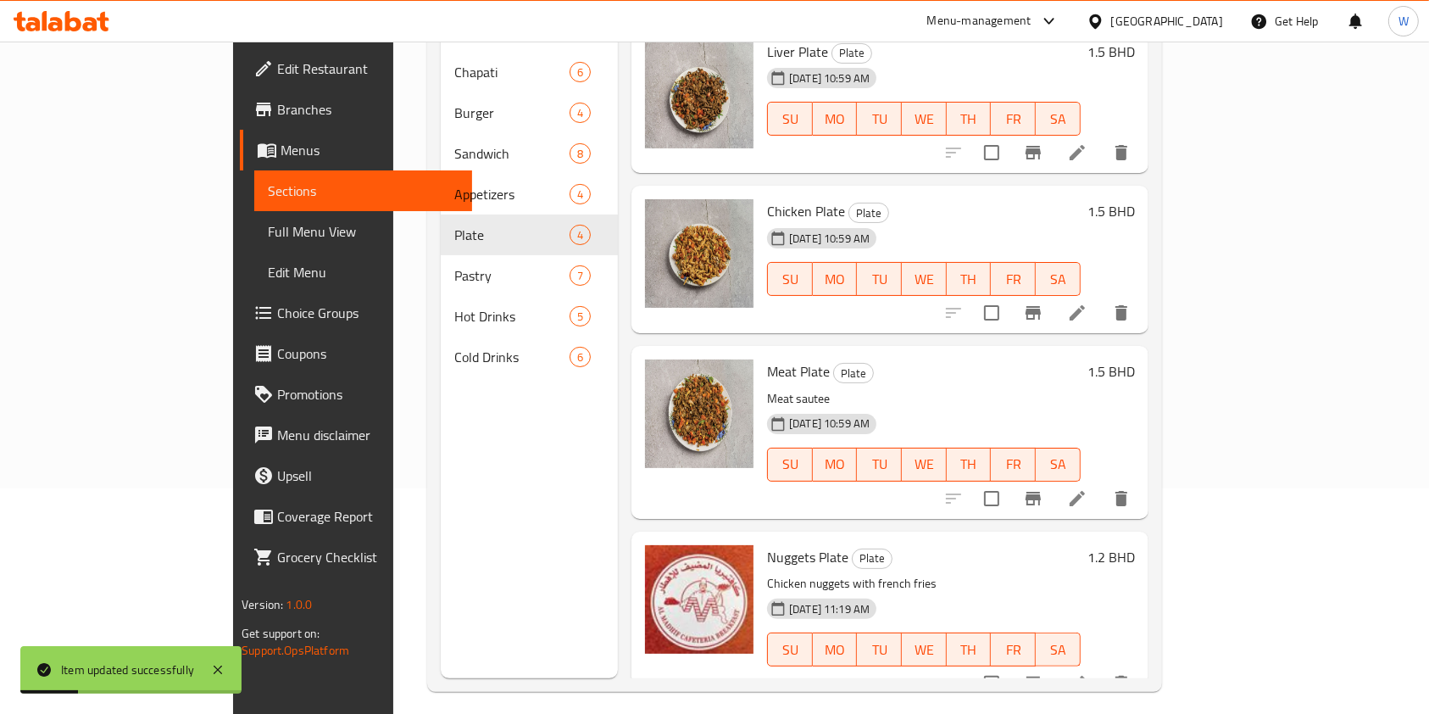
click at [1088, 488] on icon at bounding box center [1077, 498] width 20 height 20
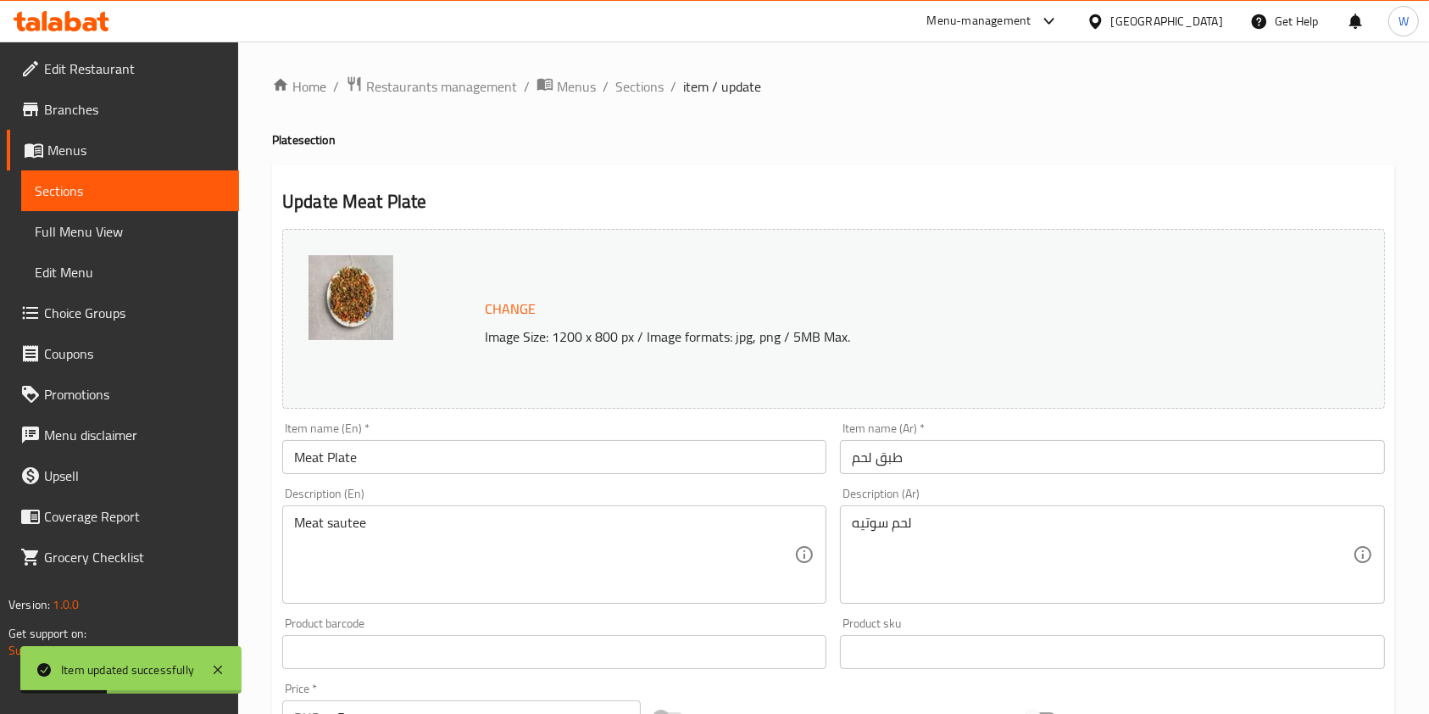
click at [356, 513] on div "Meat sautee Description (En)" at bounding box center [554, 554] width 544 height 98
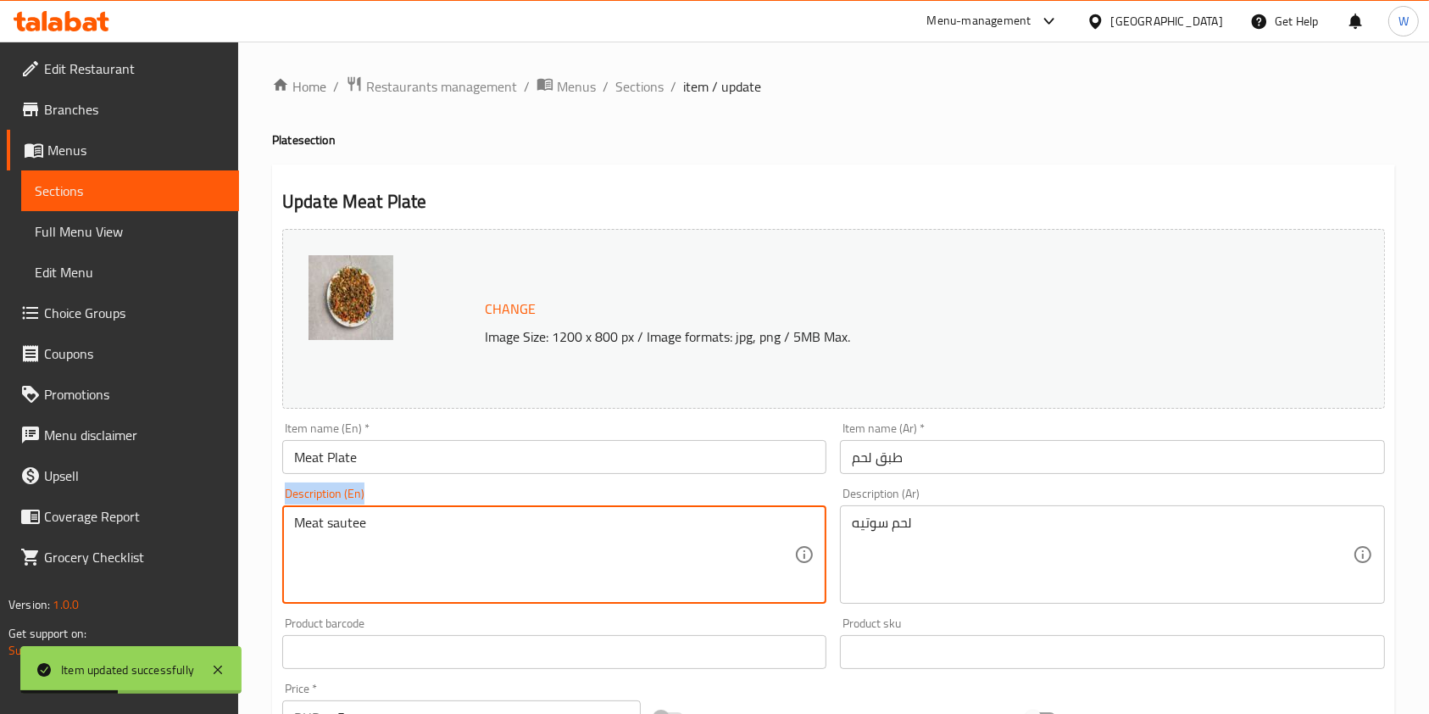
click at [356, 513] on div "Meat sautee Description (En)" at bounding box center [554, 554] width 544 height 98
click at [345, 534] on textarea "Meat sautee" at bounding box center [544, 555] width 500 height 81
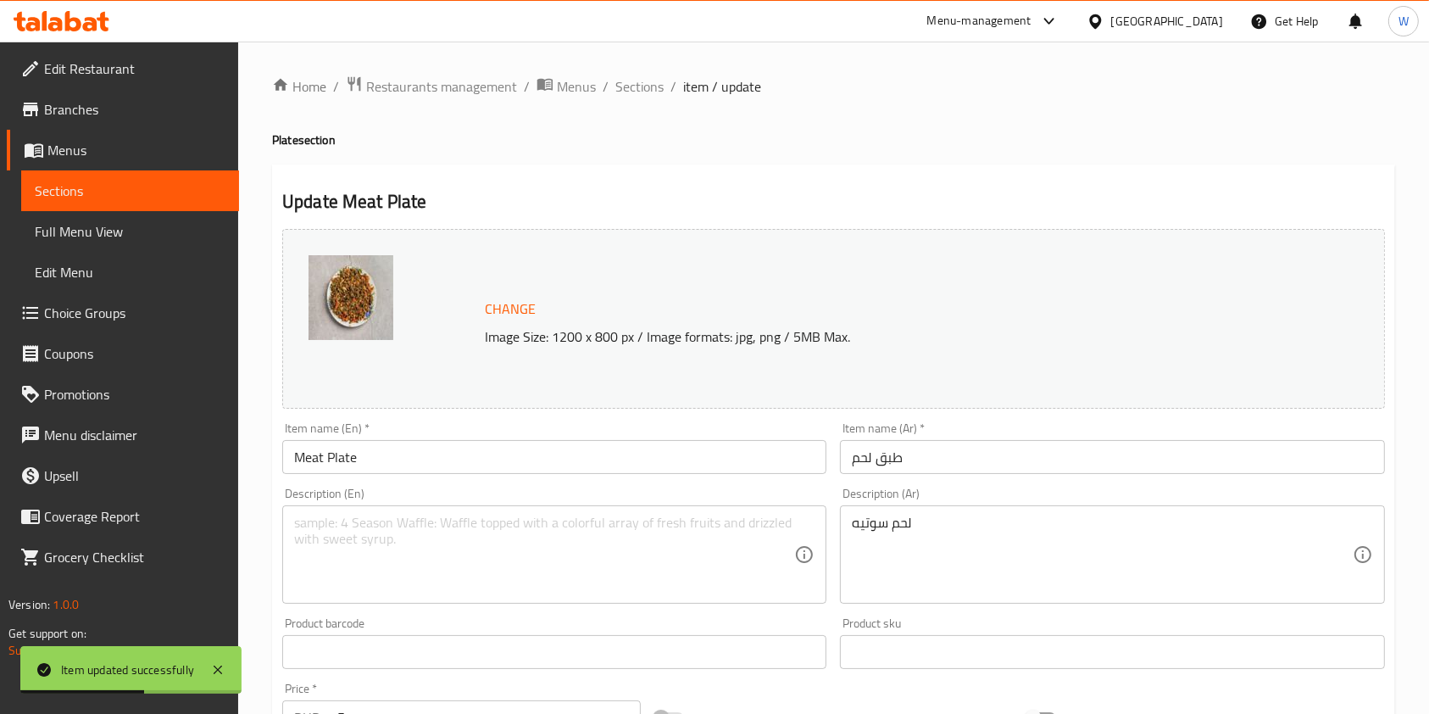
click at [814, 533] on div "Description (En)" at bounding box center [554, 554] width 544 height 98
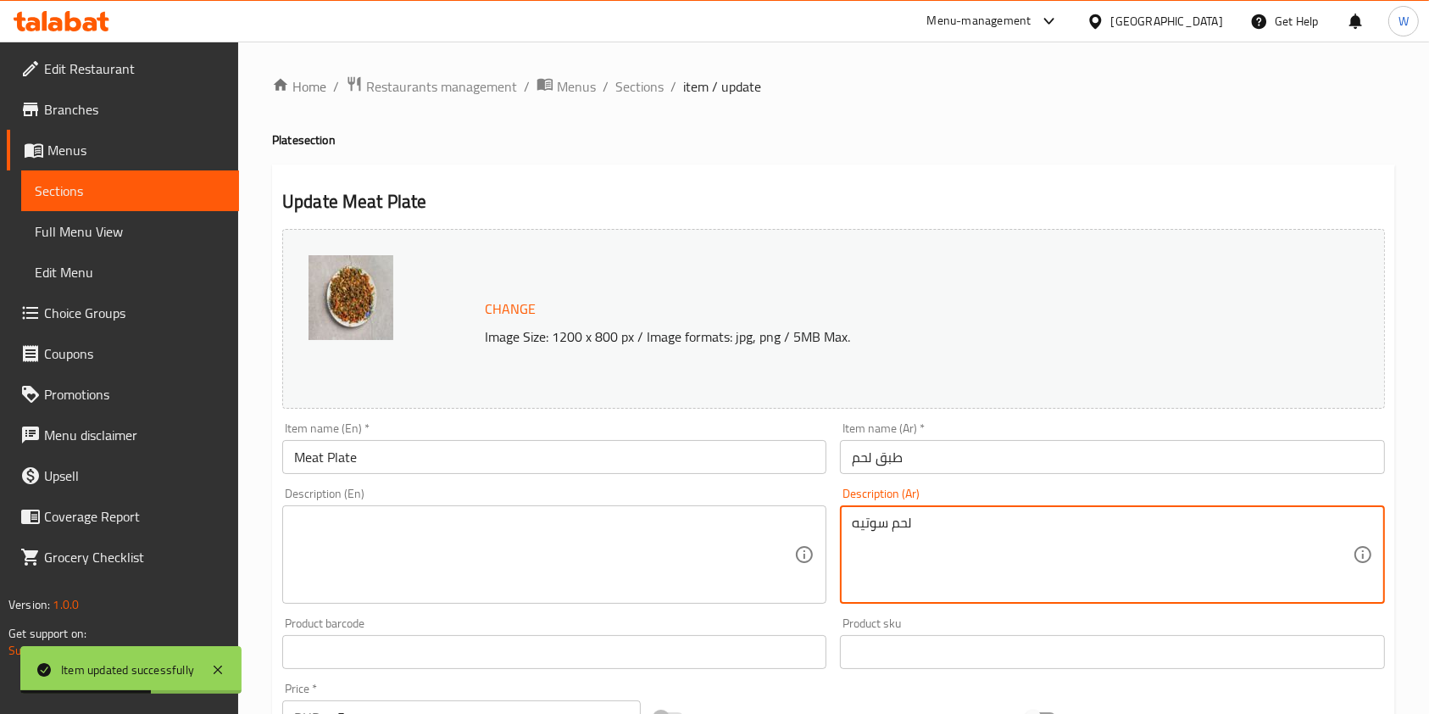
click at [892, 526] on textarea "لحم سوتيه" at bounding box center [1102, 555] width 500 height 81
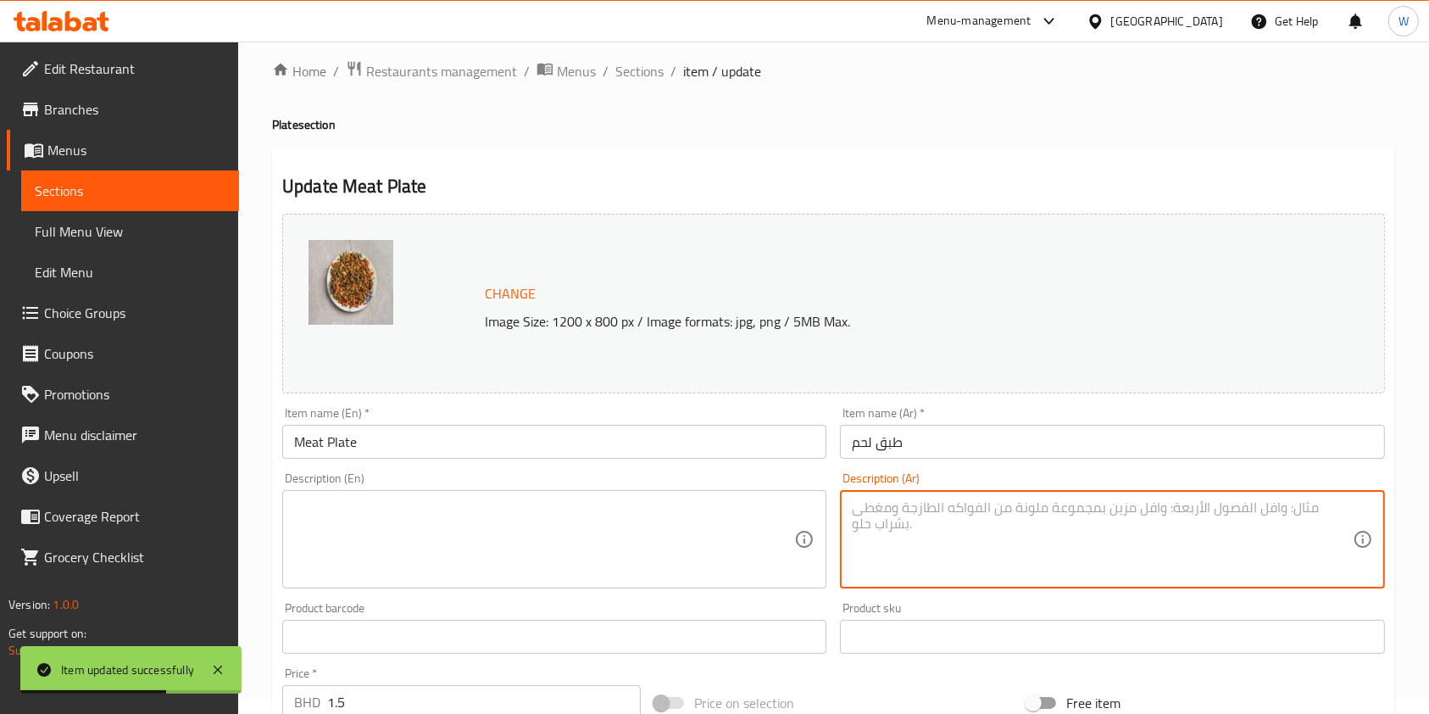
scroll to position [509, 0]
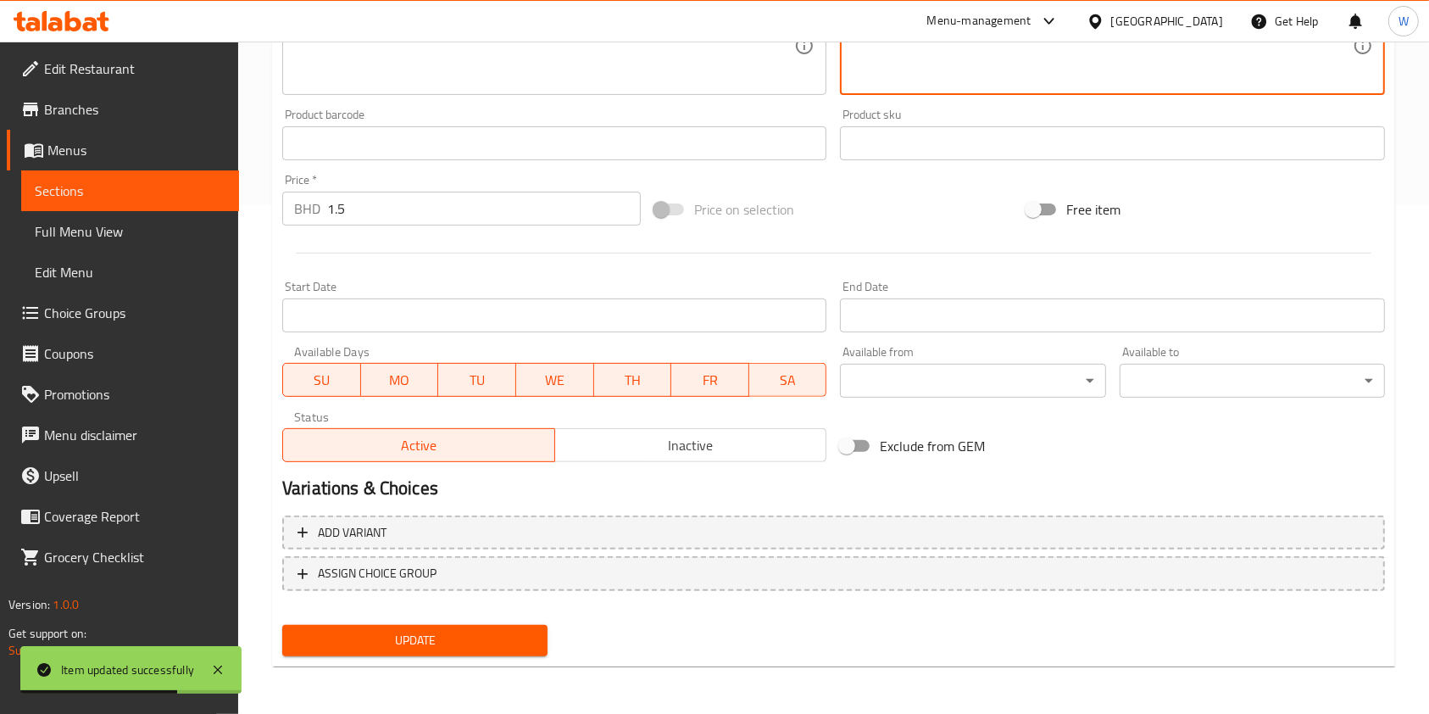
click at [431, 635] on span "Update" at bounding box center [415, 640] width 238 height 21
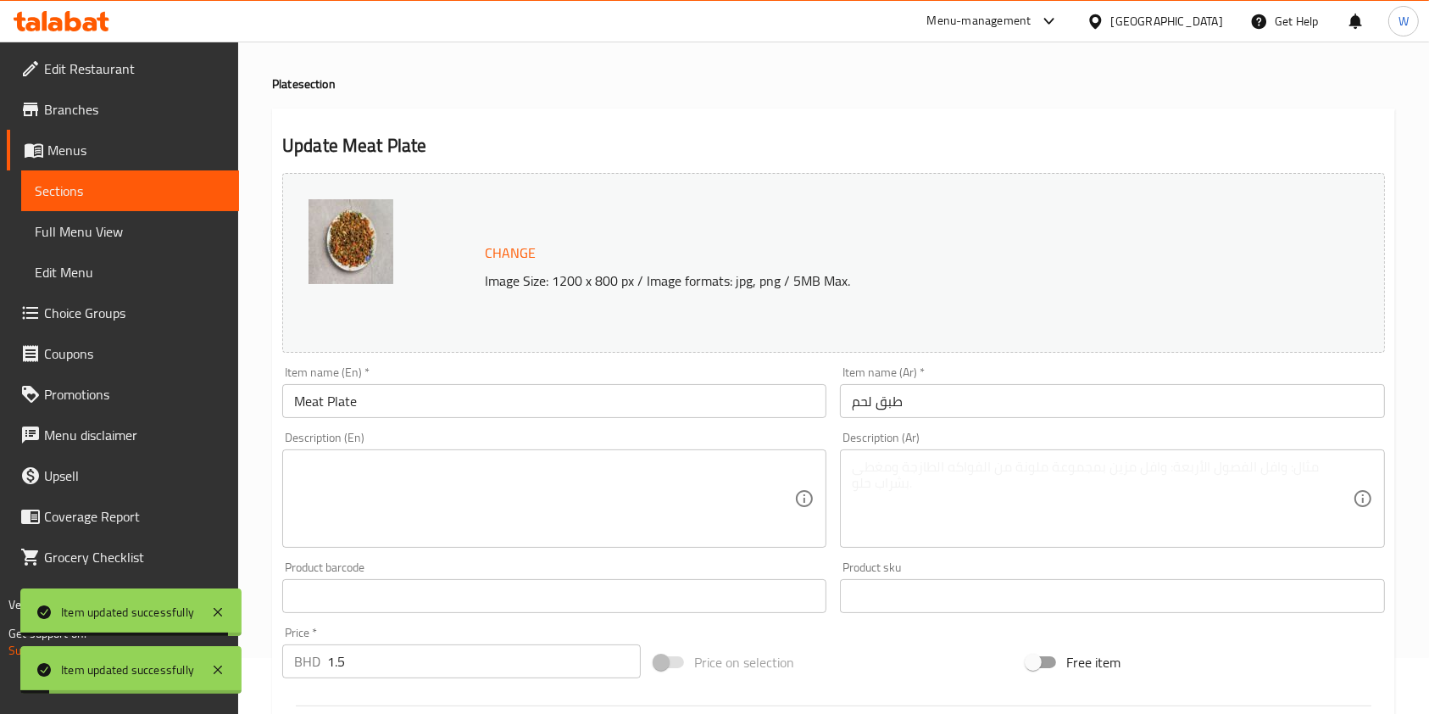
scroll to position [19, 0]
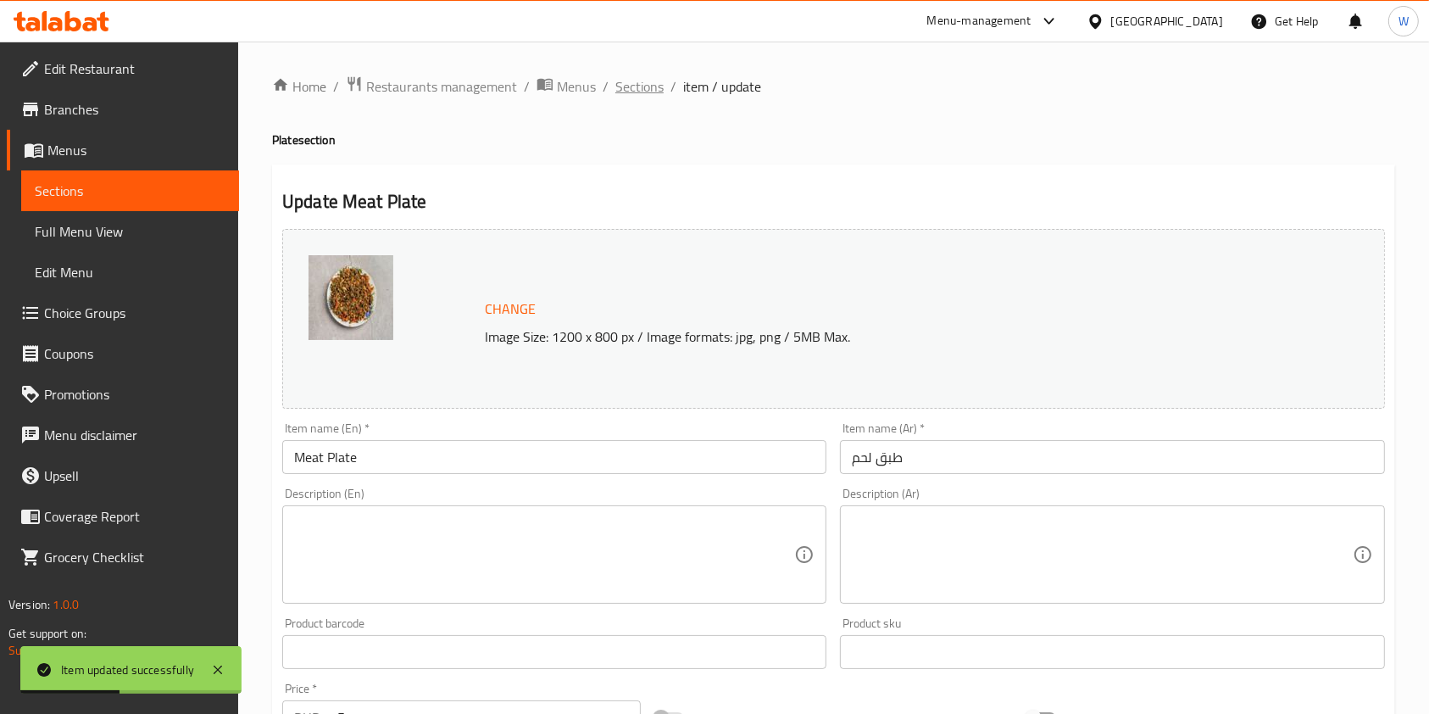
click at [637, 90] on span "Sections" at bounding box center [639, 86] width 48 height 20
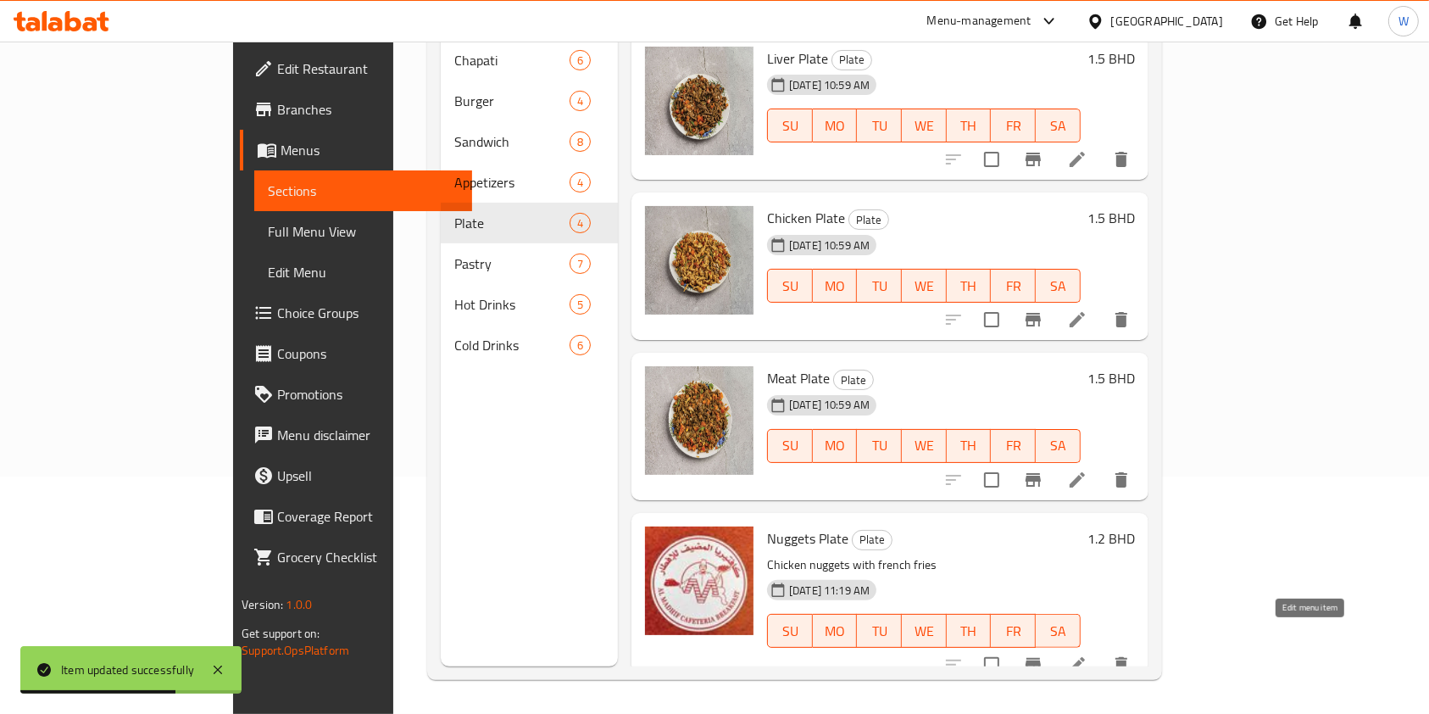
click at [1088, 654] on icon at bounding box center [1077, 664] width 20 height 20
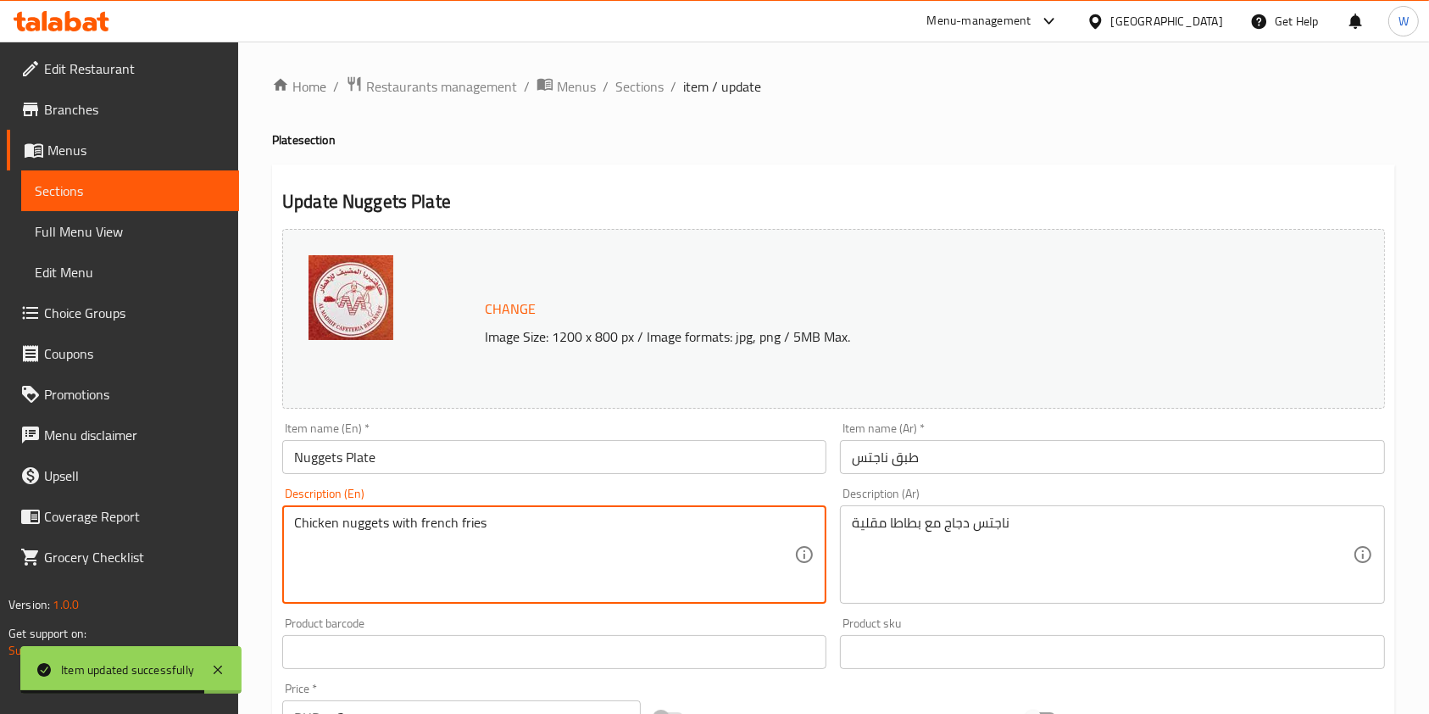
click at [382, 530] on textarea "Chicken nuggets with french fries" at bounding box center [544, 555] width 500 height 81
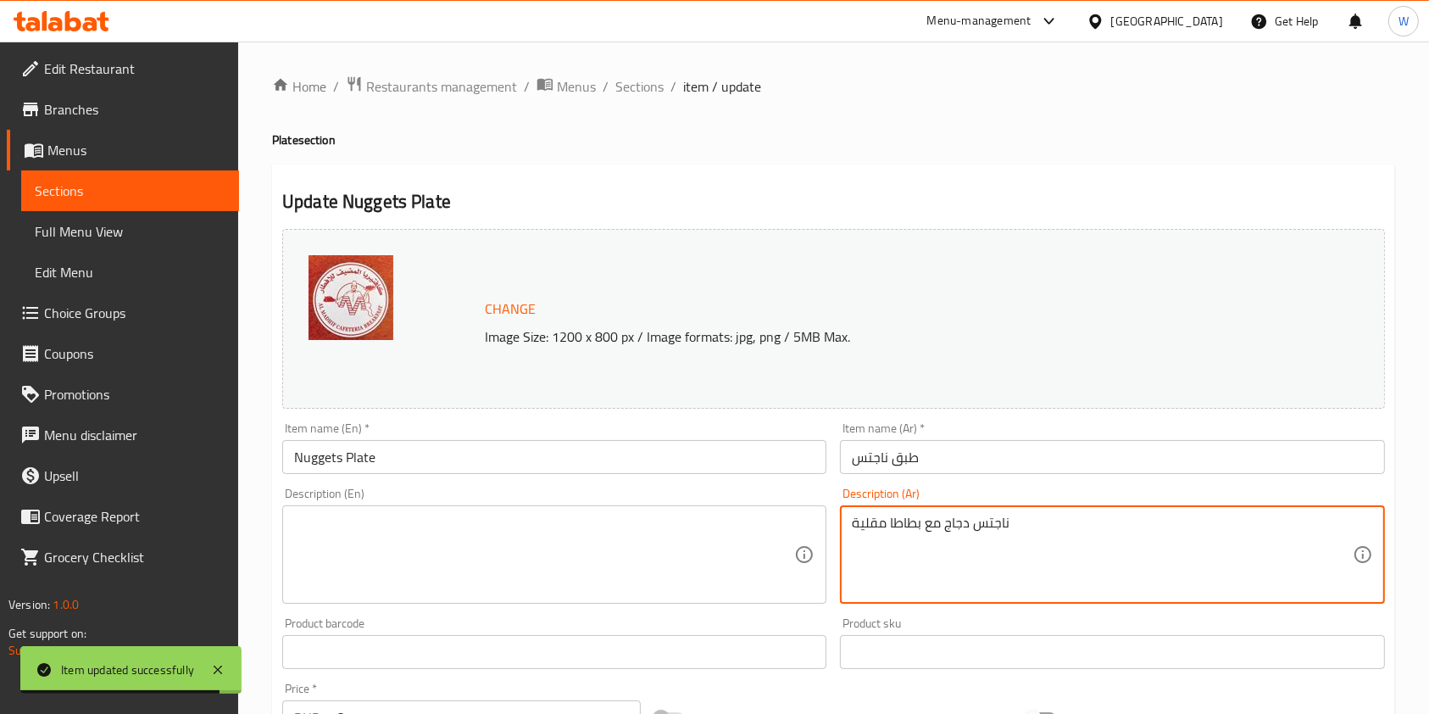
click at [1018, 530] on textarea "ناجتس دجاج مع بطاطا مقلية" at bounding box center [1102, 555] width 500 height 81
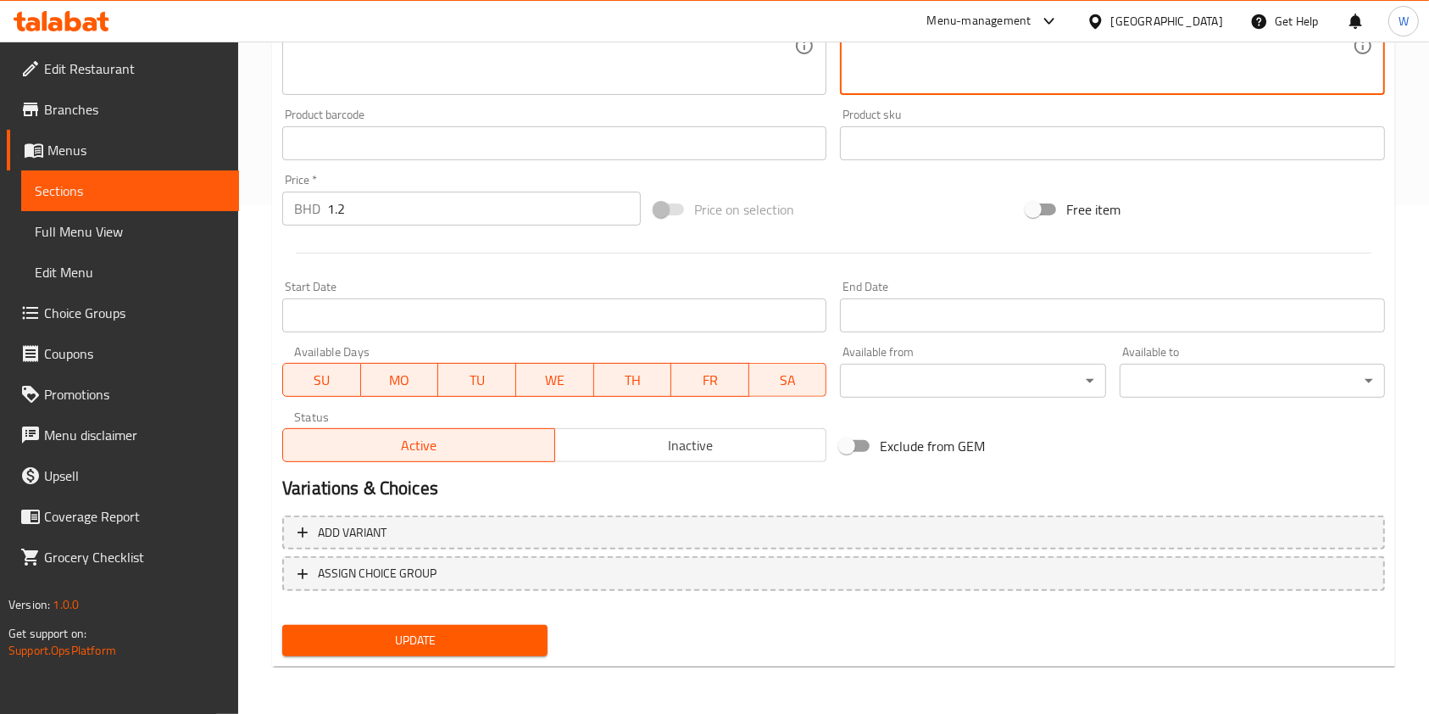
click at [414, 649] on span "Update" at bounding box center [415, 640] width 238 height 21
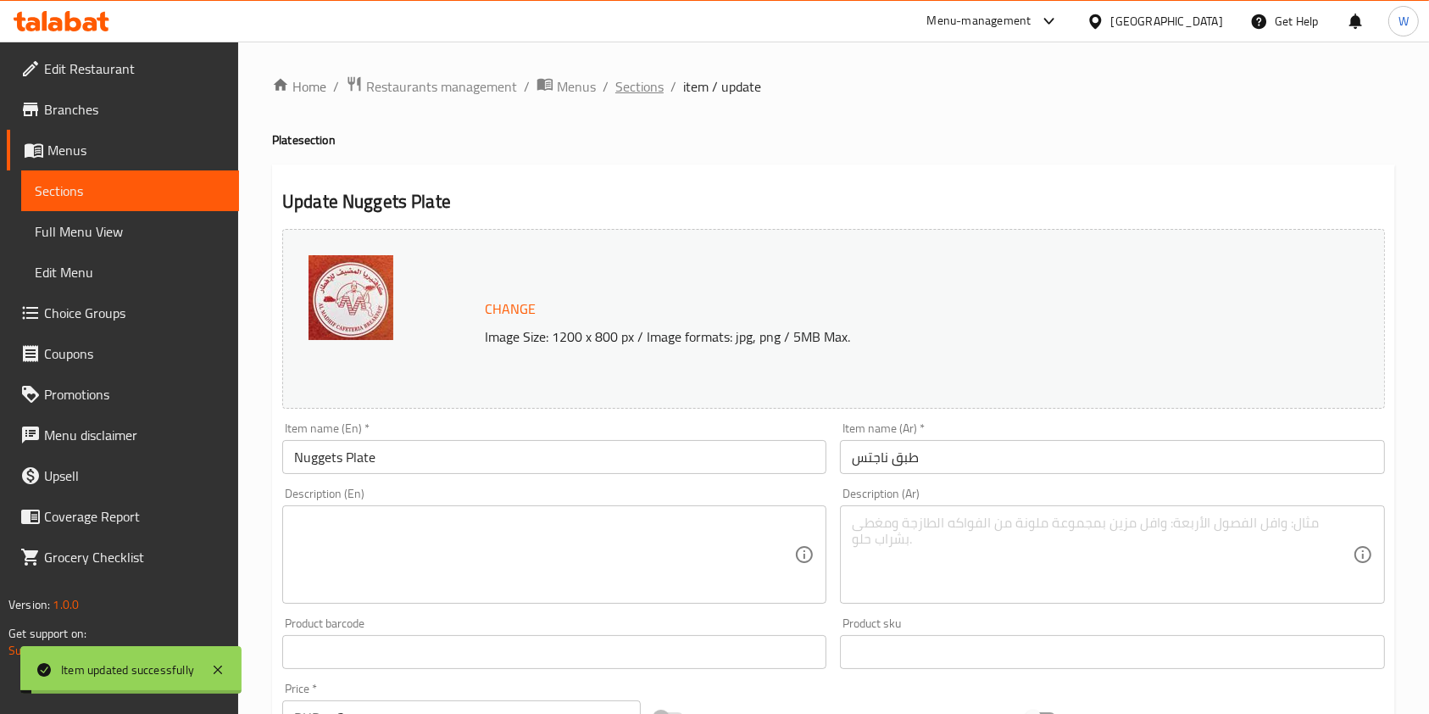
click at [638, 80] on span "Sections" at bounding box center [639, 86] width 48 height 20
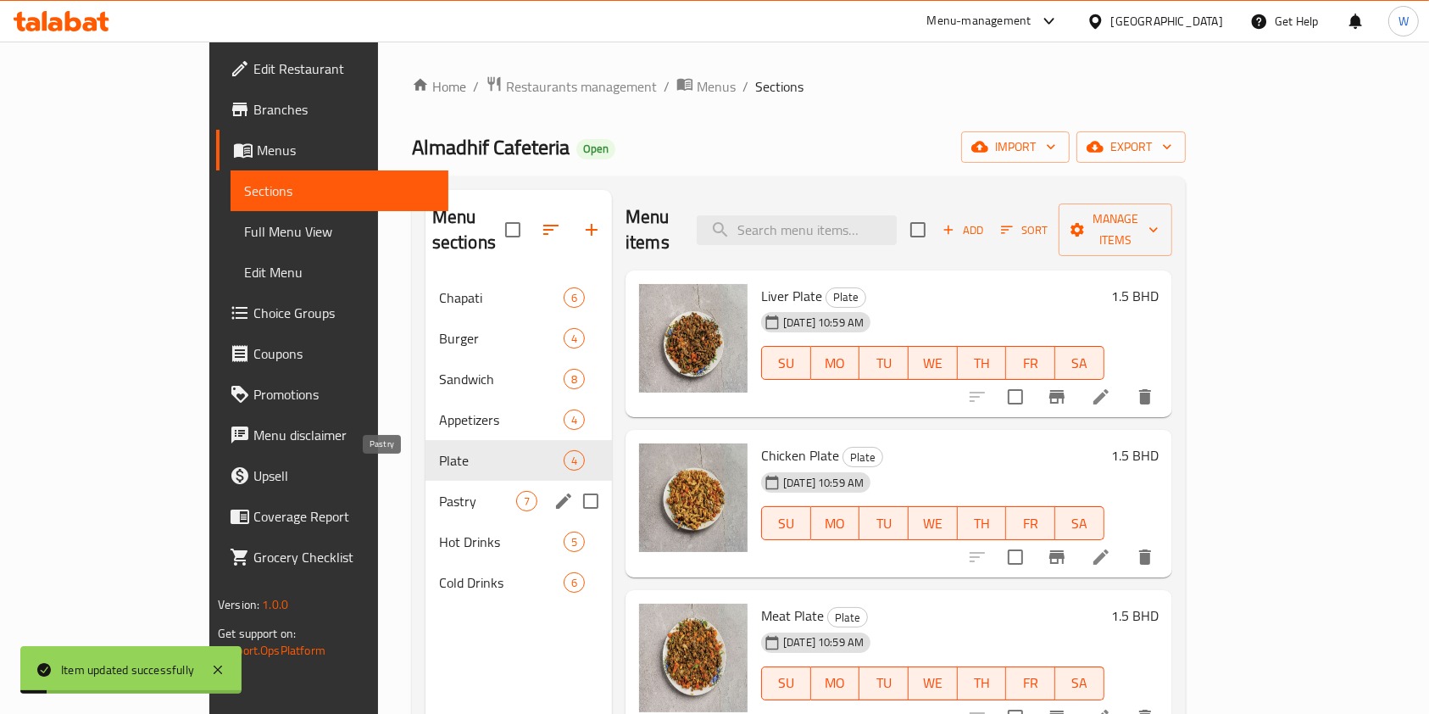
click at [439, 491] on span "Pastry" at bounding box center [477, 501] width 77 height 20
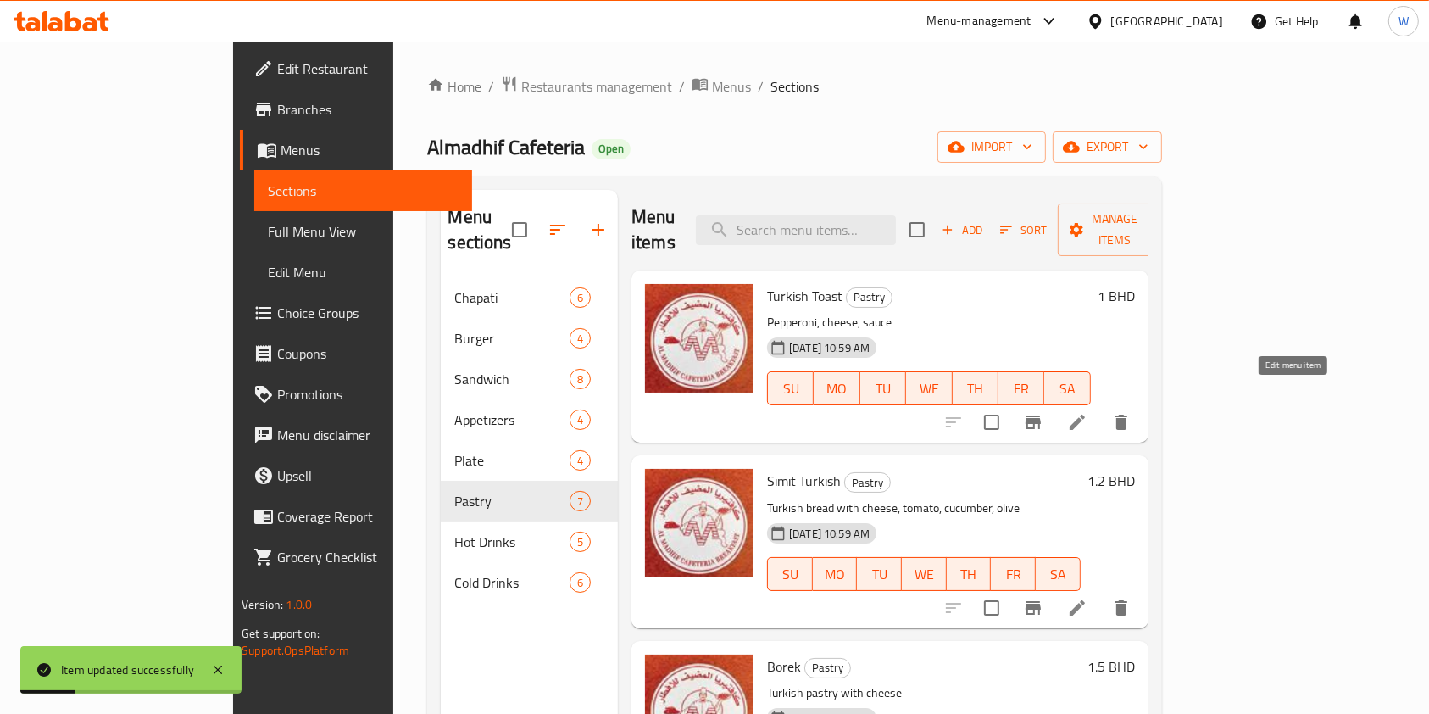
click at [1085, 415] on icon at bounding box center [1077, 422] width 15 height 15
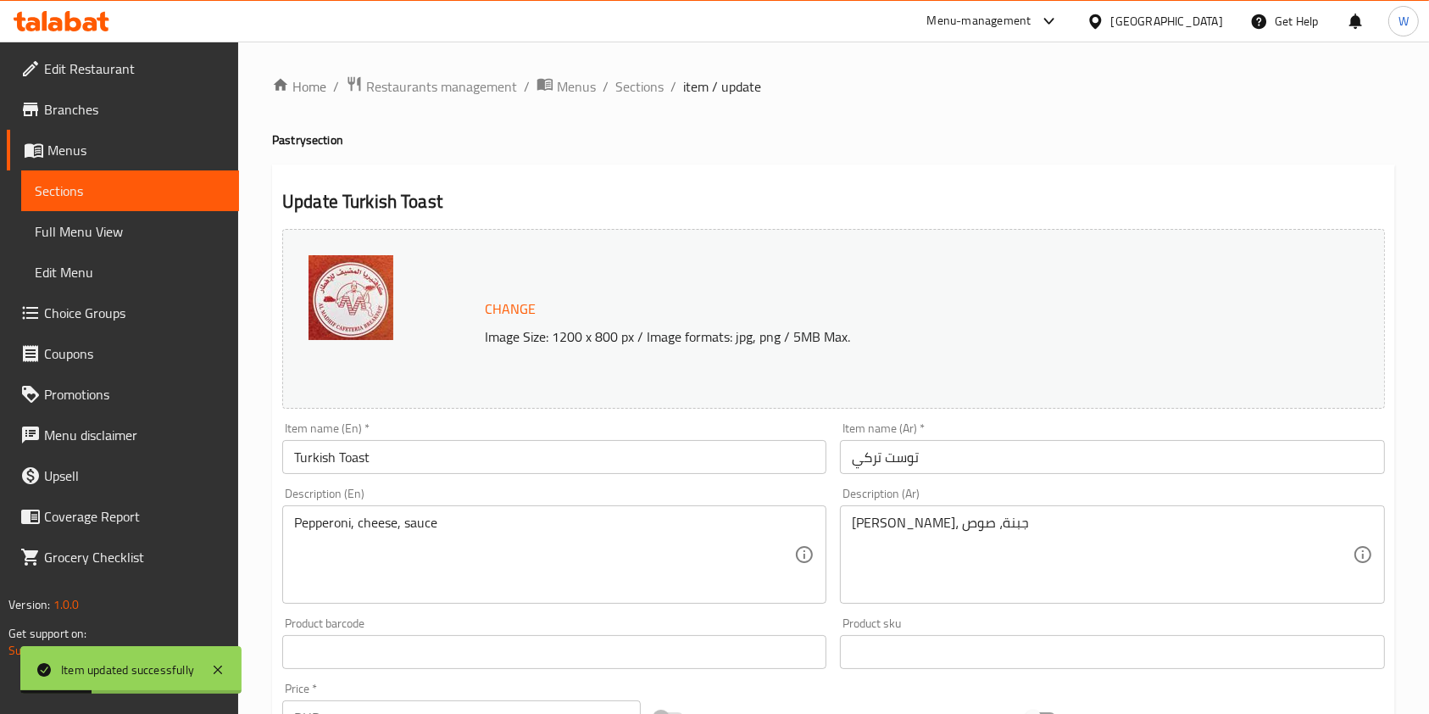
click at [389, 507] on div "Pepperoni, cheese, sauce Description (En)" at bounding box center [554, 554] width 544 height 98
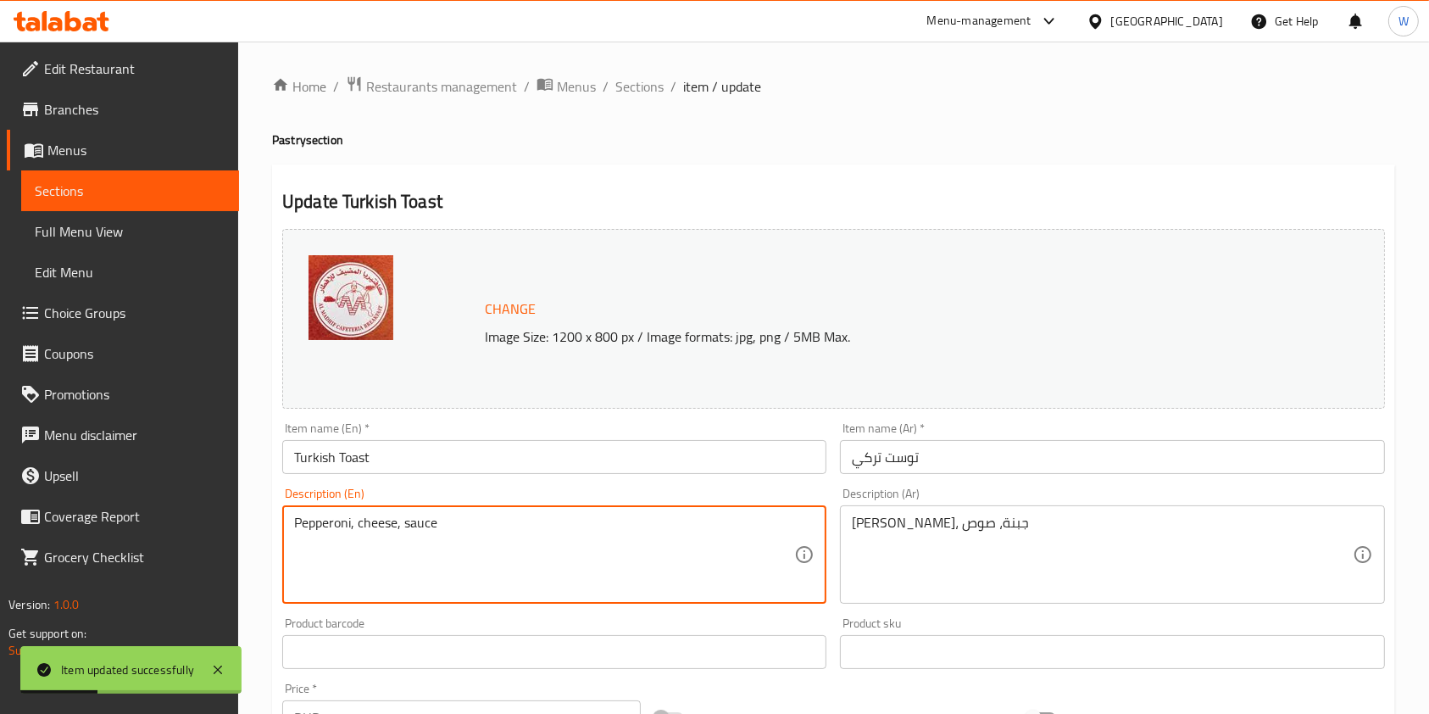
click at [389, 507] on div "Pepperoni, cheese, sauce Description (En)" at bounding box center [554, 554] width 544 height 98
click at [389, 522] on textarea "Pepperoni, cheese, sauce" at bounding box center [544, 555] width 500 height 81
click at [883, 512] on div "بيبروني، جبنة، صوص Description (Ar)" at bounding box center [1112, 554] width 544 height 98
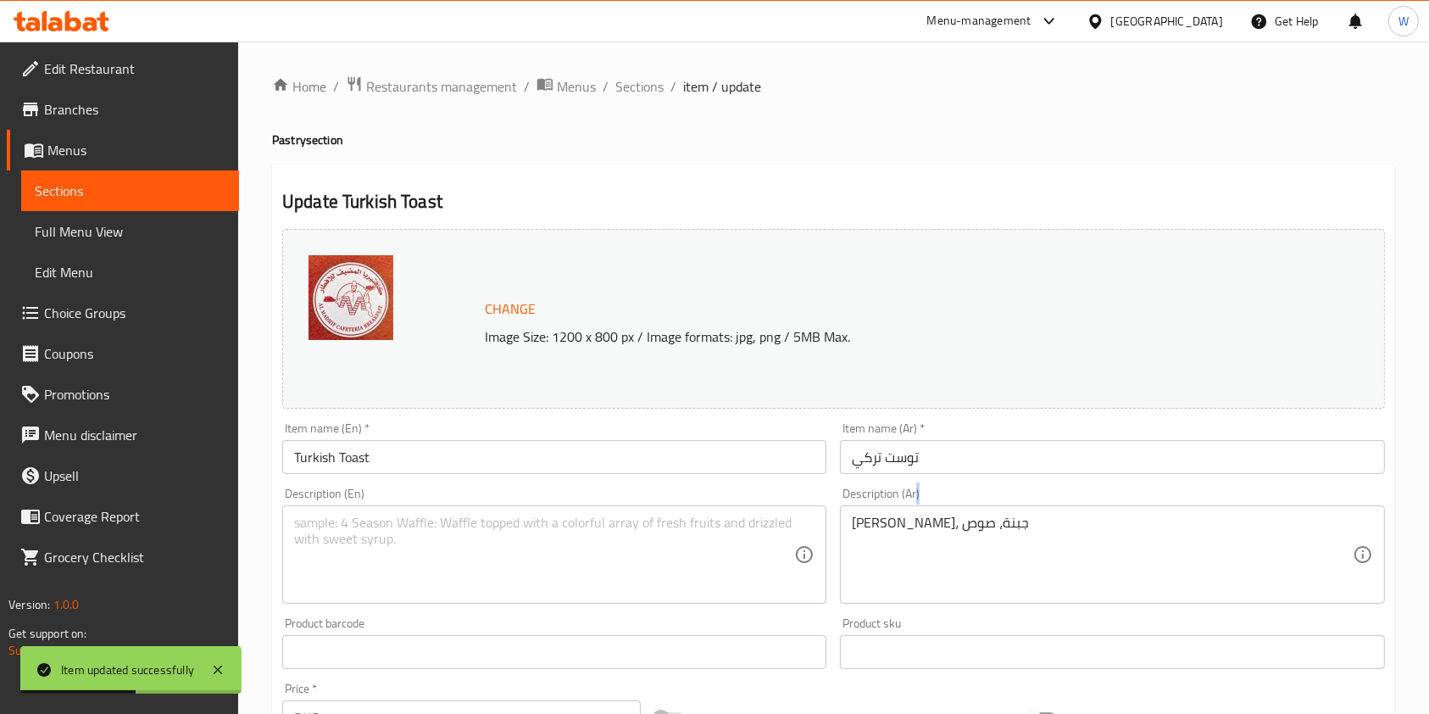
click at [883, 512] on div "بيبروني، جبنة، صوص Description (Ar)" at bounding box center [1112, 554] width 544 height 98
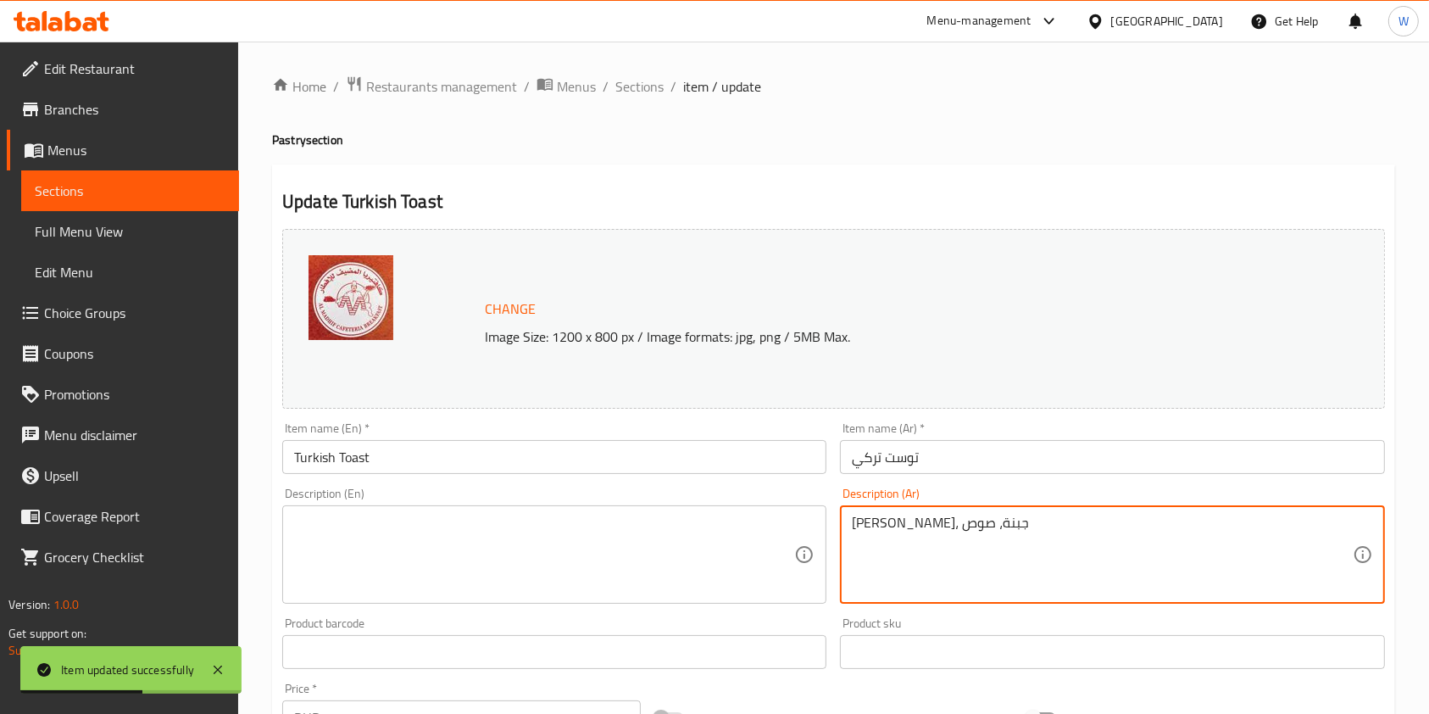
click at [879, 519] on textarea "بيبروني، جبنة، صوص" at bounding box center [1102, 555] width 500 height 81
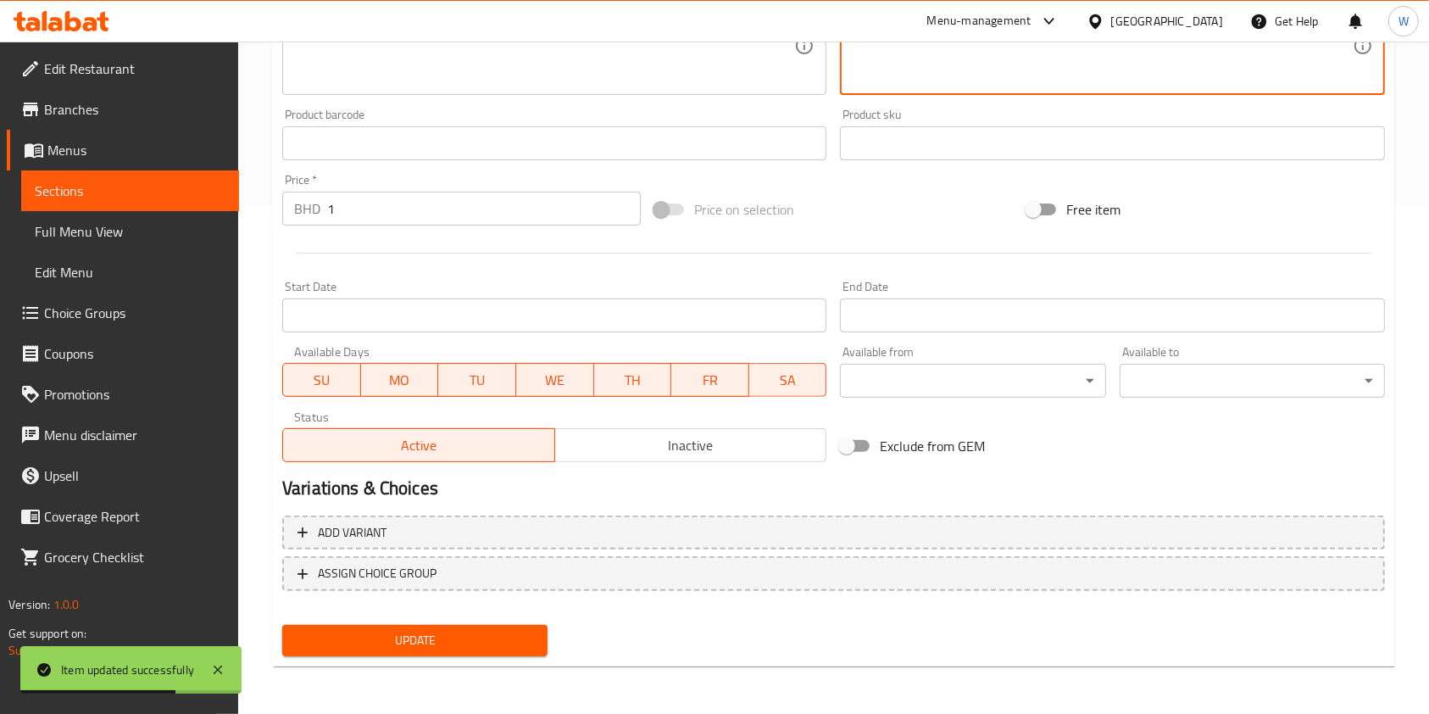
click at [458, 648] on span "Update" at bounding box center [415, 640] width 238 height 21
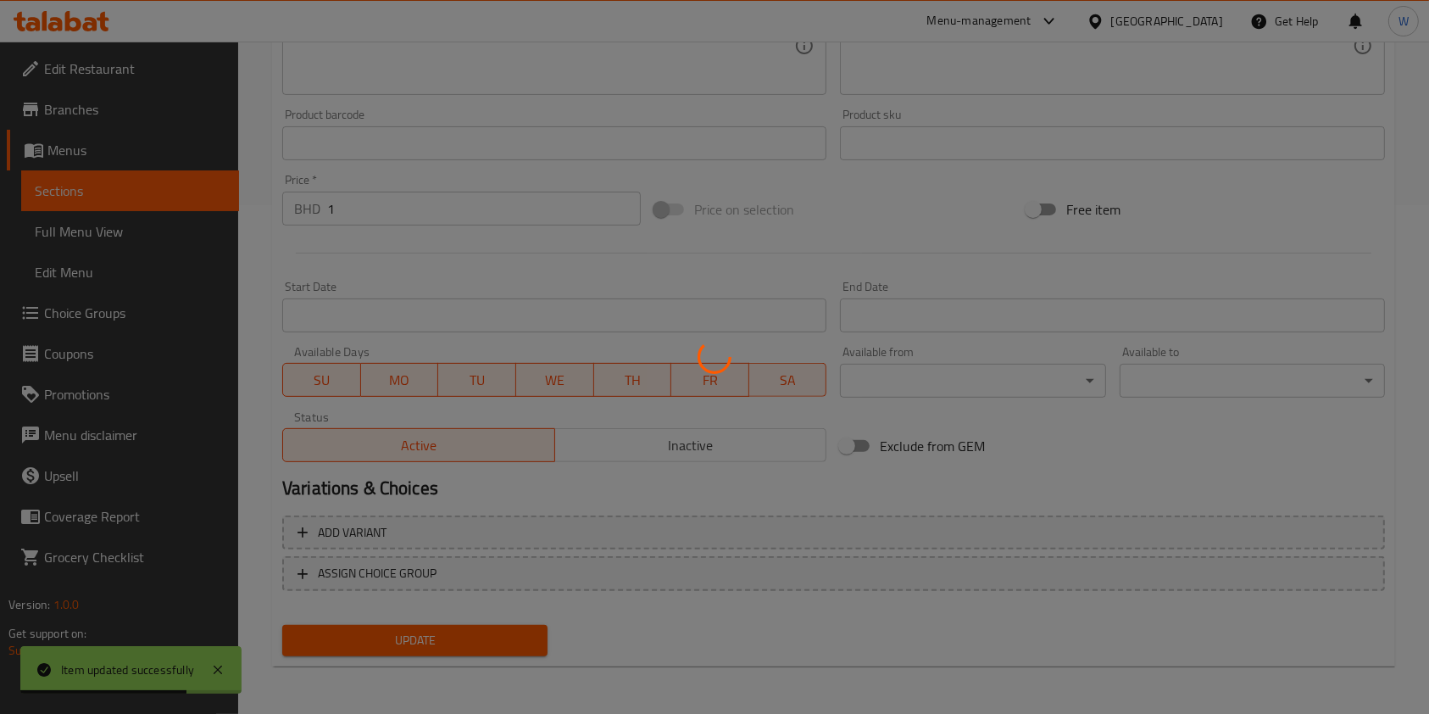
scroll to position [400, 0]
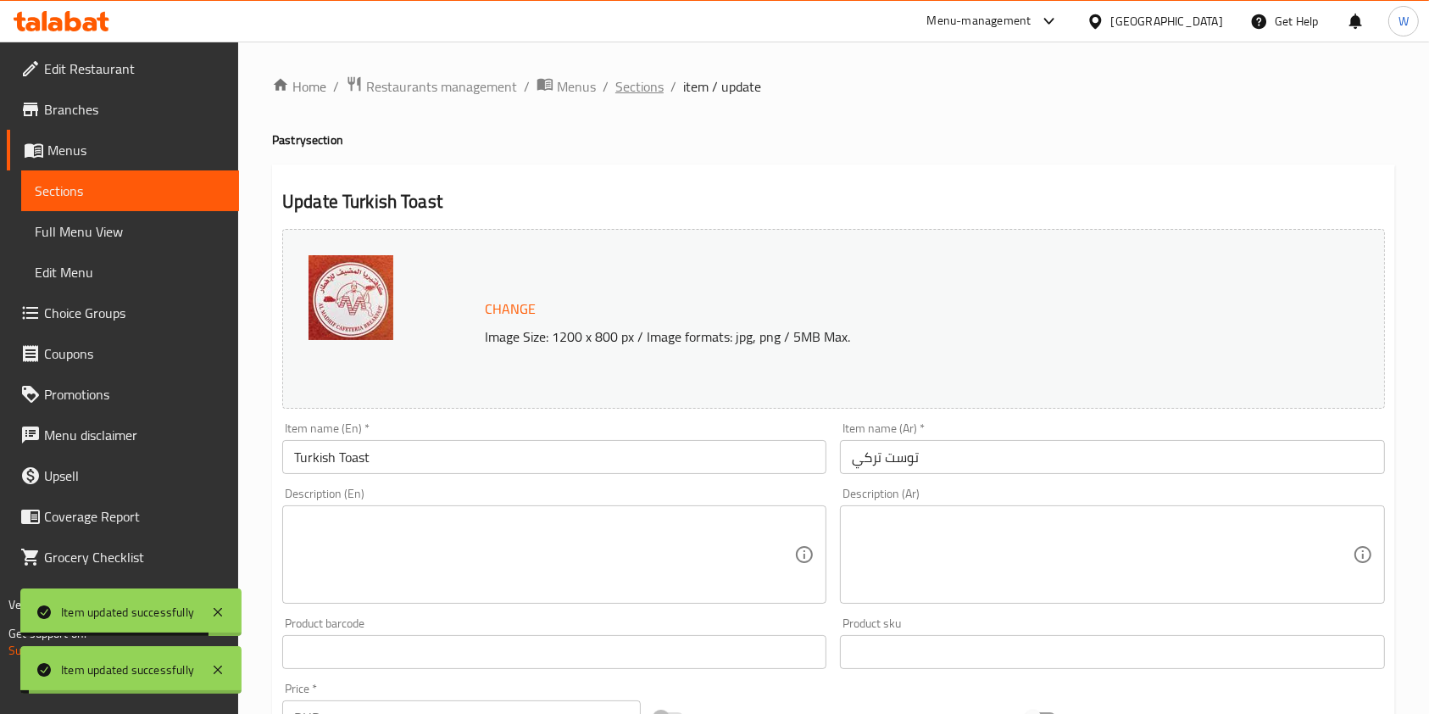
click at [635, 97] on span "Sections" at bounding box center [639, 86] width 48 height 20
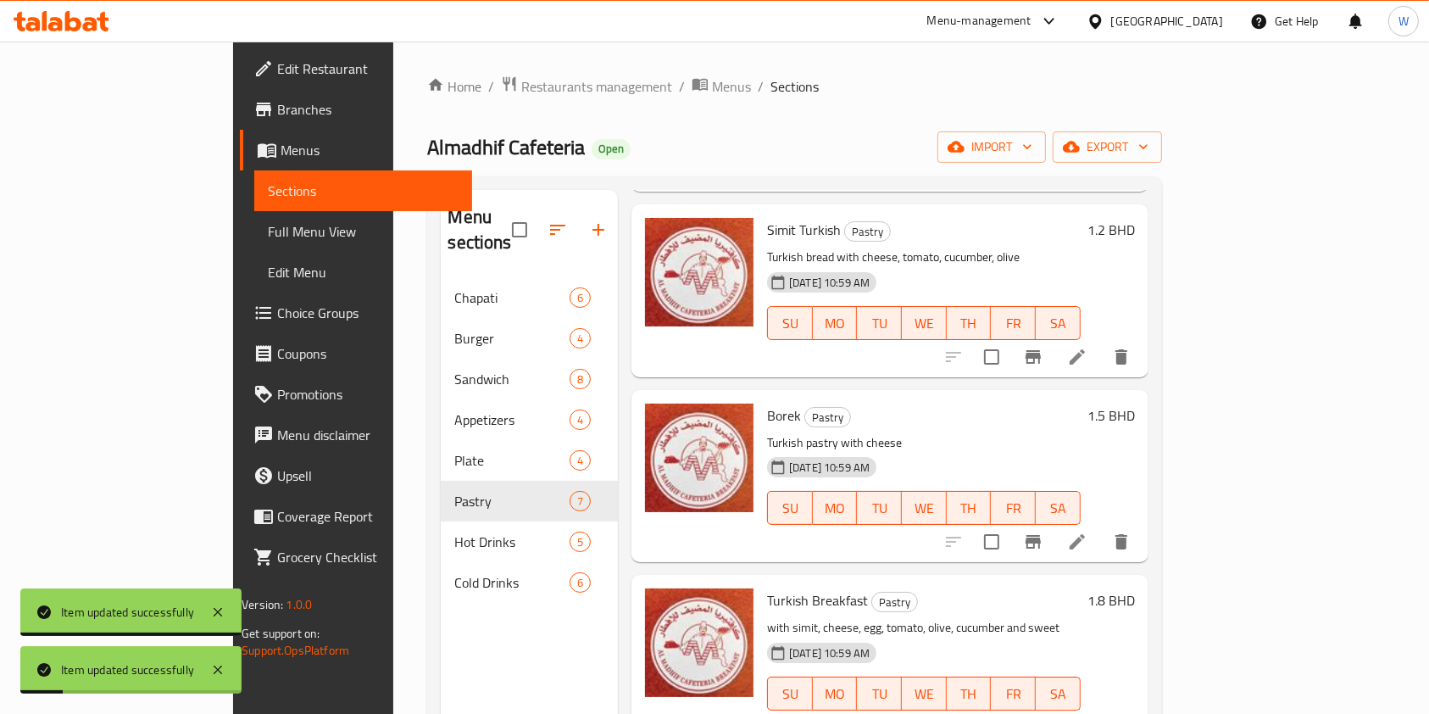
click at [1088, 347] on icon at bounding box center [1077, 357] width 20 height 20
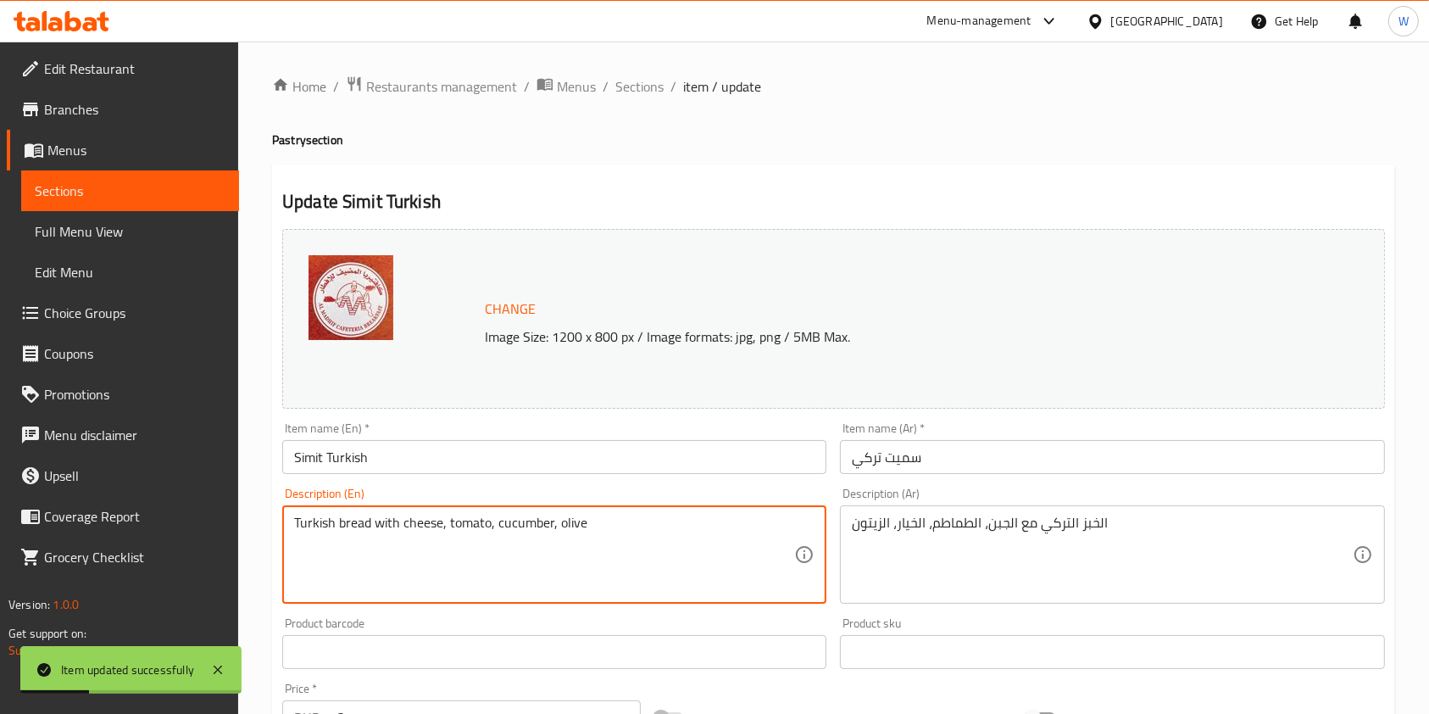
click at [345, 520] on textarea "Turkish bread with cheese, tomato, cucumber, olive" at bounding box center [544, 555] width 500 height 81
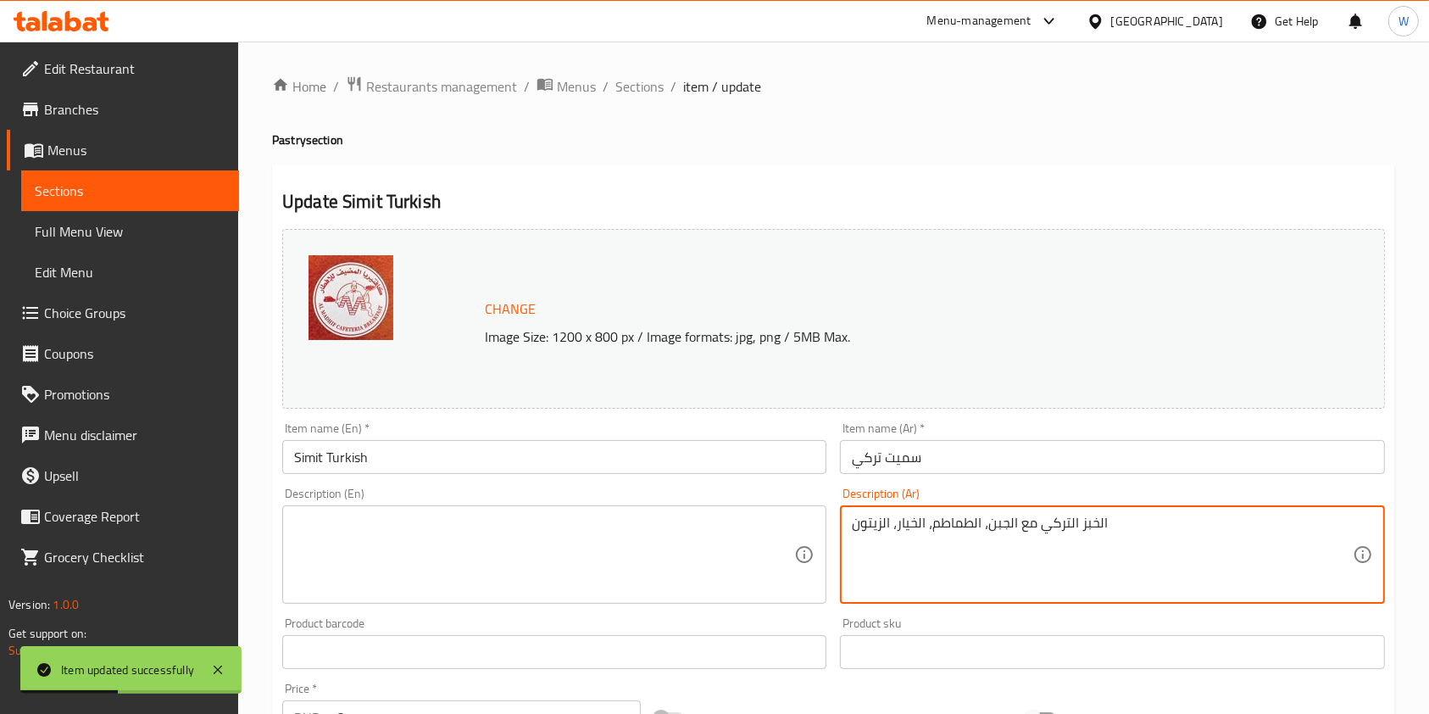
click at [916, 529] on textarea "الخبز التركي مع الجبن، الطماطم، الخيار، الزيتون" at bounding box center [1102, 555] width 500 height 81
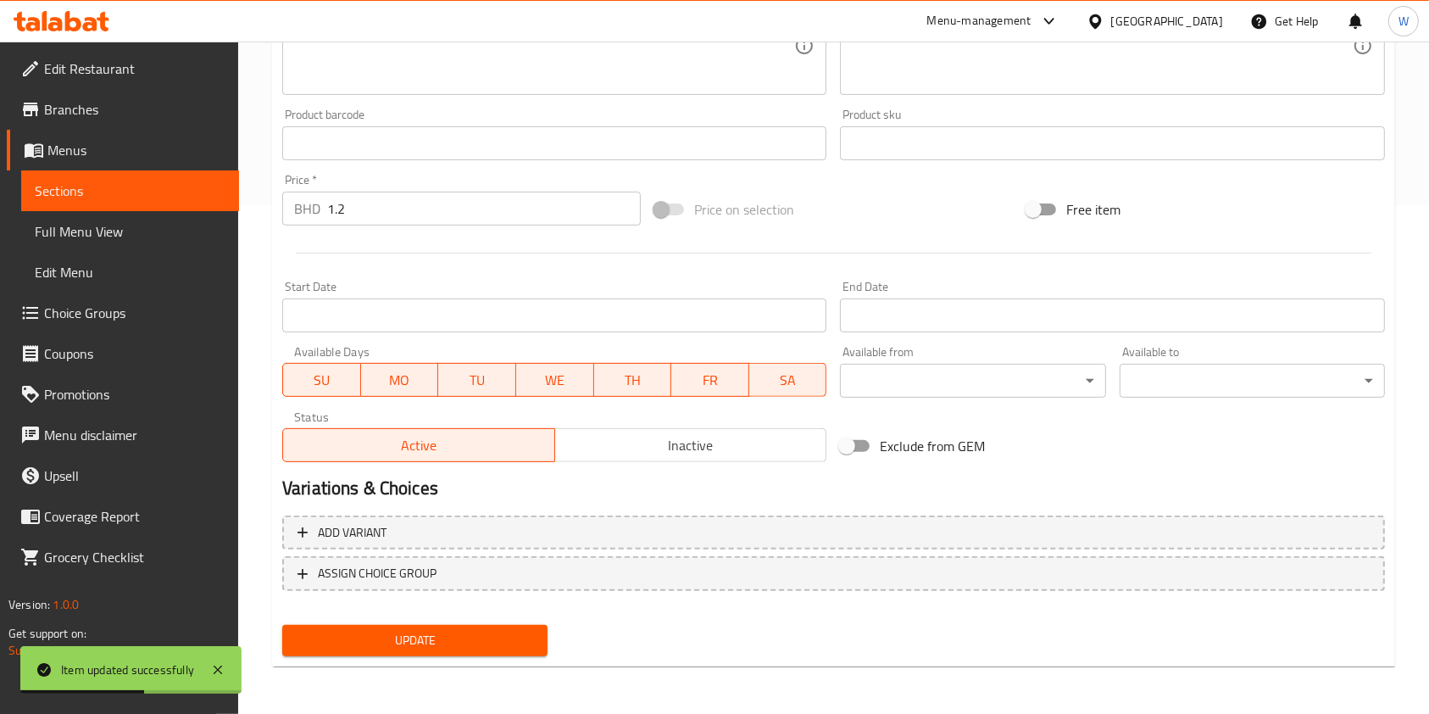
click at [365, 674] on div "Home / Restaurants management / Menus / Sections / item / update Pastry section…" at bounding box center [833, 123] width 1123 height 1113
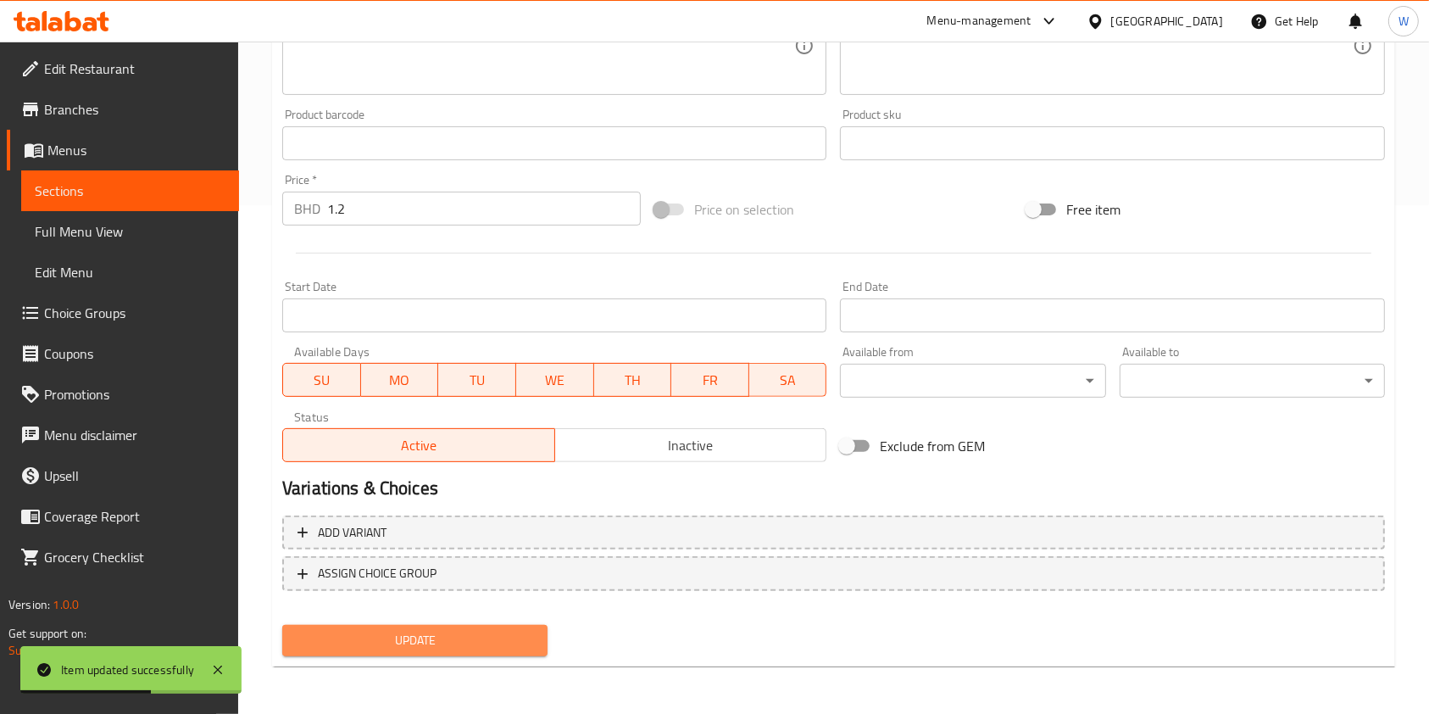
click at [383, 638] on span "Update" at bounding box center [415, 640] width 238 height 21
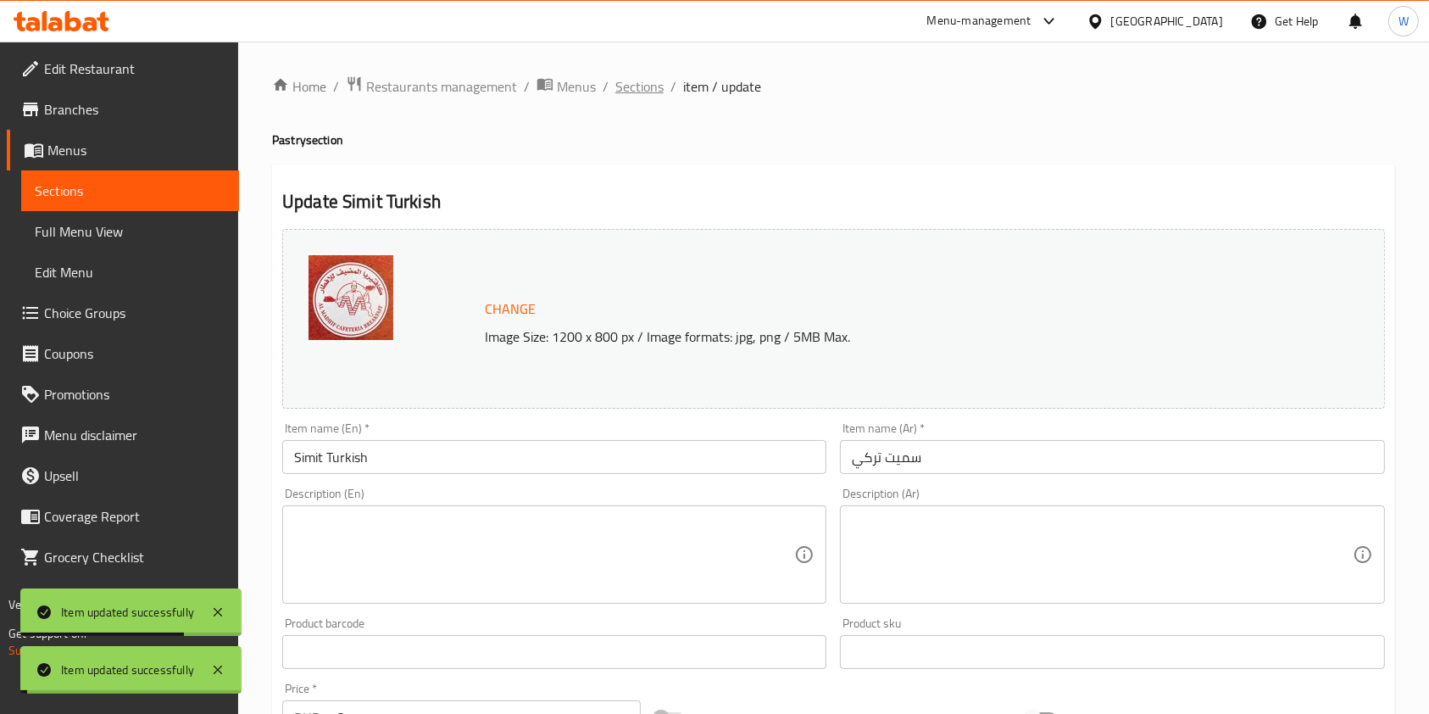
click at [649, 85] on span "Sections" at bounding box center [639, 86] width 48 height 20
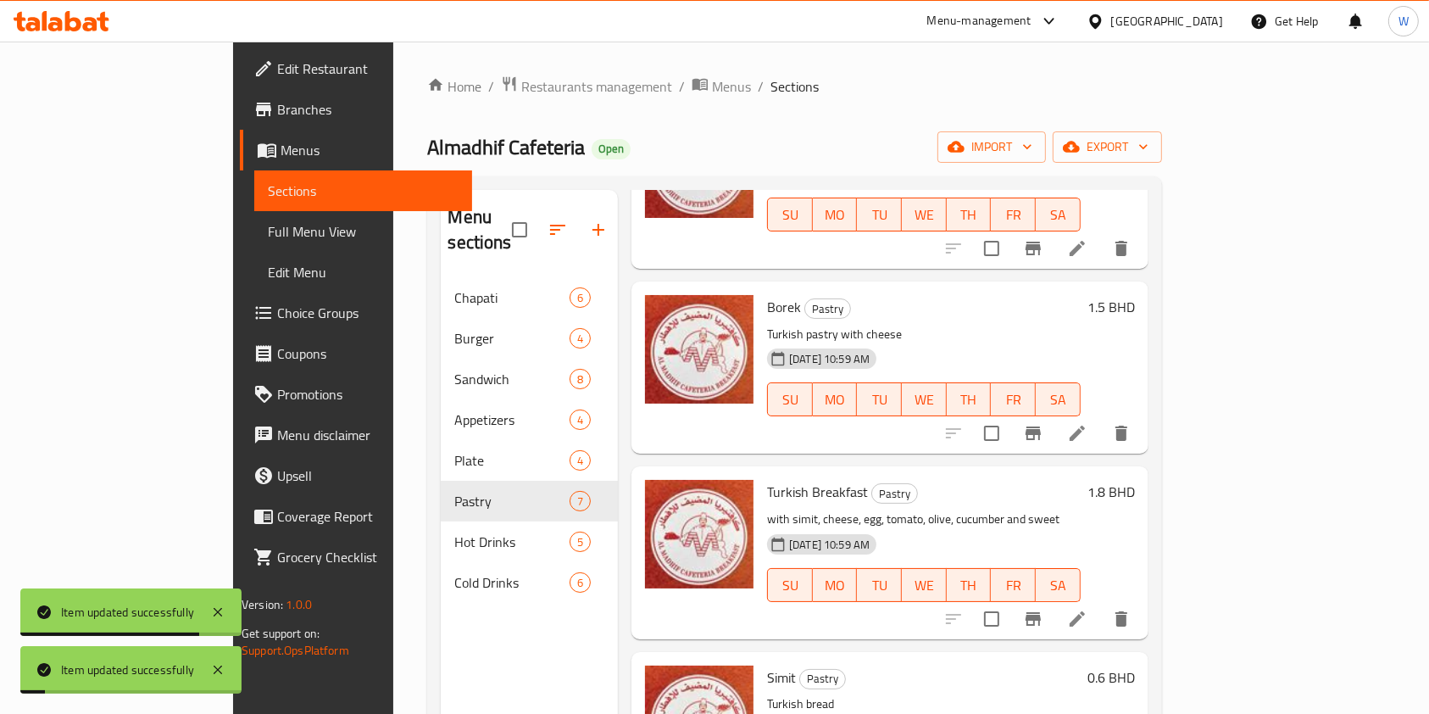
scroll to position [339, 0]
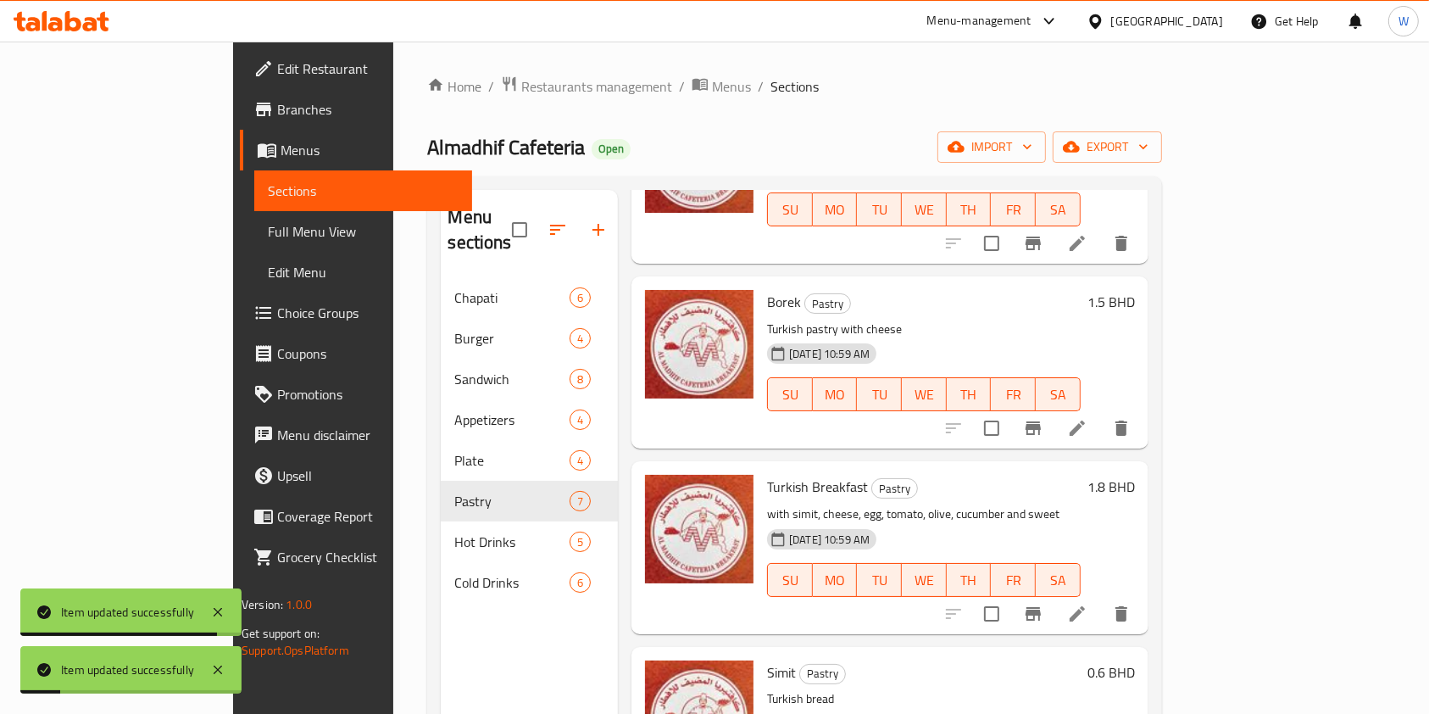
click at [1088, 418] on icon at bounding box center [1077, 428] width 20 height 20
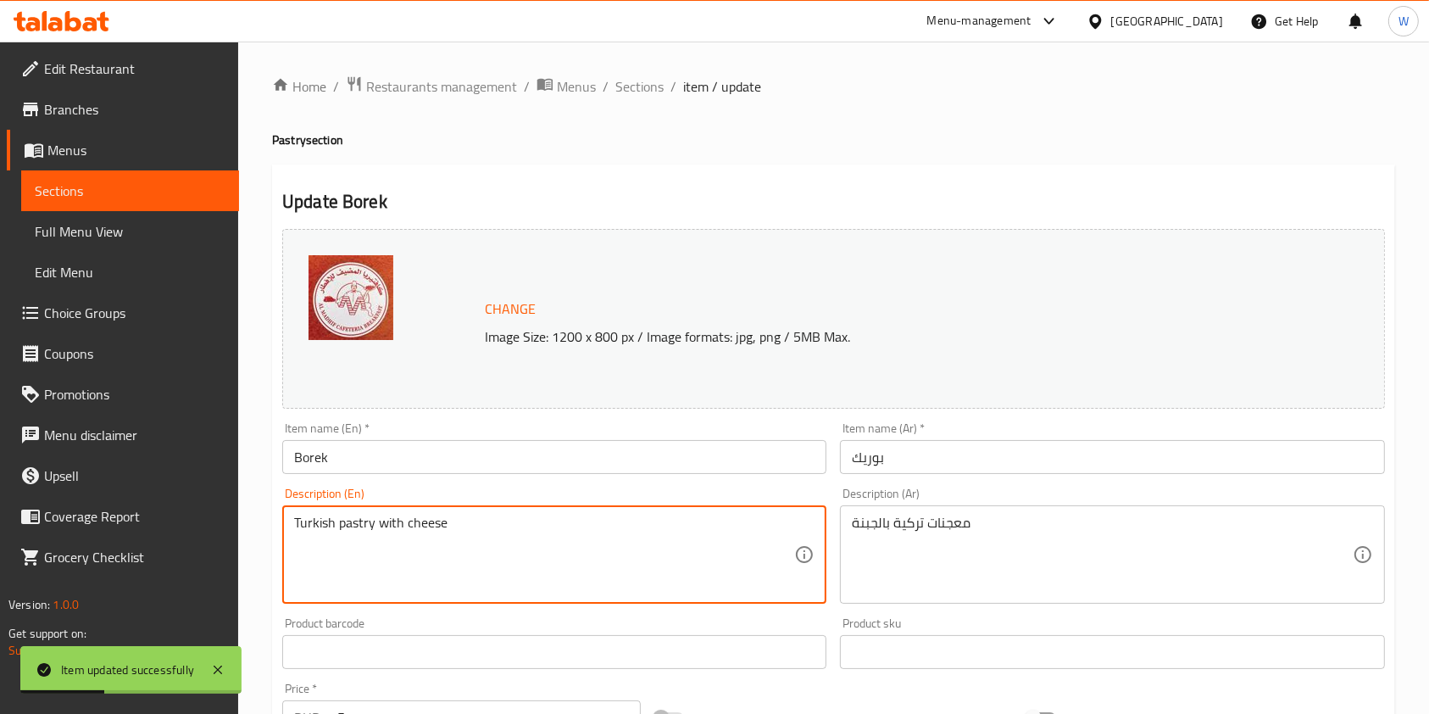
click at [374, 529] on textarea "Turkish pastry with cheese" at bounding box center [544, 555] width 500 height 81
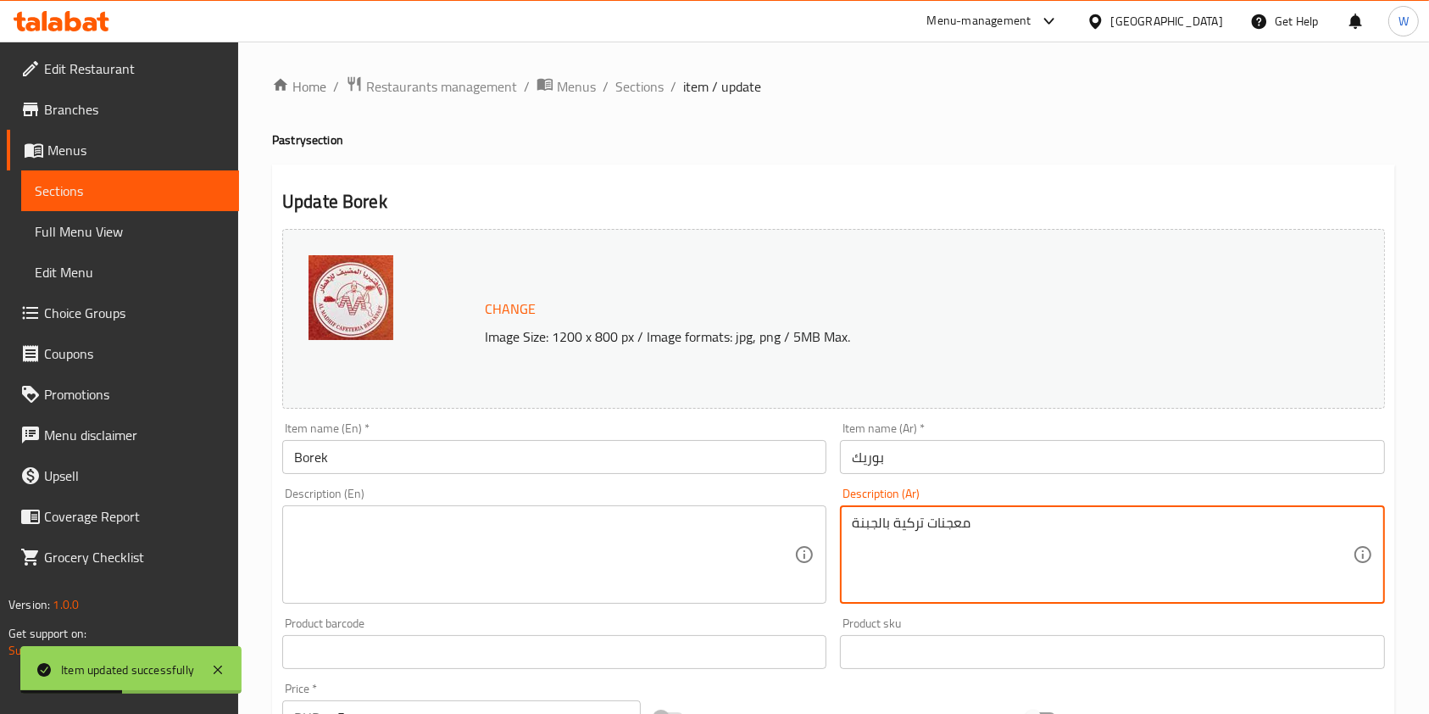
click at [906, 516] on textarea "معجنات تركية بالجبنة" at bounding box center [1102, 555] width 500 height 81
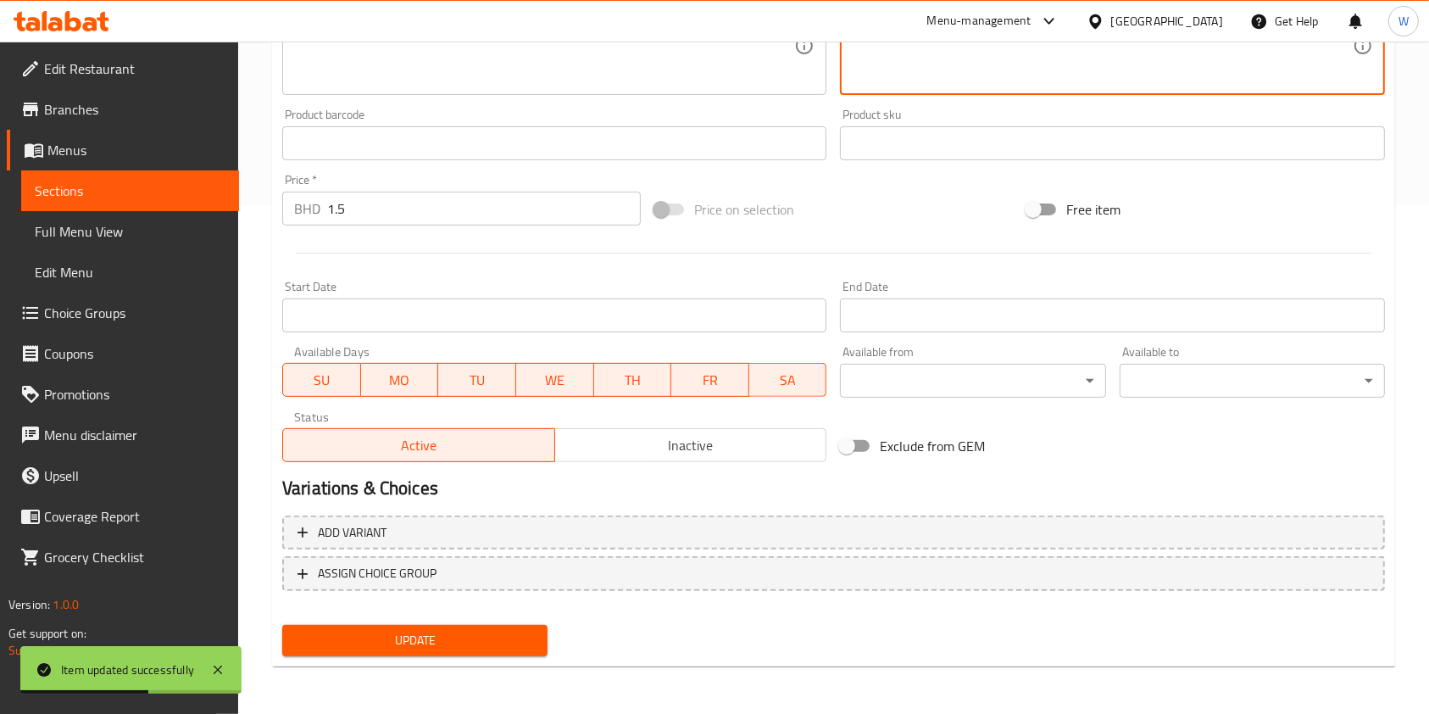
click at [441, 634] on span "Update" at bounding box center [415, 640] width 238 height 21
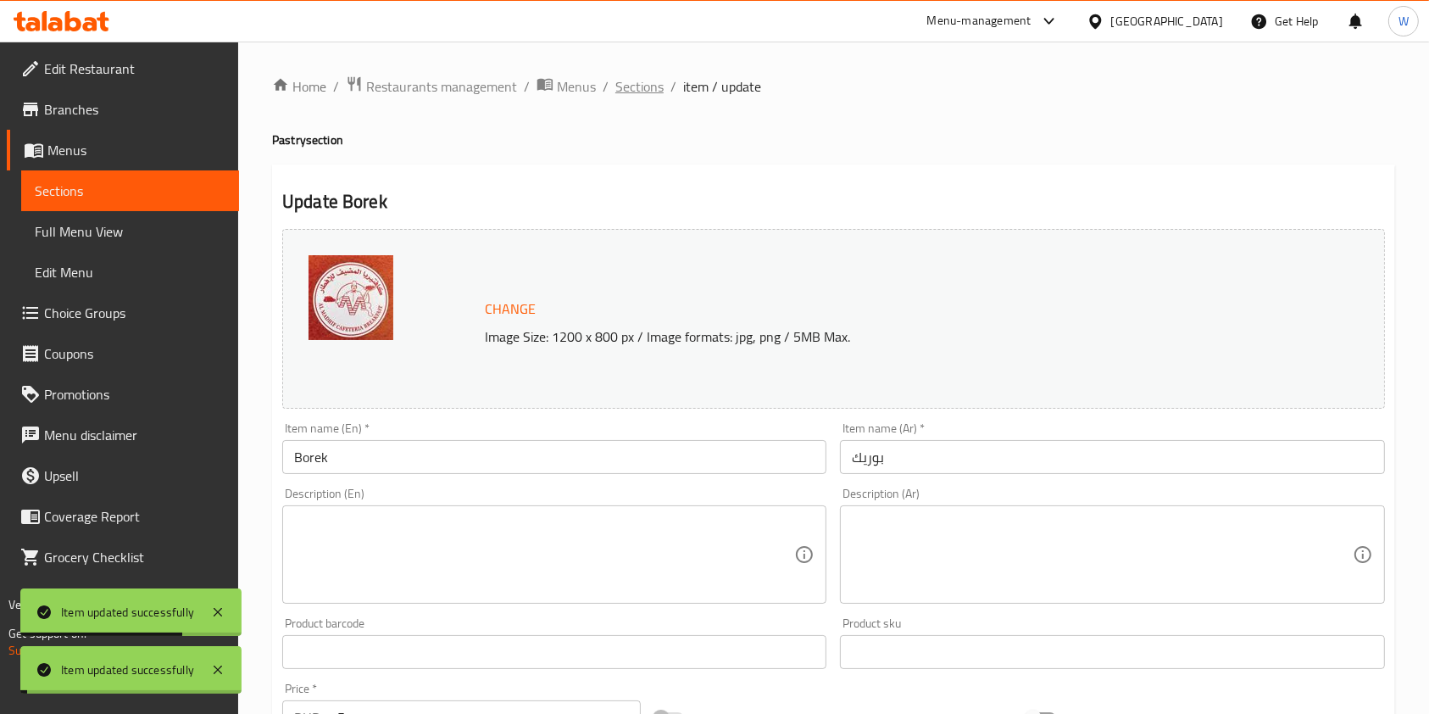
click at [644, 93] on span "Sections" at bounding box center [639, 86] width 48 height 20
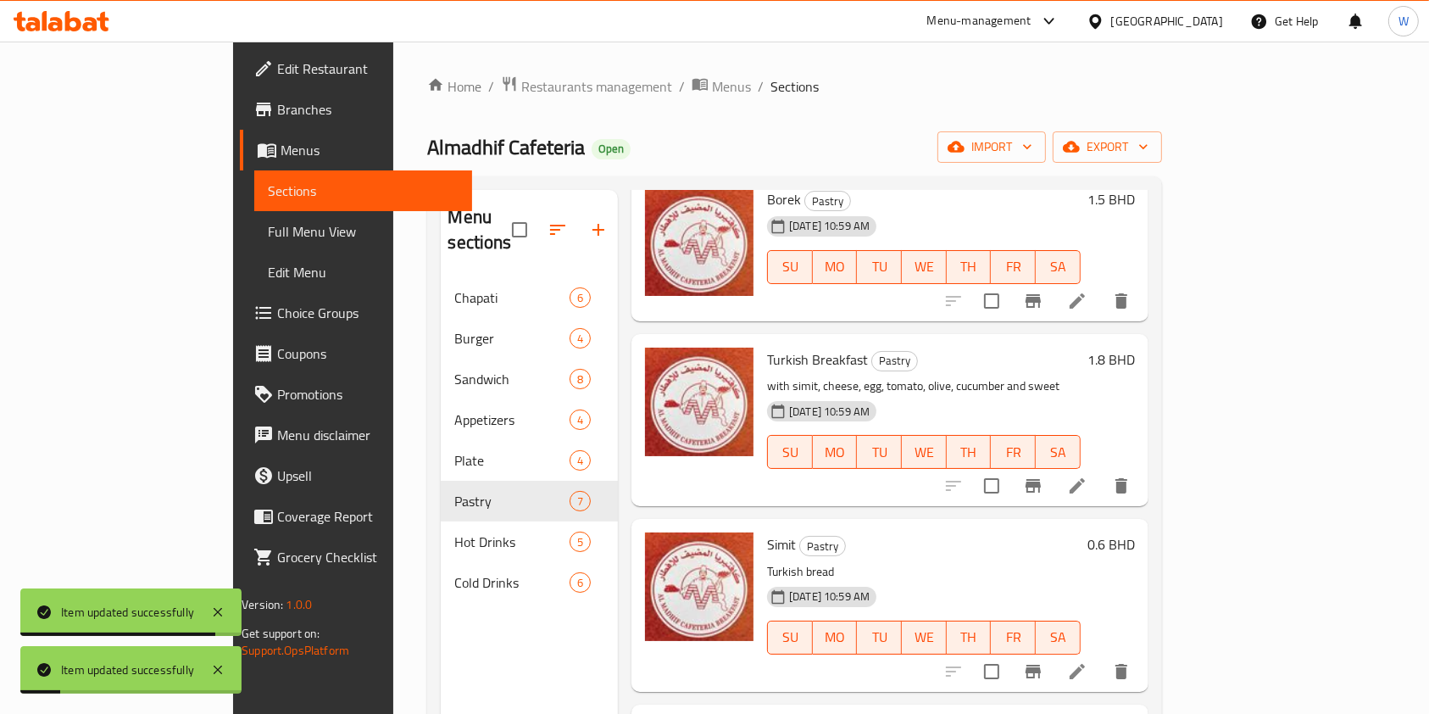
scroll to position [452, 0]
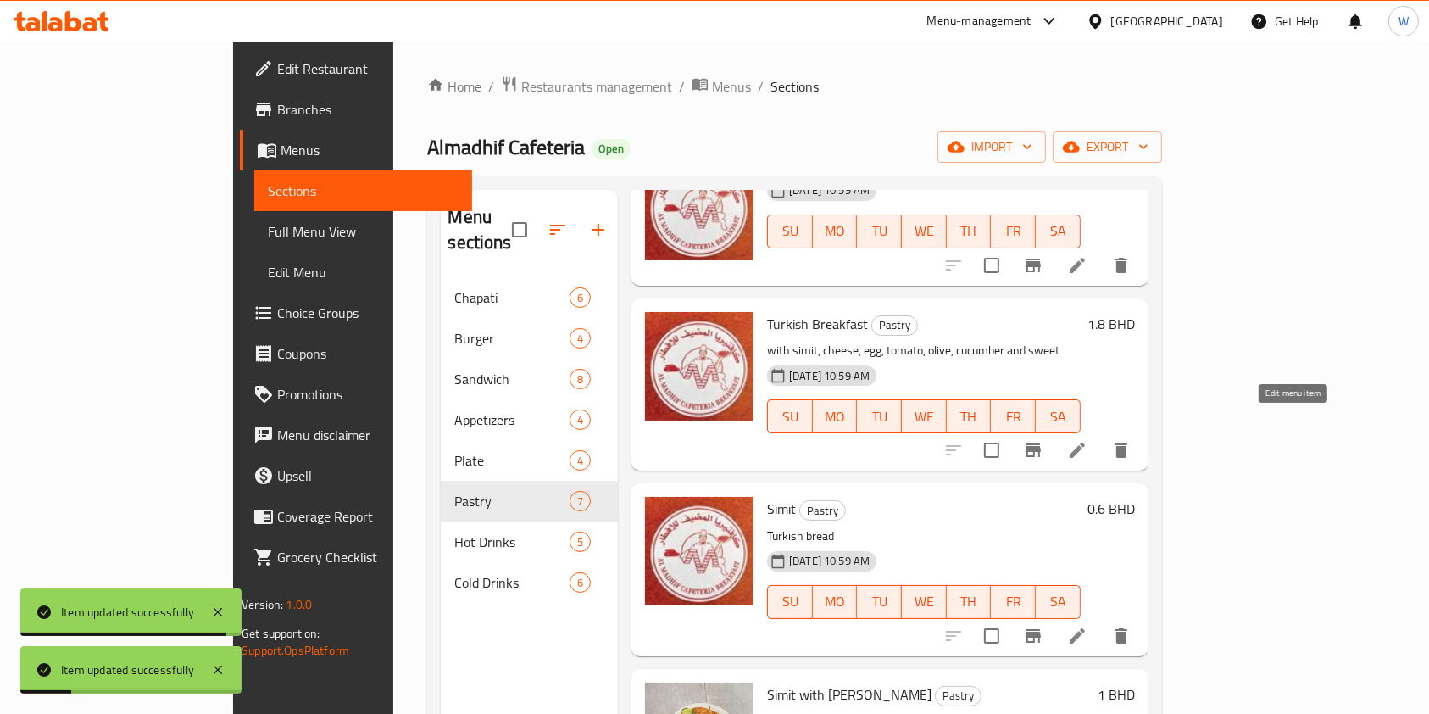
click at [1088, 440] on icon at bounding box center [1077, 450] width 20 height 20
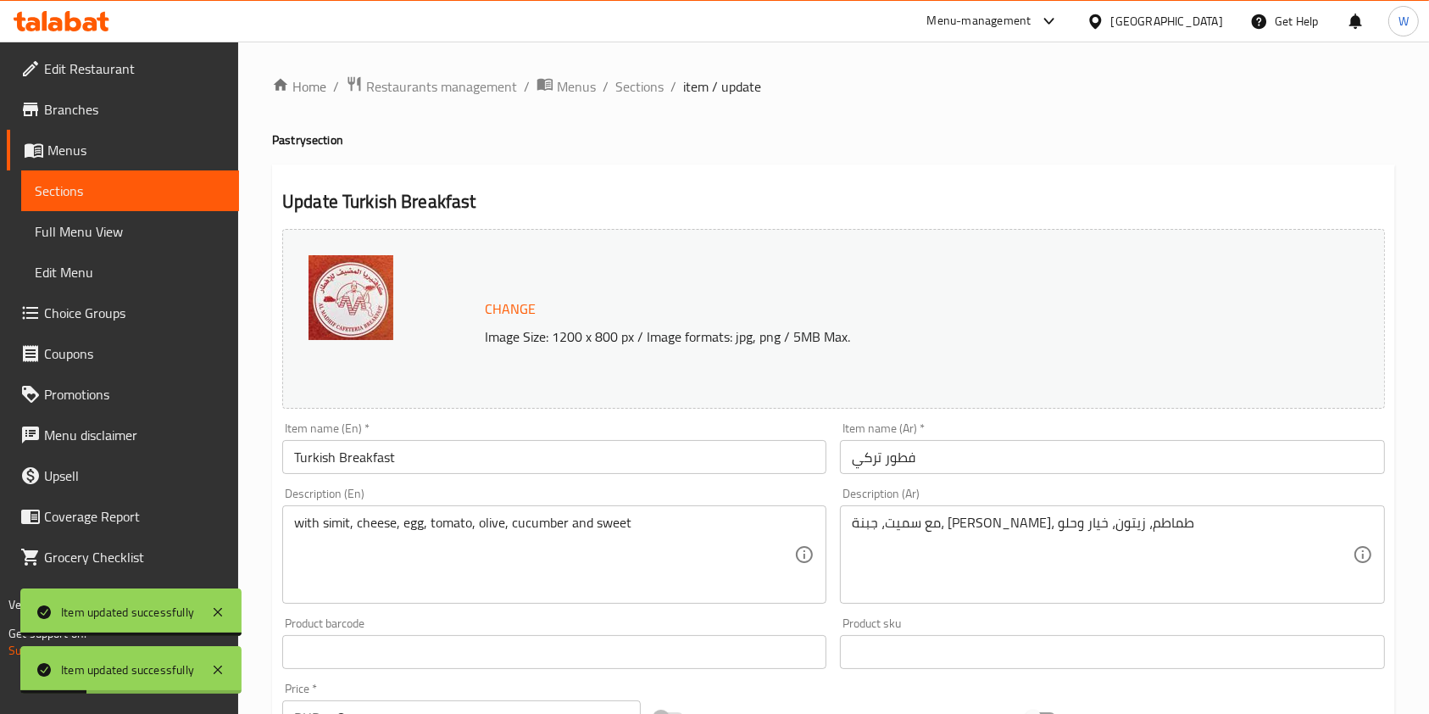
click at [517, 517] on textarea "with simit, cheese, egg, tomato, olive, cucumber and sweet" at bounding box center [544, 555] width 500 height 81
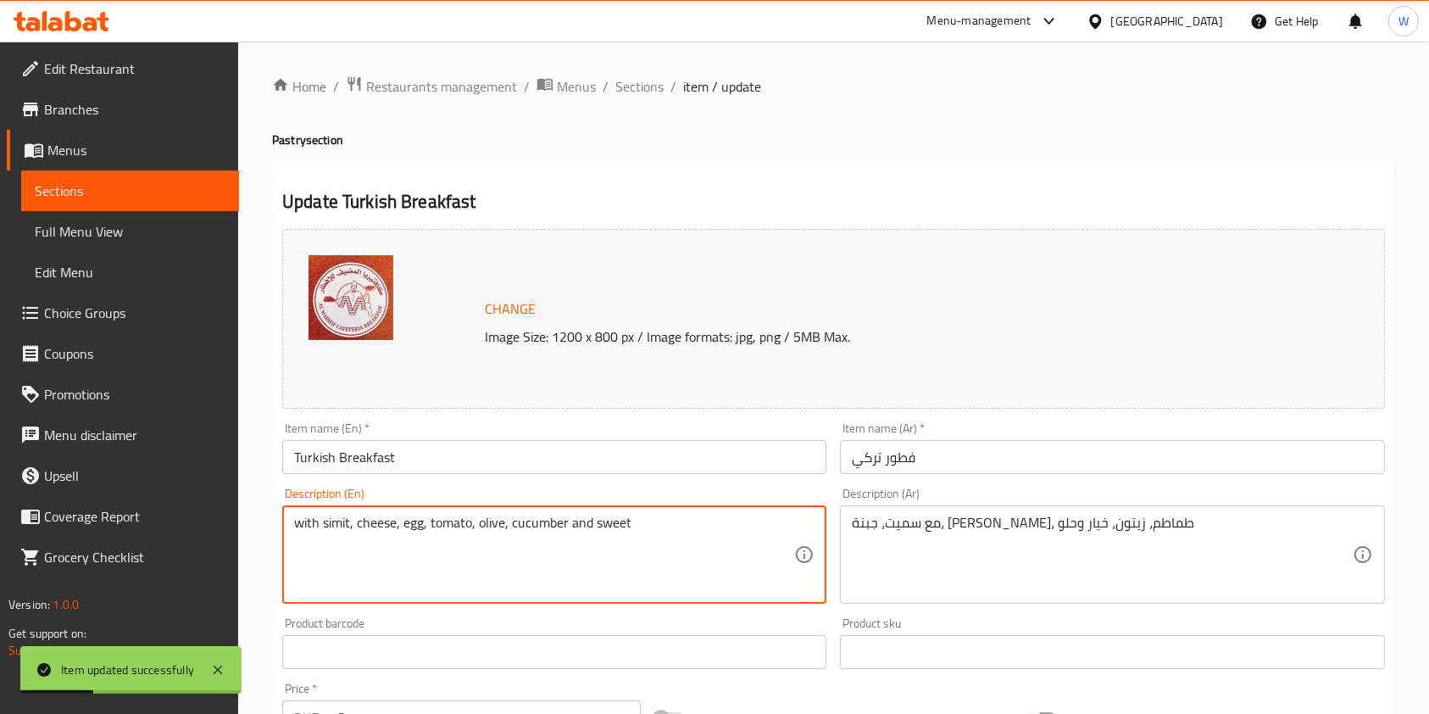
click at [517, 517] on textarea "with simit, cheese, egg, tomato, olive, cucumber and sweet" at bounding box center [544, 555] width 500 height 81
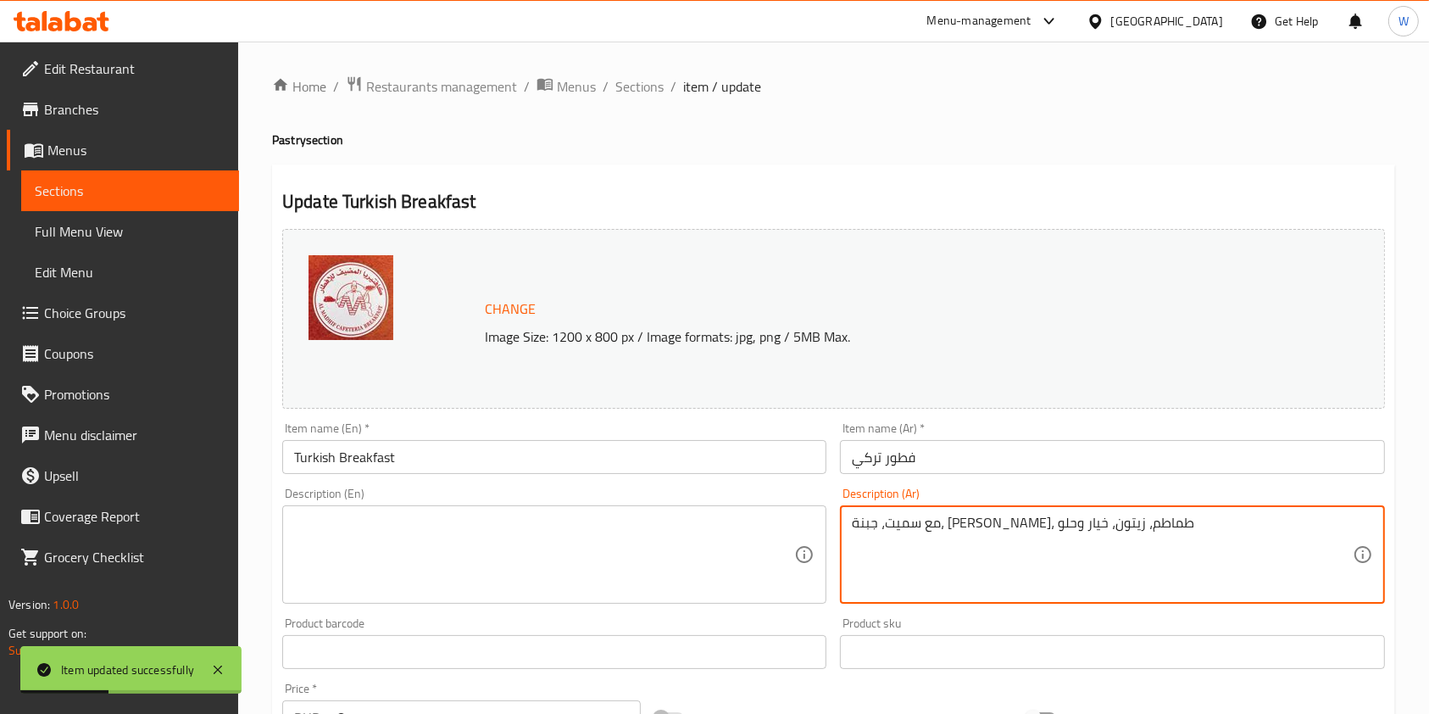
click at [951, 524] on textarea "مع سميت، جبنة، بيض، طماطم، زيتون، خيار وحلو" at bounding box center [1102, 555] width 500 height 81
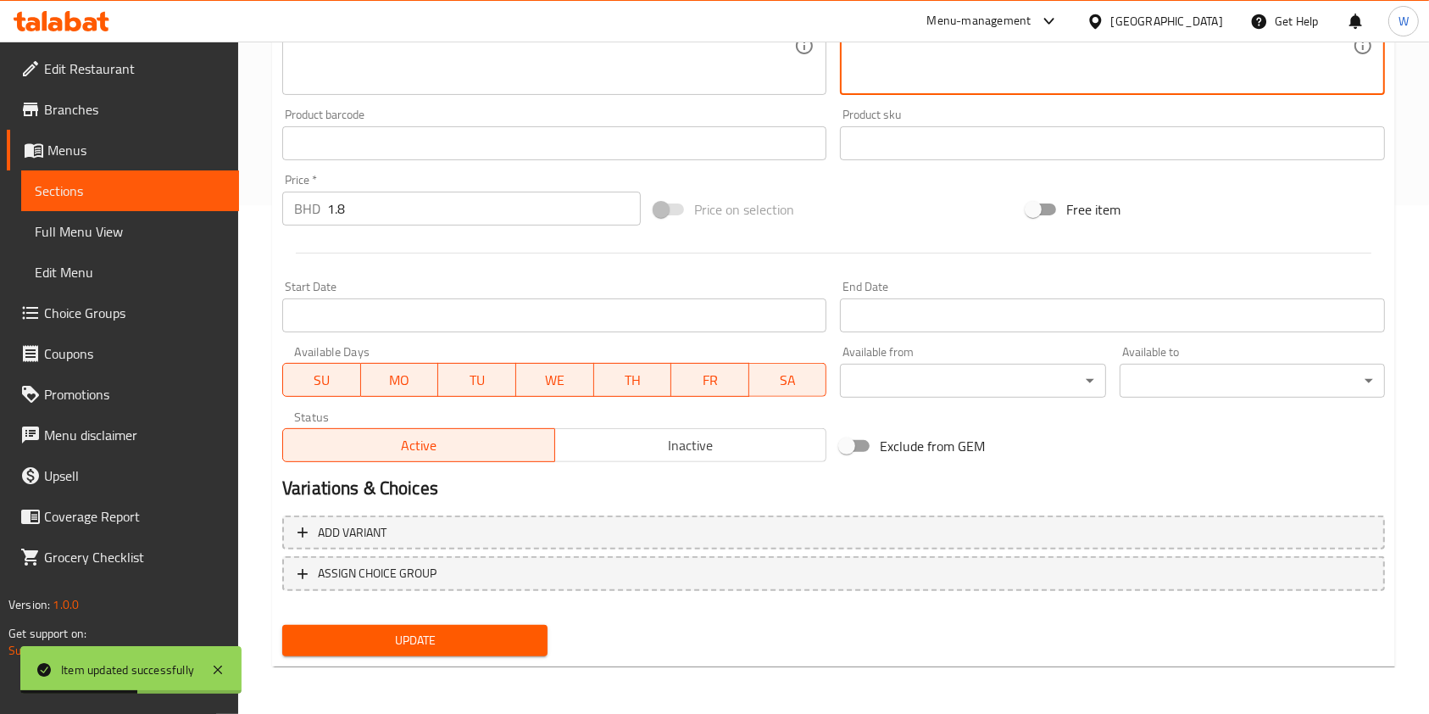
click at [390, 641] on span "Update" at bounding box center [415, 640] width 238 height 21
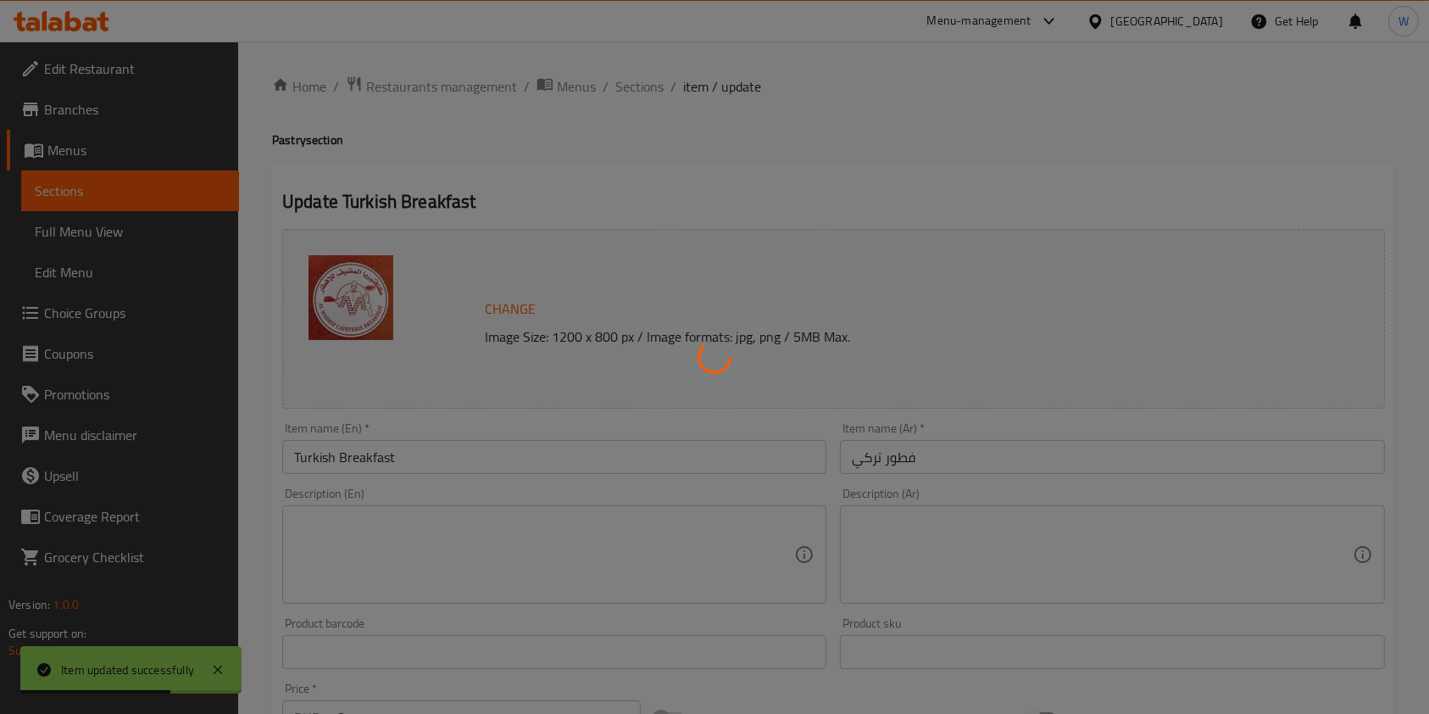
click at [648, 78] on div at bounding box center [714, 357] width 1429 height 714
click at [646, 90] on div at bounding box center [714, 357] width 1429 height 714
click at [644, 89] on div at bounding box center [714, 357] width 1429 height 714
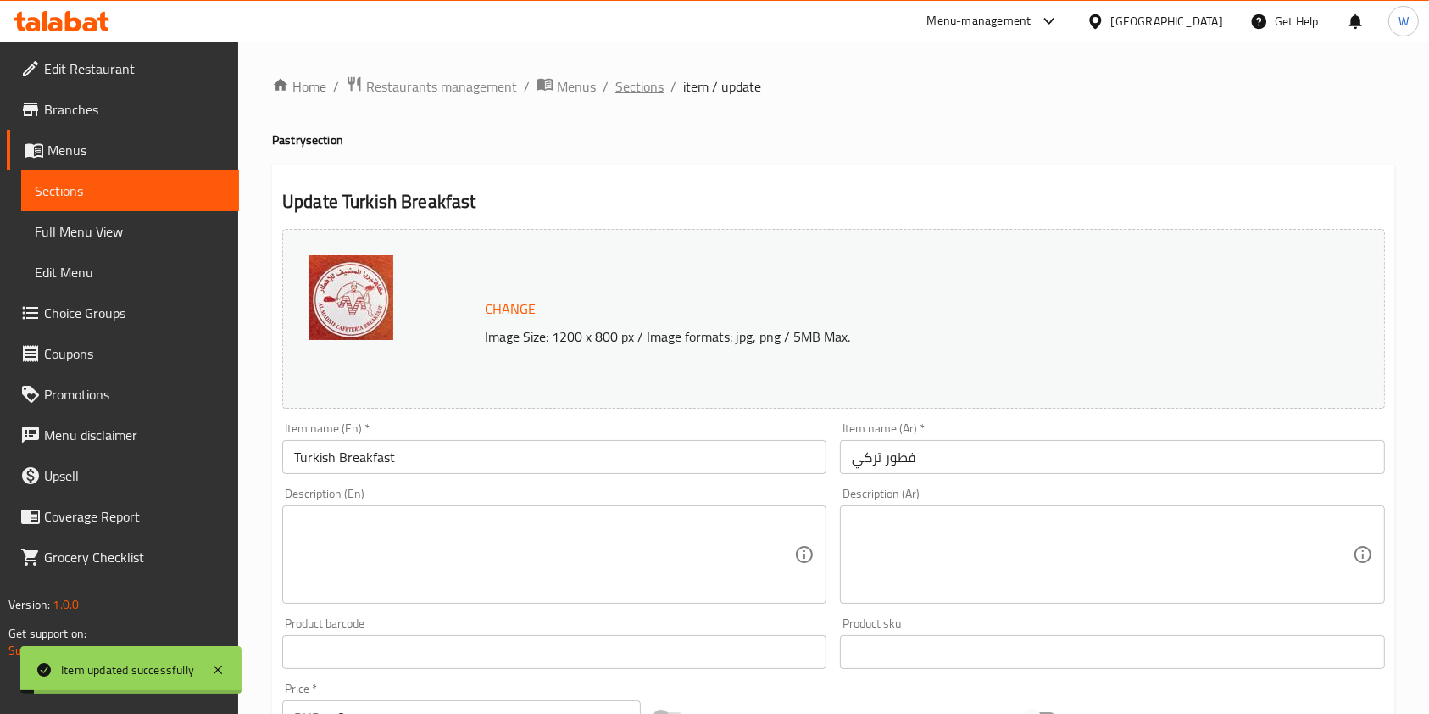
click at [653, 92] on span "Sections" at bounding box center [639, 86] width 48 height 20
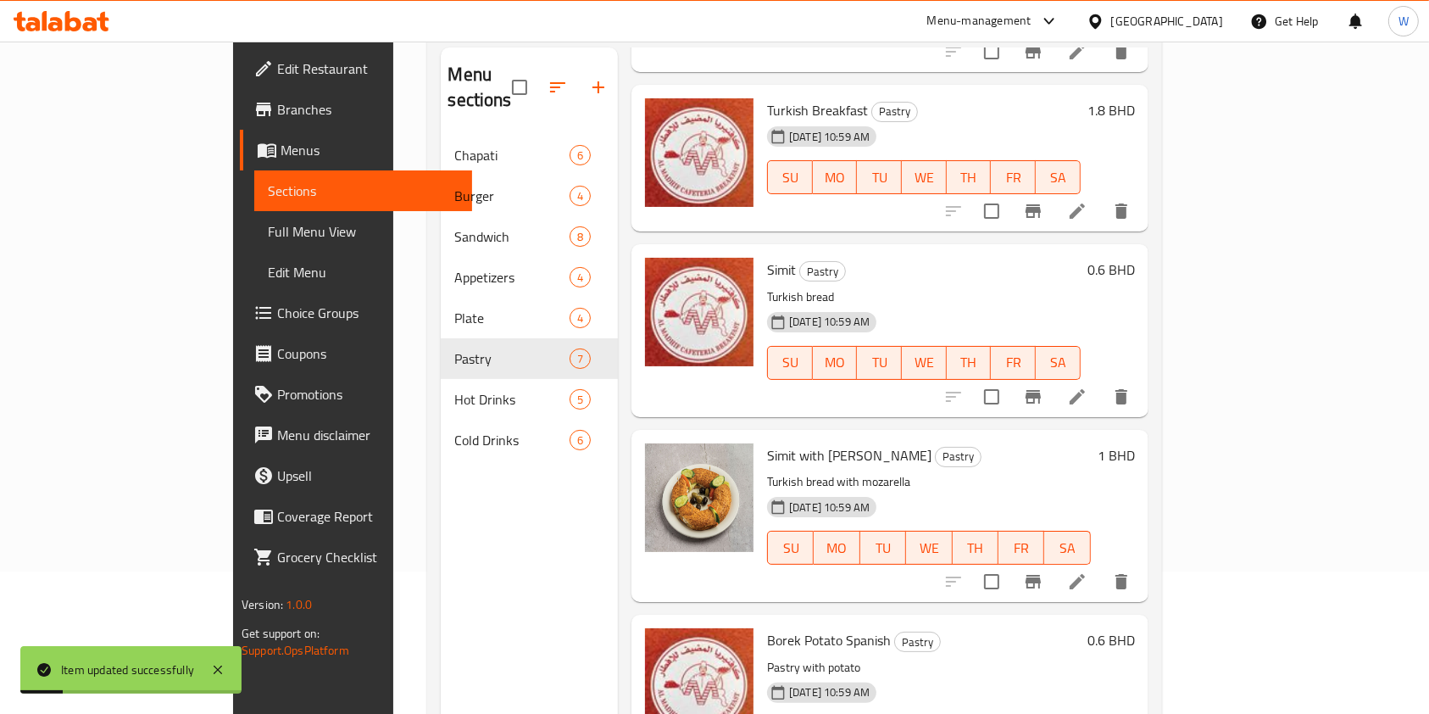
scroll to position [226, 0]
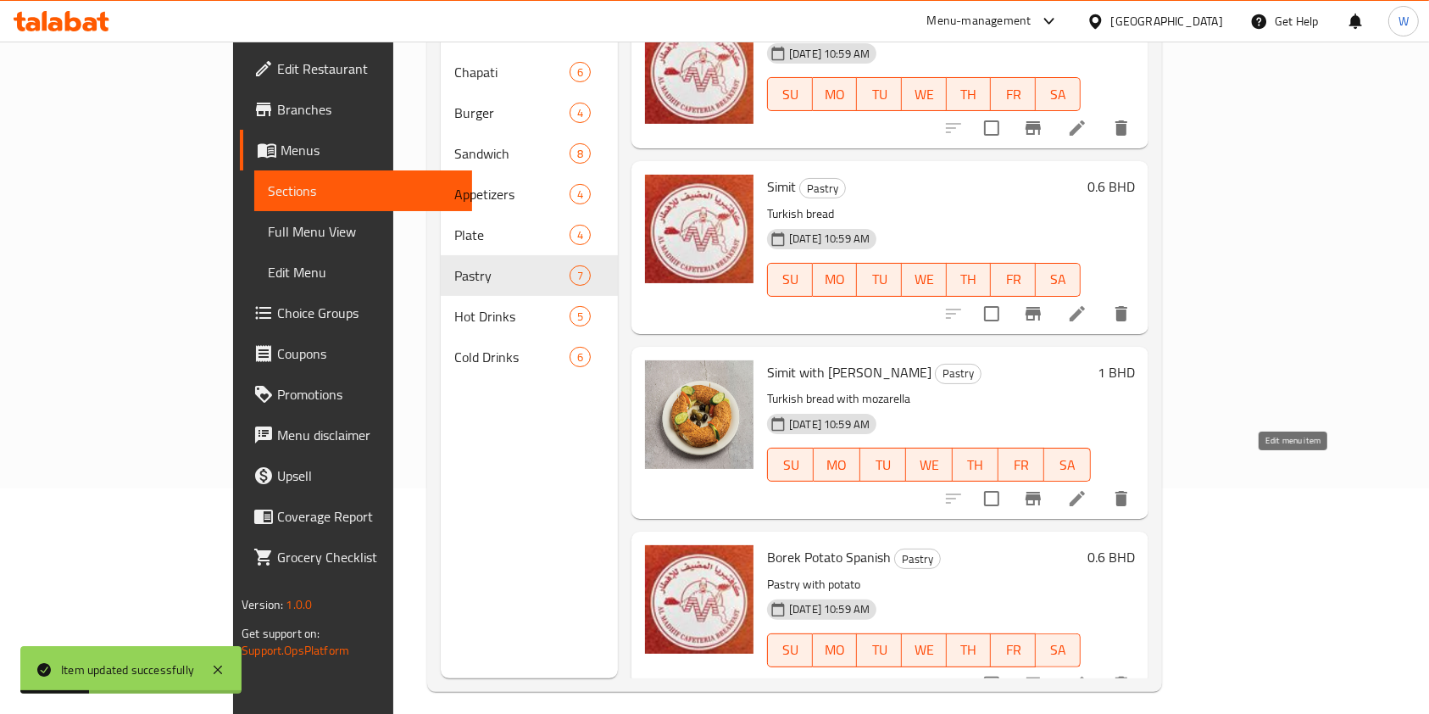
click at [1088, 488] on icon at bounding box center [1077, 498] width 20 height 20
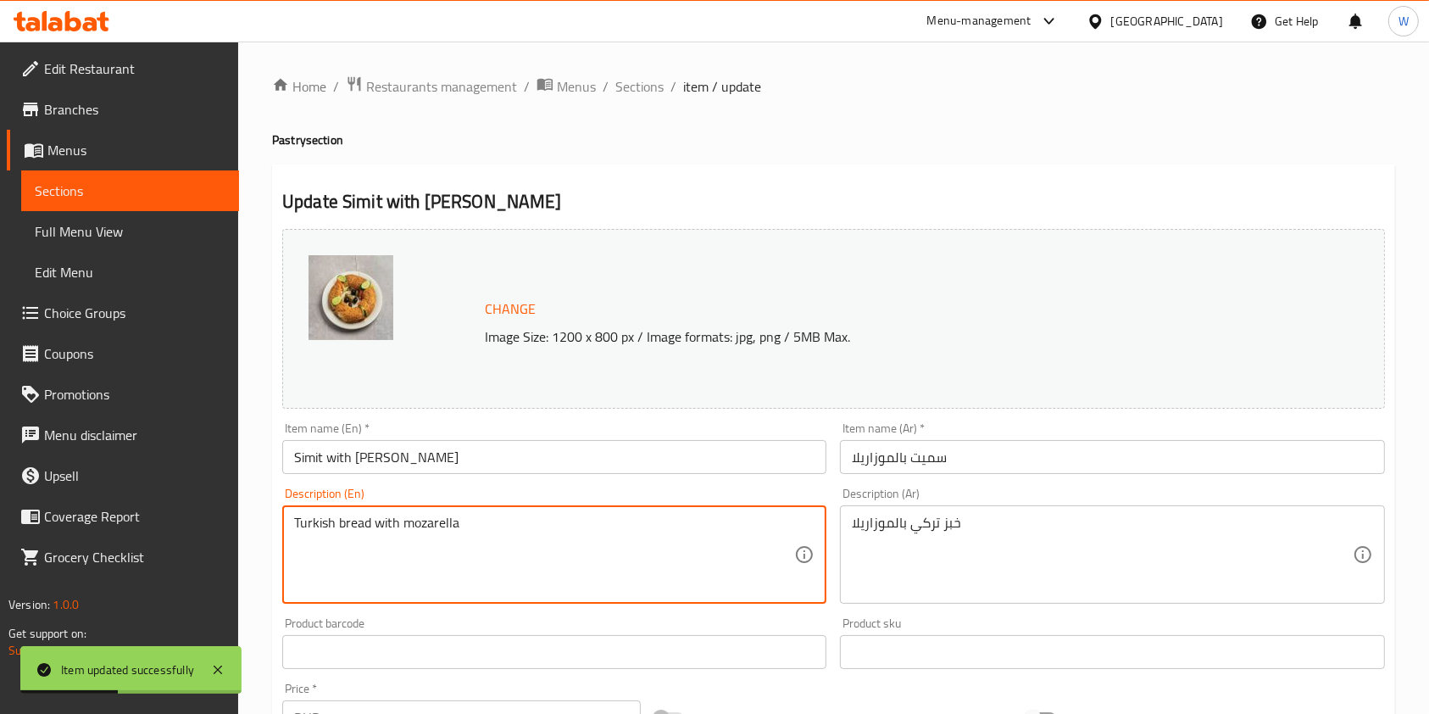
click at [414, 521] on textarea "Turkish bread with mozarella" at bounding box center [544, 555] width 500 height 81
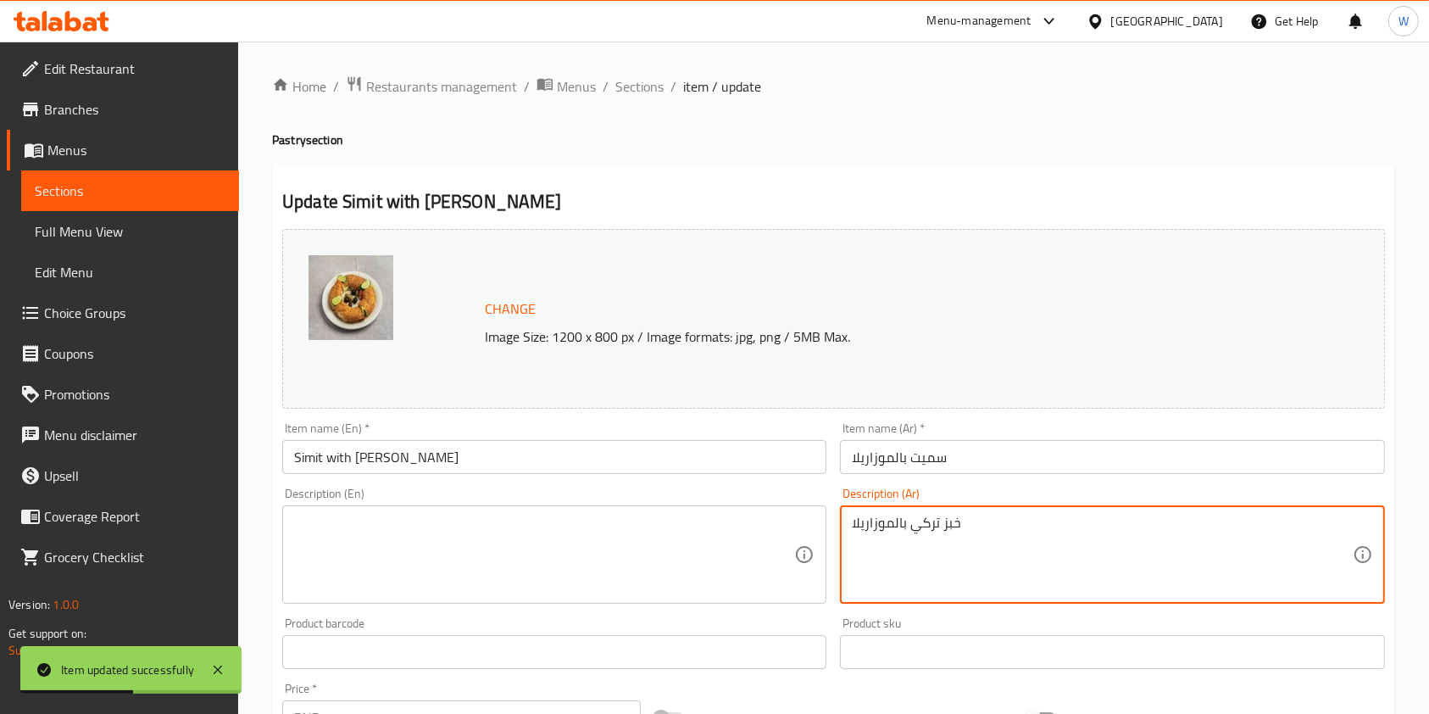
click at [977, 519] on textarea "خبز تركي بالموزاريلا" at bounding box center [1102, 555] width 500 height 81
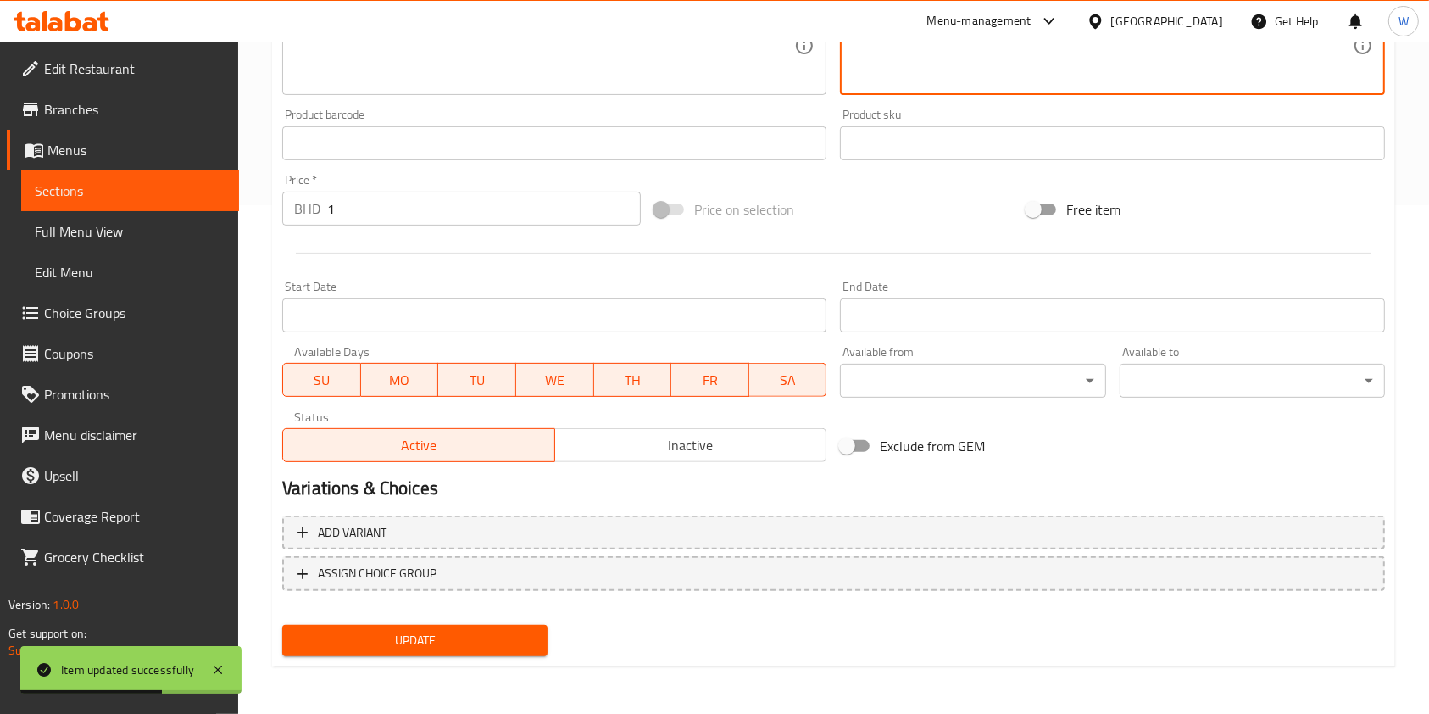
click at [336, 643] on span "Update" at bounding box center [415, 640] width 238 height 21
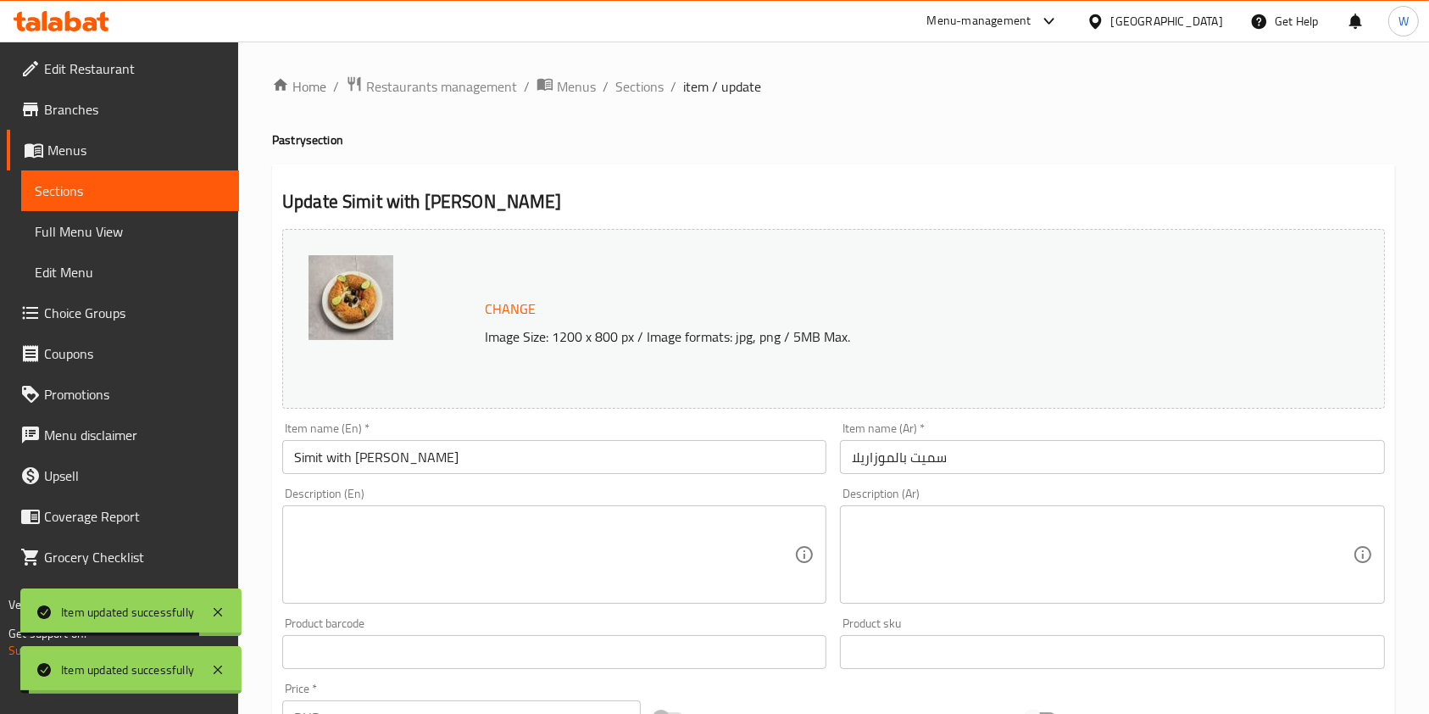
click at [660, 92] on span "Sections" at bounding box center [639, 86] width 48 height 20
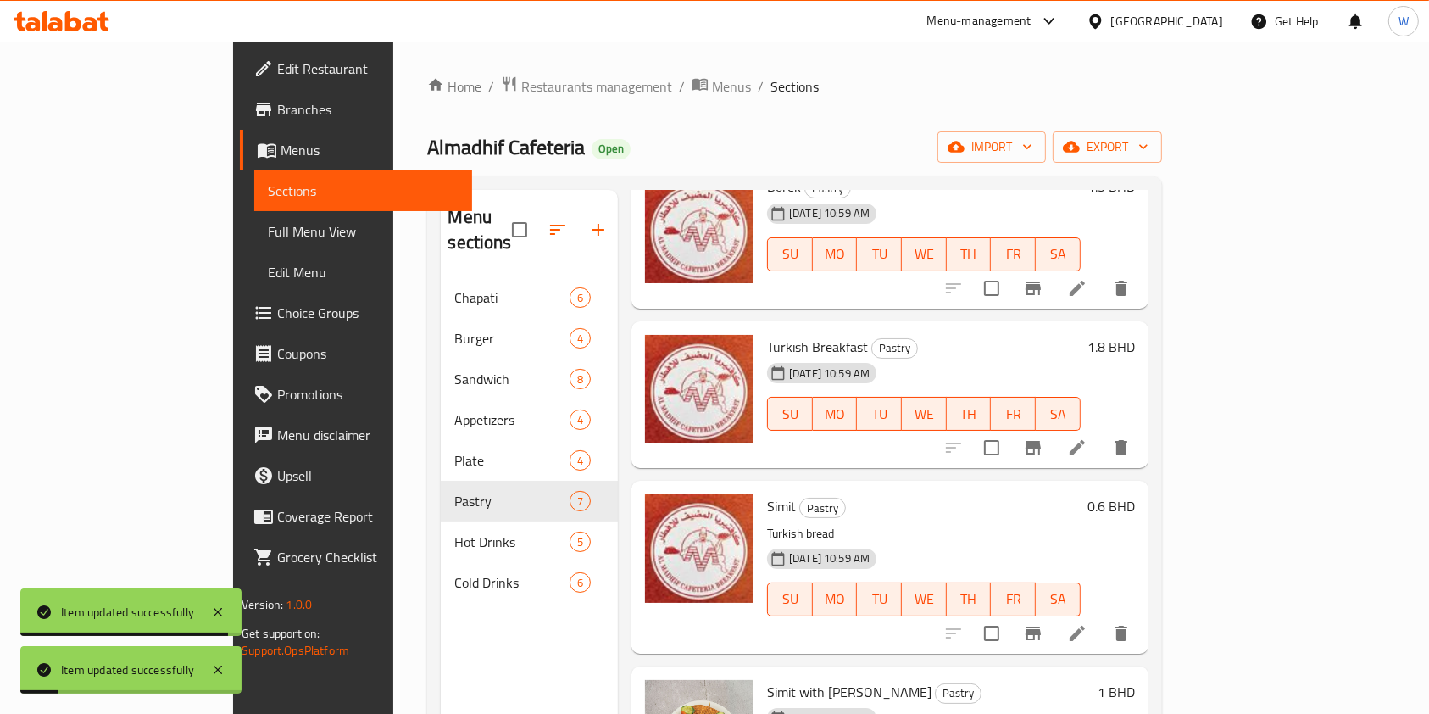
scroll to position [498, 0]
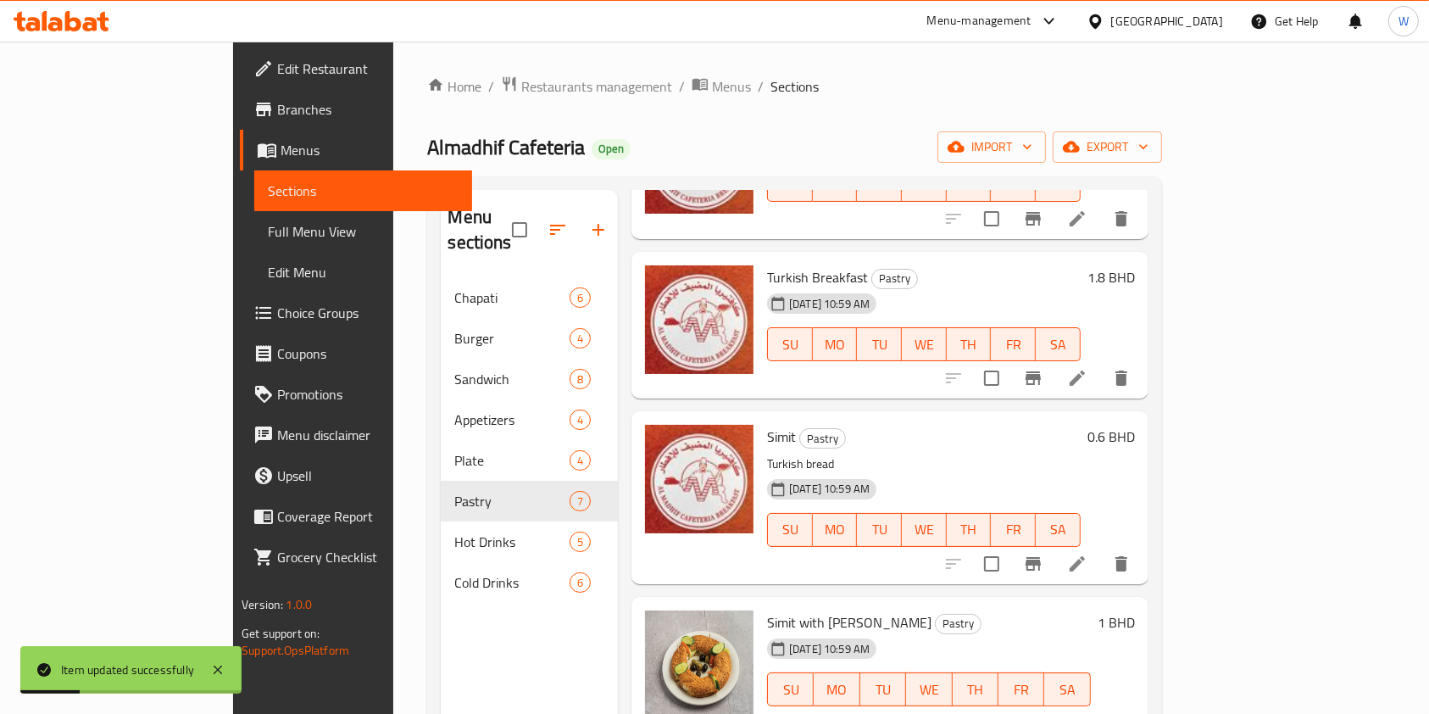
click at [1085, 556] on icon at bounding box center [1077, 563] width 15 height 15
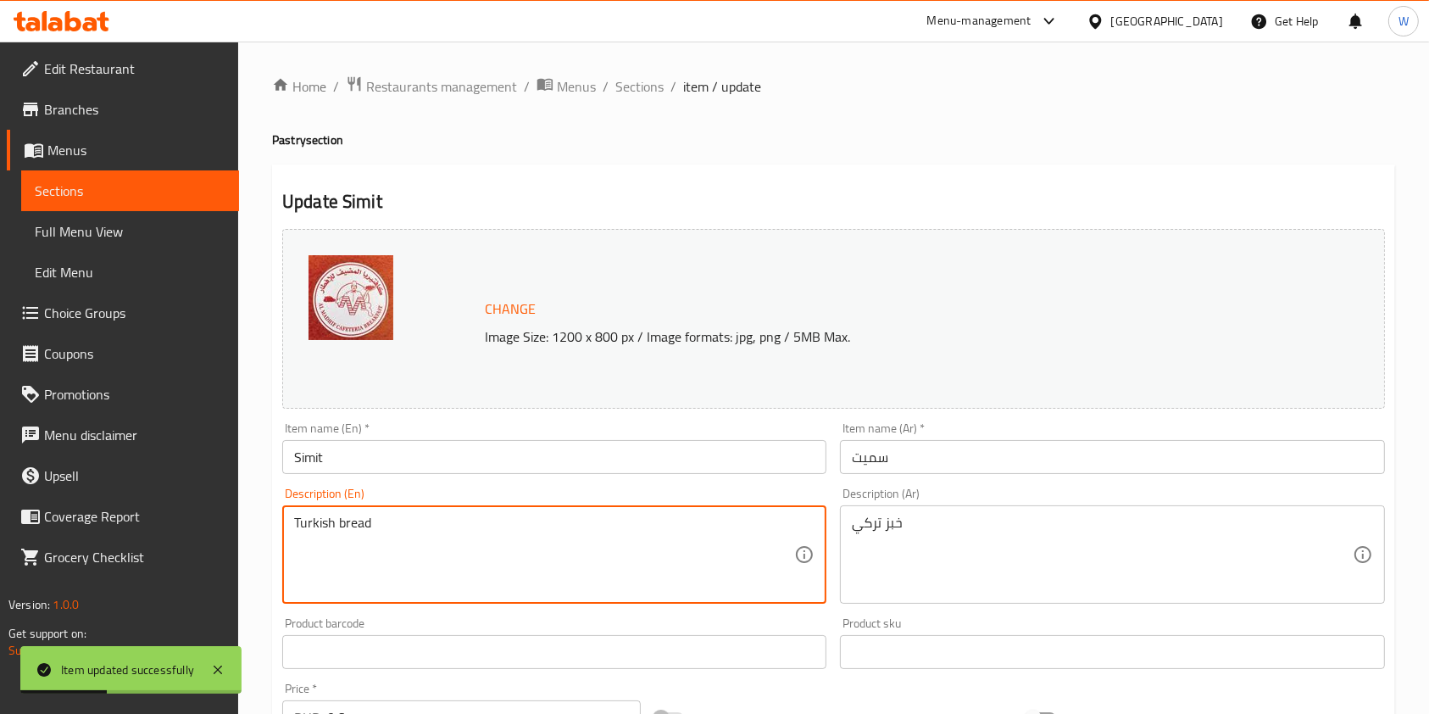
click at [379, 519] on textarea "Turkish bread" at bounding box center [544, 555] width 500 height 81
type textarea "Turkish"
click at [467, 526] on textarea "Turkish" at bounding box center [544, 555] width 500 height 81
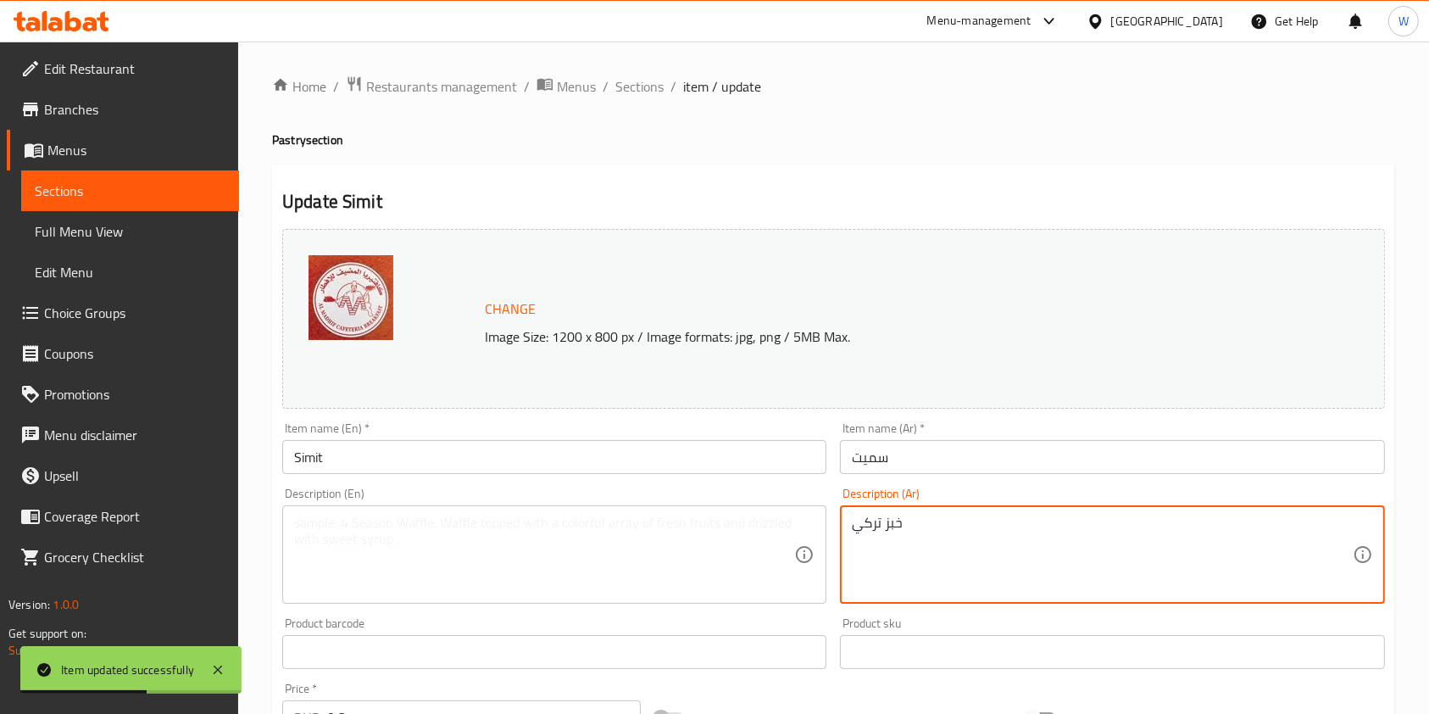
click at [886, 517] on textarea "خبز تركي" at bounding box center [1102, 555] width 500 height 81
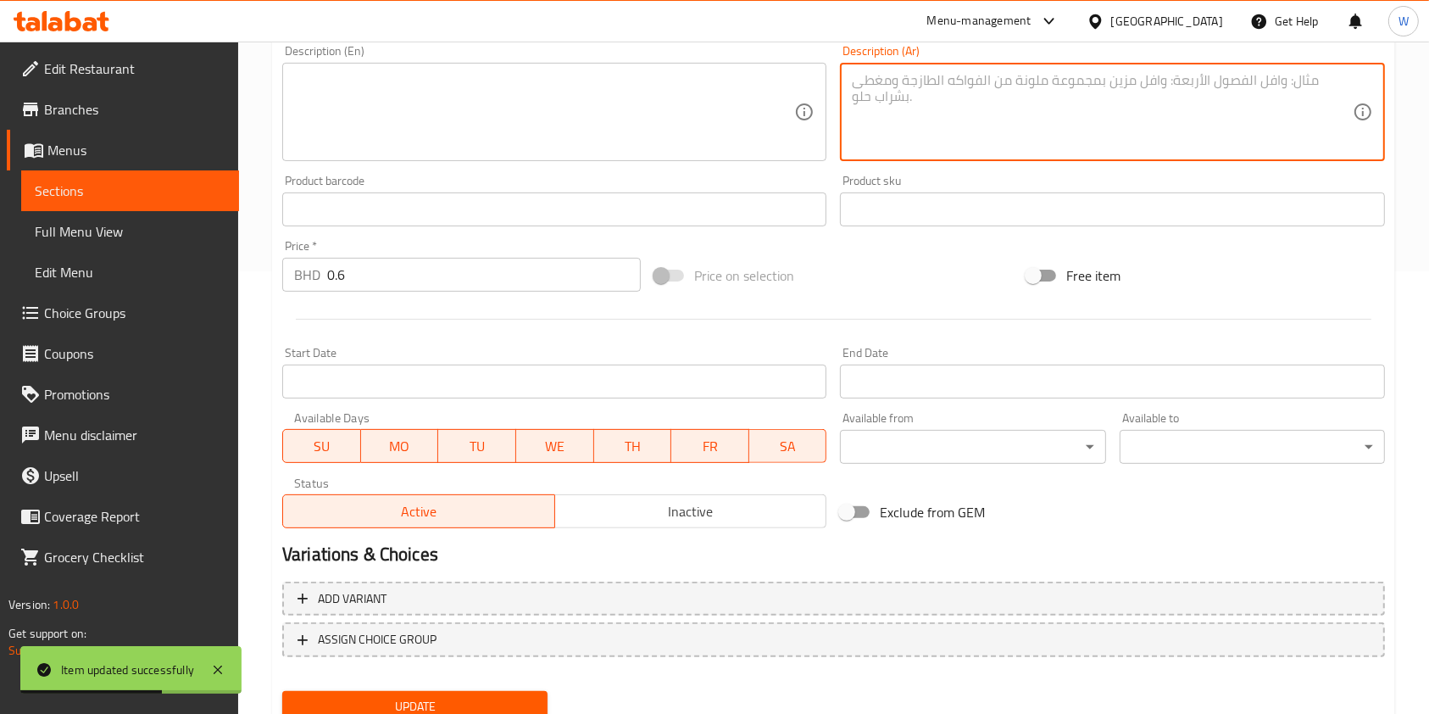
scroll to position [452, 0]
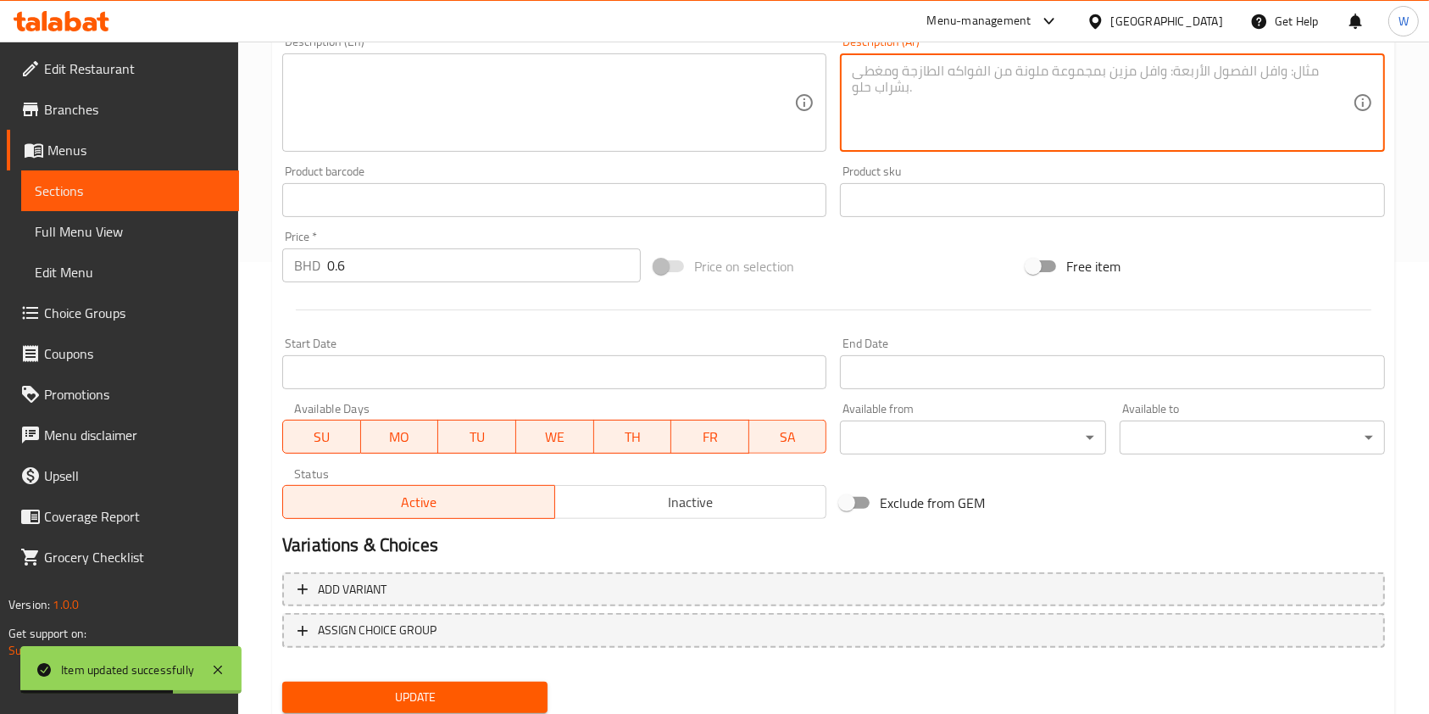
click at [450, 677] on div "Update" at bounding box center [415, 697] width 279 height 45
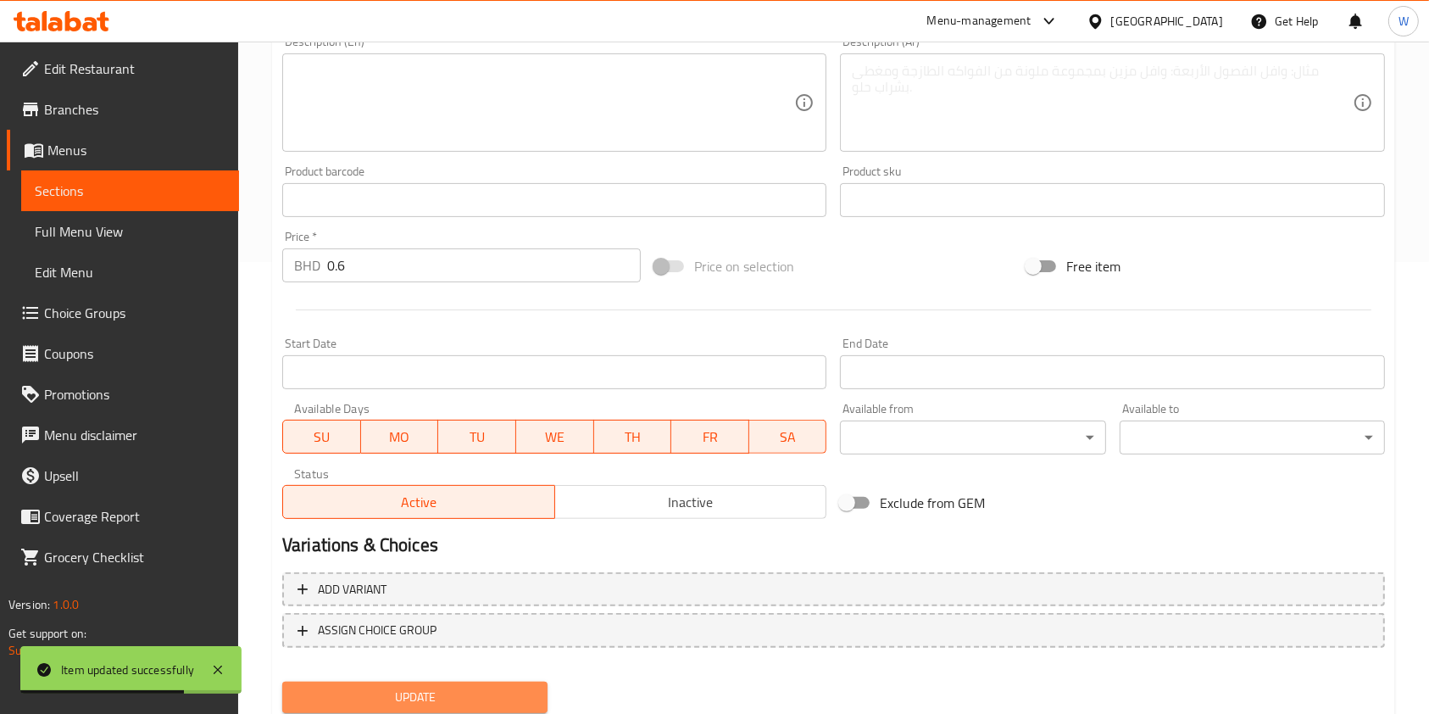
click at [454, 688] on span "Update" at bounding box center [415, 697] width 238 height 21
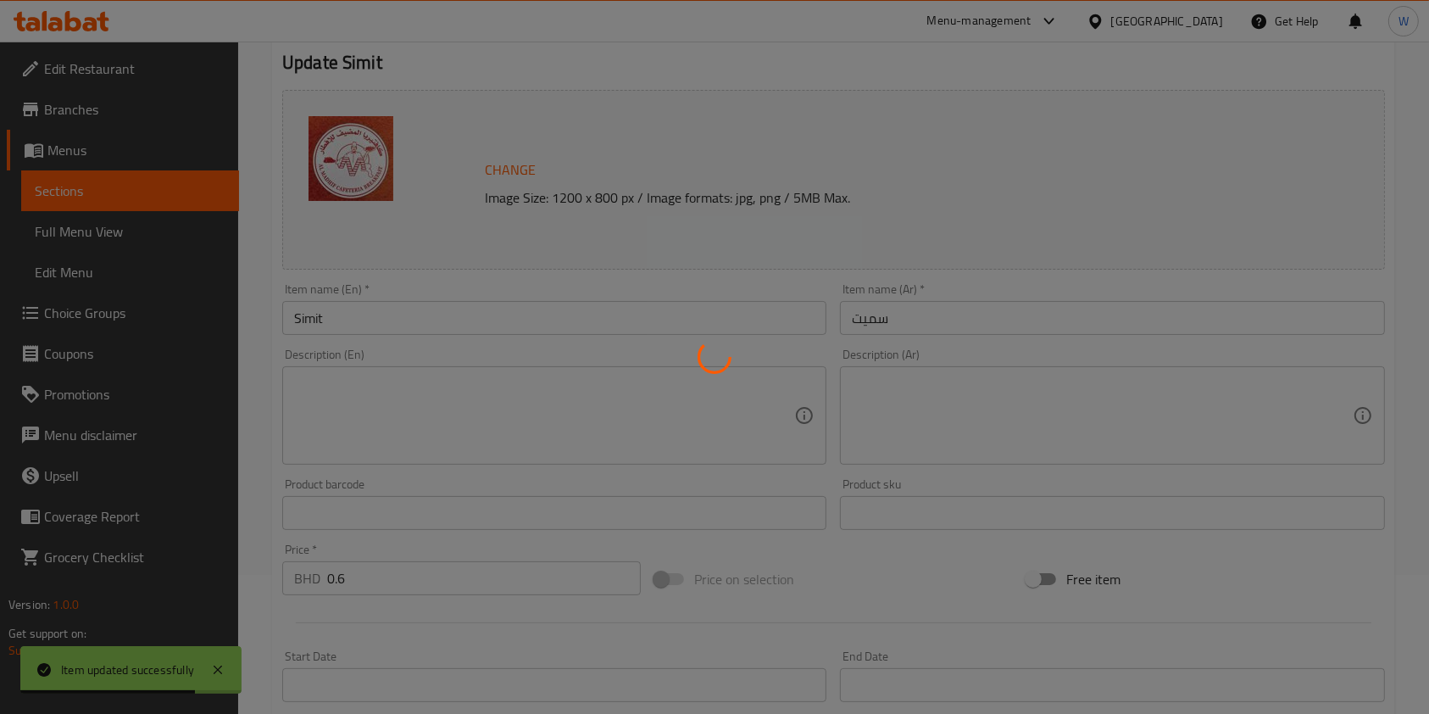
scroll to position [0, 0]
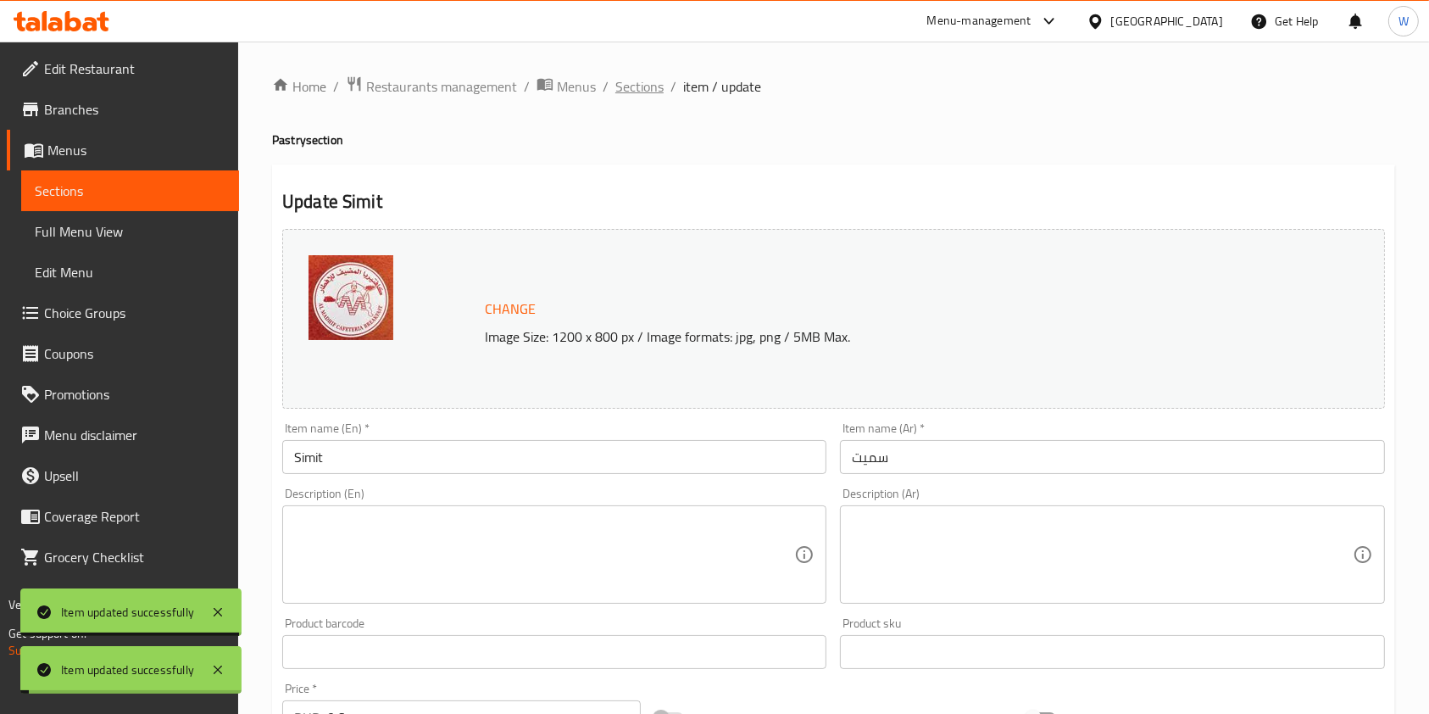
click at [631, 86] on span "Sections" at bounding box center [639, 86] width 48 height 20
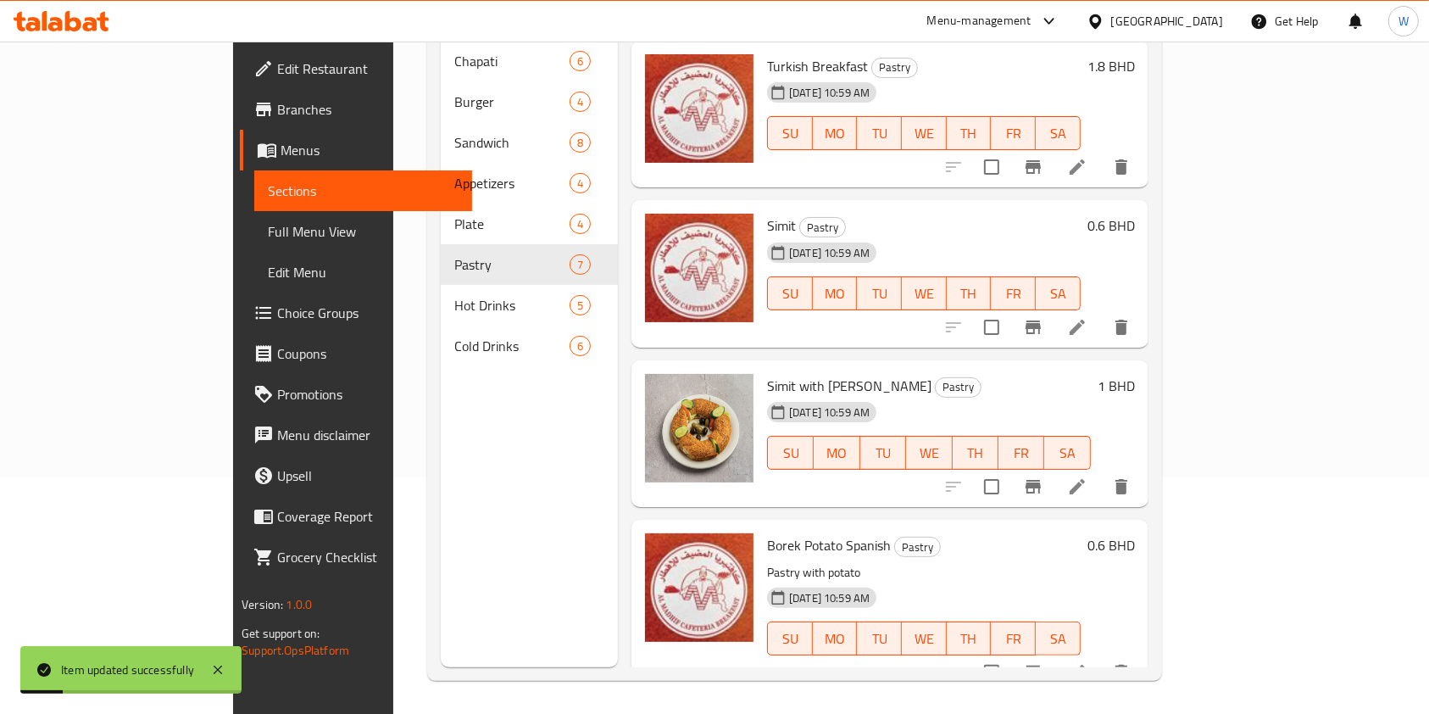
scroll to position [237, 0]
click at [1088, 661] on icon at bounding box center [1077, 671] width 20 height 20
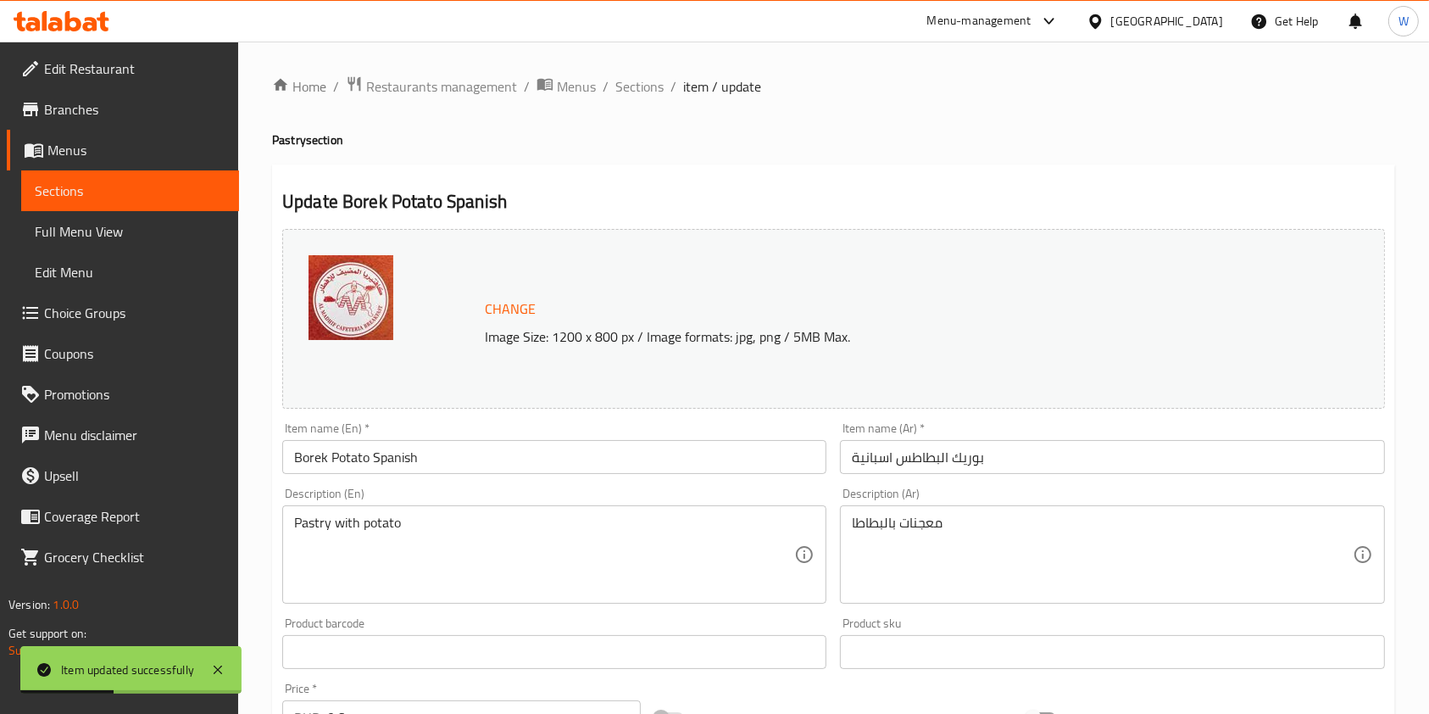
click at [446, 502] on div "Description (En) Pastry with potato Description (En)" at bounding box center [554, 545] width 544 height 116
click at [445, 502] on div "Description (En) Pastry with potato Description (En)" at bounding box center [554, 545] width 544 height 116
click at [443, 519] on textarea "Pastry with potato" at bounding box center [544, 555] width 500 height 81
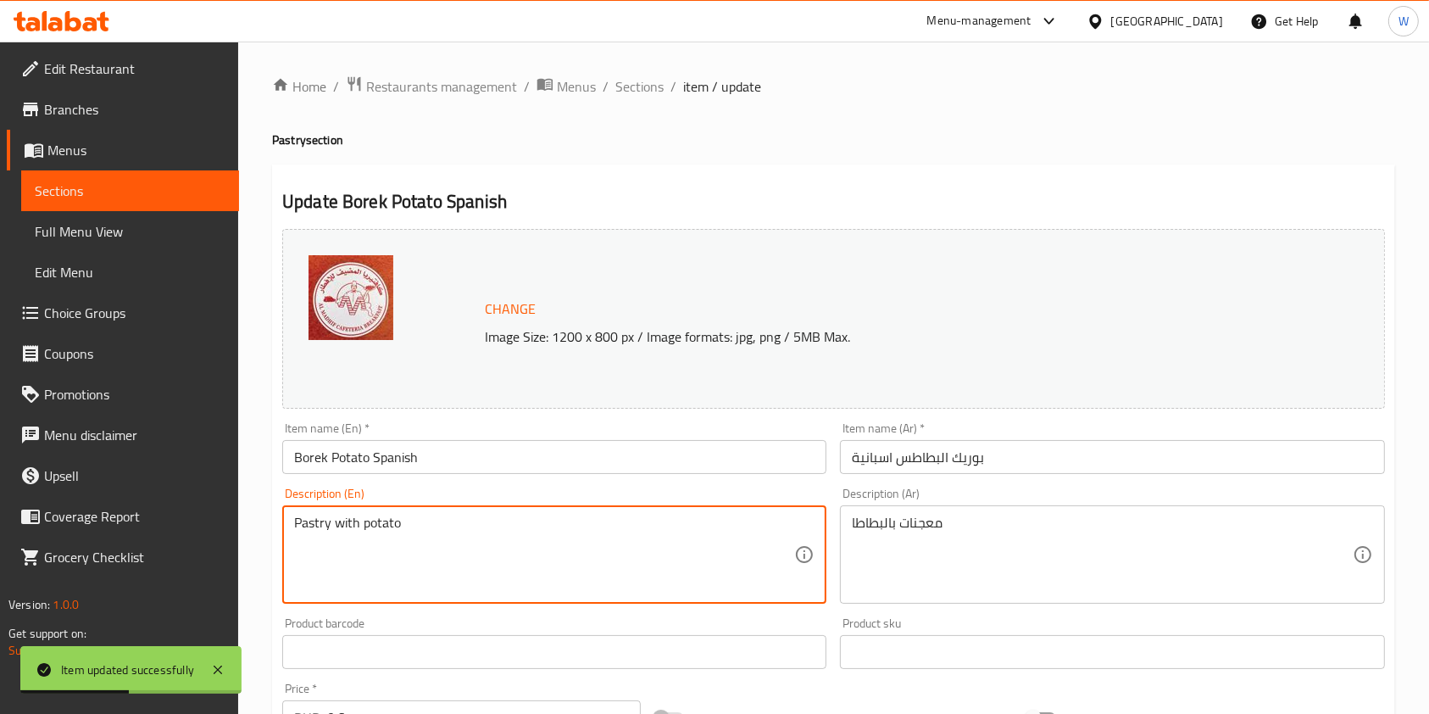
click at [443, 519] on textarea "Pastry with potato" at bounding box center [544, 555] width 500 height 81
click at [1040, 524] on textarea "معجنات بالبطاطا" at bounding box center [1102, 555] width 500 height 81
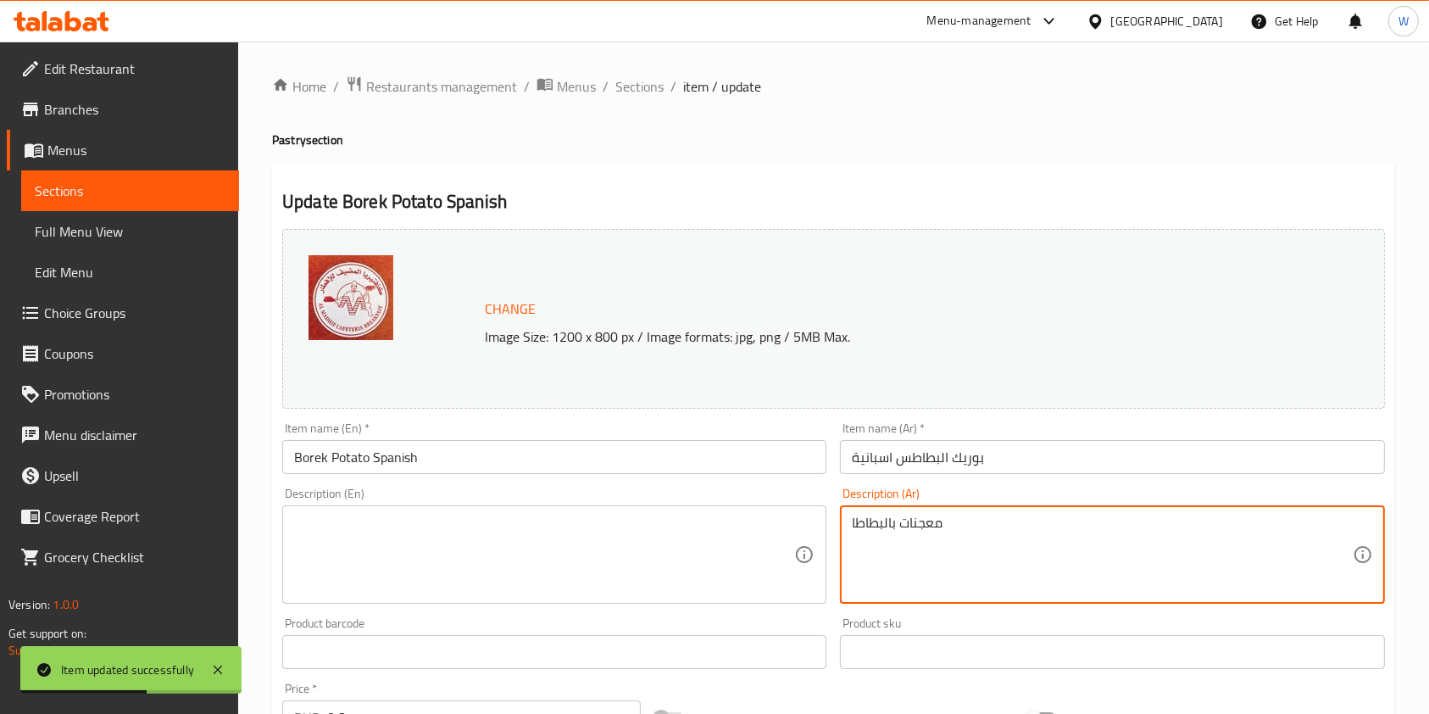
click at [1040, 524] on textarea "معجنات بالبطاطا" at bounding box center [1102, 555] width 500 height 81
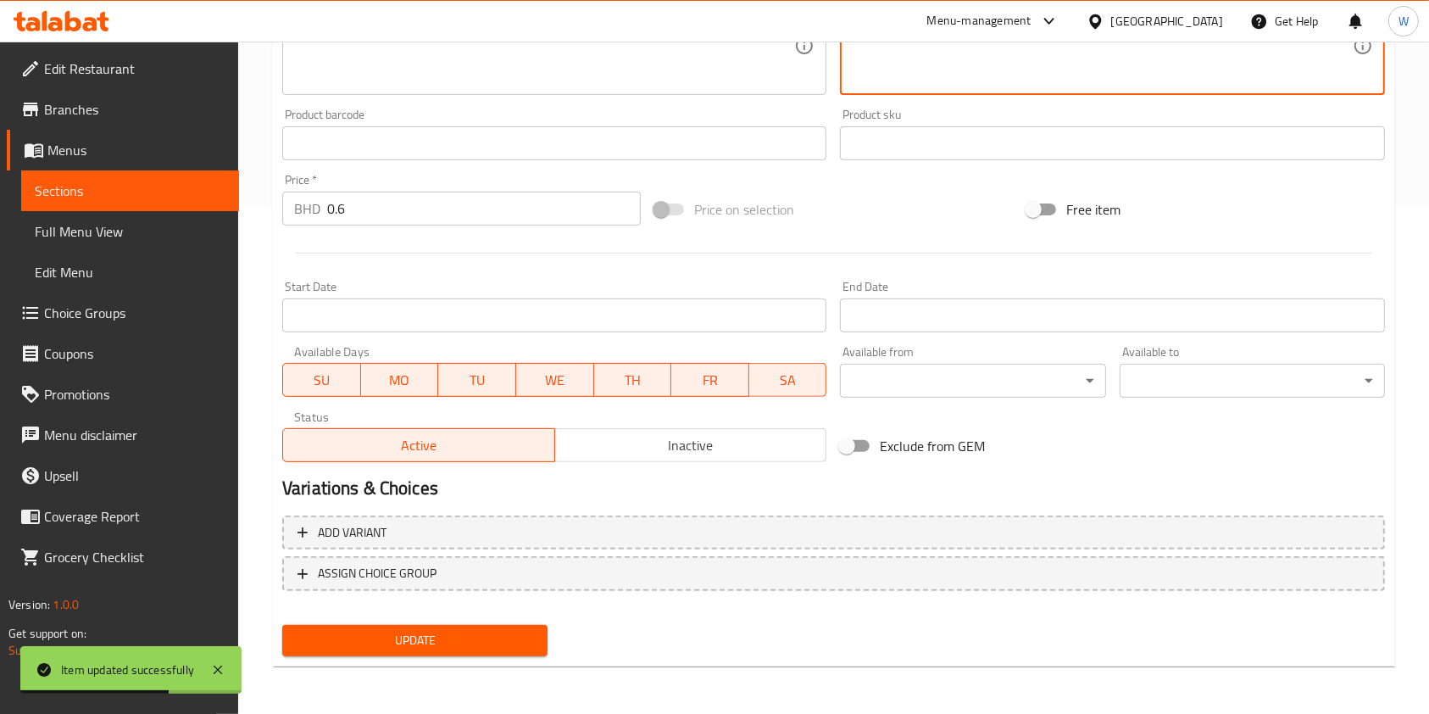
click at [475, 638] on span "Update" at bounding box center [415, 640] width 238 height 21
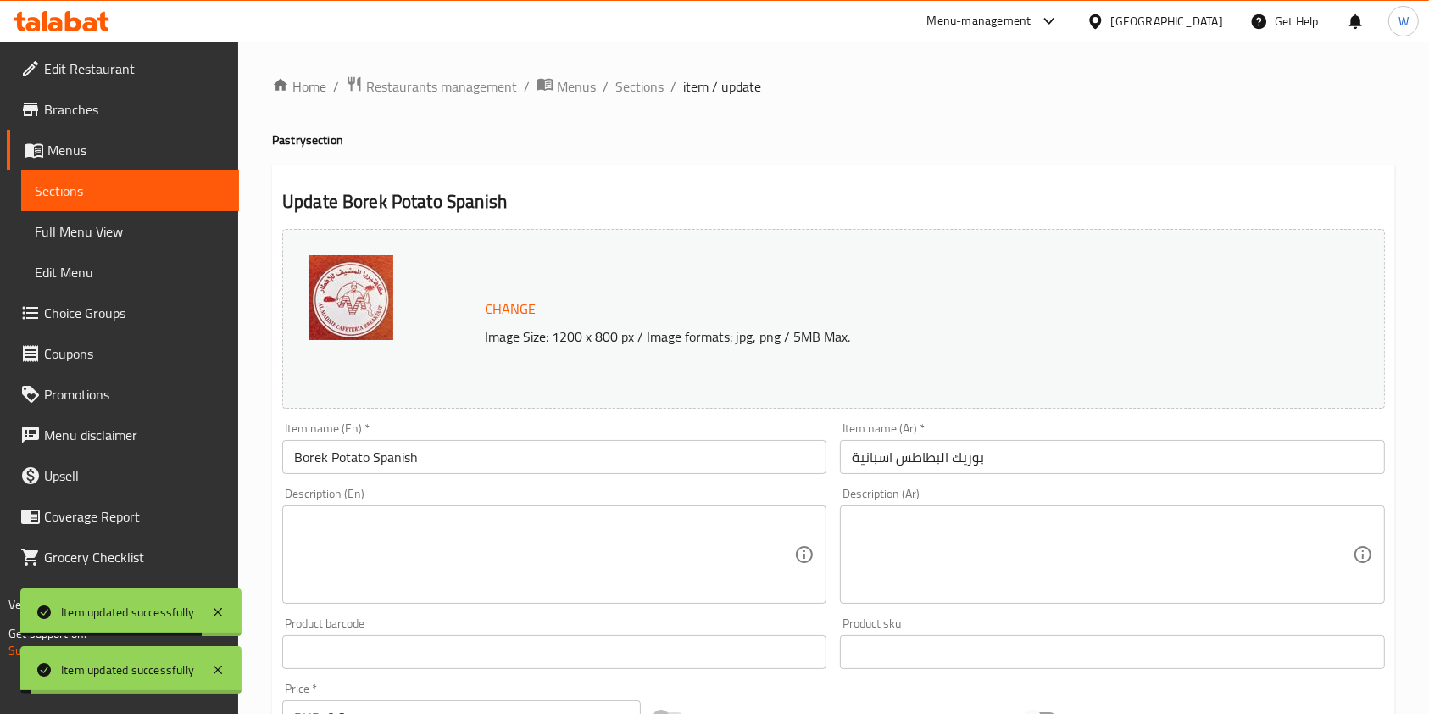
click at [643, 64] on div "Home / Restaurants management / Menus / Sections / item / update Pastry section…" at bounding box center [833, 632] width 1191 height 1181
click at [639, 77] on span "Sections" at bounding box center [639, 86] width 48 height 20
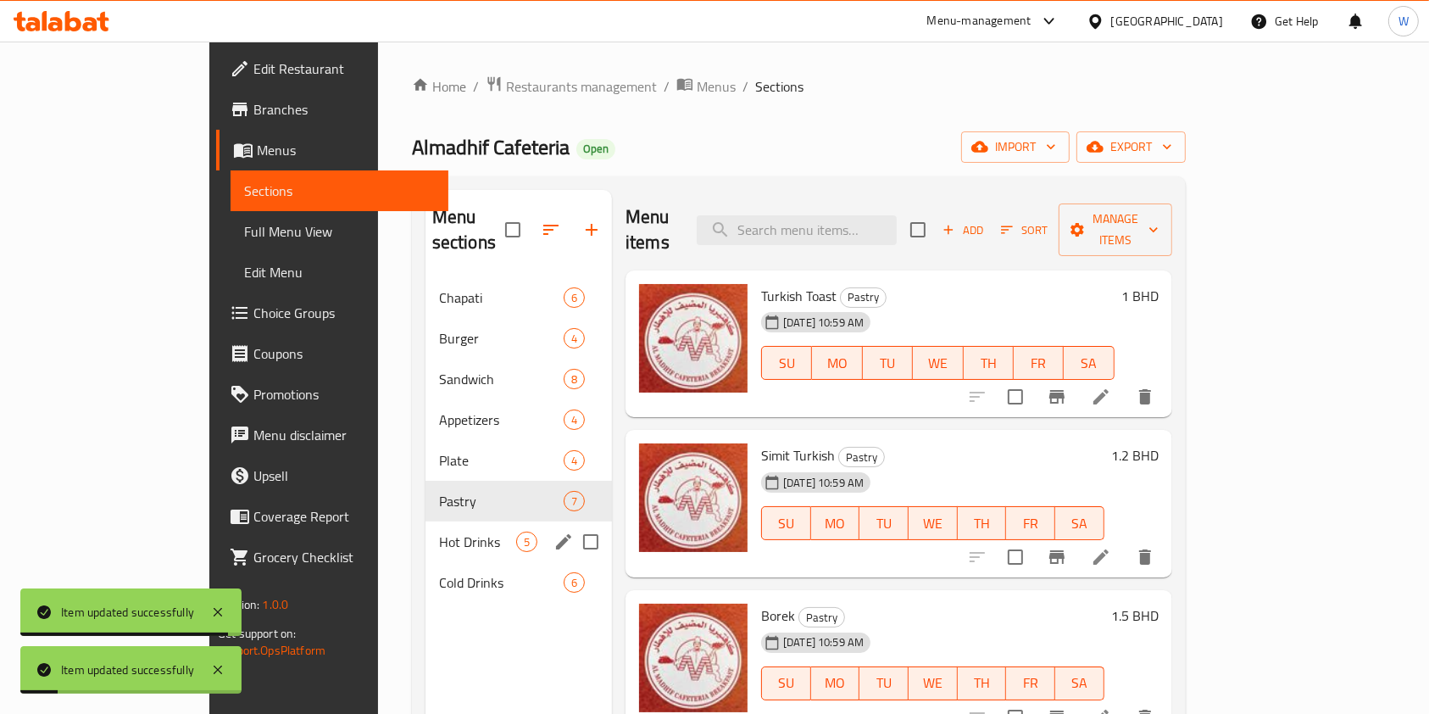
click at [439, 532] on span "Hot Drinks" at bounding box center [477, 542] width 77 height 20
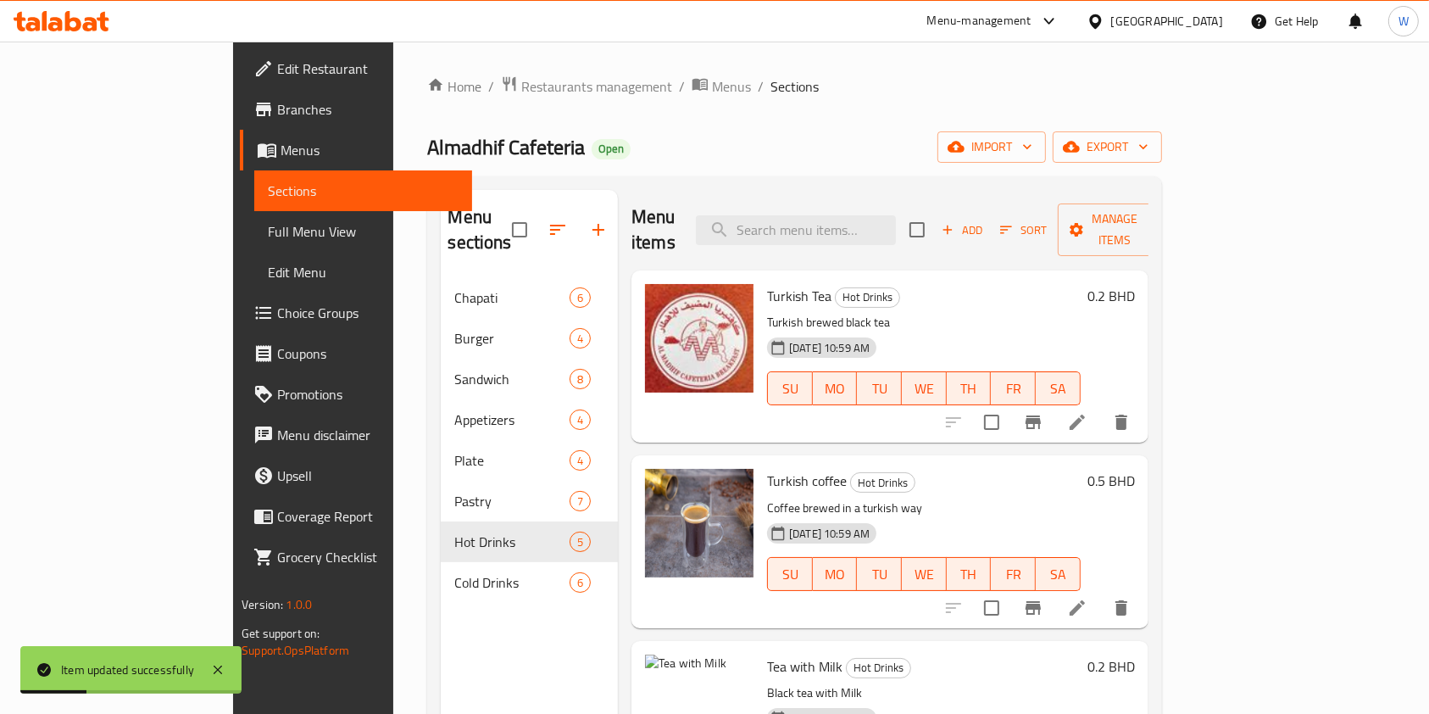
click at [1101, 407] on li at bounding box center [1077, 422] width 47 height 31
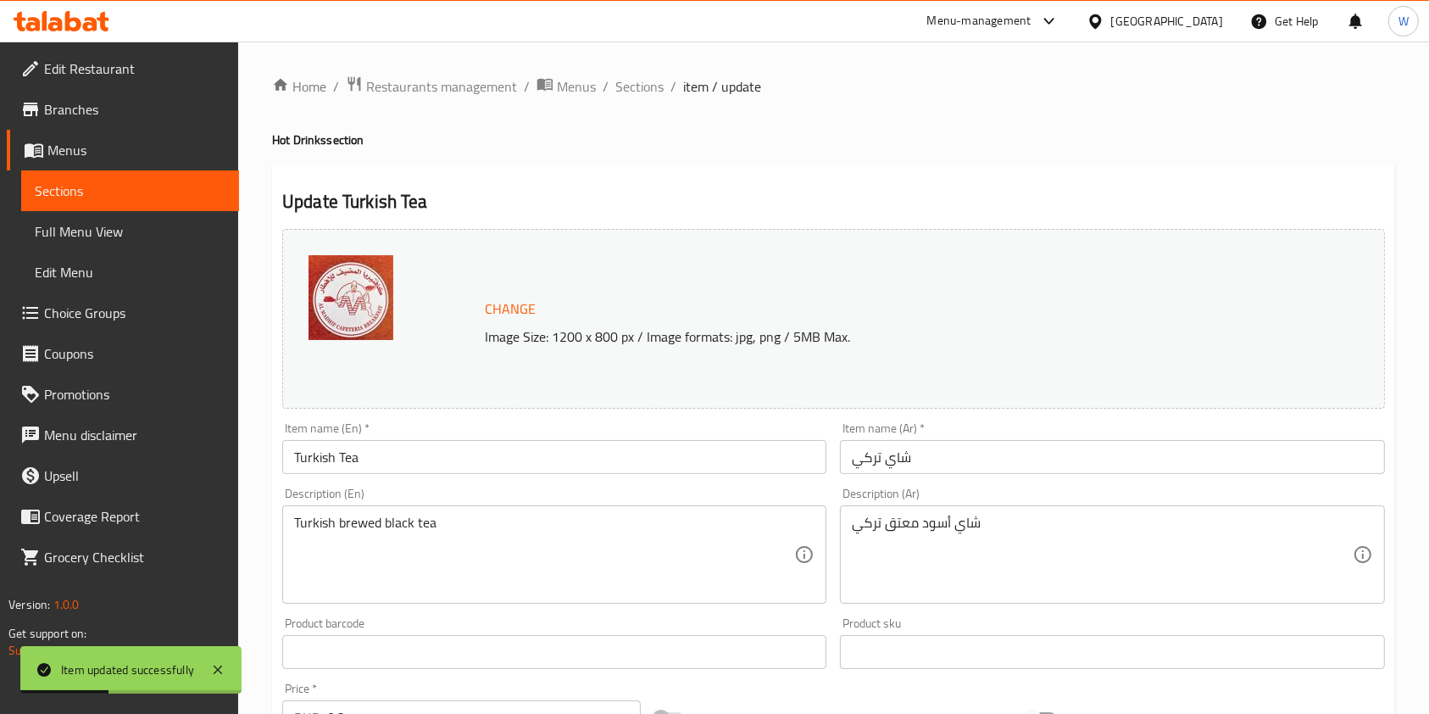
drag, startPoint x: 510, startPoint y: 489, endPoint x: 504, endPoint y: 512, distance: 23.9
click at [509, 490] on div "Description (En) Turkish brewed black tea Description (En)" at bounding box center [554, 545] width 544 height 116
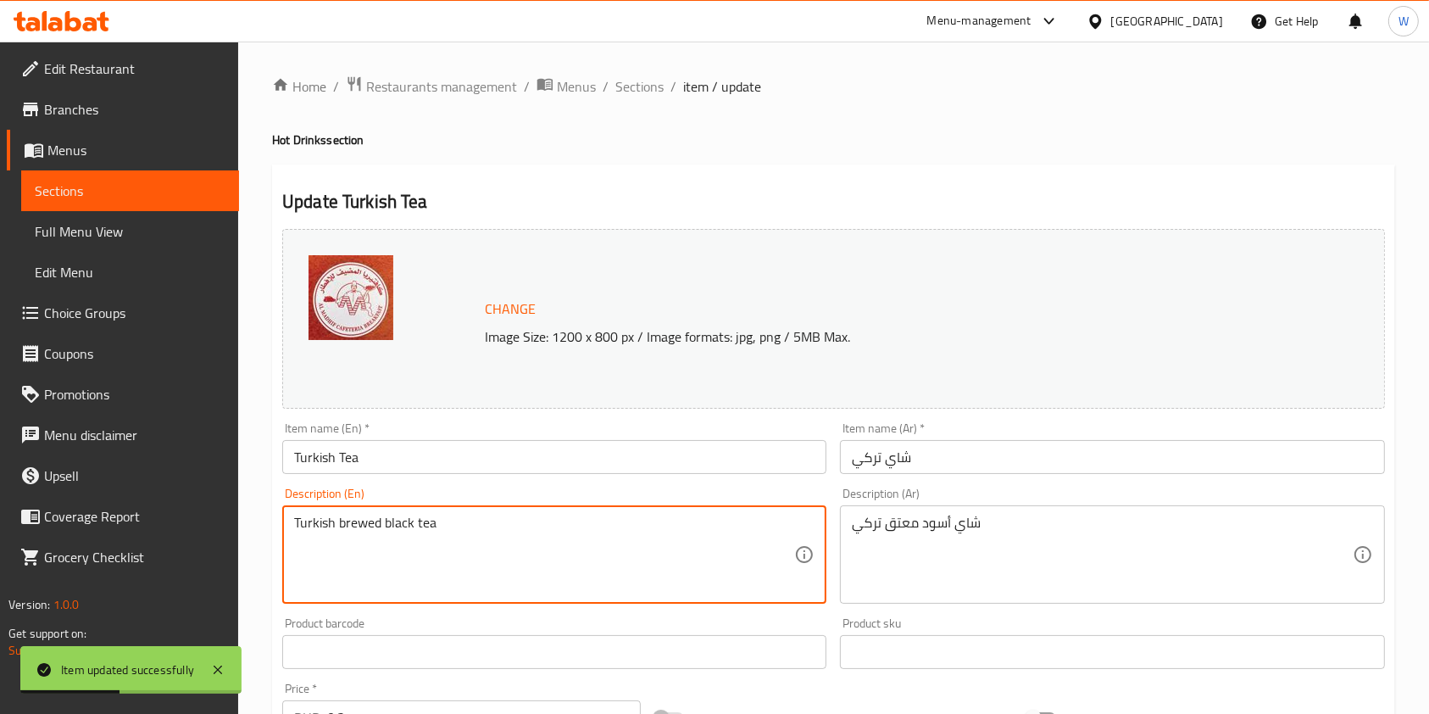
click at [504, 520] on textarea "Turkish brewed black tea" at bounding box center [544, 555] width 500 height 81
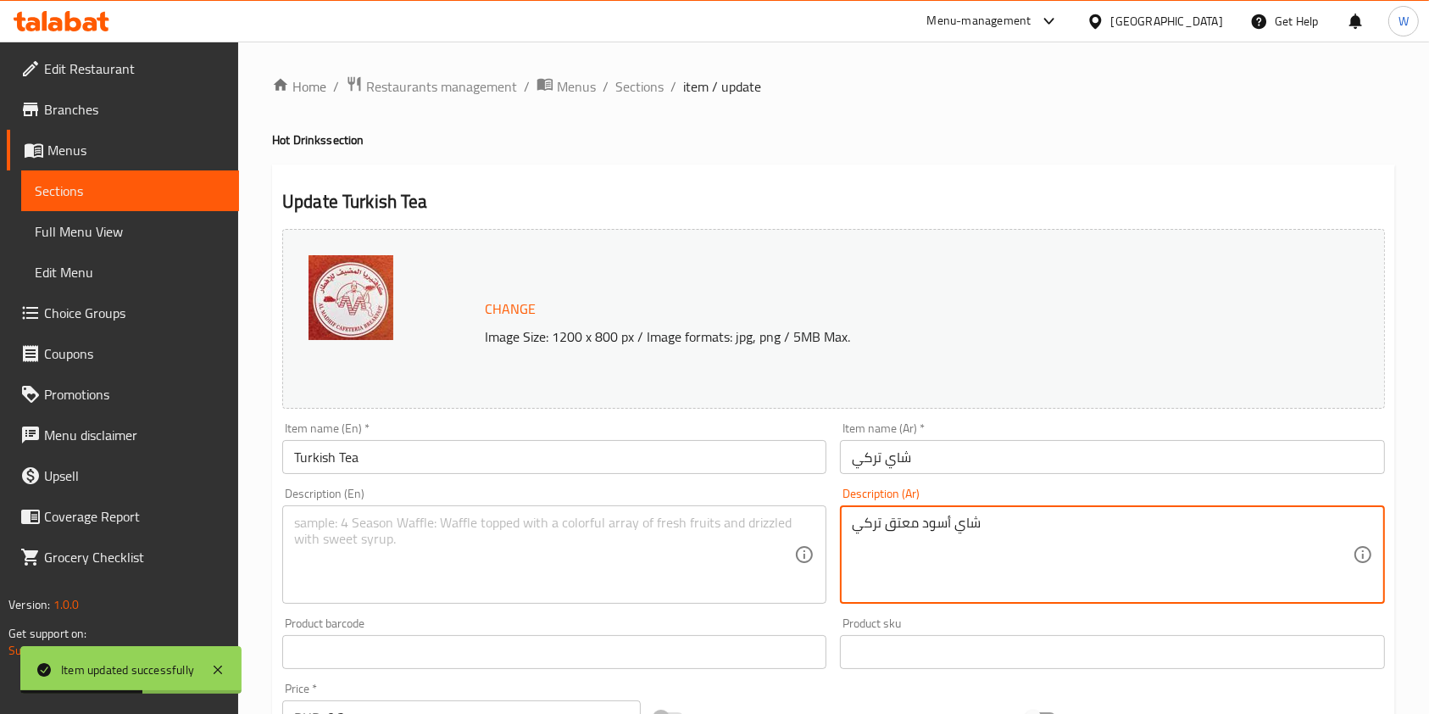
click at [912, 527] on textarea "شاي أسود معتق تركي" at bounding box center [1102, 555] width 500 height 81
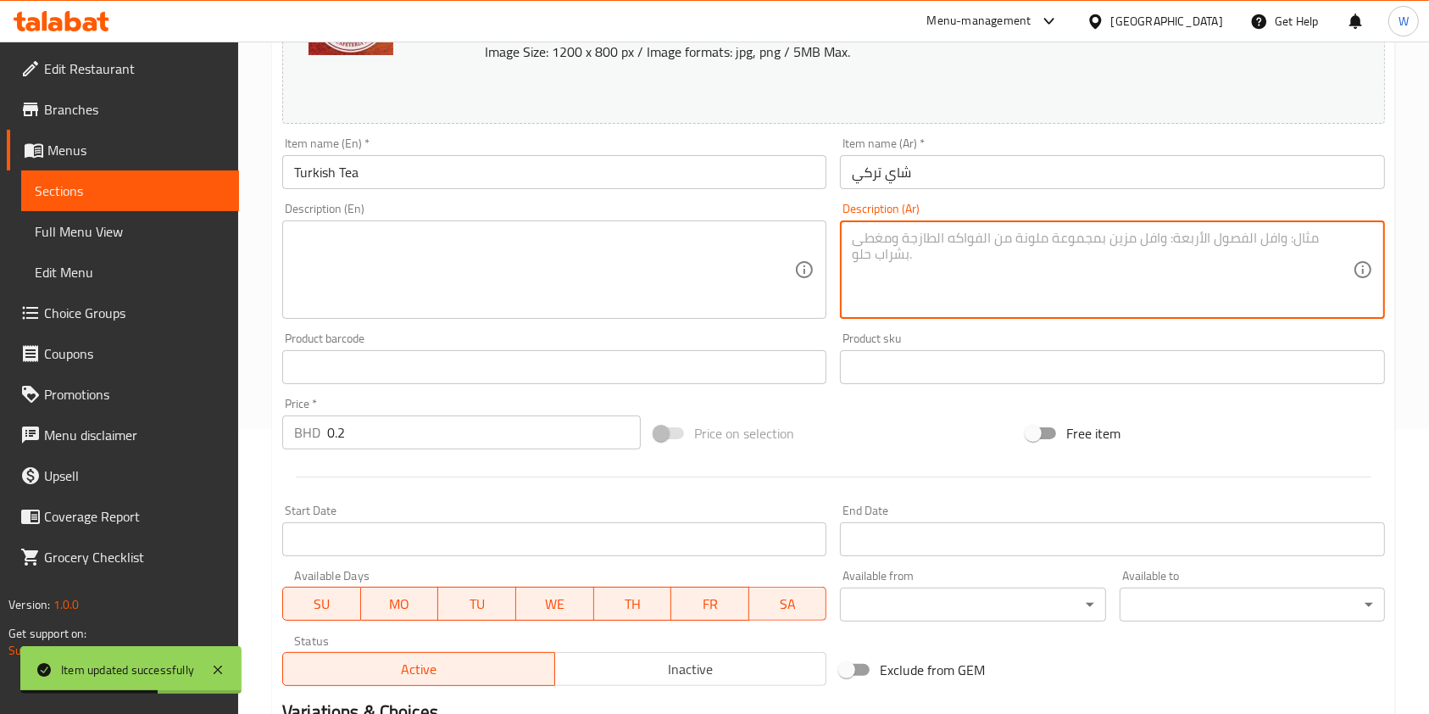
scroll to position [509, 0]
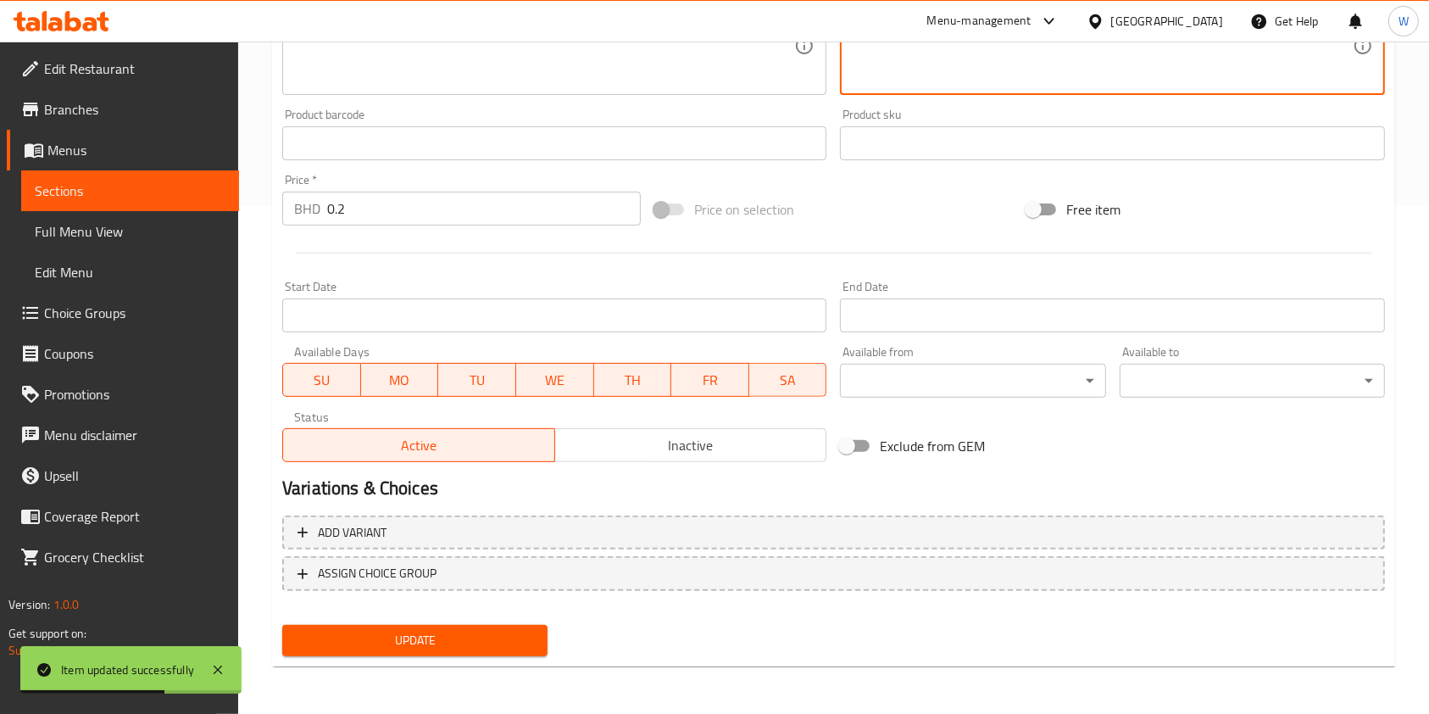
click at [359, 638] on span "Update" at bounding box center [415, 640] width 238 height 21
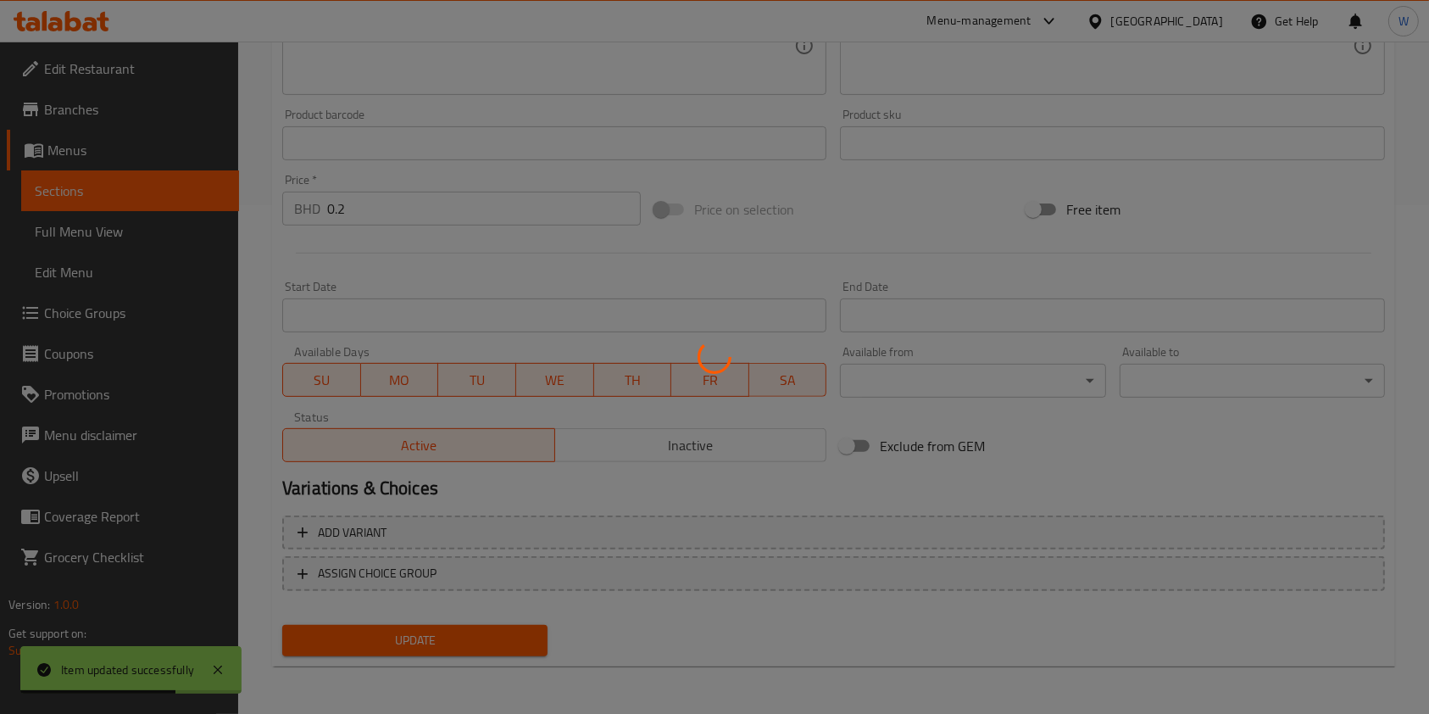
scroll to position [0, 0]
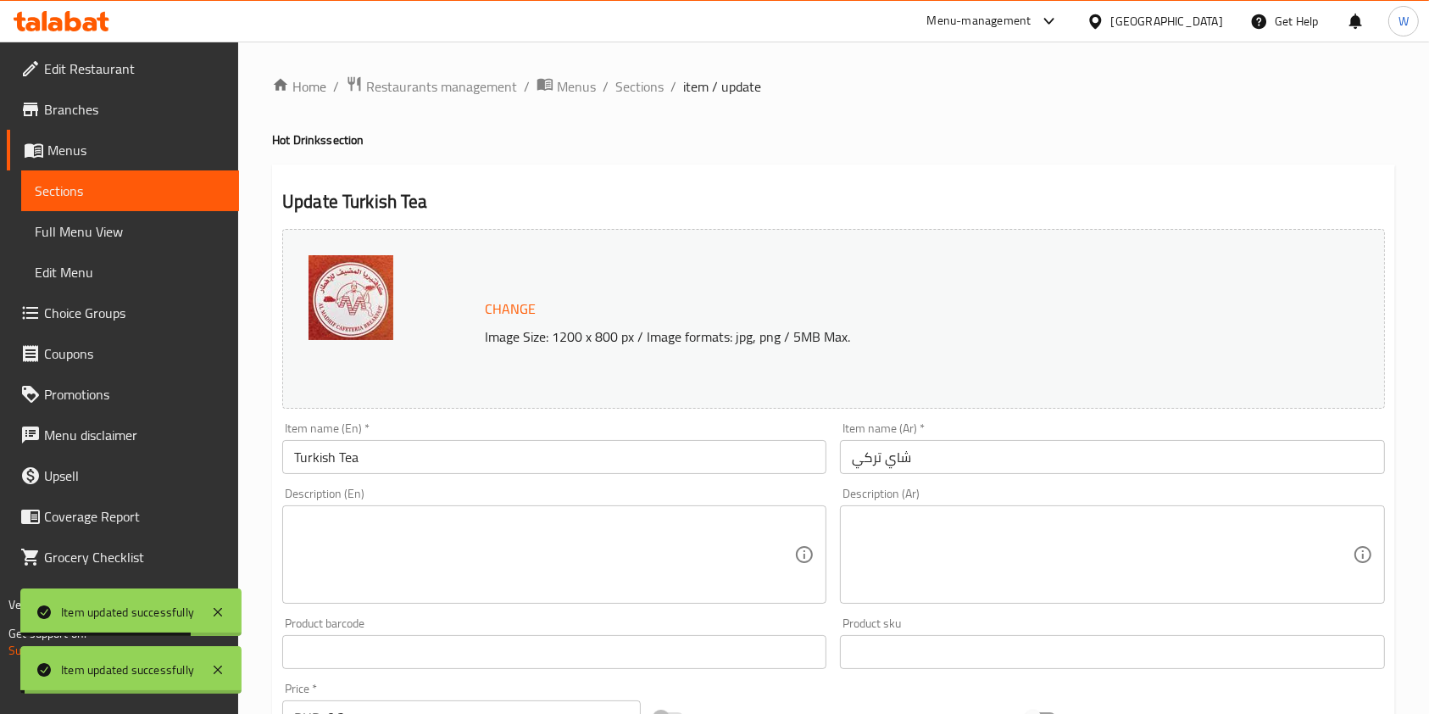
click at [641, 82] on span "Sections" at bounding box center [639, 86] width 48 height 20
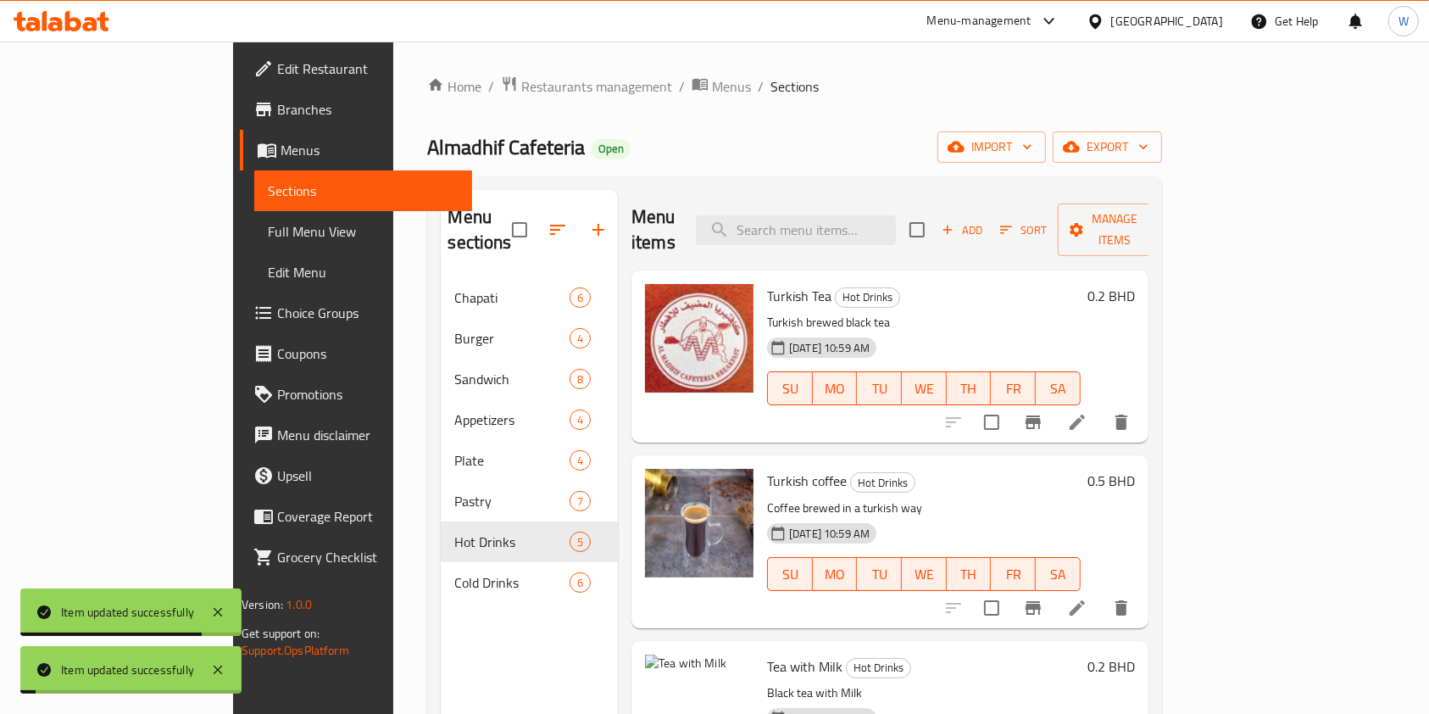
scroll to position [226, 0]
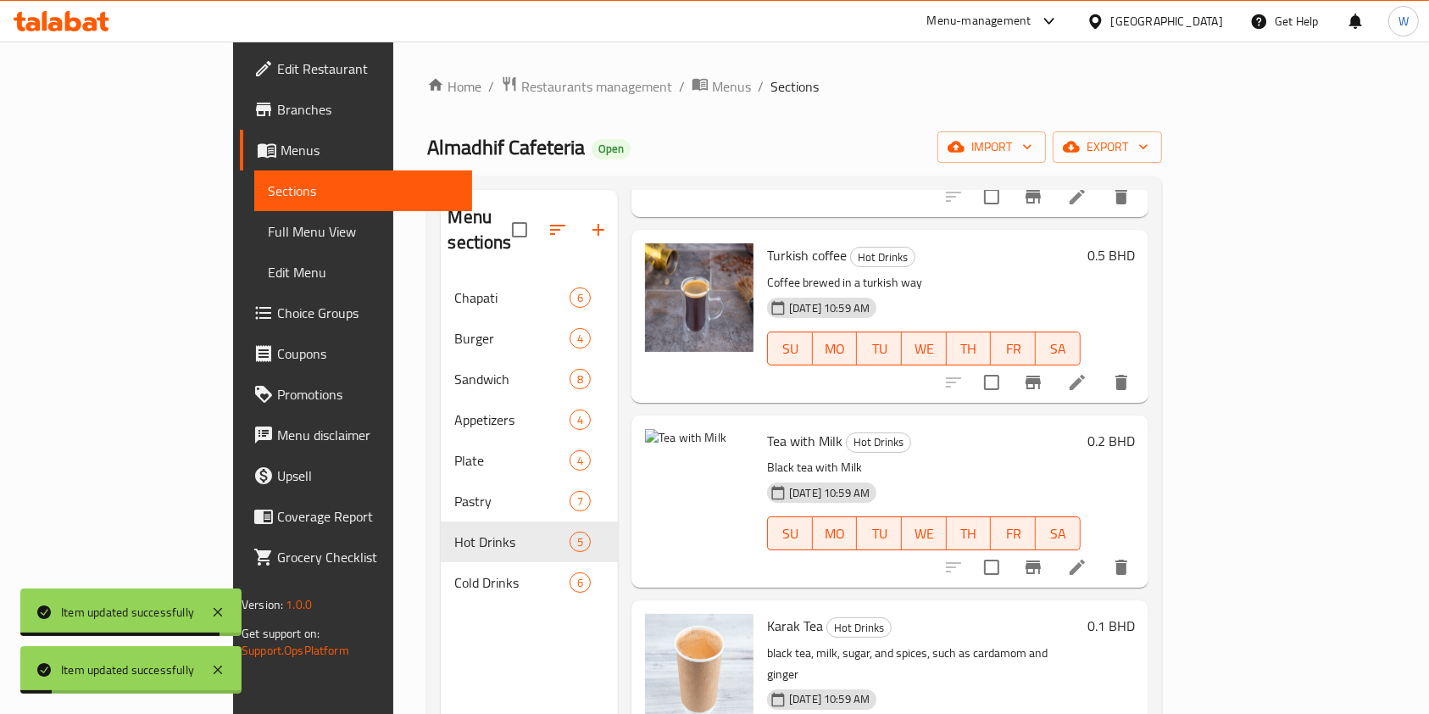
click at [1085, 375] on icon at bounding box center [1077, 382] width 15 height 15
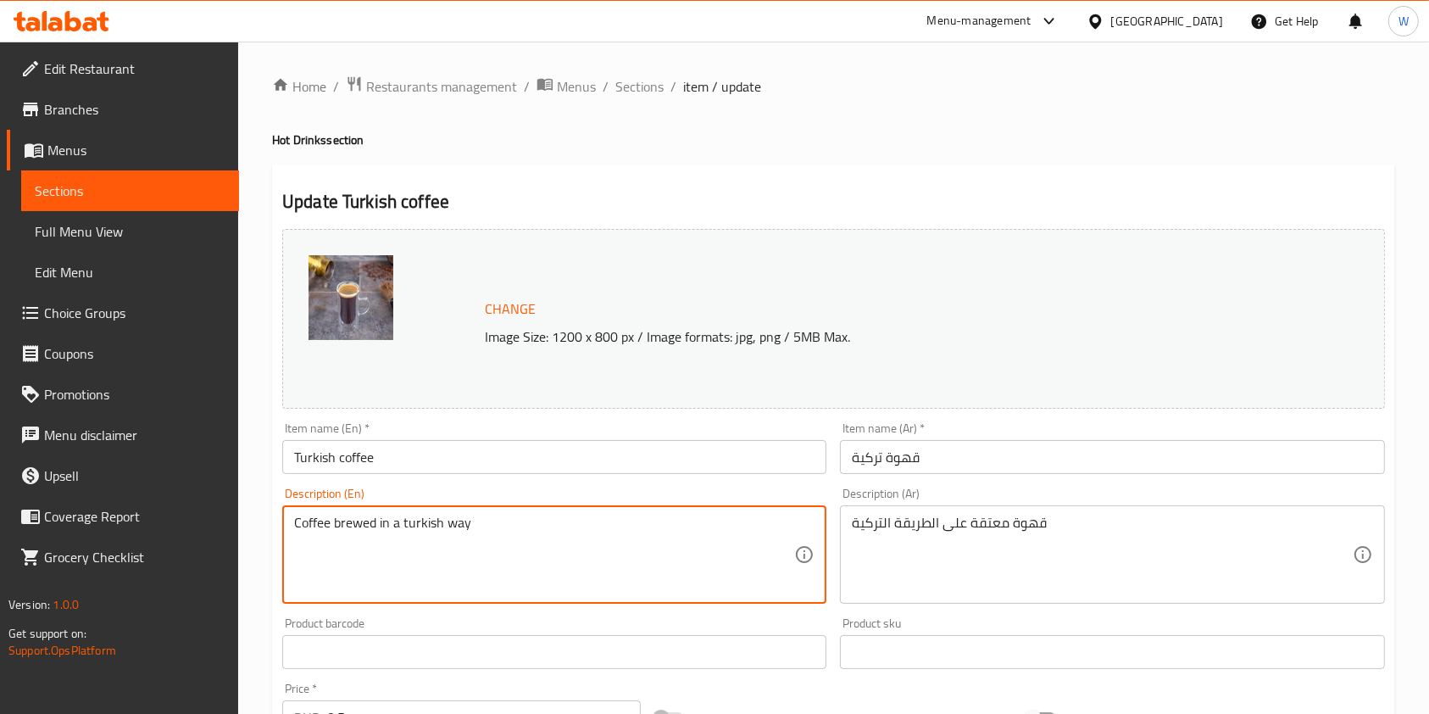
click at [529, 540] on textarea "Coffee brewed in a turkish way" at bounding box center [544, 555] width 500 height 81
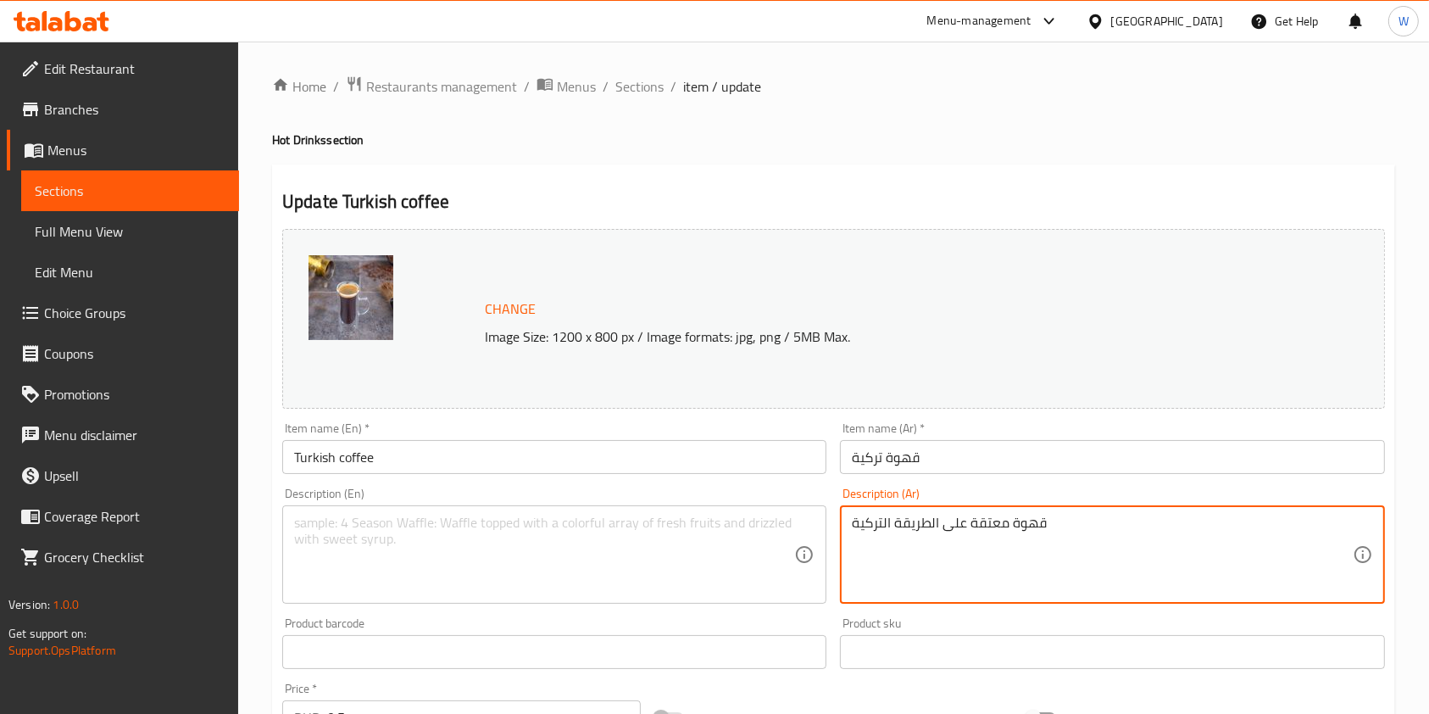
click at [982, 538] on textarea "قهوة معتقة على الطريقة التركية" at bounding box center [1102, 555] width 500 height 81
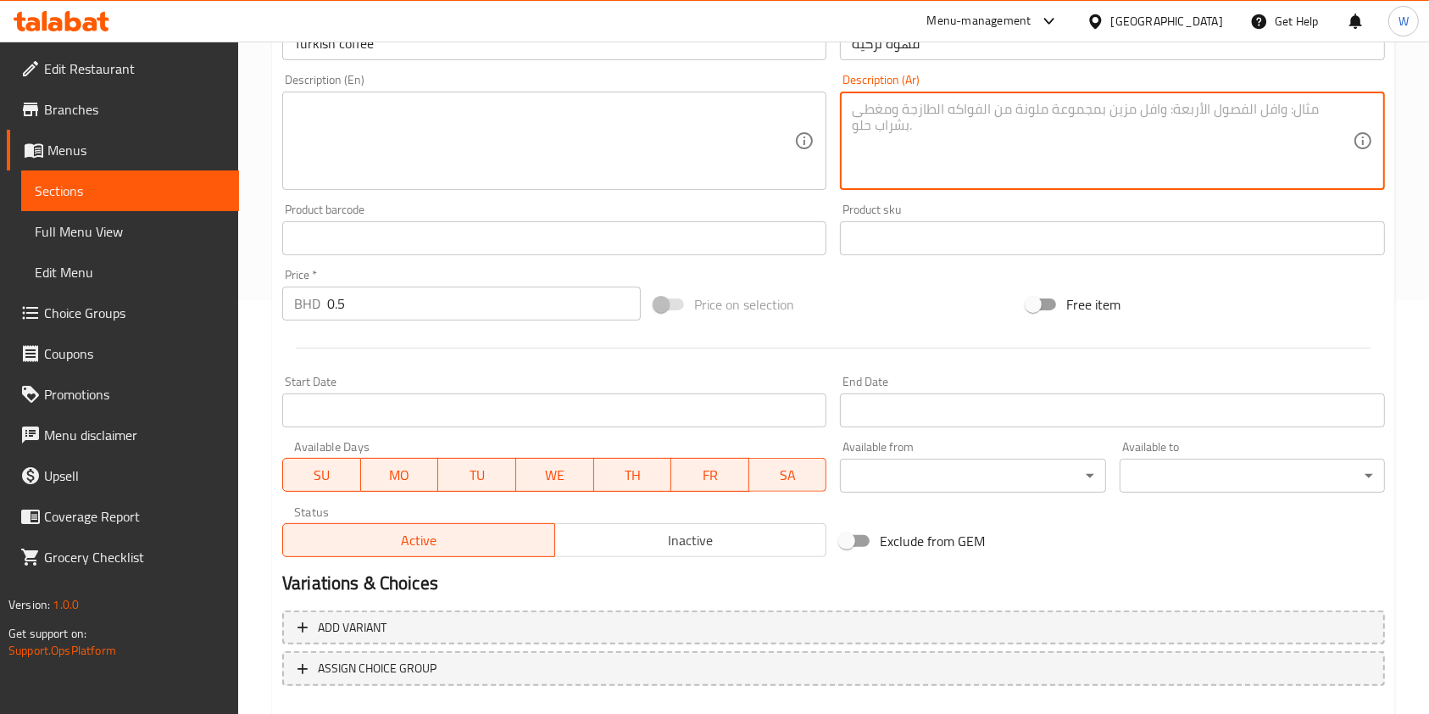
scroll to position [452, 0]
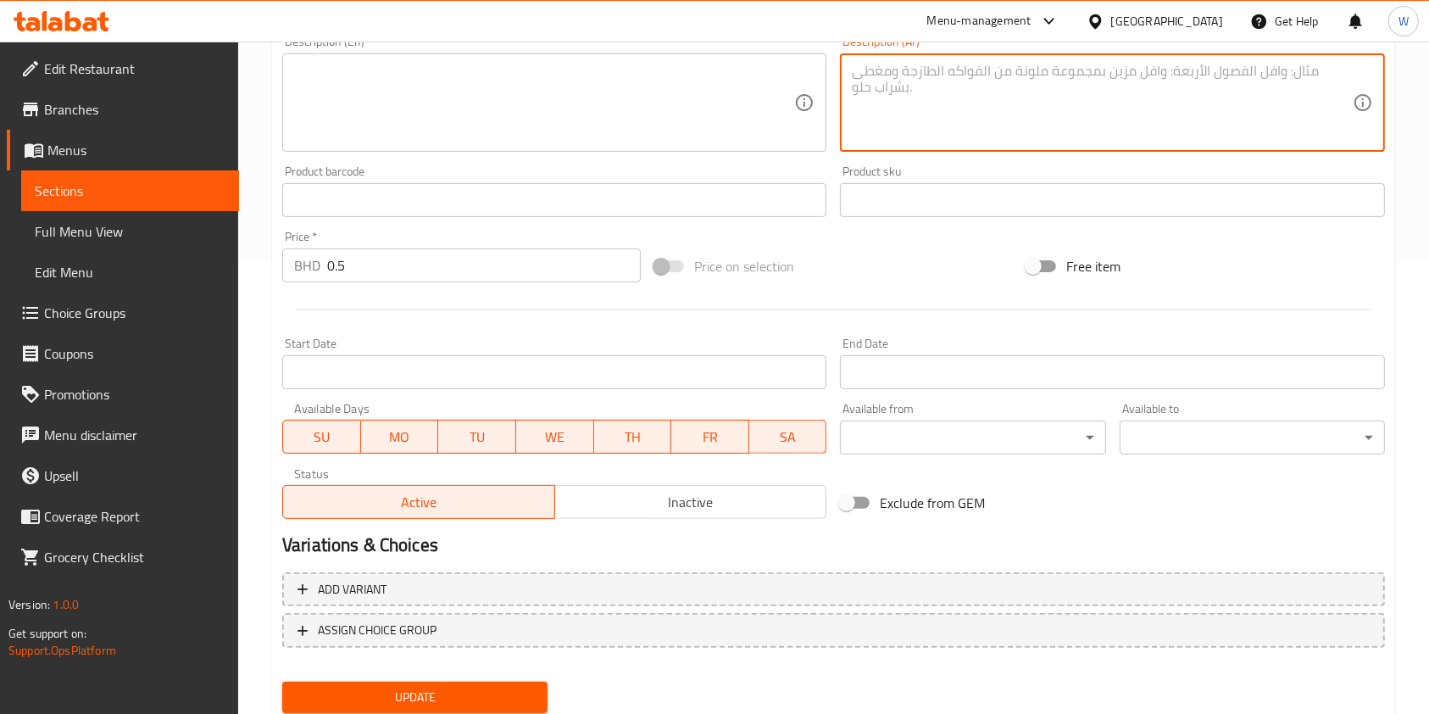
click at [493, 659] on nav at bounding box center [833, 661] width 1103 height 14
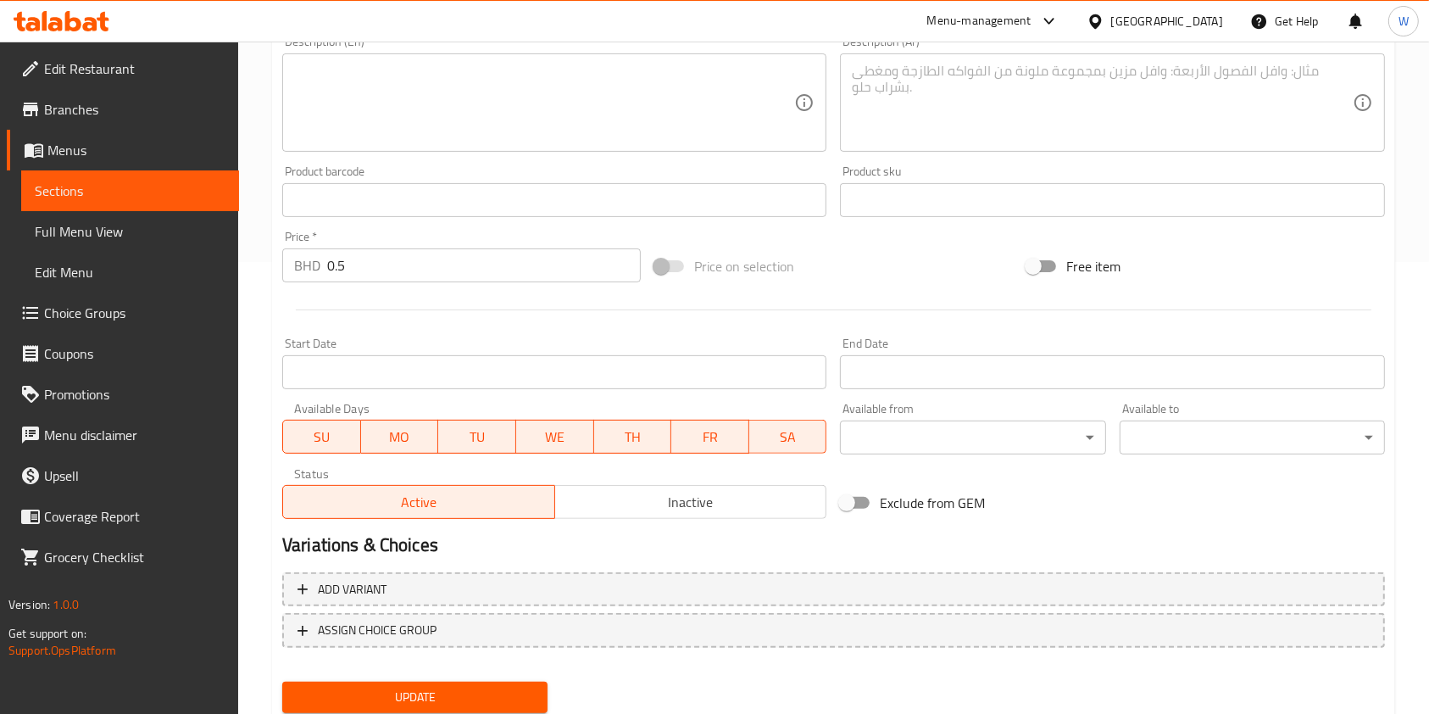
click at [495, 690] on span "Update" at bounding box center [415, 697] width 238 height 21
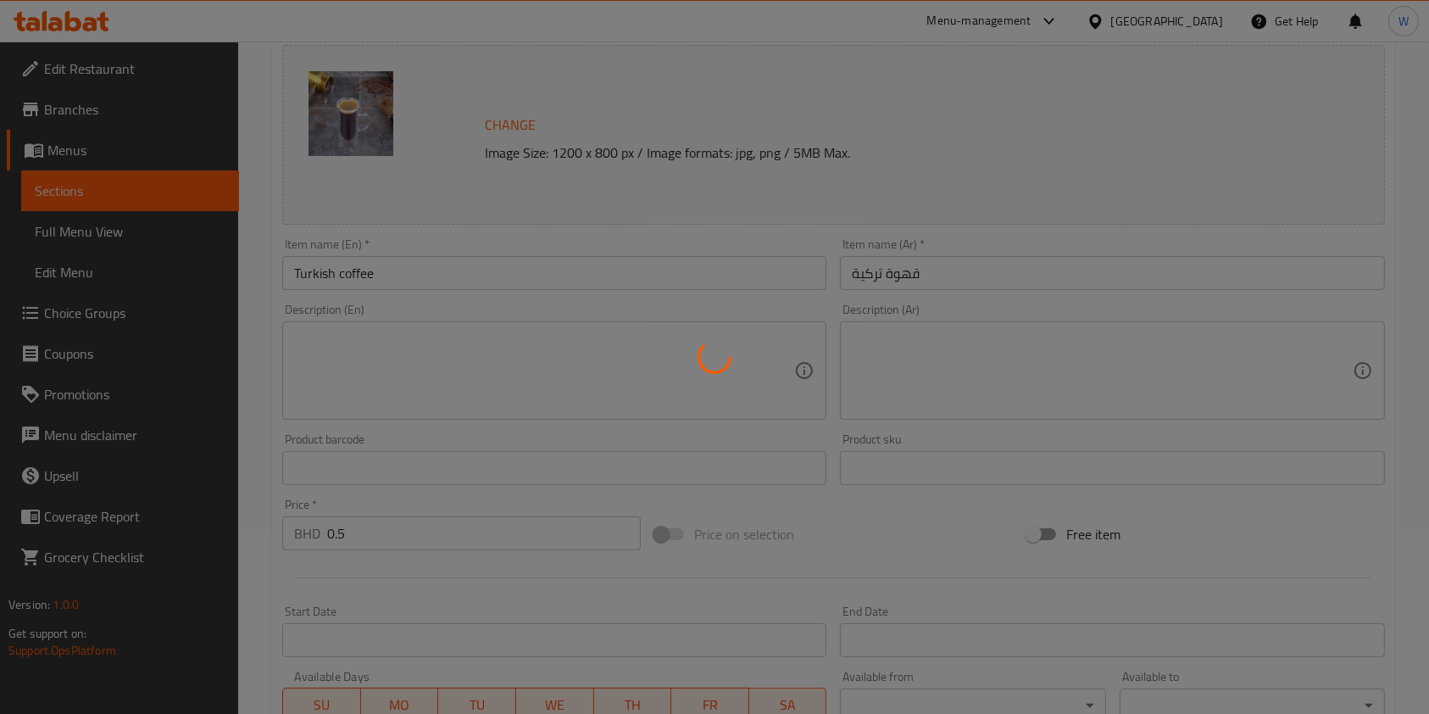
scroll to position [0, 0]
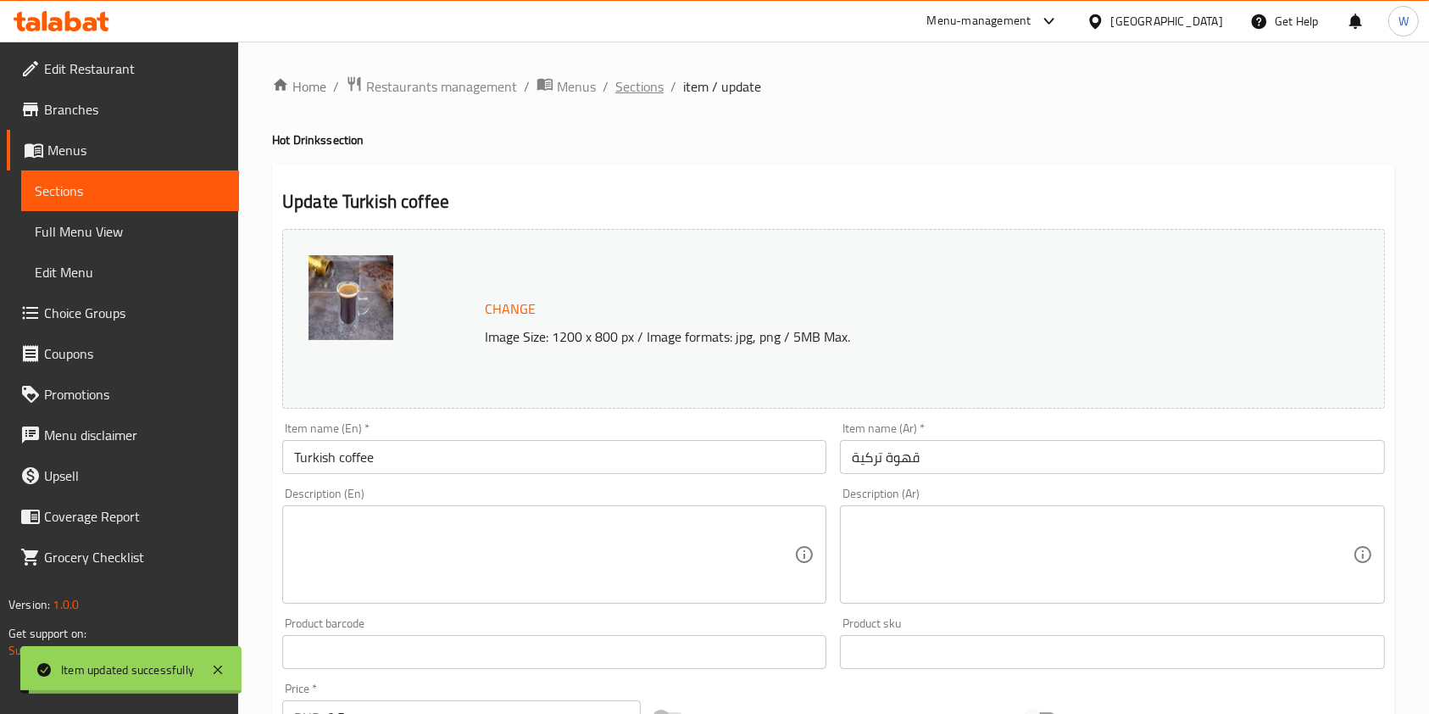
click at [646, 83] on span "Sections" at bounding box center [639, 86] width 48 height 20
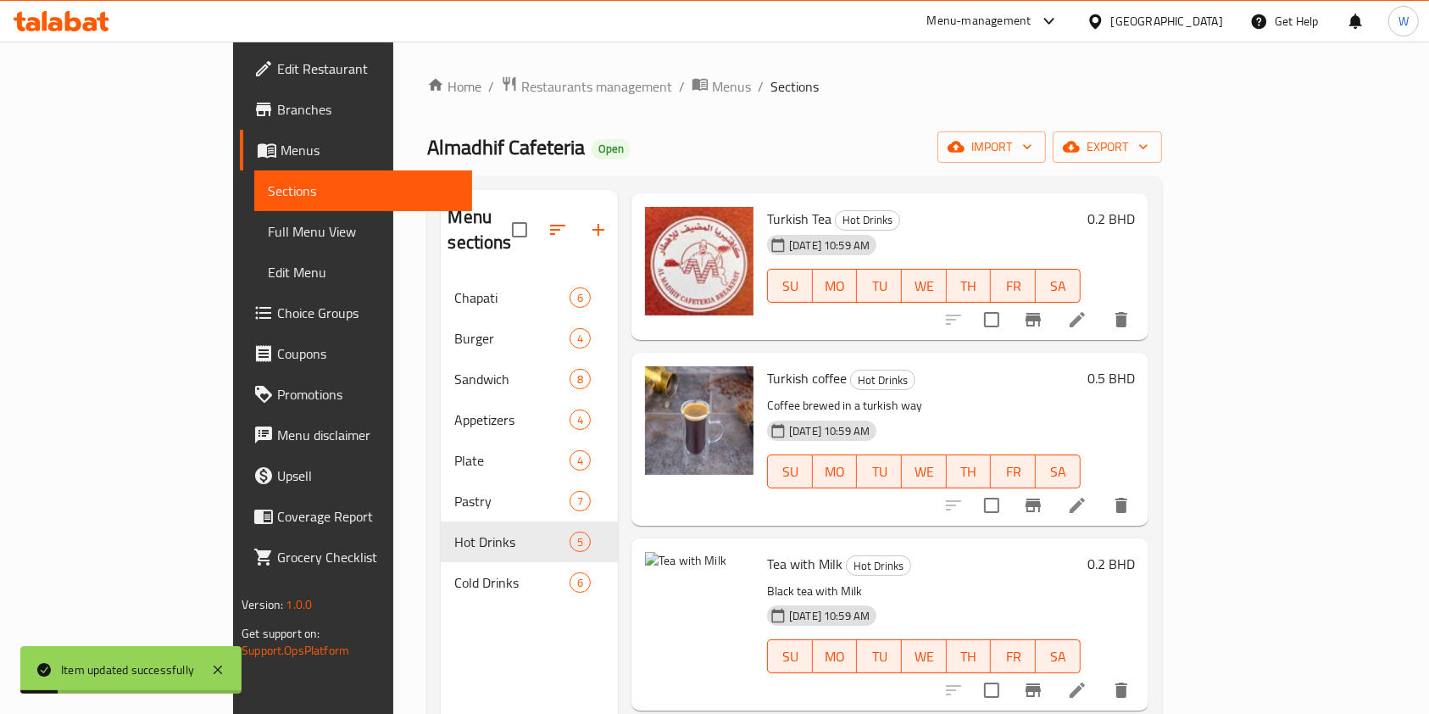
scroll to position [113, 0]
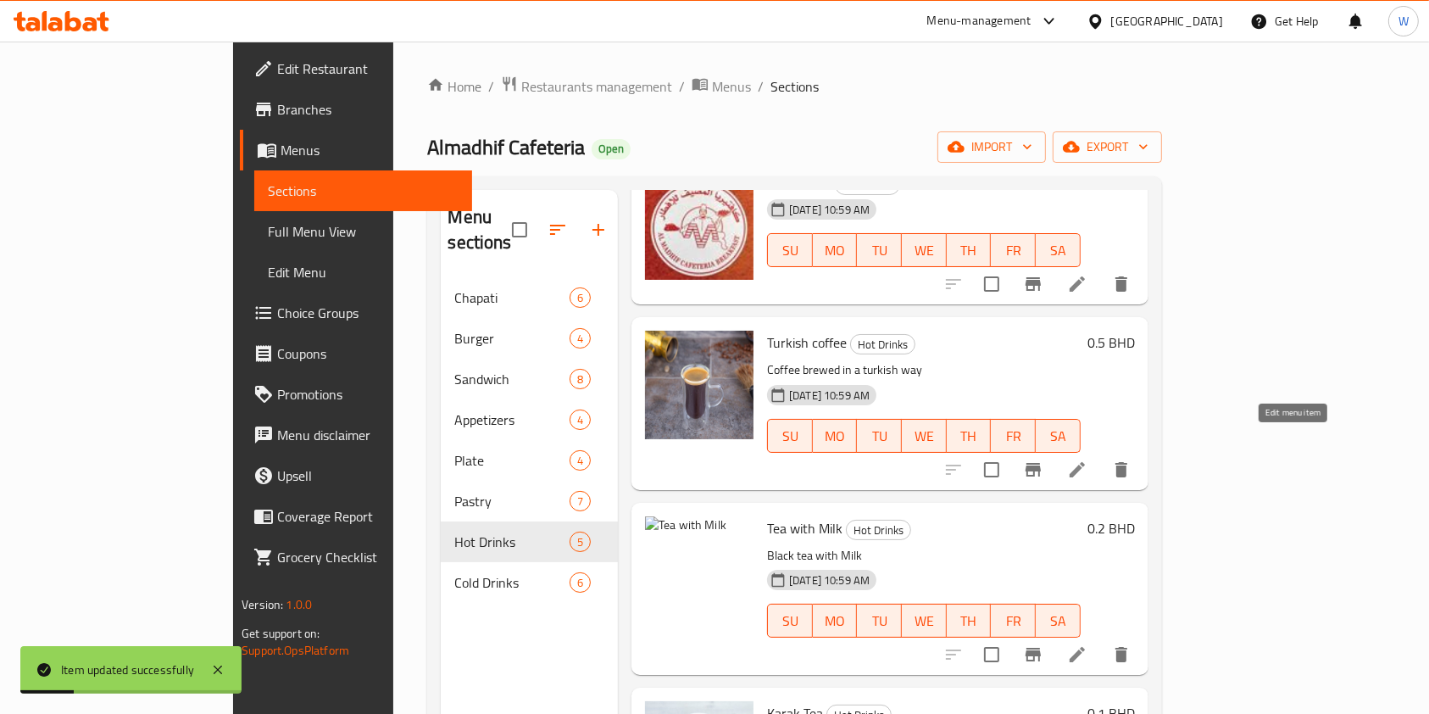
click at [1088, 460] on icon at bounding box center [1077, 470] width 20 height 20
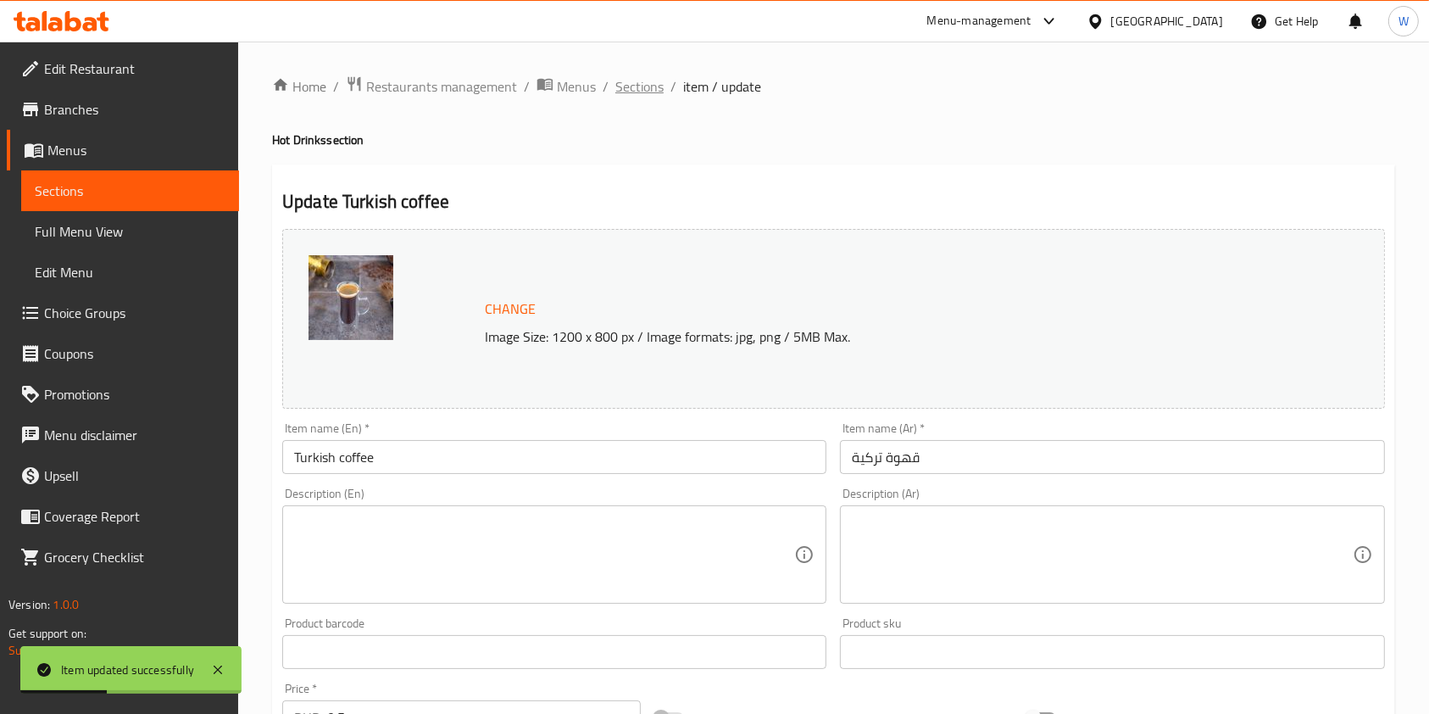
click at [638, 85] on span "Sections" at bounding box center [639, 86] width 48 height 20
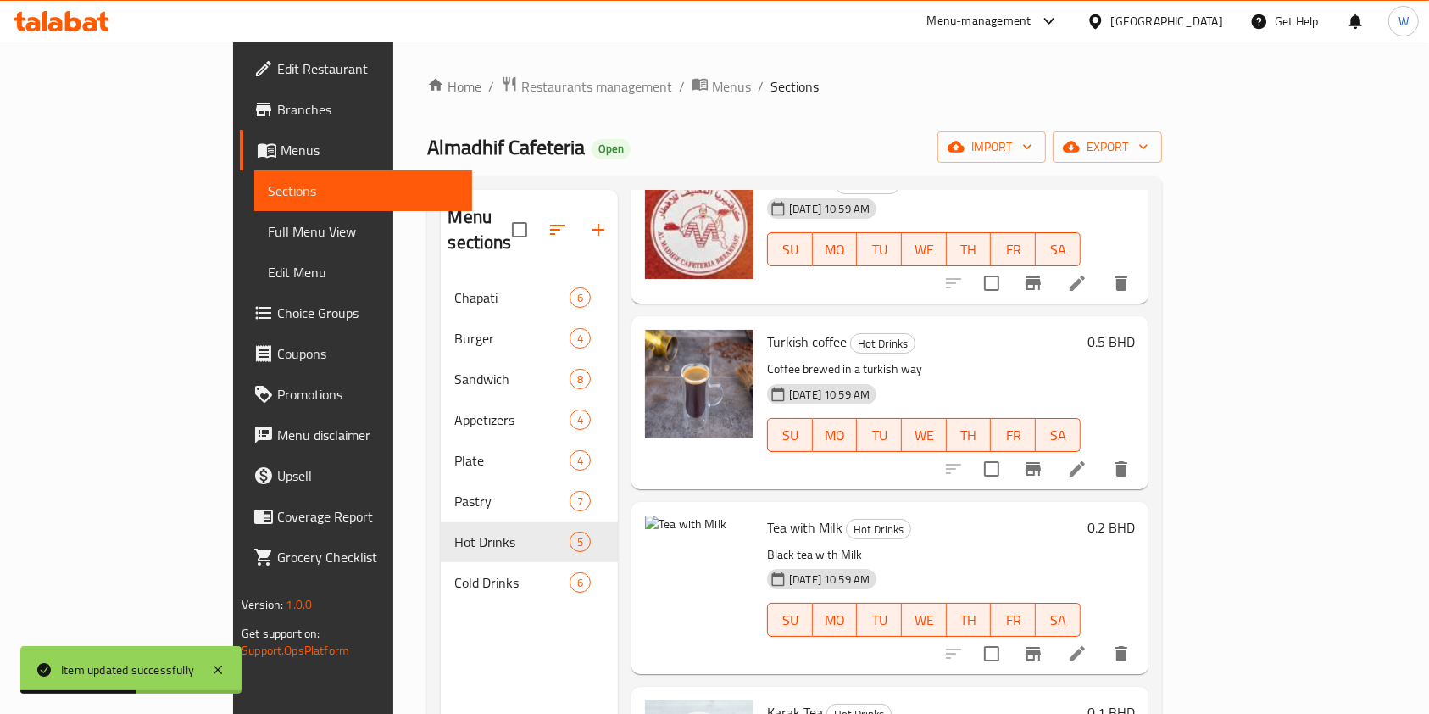
scroll to position [226, 0]
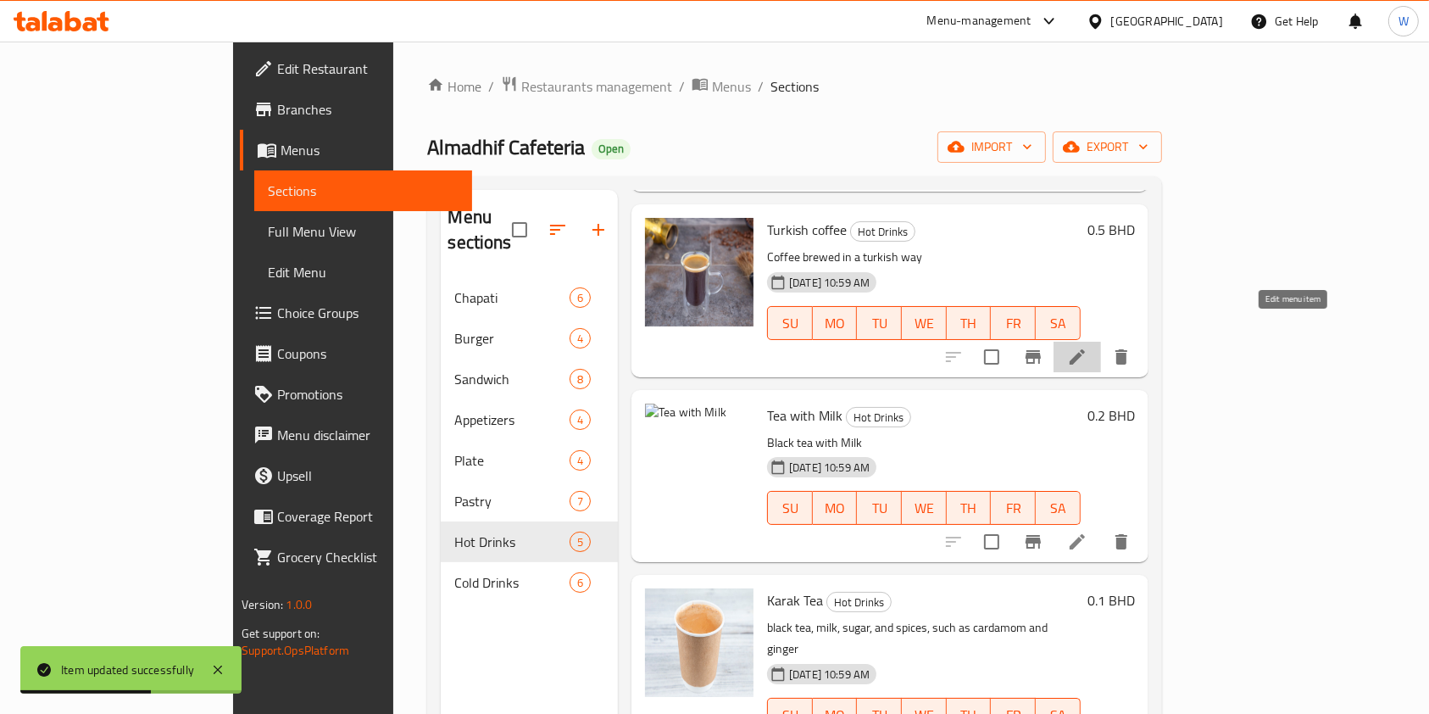
click at [1085, 349] on icon at bounding box center [1077, 356] width 15 height 15
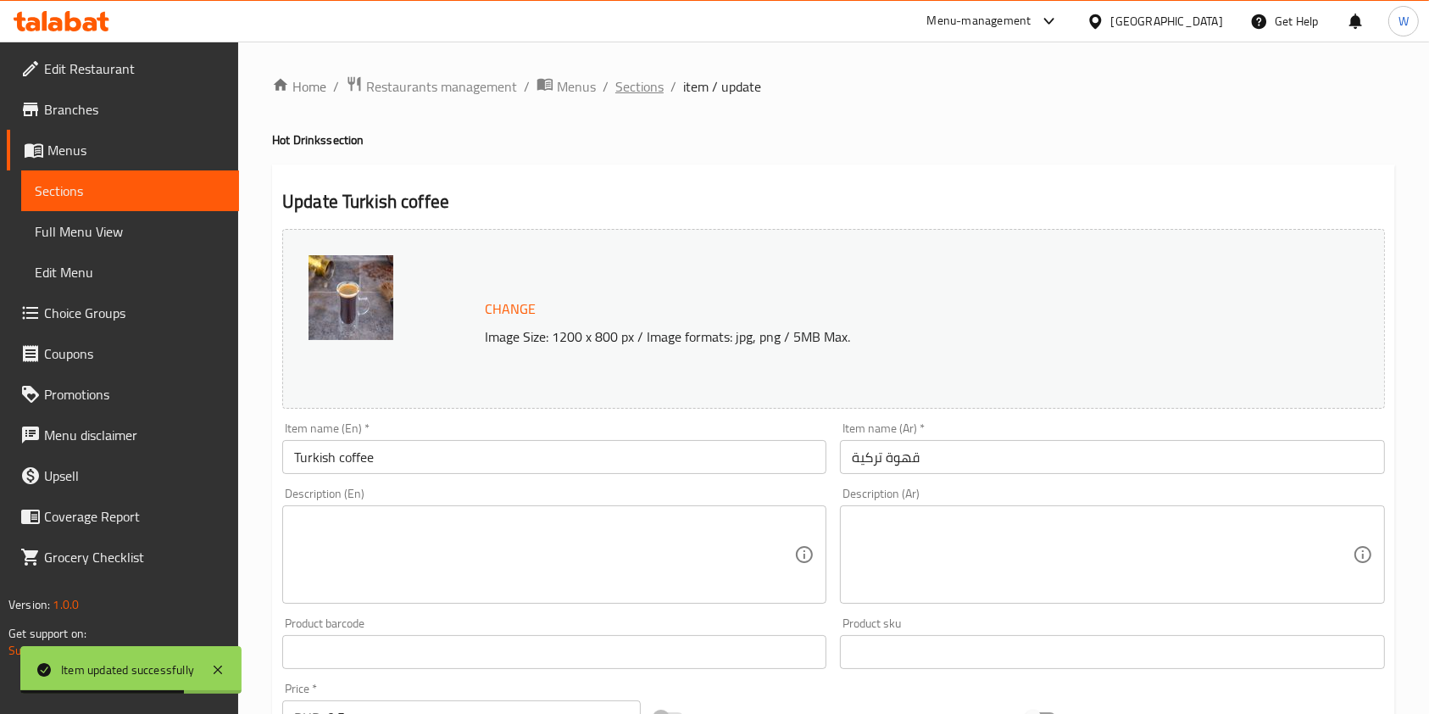
click at [648, 81] on span "Sections" at bounding box center [639, 86] width 48 height 20
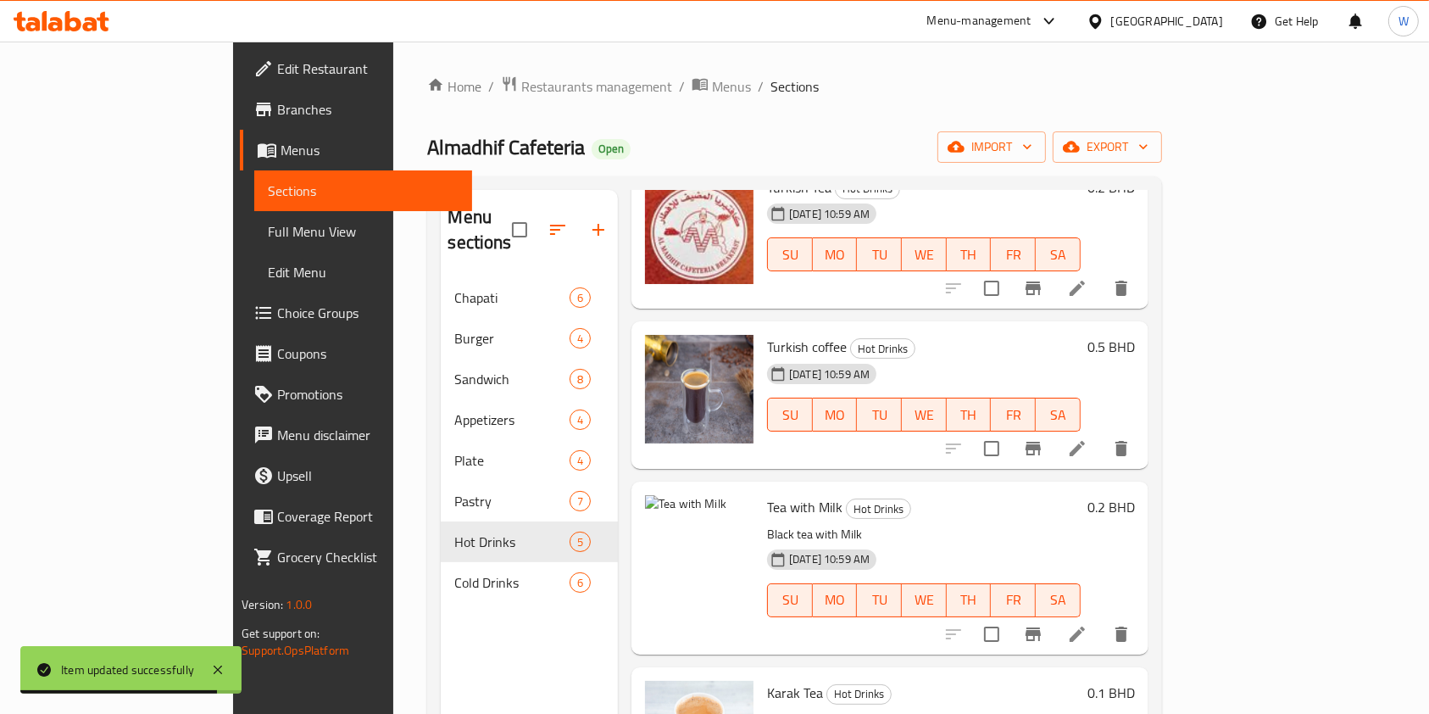
scroll to position [203, 0]
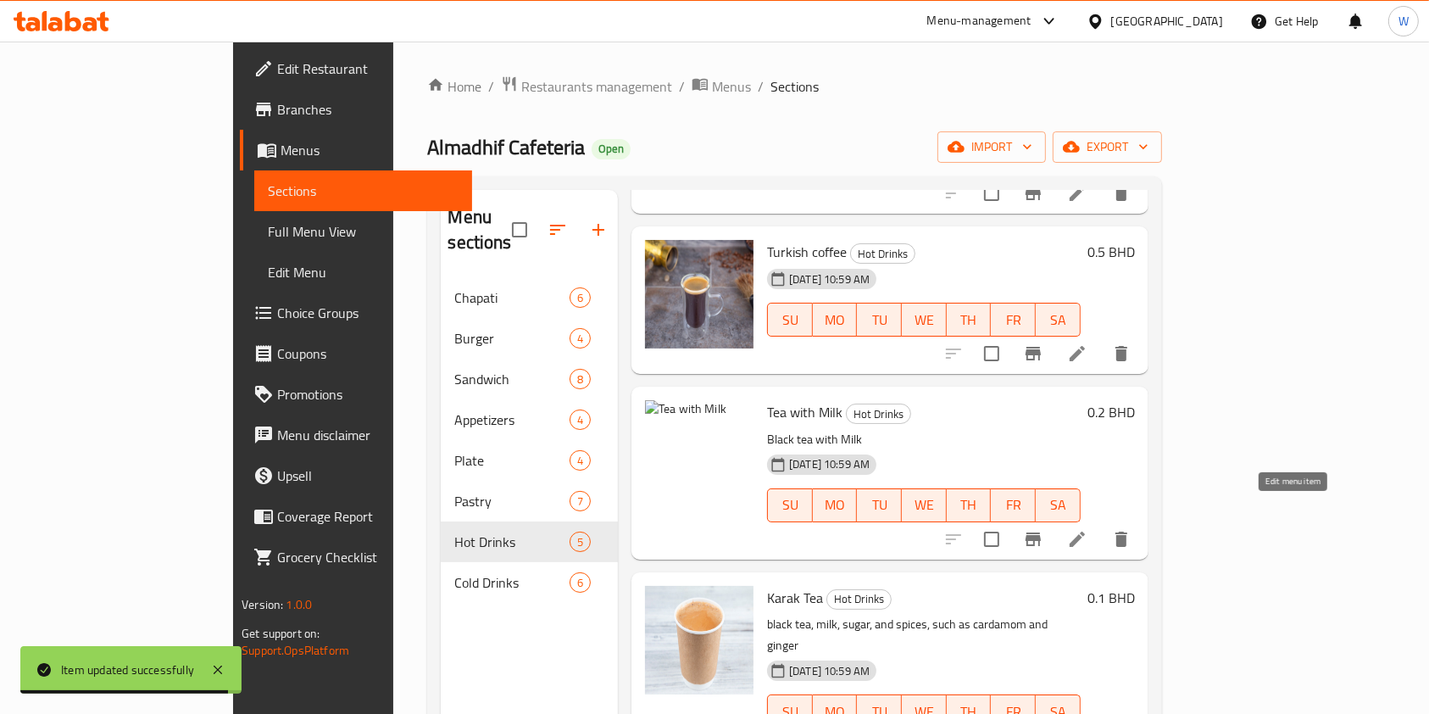
click at [1088, 529] on icon at bounding box center [1077, 539] width 20 height 20
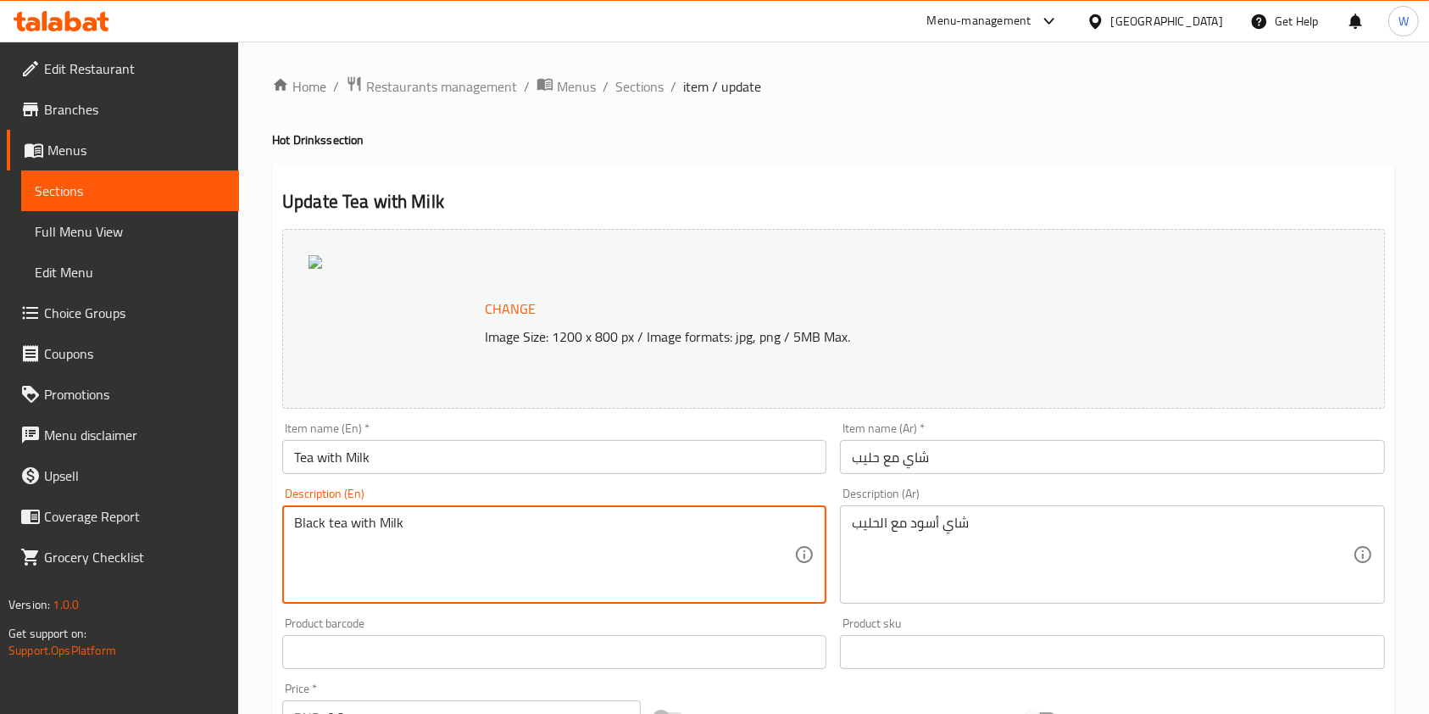
click at [444, 536] on textarea "Black tea with Milk" at bounding box center [544, 555] width 500 height 81
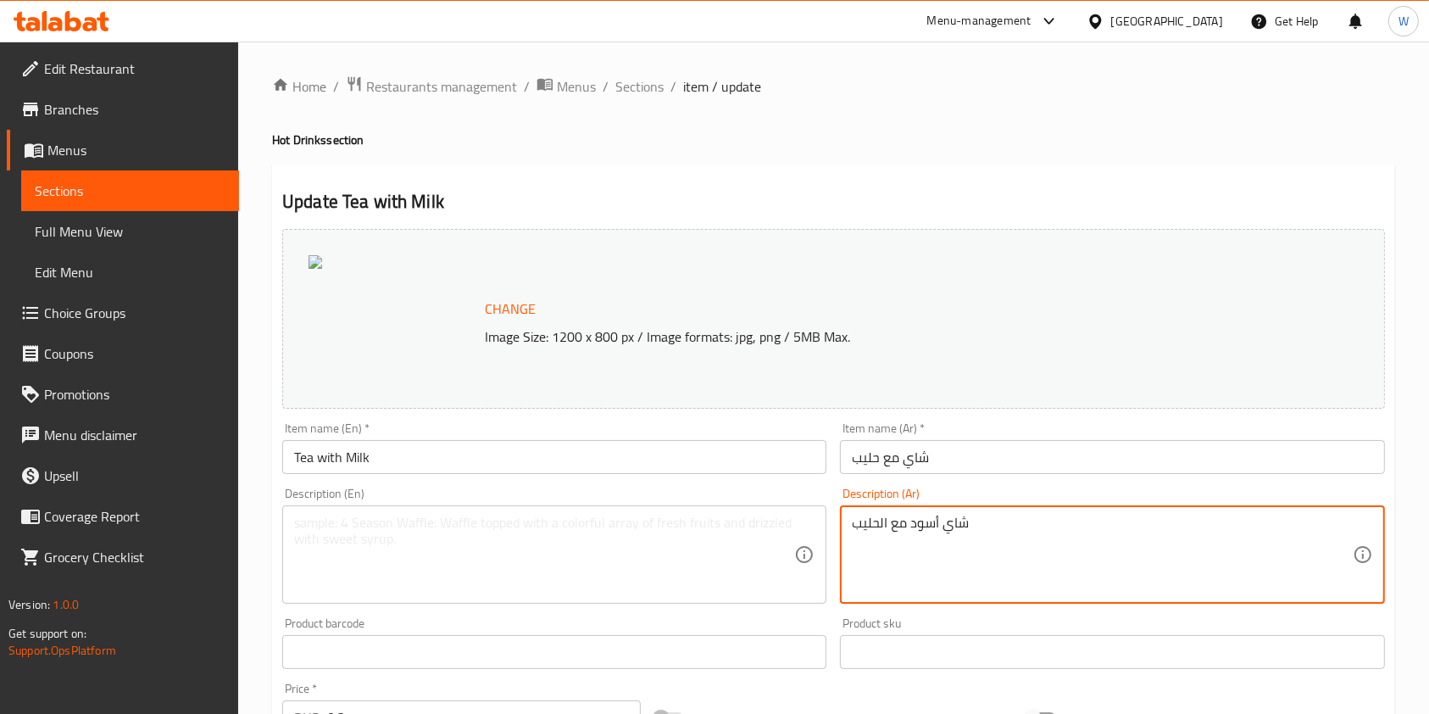
click at [931, 543] on textarea "شاي أسود مع الحليب" at bounding box center [1102, 555] width 500 height 81
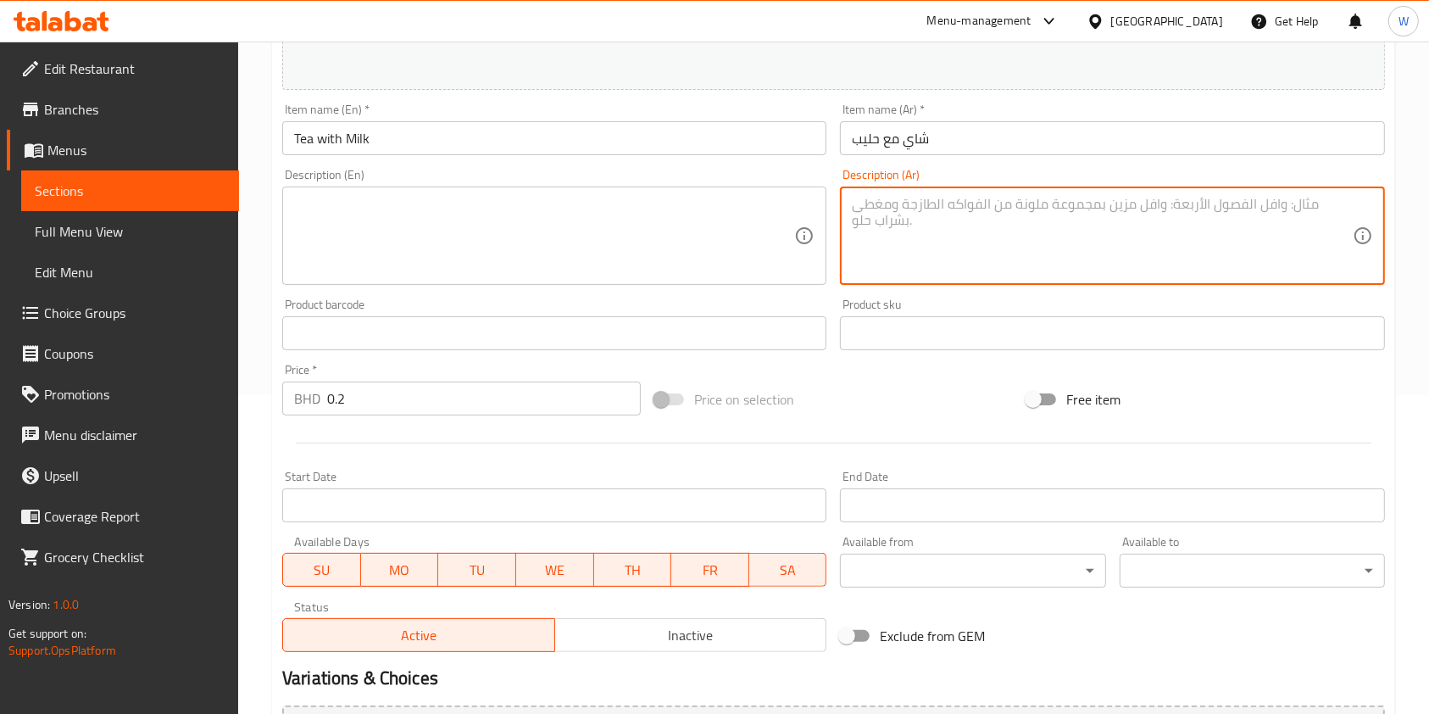
scroll to position [452, 0]
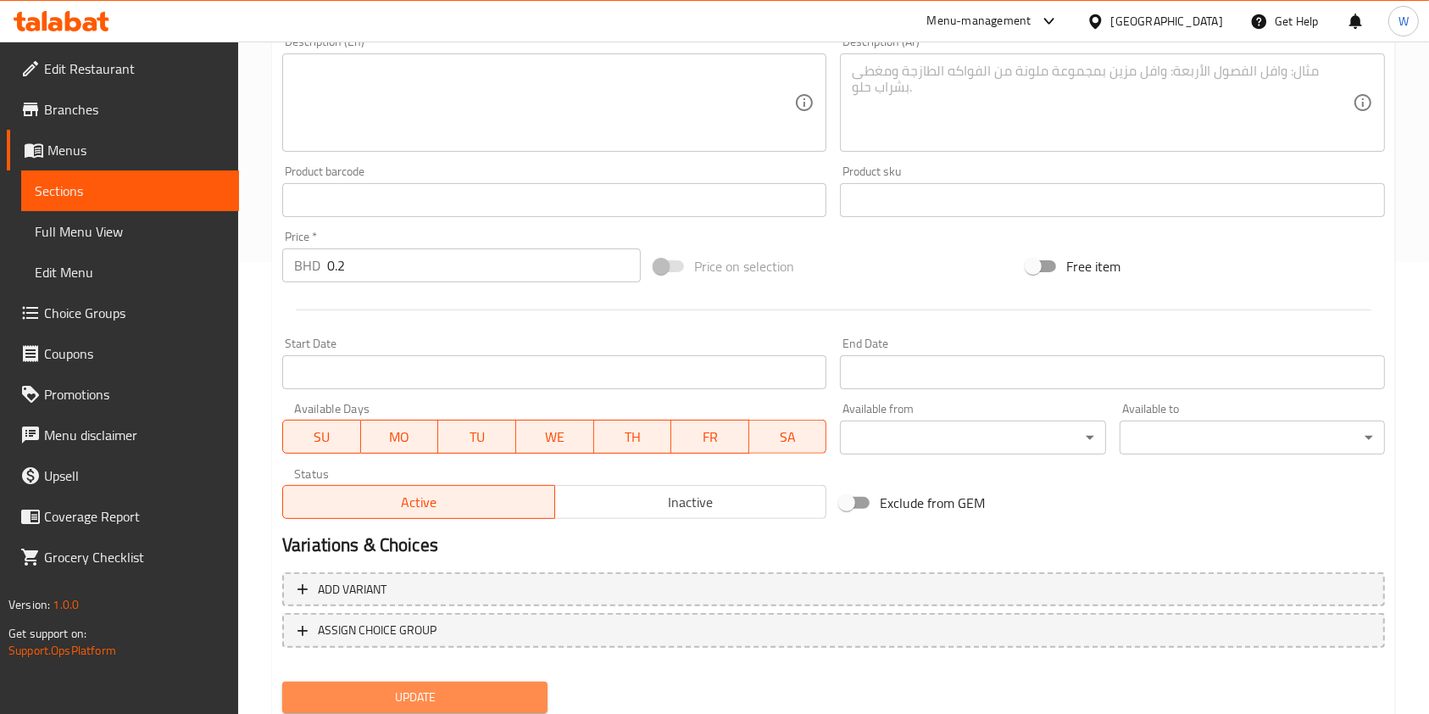
click at [426, 688] on span "Update" at bounding box center [415, 697] width 238 height 21
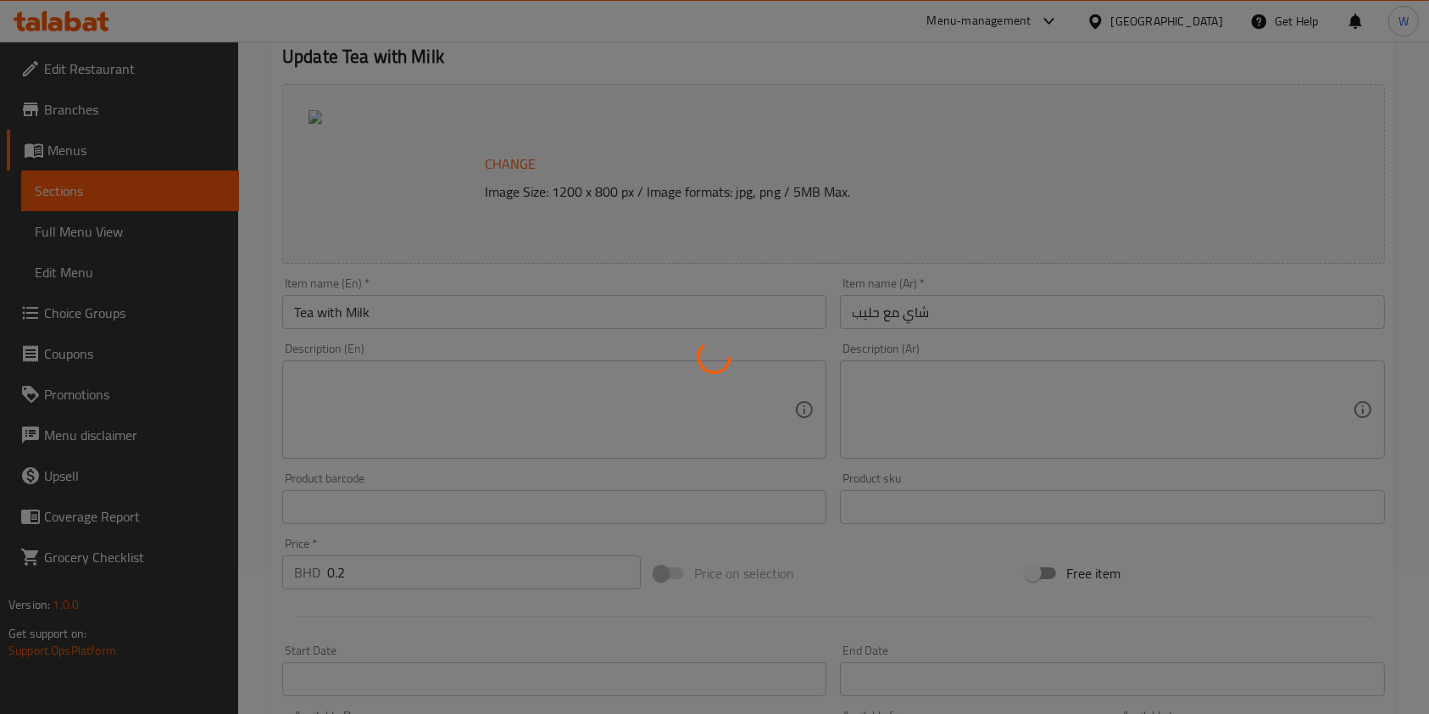
scroll to position [0, 0]
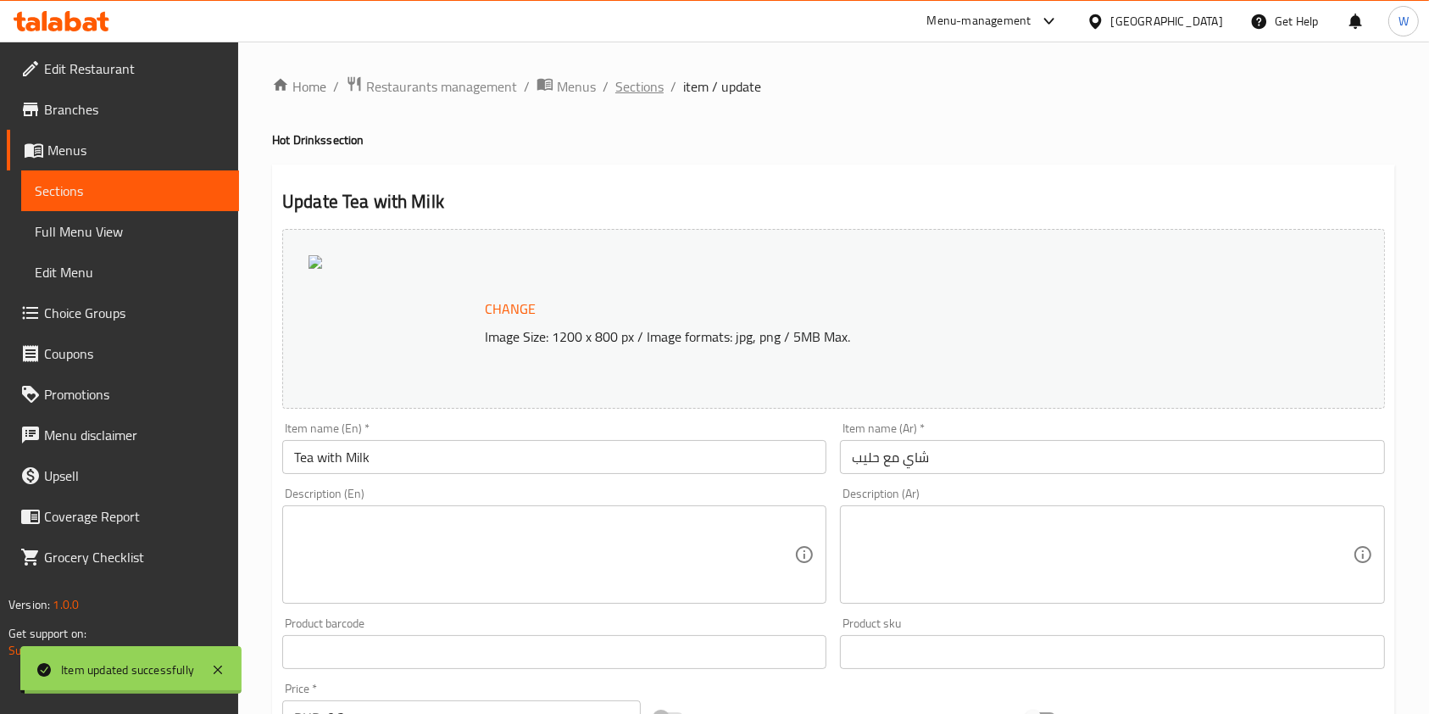
click at [638, 86] on span "Sections" at bounding box center [639, 86] width 48 height 20
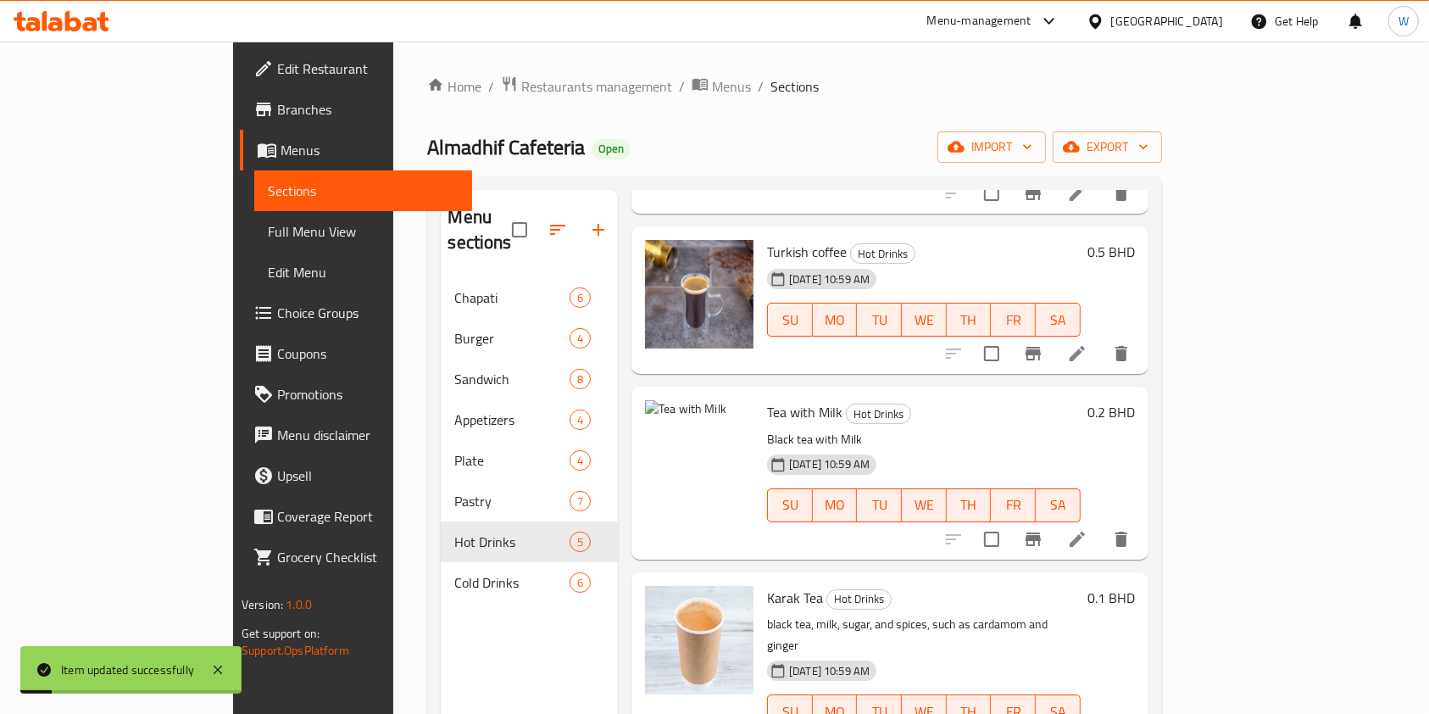
scroll to position [113, 0]
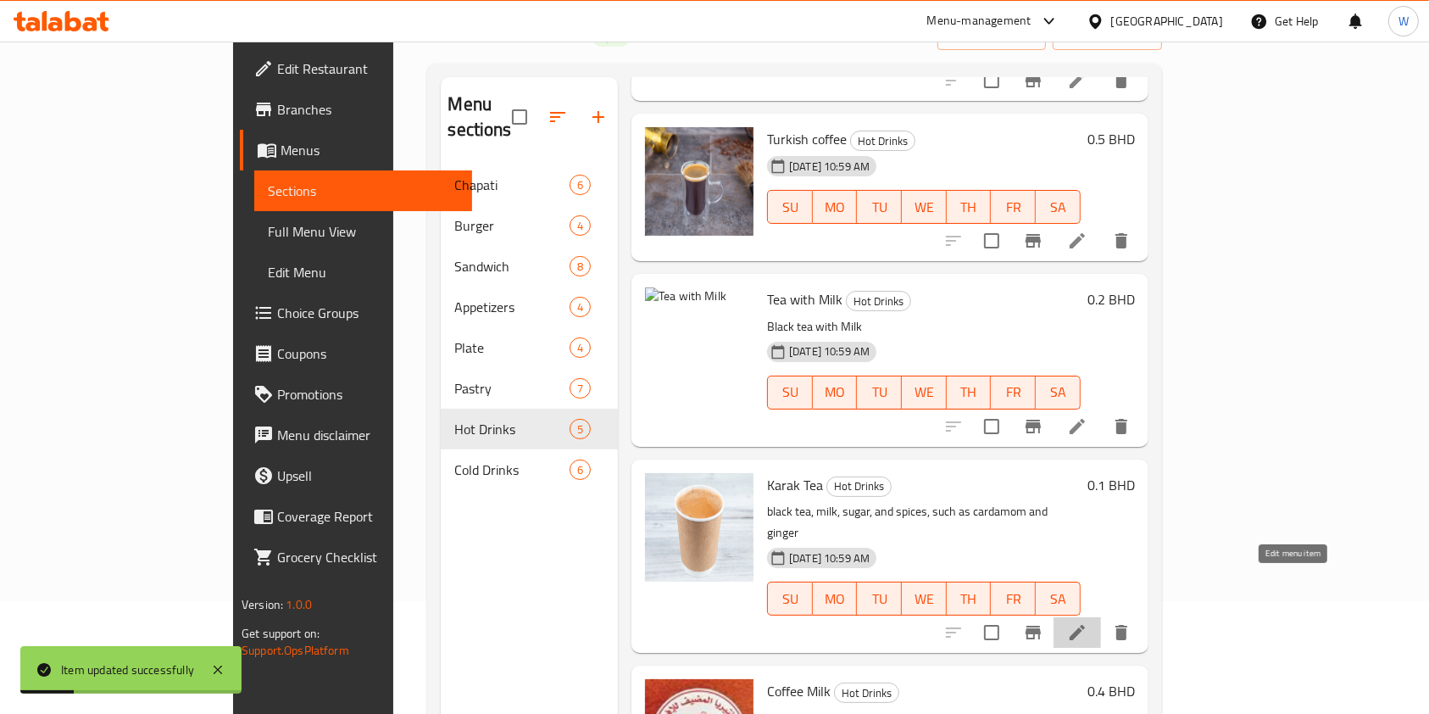
click at [1088, 622] on icon at bounding box center [1077, 632] width 20 height 20
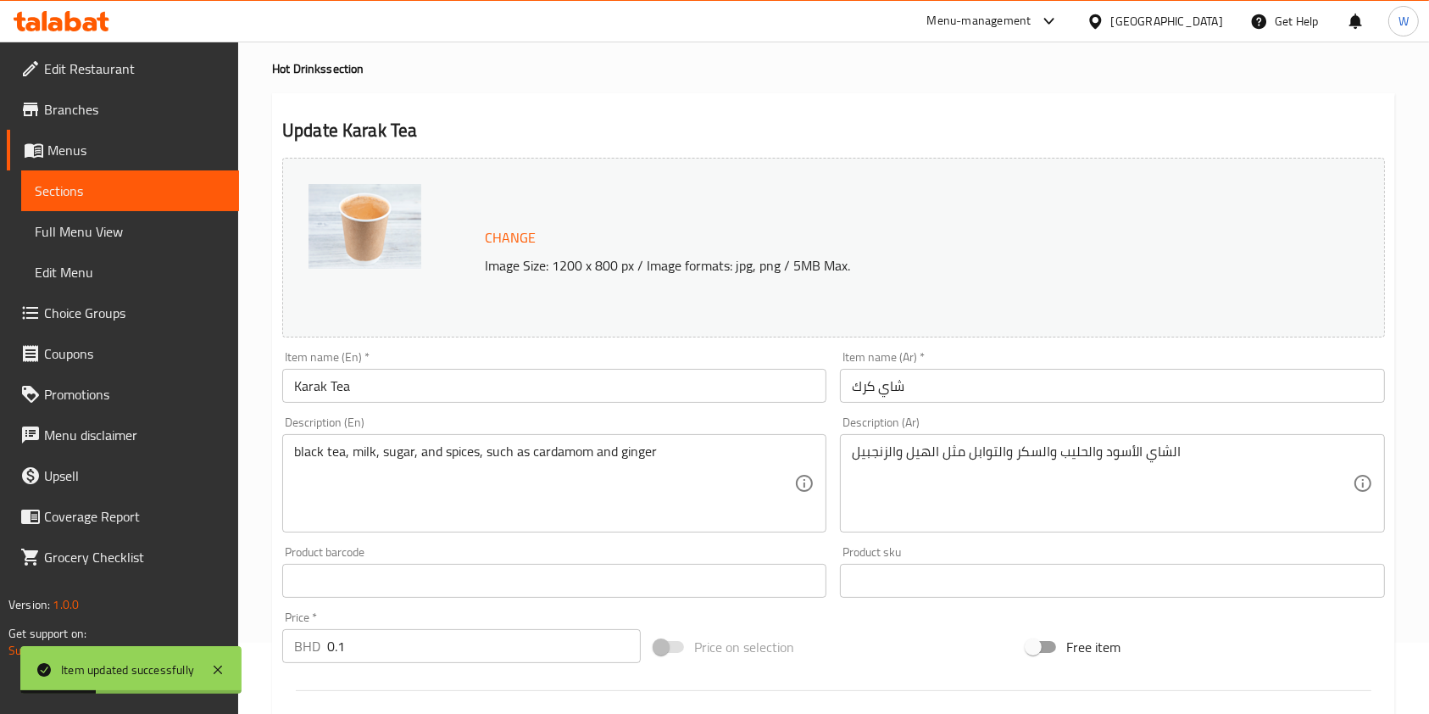
scroll to position [226, 0]
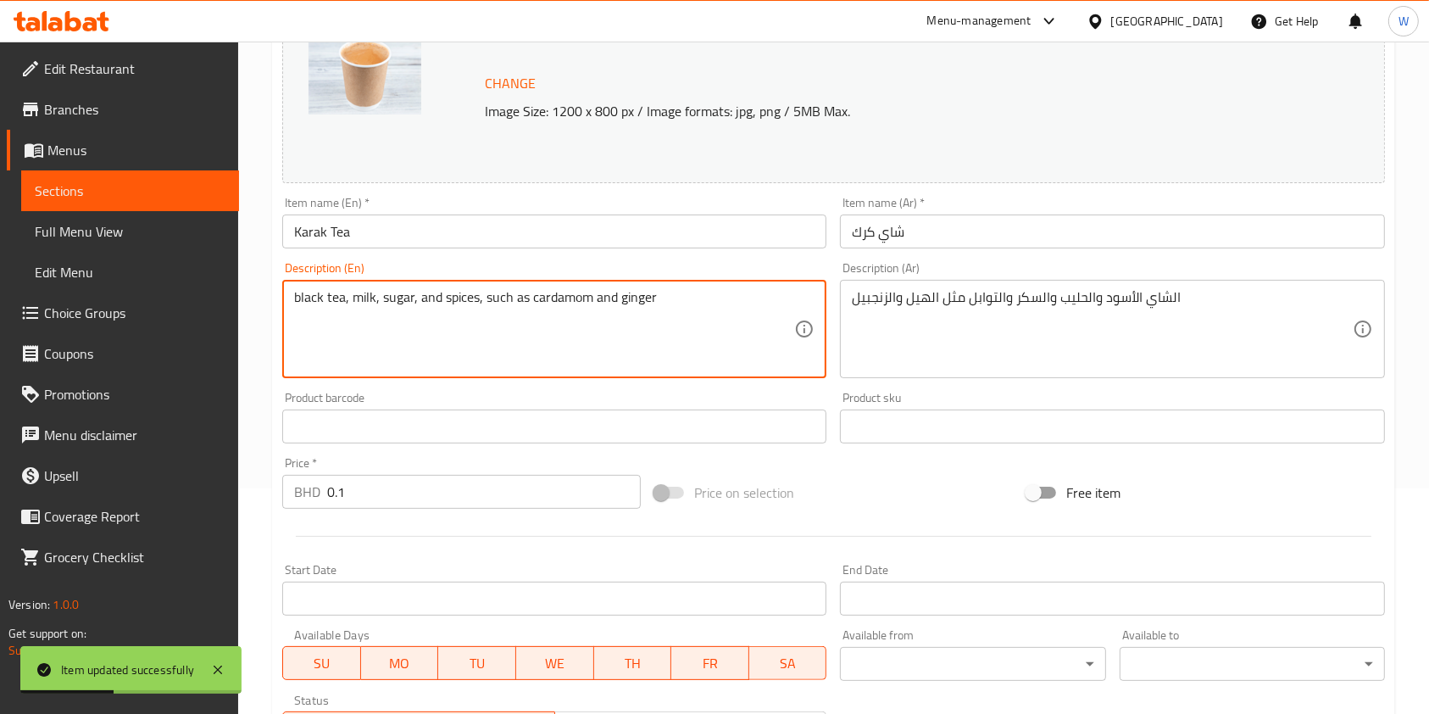
click at [518, 305] on textarea "black tea, milk, sugar, and spices, such as cardamom and ginger" at bounding box center [544, 329] width 500 height 81
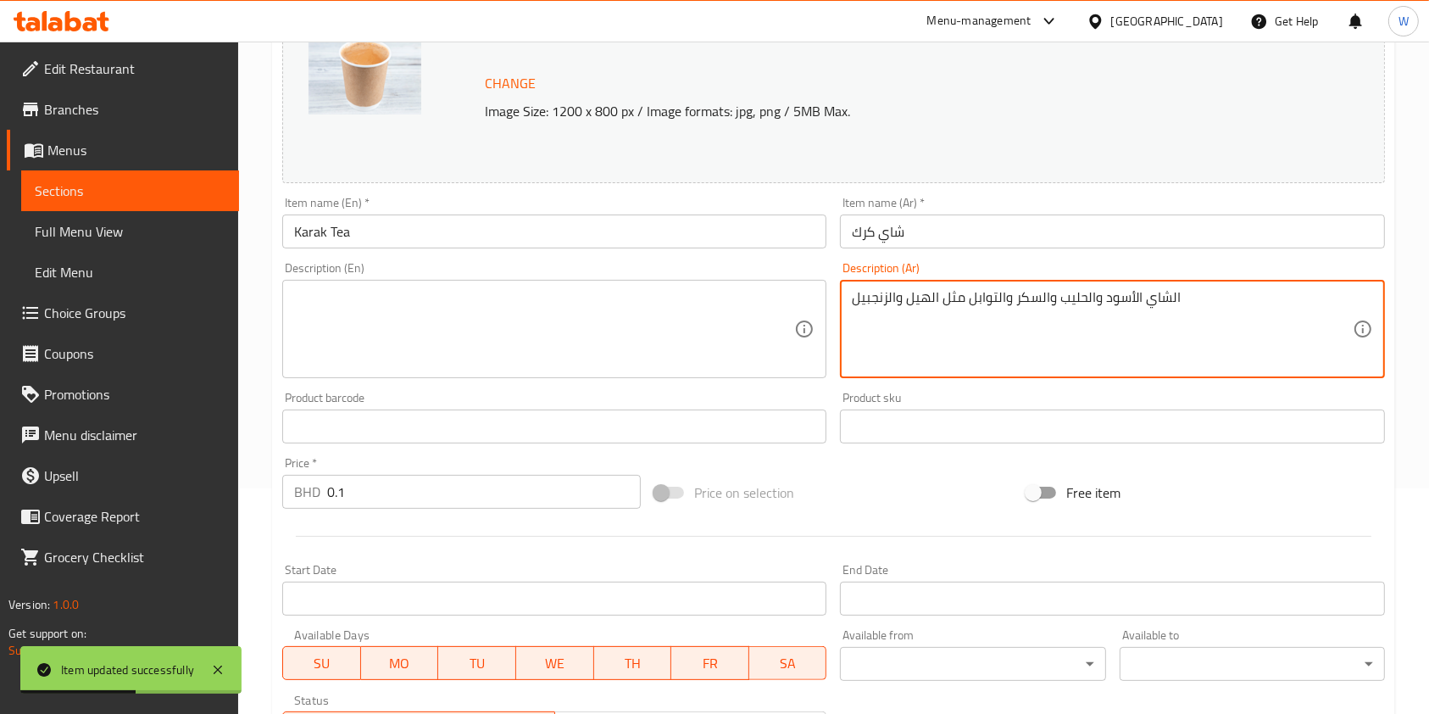
click at [930, 293] on textarea "الشاي الأسود والحليب والسكر والتوابل مثل الهيل والزنجبيل" at bounding box center [1102, 329] width 500 height 81
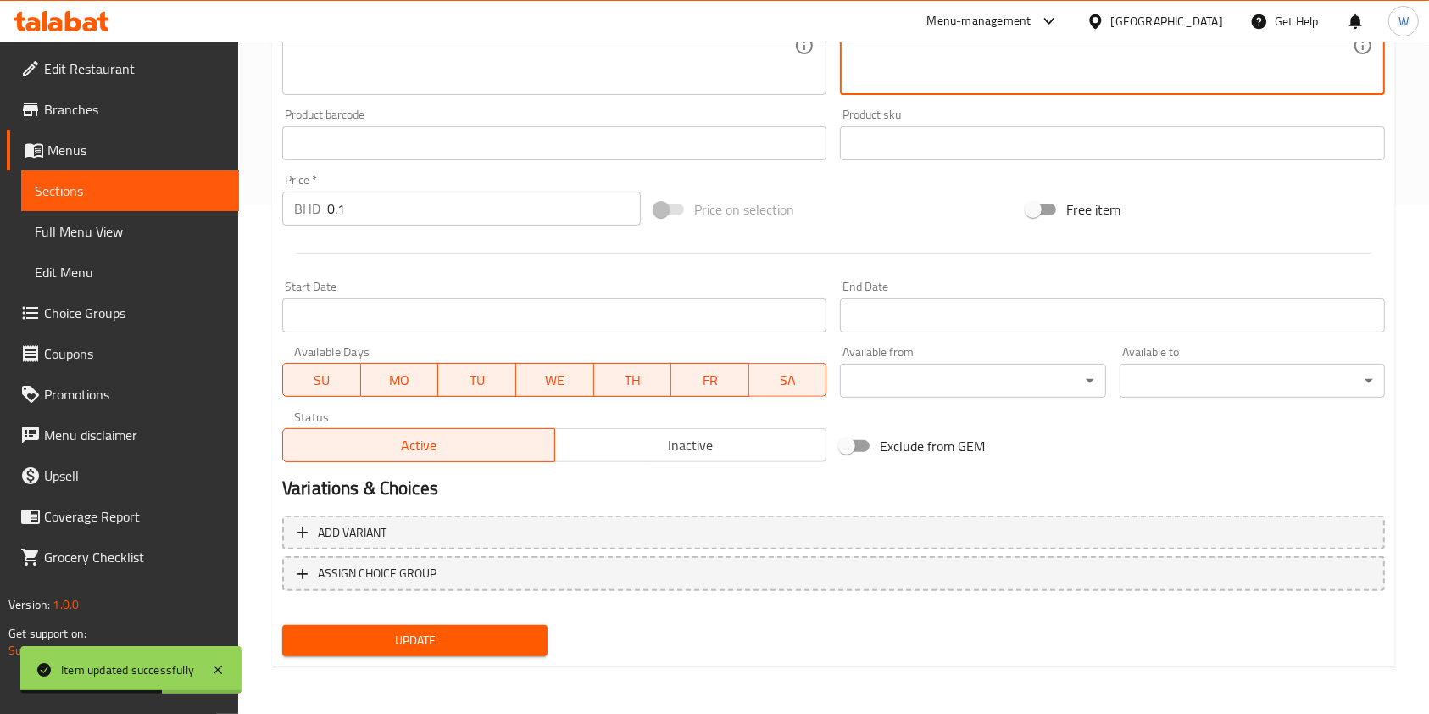
click at [474, 625] on button "Update" at bounding box center [414, 640] width 265 height 31
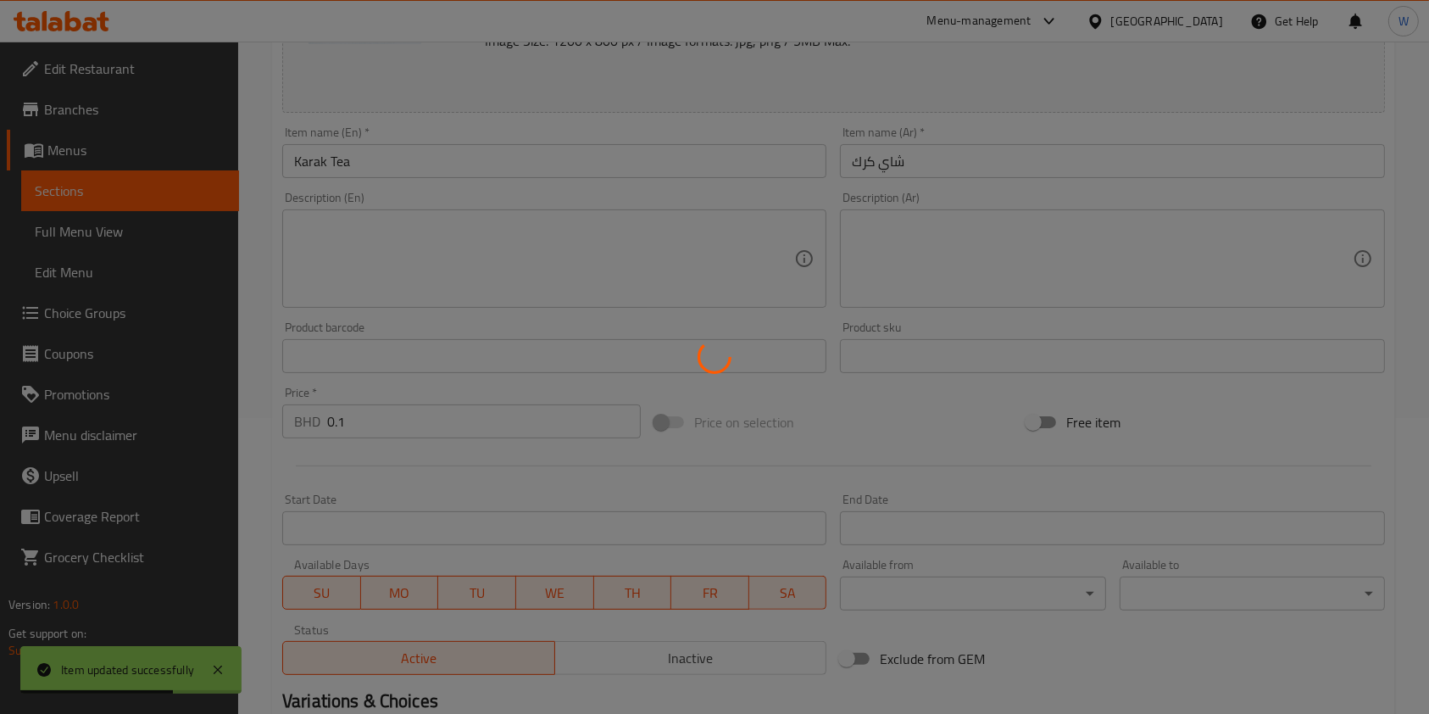
scroll to position [0, 0]
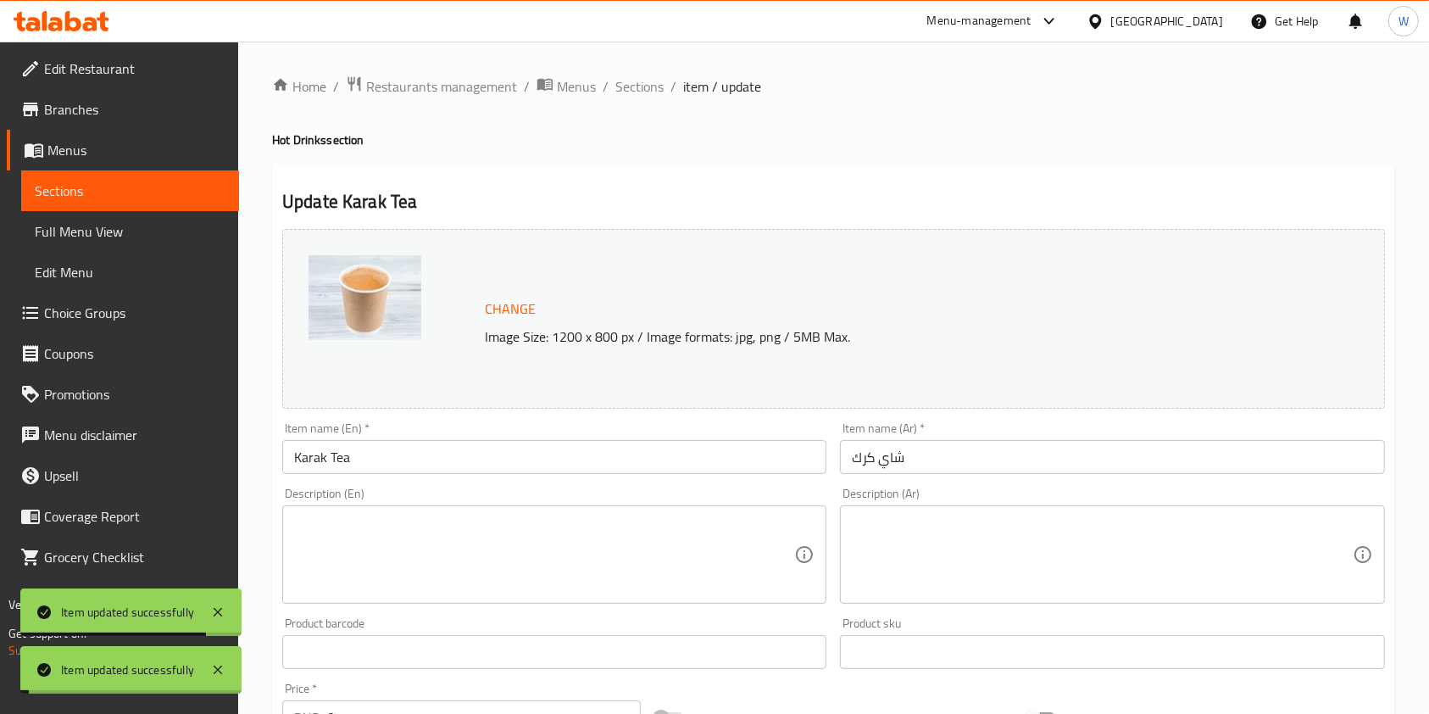
click at [641, 86] on span "Sections" at bounding box center [639, 86] width 48 height 20
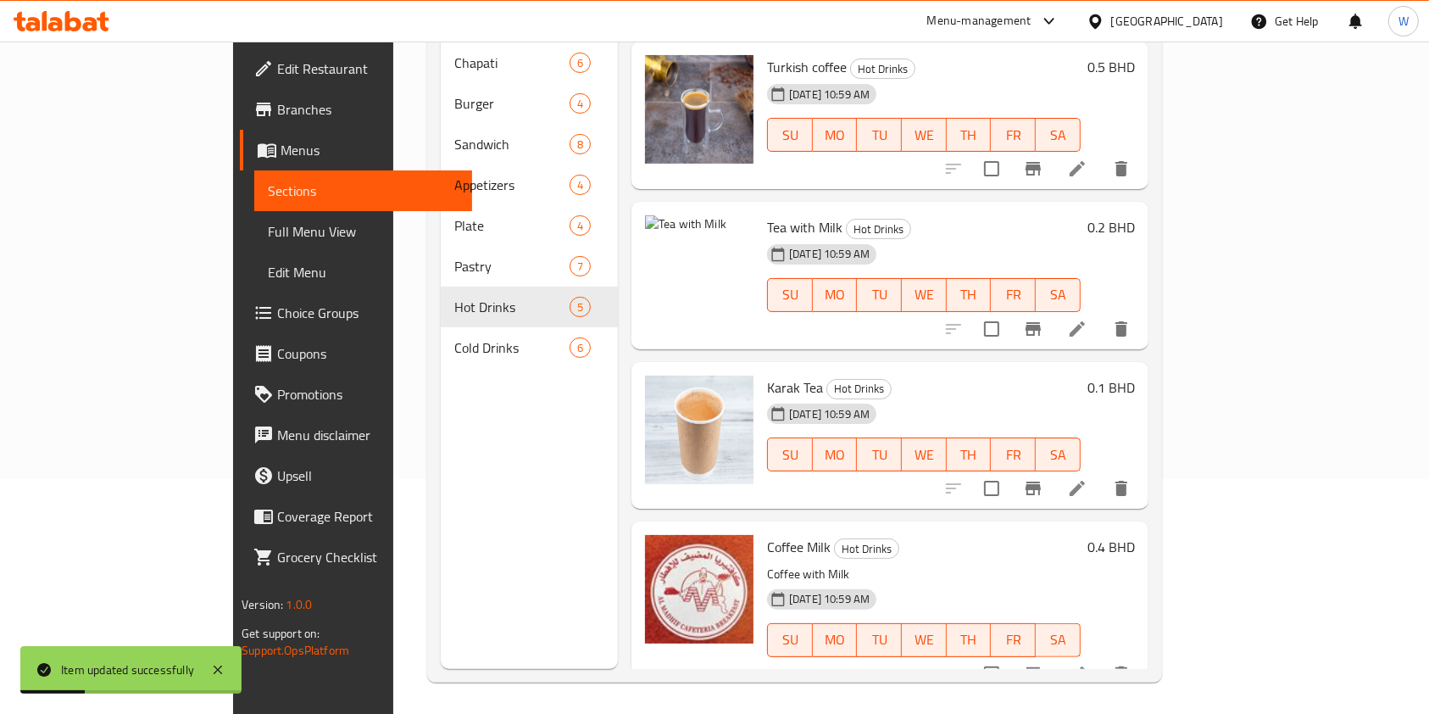
scroll to position [237, 0]
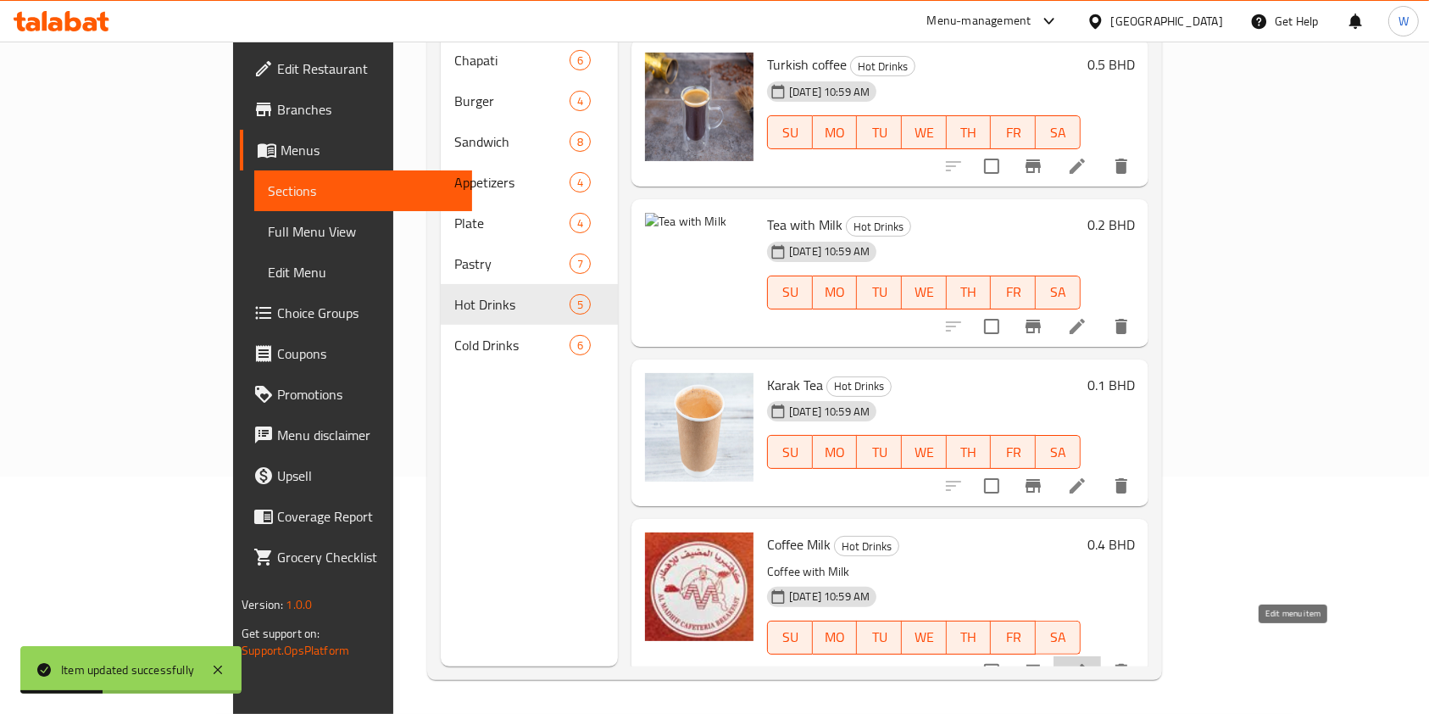
click at [1088, 661] on icon at bounding box center [1077, 671] width 20 height 20
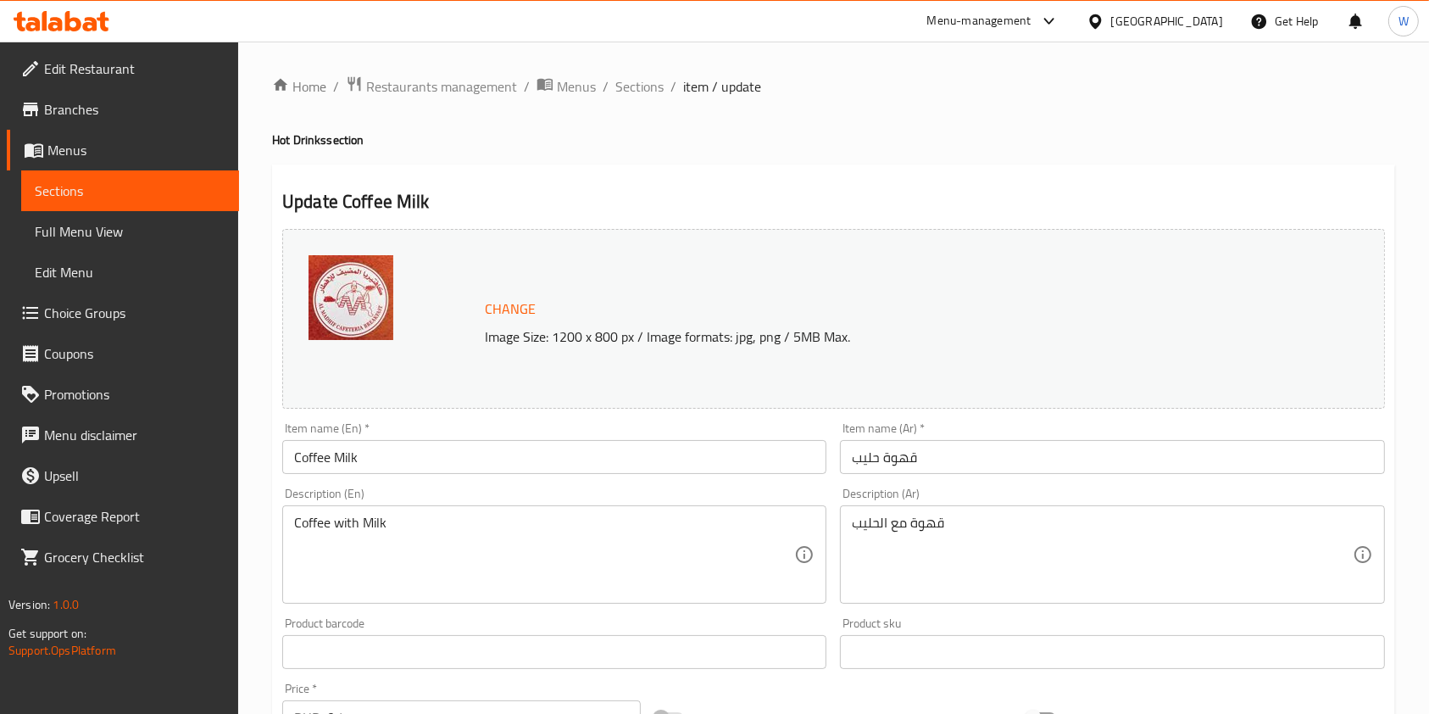
click at [358, 541] on textarea "Coffee with Milk" at bounding box center [544, 555] width 500 height 81
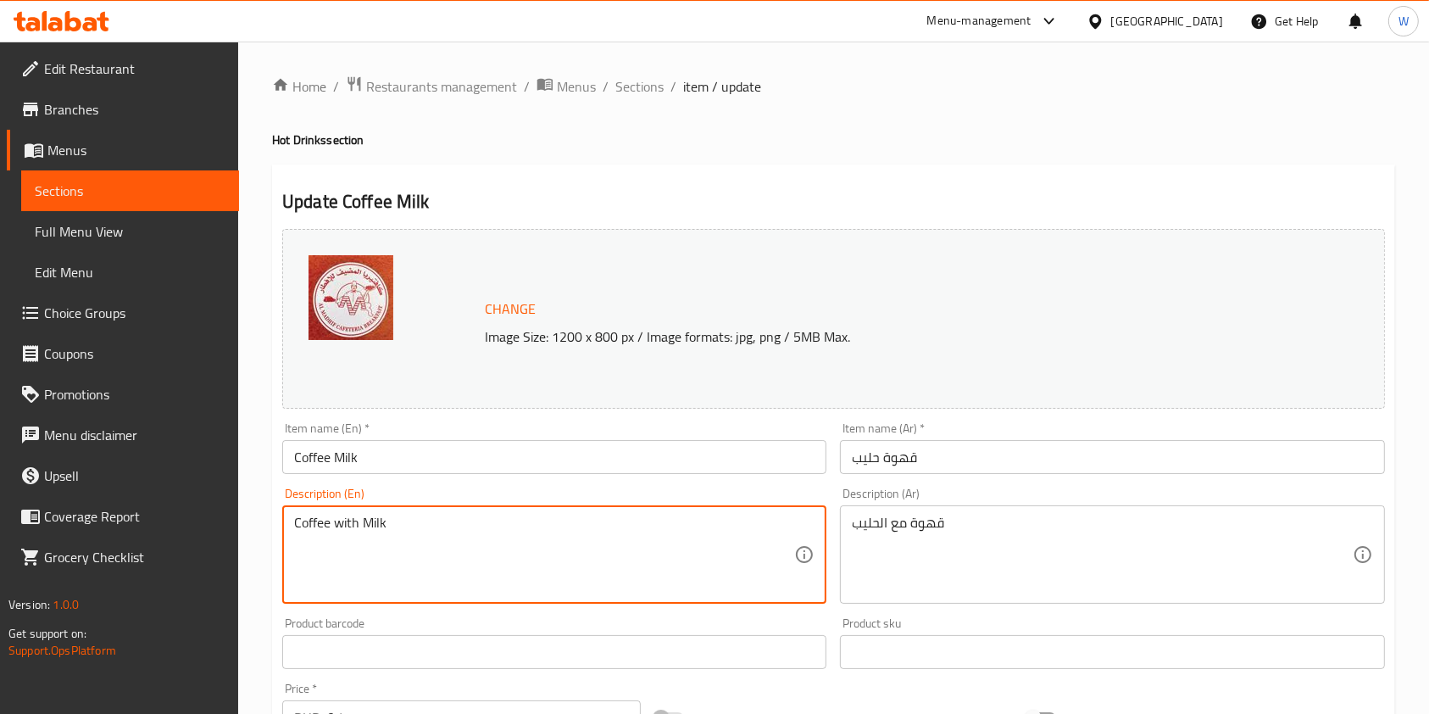
click at [358, 541] on textarea "Coffee with Milk" at bounding box center [544, 555] width 500 height 81
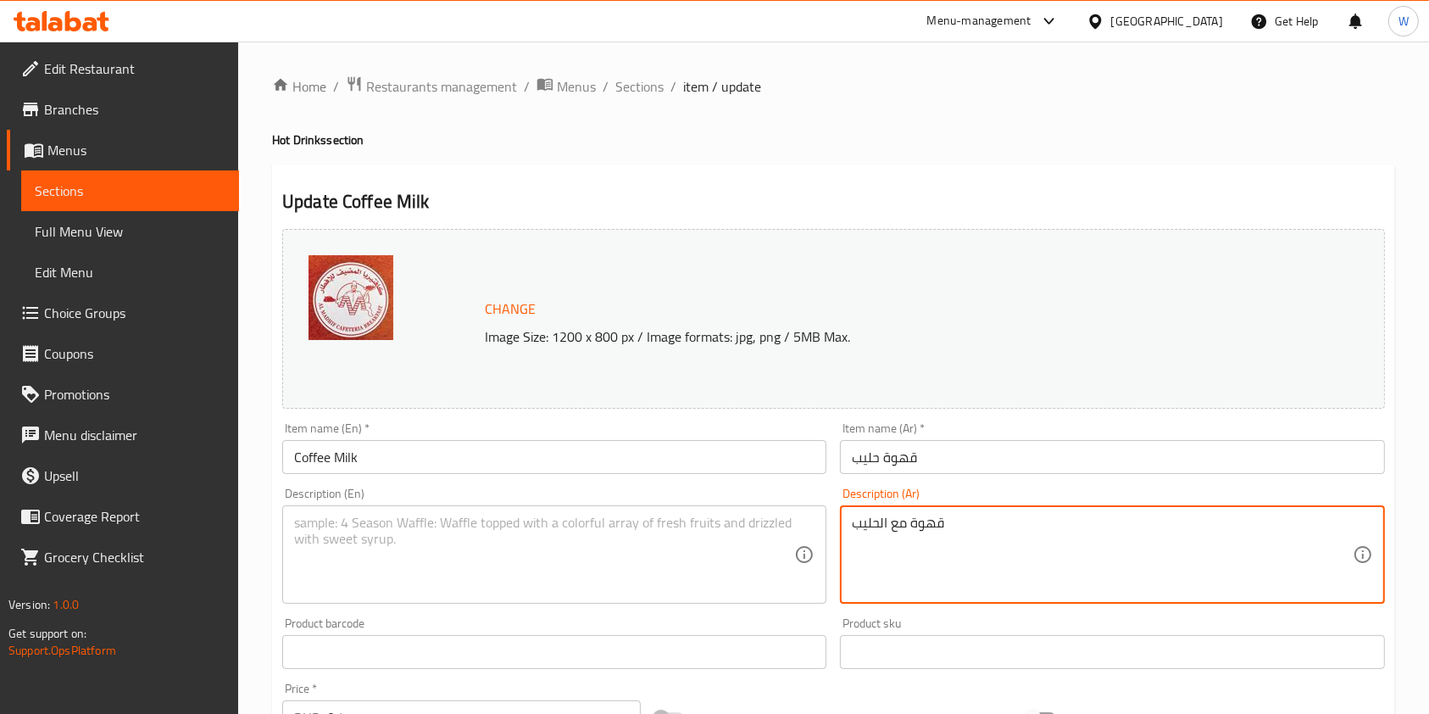
click at [936, 548] on textarea "قهوة مع الحليب" at bounding box center [1102, 555] width 500 height 81
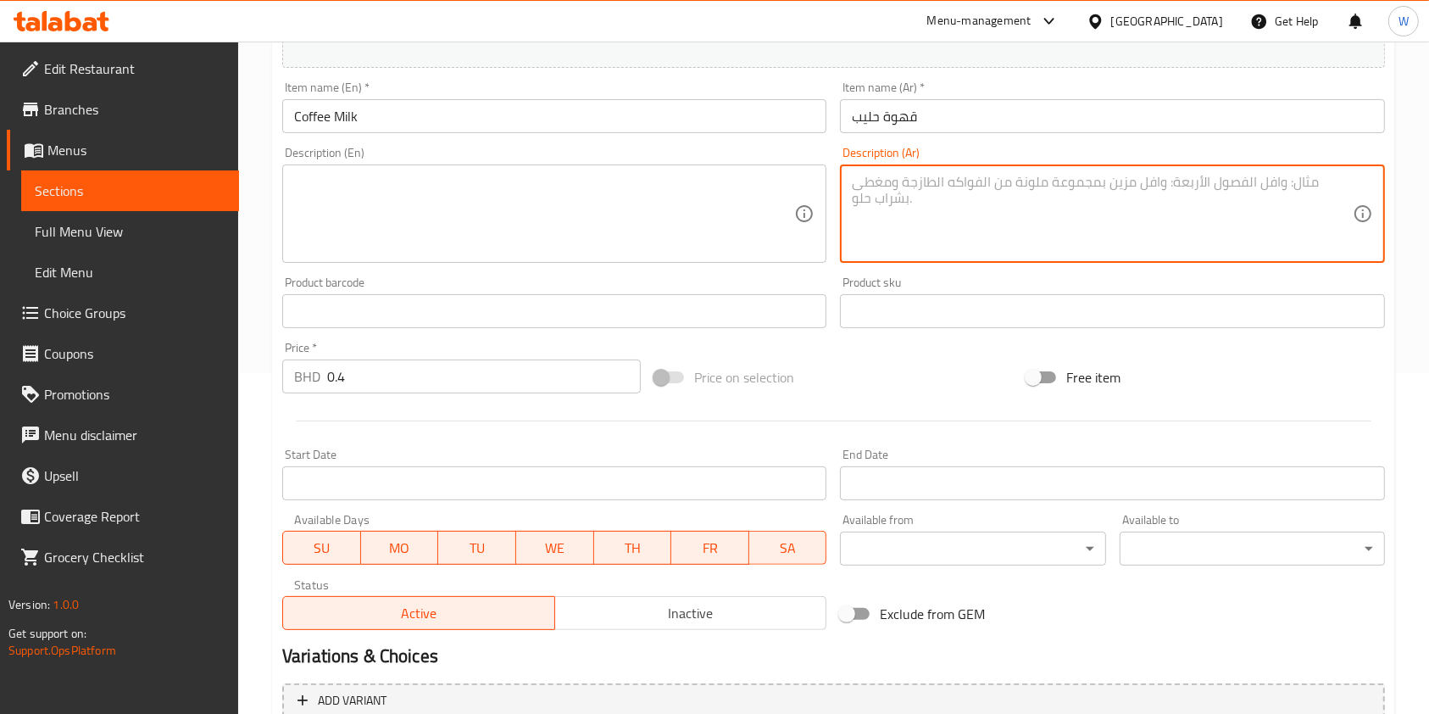
scroll to position [509, 0]
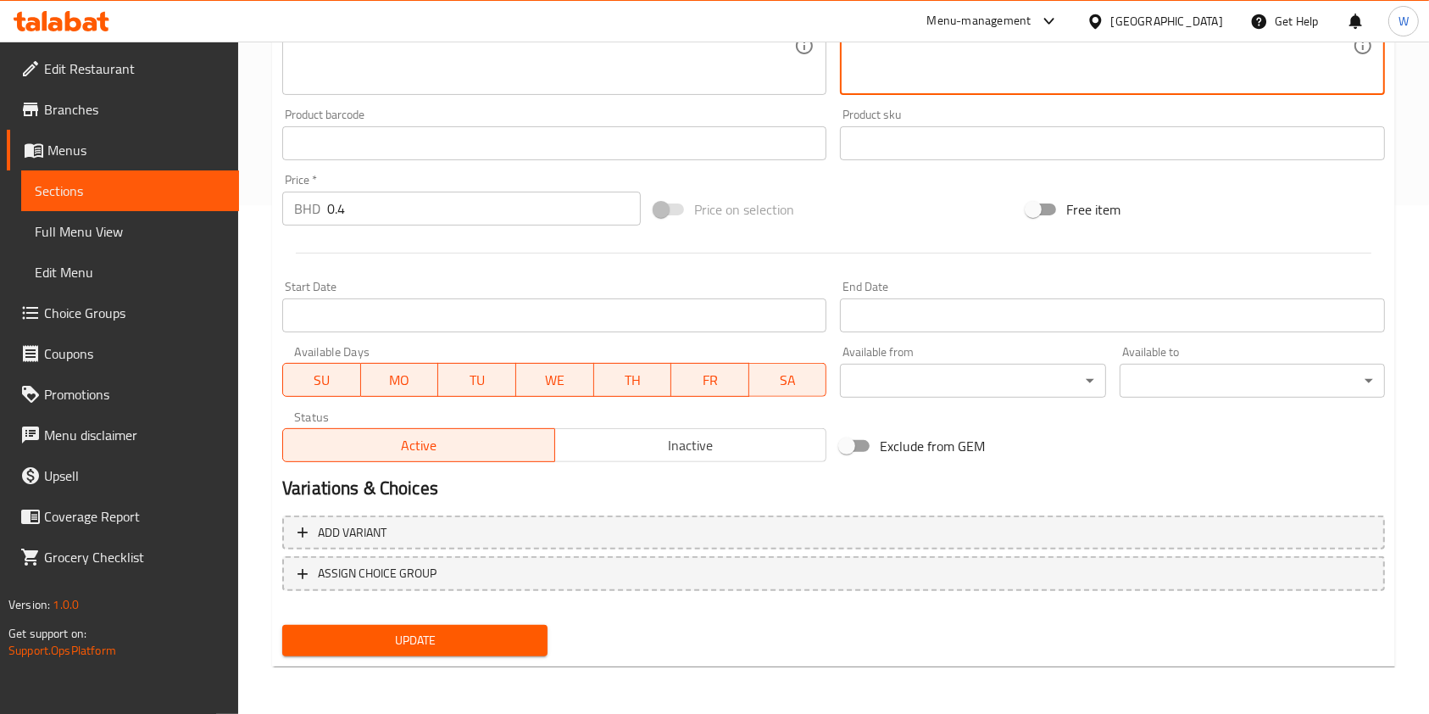
click at [387, 638] on span "Update" at bounding box center [415, 640] width 238 height 21
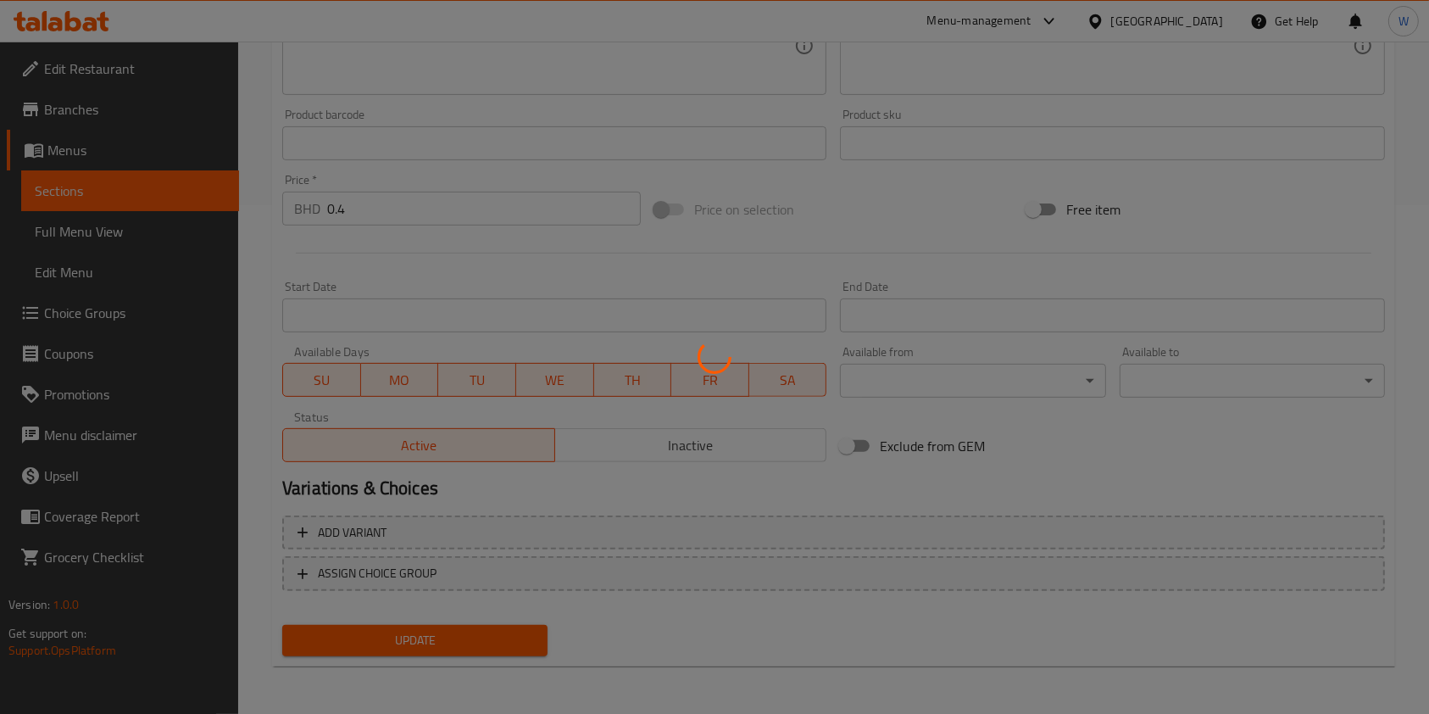
scroll to position [0, 0]
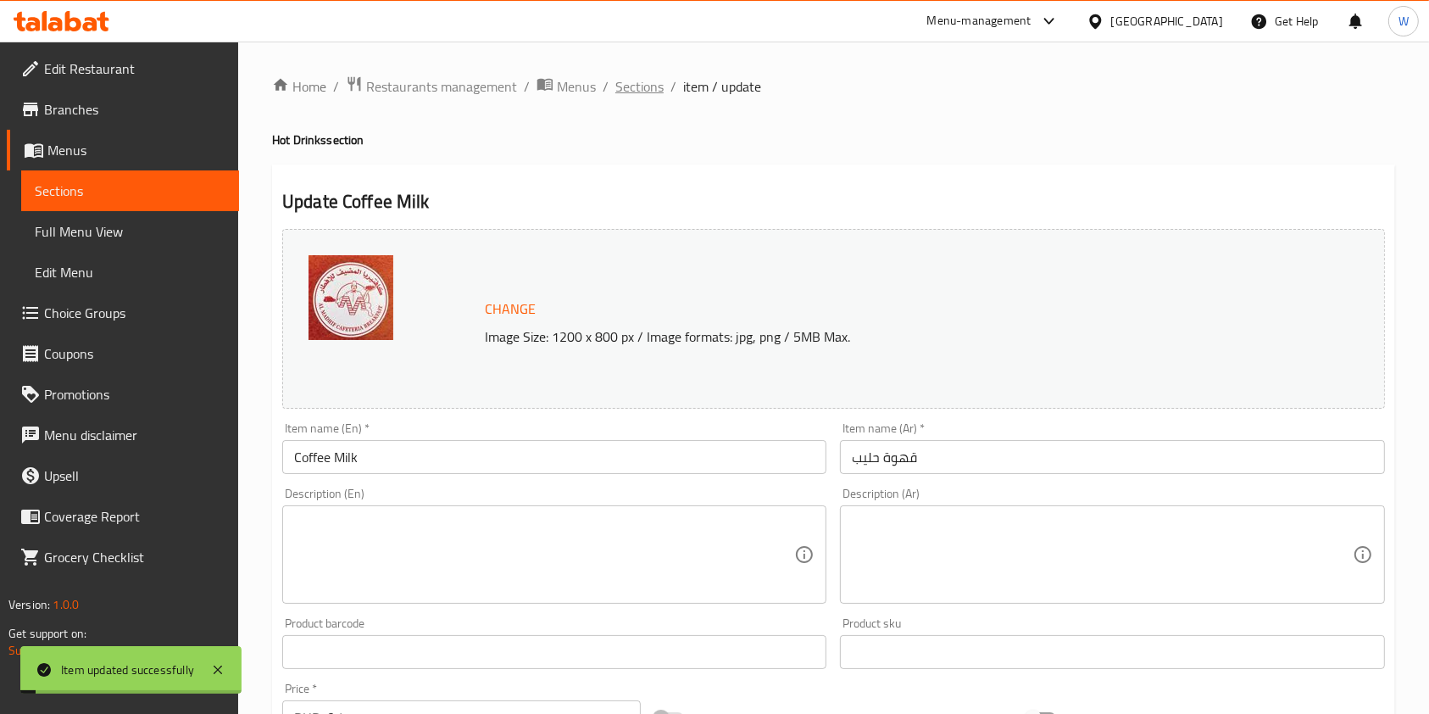
click at [644, 92] on span "Sections" at bounding box center [639, 86] width 48 height 20
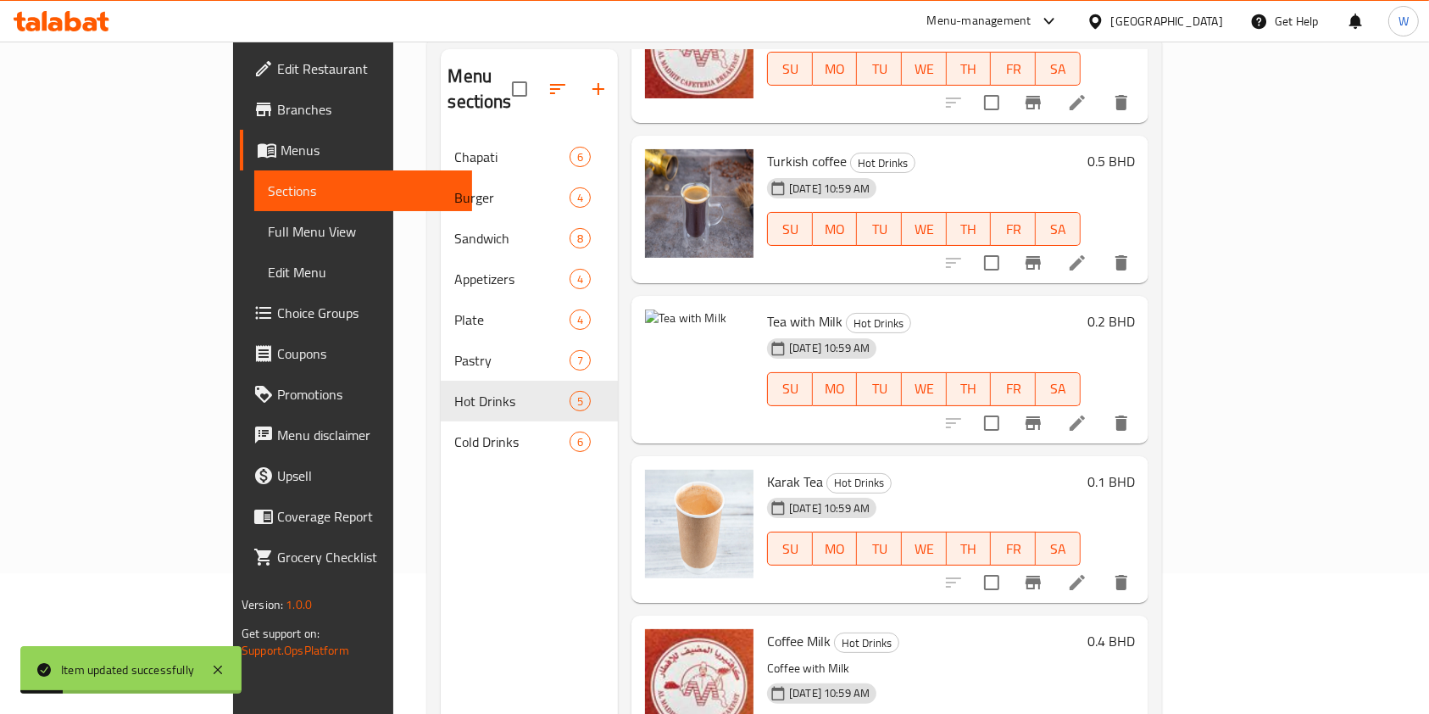
scroll to position [237, 0]
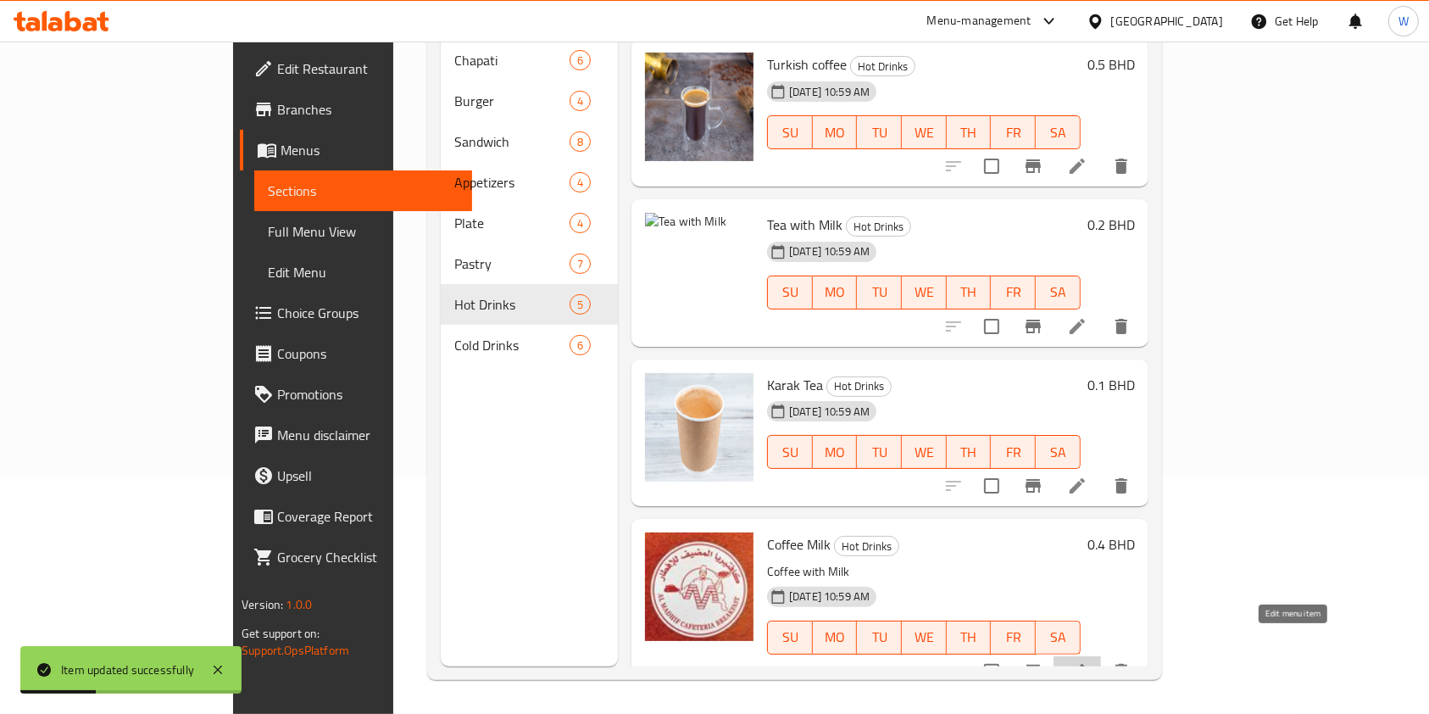
click at [1088, 661] on icon at bounding box center [1077, 671] width 20 height 20
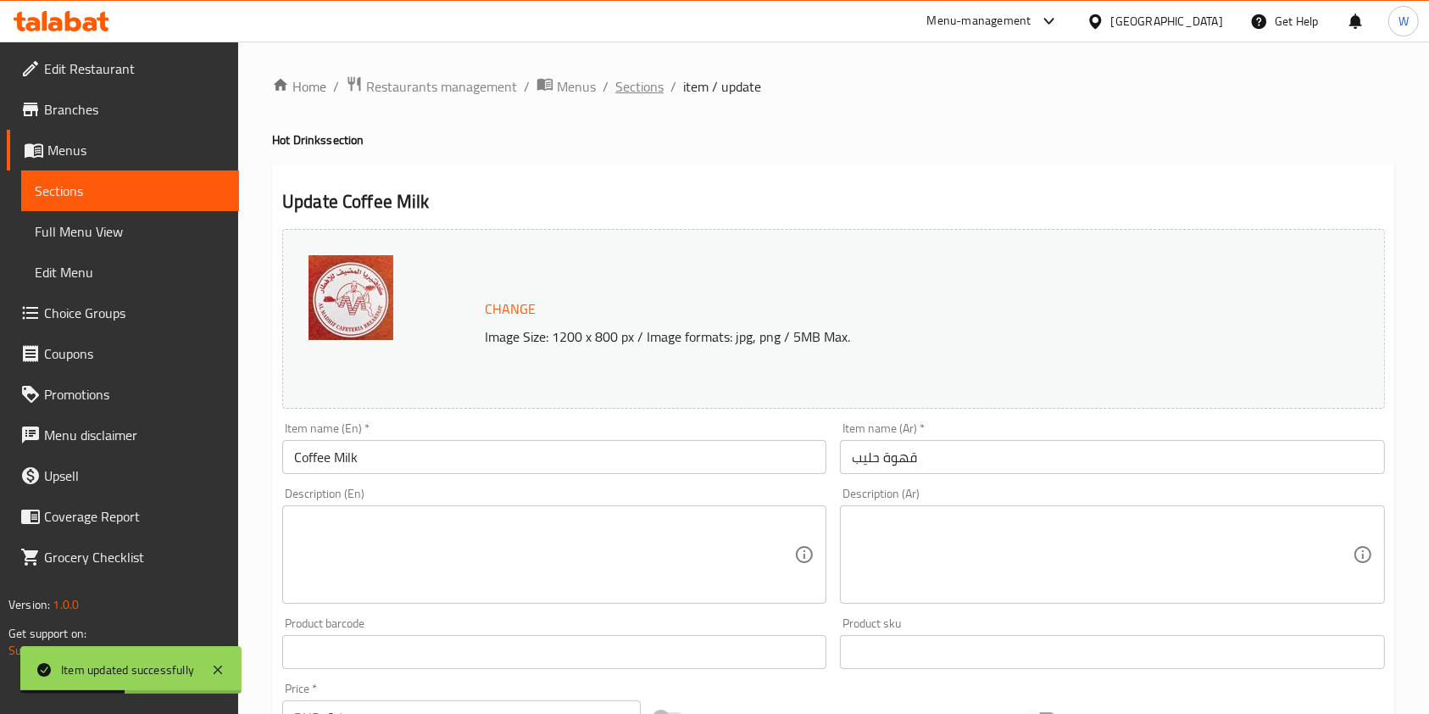
click at [660, 91] on span "Sections" at bounding box center [639, 86] width 48 height 20
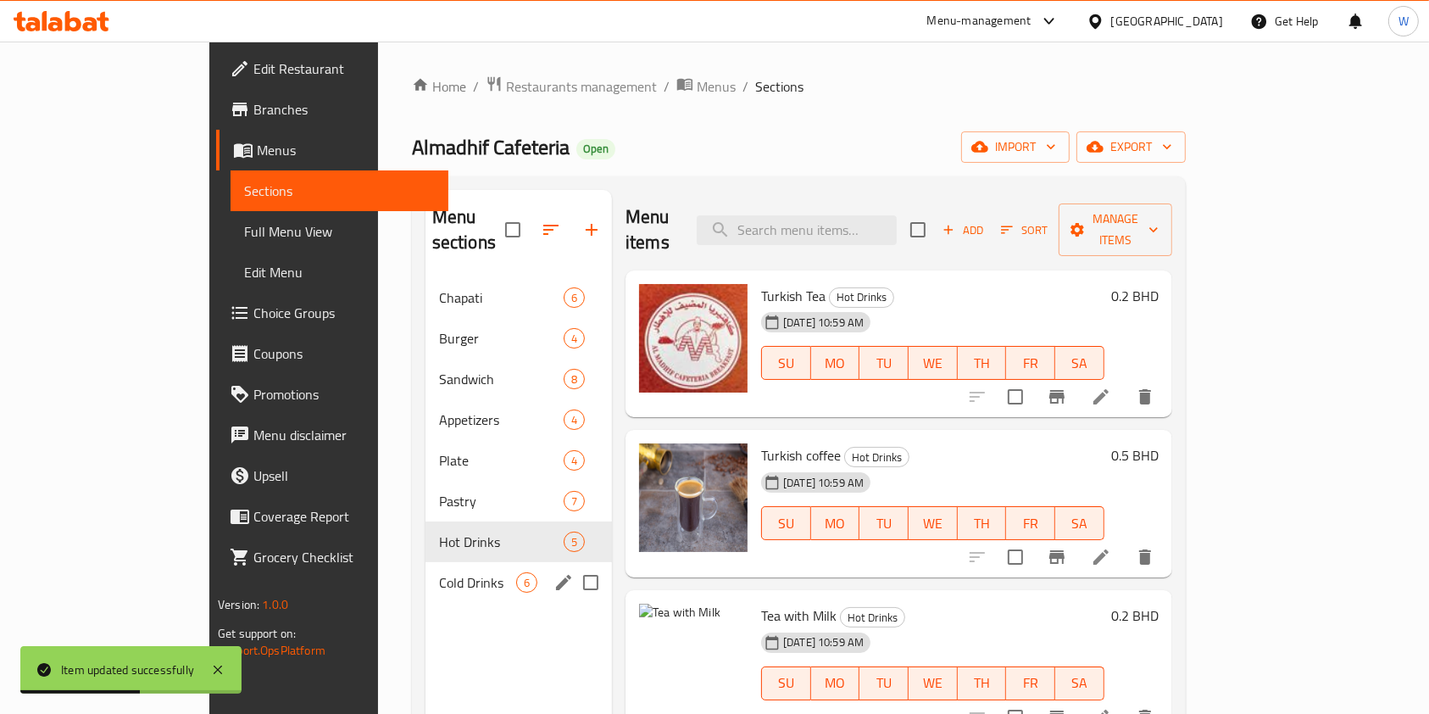
click at [426, 572] on div "Cold Drinks 6" at bounding box center [519, 582] width 187 height 41
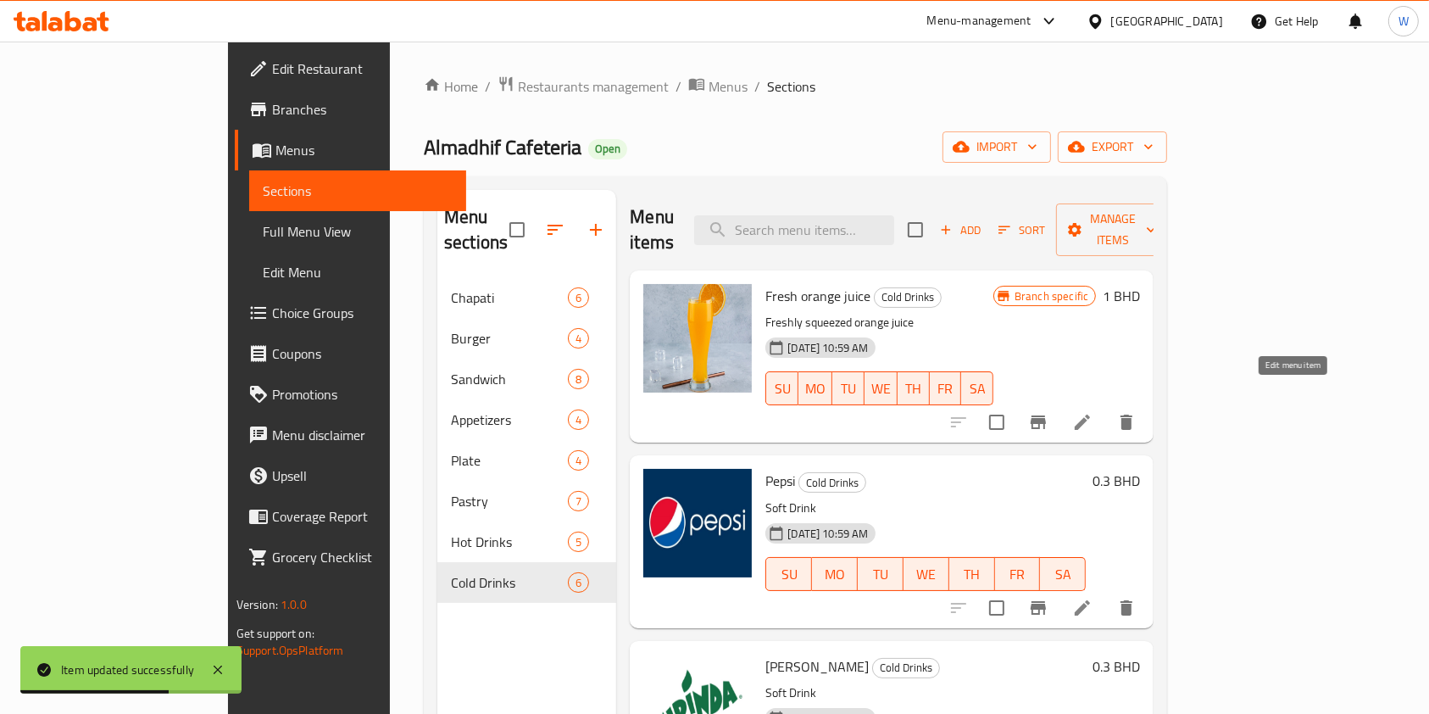
click at [1093, 412] on icon at bounding box center [1082, 422] width 20 height 20
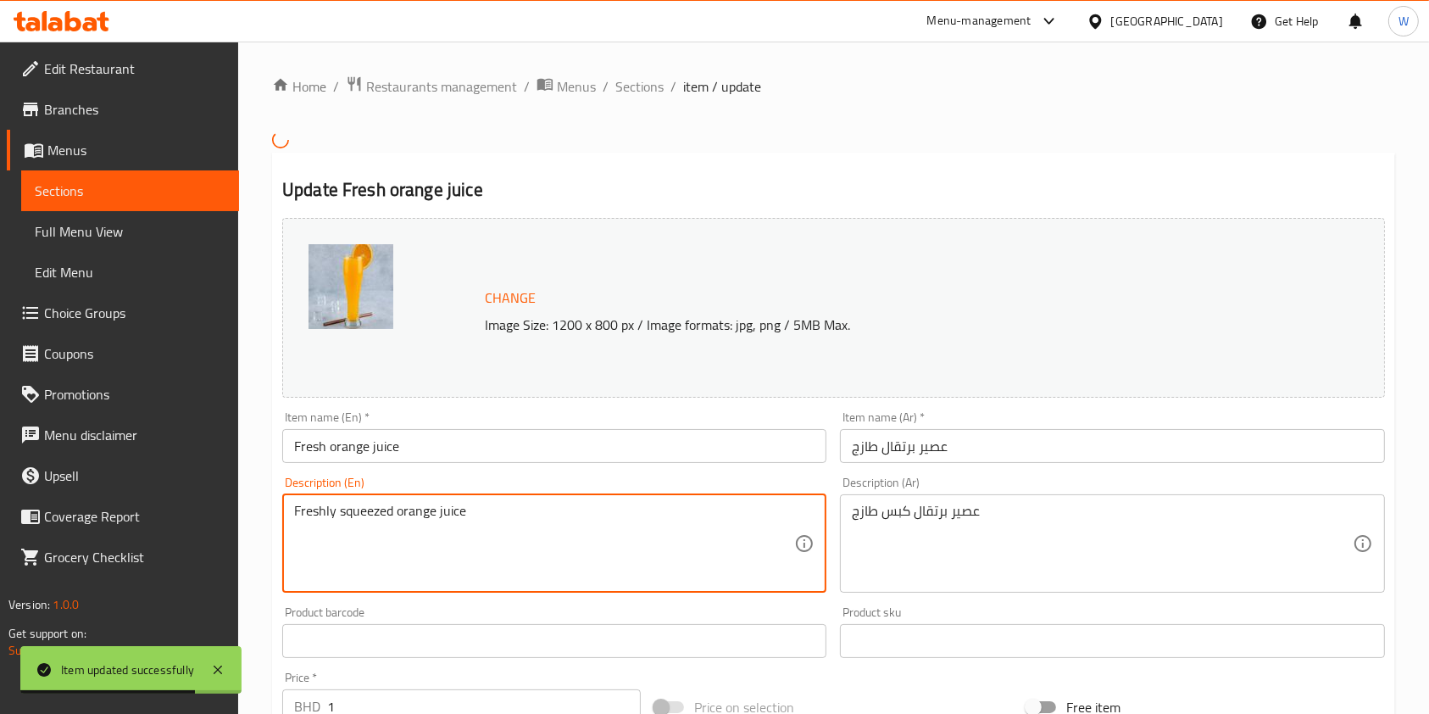
click at [421, 503] on textarea "Freshly squeezed orange juice" at bounding box center [544, 543] width 500 height 81
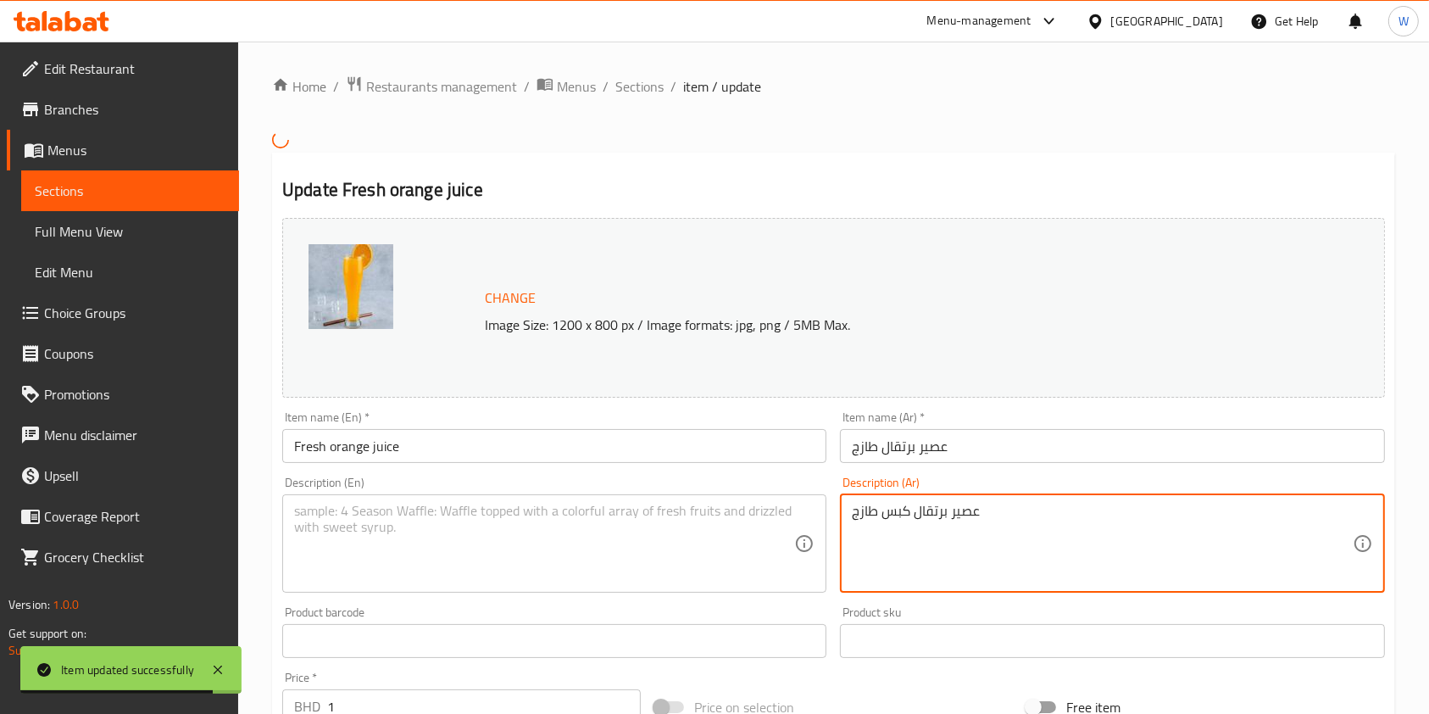
click at [981, 506] on textarea "عصير برتقال كبس طازج" at bounding box center [1102, 543] width 500 height 81
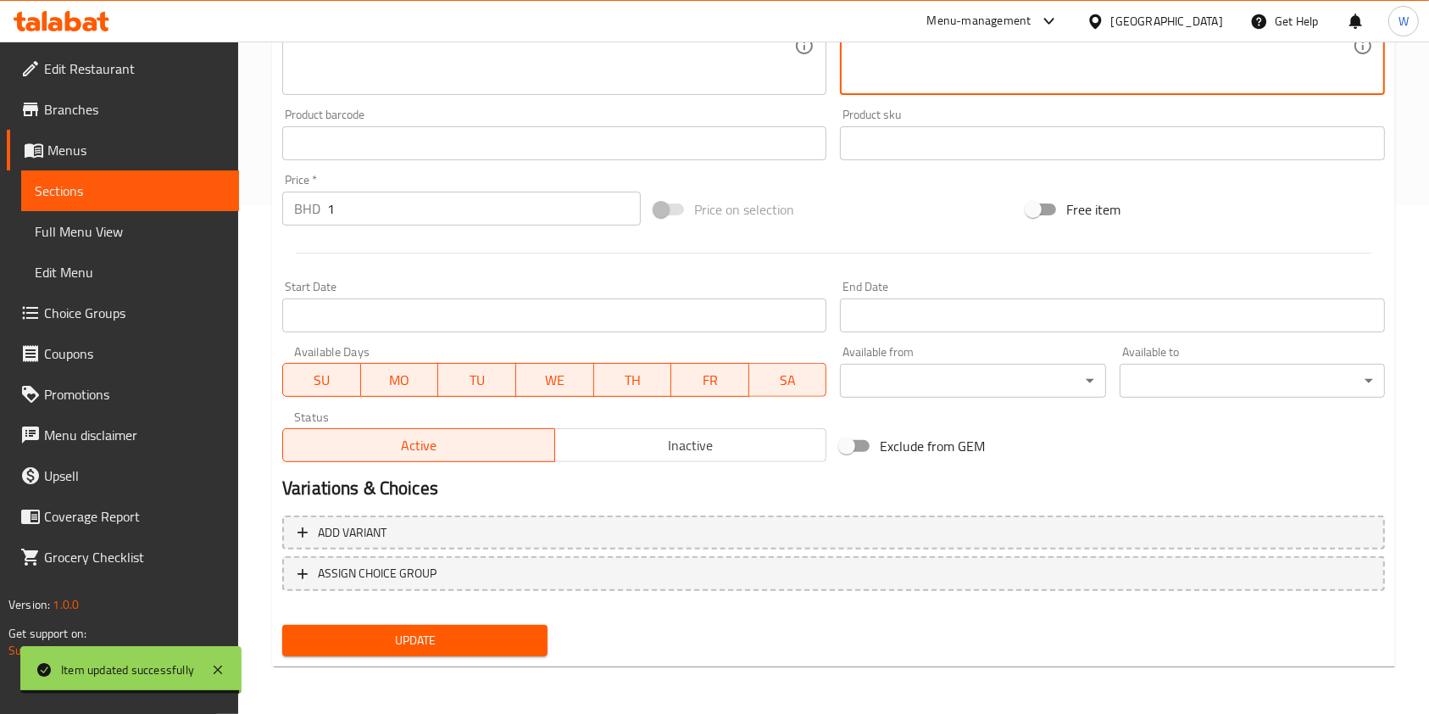
click at [508, 648] on span "Update" at bounding box center [415, 640] width 238 height 21
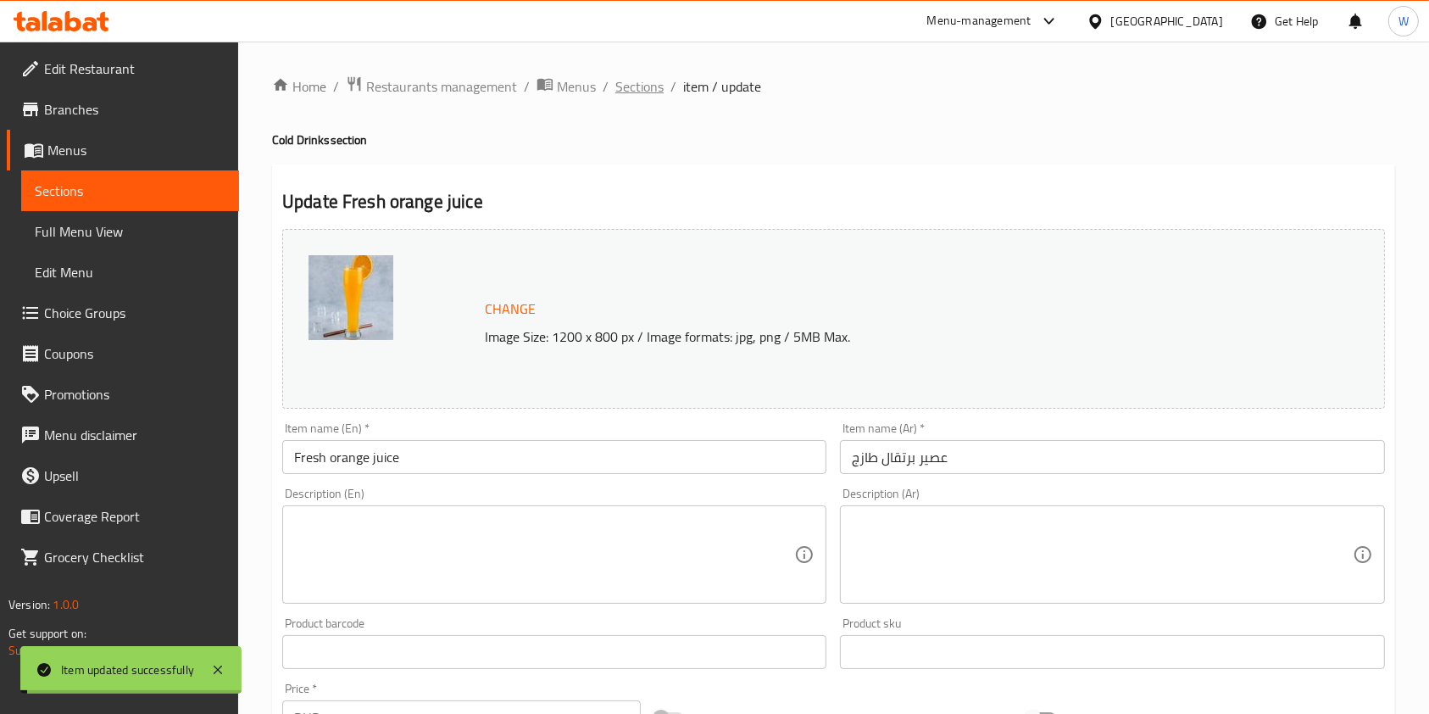
click at [635, 82] on span "Sections" at bounding box center [639, 86] width 48 height 20
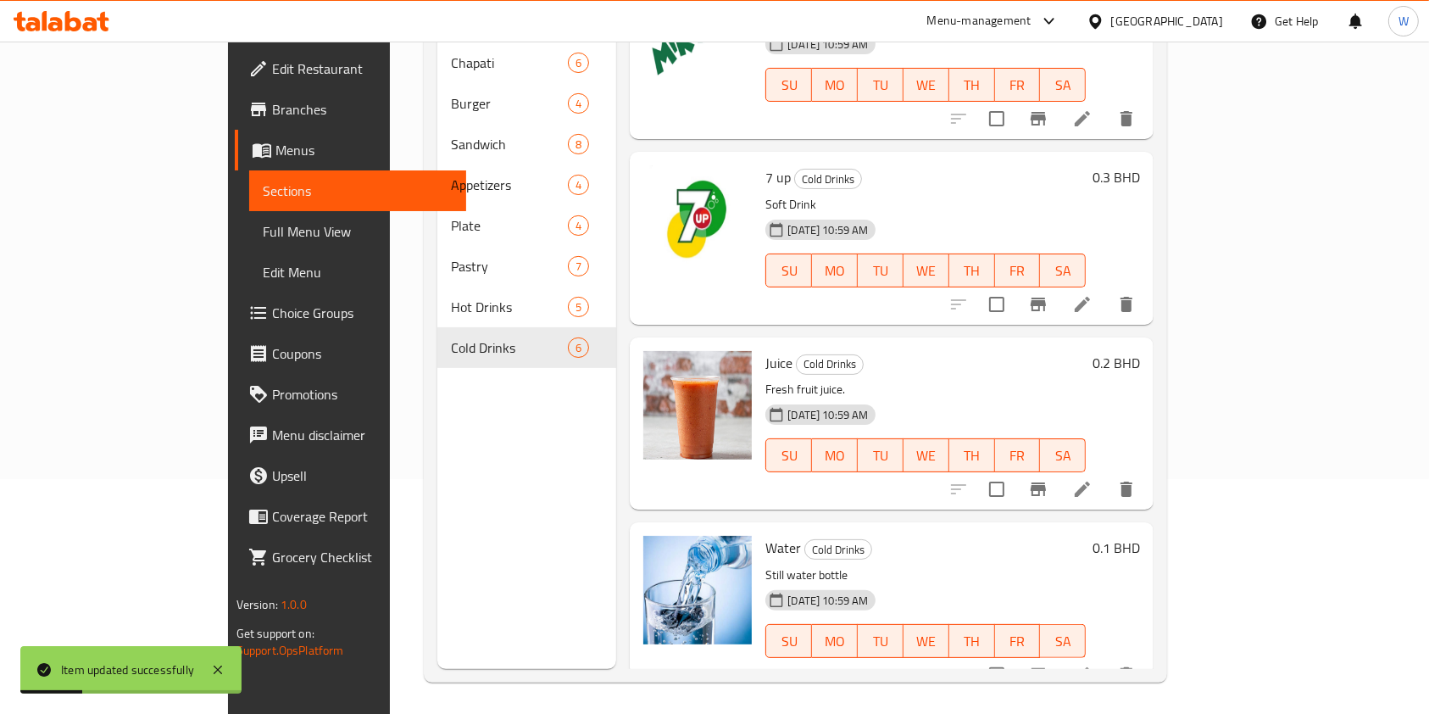
scroll to position [237, 0]
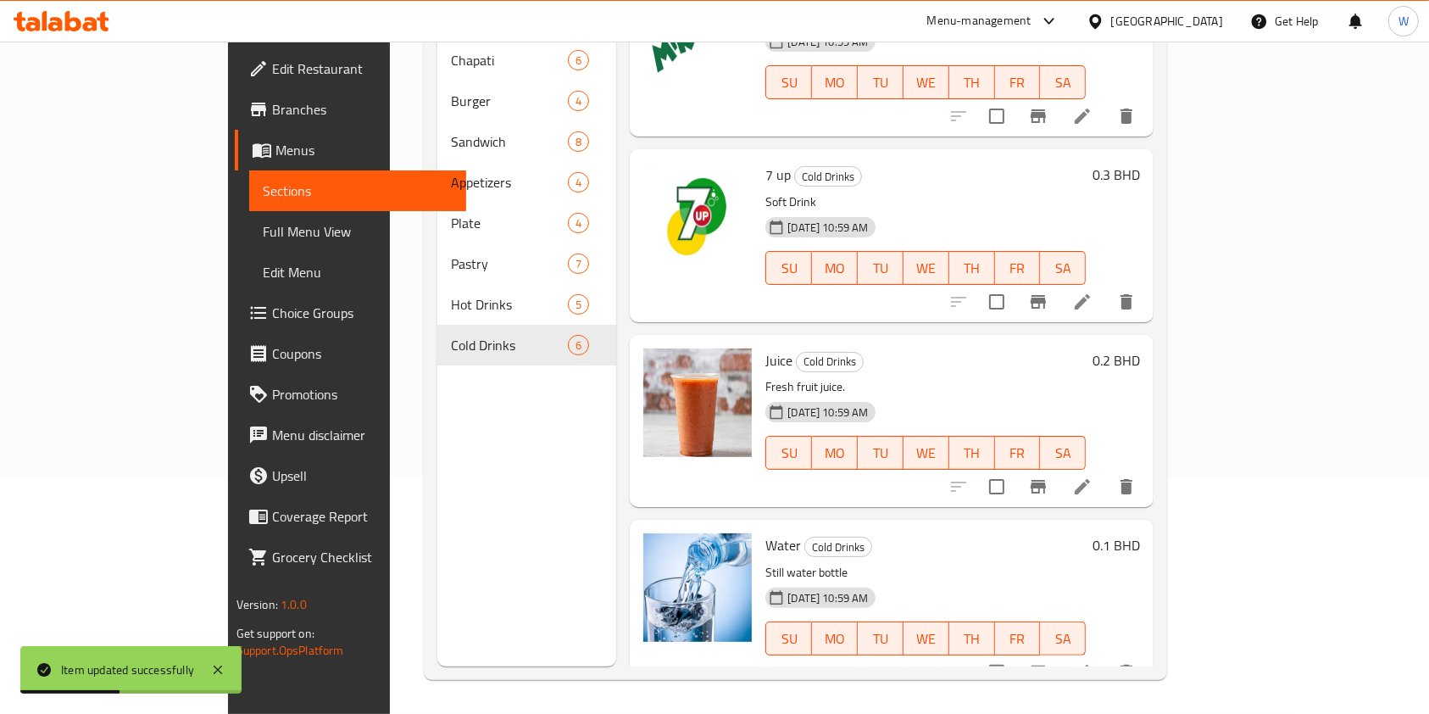
click at [1090, 665] on icon at bounding box center [1082, 672] width 15 height 15
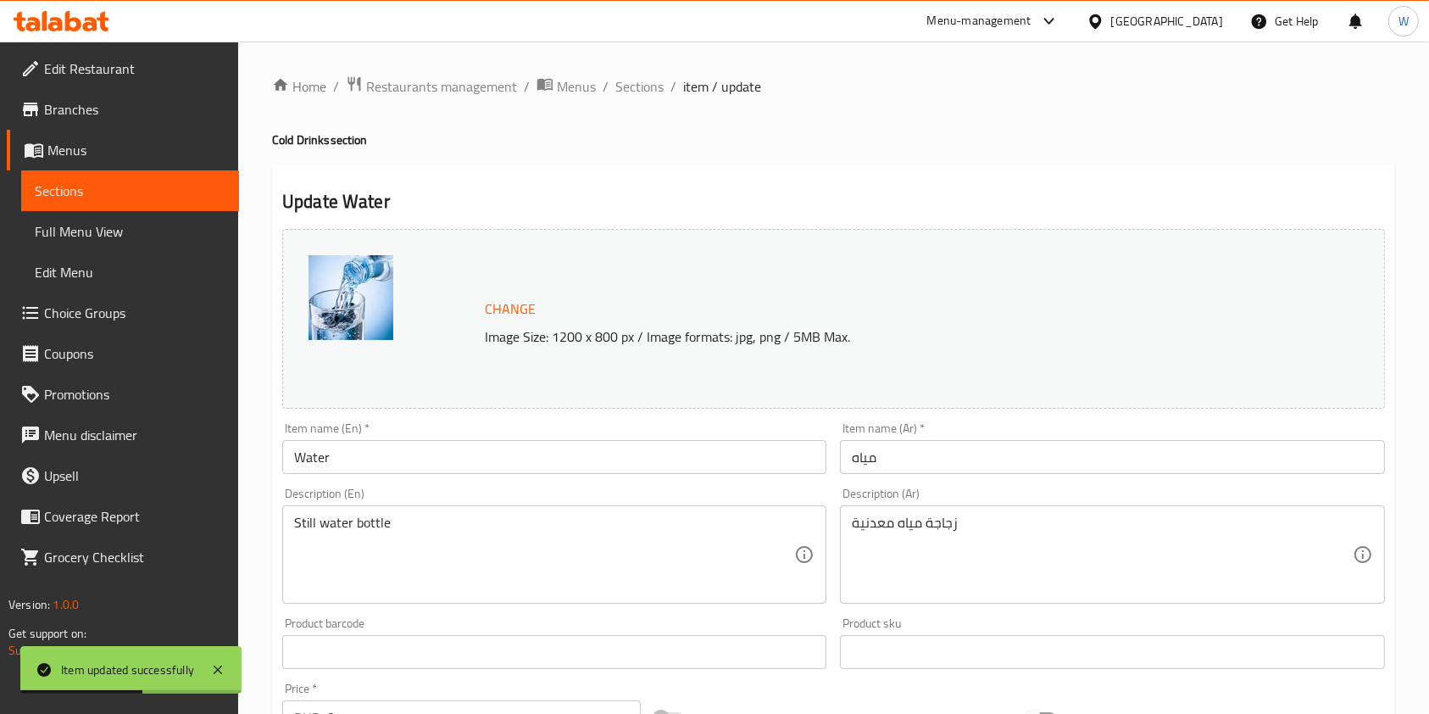
click at [371, 504] on div "Description (En) Still water bottle Description (En)" at bounding box center [554, 545] width 544 height 116
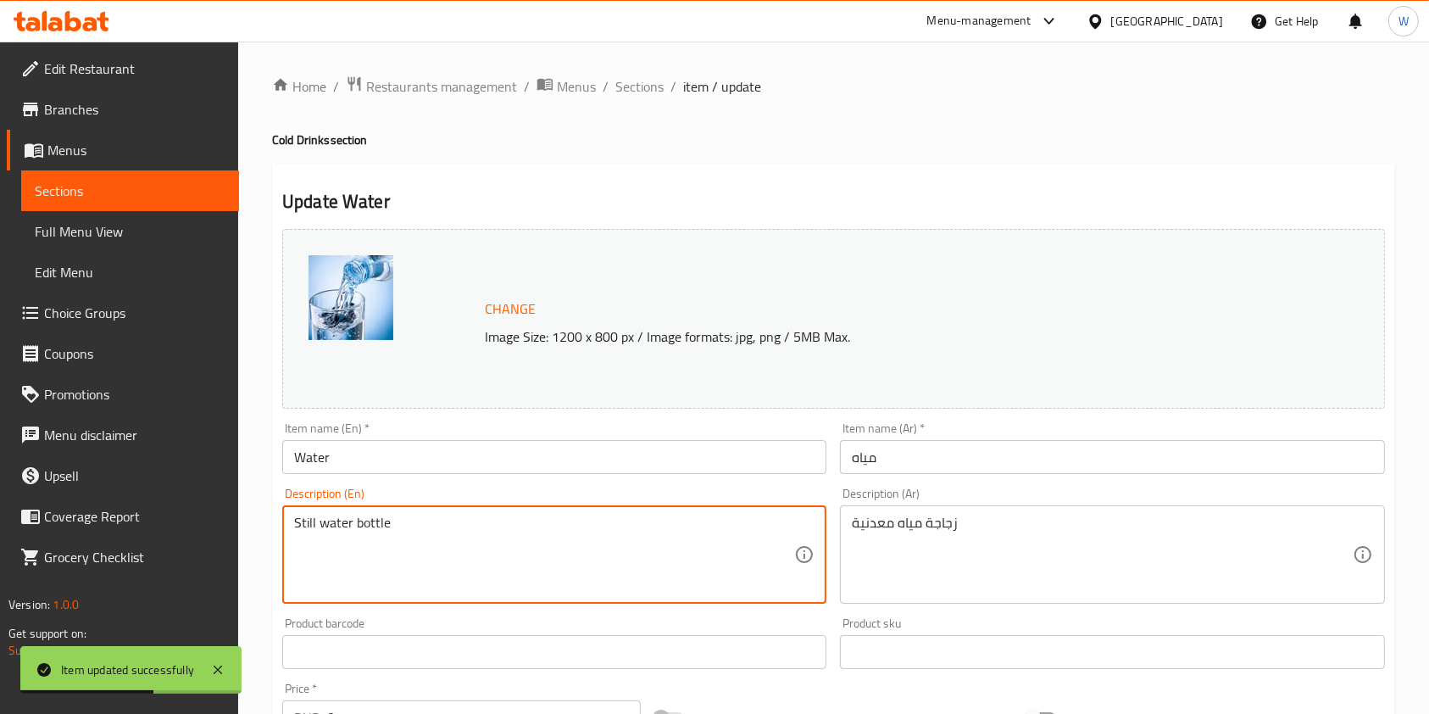
click at [373, 523] on textarea "Still water bottle" at bounding box center [544, 555] width 500 height 81
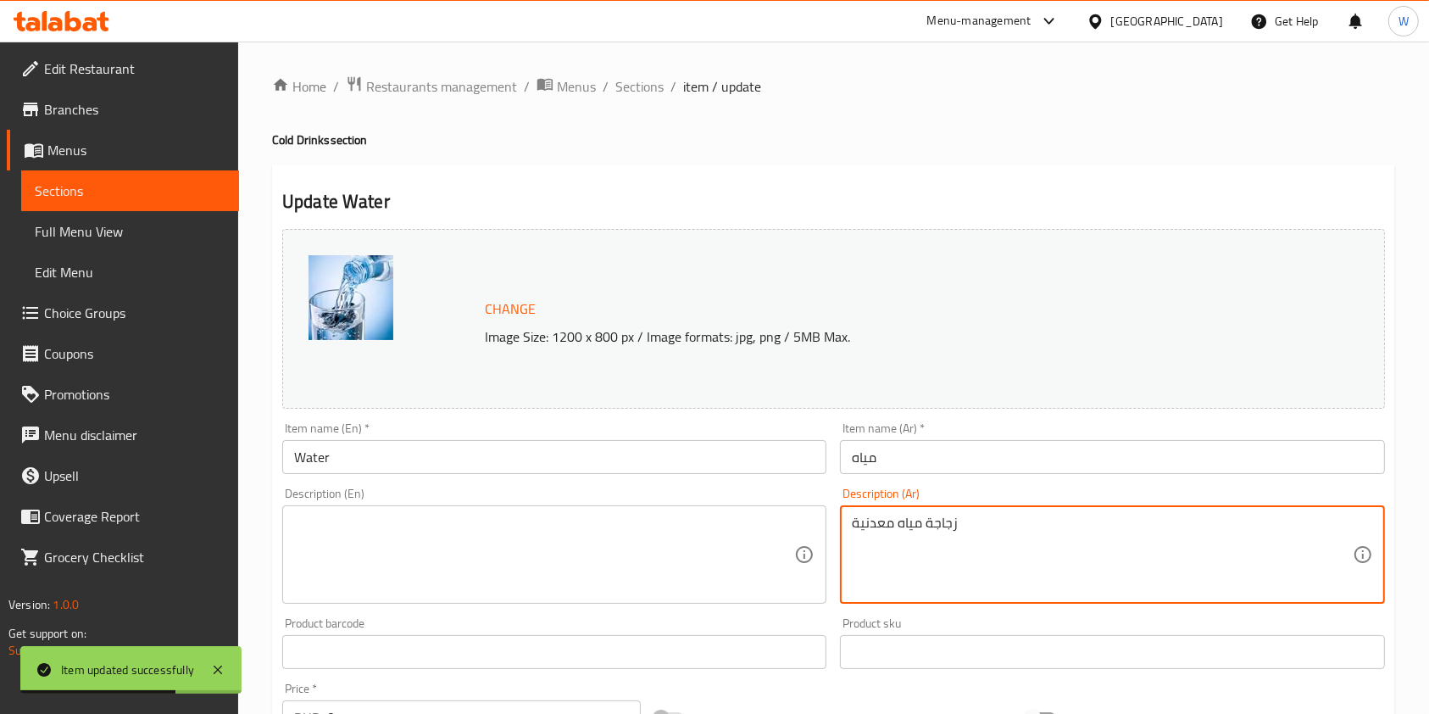
click at [855, 521] on textarea "زجاجة مياه معدنية" at bounding box center [1102, 555] width 500 height 81
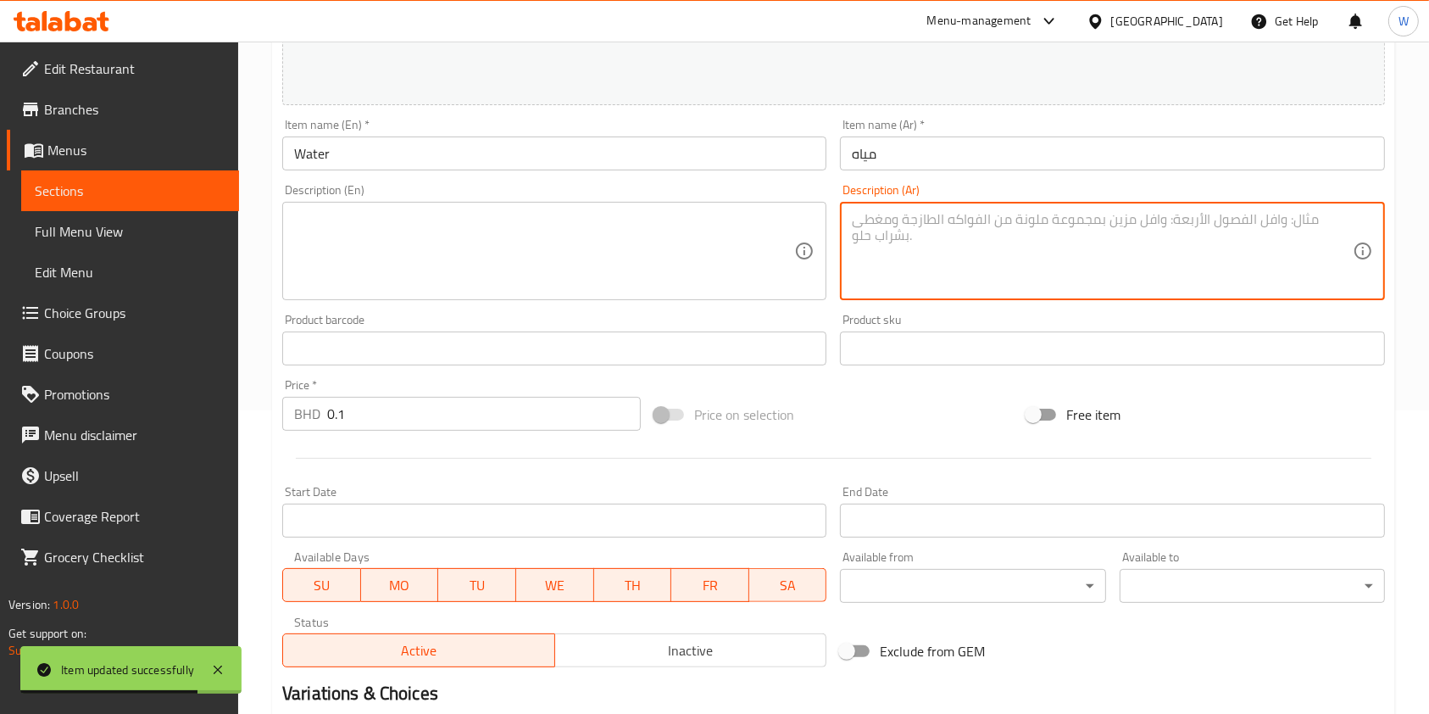
scroll to position [452, 0]
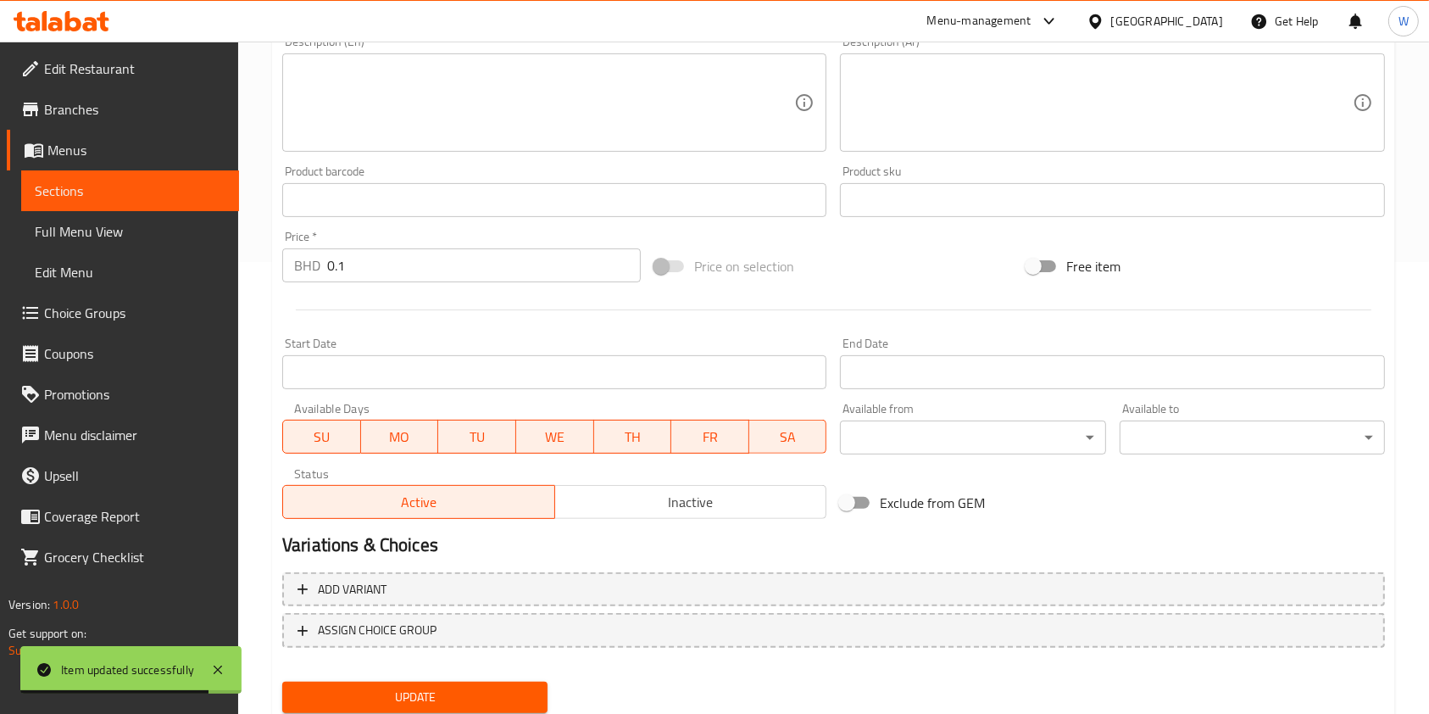
click at [343, 679] on div "Update" at bounding box center [415, 697] width 279 height 45
click at [349, 690] on span "Update" at bounding box center [415, 697] width 238 height 21
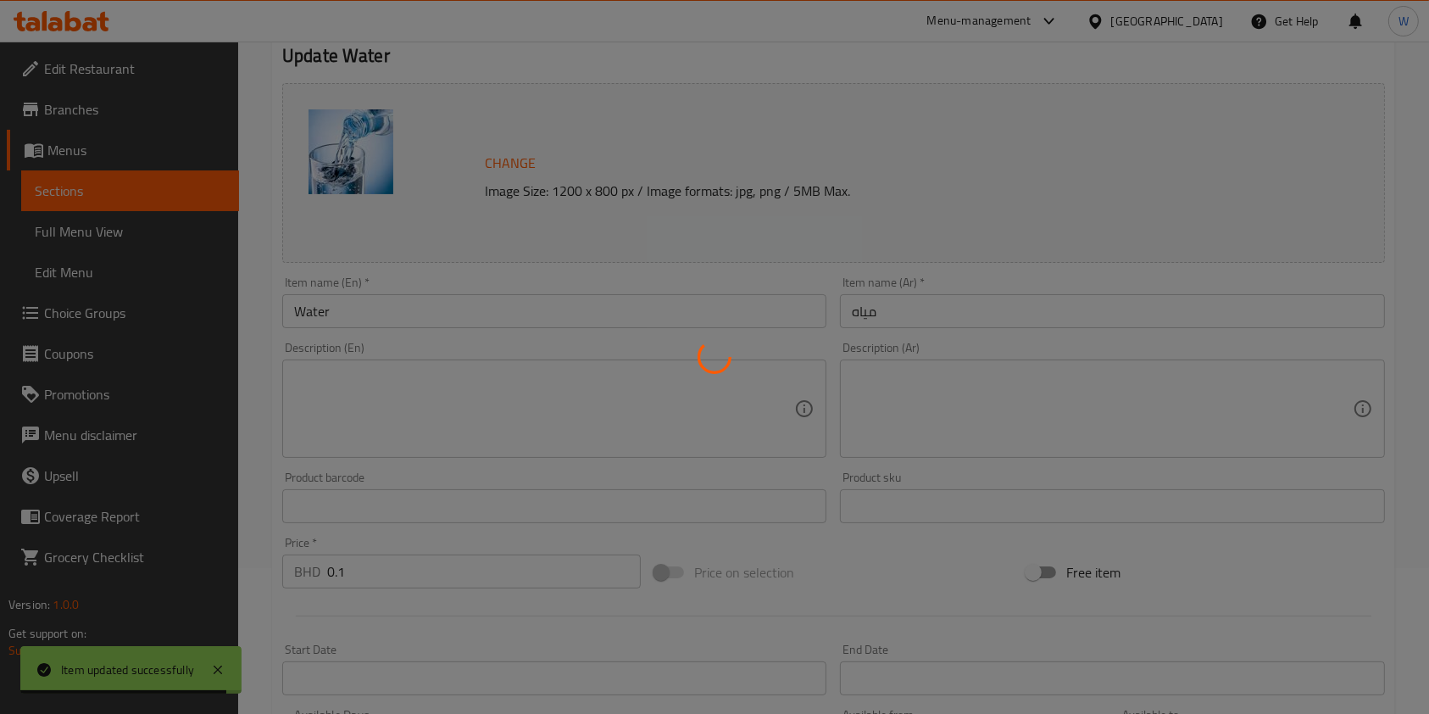
scroll to position [0, 0]
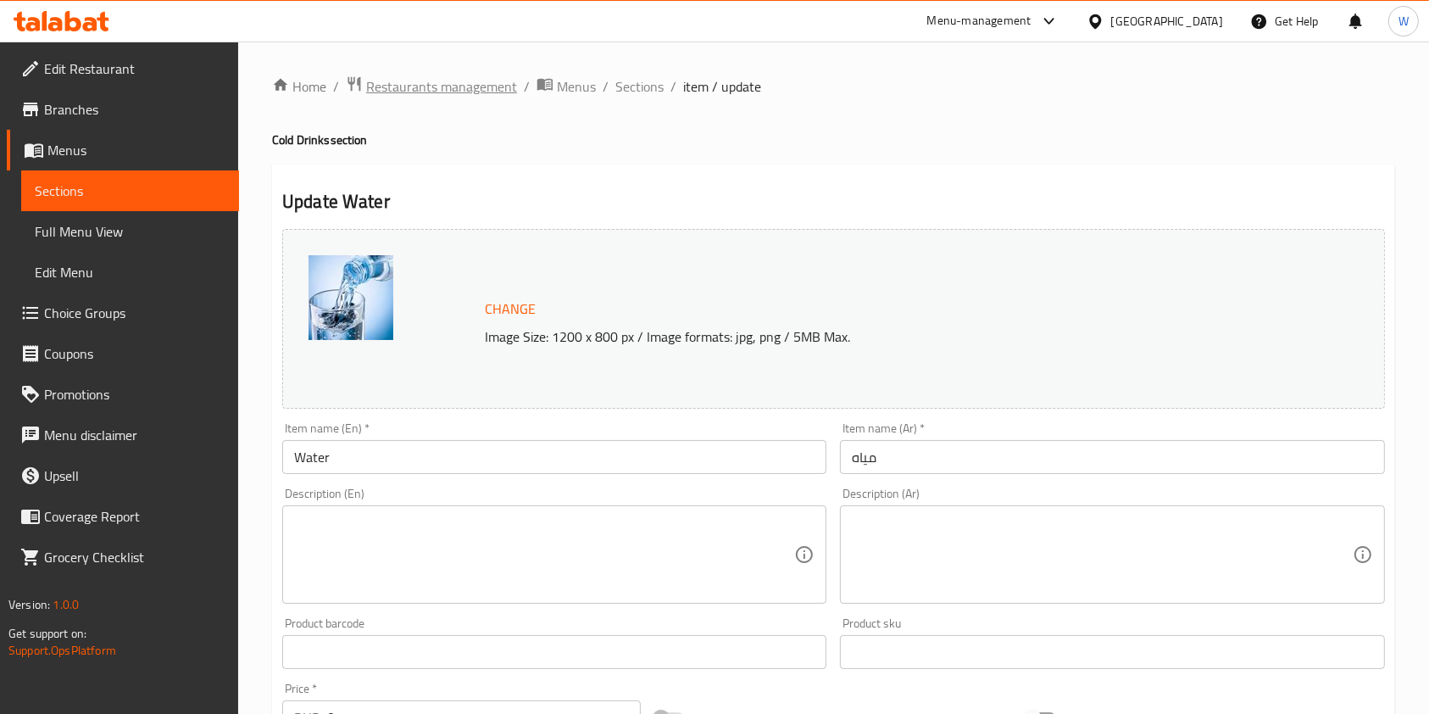
click at [447, 76] on span "Restaurants management" at bounding box center [441, 86] width 151 height 20
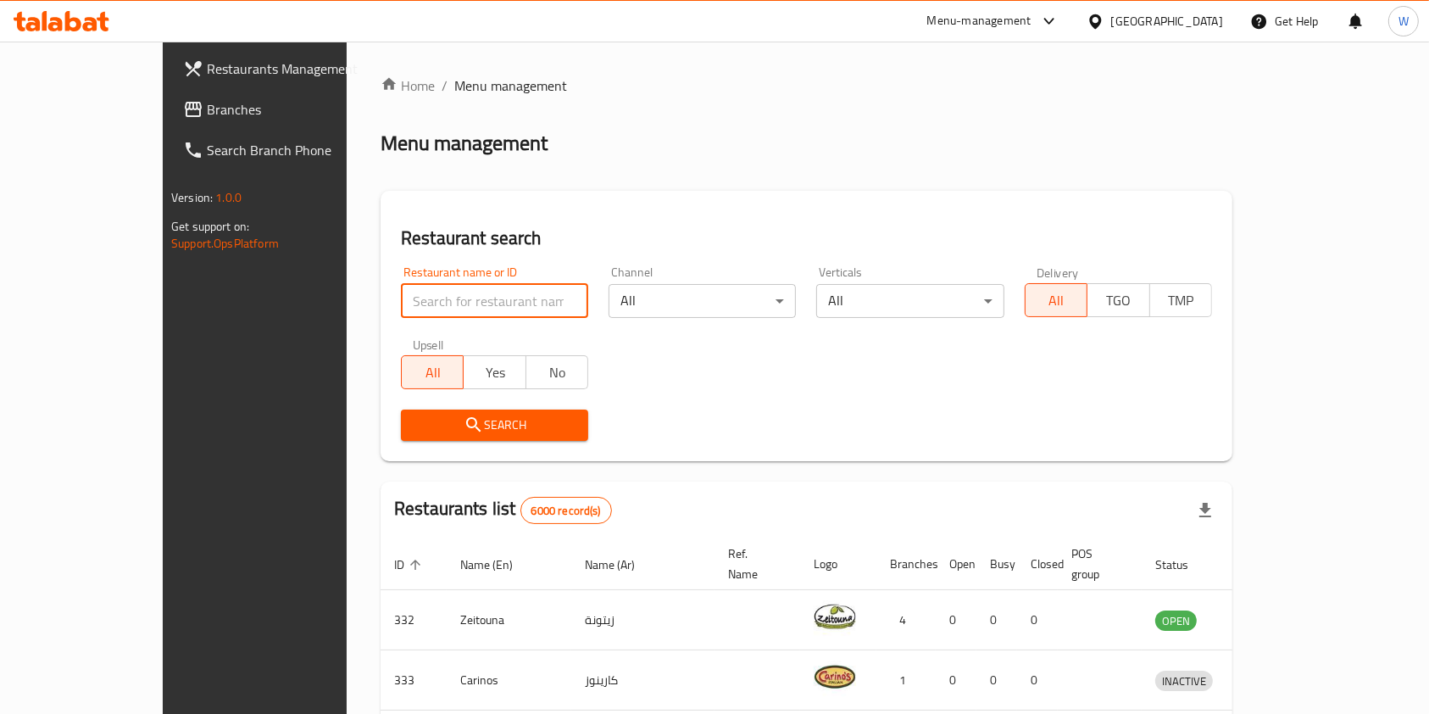
click at [467, 305] on input "search" at bounding box center [494, 301] width 187 height 34
paste input "633733"
type input "633733"
click button "Search" at bounding box center [494, 424] width 187 height 31
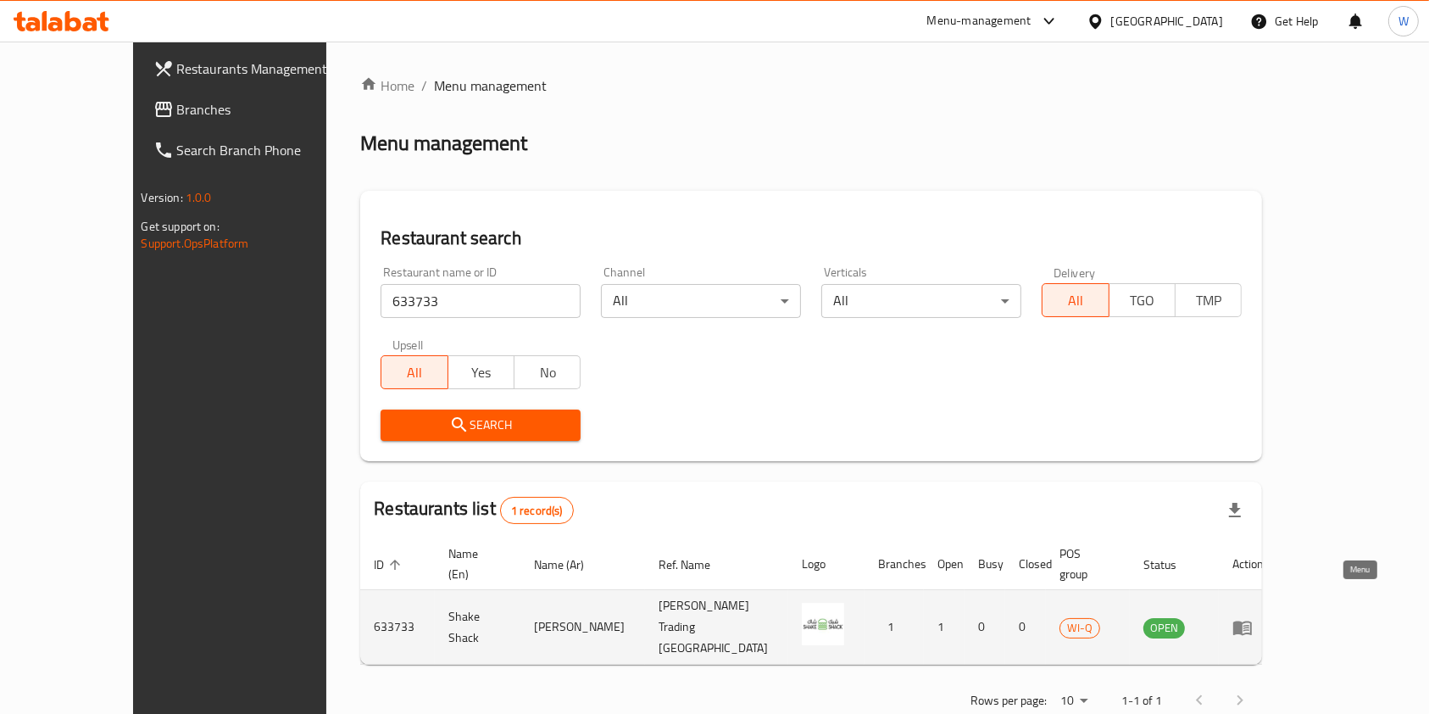
click at [1253, 617] on icon "enhanced table" at bounding box center [1243, 627] width 20 height 20
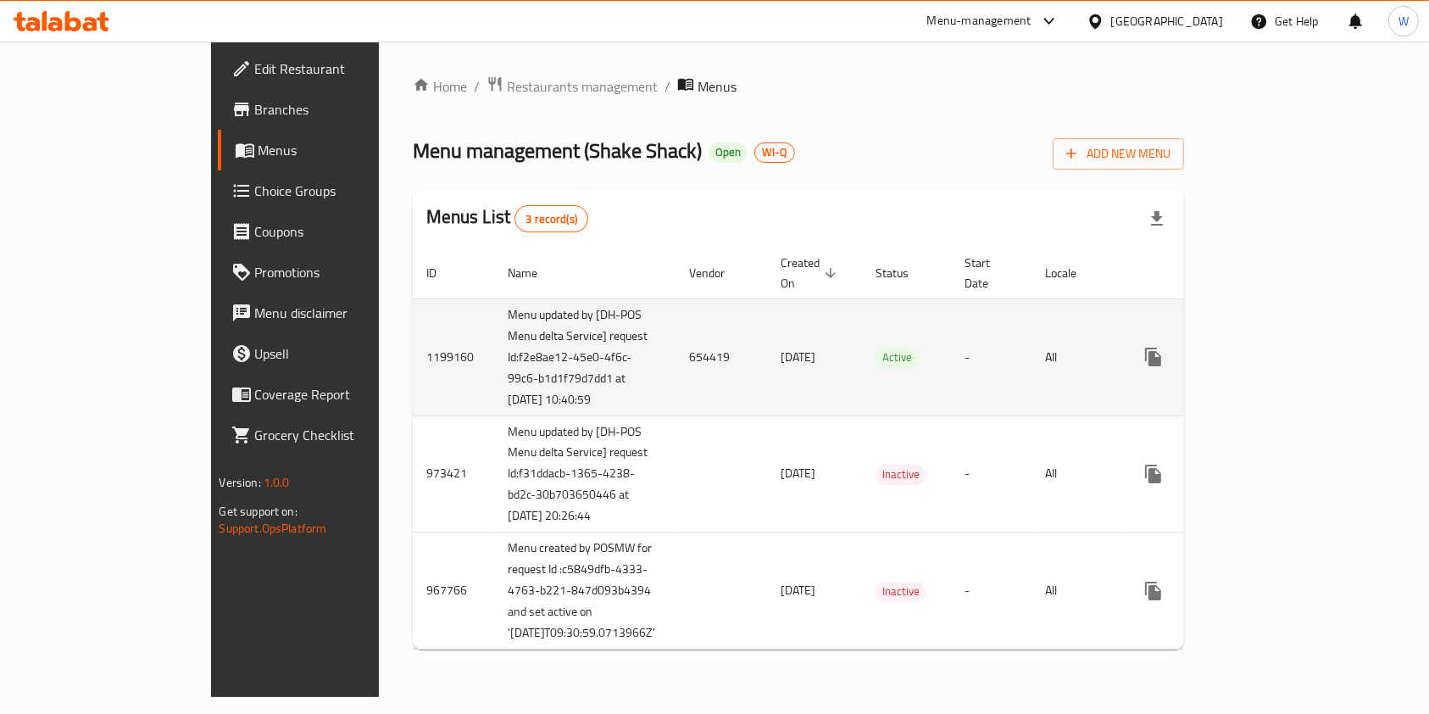
scroll to position [48, 0]
click at [1284, 349] on icon "enhanced table" at bounding box center [1275, 356] width 15 height 15
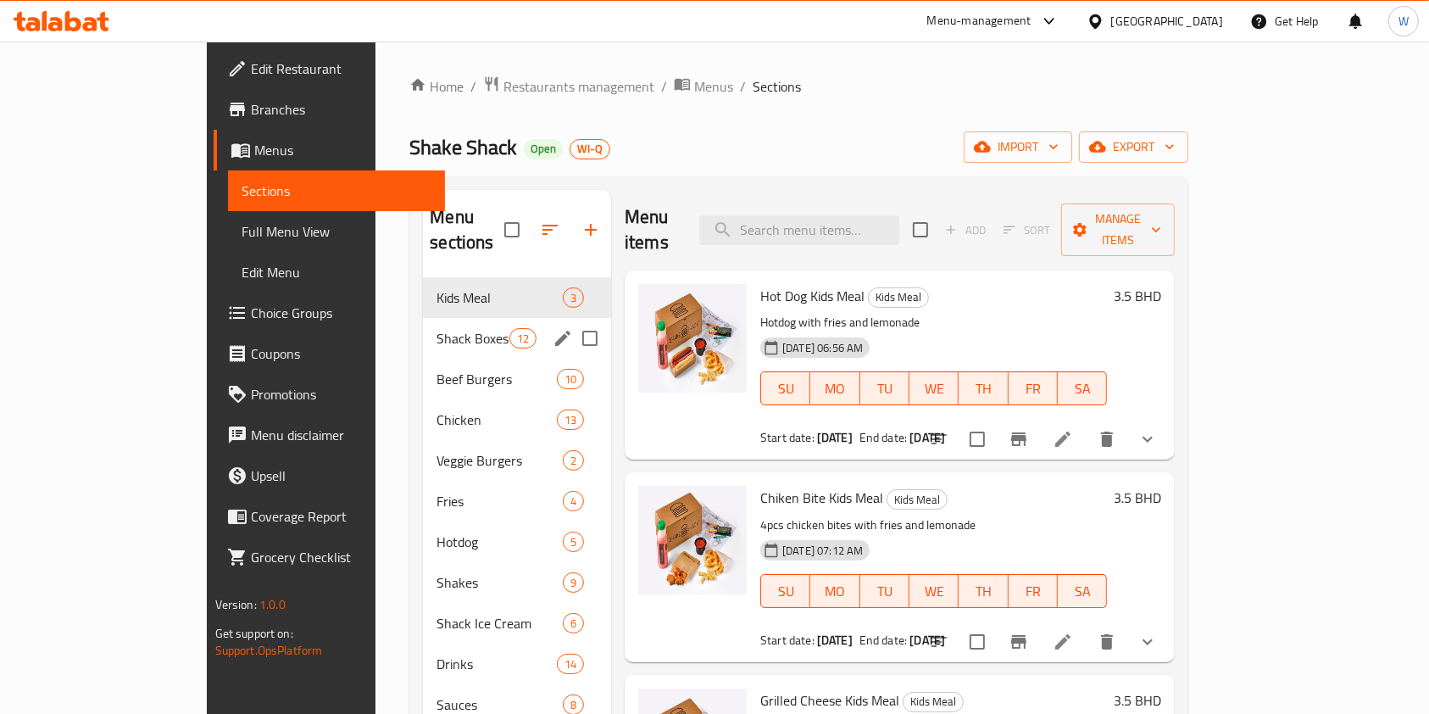
click at [423, 322] on div "Shack Boxes 12" at bounding box center [517, 338] width 188 height 41
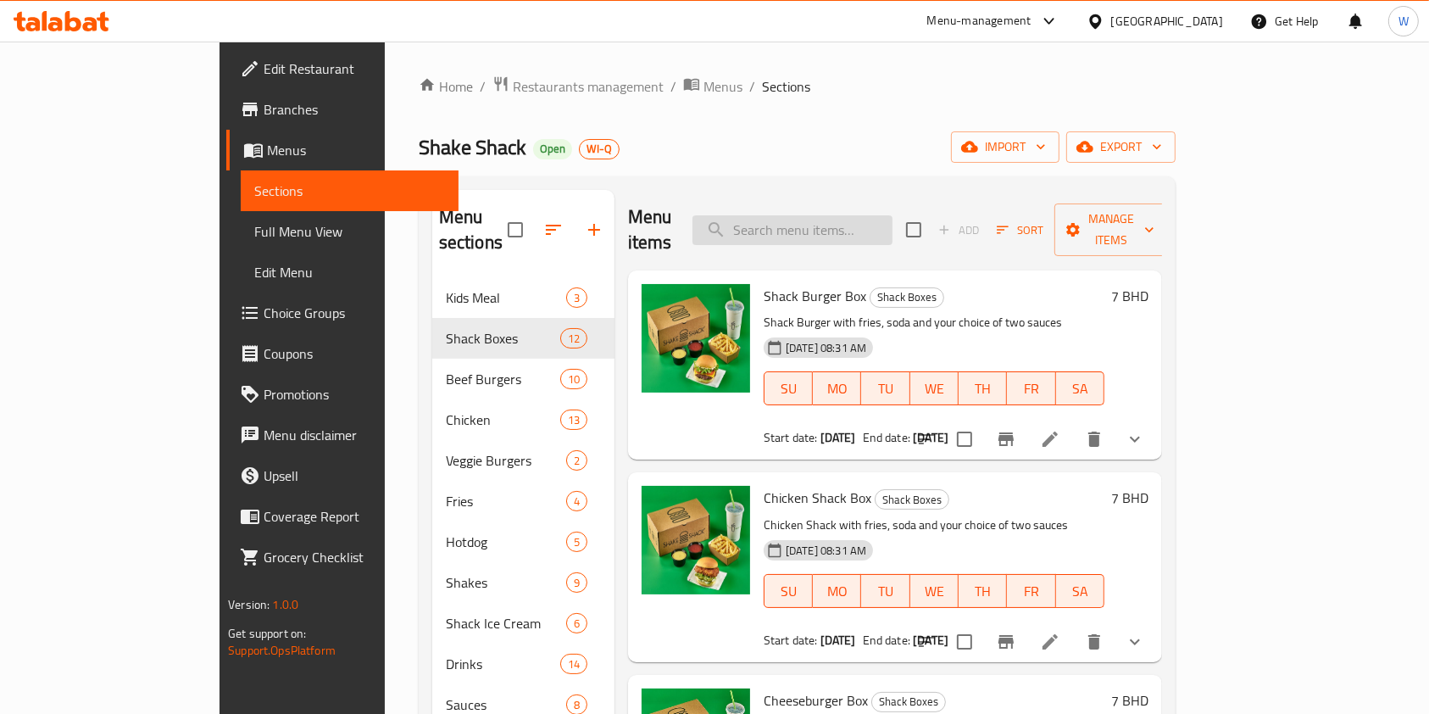
click at [893, 223] on input "search" at bounding box center [793, 230] width 200 height 30
paste input "Double Shackburger"
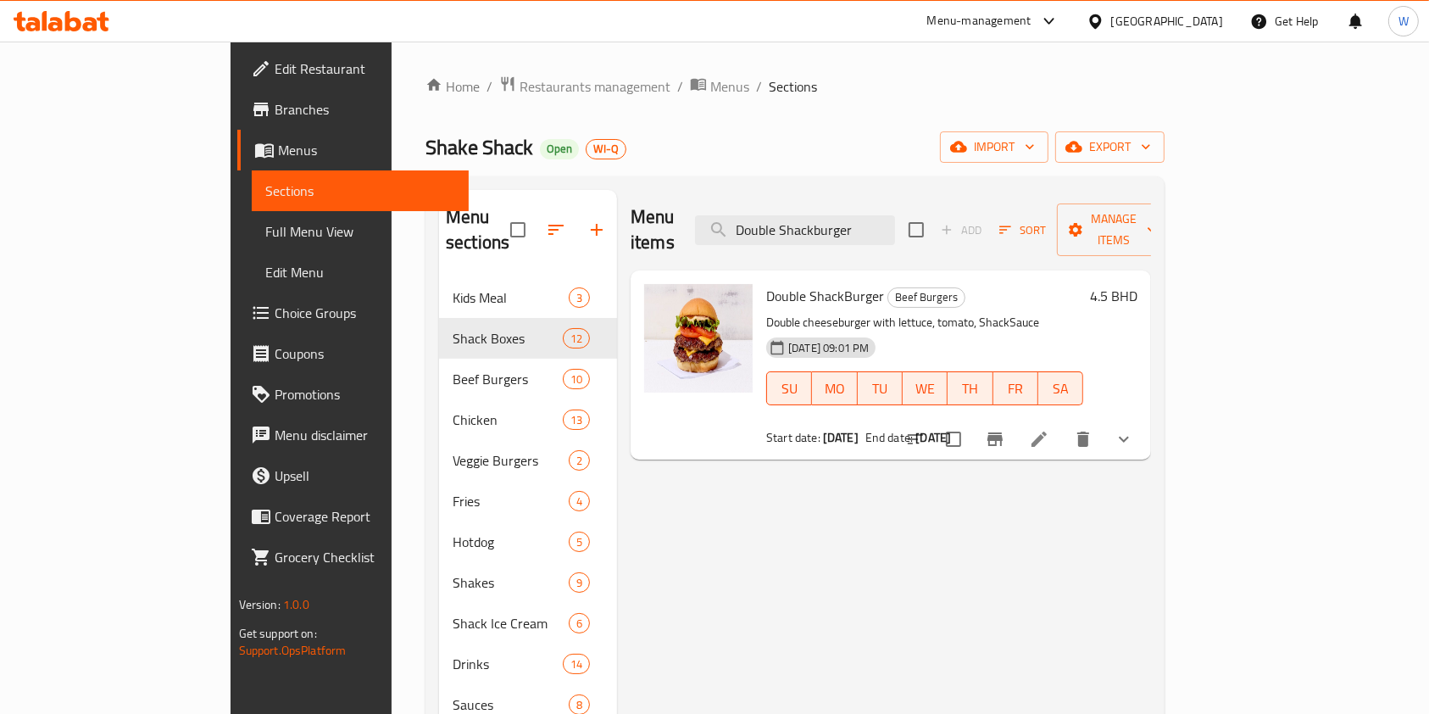
type input "Double Shackburger"
click at [1050, 429] on icon at bounding box center [1039, 439] width 20 height 20
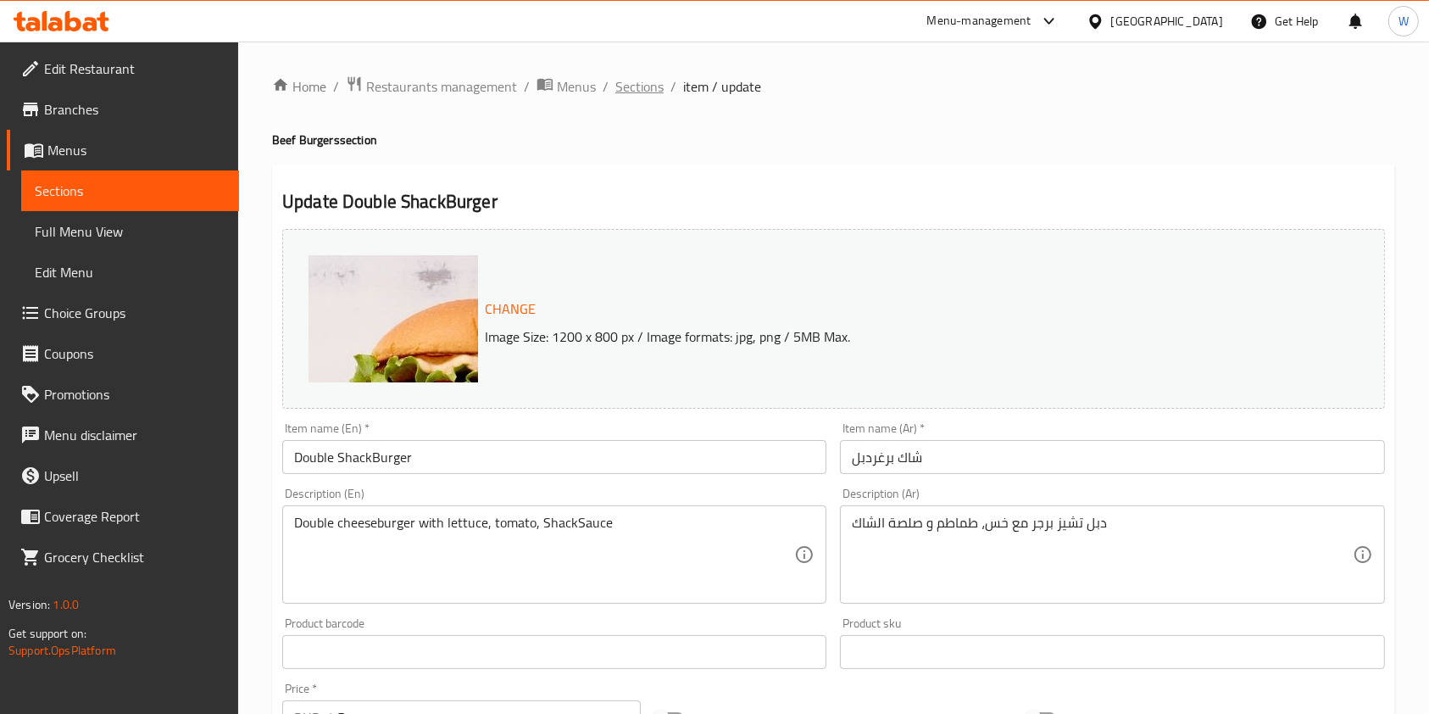
click at [638, 92] on span "Sections" at bounding box center [639, 86] width 48 height 20
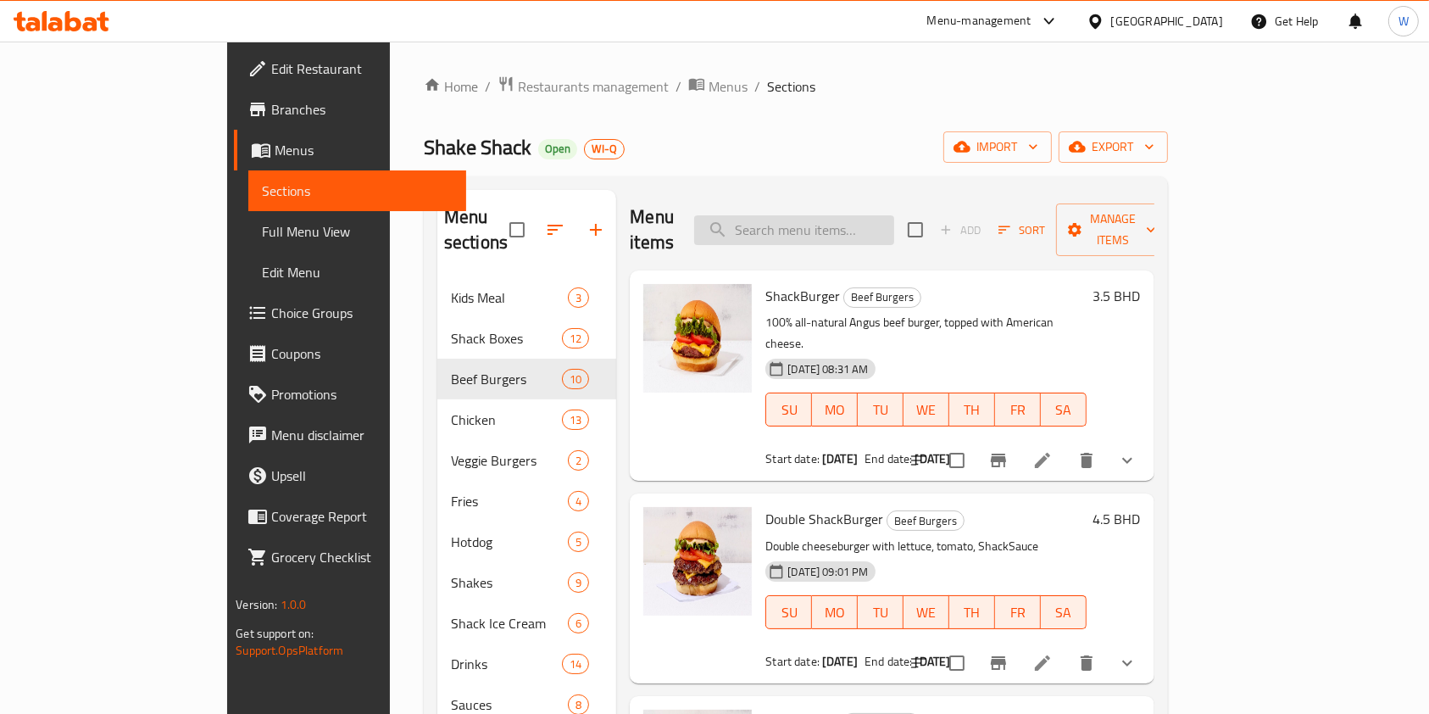
click at [887, 221] on input "search" at bounding box center [794, 230] width 200 height 30
paste input "Double Shackburger"
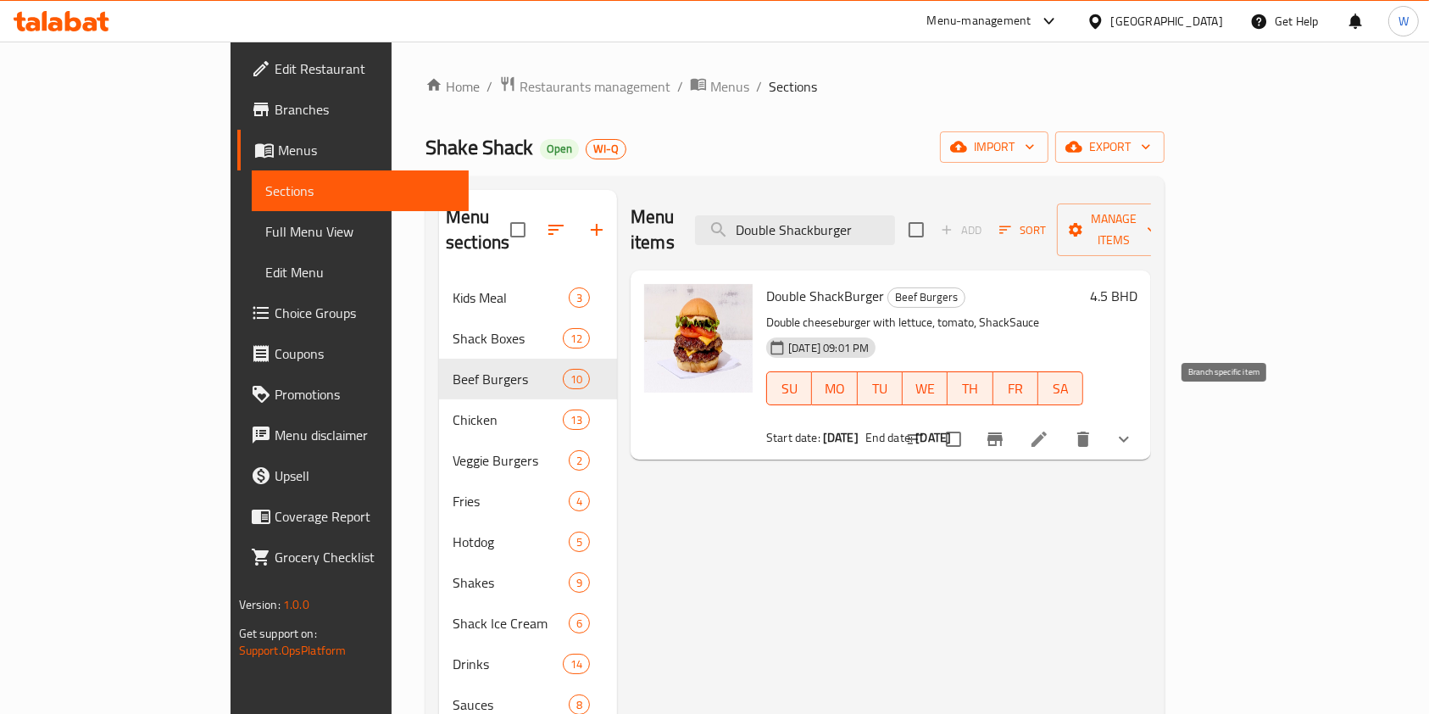
type input "Double Shackburger"
drag, startPoint x: 1251, startPoint y: 408, endPoint x: 1220, endPoint y: 506, distance: 103.2
click at [1151, 506] on div "Menu items Double Shackburger Add Sort Manage items Double ShackBurger Beef Bur…" at bounding box center [884, 547] width 534 height 714
click at [1016, 427] on button "Branch-specific-item" at bounding box center [995, 439] width 41 height 41
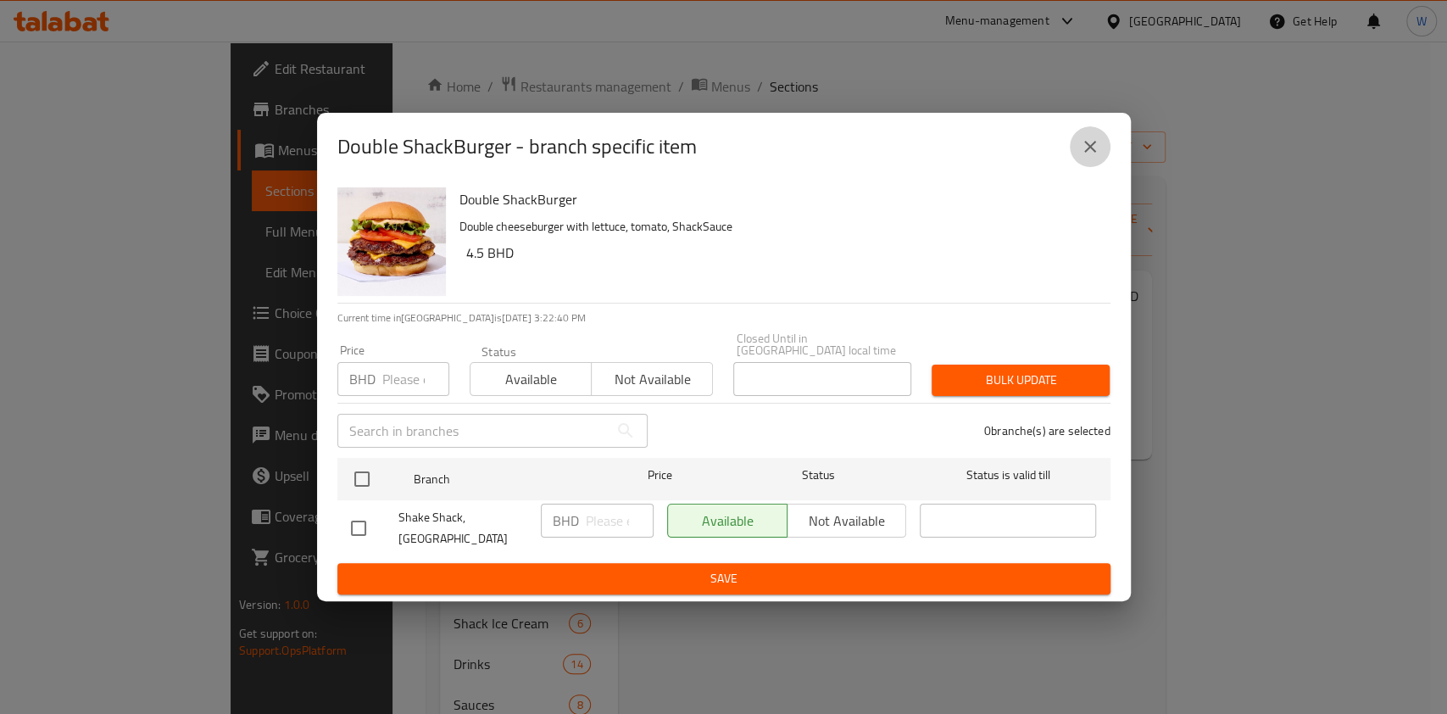
click at [1096, 167] on button "close" at bounding box center [1090, 146] width 41 height 41
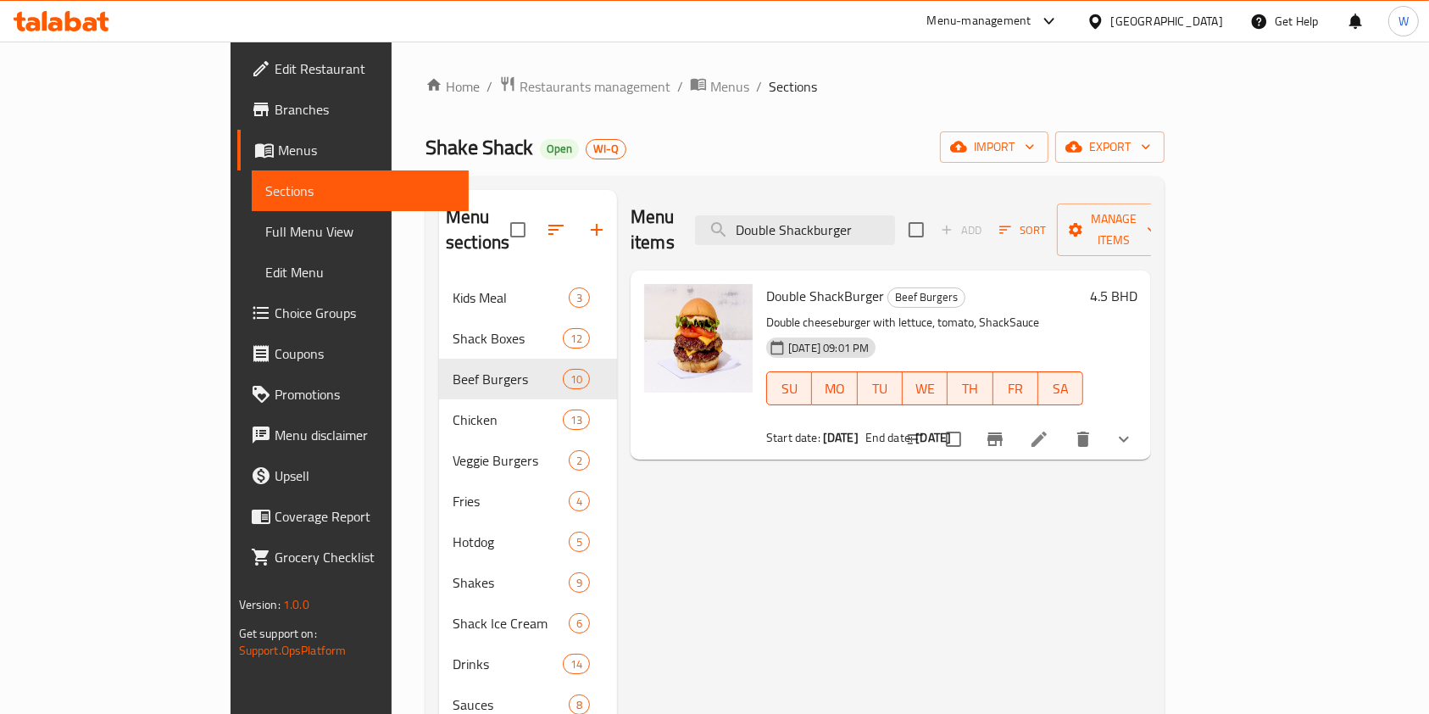
click at [275, 107] on span "Branches" at bounding box center [365, 109] width 181 height 20
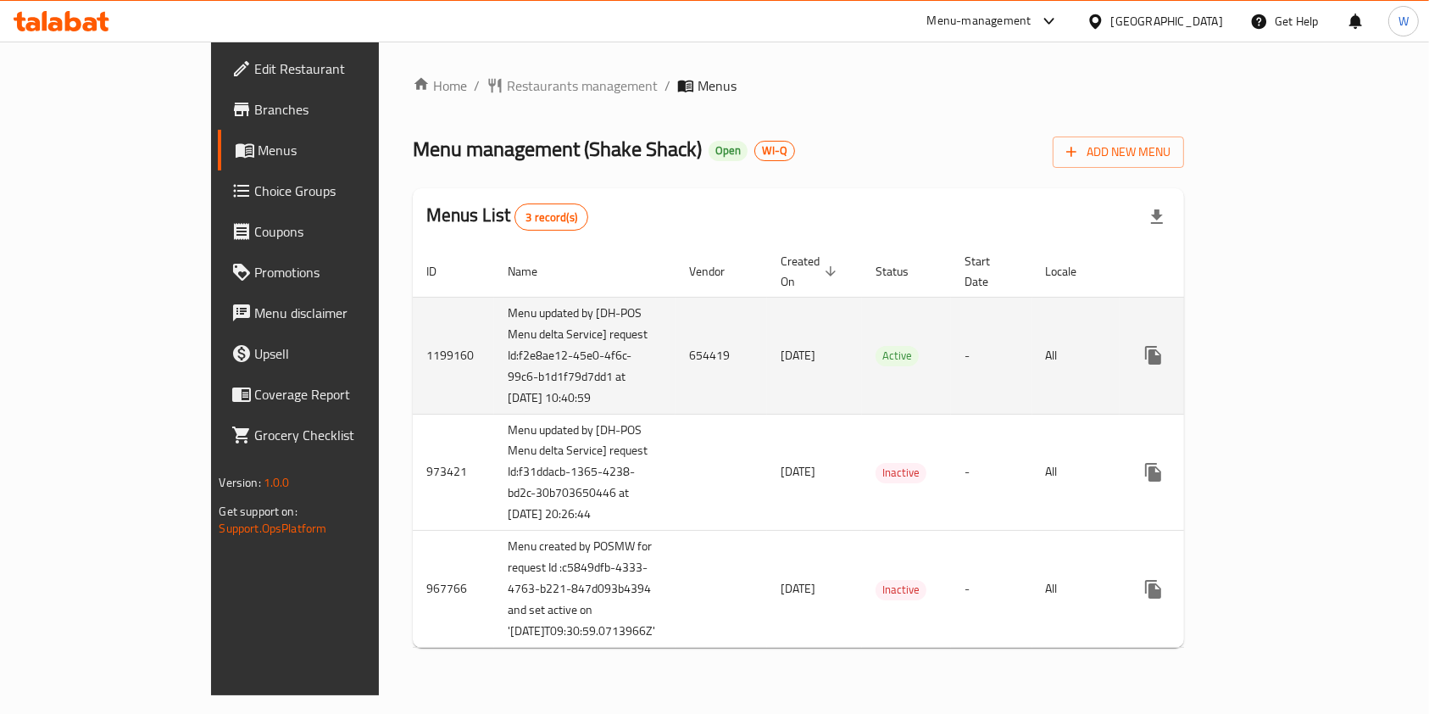
click at [1286, 346] on icon "enhanced table" at bounding box center [1276, 355] width 20 height 20
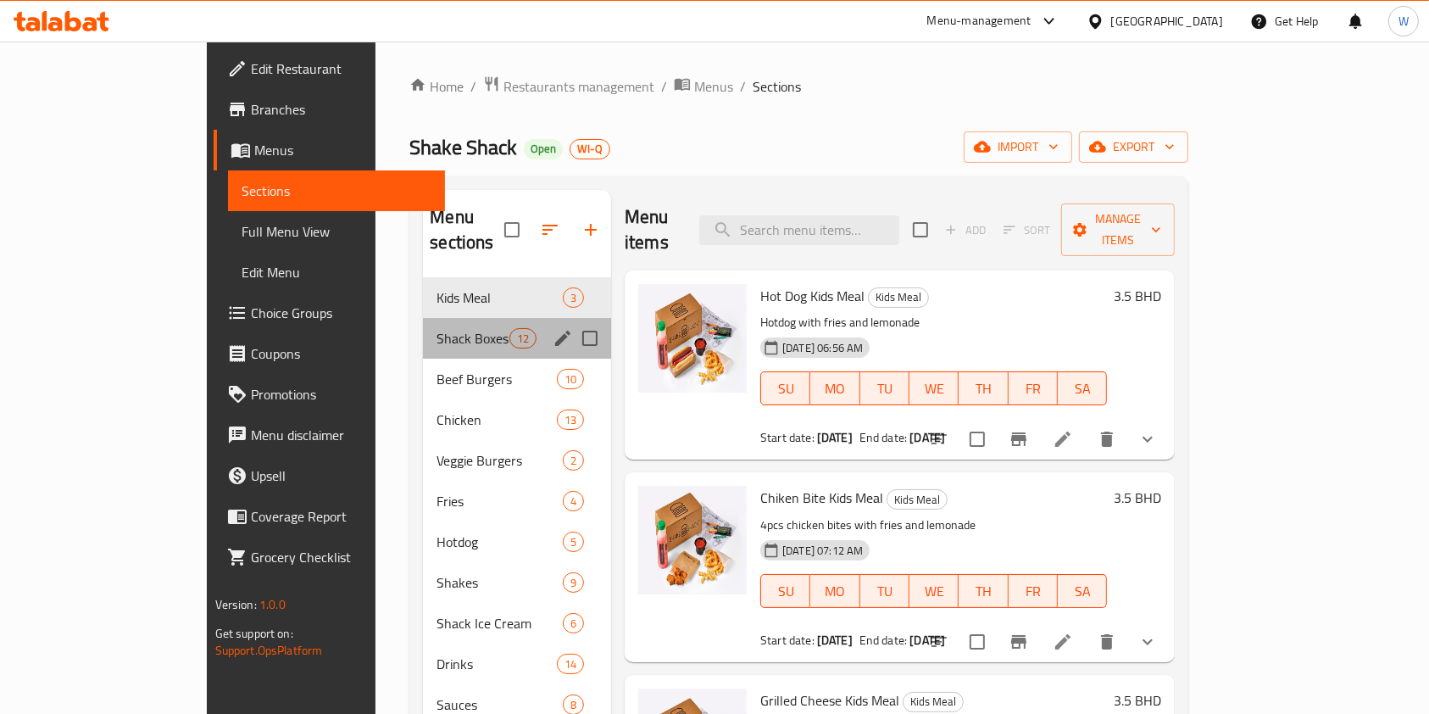
click at [423, 325] on div "Shack Boxes 12" at bounding box center [517, 338] width 188 height 41
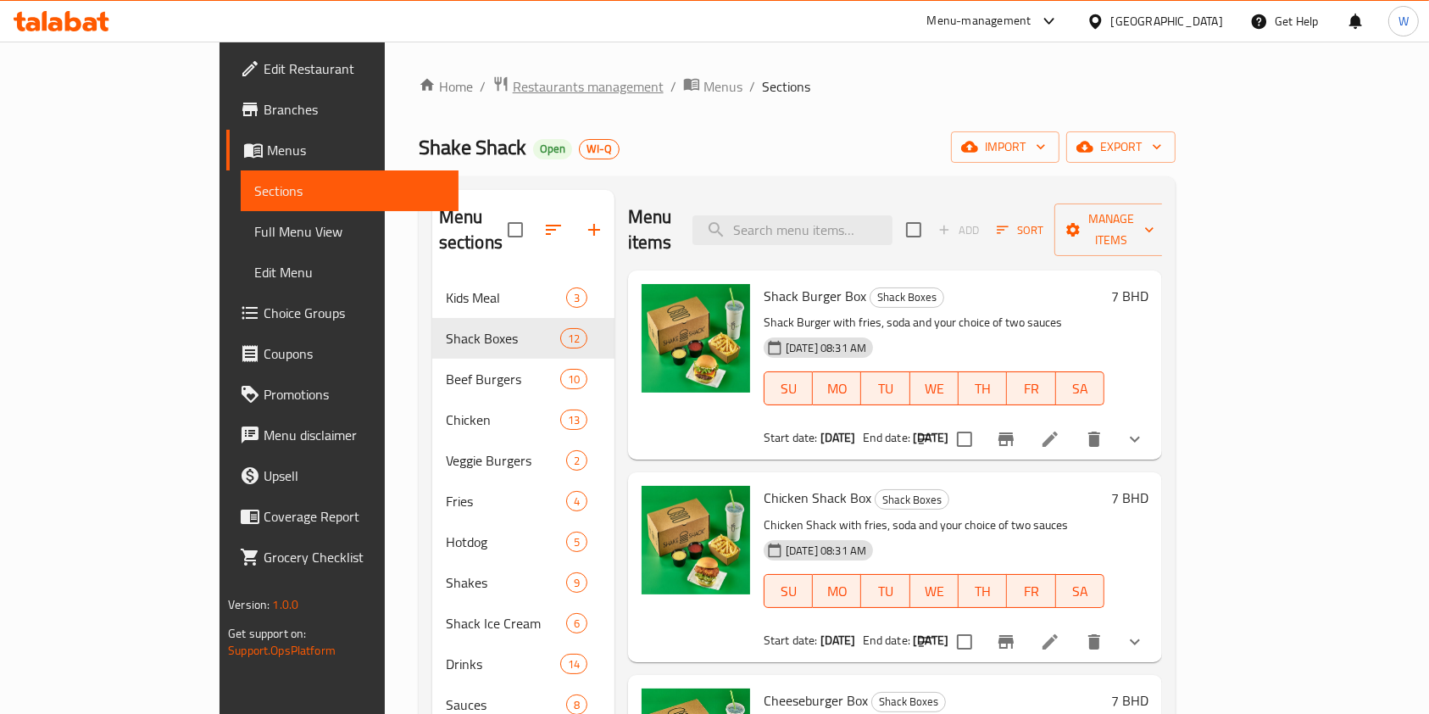
click at [513, 76] on span "Restaurants management" at bounding box center [588, 86] width 151 height 20
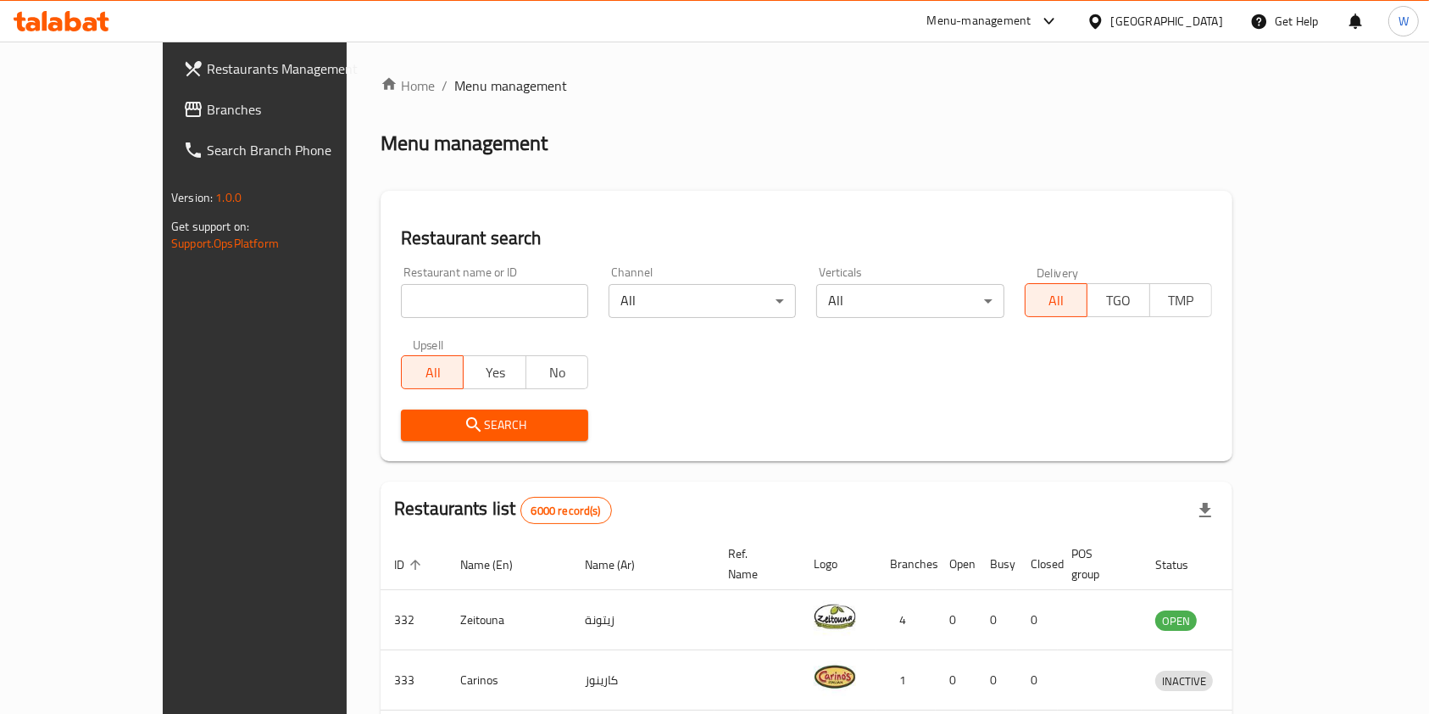
click at [418, 305] on input "search" at bounding box center [494, 301] width 187 height 34
paste input "633730"
type input "633730"
click button "Search" at bounding box center [494, 424] width 187 height 31
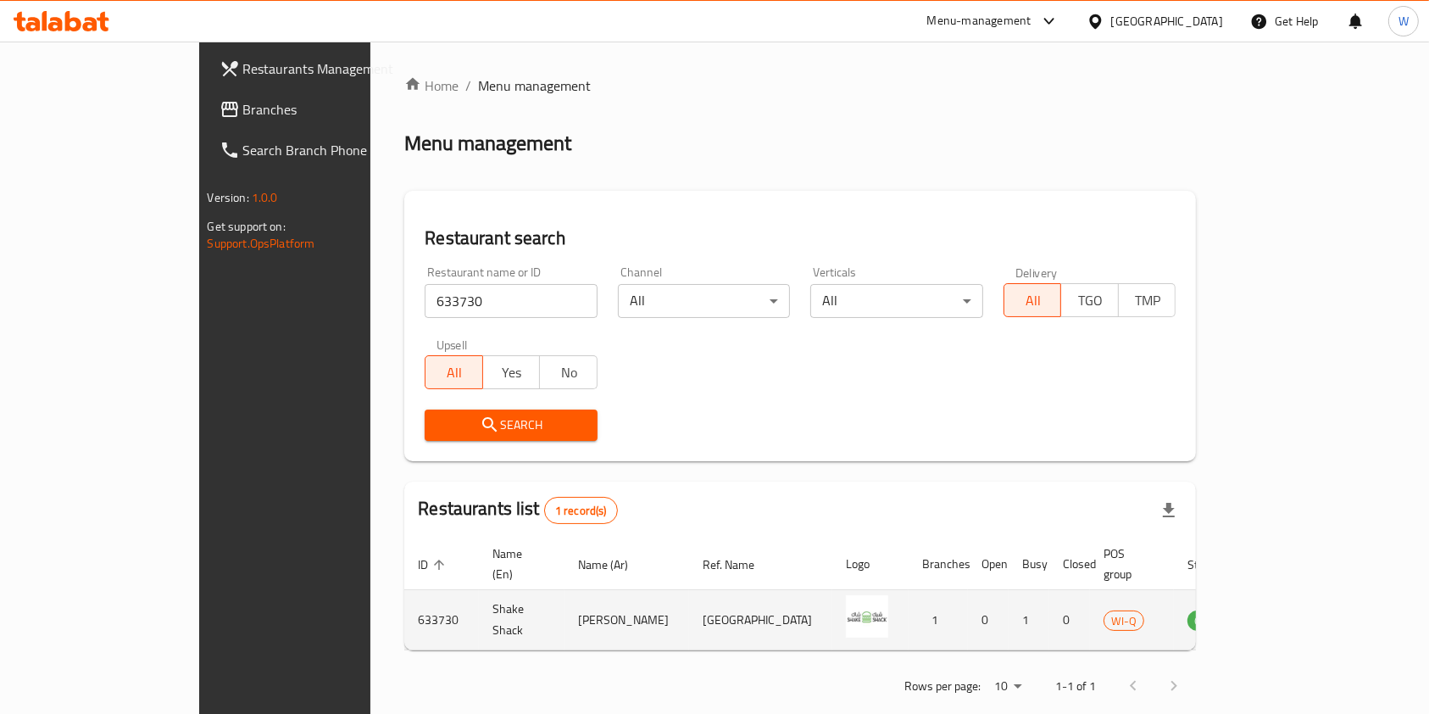
click at [1322, 593] on td "enhanced table" at bounding box center [1292, 620] width 58 height 60
click at [1296, 614] on icon "enhanced table" at bounding box center [1287, 621] width 19 height 14
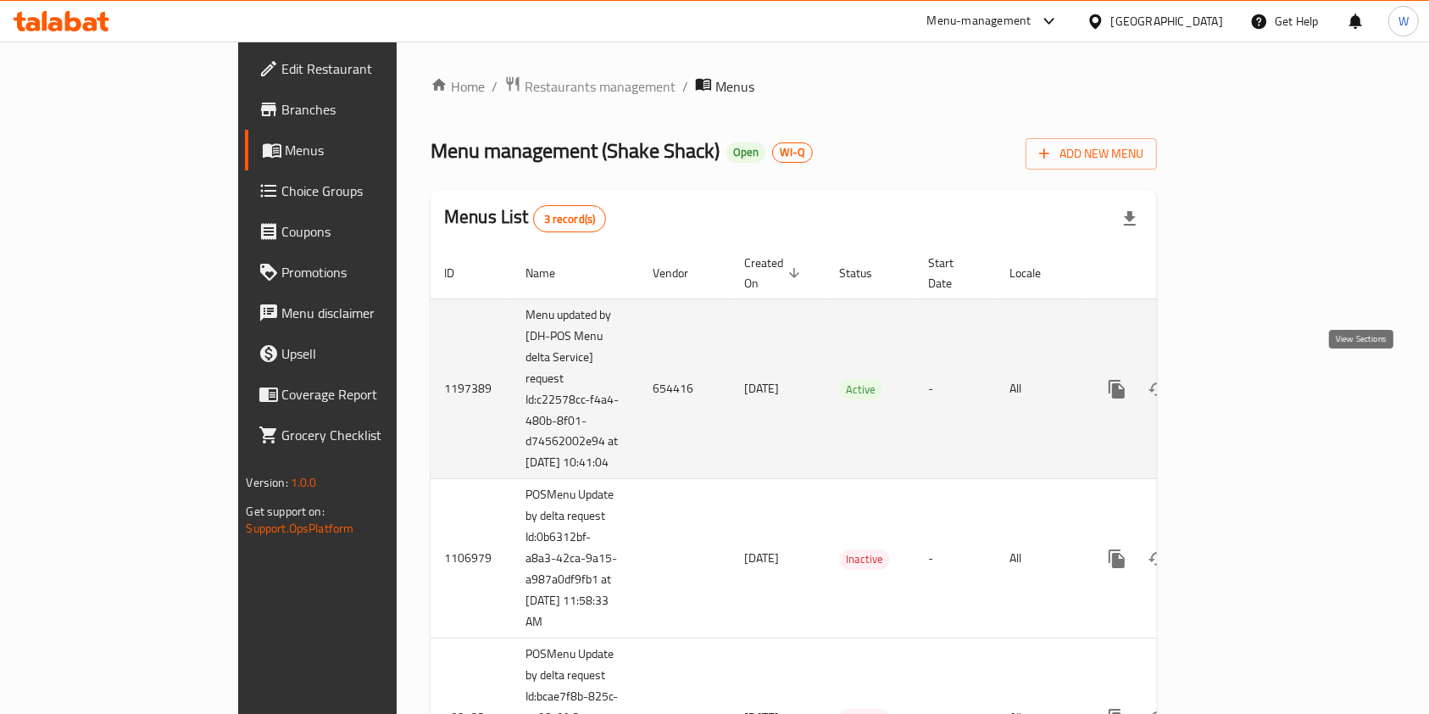
click at [1260, 370] on link "enhanced table" at bounding box center [1239, 389] width 41 height 41
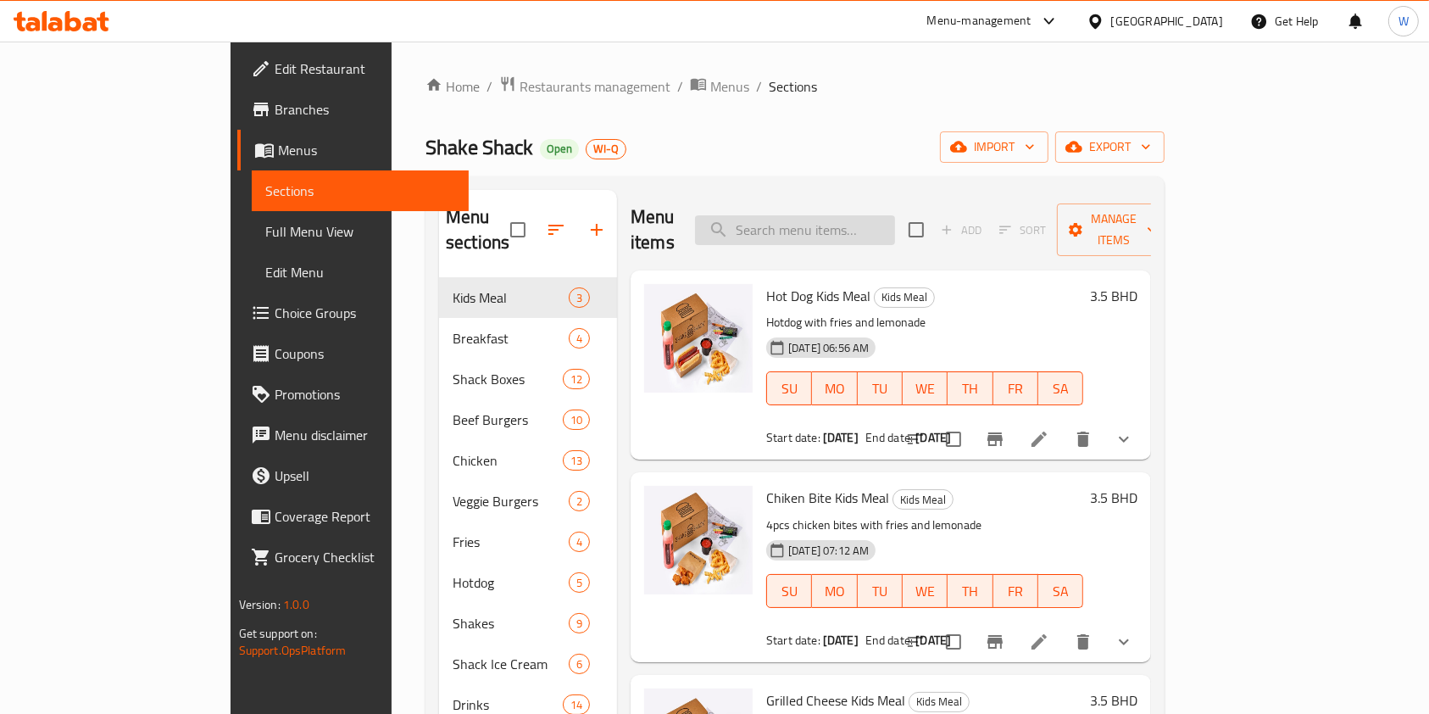
click at [895, 215] on input "search" at bounding box center [795, 230] width 200 height 30
paste input "Double Shackburger"
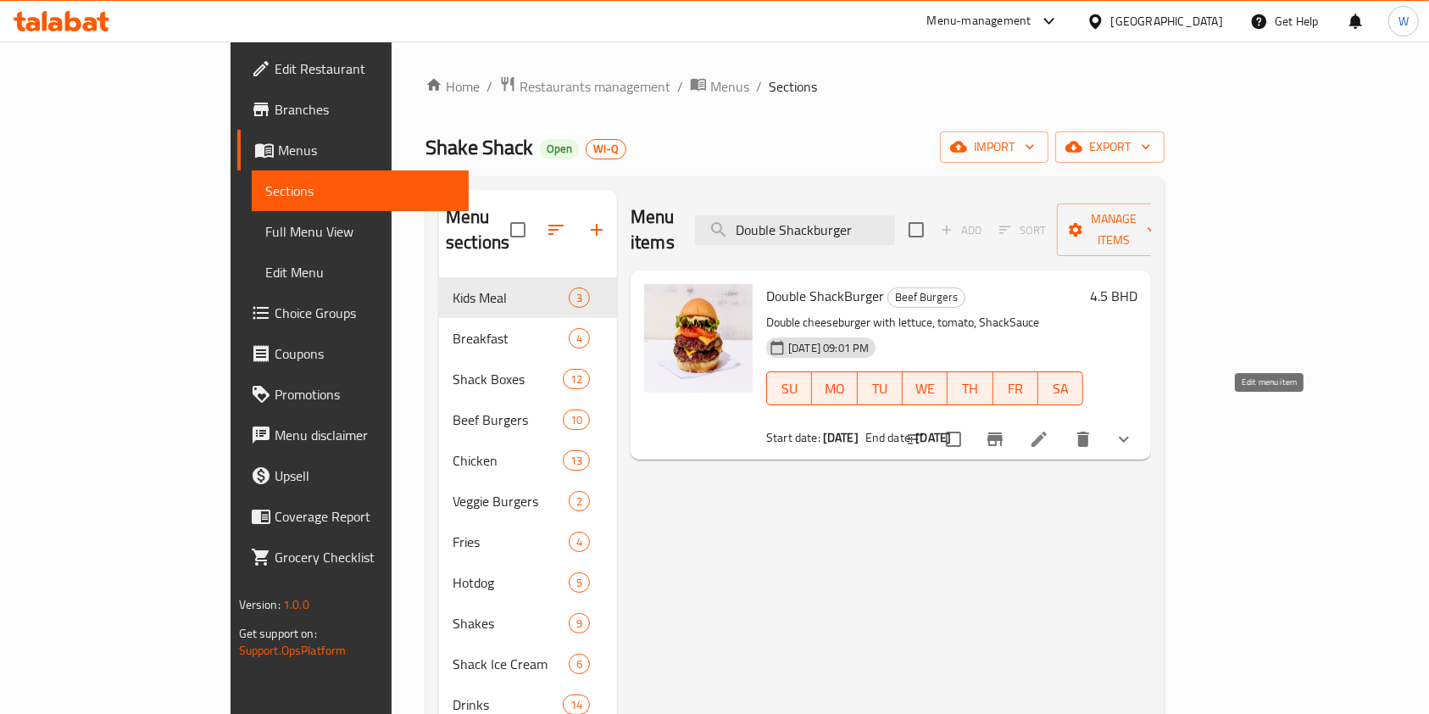
type input "Double Shackburger"
click at [1050, 429] on icon at bounding box center [1039, 439] width 20 height 20
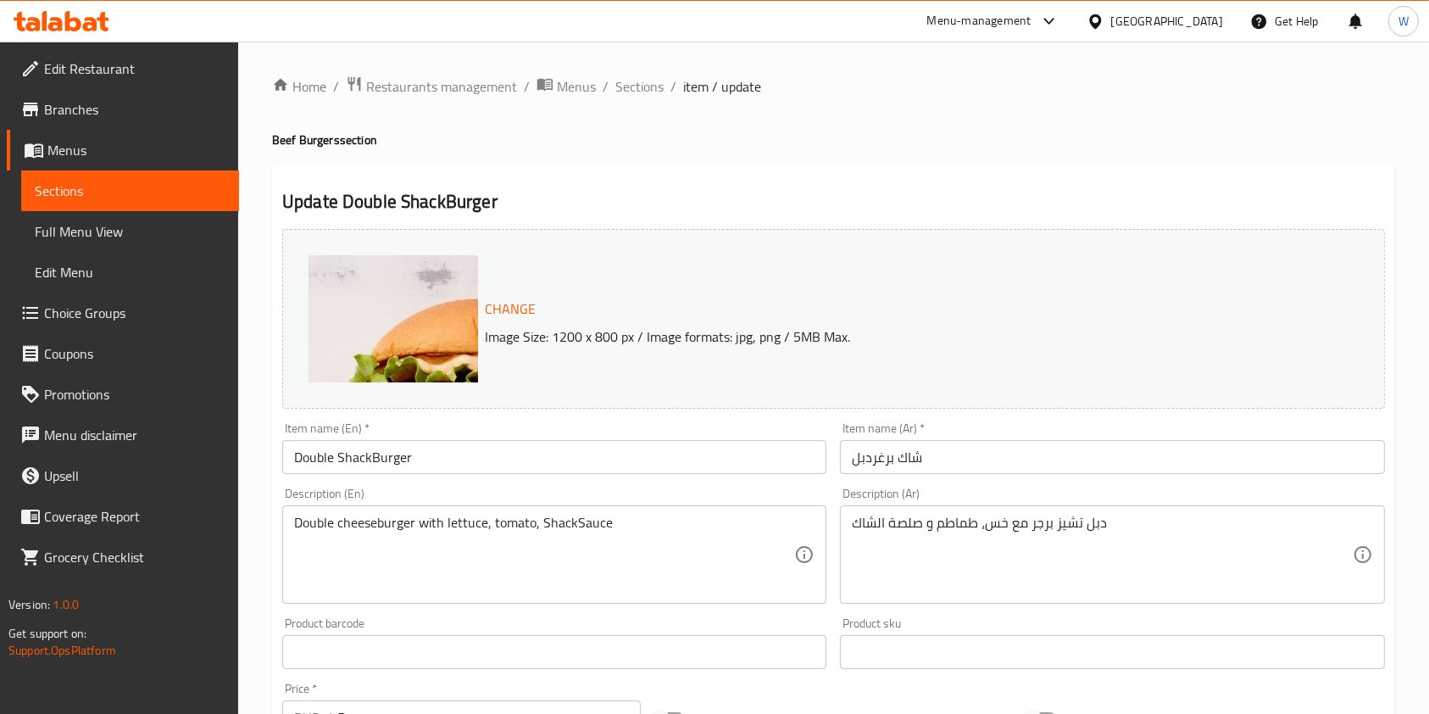
click at [129, 101] on span "Branches" at bounding box center [134, 109] width 181 height 20
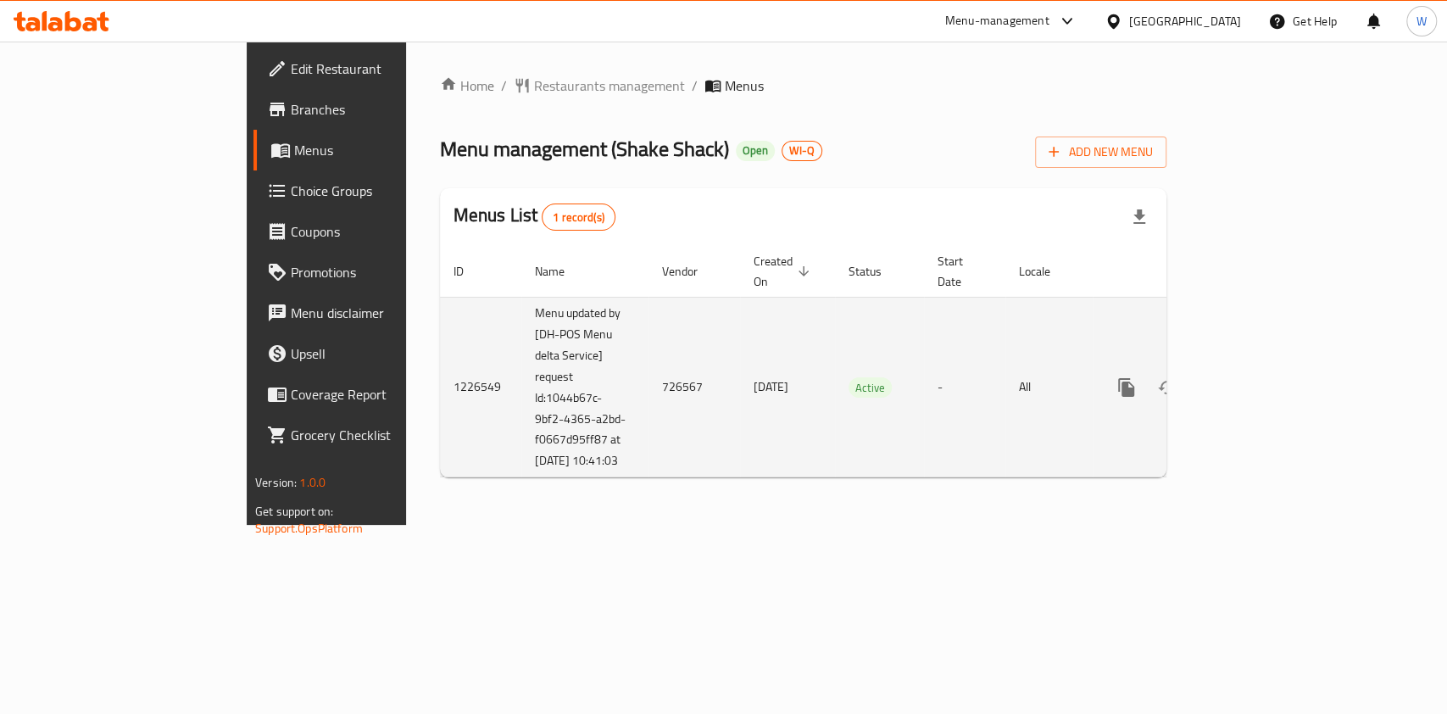
click at [1259, 382] on icon "enhanced table" at bounding box center [1249, 387] width 20 height 20
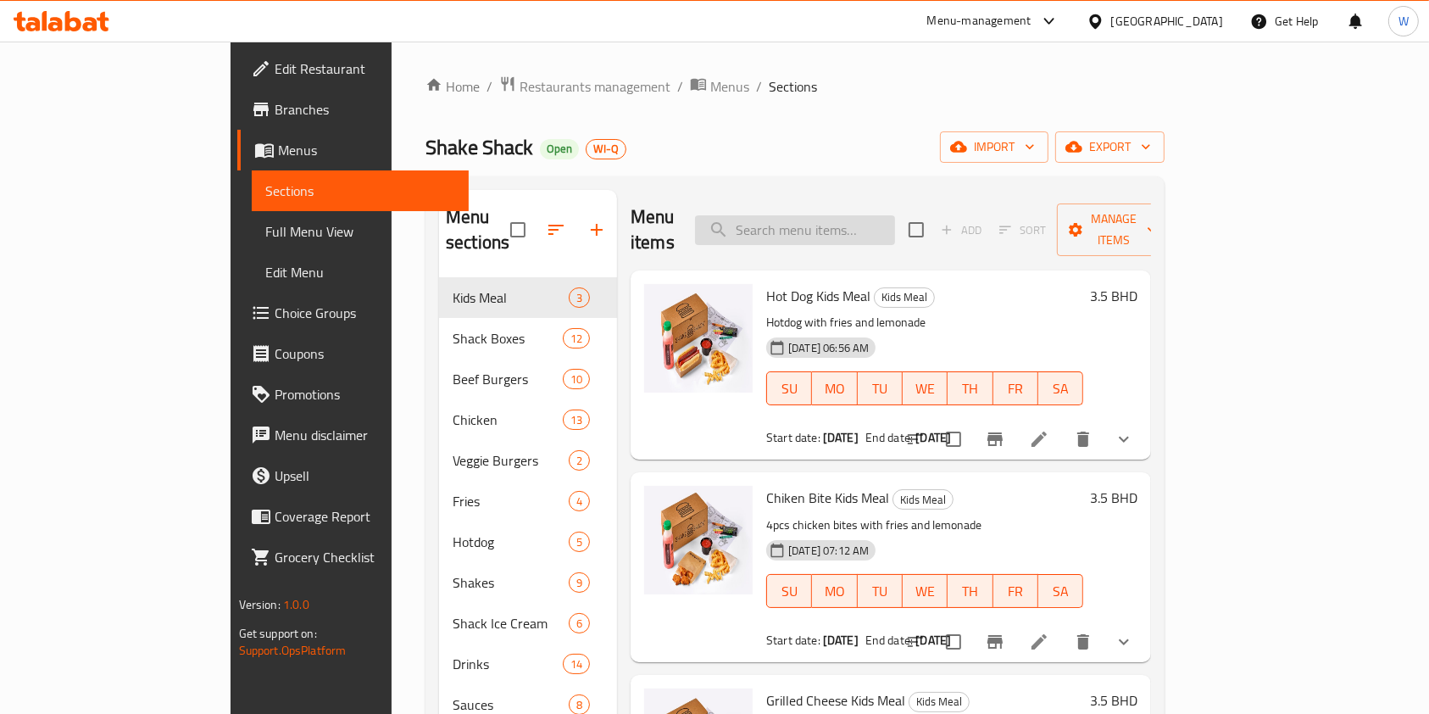
click at [849, 224] on input "search" at bounding box center [795, 230] width 200 height 30
paste input "Double Shackburger"
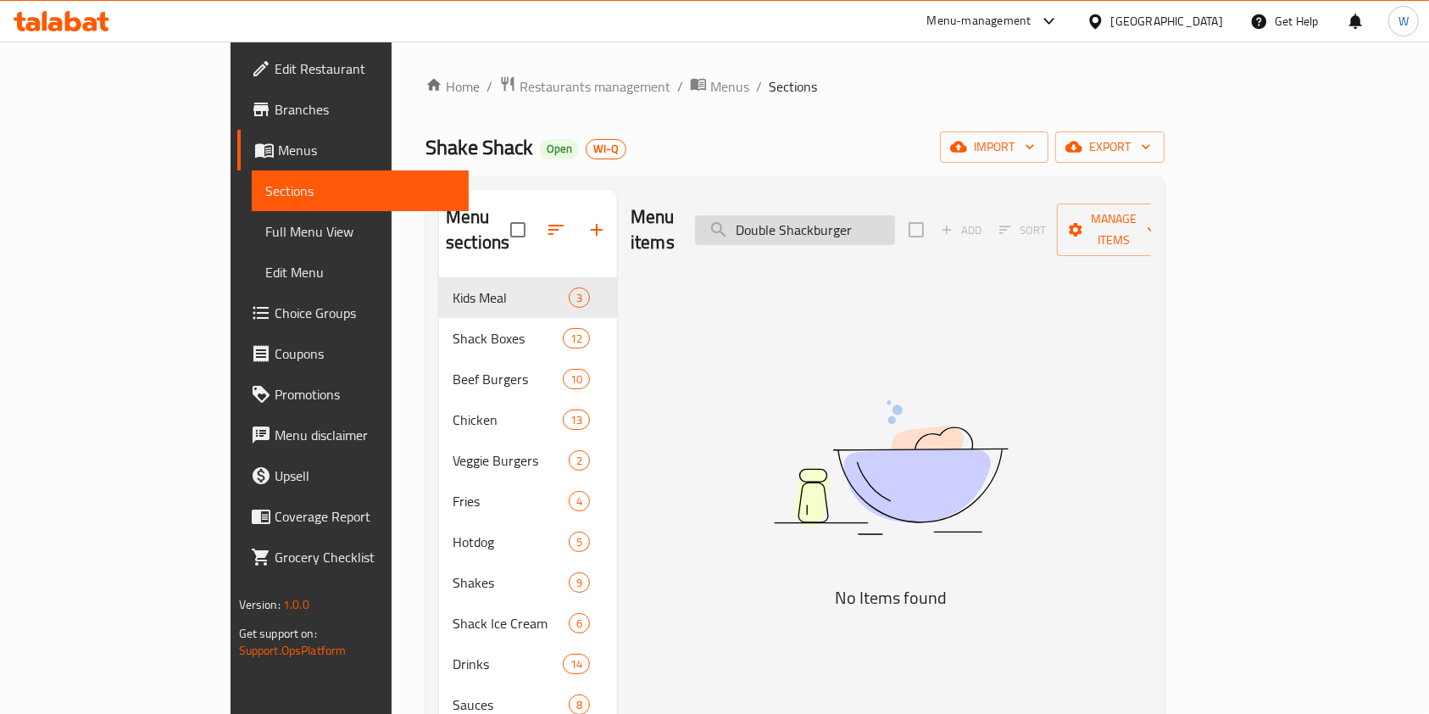
click at [826, 226] on input "Double Shackburger" at bounding box center [795, 230] width 200 height 30
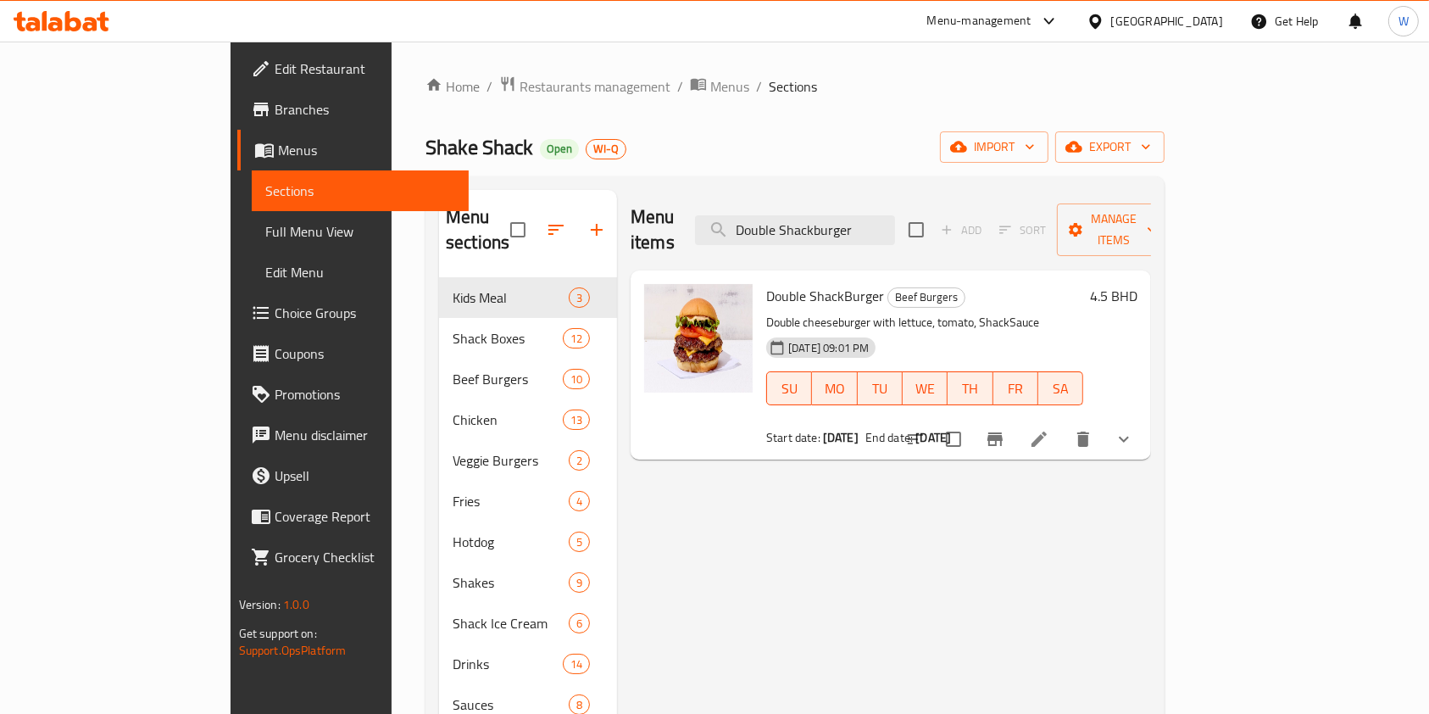
type input "Double Shackburger"
click at [1050, 429] on icon at bounding box center [1039, 439] width 20 height 20
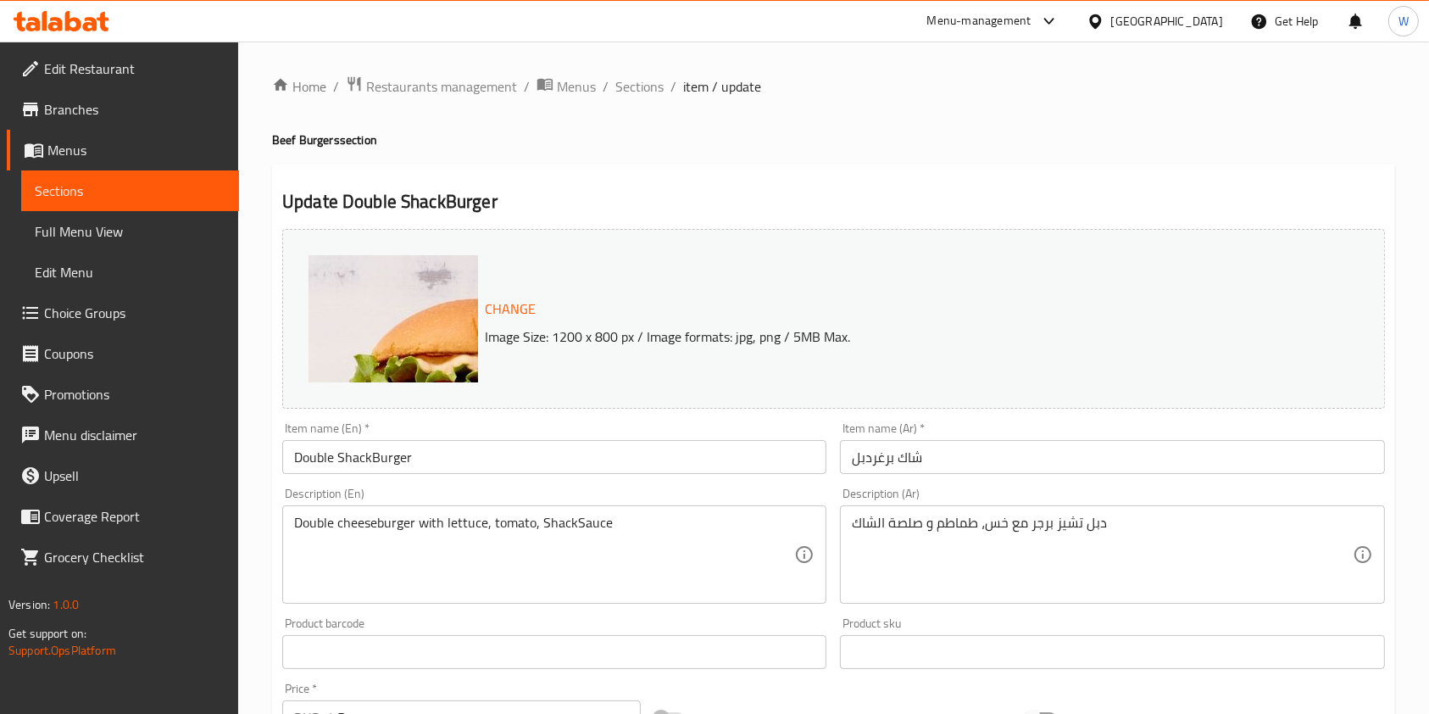
click at [125, 114] on span "Branches" at bounding box center [134, 109] width 181 height 20
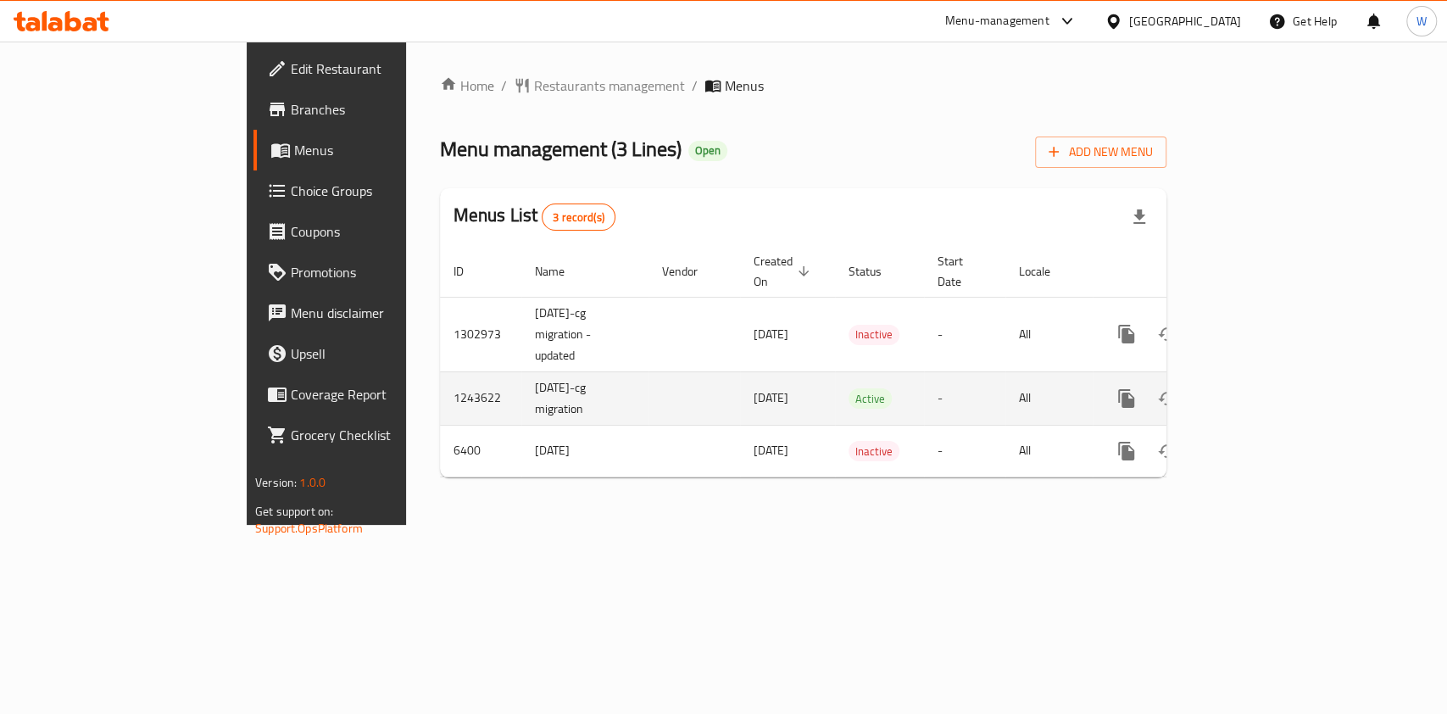
click at [1269, 393] on link "enhanced table" at bounding box center [1248, 398] width 41 height 41
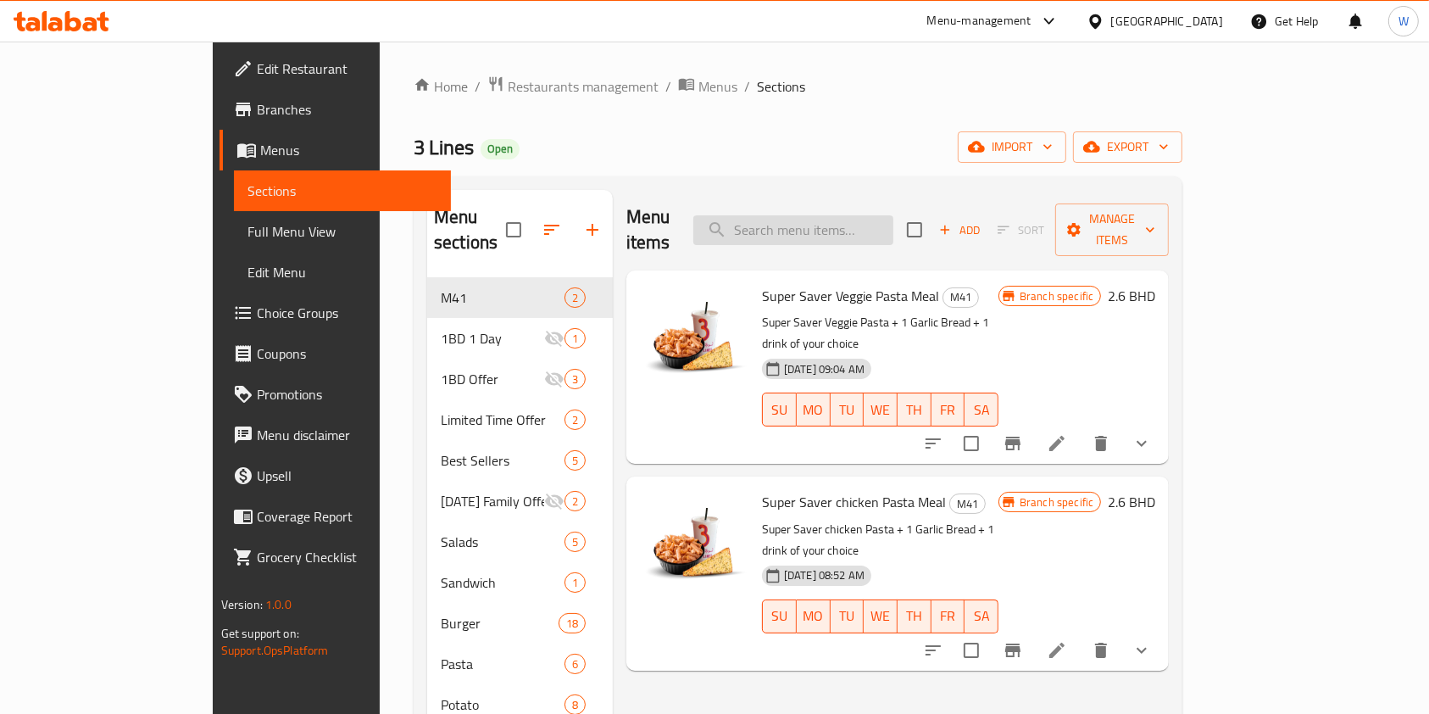
click at [894, 215] on input "search" at bounding box center [793, 230] width 200 height 30
paste input "Chicken Veg Pasta Meal"
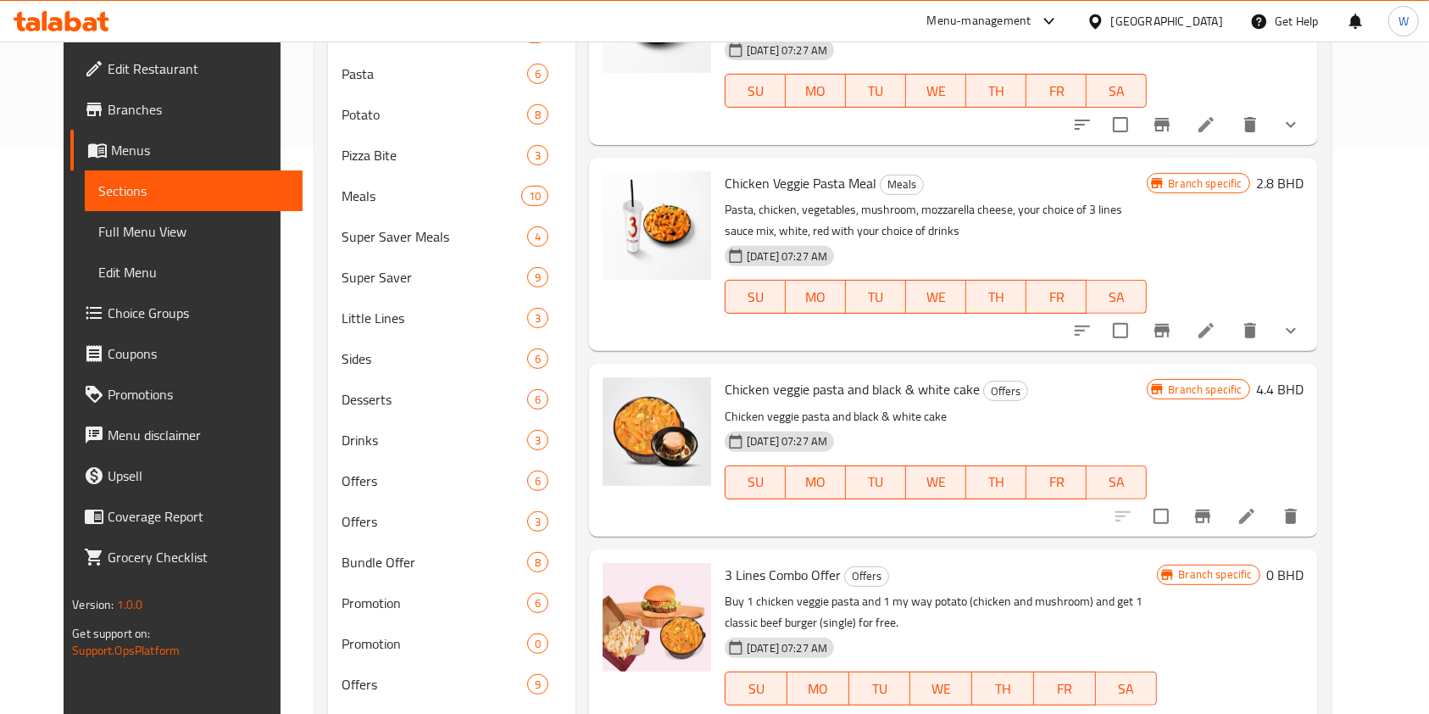
scroll to position [242, 0]
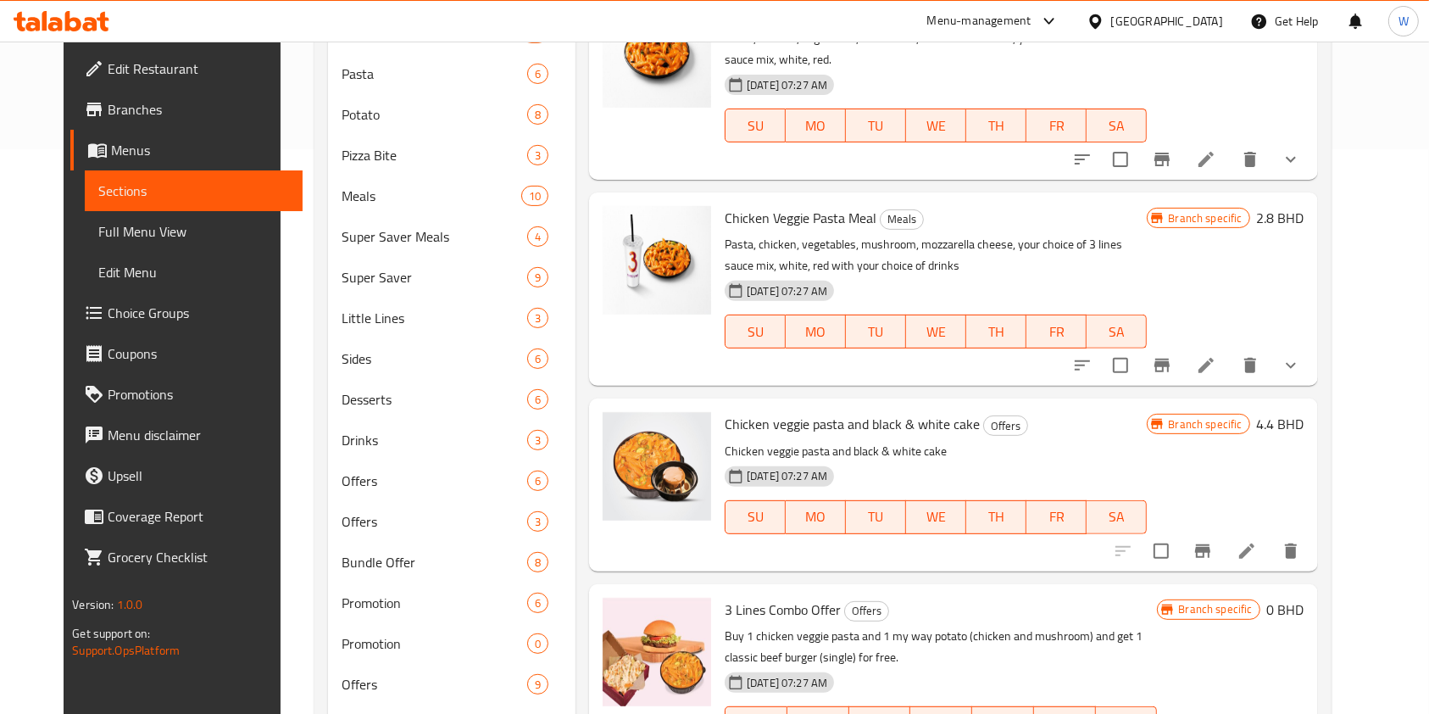
click at [834, 220] on span "Chicken Veggie Pasta Meal" at bounding box center [801, 217] width 152 height 25
copy h6 "Chicken Veggie Pasta Meal"
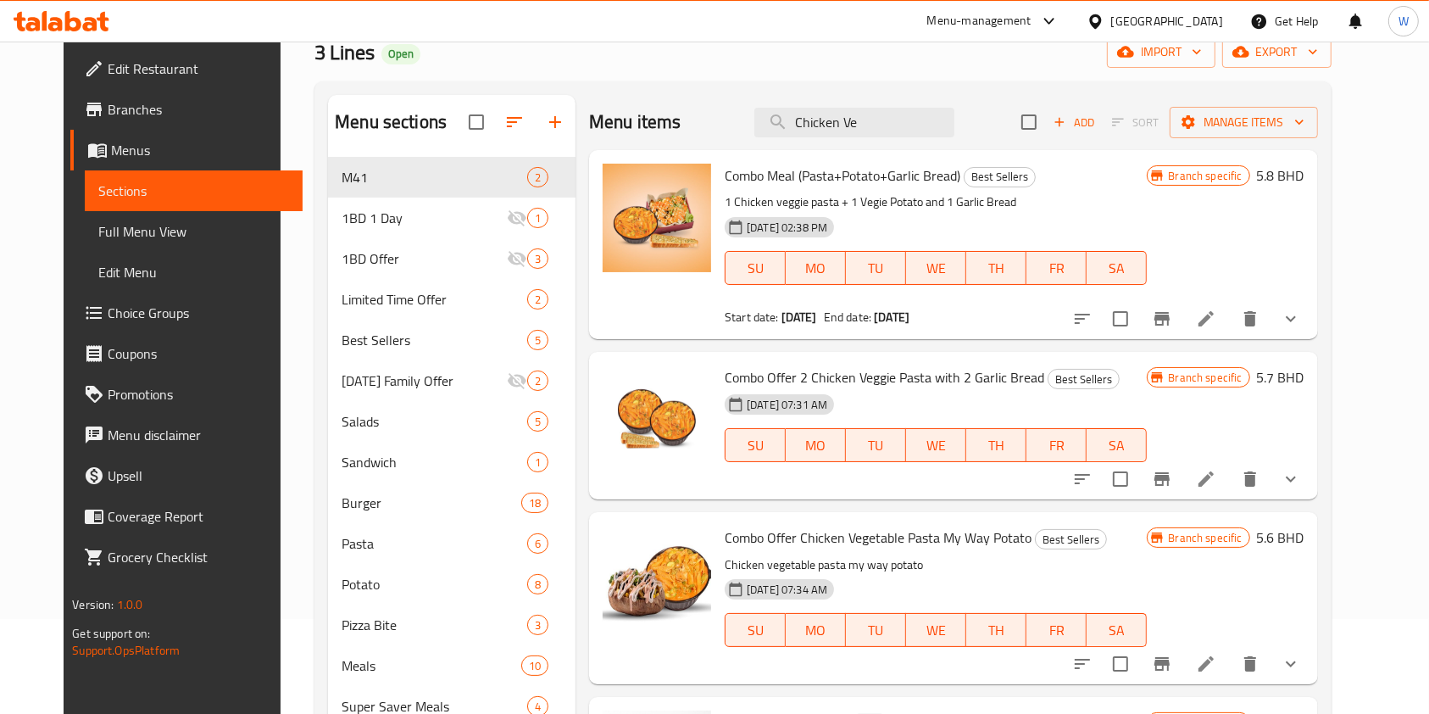
scroll to position [0, 0]
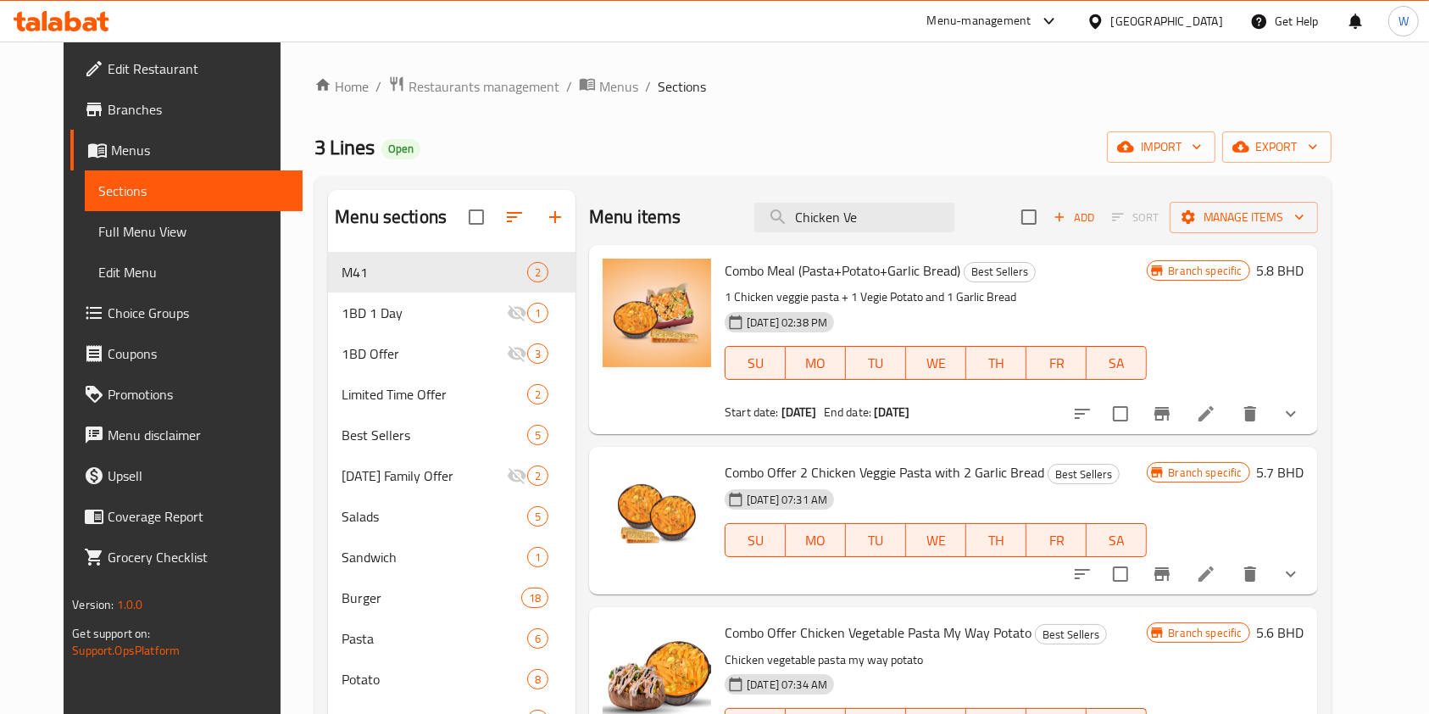
click at [822, 198] on div "Menu items Chicken Ve Add Sort Manage items" at bounding box center [953, 217] width 729 height 55
click at [822, 205] on input "Chicken Ve" at bounding box center [855, 218] width 200 height 30
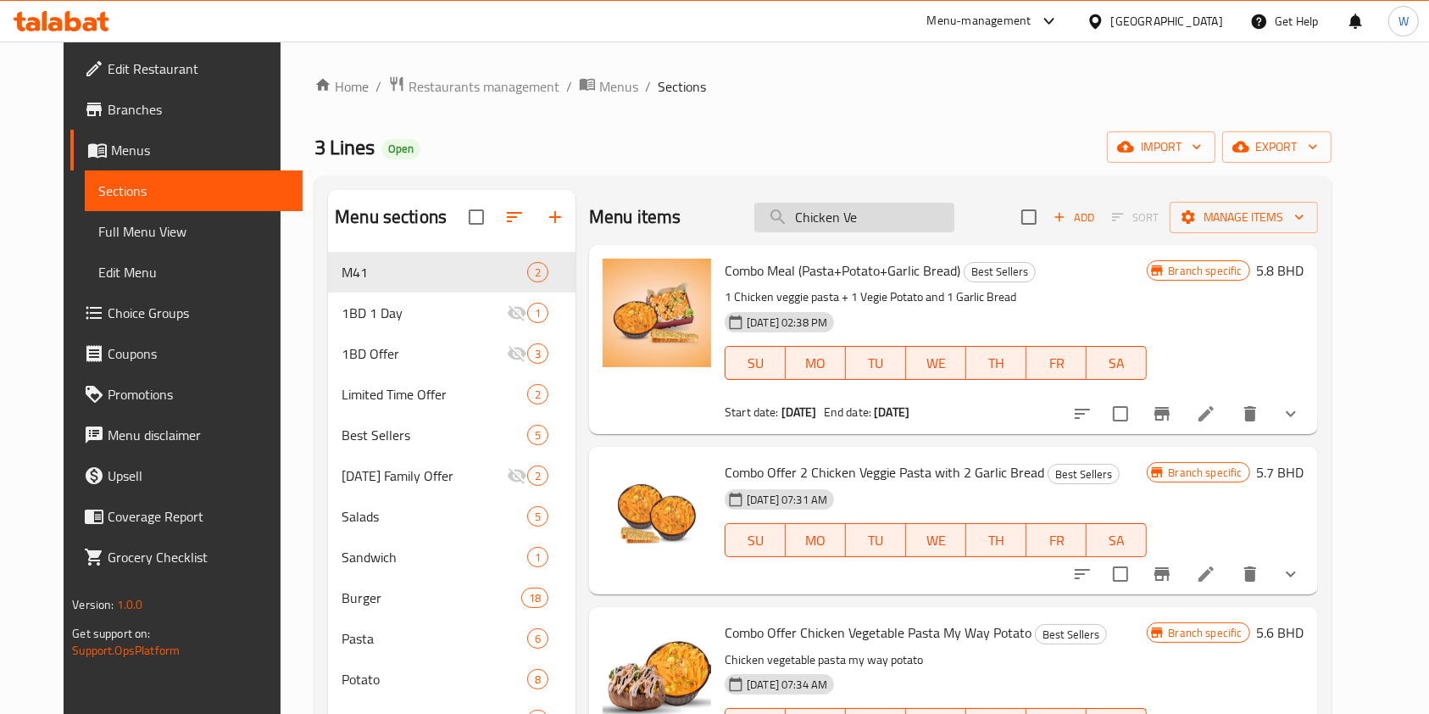
paste input "ggie Pasta Meal"
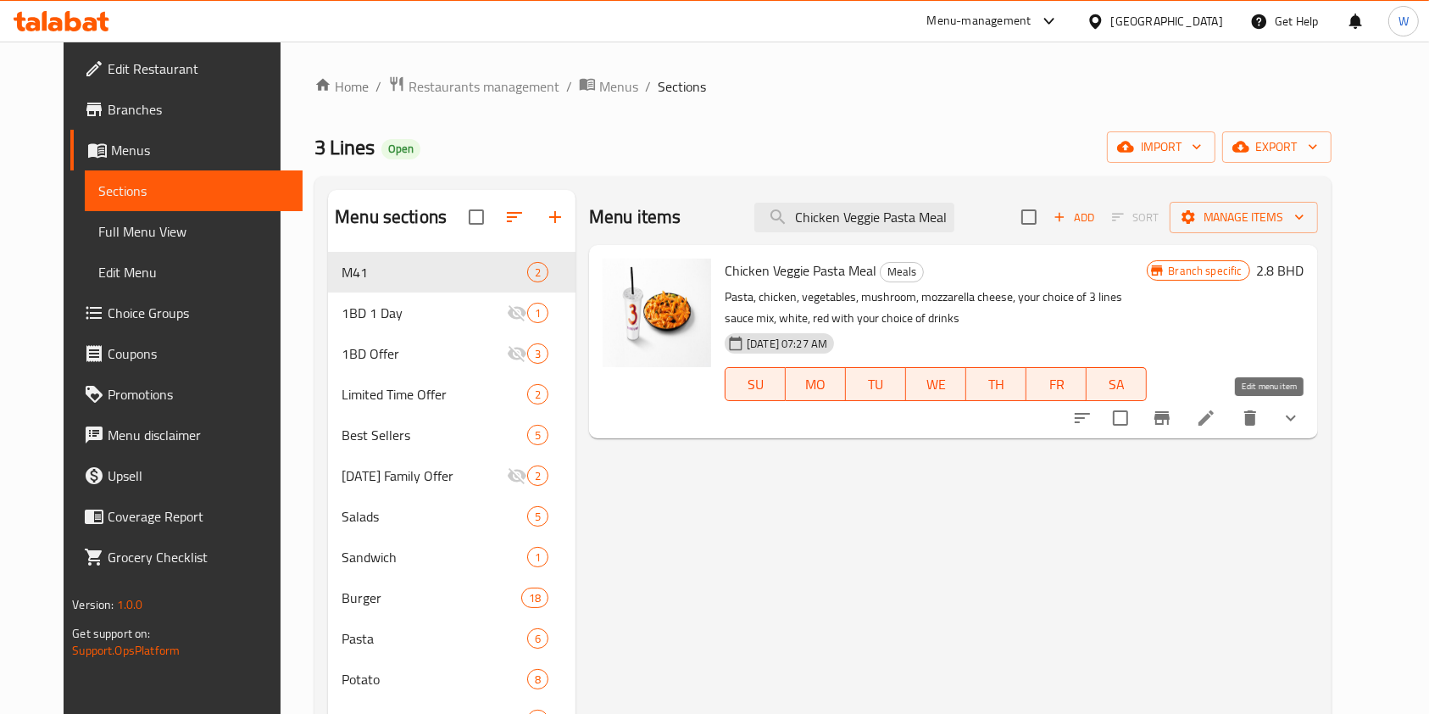
type input "Chicken Veggie Pasta Meal"
click at [1217, 422] on icon at bounding box center [1206, 418] width 20 height 20
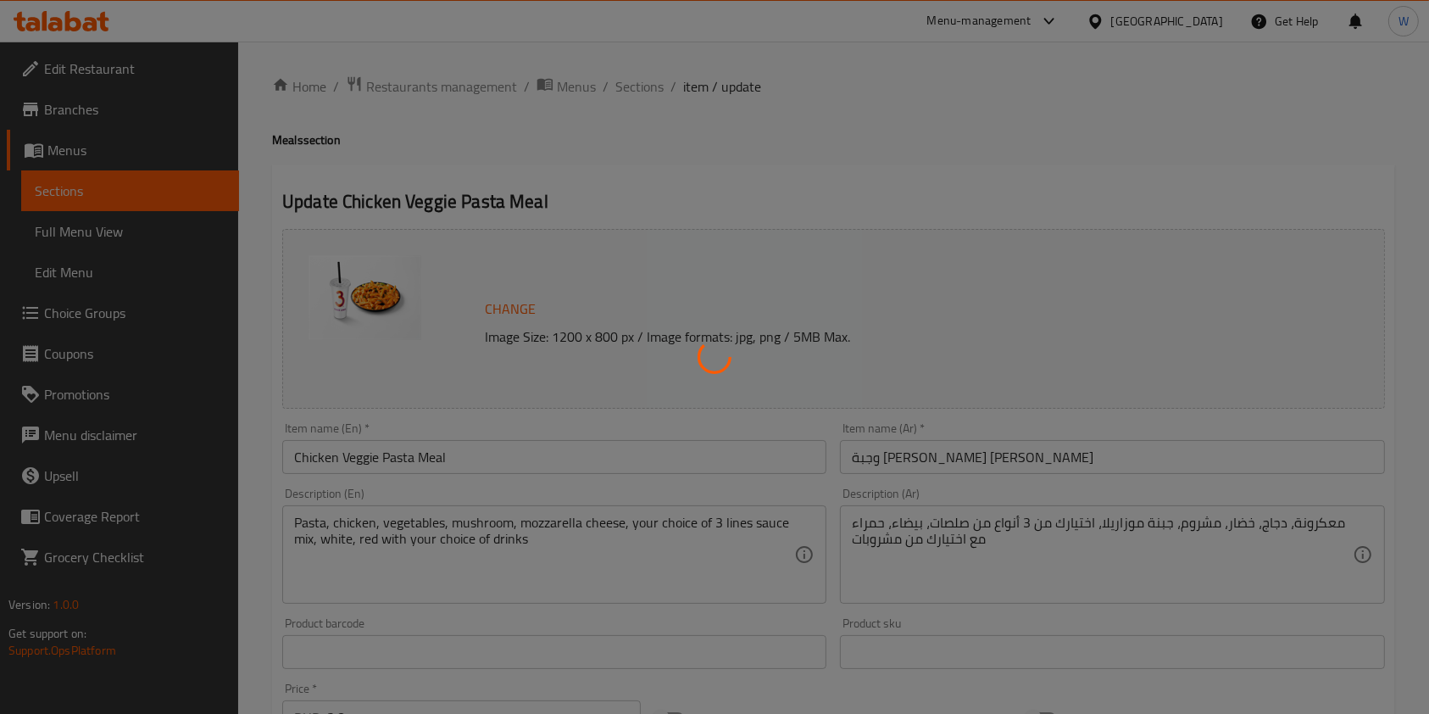
type input "اختيارك من الصوص"
type input "1"
type input "إختيارك من درجة الحرارة:"
type input "1"
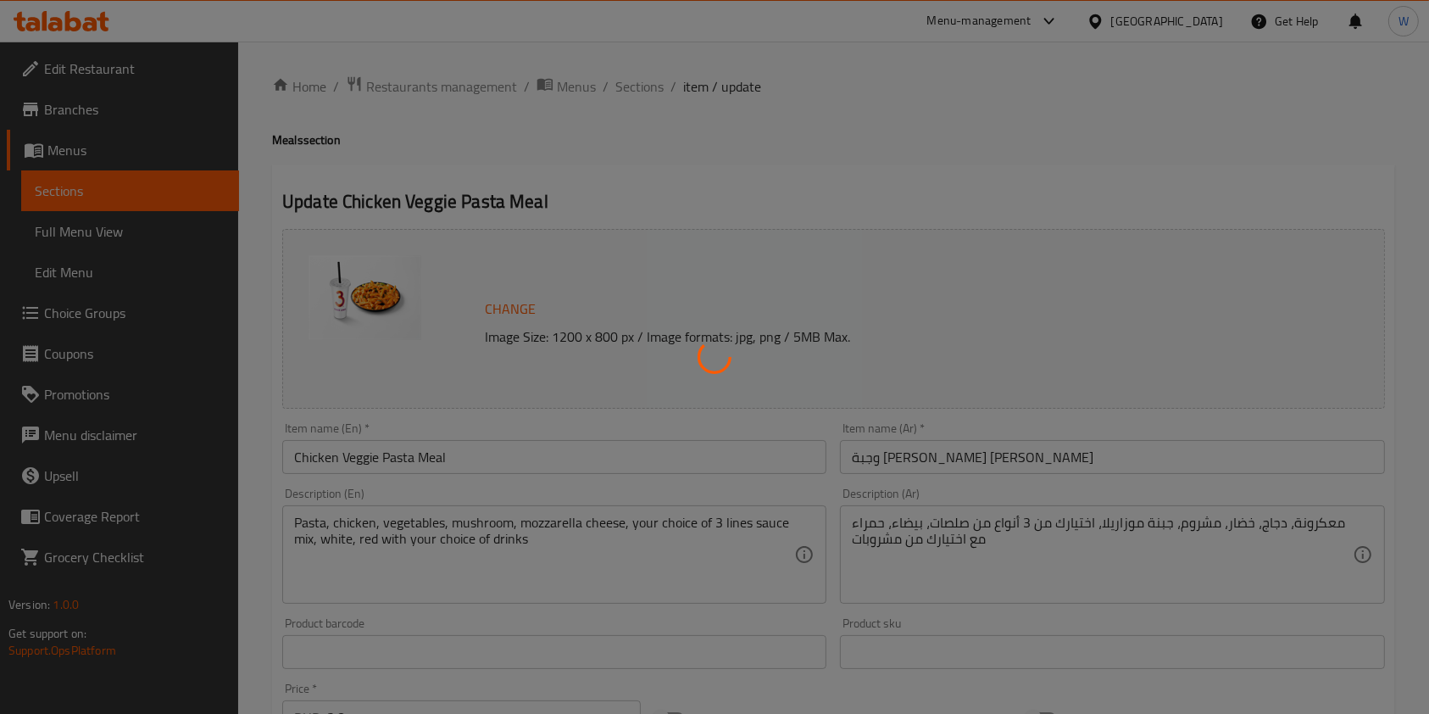
type input "1"
type input "اختيارك من الإضافات:"
type input "0"
type input "5"
type input "اختيارك من من"
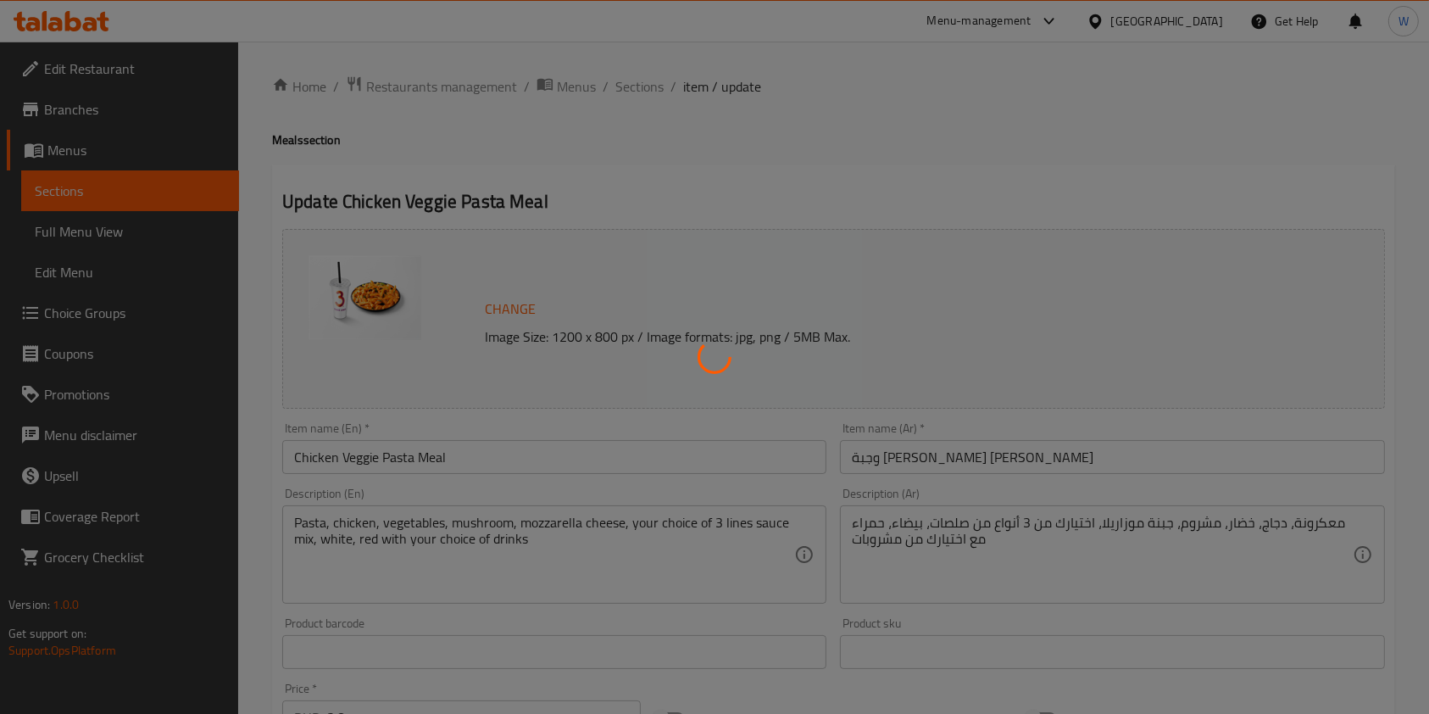
type input "0"
type input "1"
type input "مشروبات"
type input "1"
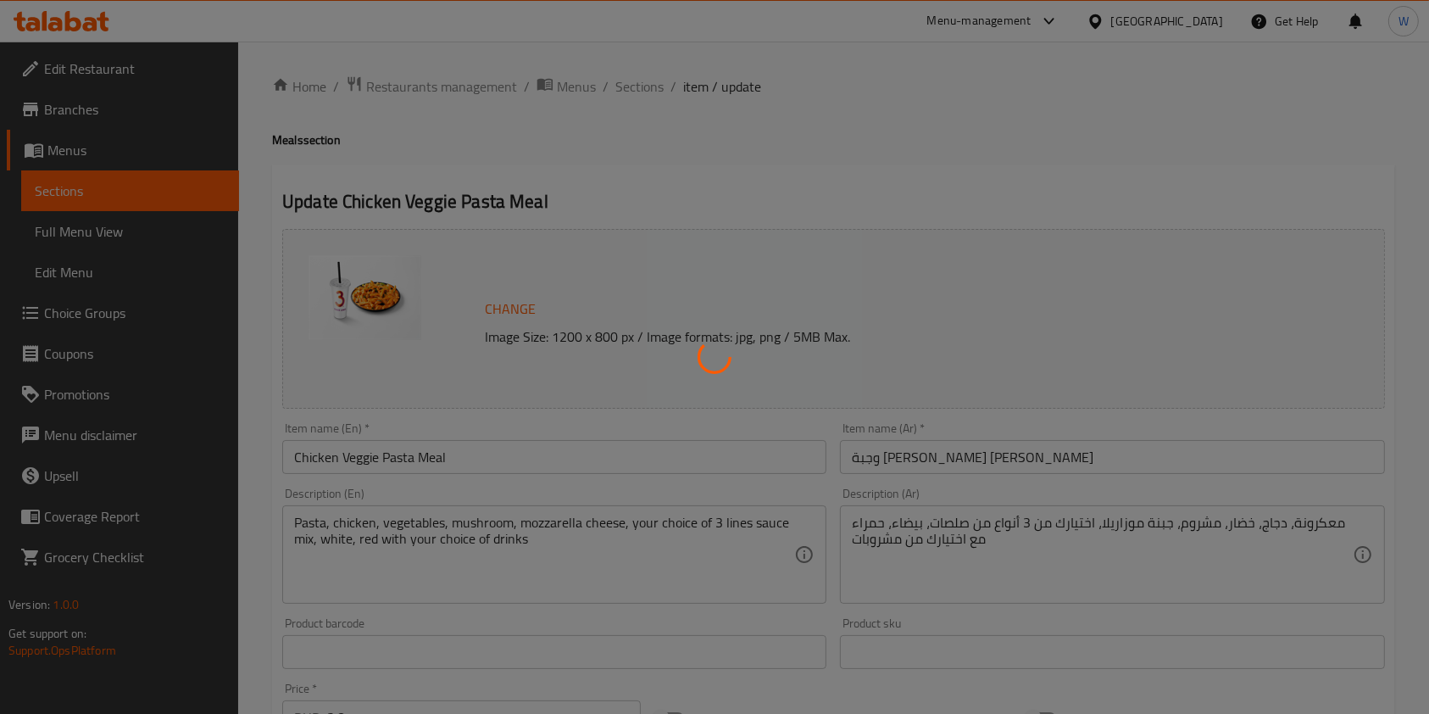
type input "إضافات"
type input "0"
type input "9"
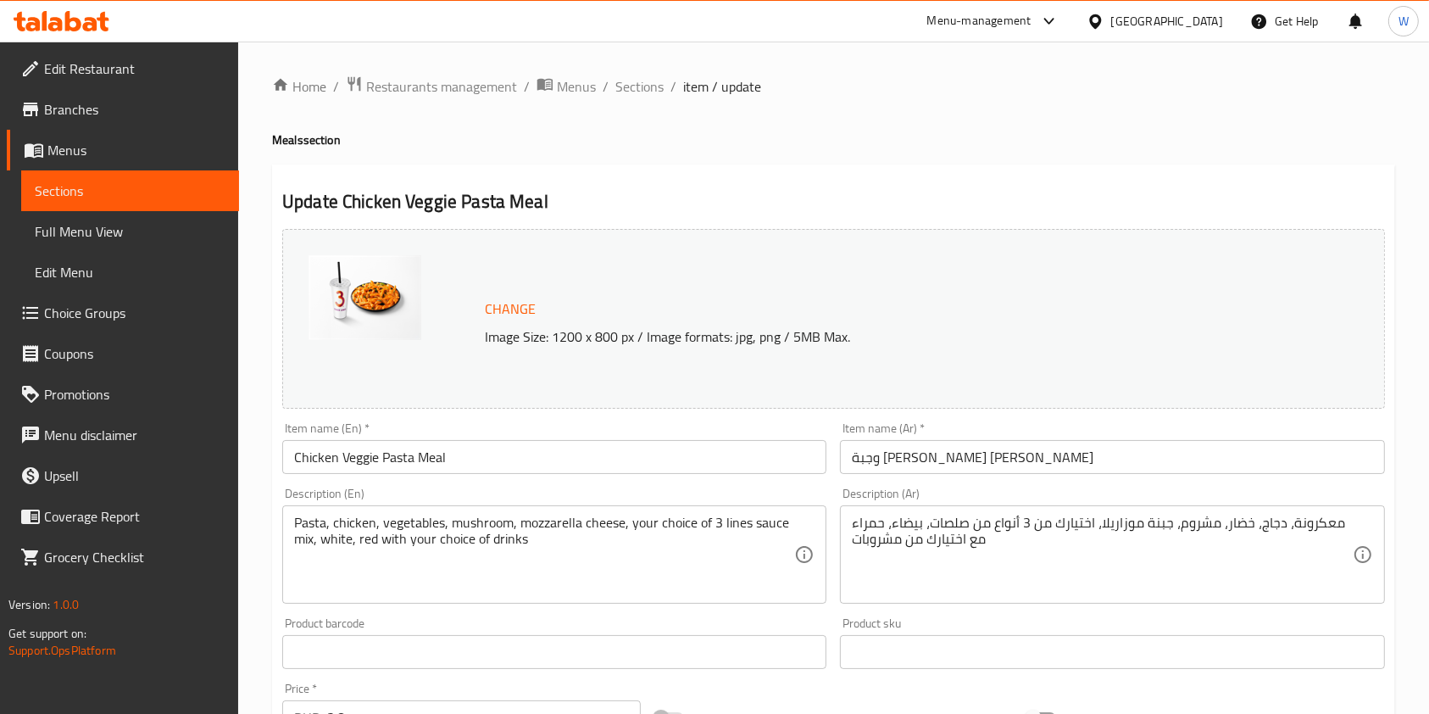
click at [107, 108] on span "Branches" at bounding box center [134, 109] width 181 height 20
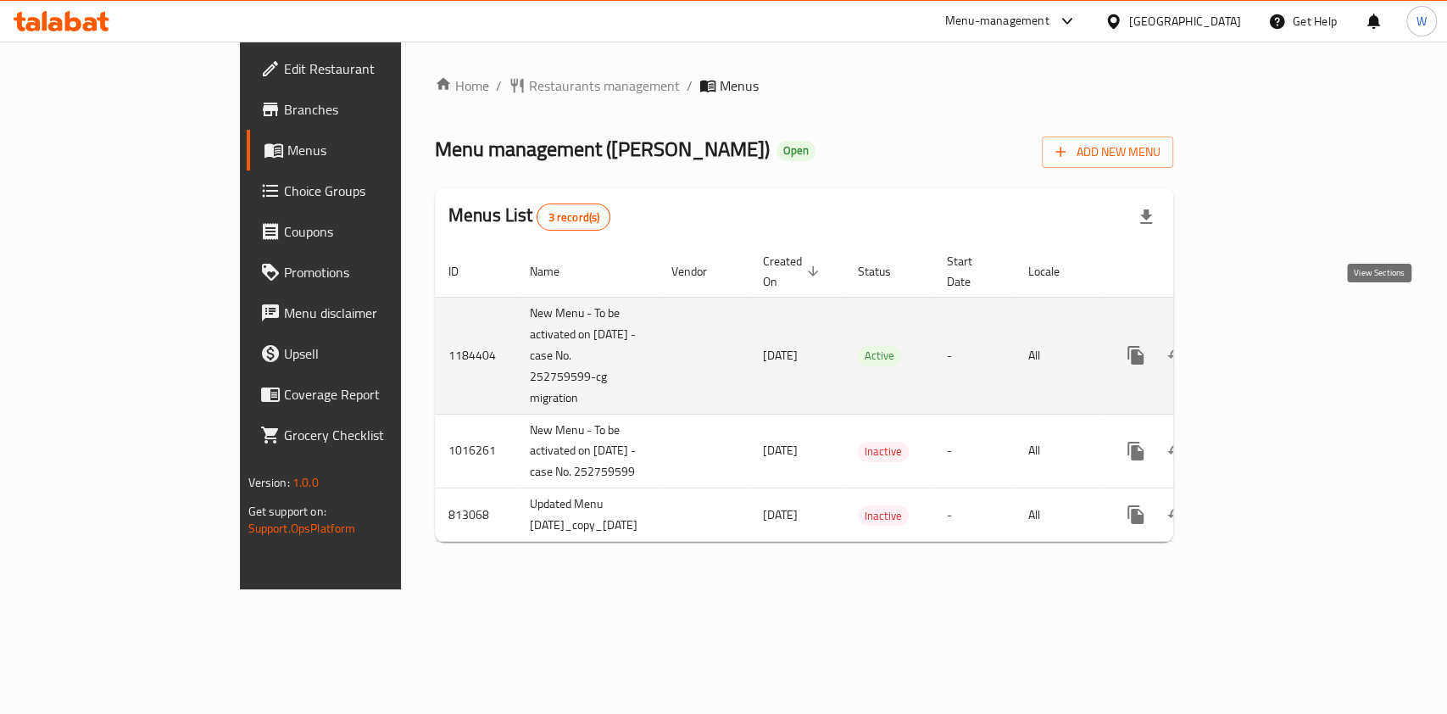
click at [1266, 348] on icon "enhanced table" at bounding box center [1257, 355] width 15 height 15
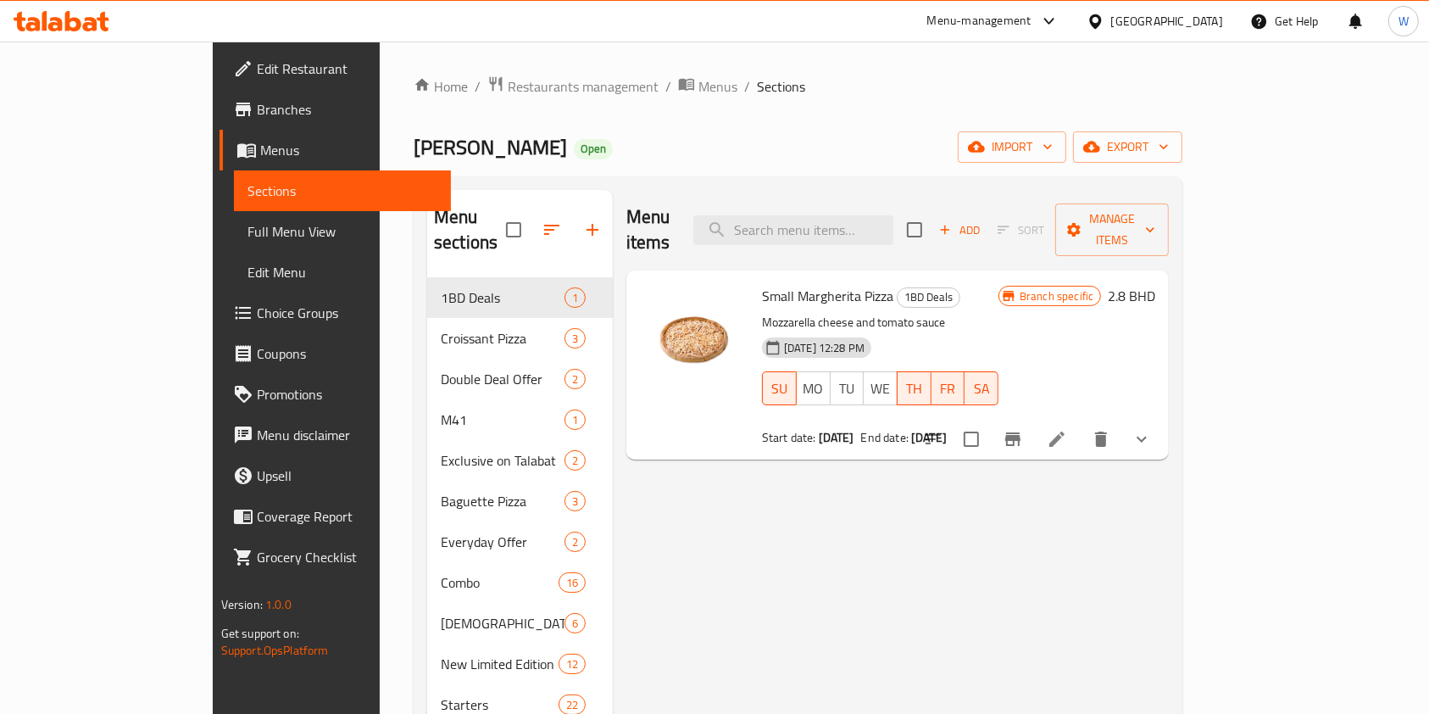
click at [257, 100] on span "Branches" at bounding box center [347, 109] width 181 height 20
